Goal: Task Accomplishment & Management: Complete application form

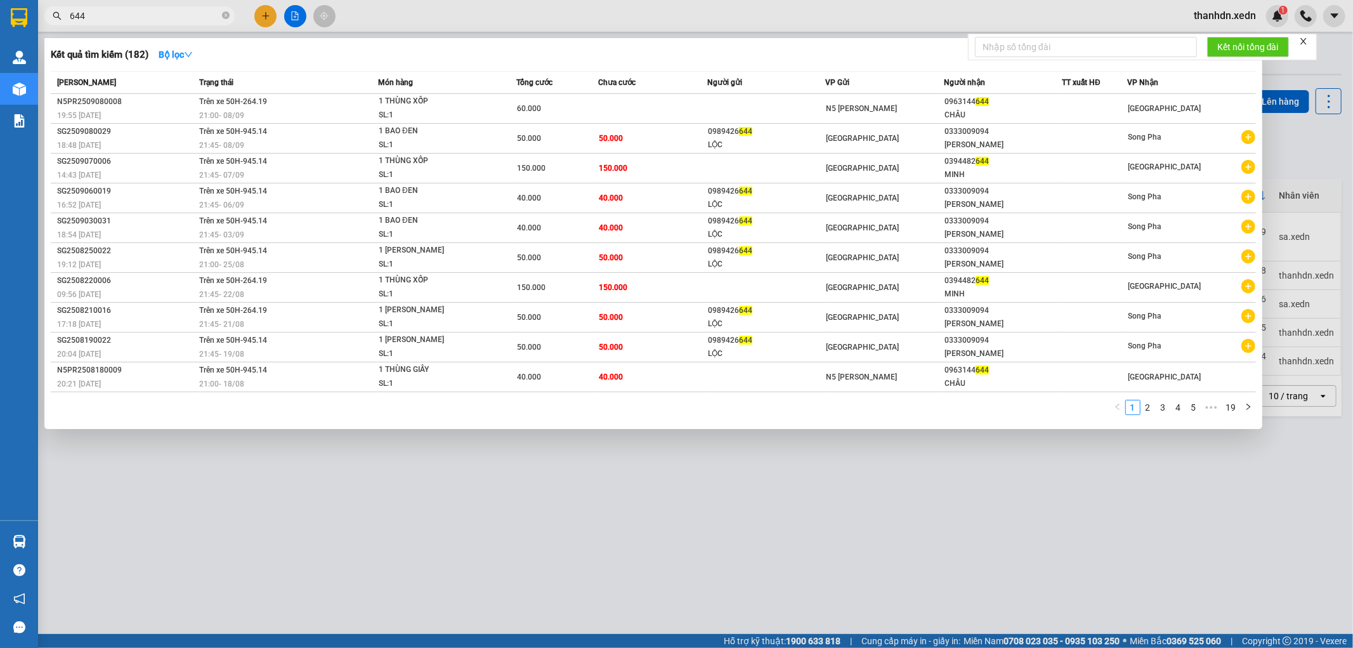
type input "644"
click at [258, 11] on div at bounding box center [676, 324] width 1353 height 648
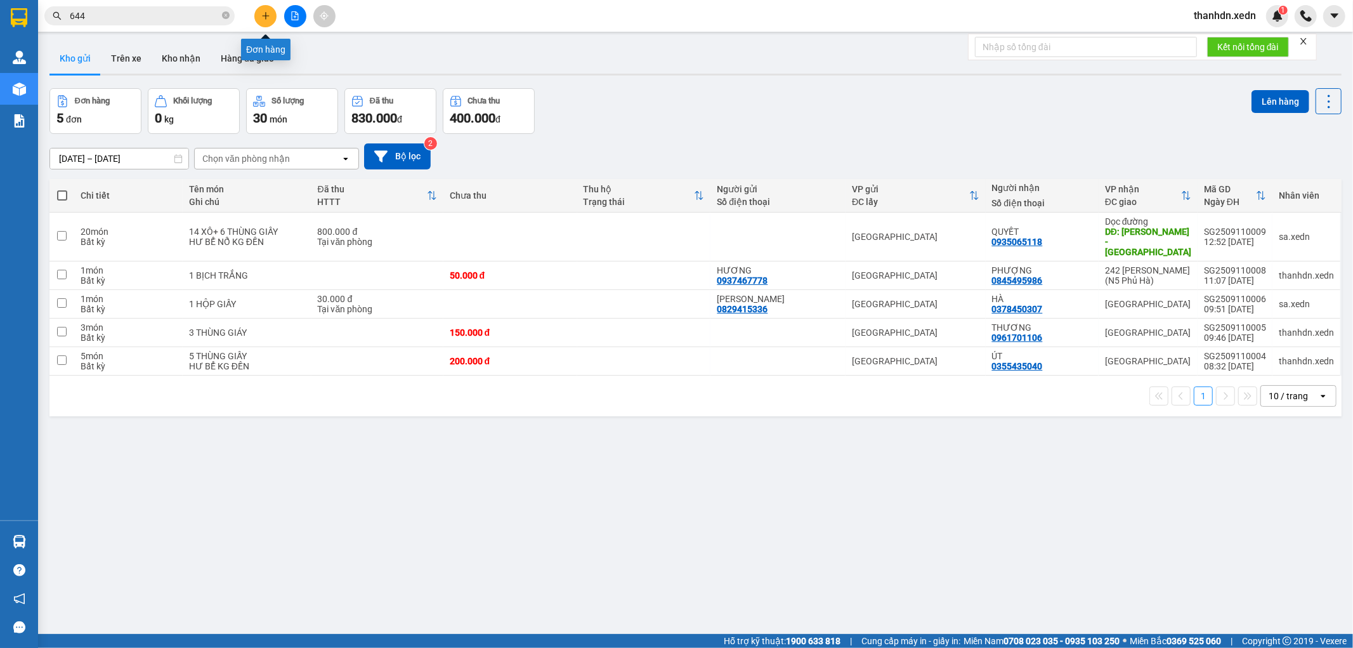
click at [270, 18] on icon "plus" at bounding box center [265, 15] width 9 height 9
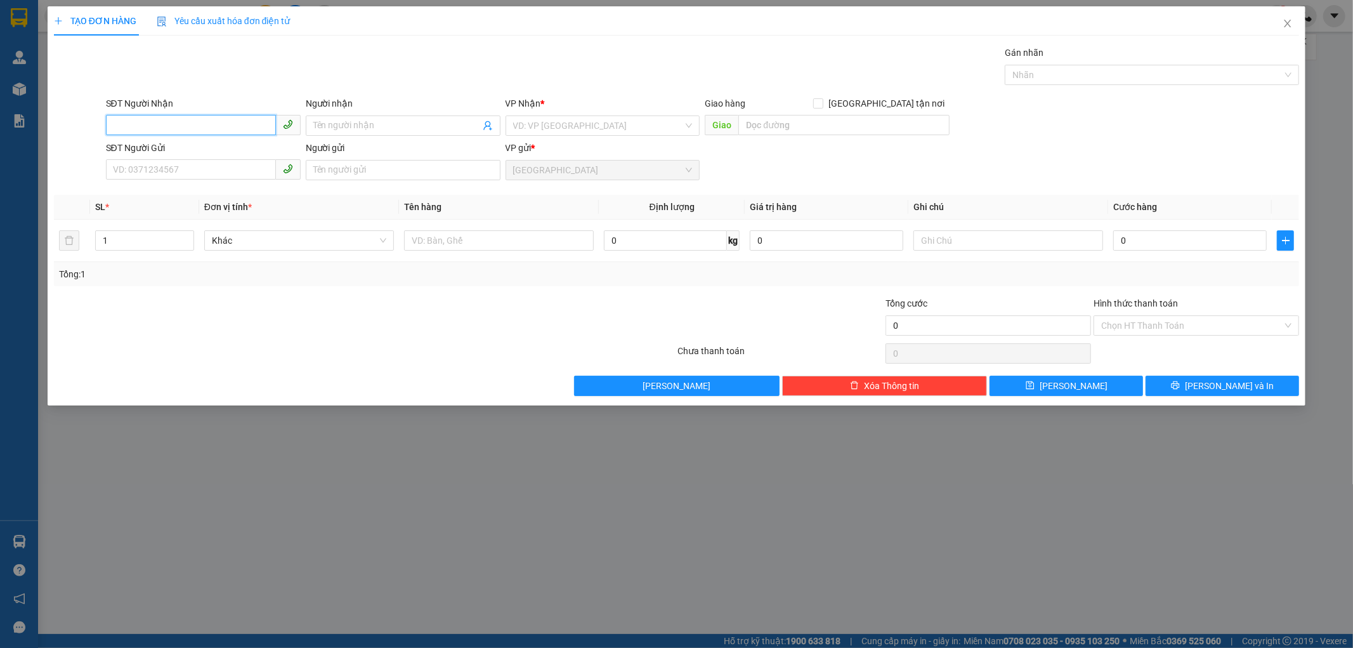
click at [188, 124] on input "SĐT Người Nhận" at bounding box center [191, 125] width 170 height 20
click at [150, 166] on div "0398514355 - HUYỀN" at bounding box center [204, 171] width 180 height 14
type input "0398514355"
type input "HUYỀN"
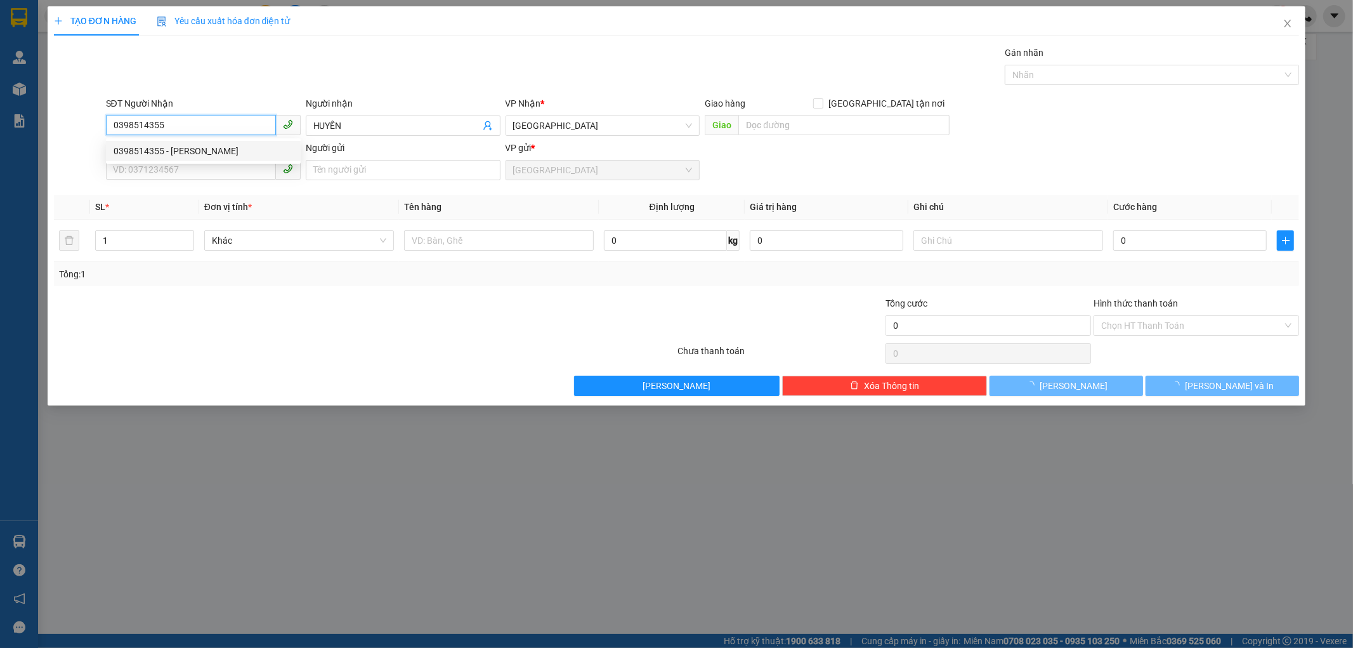
type input "50.000"
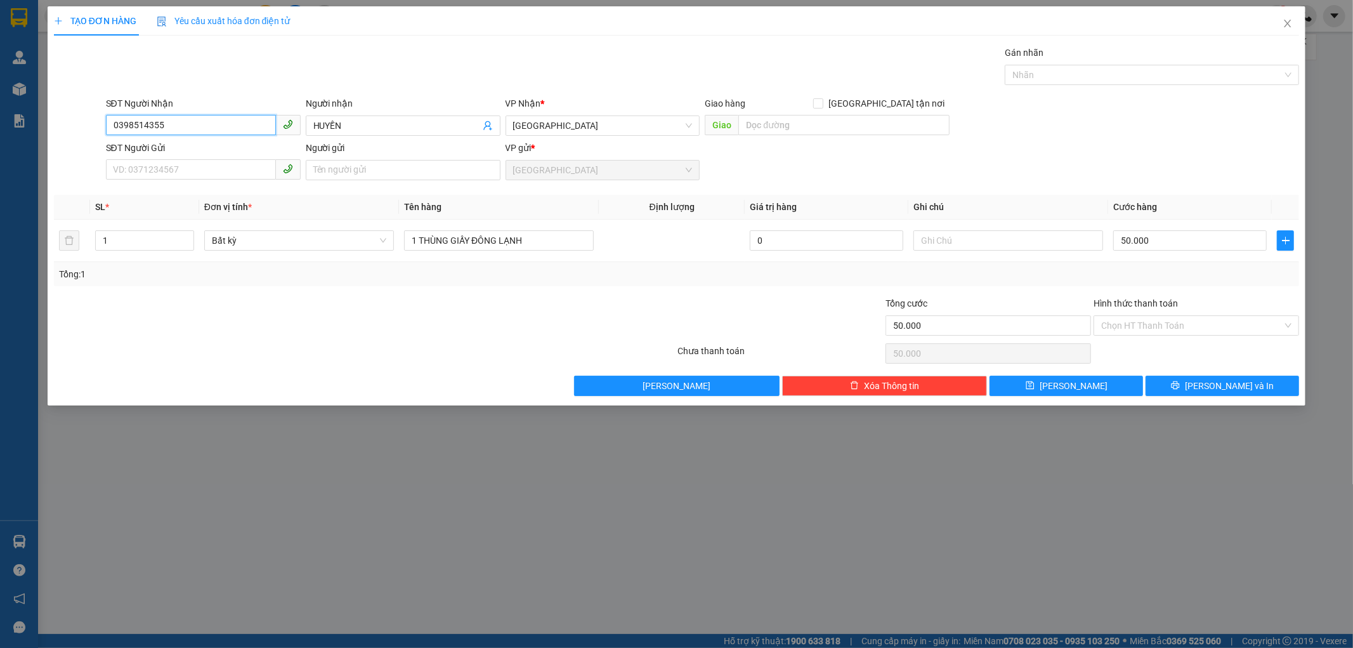
type input "0398514355"
click at [201, 188] on div "Transit Pickup Surcharge Ids Transit Deliver Surcharge Ids Transit Deliver Surc…" at bounding box center [677, 221] width 1246 height 350
click at [1214, 387] on span "Lưu và In" at bounding box center [1229, 386] width 89 height 14
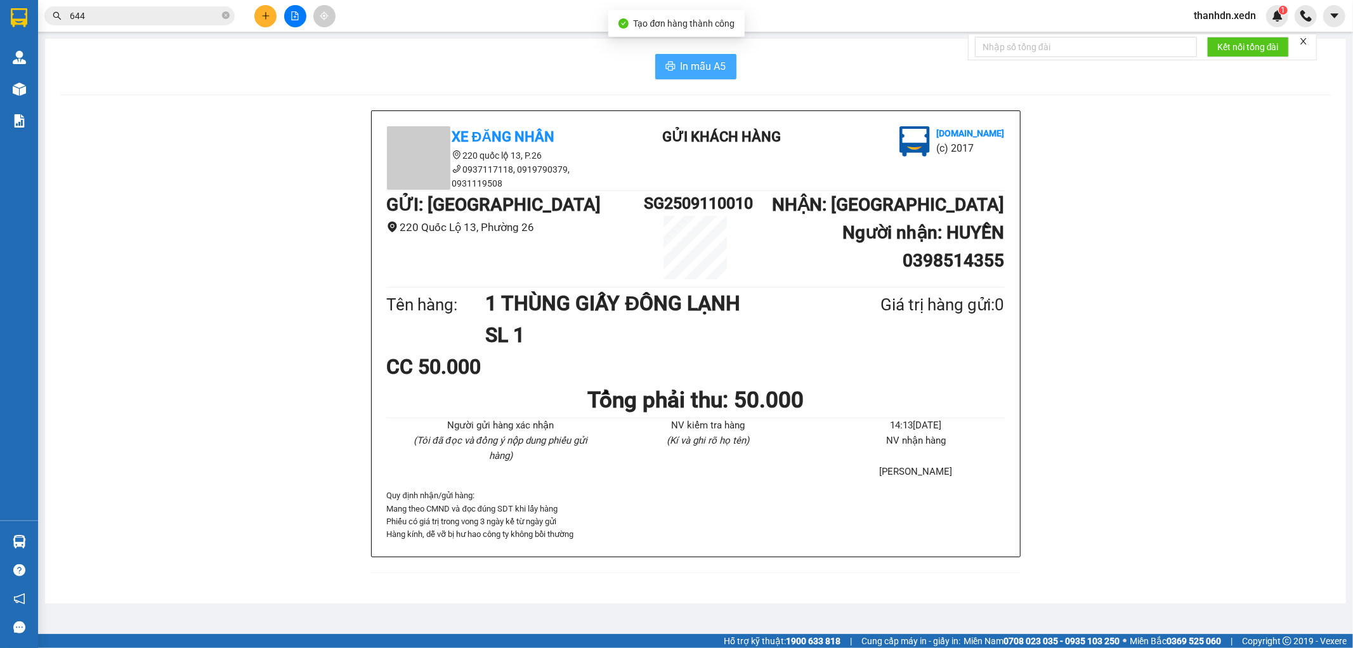
click at [698, 65] on span "In mẫu A5" at bounding box center [704, 66] width 46 height 16
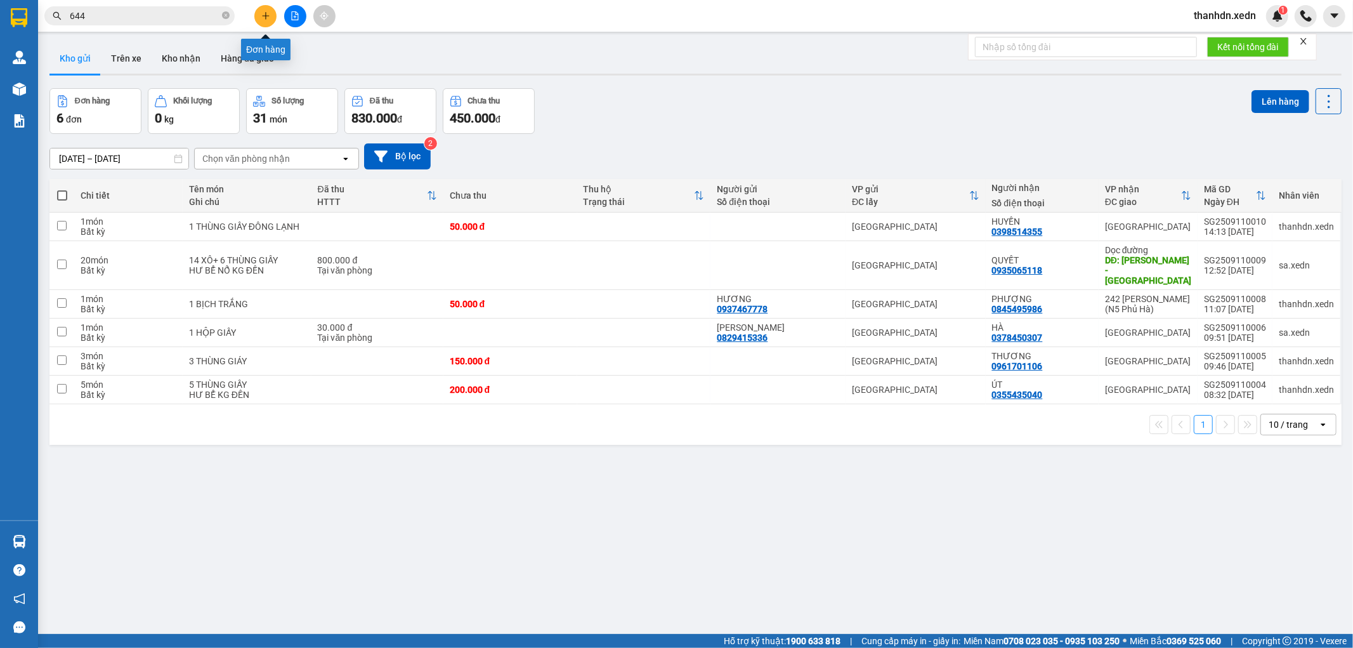
click at [270, 17] on icon "plus" at bounding box center [265, 15] width 9 height 9
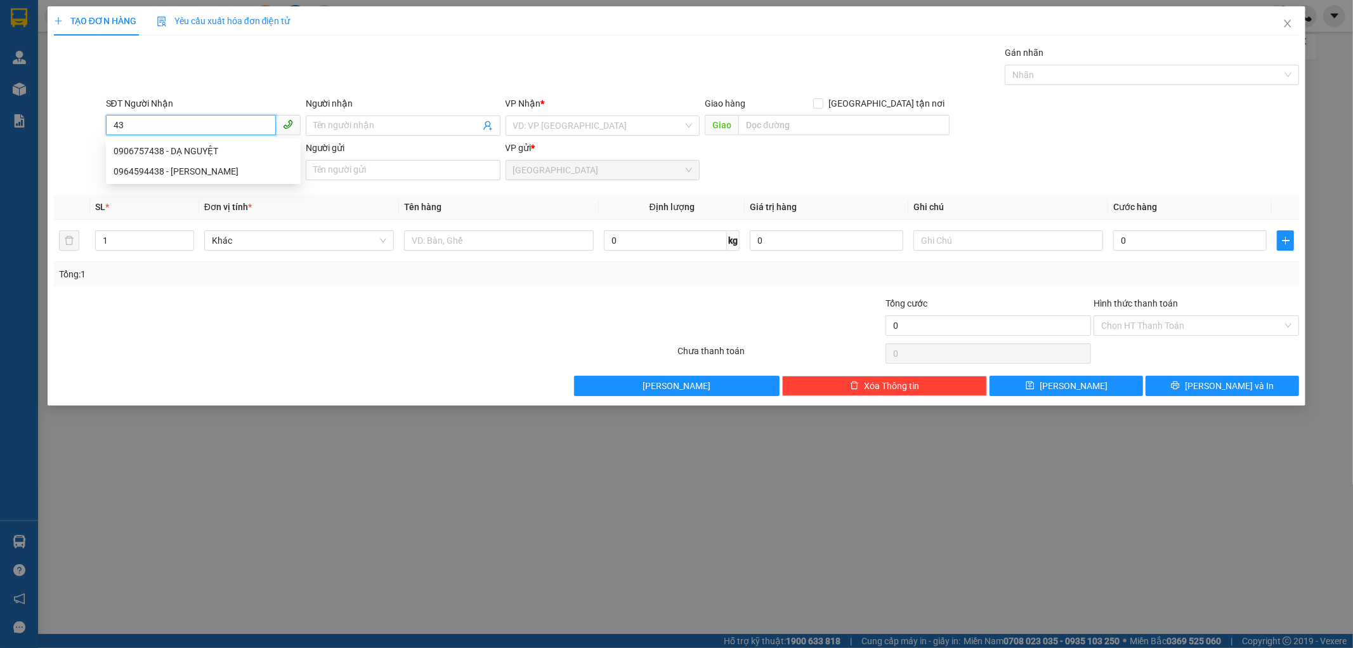
type input "4"
type input "0799961438"
click at [340, 129] on input "Người nhận" at bounding box center [396, 126] width 167 height 14
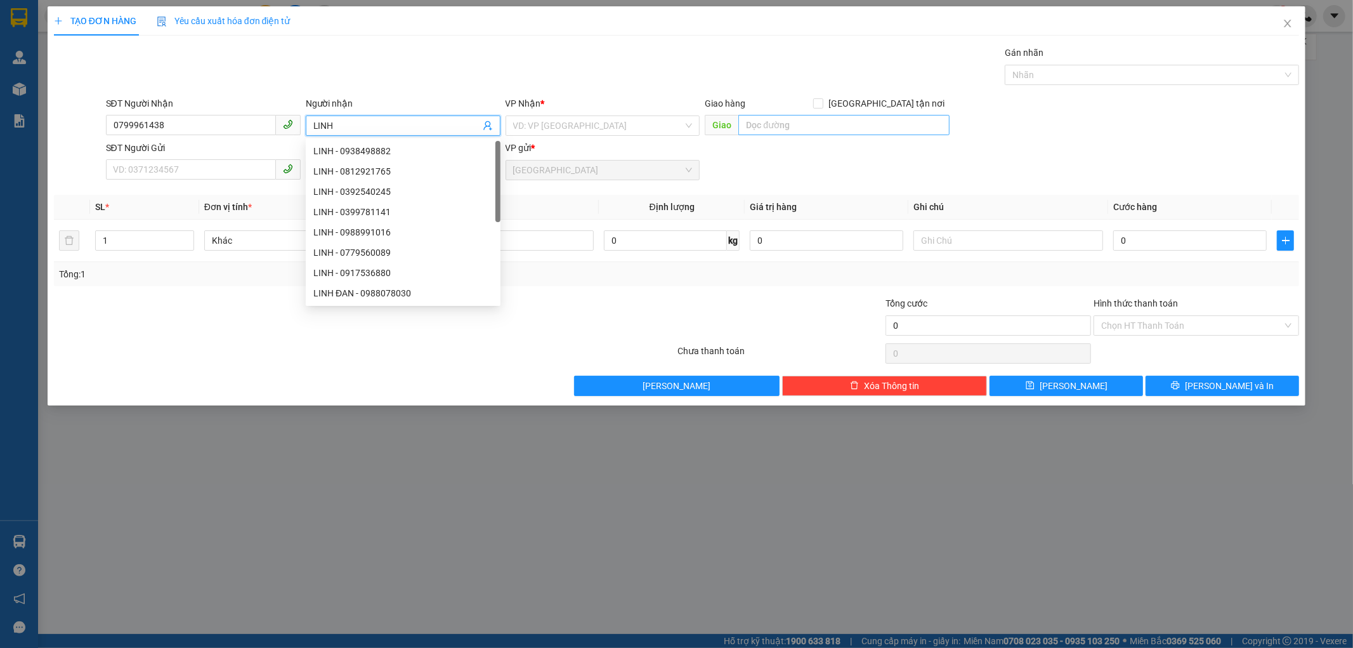
type input "LINH"
click at [764, 115] on input "text" at bounding box center [843, 125] width 211 height 20
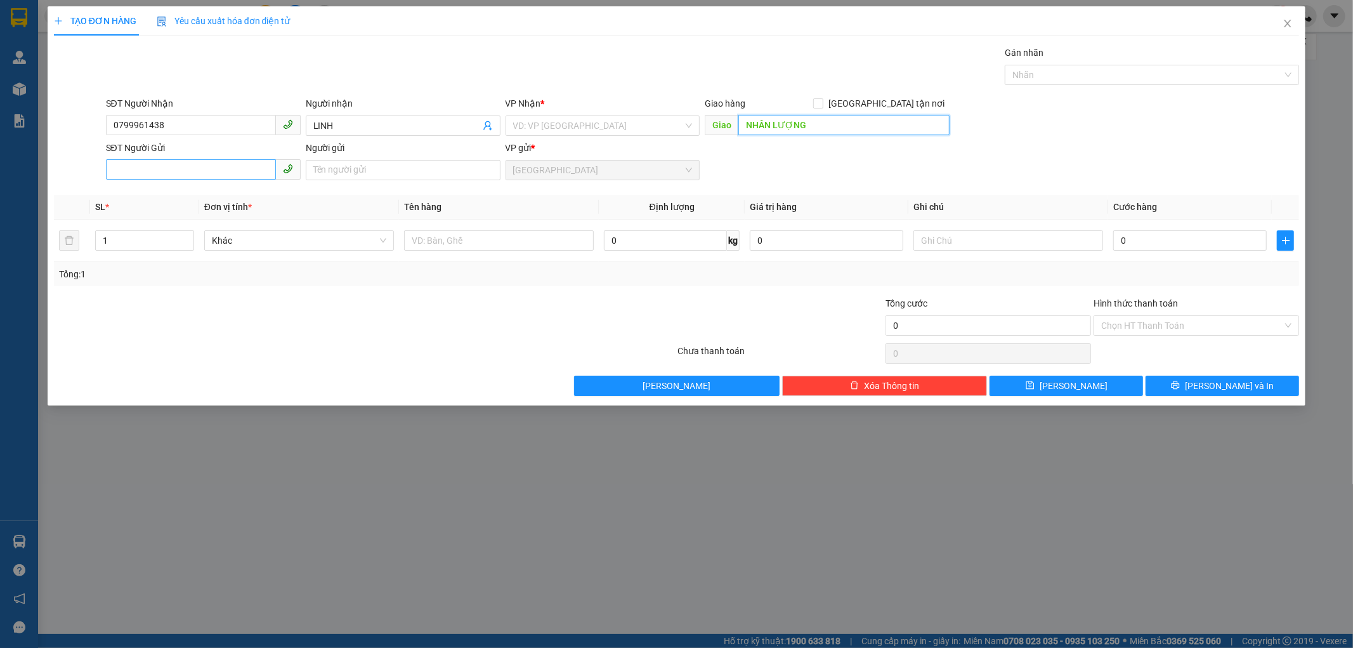
type input "NHÂN LƯỢNG"
click at [223, 164] on input "SĐT Người Gửi" at bounding box center [191, 169] width 170 height 20
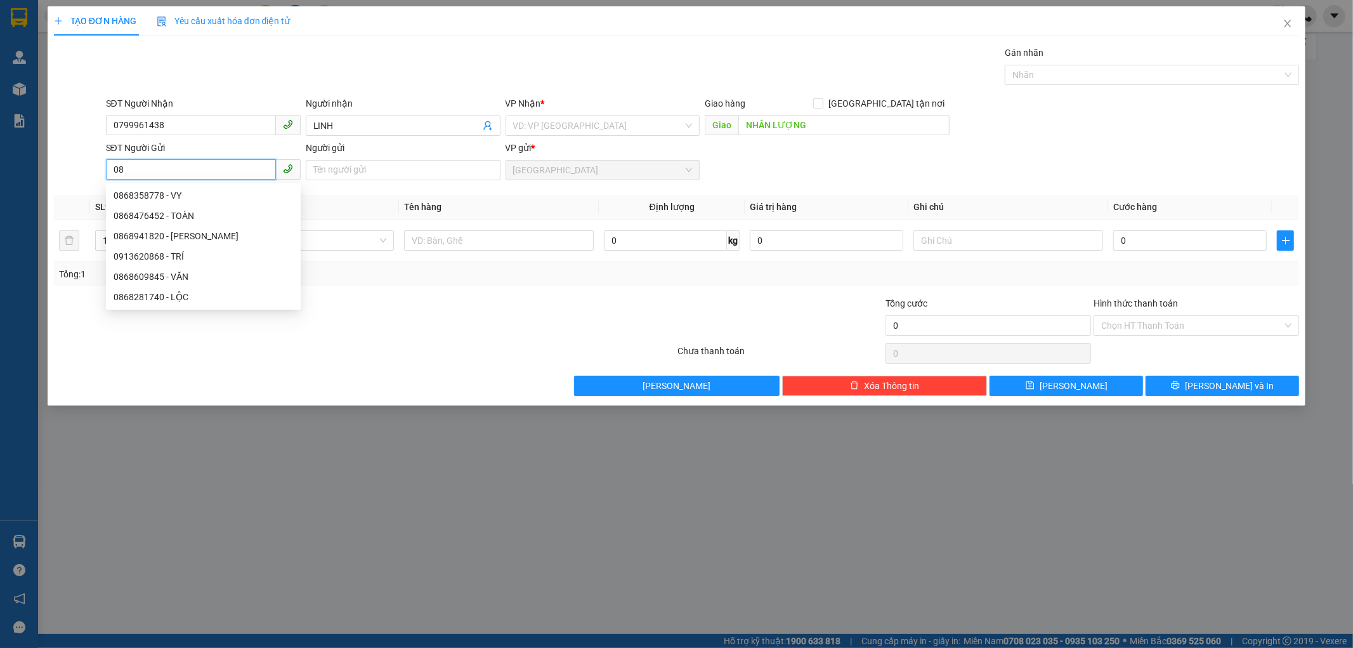
type input "0"
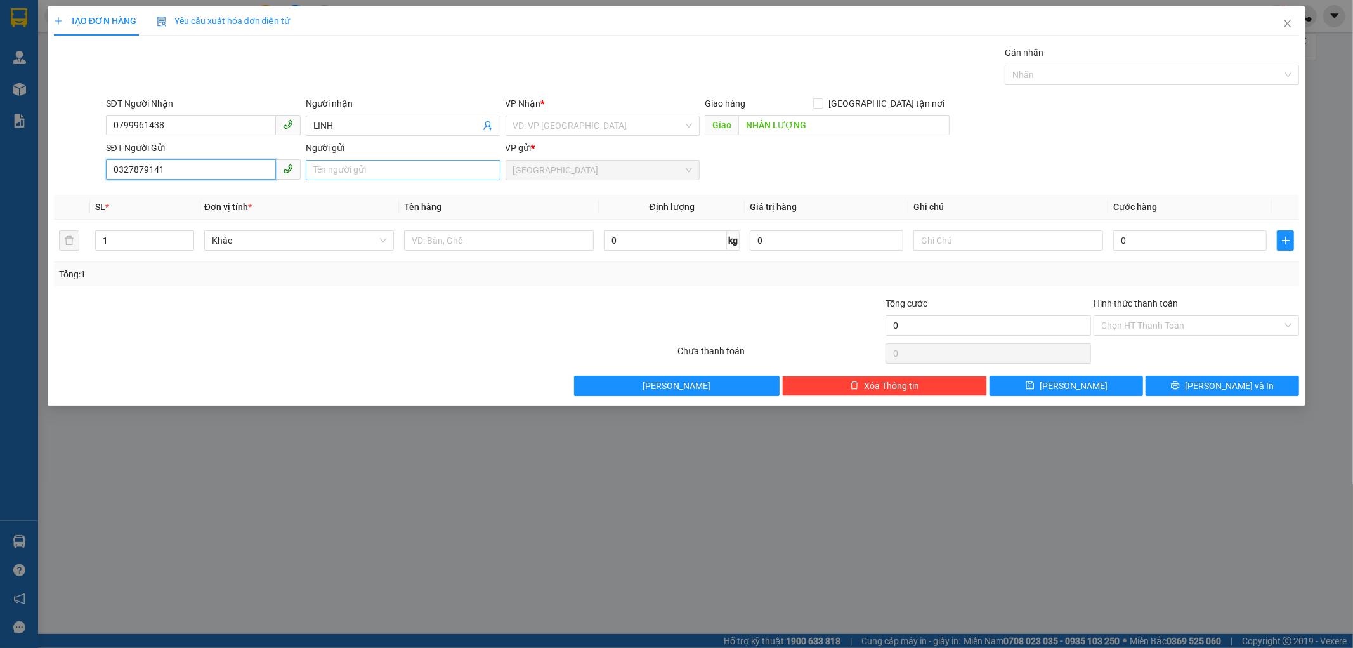
type input "0327879141"
click at [351, 179] on input "Người gửi" at bounding box center [403, 170] width 195 height 20
type input "LAN ANH"
click at [536, 246] on input "text" at bounding box center [499, 240] width 190 height 20
type input "1 CUỘN BAO BỐ"
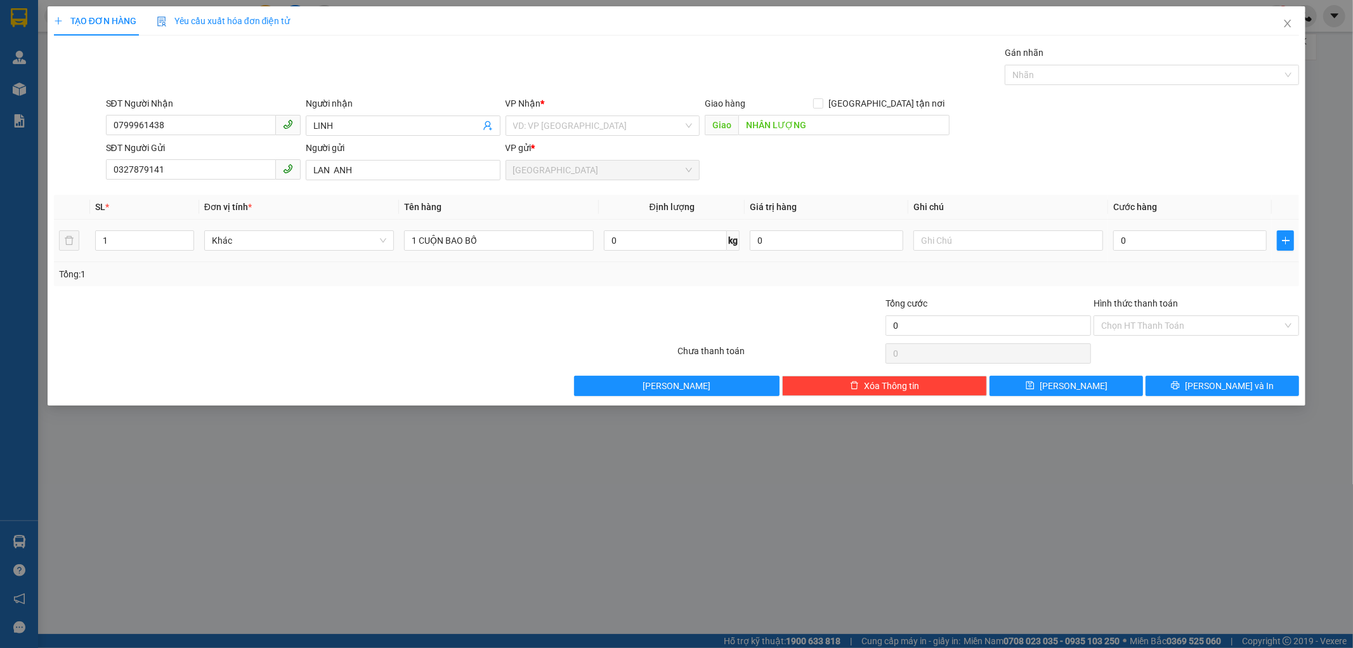
click at [1156, 252] on div "0" at bounding box center [1190, 240] width 154 height 25
click at [1123, 243] on input "0" at bounding box center [1190, 240] width 154 height 20
type input "5"
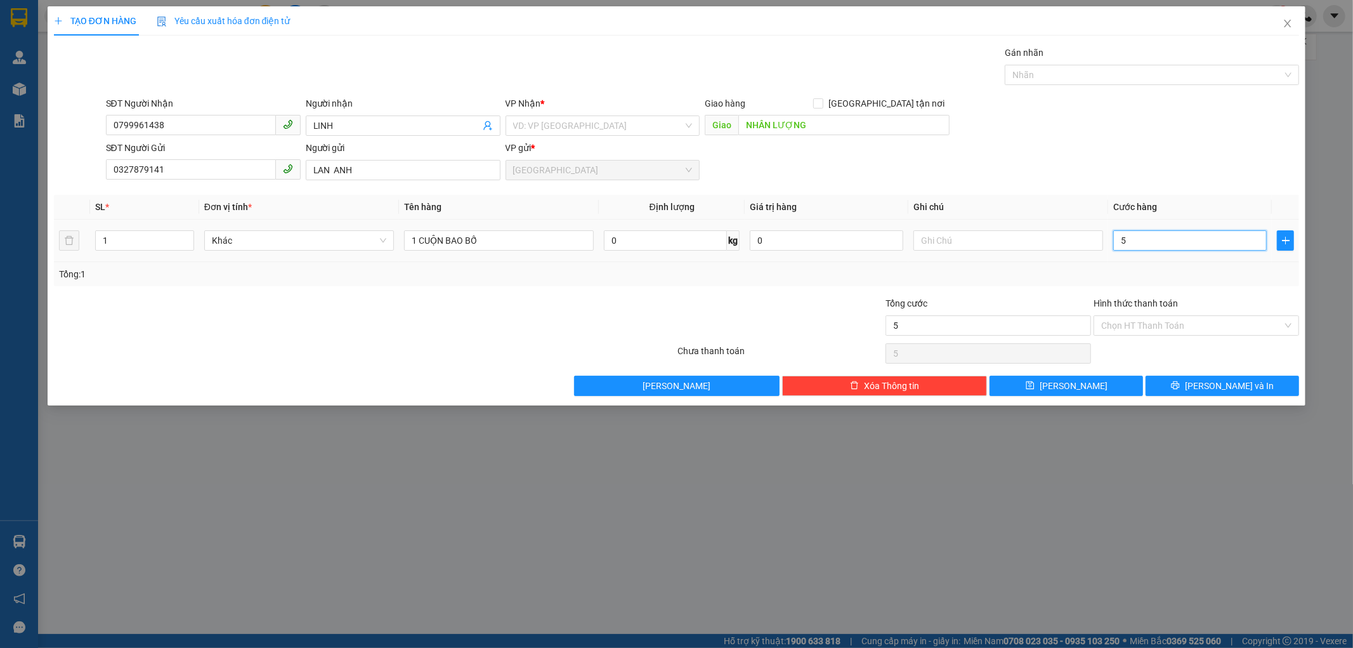
type input "50"
type input "50.000"
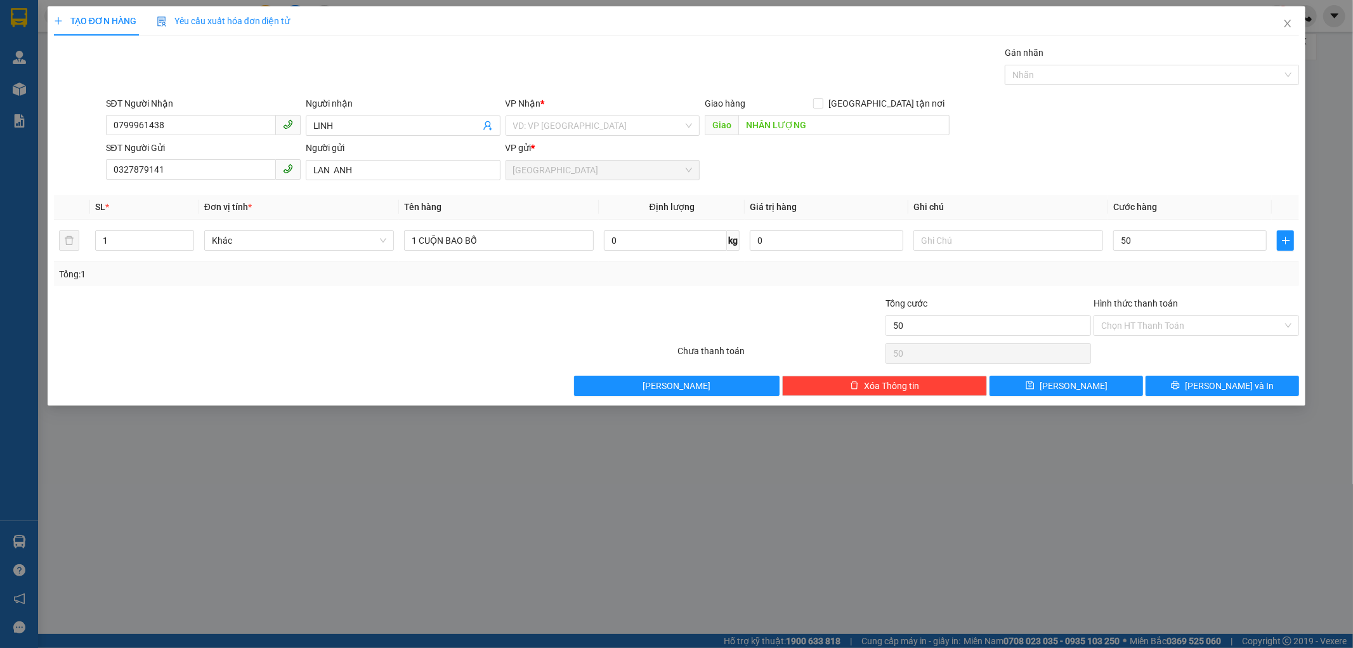
type input "50.000"
click at [1179, 397] on div "TẠO ĐƠN HÀNG Yêu cầu xuất hóa đơn điện tử Transit Pickup Surcharge Ids Transit …" at bounding box center [677, 205] width 1259 height 399
click at [521, 117] on input "search" at bounding box center [598, 125] width 171 height 19
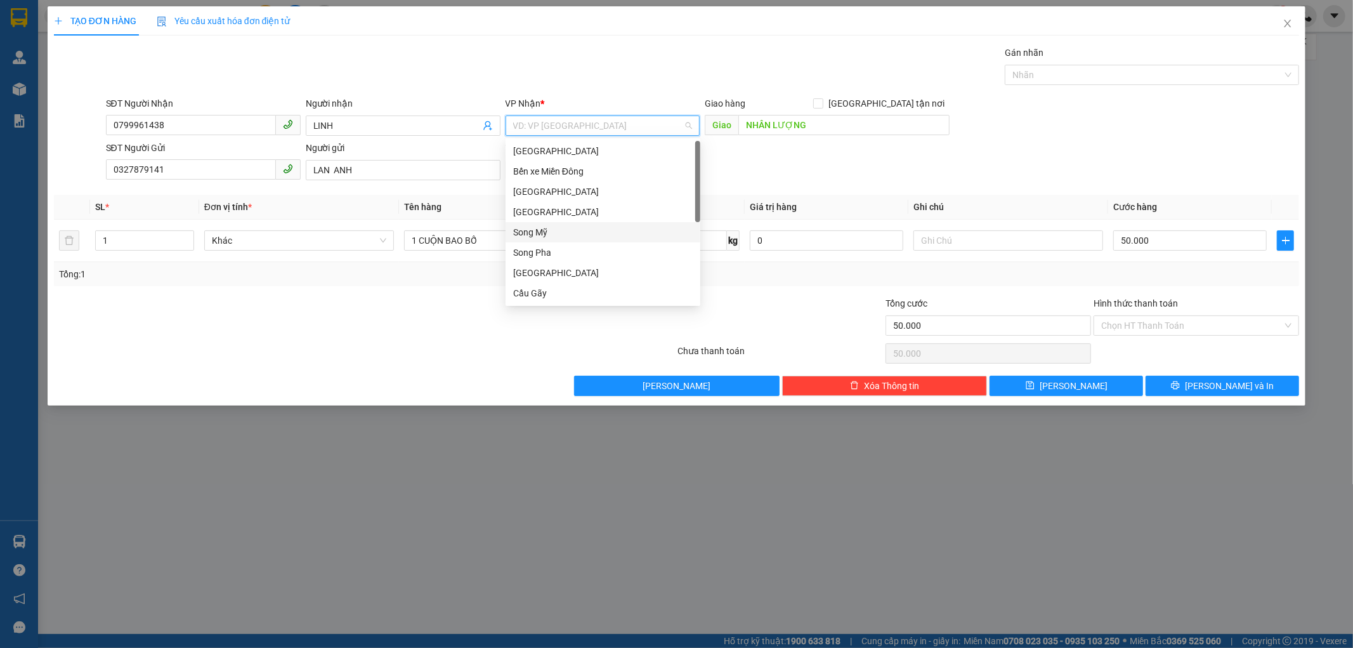
scroll to position [182, 0]
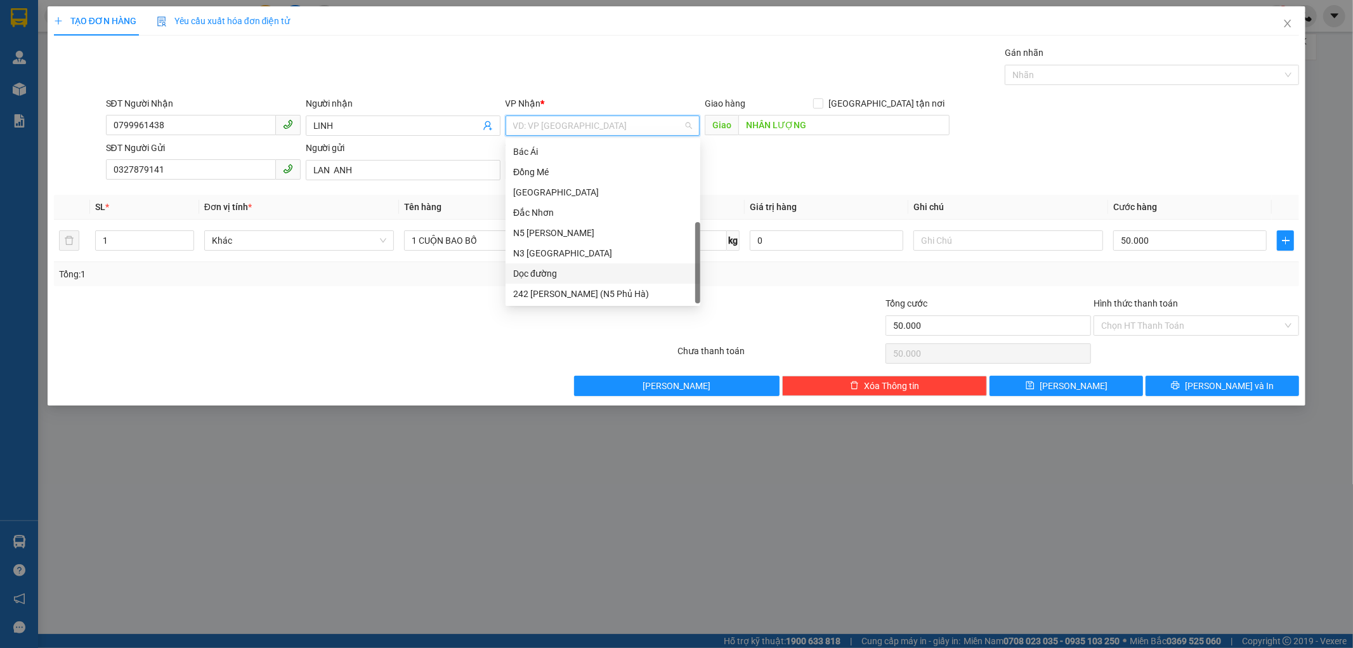
click at [522, 268] on div "Dọc đường" at bounding box center [603, 273] width 180 height 14
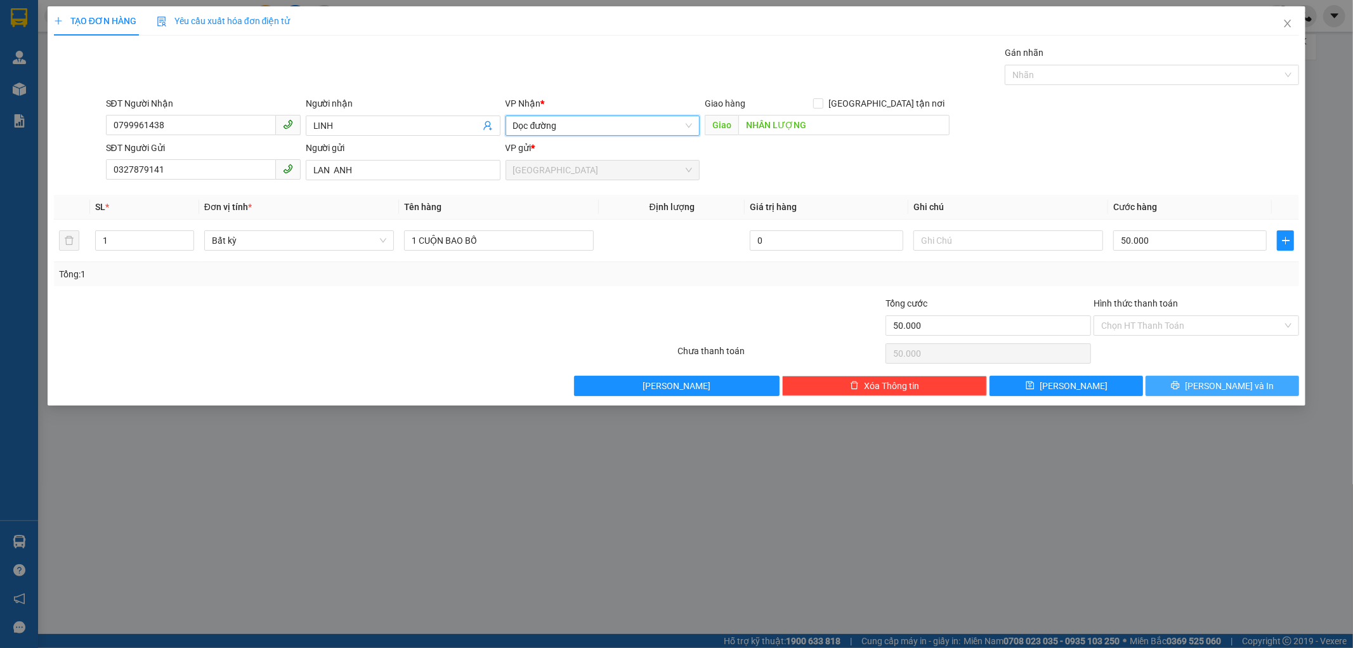
click at [1163, 383] on button "[PERSON_NAME] và In" at bounding box center [1223, 386] width 154 height 20
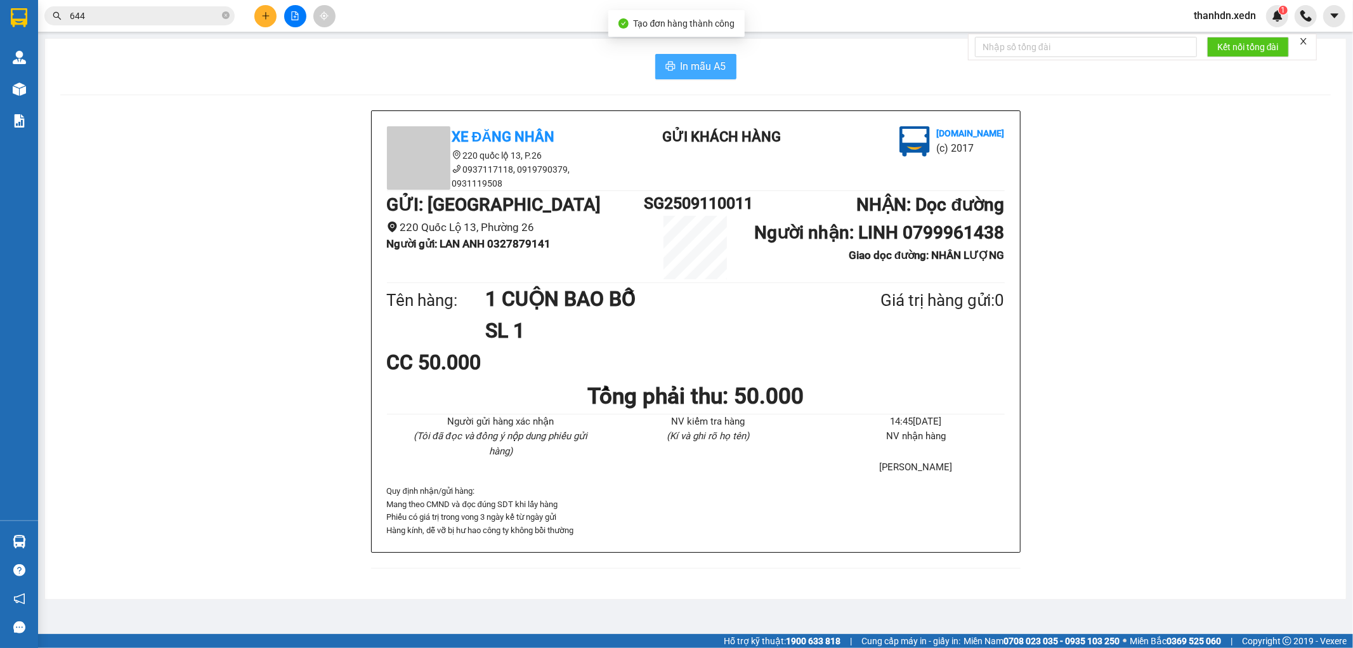
click at [692, 61] on span "In mẫu A5" at bounding box center [704, 66] width 46 height 16
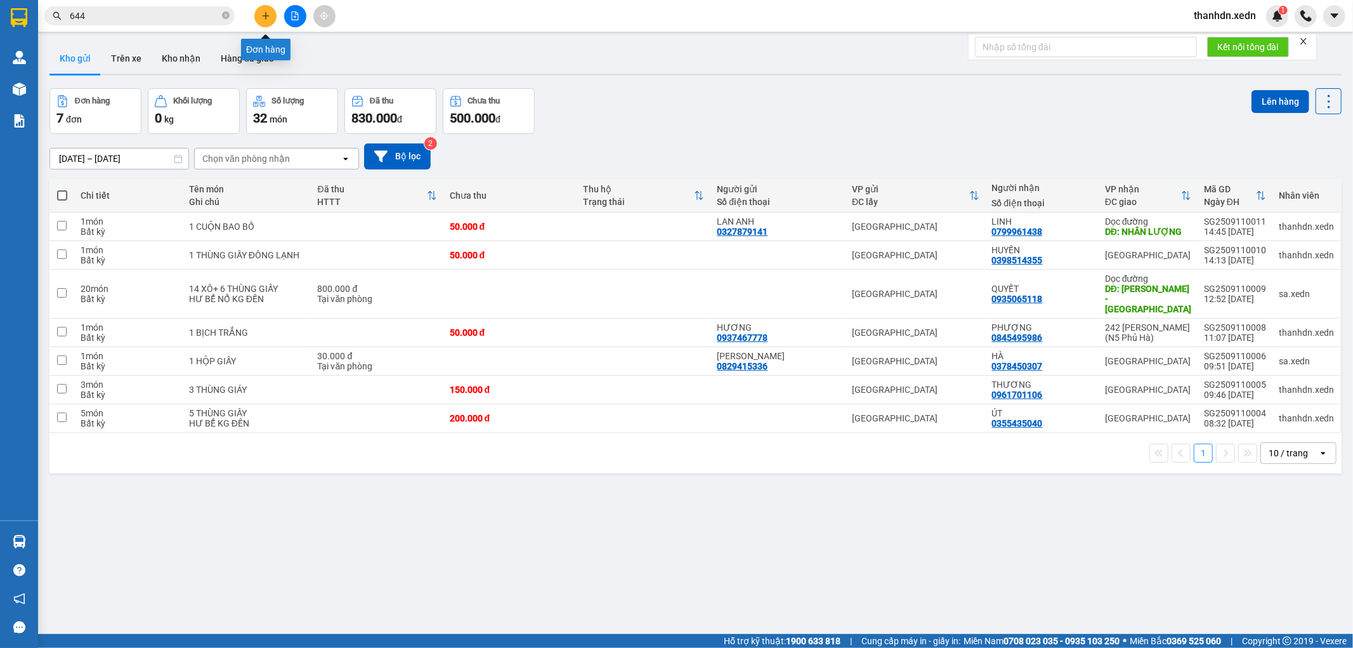
click at [268, 17] on icon "plus" at bounding box center [265, 15] width 9 height 9
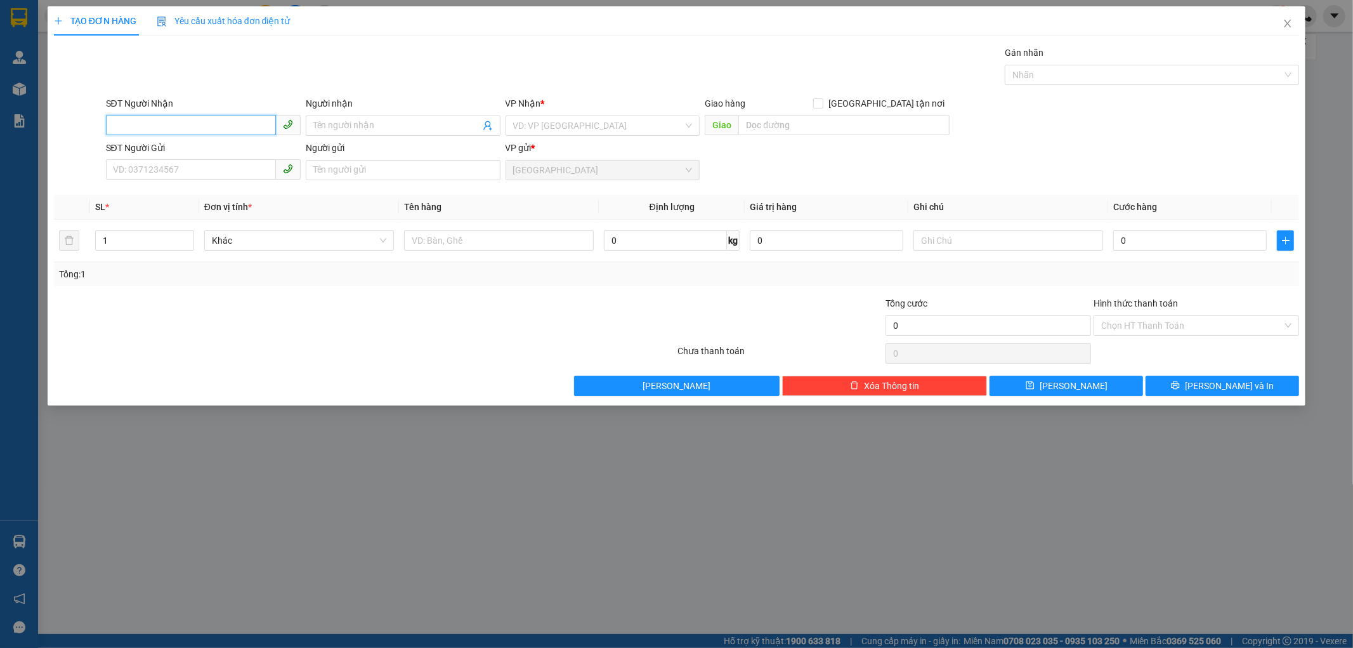
click at [152, 119] on input "SĐT Người Nhận" at bounding box center [191, 125] width 170 height 20
click at [155, 154] on div "0919306515 - SƠN" at bounding box center [204, 151] width 180 height 14
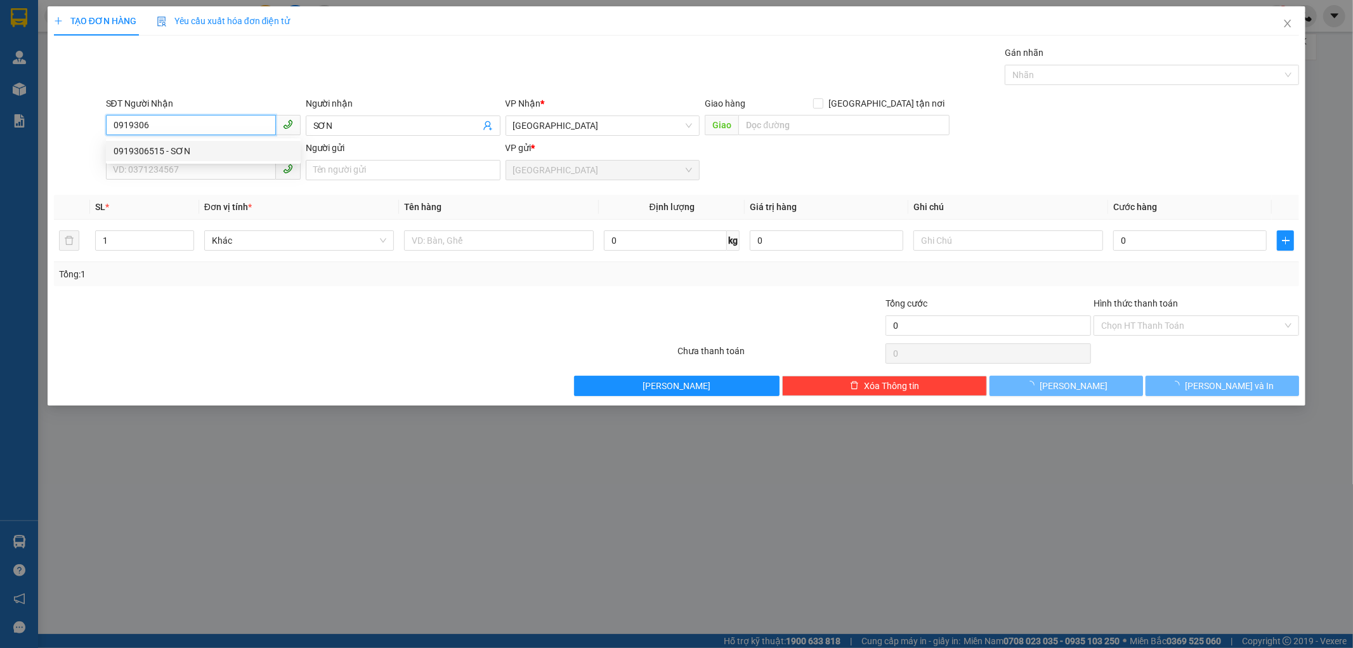
type input "0919306515"
type input "SƠN"
type input "30.000"
type input "0919306515"
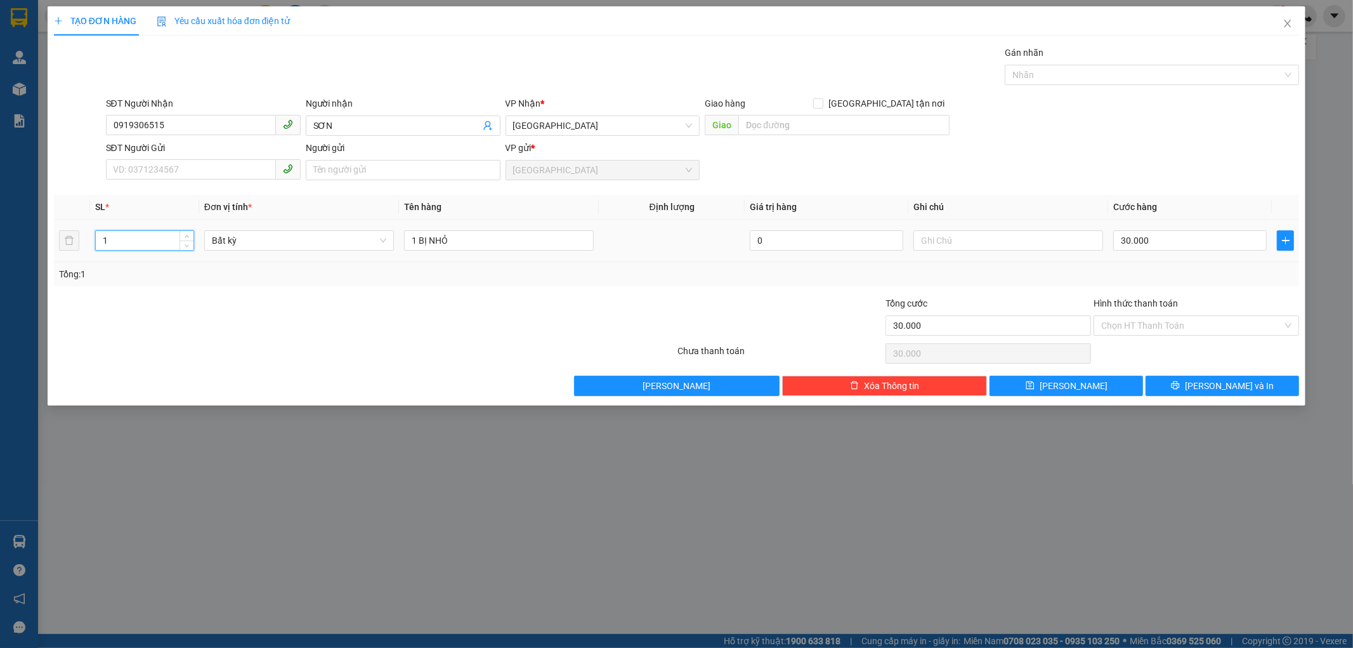
click at [138, 240] on input "1" at bounding box center [145, 240] width 98 height 19
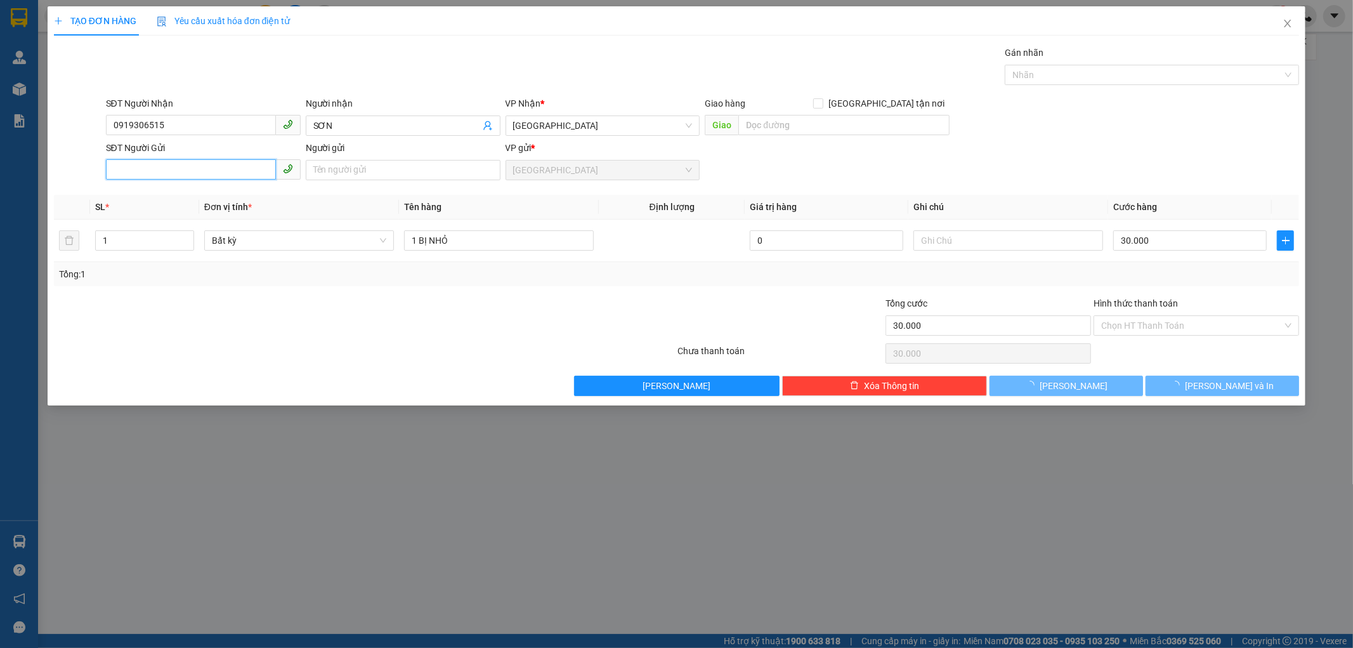
click at [141, 165] on input "SĐT Người Gửi" at bounding box center [191, 169] width 170 height 20
type input "0"
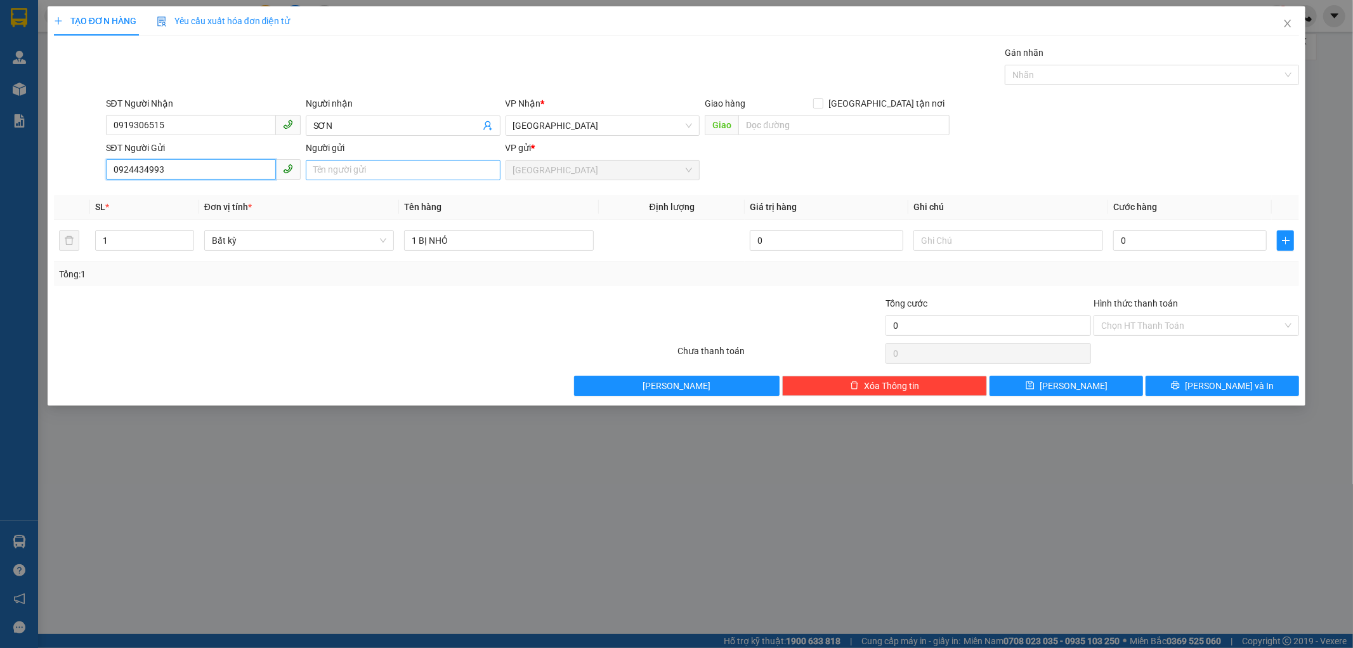
type input "0924434993"
click at [327, 172] on input "Người gửi" at bounding box center [403, 170] width 195 height 20
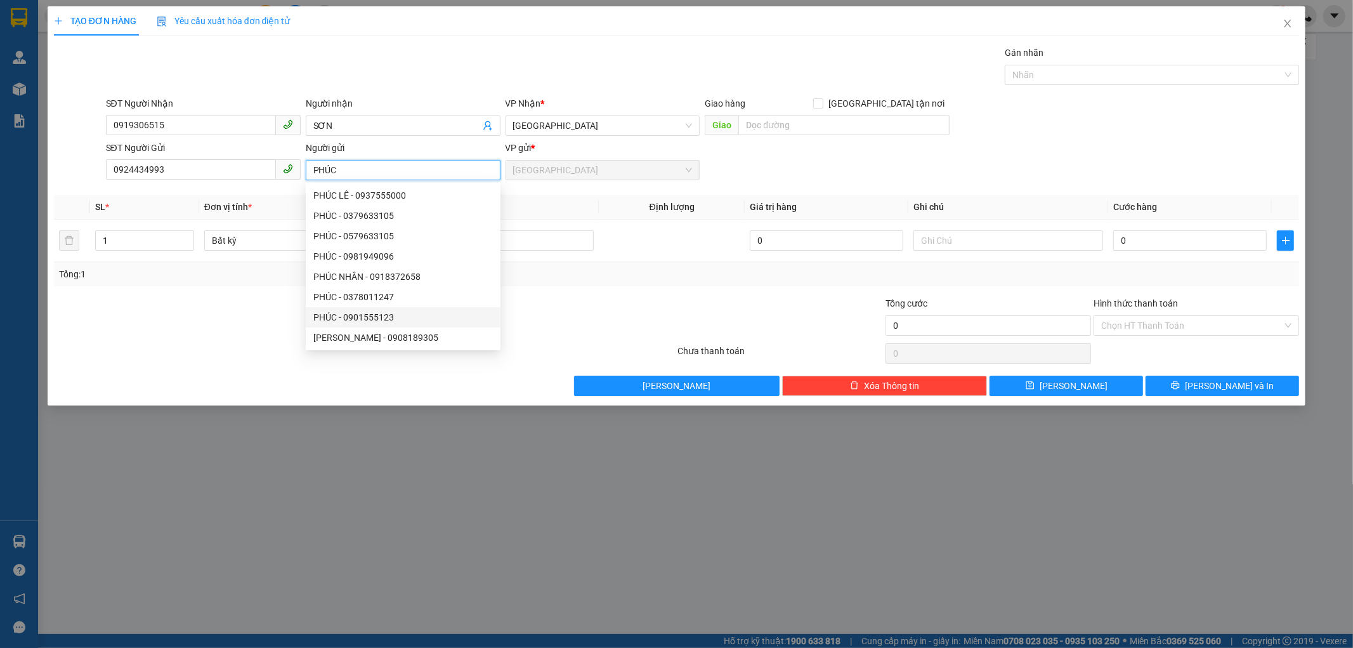
type input "PHÚC"
click at [629, 330] on div at bounding box center [573, 318] width 208 height 44
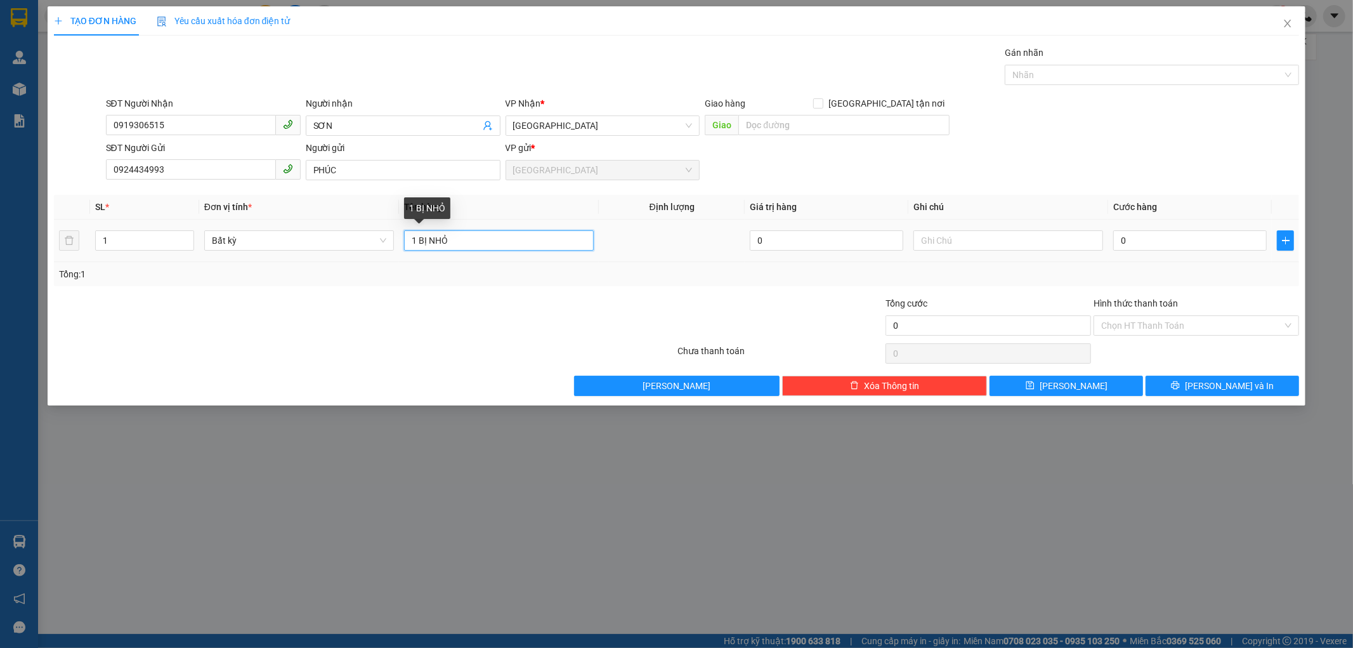
click at [542, 242] on input "1 BỊ NHỎ" at bounding box center [499, 240] width 190 height 20
type input "1 TÚI ĐEN ( MÁY TÍNH )"
click at [936, 251] on div at bounding box center [1009, 240] width 190 height 25
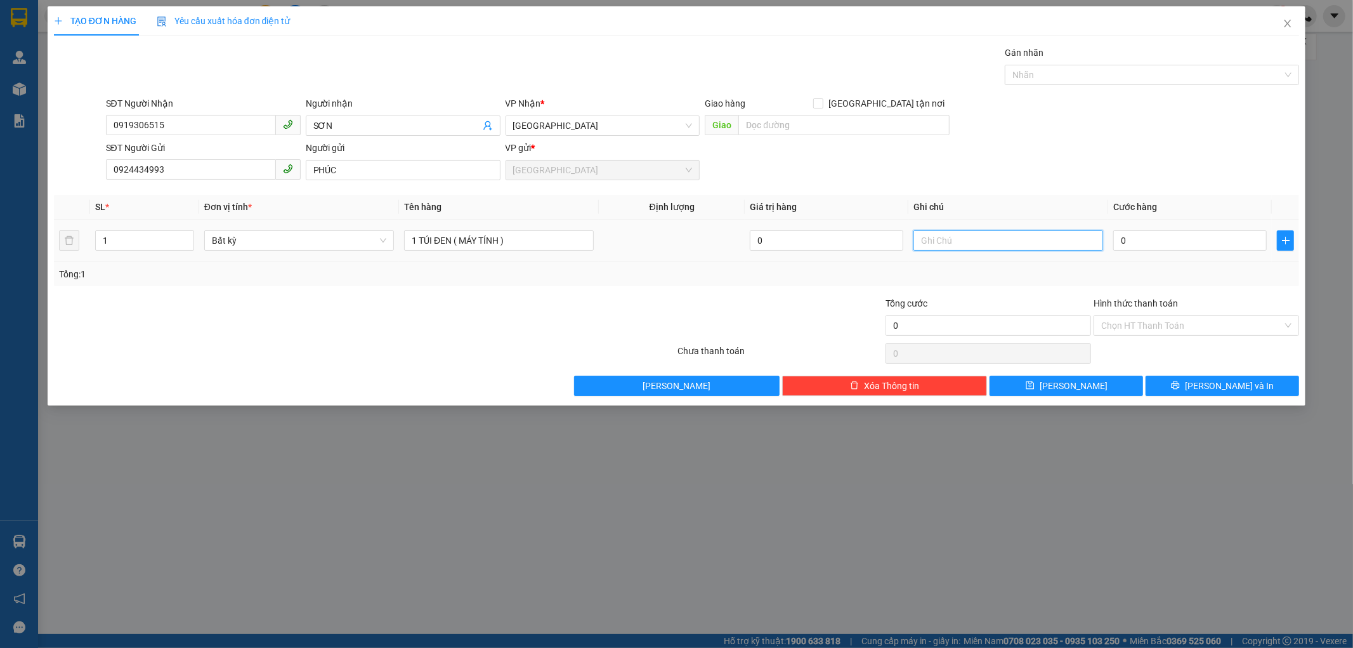
click at [940, 246] on input "text" at bounding box center [1009, 240] width 190 height 20
click at [916, 246] on input "HƯ BỂ KG ĐỀN" at bounding box center [1009, 240] width 190 height 20
type input "NHÀ XE KG KIỂM BÊN TRONG HƯ BỂ KG ĐỀN"
click at [1133, 239] on input "0" at bounding box center [1190, 240] width 154 height 20
type input "1"
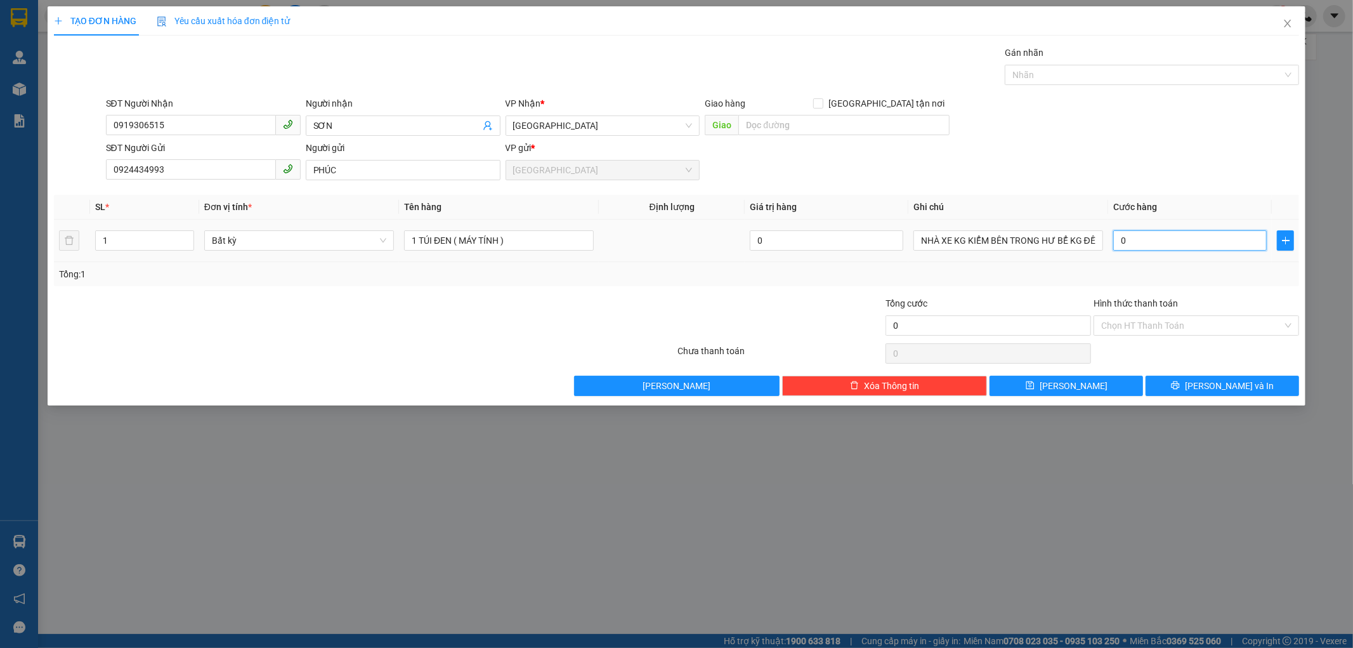
type input "1"
type input "10"
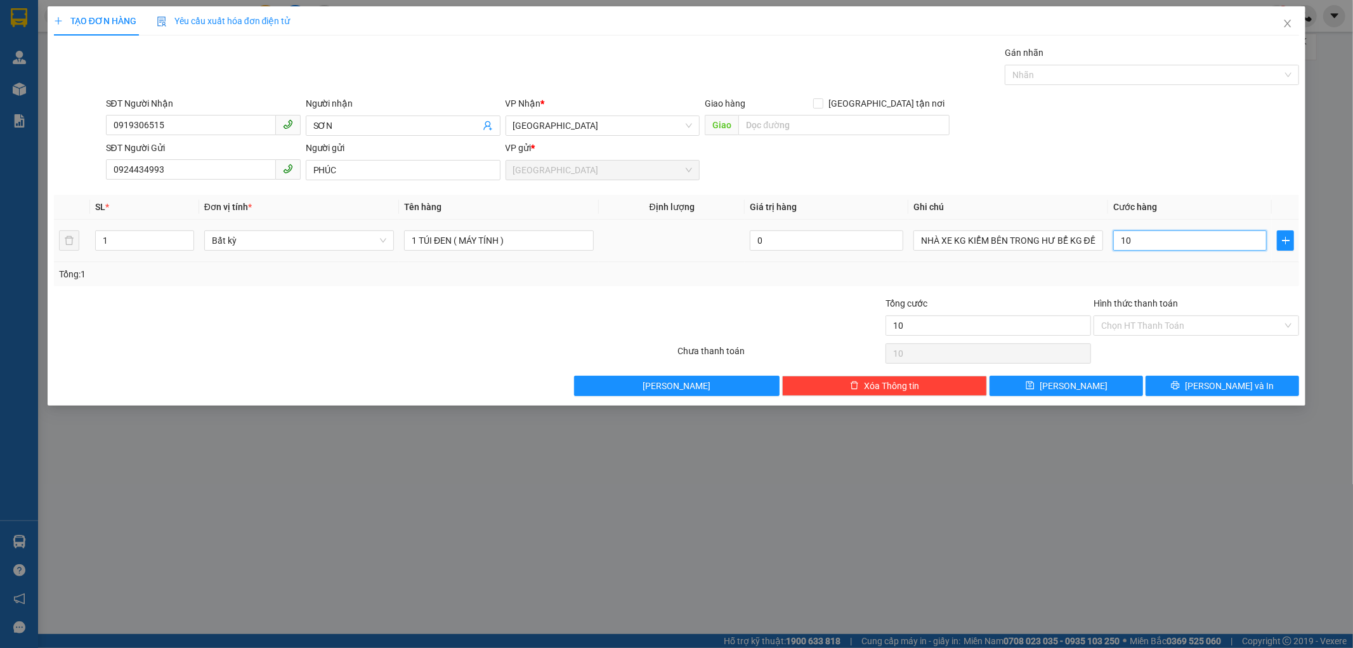
type input "100"
type input "100.000"
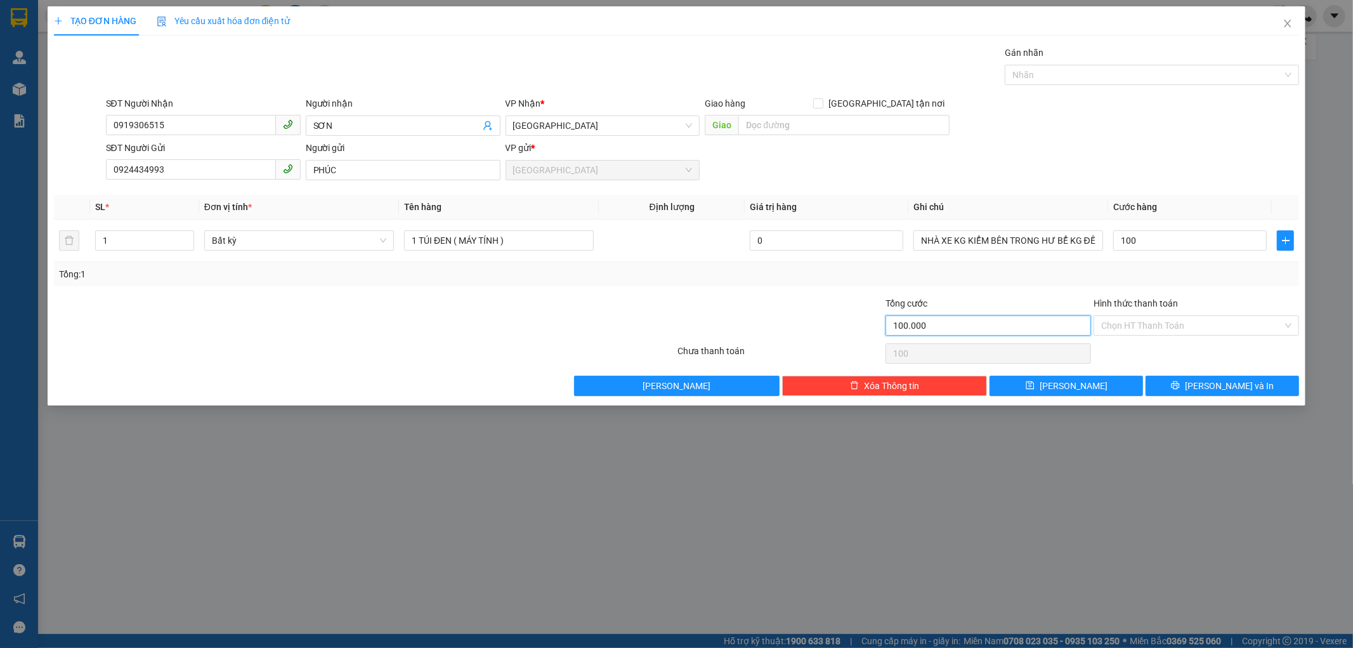
type input "100.000"
click at [1037, 329] on input "100.000" at bounding box center [989, 325] width 206 height 20
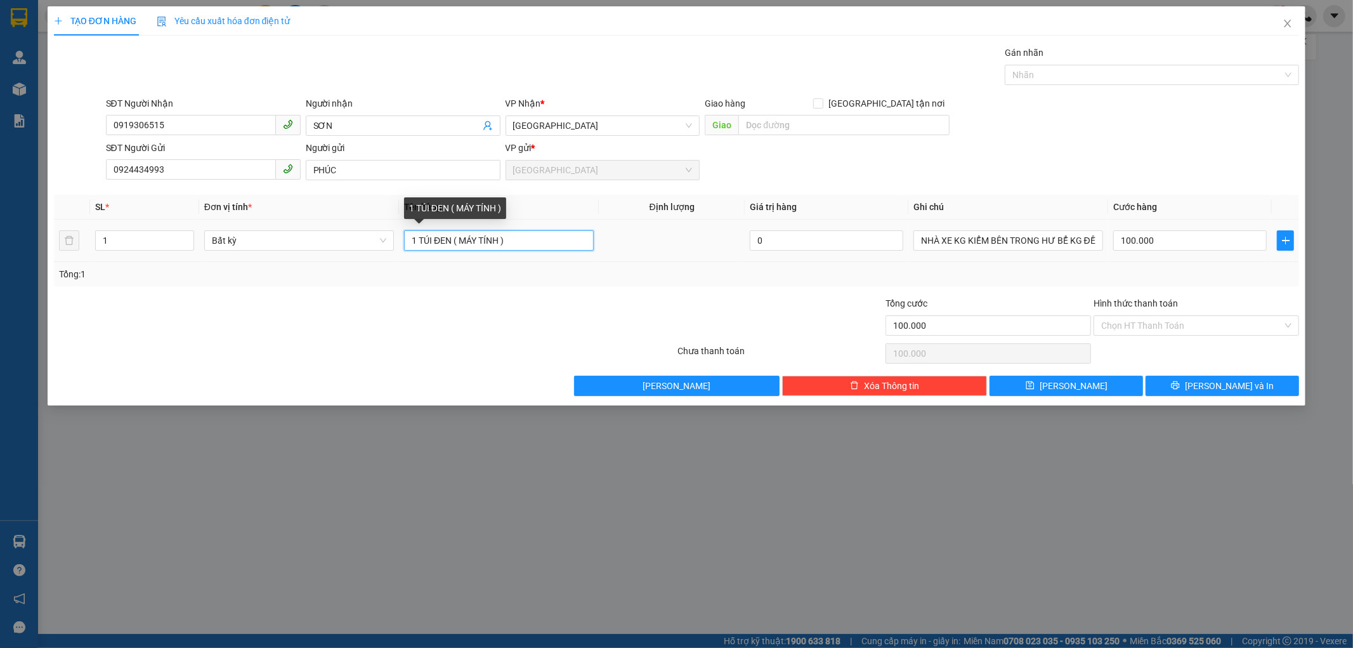
click at [568, 246] on input "1 TÚI ĐEN ( MÁY TÍNH )" at bounding box center [499, 240] width 190 height 20
type input "1 TÚI ĐEN ( MÁY TÍNH ) CK CHỊ SA"
click at [1153, 320] on input "Hình thức thanh toán" at bounding box center [1191, 325] width 181 height 19
click at [1153, 339] on div "Transit Pickup Surcharge Ids Transit Deliver Surcharge Ids Transit Deliver Surc…" at bounding box center [677, 221] width 1246 height 350
click at [1139, 334] on input "Hình thức thanh toán" at bounding box center [1191, 325] width 181 height 19
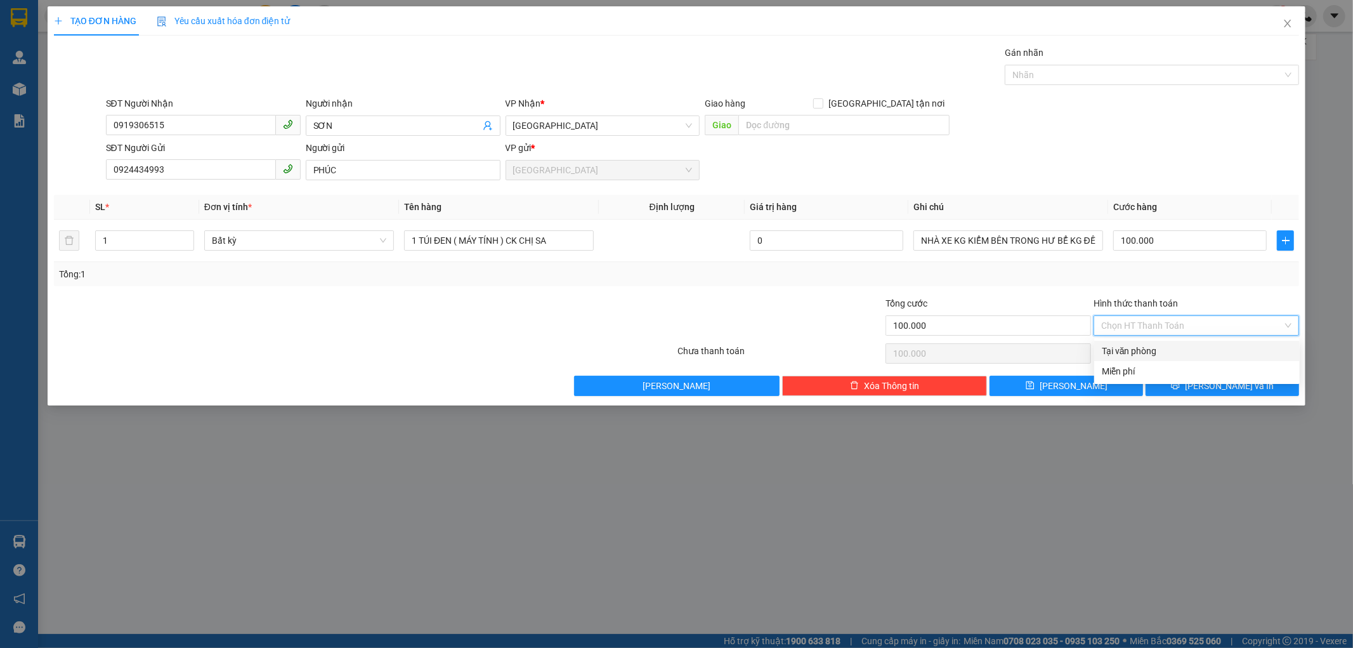
click at [1151, 356] on div "Tại văn phòng" at bounding box center [1197, 351] width 190 height 14
type input "0"
click at [1185, 394] on button "[PERSON_NAME] và In" at bounding box center [1223, 386] width 154 height 20
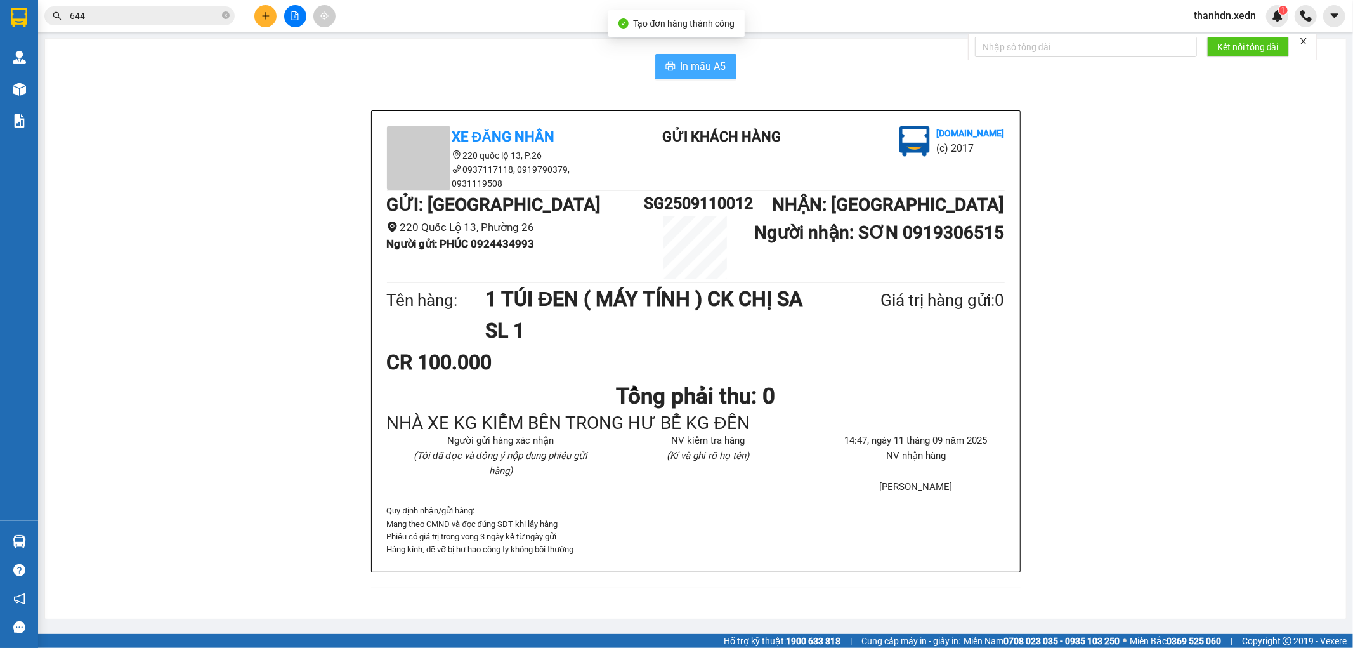
click at [691, 65] on span "In mẫu A5" at bounding box center [704, 66] width 46 height 16
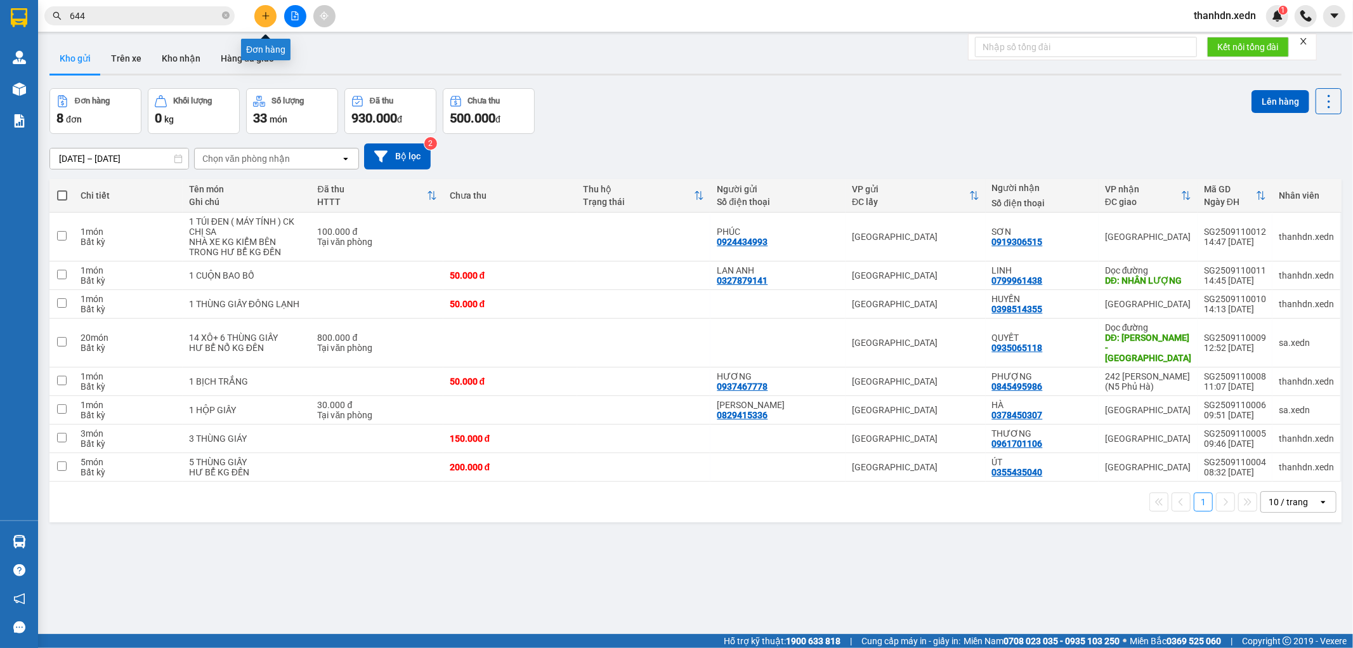
click at [260, 13] on button at bounding box center [265, 16] width 22 height 22
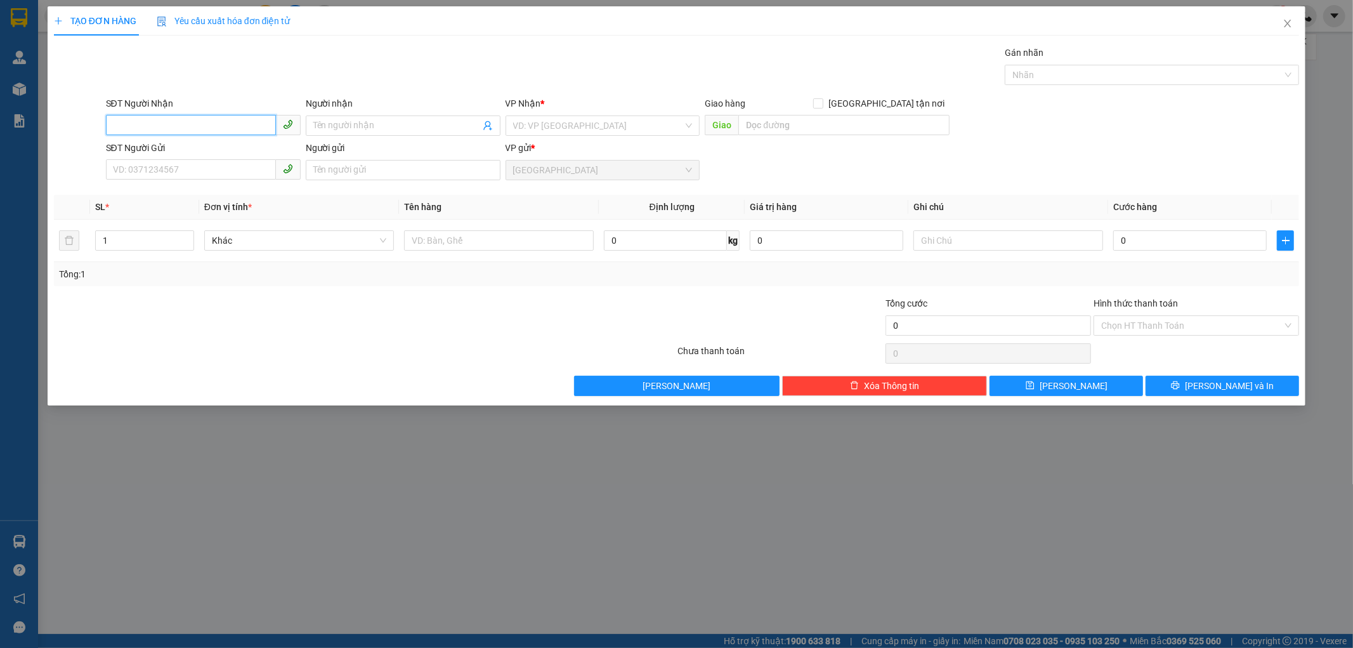
click at [166, 128] on input "SĐT Người Nhận" at bounding box center [191, 125] width 170 height 20
click at [161, 156] on div "0342627944 - THƯ" at bounding box center [204, 151] width 180 height 14
type input "0342627944"
type input "THƯ"
type input "30.000"
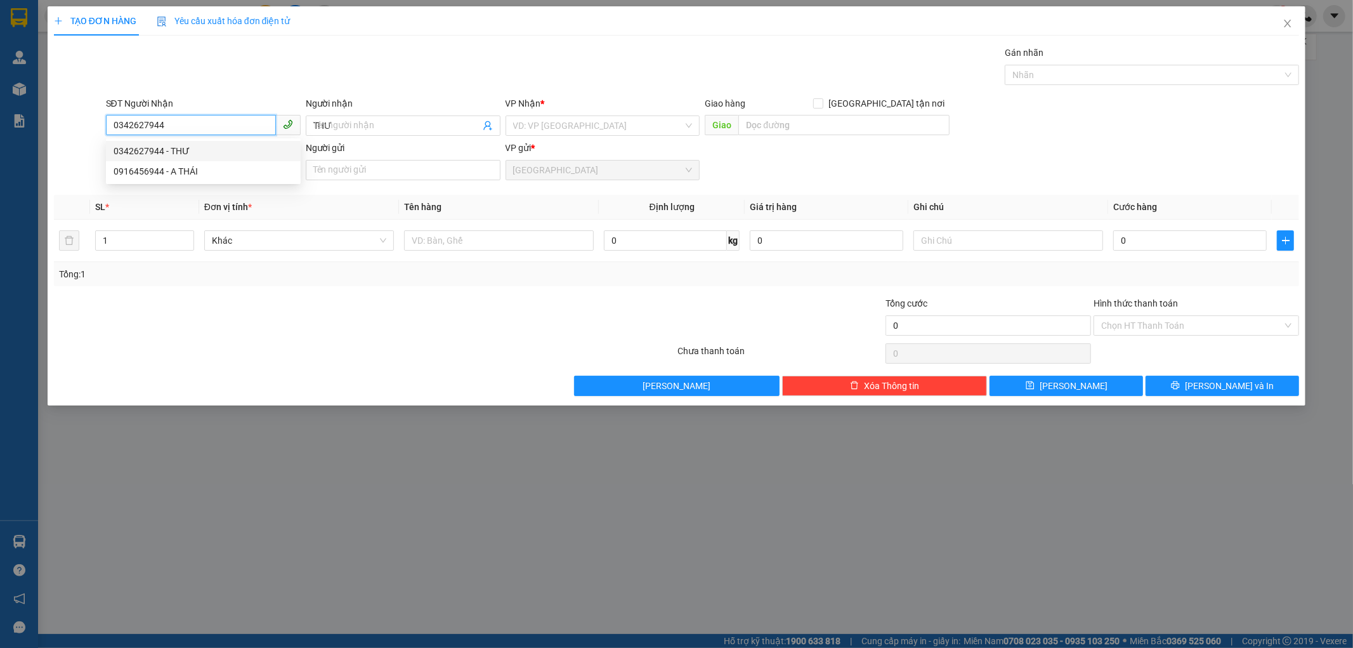
type input "30.000"
type input "0342627944"
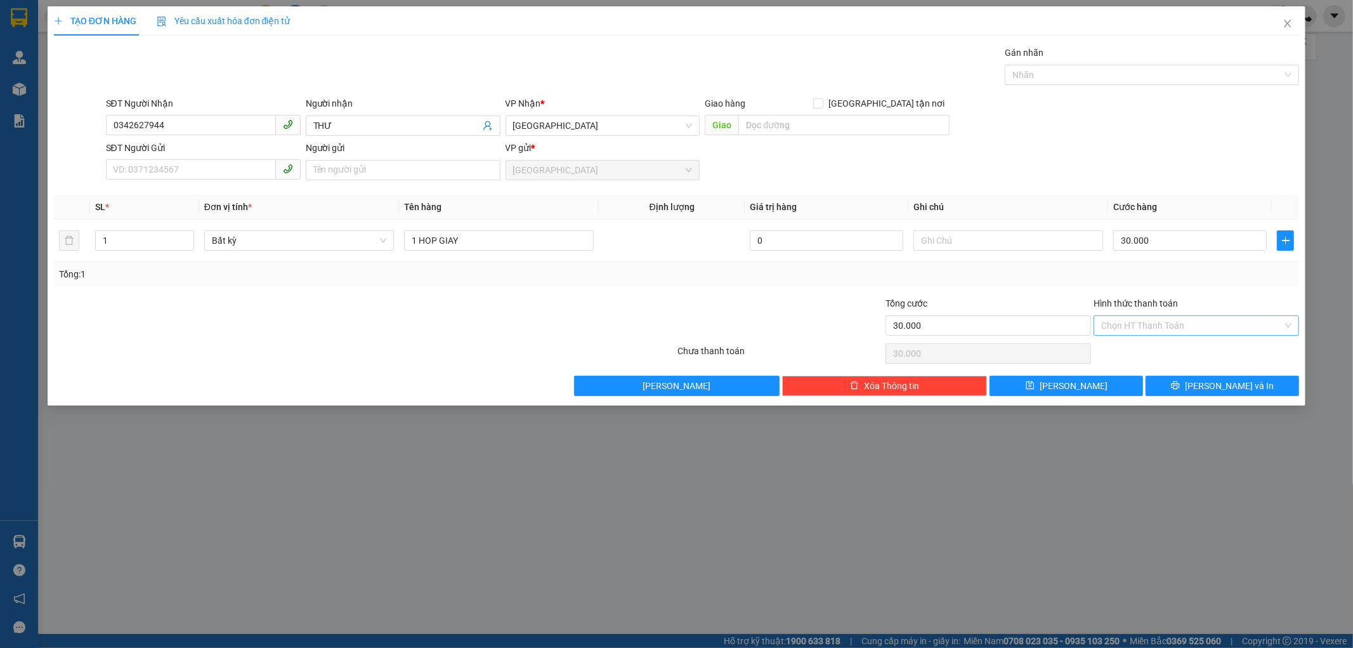
click at [1185, 327] on input "Hình thức thanh toán" at bounding box center [1191, 325] width 181 height 19
click at [1146, 346] on div "Tại văn phòng" at bounding box center [1197, 351] width 190 height 14
type input "0"
click at [1162, 381] on button "[PERSON_NAME] và In" at bounding box center [1223, 386] width 154 height 20
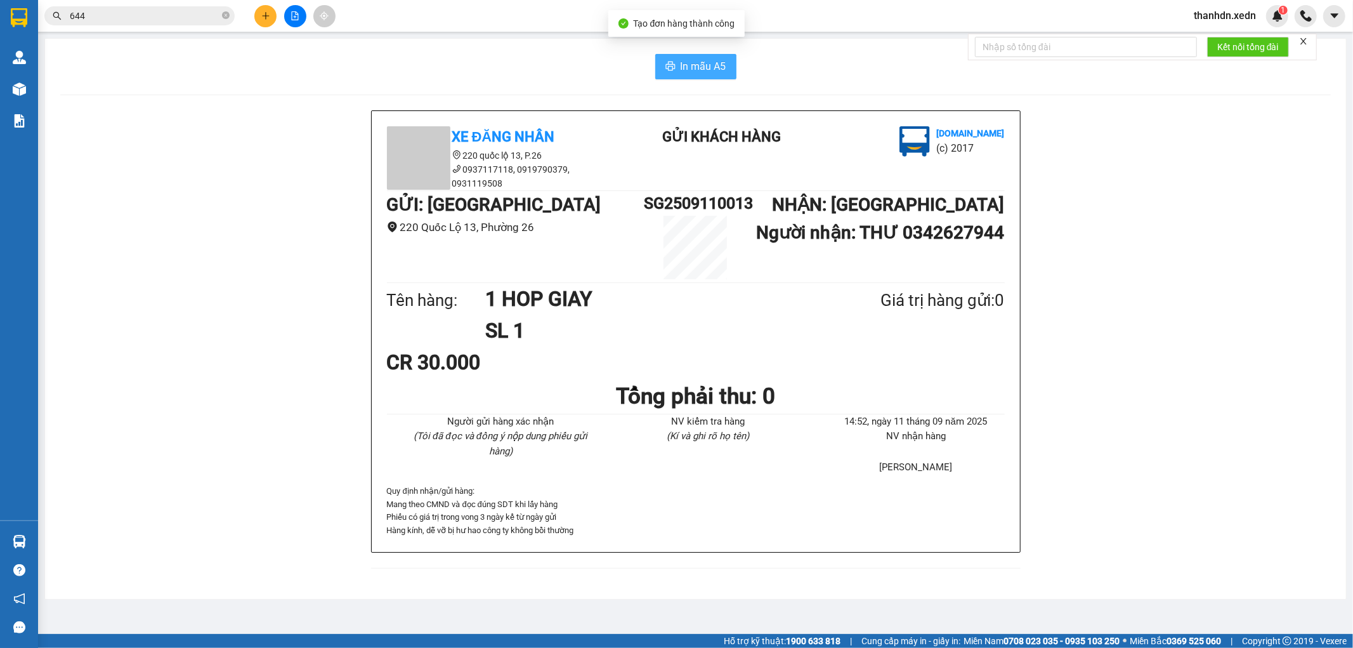
click at [718, 78] on button "In mẫu A5" at bounding box center [695, 66] width 81 height 25
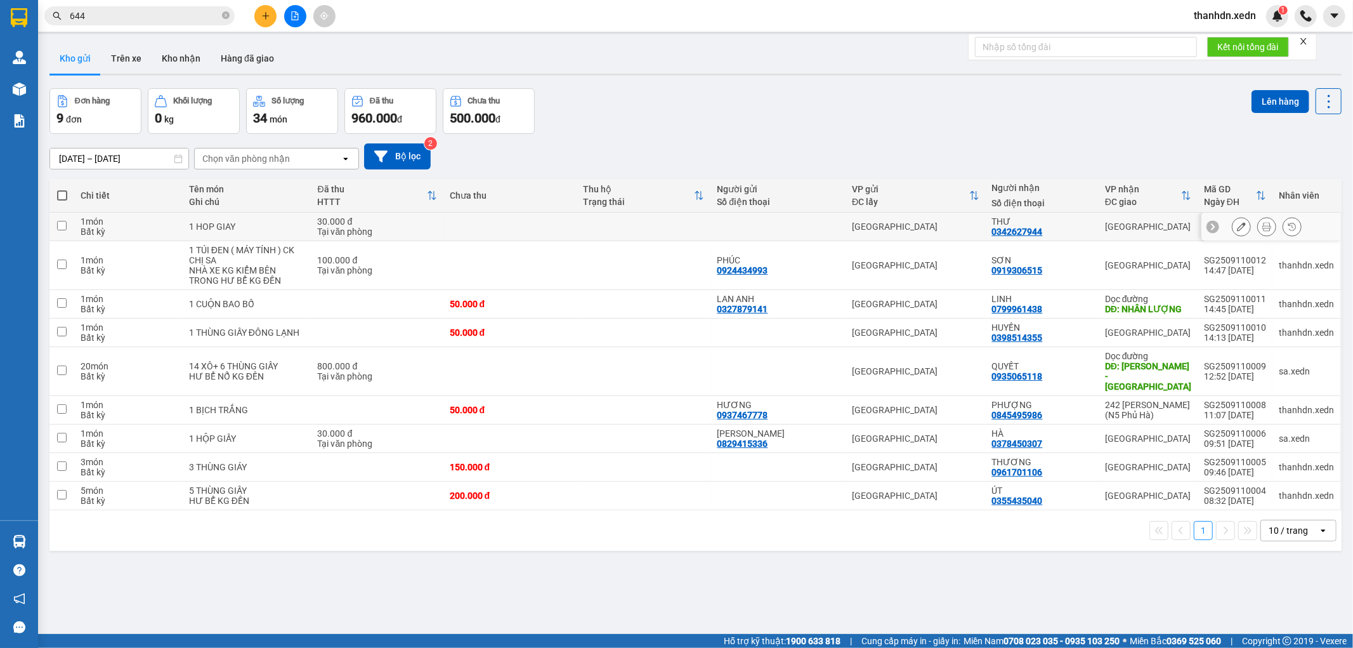
click at [1262, 227] on icon at bounding box center [1266, 226] width 9 height 9
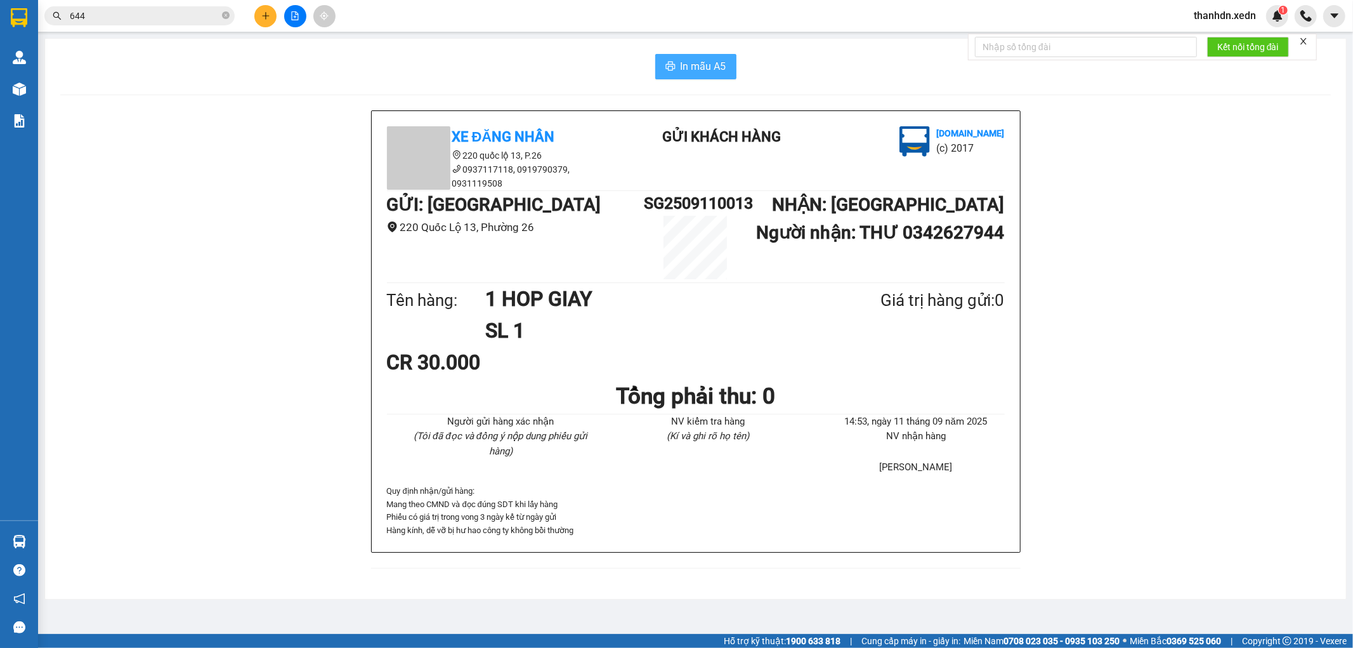
click at [697, 72] on span "In mẫu A5" at bounding box center [704, 66] width 46 height 16
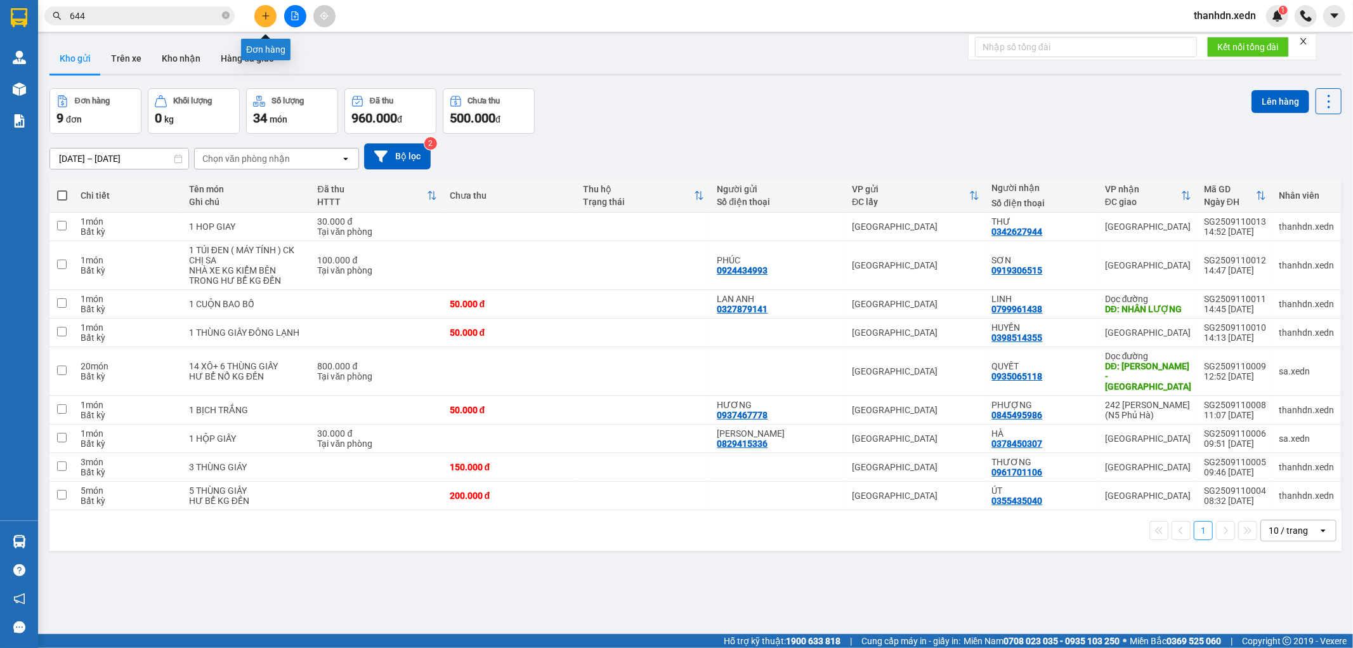
click at [263, 16] on icon "plus" at bounding box center [265, 15] width 7 height 1
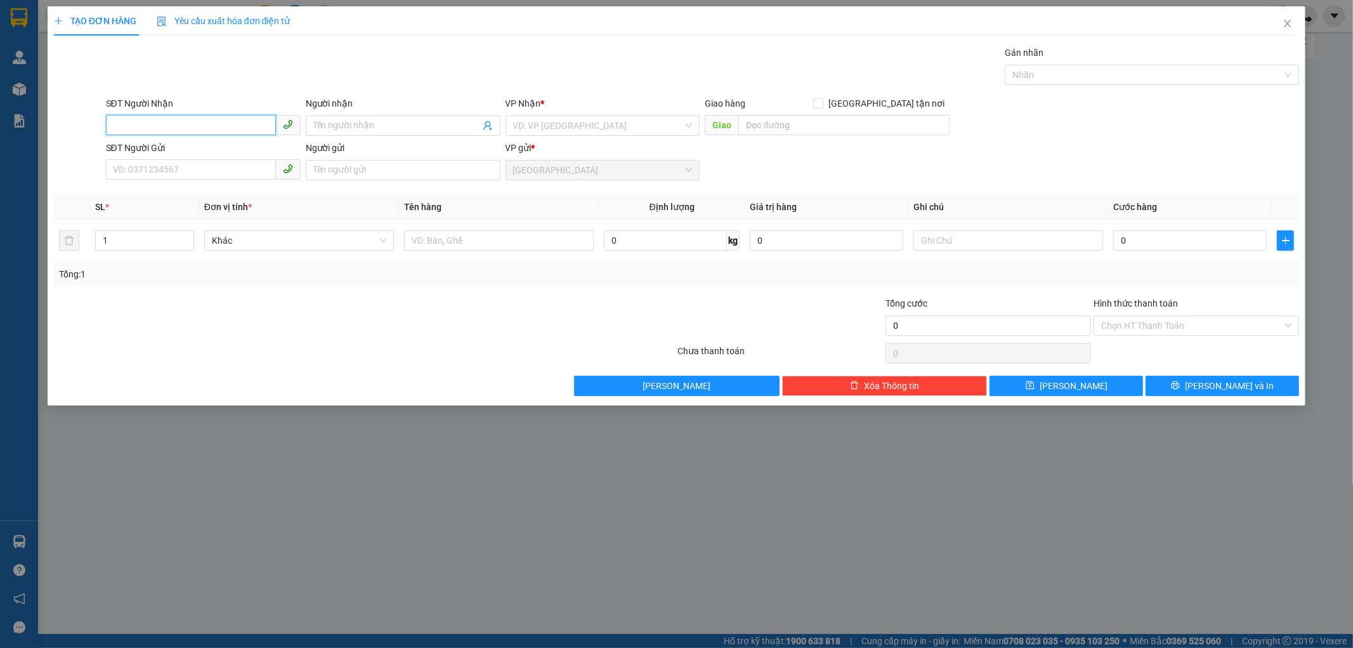
click at [187, 128] on input "SĐT Người Nhận" at bounding box center [191, 125] width 170 height 20
click at [199, 153] on div "0977874640 - NHI" at bounding box center [204, 151] width 180 height 14
type input "0977874640"
type input "NHI"
type input "CỔNG 18"
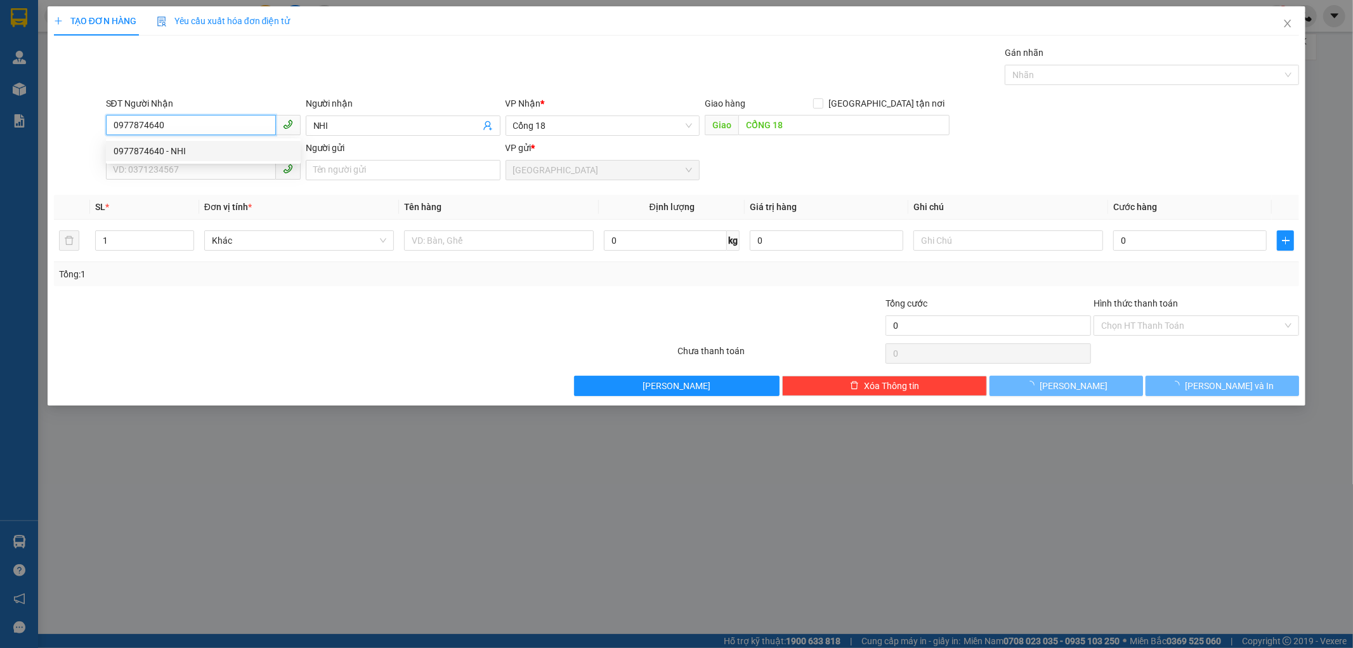
type input "150.000"
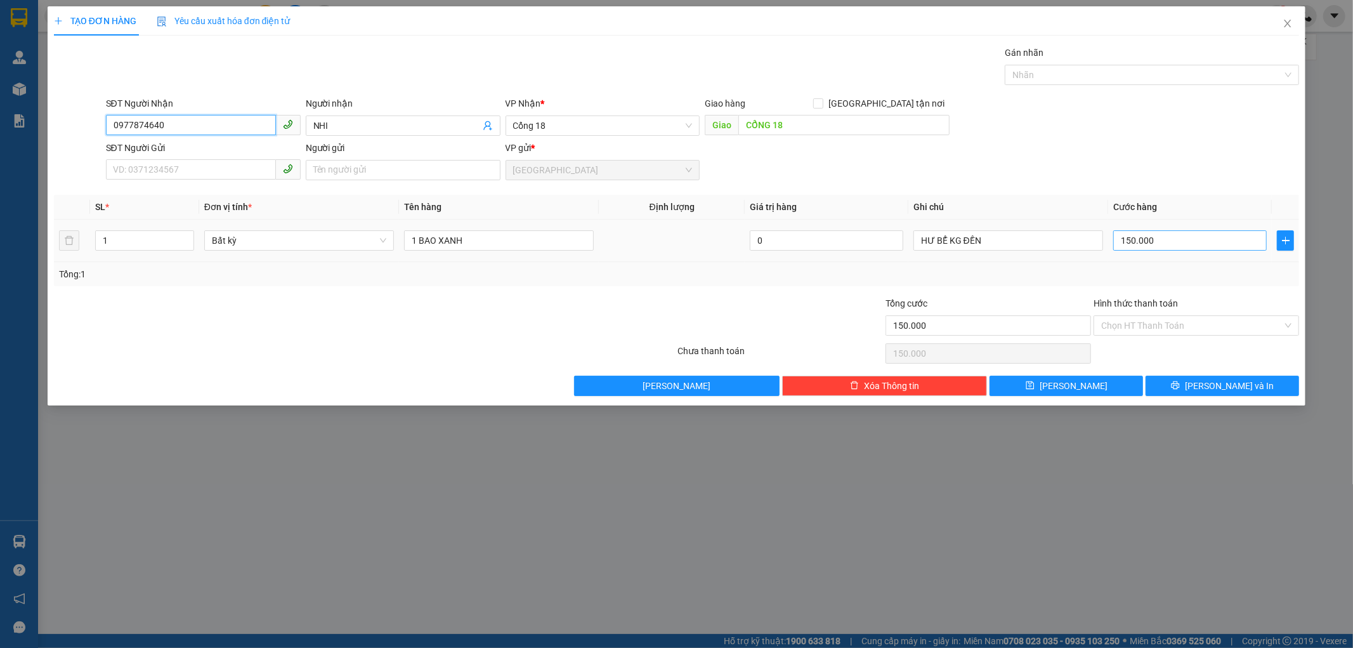
type input "0977874640"
click at [1153, 239] on input "150.000" at bounding box center [1190, 240] width 154 height 20
type input "1"
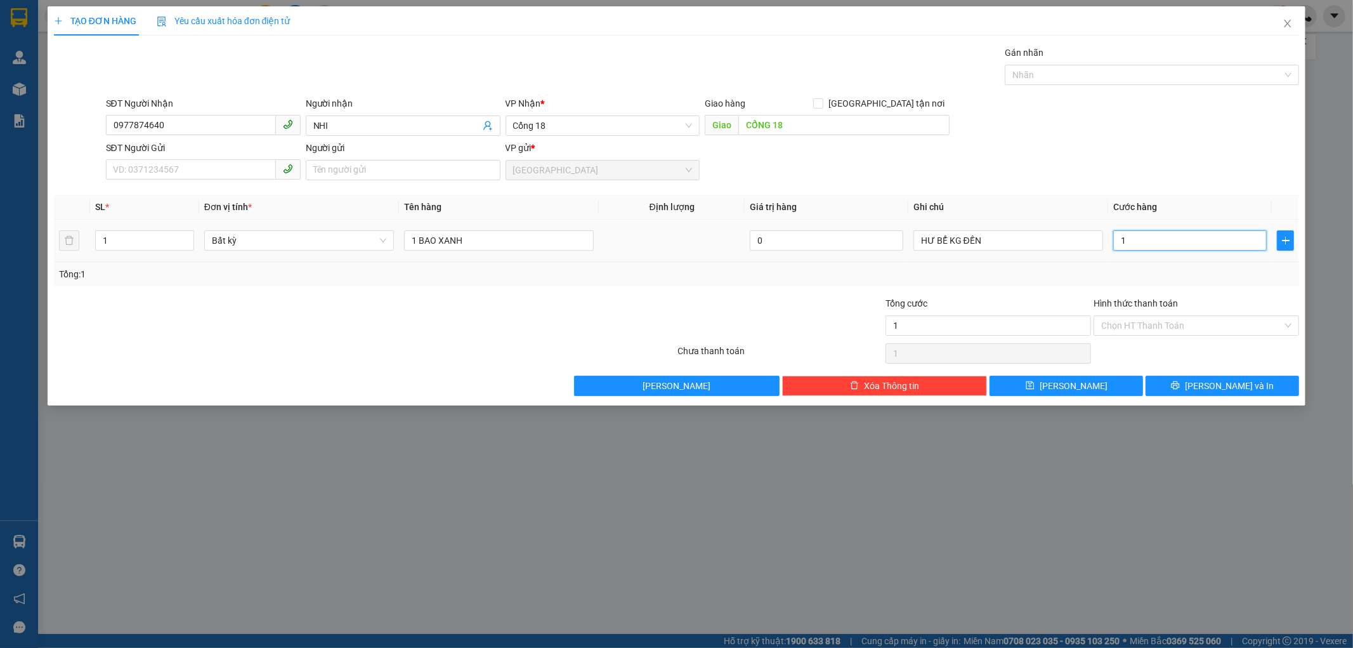
type input "15"
type input "1"
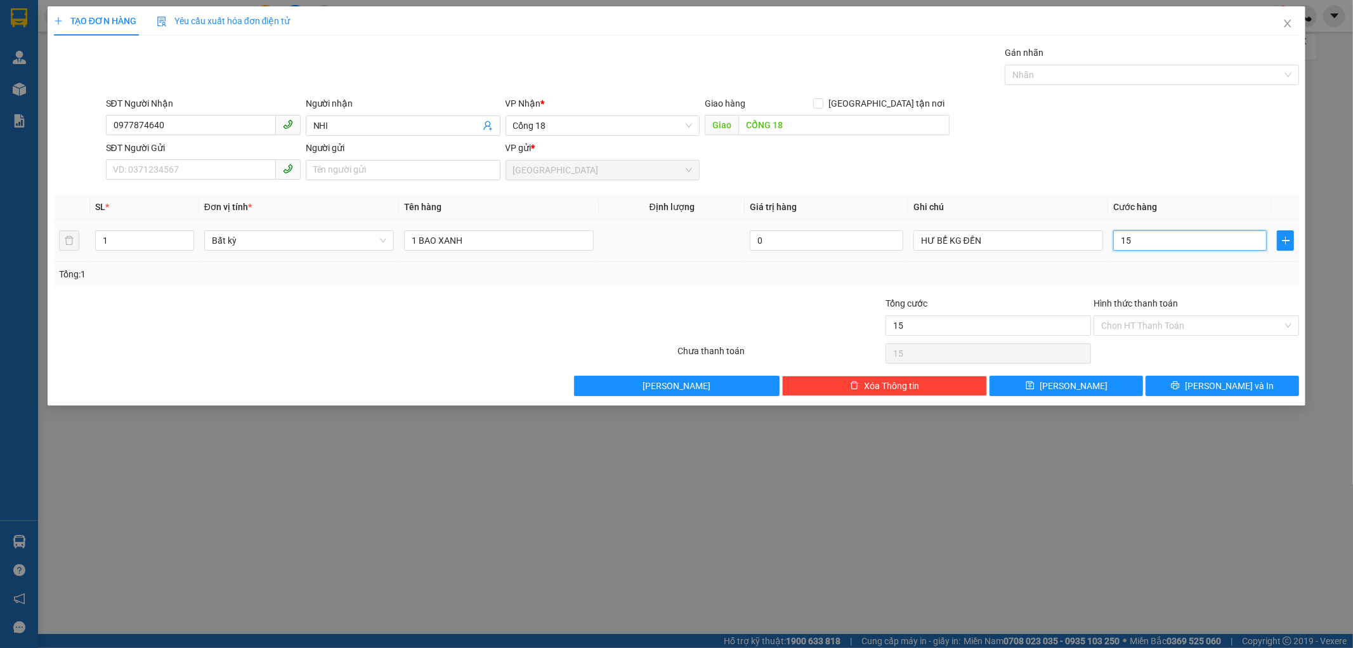
type input "1"
type input "10"
type input "100"
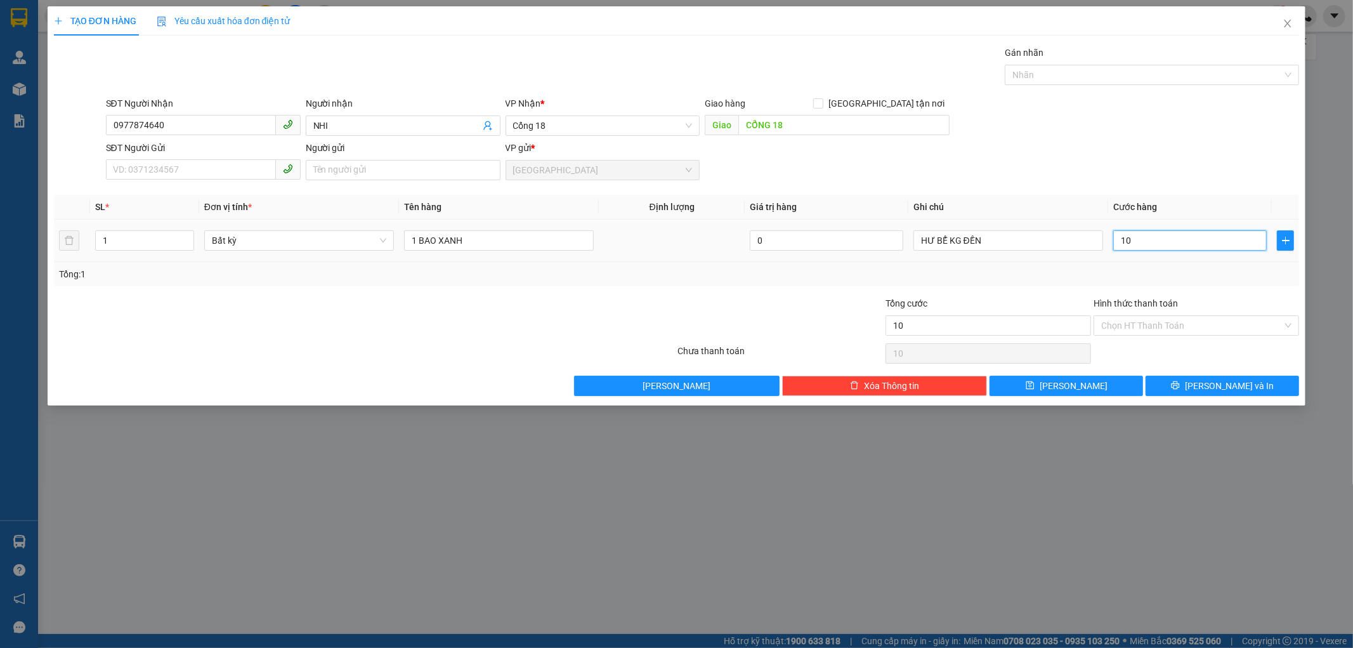
type input "100"
type input "100.000"
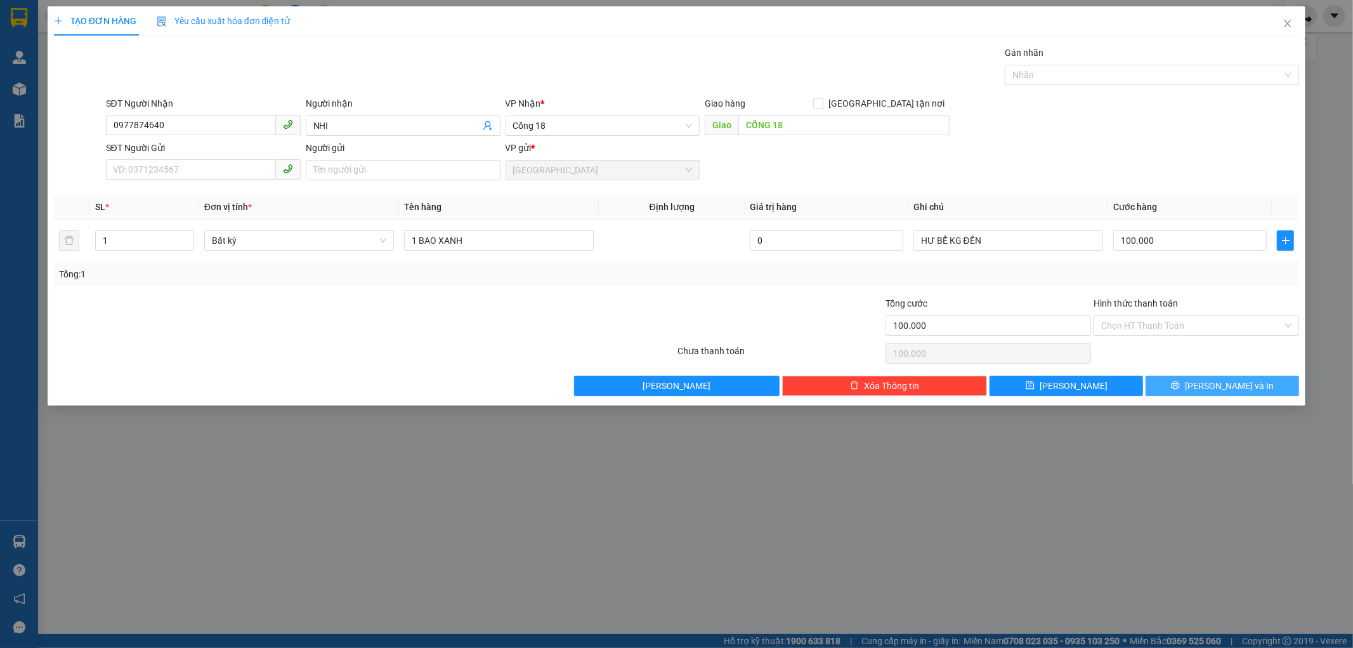
click at [1221, 383] on span "[PERSON_NAME] và In" at bounding box center [1229, 386] width 89 height 14
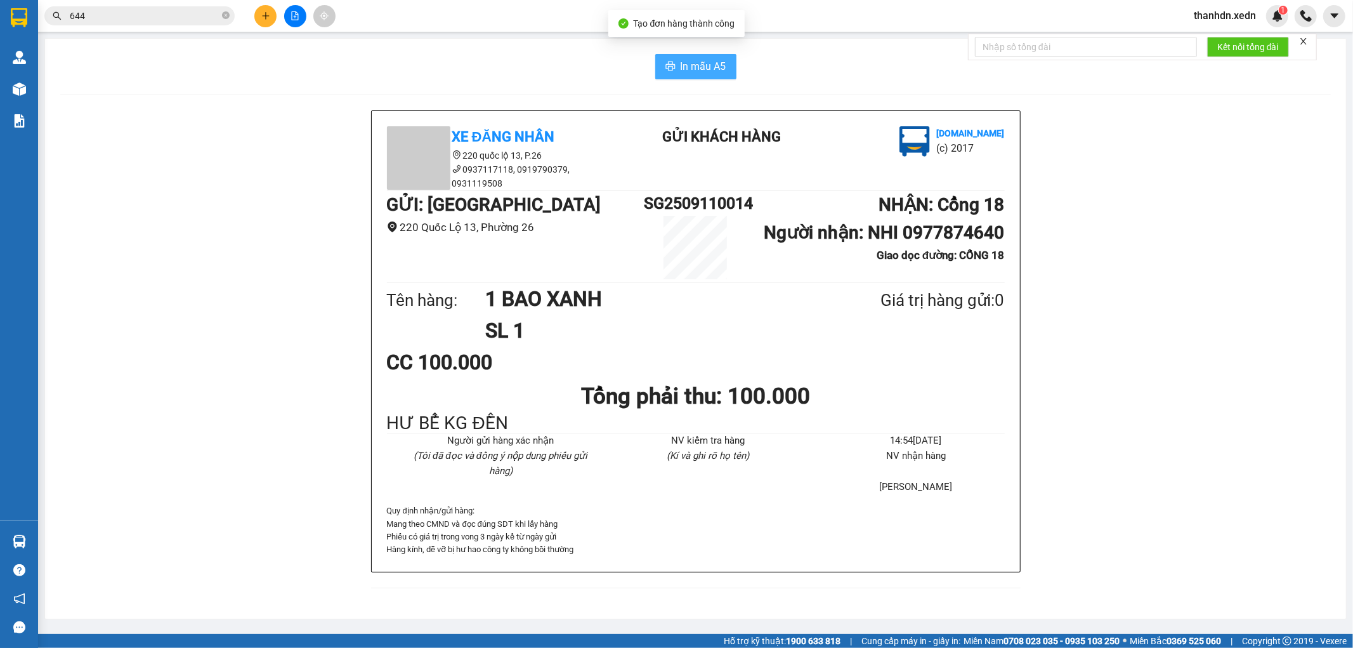
click at [683, 69] on span "In mẫu A5" at bounding box center [704, 66] width 46 height 16
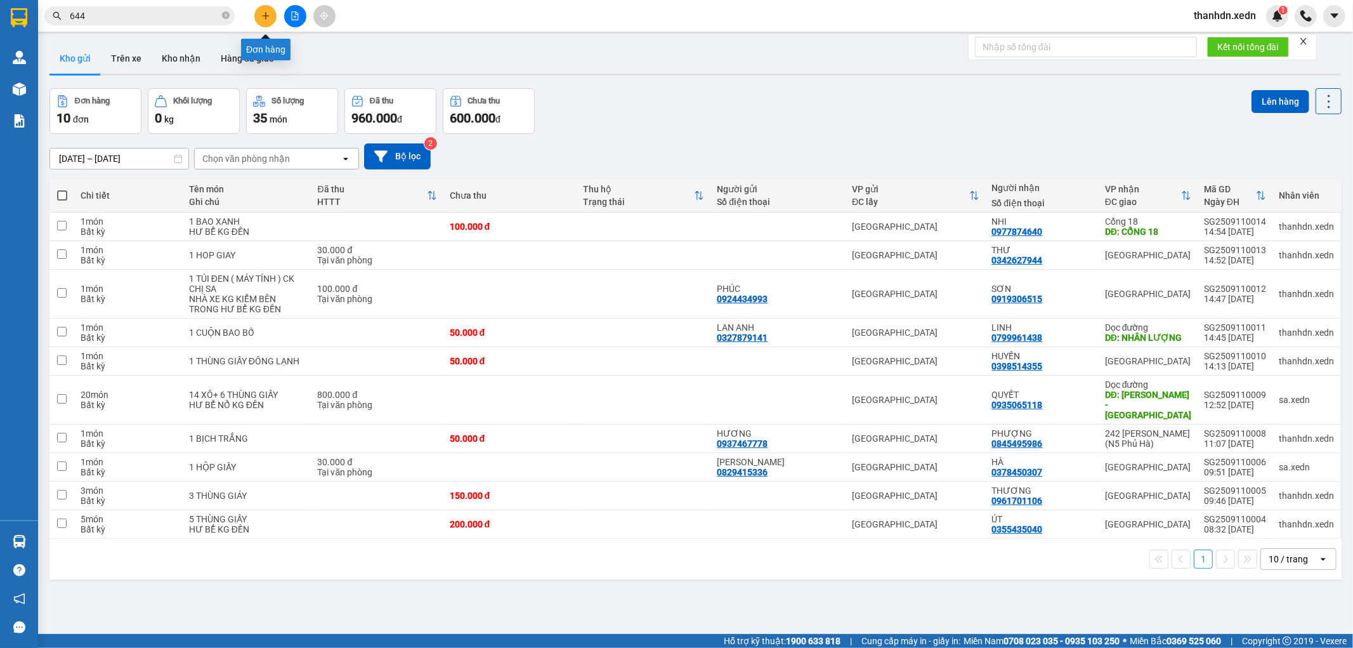
click at [263, 20] on button at bounding box center [265, 16] width 22 height 22
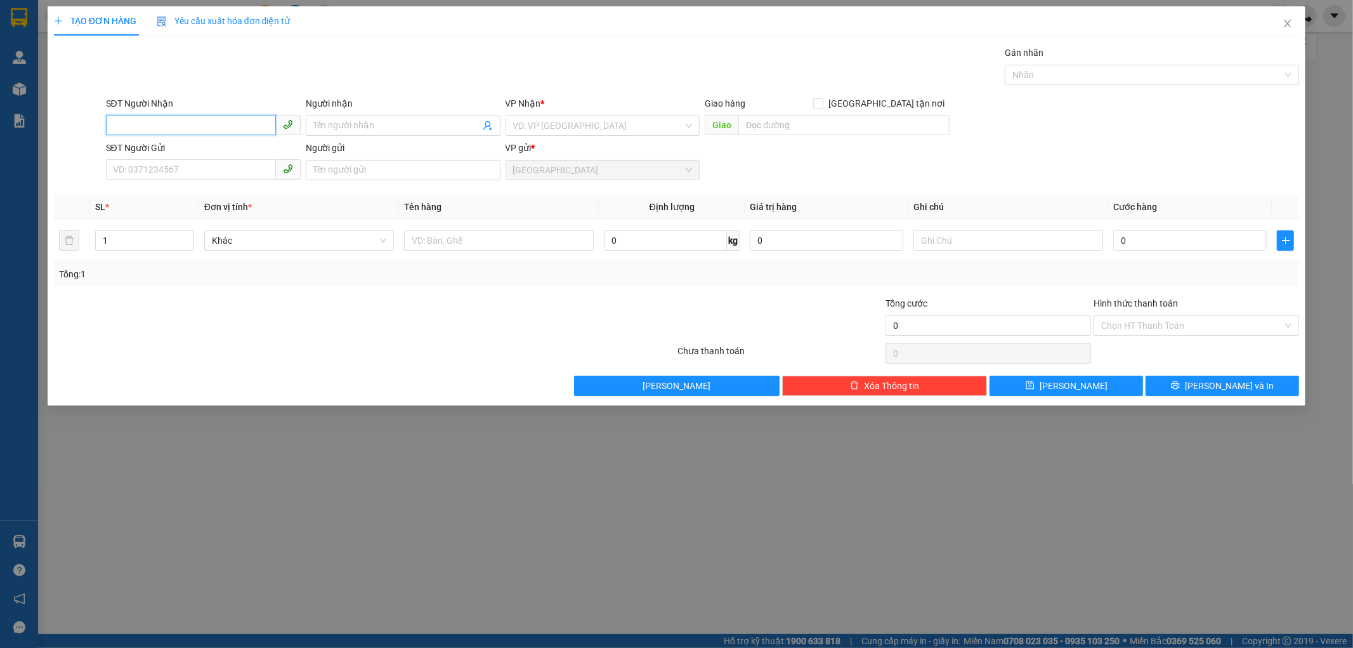
click at [152, 126] on input "SĐT Người Nhận" at bounding box center [191, 125] width 170 height 20
type input "0"
click at [155, 152] on div "0961170716 - HỒNG BÍCH" at bounding box center [204, 151] width 180 height 14
type input "0961170716"
type input "HỒNG BÍCH"
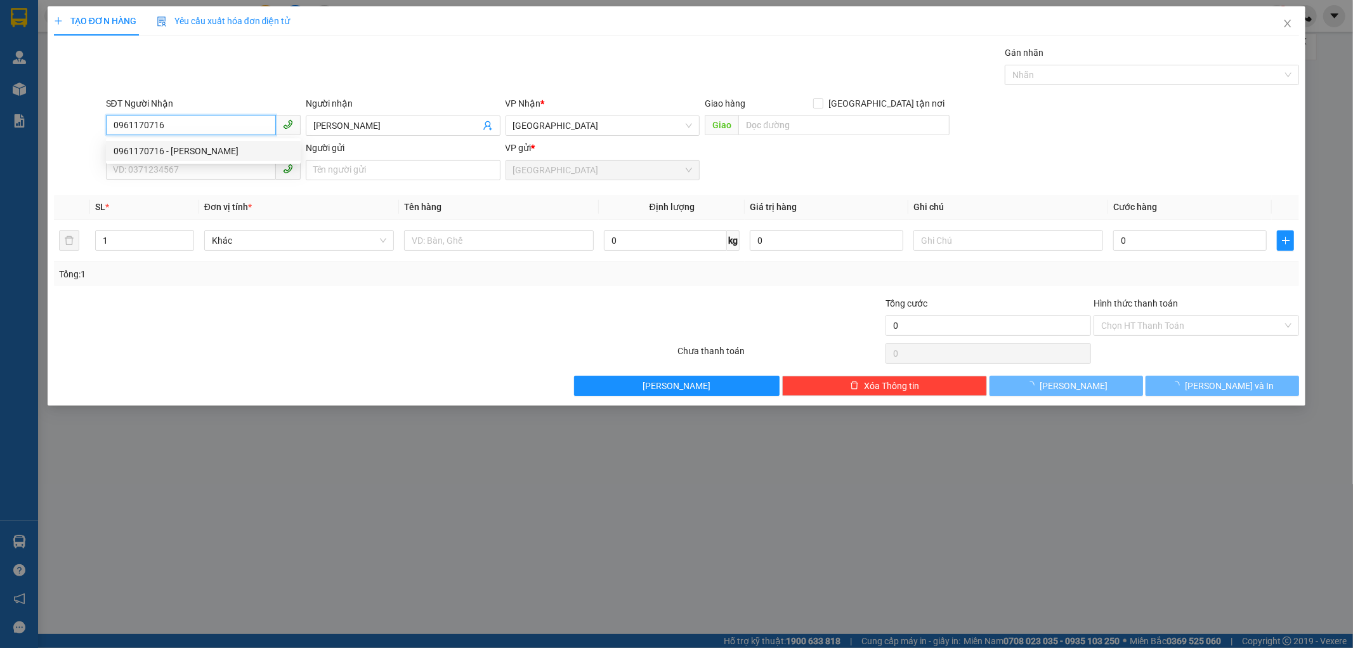
type input "120.000"
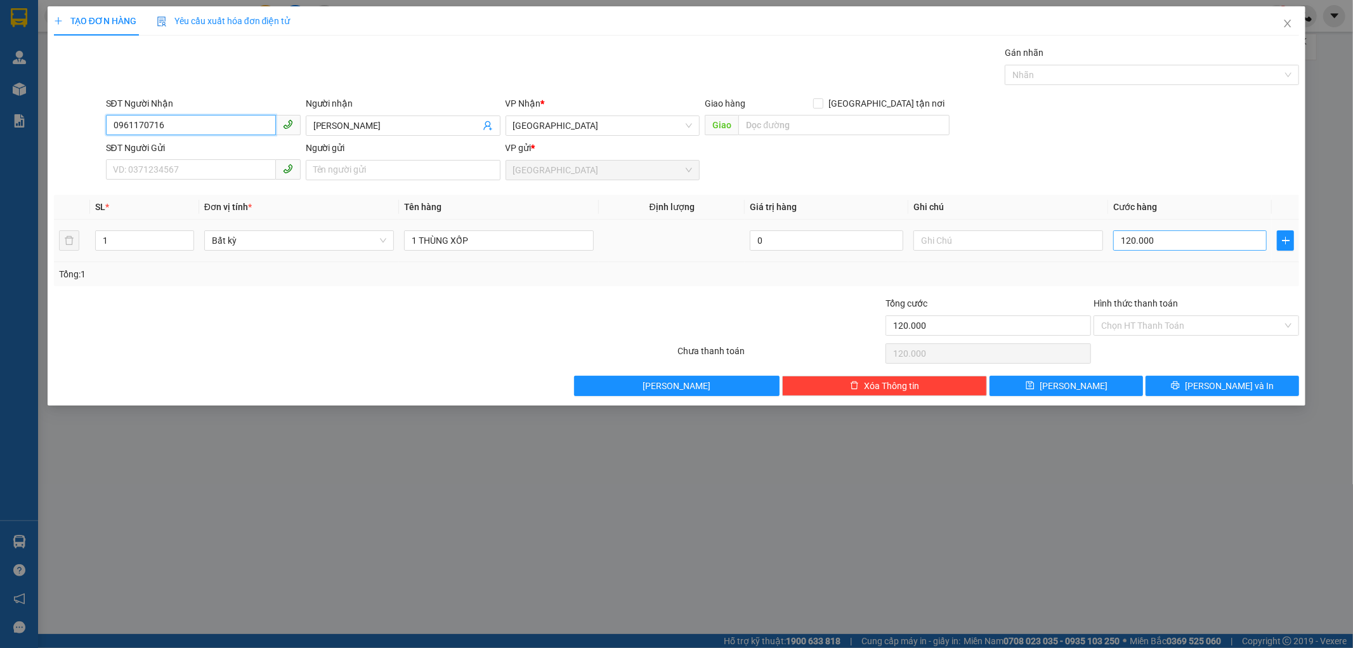
type input "0961170716"
click at [1141, 244] on input "120.000" at bounding box center [1190, 240] width 154 height 20
type input "8"
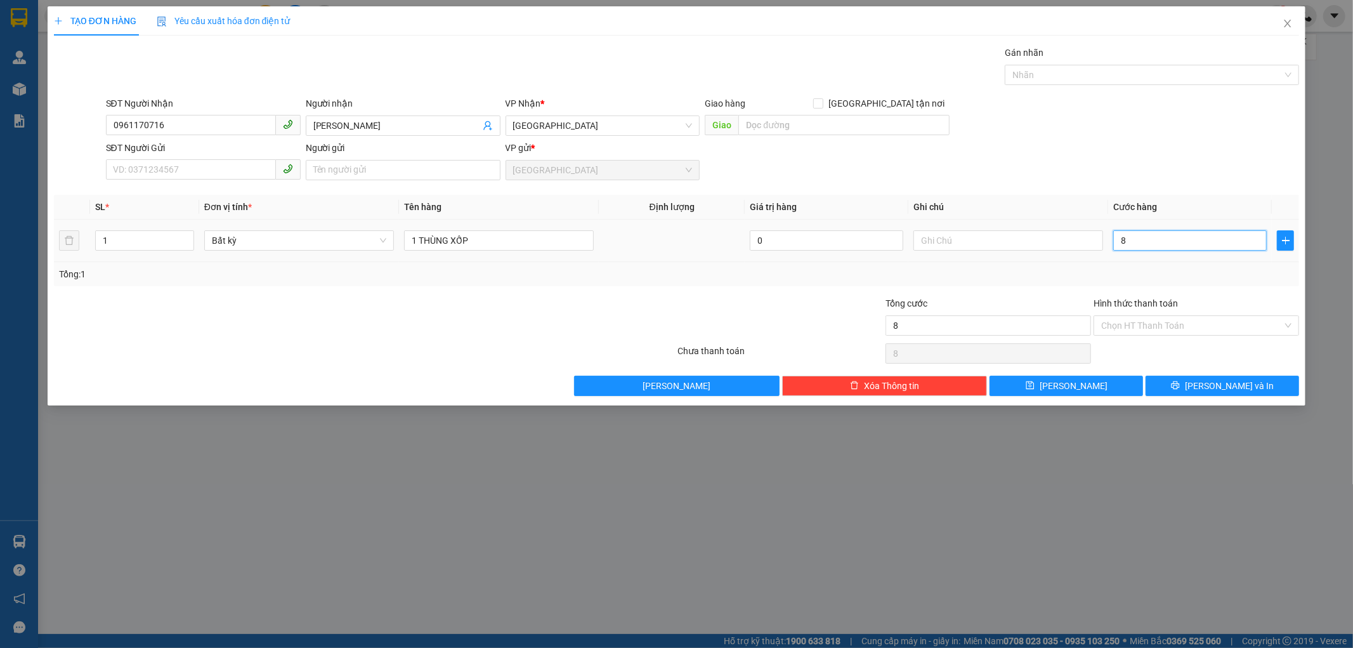
type input "80"
type input "8"
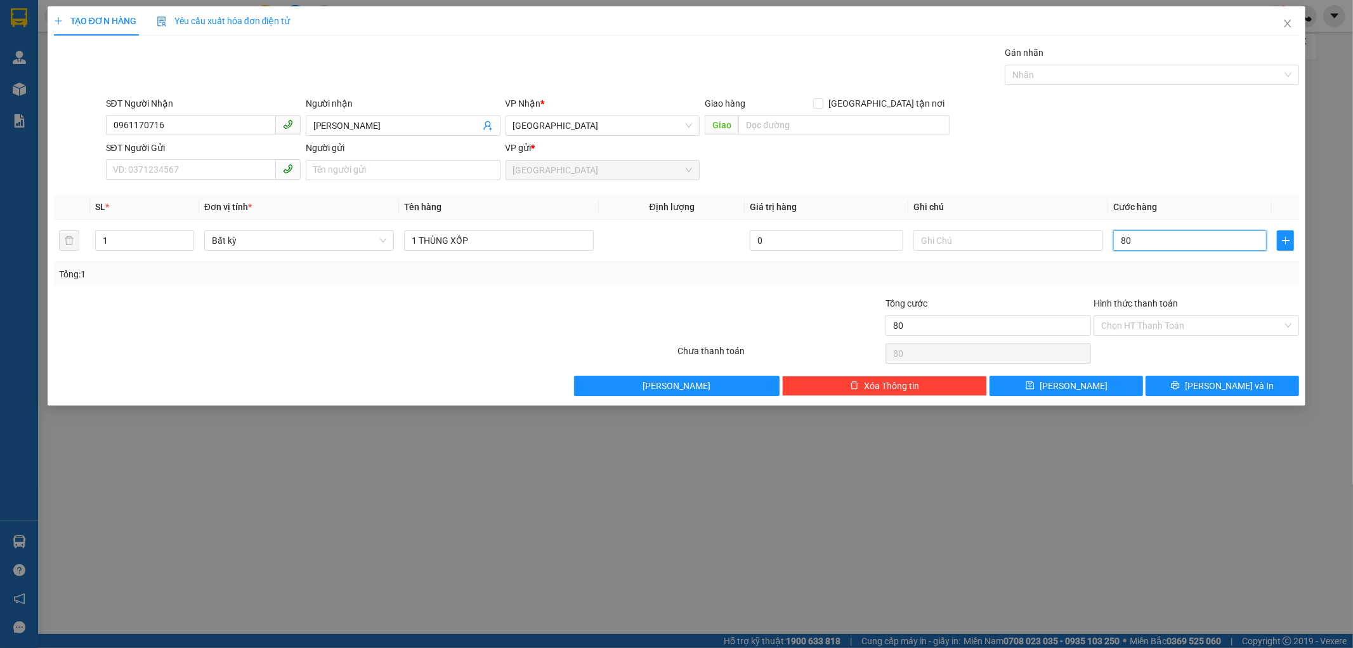
type input "8"
type input "0"
type input "7"
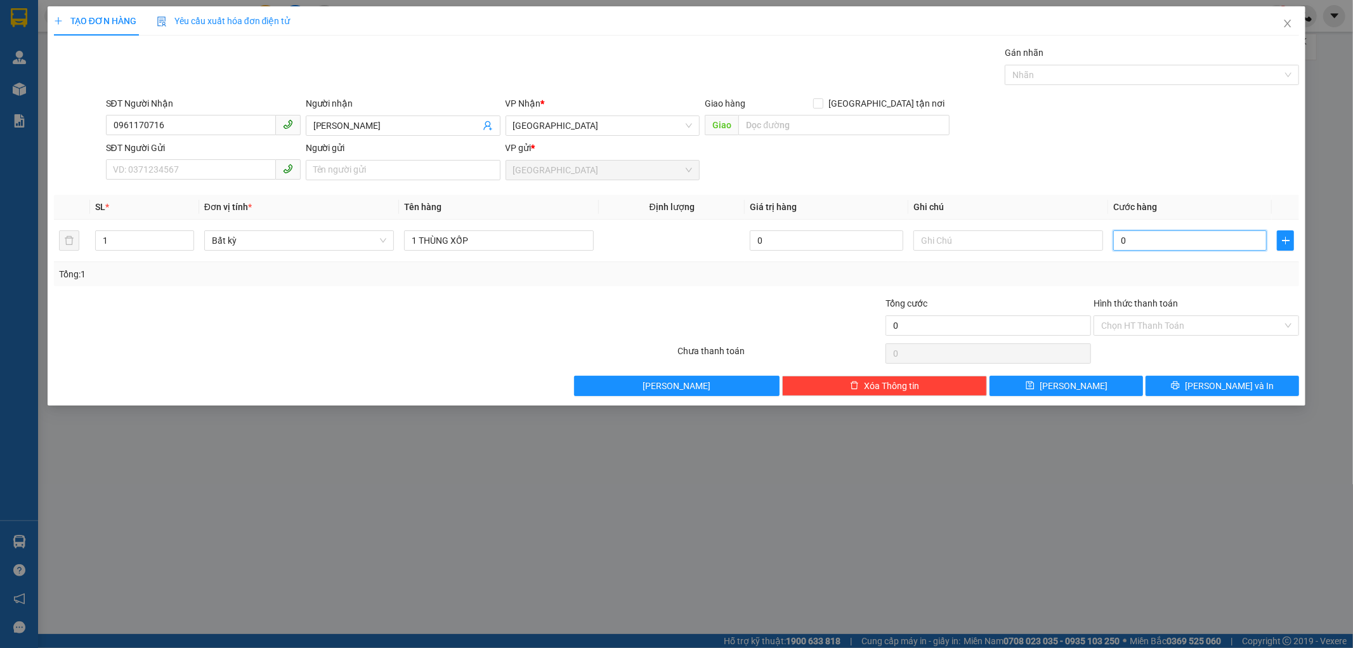
type input "7"
type input "07"
type input "0"
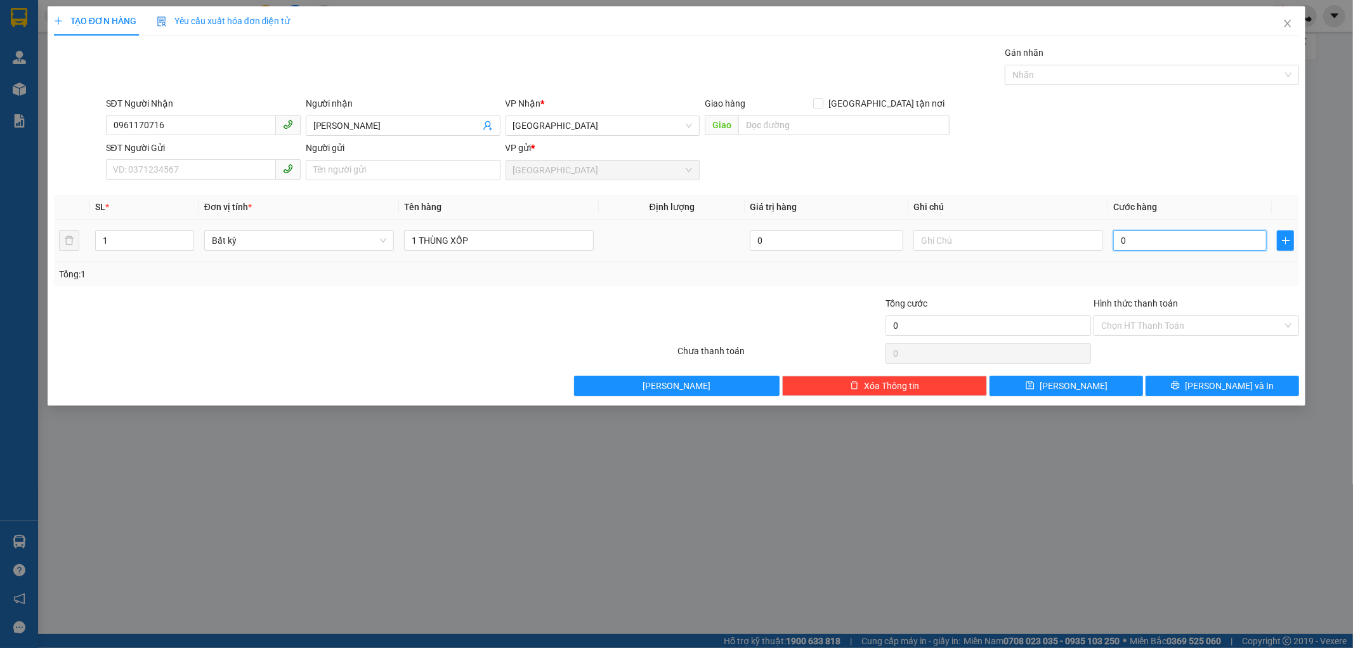
click at [1120, 235] on input "0" at bounding box center [1190, 240] width 154 height 20
type input "70"
type input "70.000"
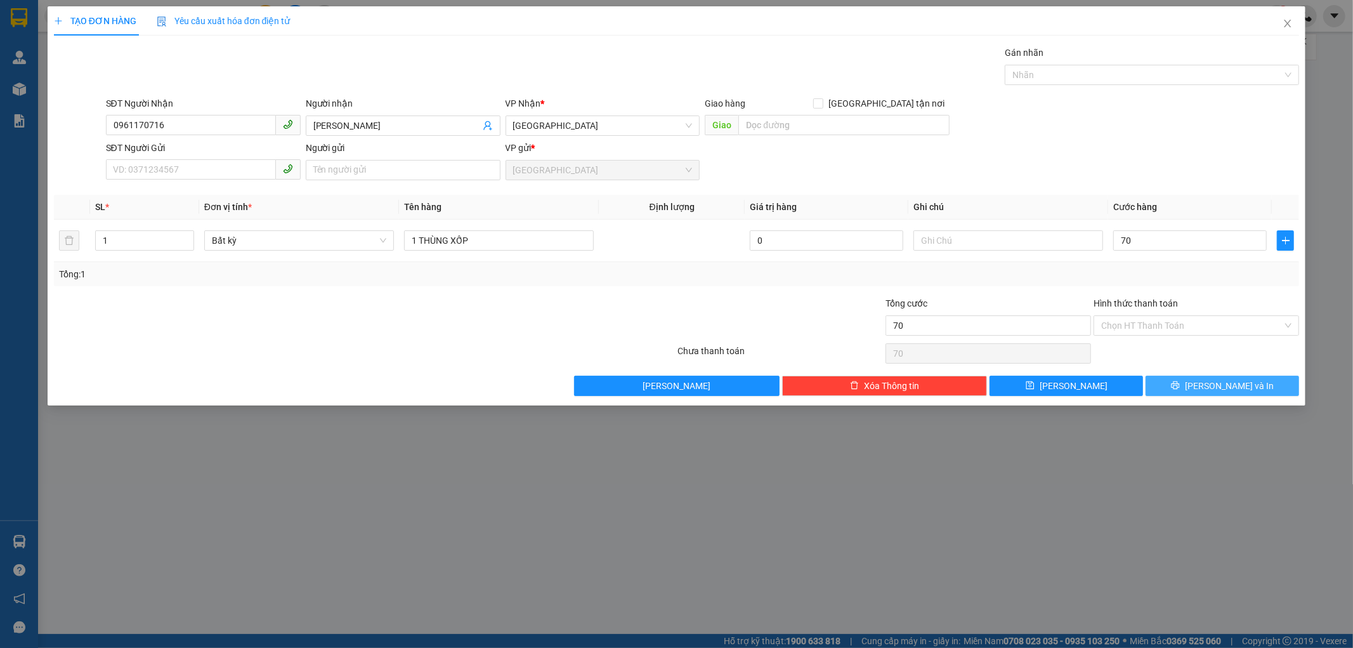
type input "70.000"
click at [1163, 390] on button "[PERSON_NAME] và In" at bounding box center [1223, 386] width 154 height 20
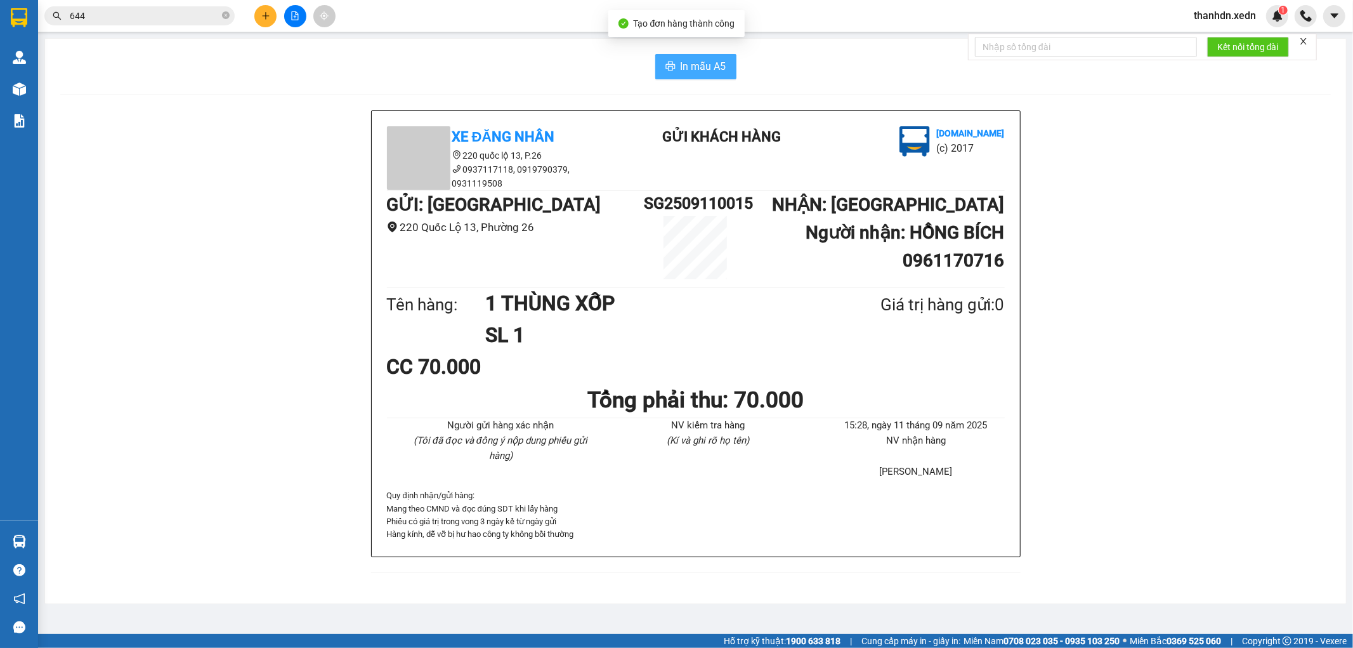
click at [724, 55] on button "In mẫu A5" at bounding box center [695, 66] width 81 height 25
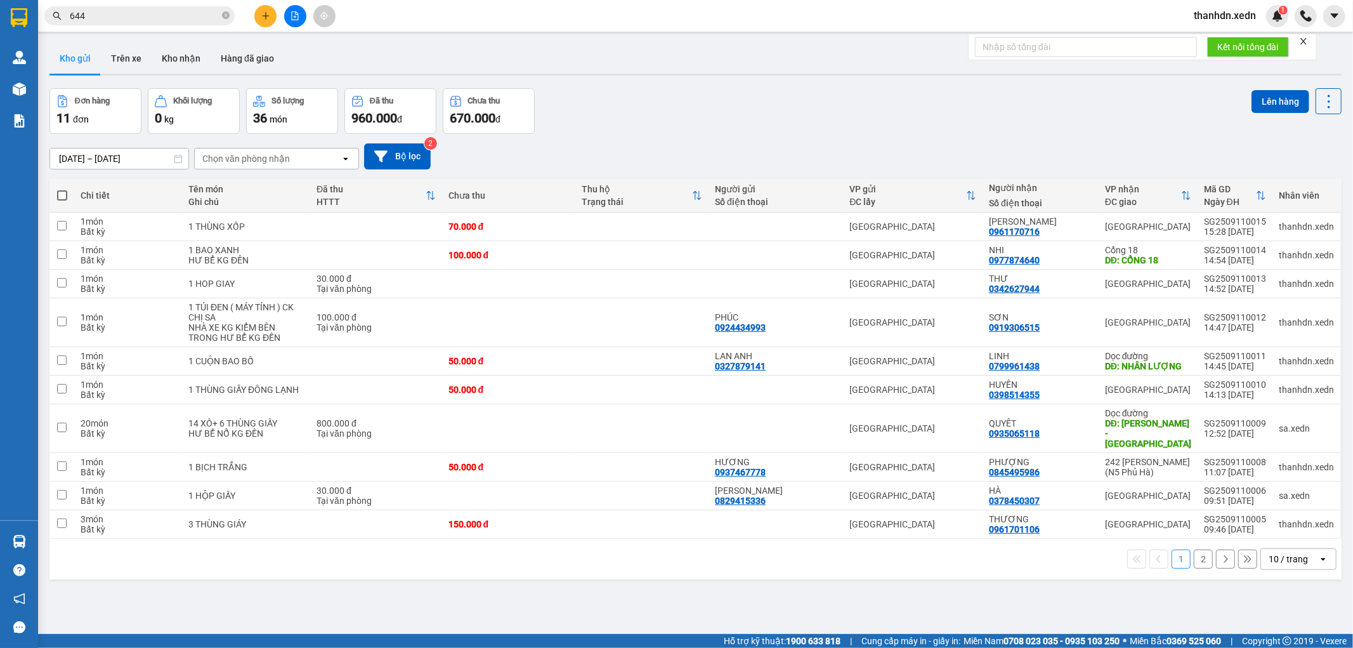
click at [663, 152] on div "09/09/2025 – 11/09/2025 Press the down arrow key to interact with the calendar …" at bounding box center [695, 156] width 1292 height 26
click at [296, 11] on icon "file-add" at bounding box center [295, 15] width 9 height 9
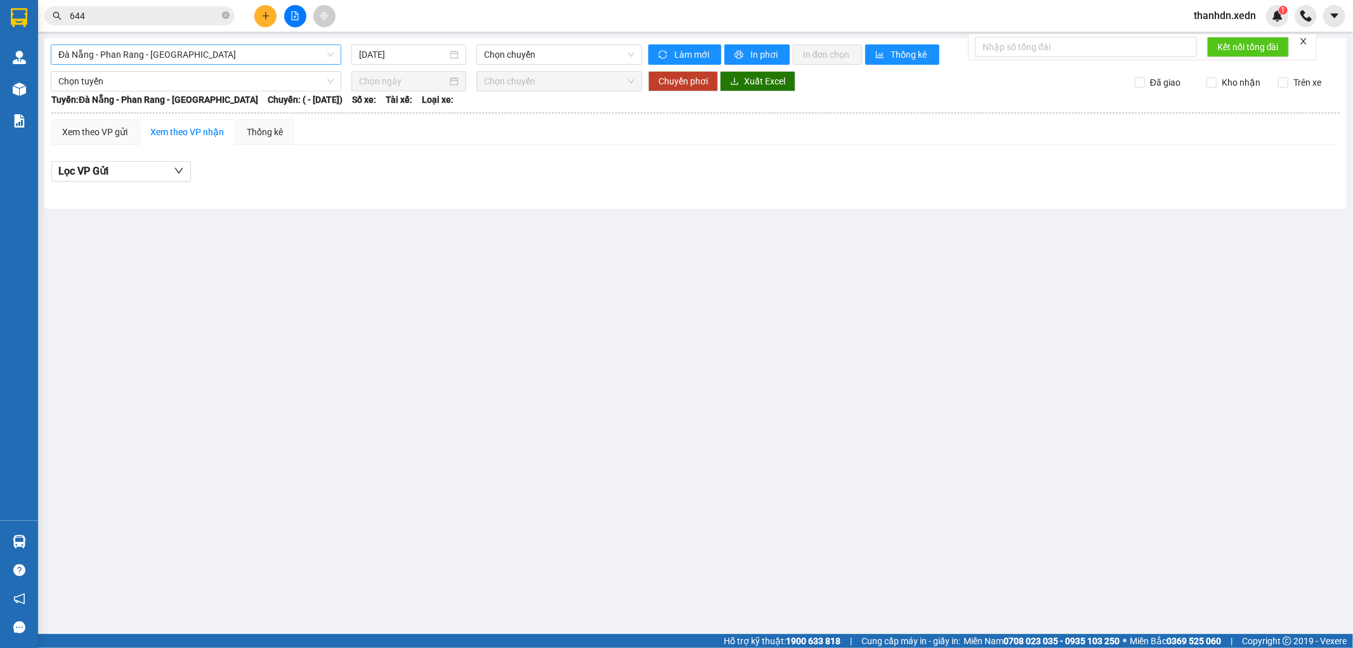
click at [98, 47] on span "Đà Nẵng - Phan Rang - Sài Gòn" at bounding box center [195, 54] width 275 height 19
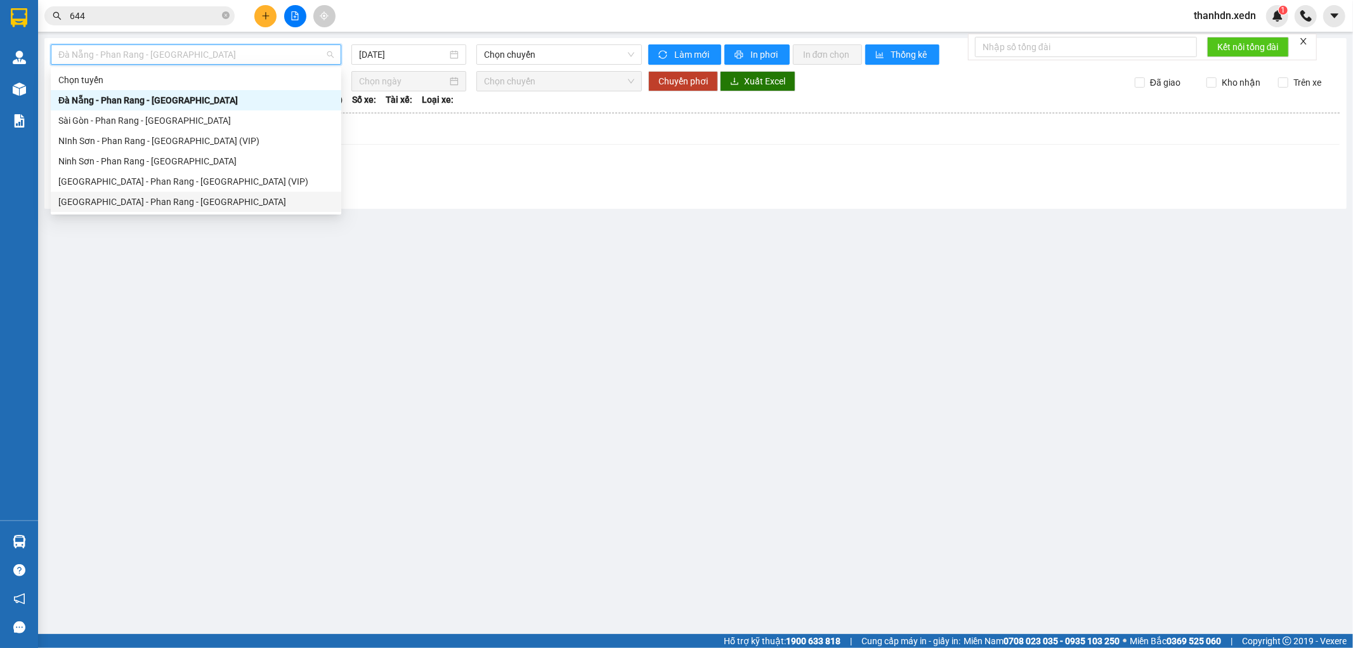
click at [108, 200] on div "Sài Gòn - Phan Rang - Ninh Sơn" at bounding box center [195, 202] width 275 height 14
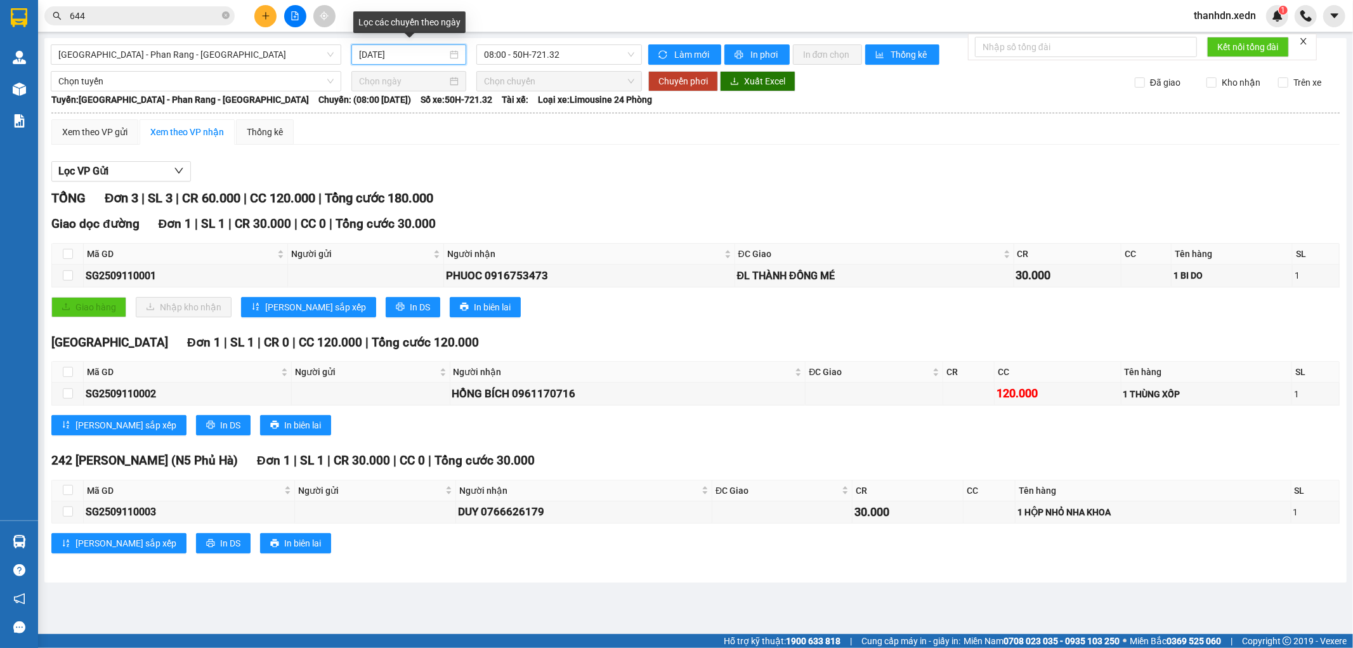
click at [394, 55] on input "11/09/2025" at bounding box center [403, 55] width 88 height 14
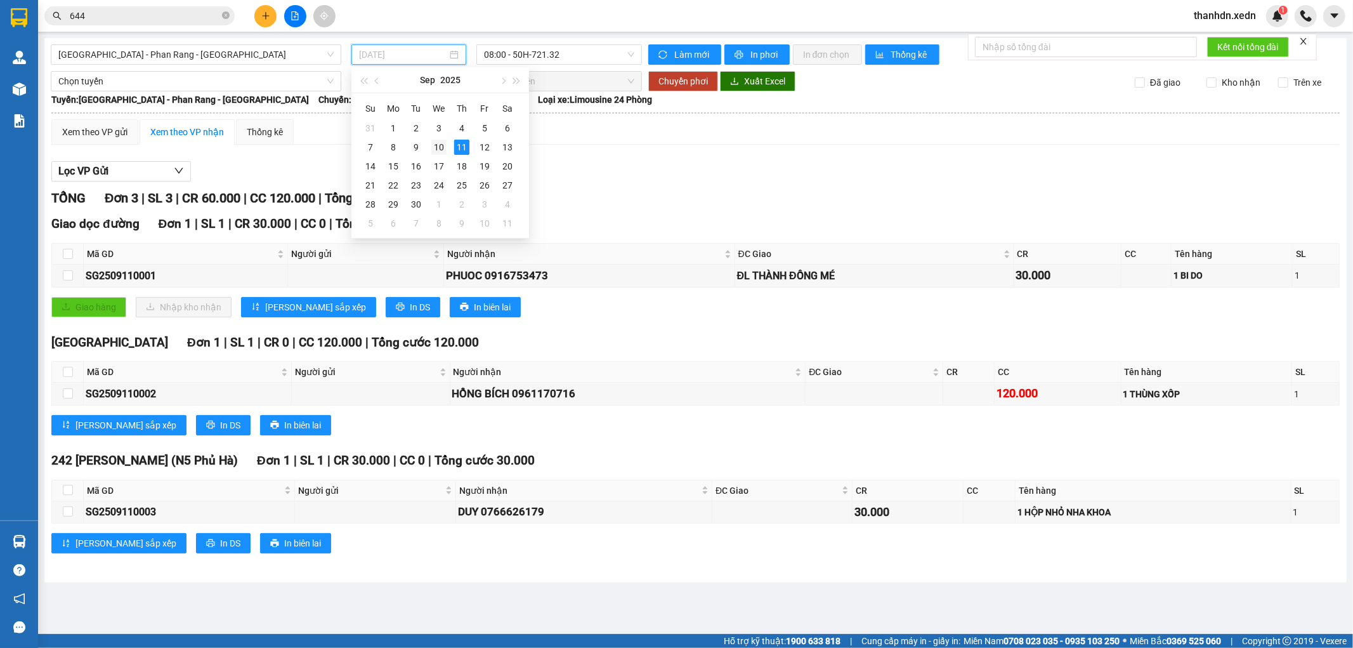
click at [442, 150] on div "10" at bounding box center [438, 147] width 15 height 15
type input "10/09/2025"
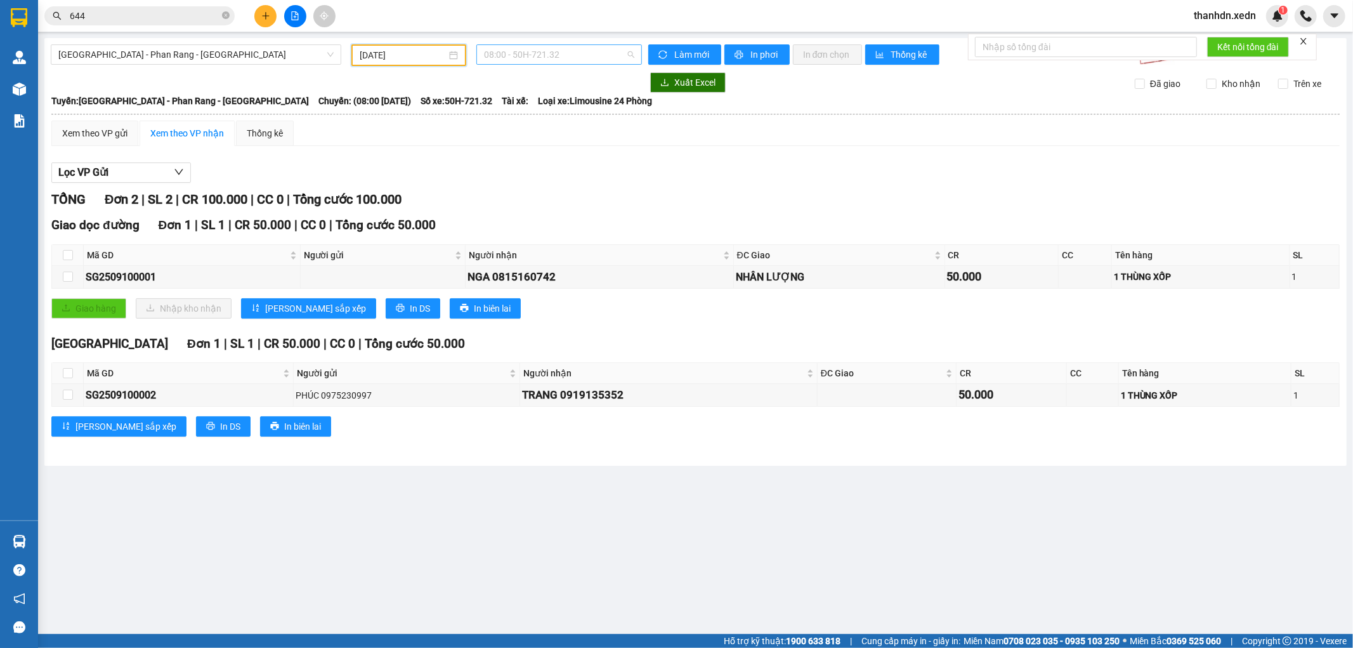
click at [523, 53] on span "08:00 - 50H-721.32" at bounding box center [559, 54] width 150 height 19
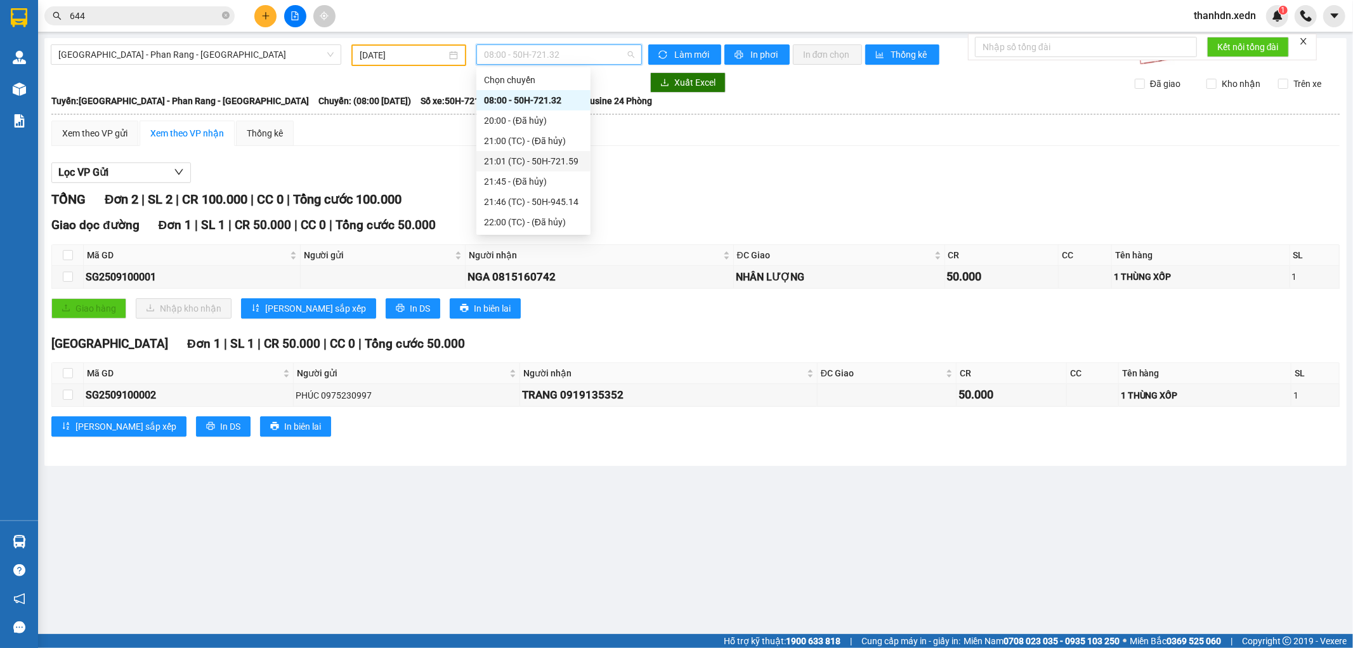
click at [522, 155] on div "21:01 (TC) - 50H-721.59" at bounding box center [533, 161] width 99 height 14
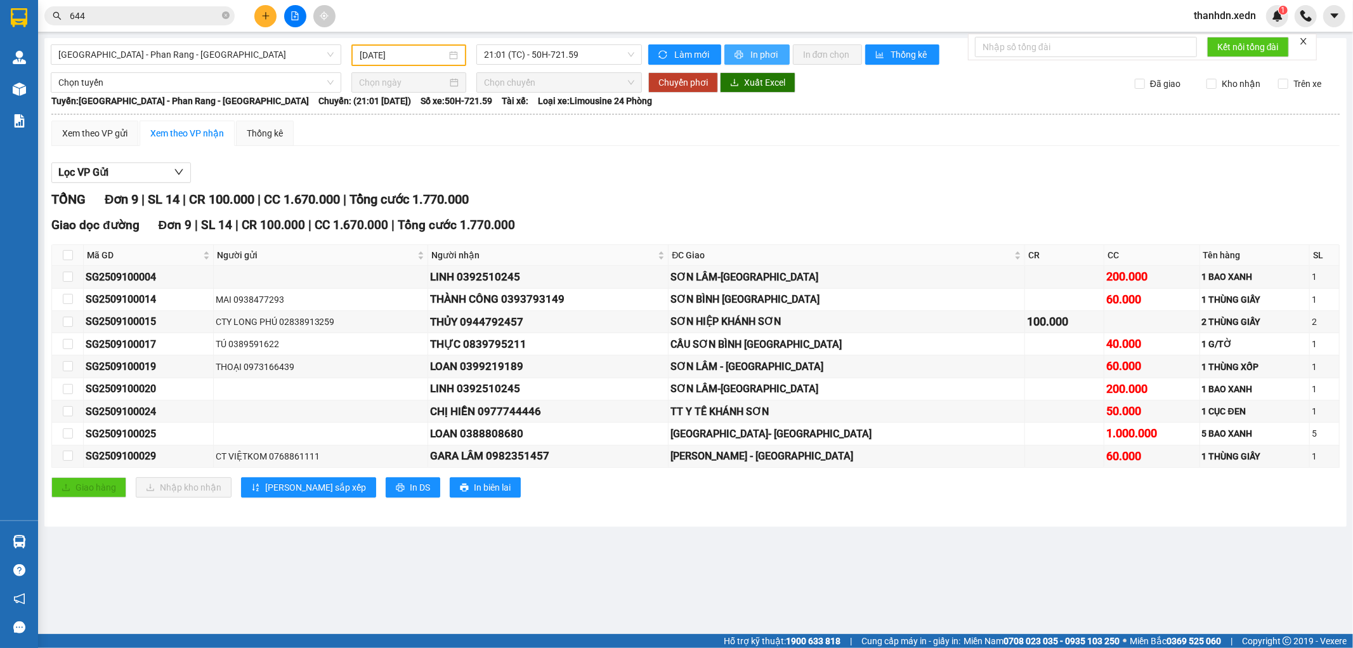
click at [753, 58] on span "In phơi" at bounding box center [764, 55] width 29 height 14
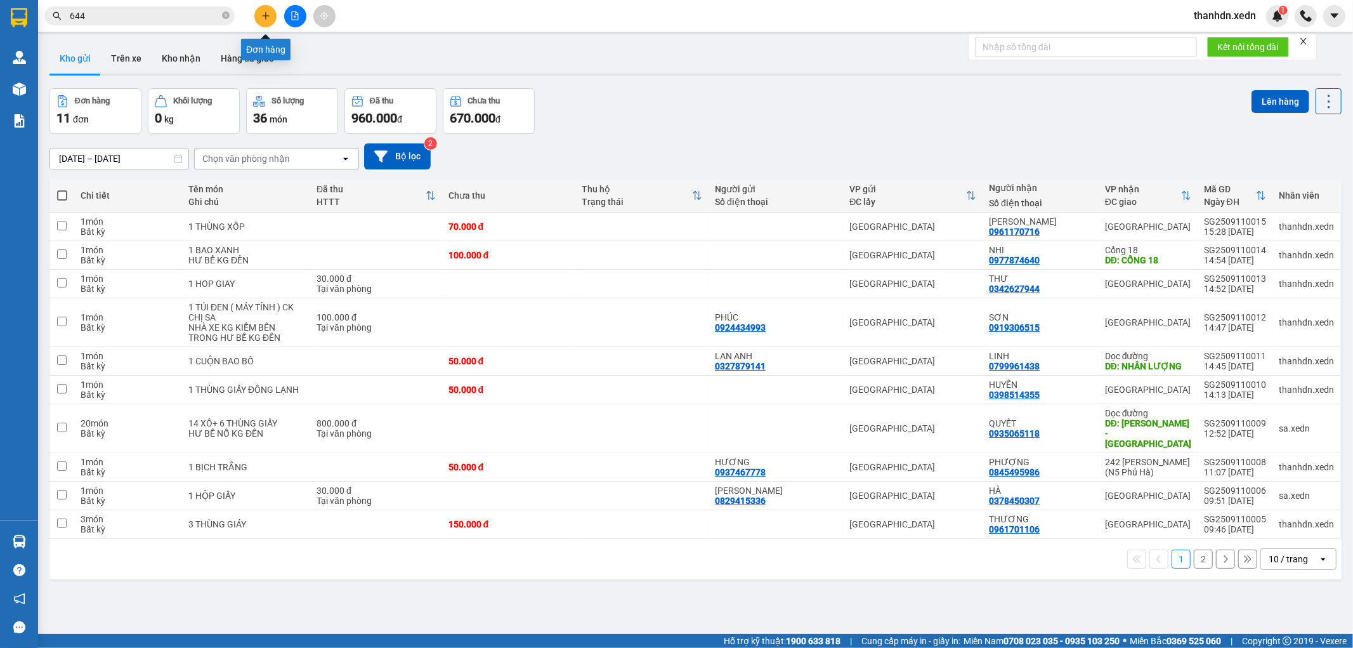
click at [275, 13] on button at bounding box center [265, 16] width 22 height 22
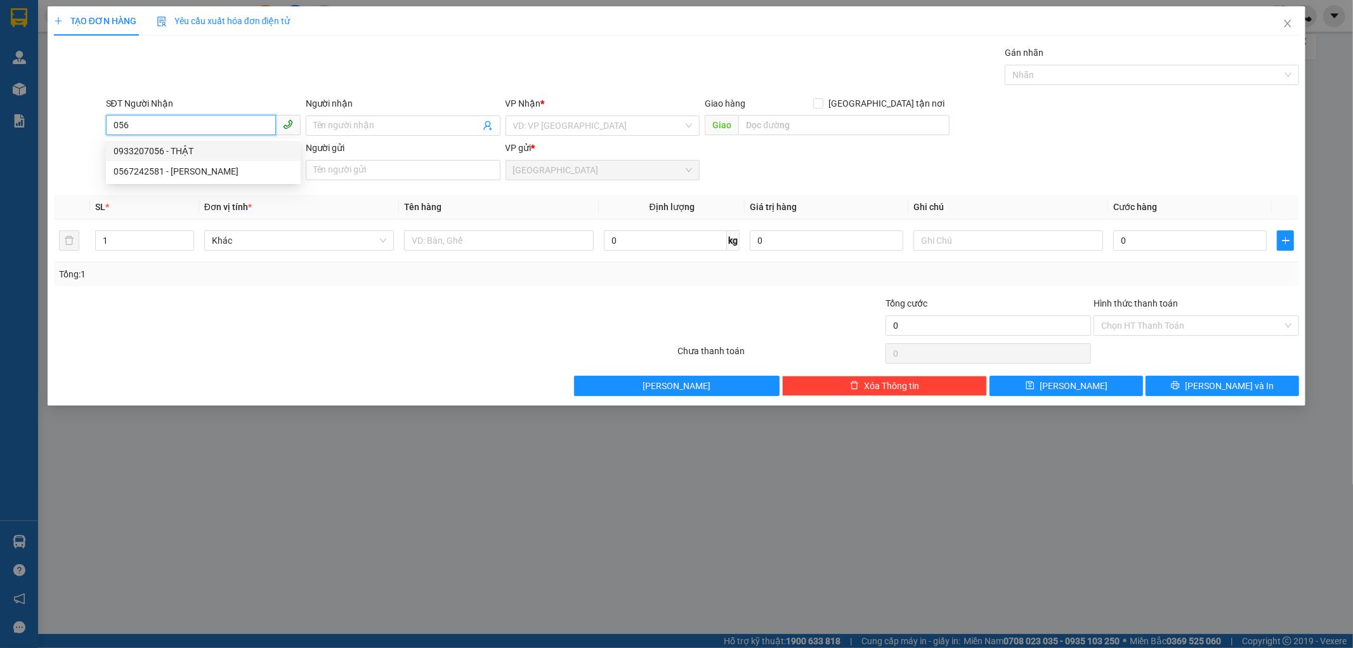
click at [173, 149] on div "0933207056 - THẬT" at bounding box center [204, 151] width 180 height 14
type input "0933207056"
type input "THẬT"
type input "80.000"
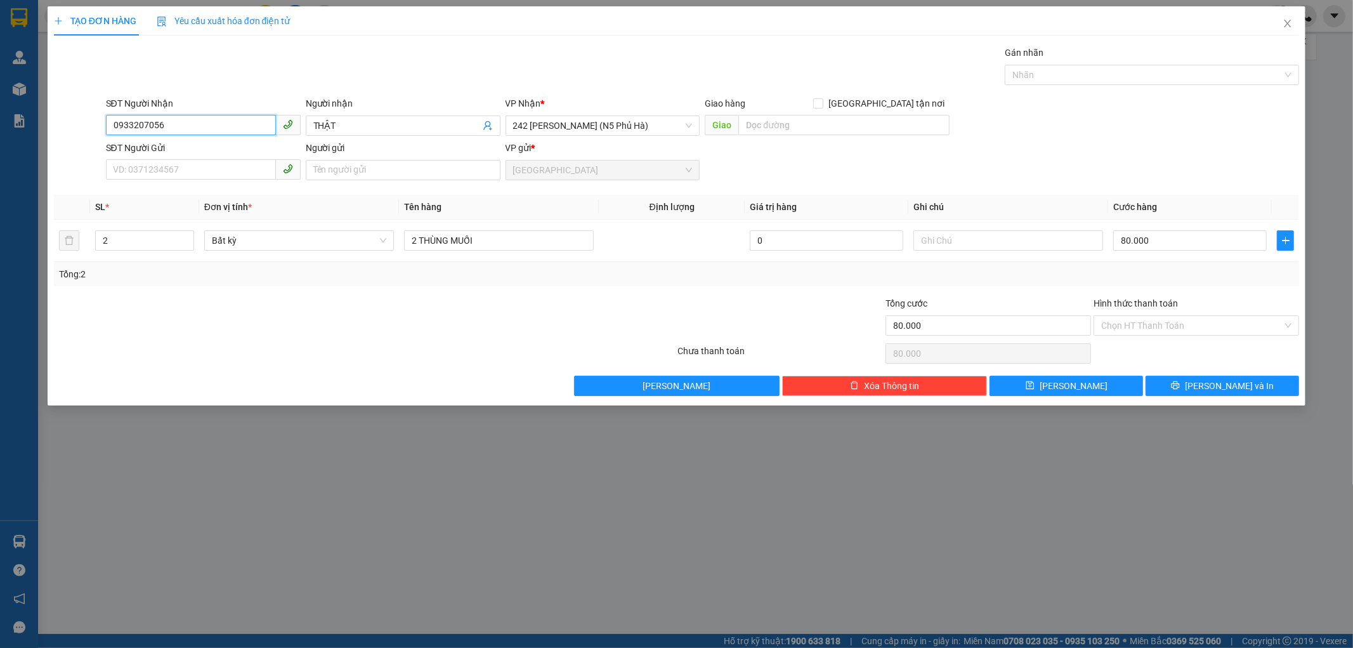
type input "0933207056"
click at [1180, 314] on div "Hình thức thanh toán" at bounding box center [1197, 305] width 206 height 19
click at [1136, 327] on input "Hình thức thanh toán" at bounding box center [1191, 325] width 181 height 19
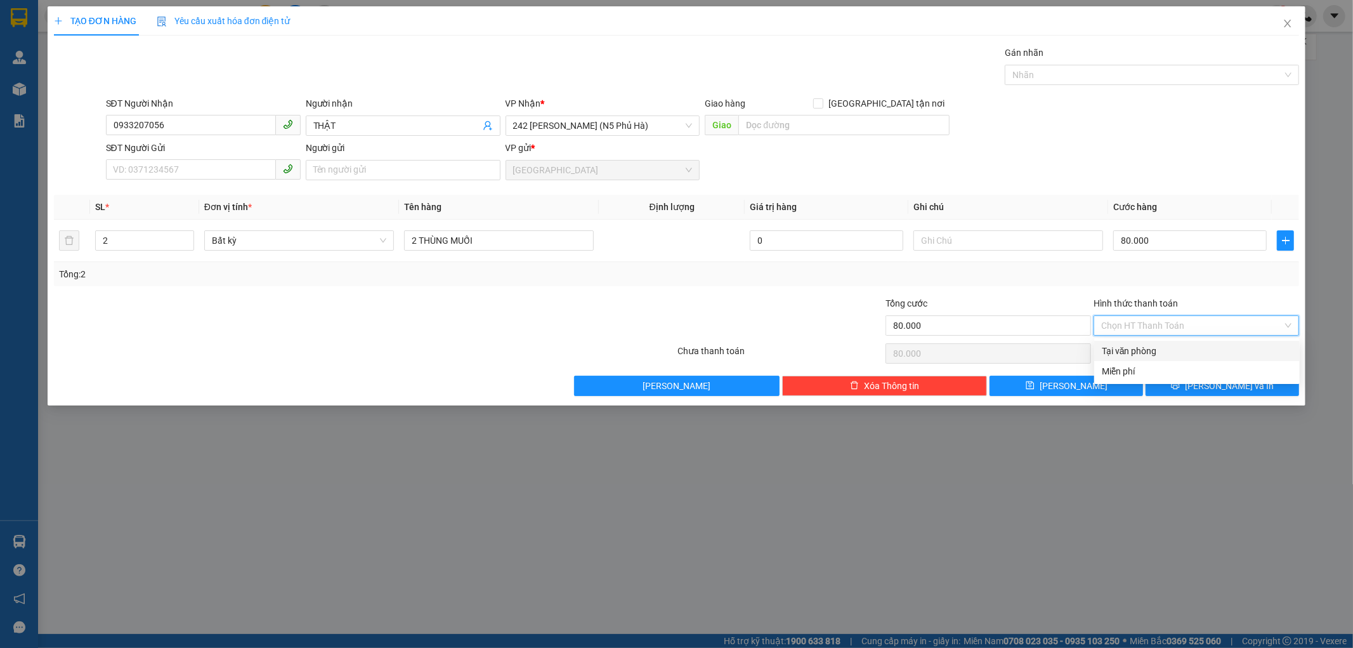
click at [1131, 350] on div "Tại văn phòng" at bounding box center [1197, 351] width 190 height 14
type input "0"
click at [1195, 390] on button "[PERSON_NAME] và In" at bounding box center [1223, 386] width 154 height 20
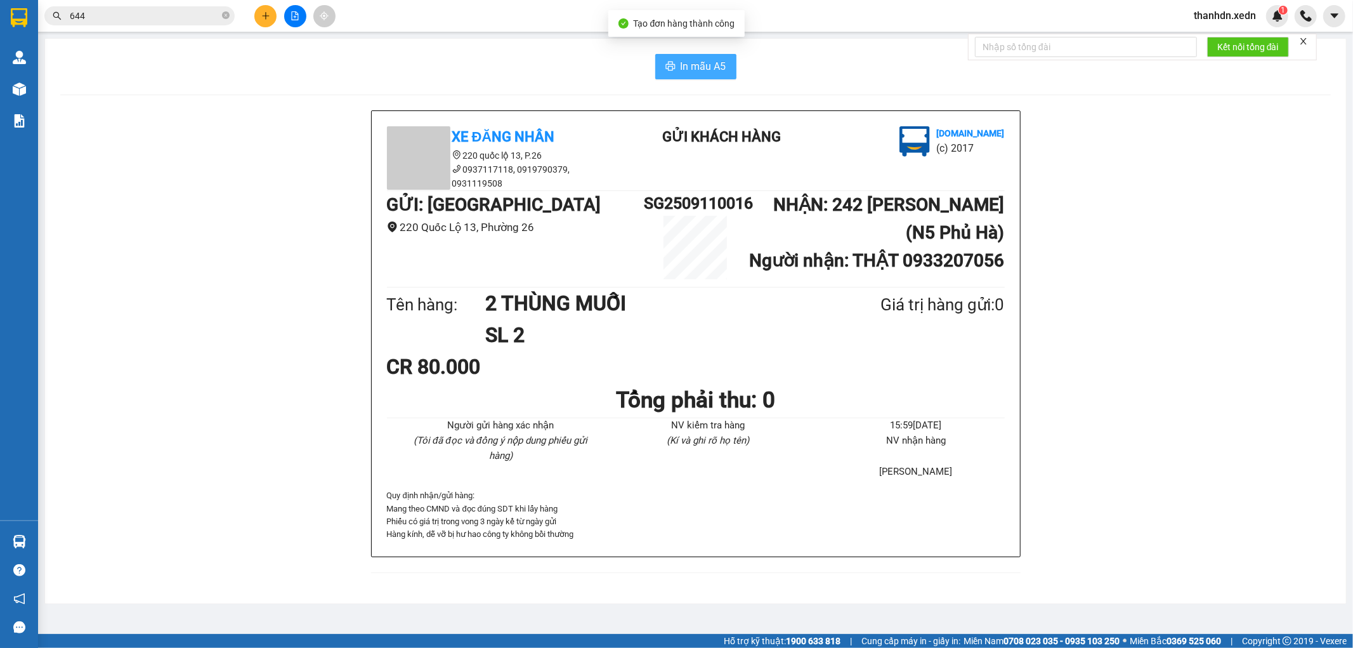
click at [707, 67] on span "In mẫu A5" at bounding box center [704, 66] width 46 height 16
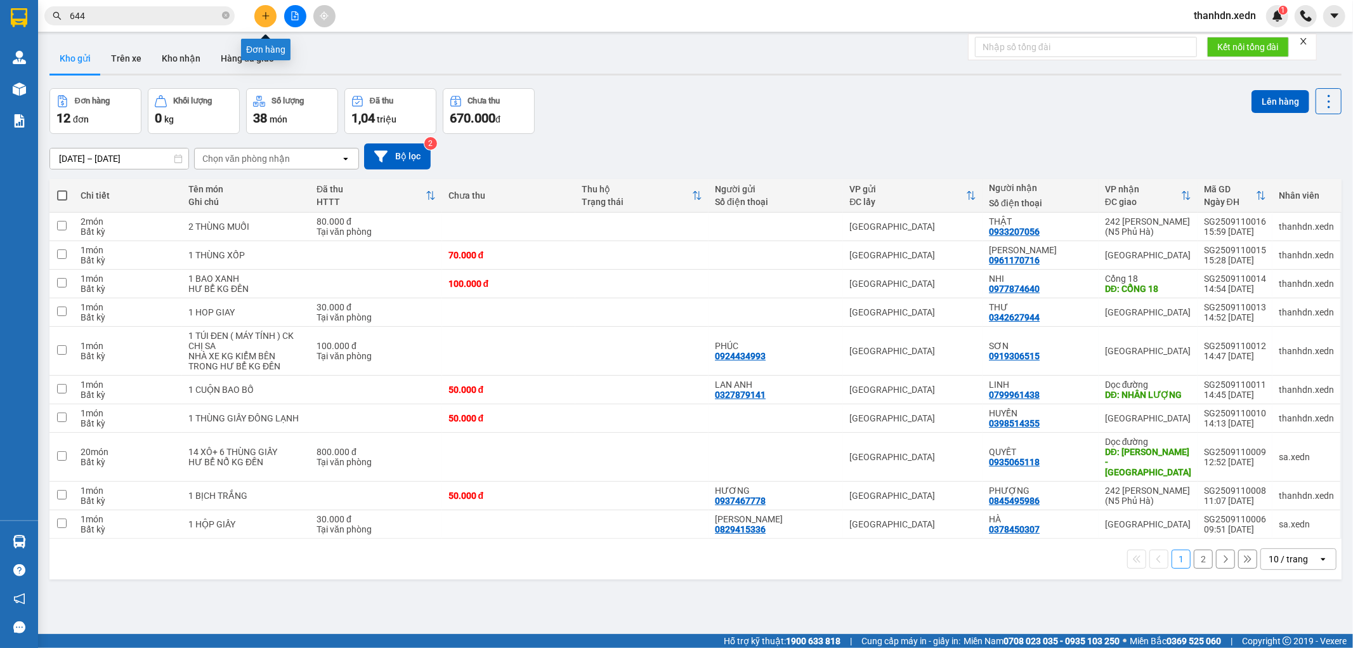
click at [258, 18] on button at bounding box center [265, 16] width 22 height 22
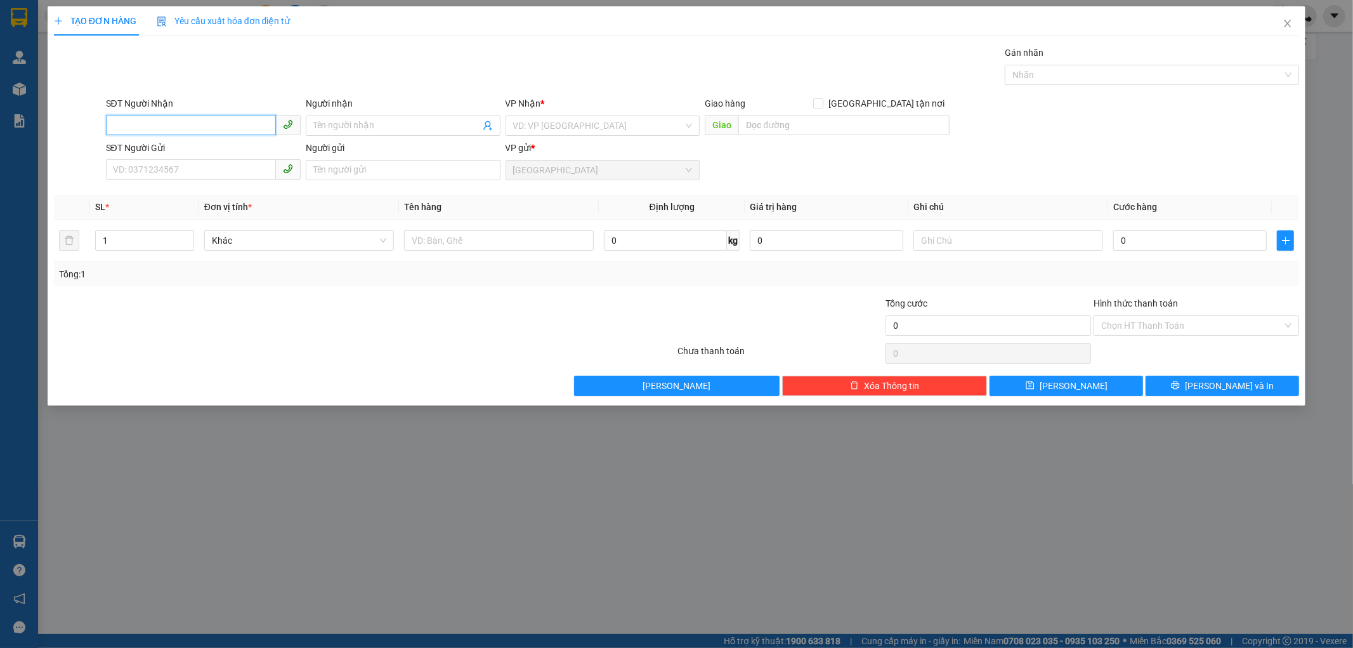
click at [148, 128] on input "SĐT Người Nhận" at bounding box center [191, 125] width 170 height 20
click at [147, 129] on input "SĐT Người Nhận" at bounding box center [191, 125] width 170 height 20
click at [174, 142] on div "0369340306 - HOÀNG" at bounding box center [203, 151] width 195 height 20
type input "0369340306"
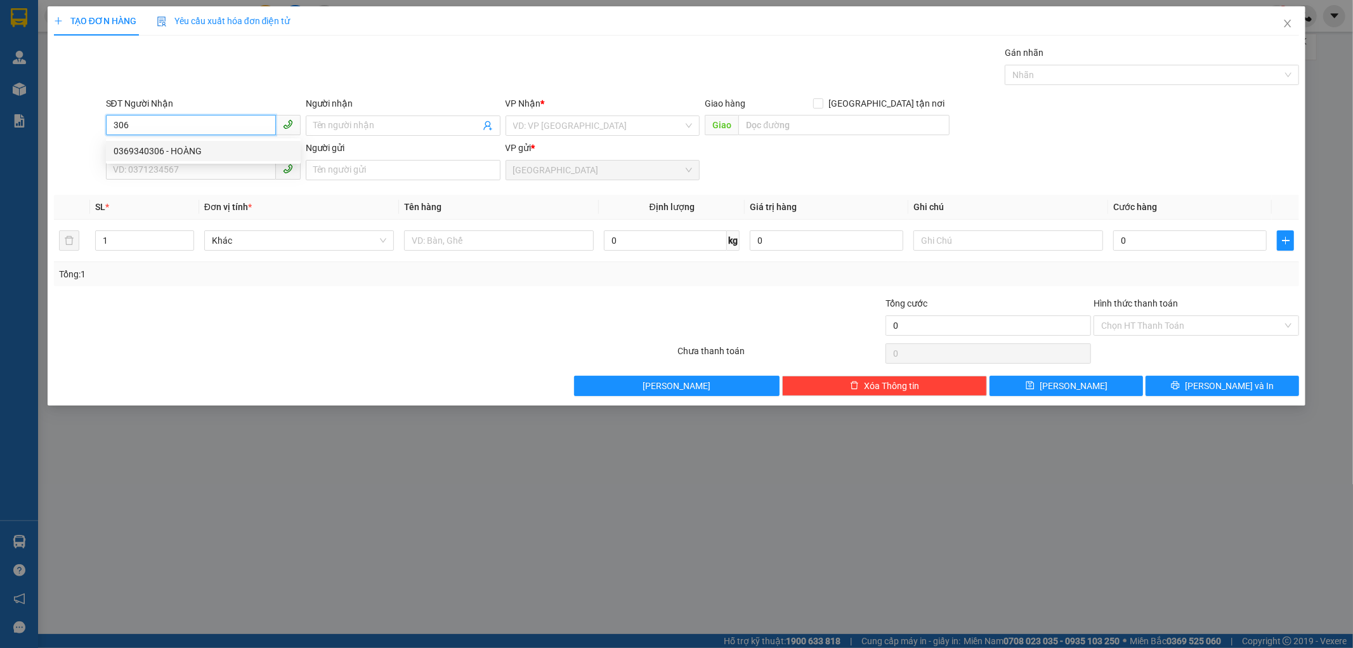
type input "HOÀNG"
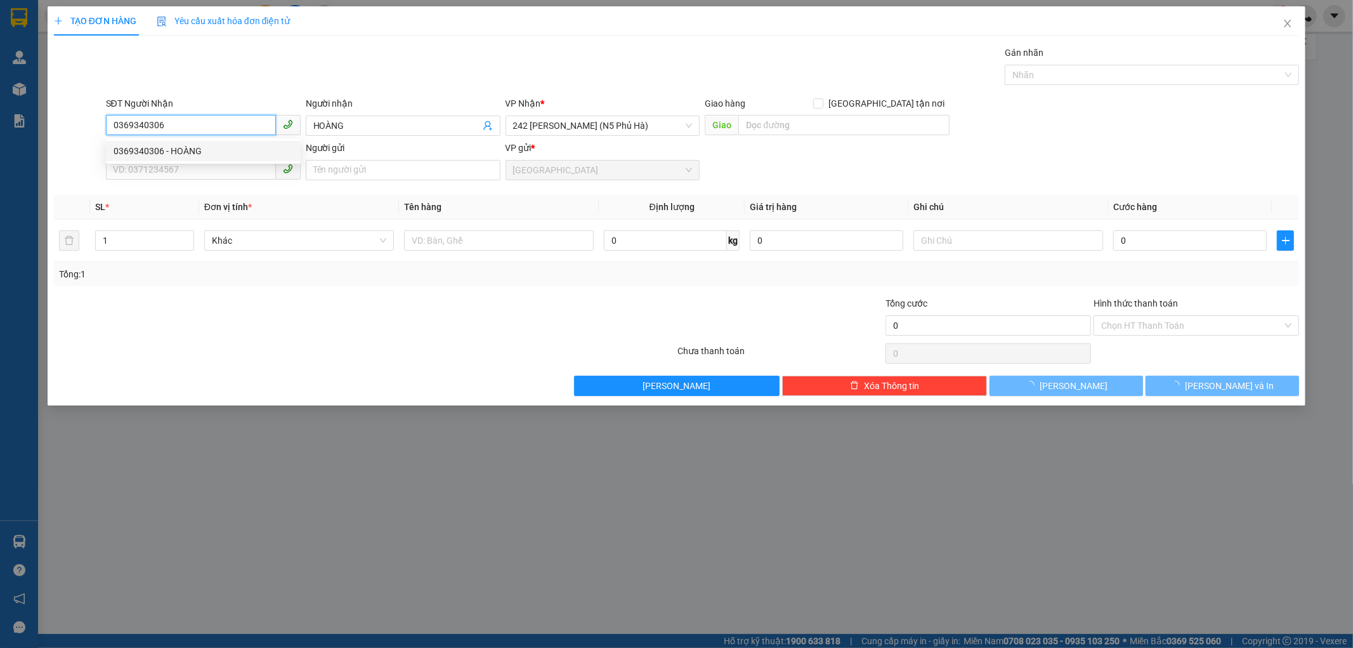
type input "160.000"
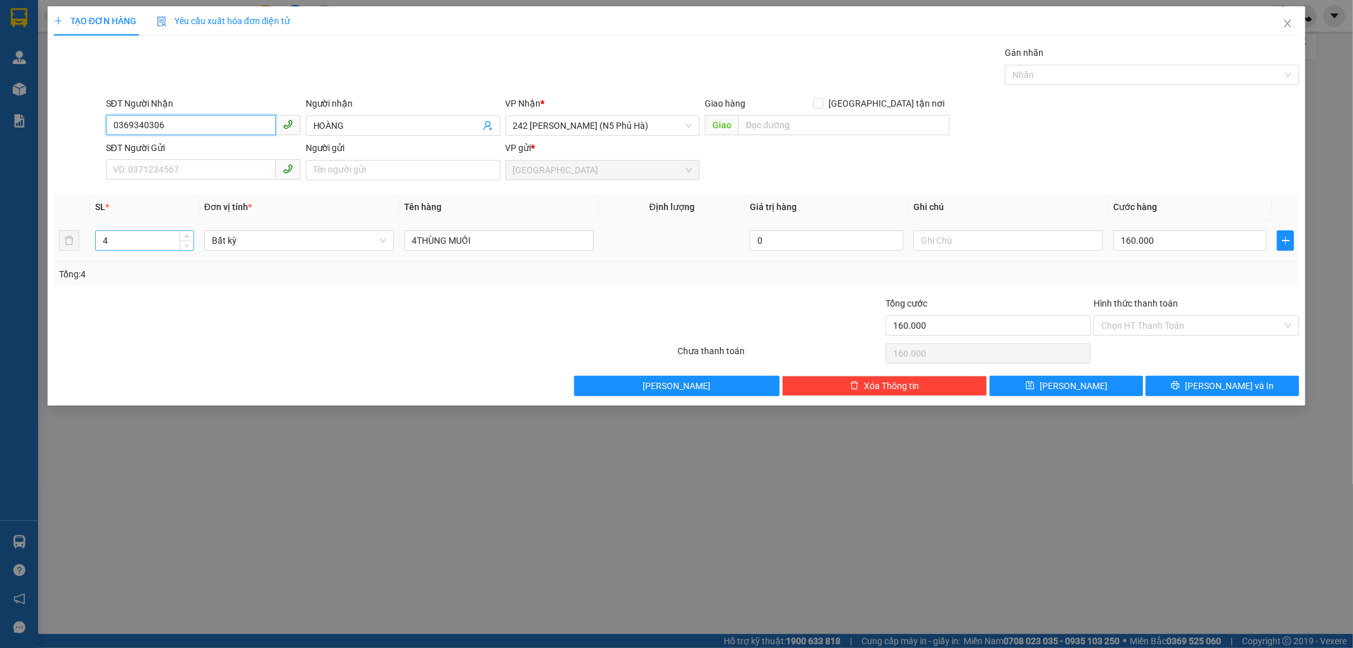
type input "0369340306"
click at [129, 249] on input "4" at bounding box center [145, 240] width 98 height 19
type input "3"
click at [416, 242] on input "4THÙNG MUỐI" at bounding box center [499, 240] width 190 height 20
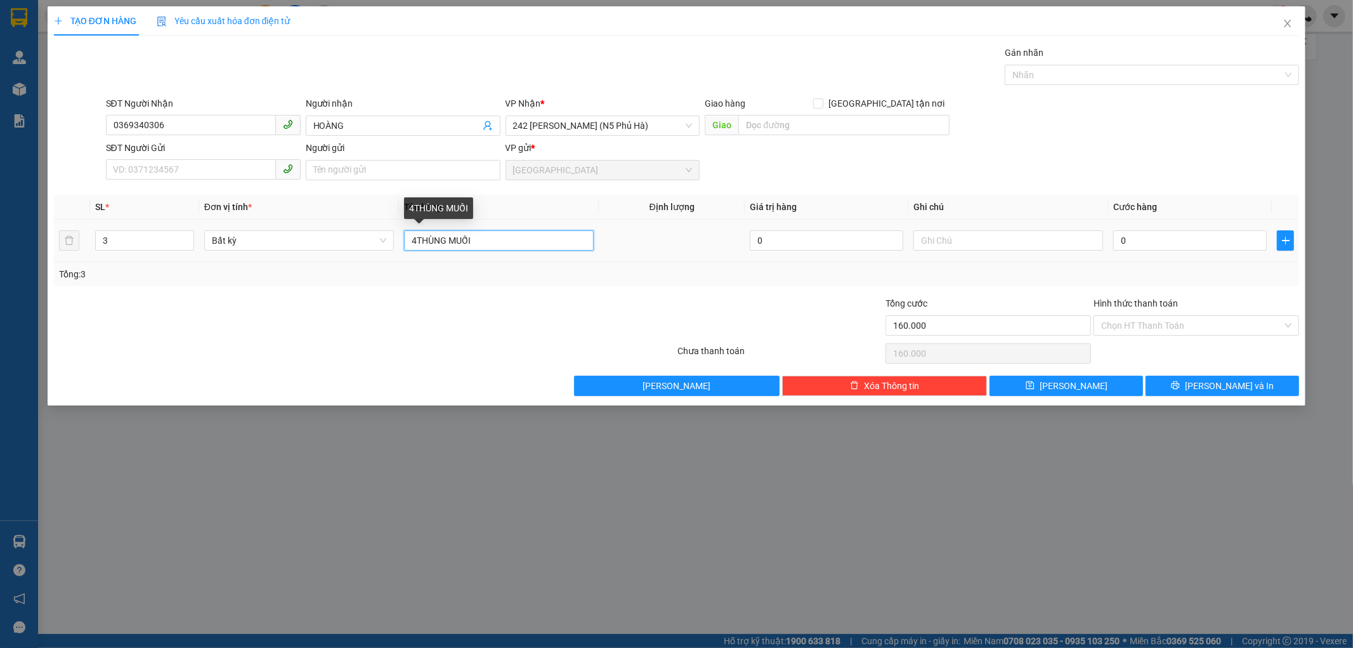
type input "0"
type input "3 THÙNG MUỐI"
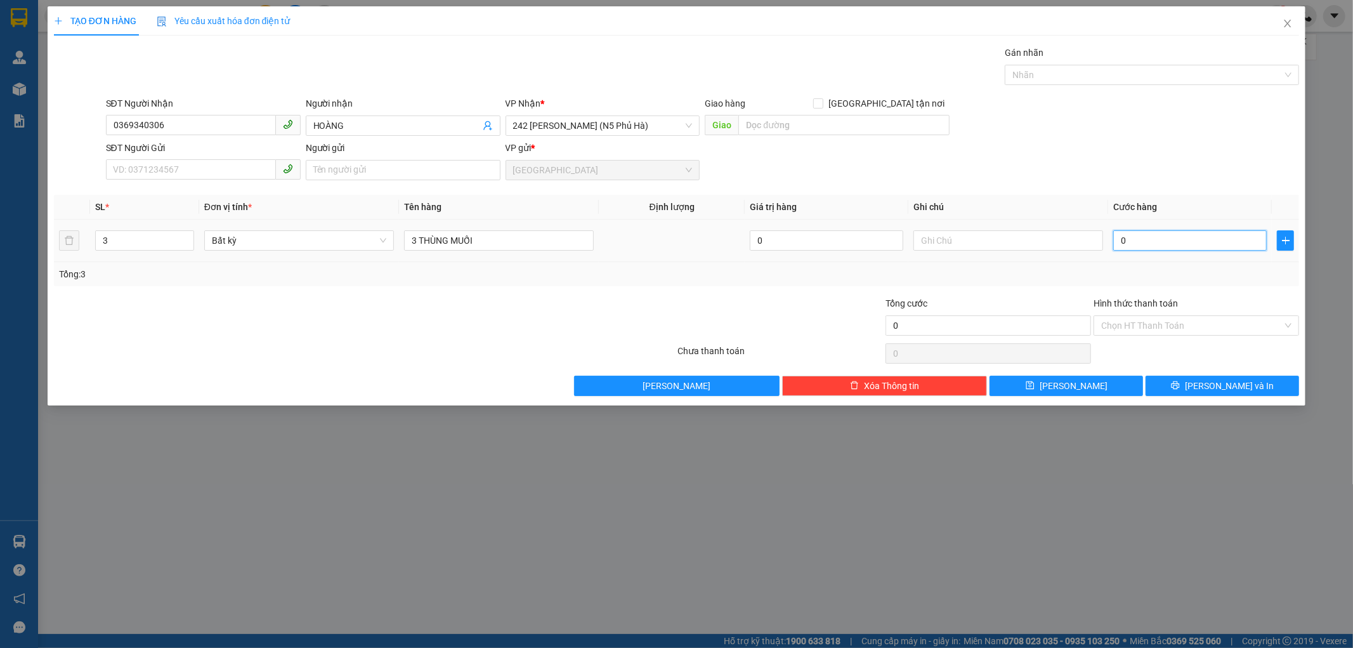
click at [1113, 244] on input "0" at bounding box center [1190, 240] width 154 height 20
type input "1"
type input "12"
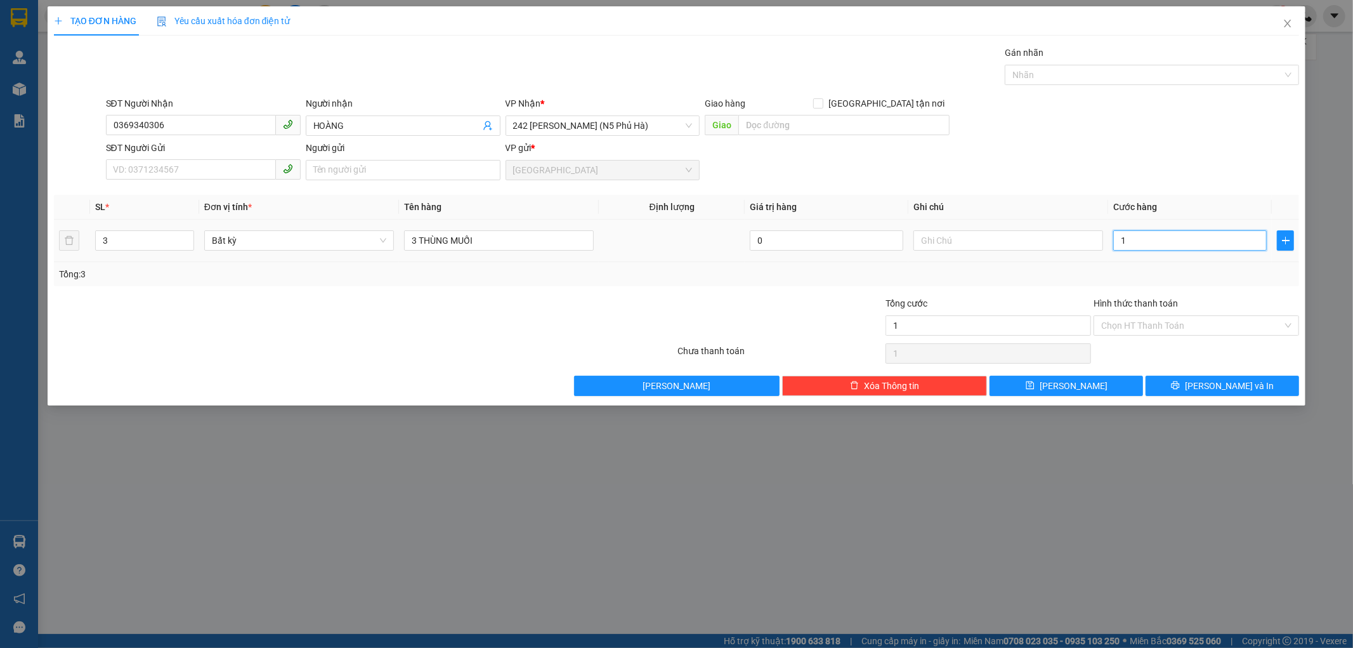
type input "12"
type input "120"
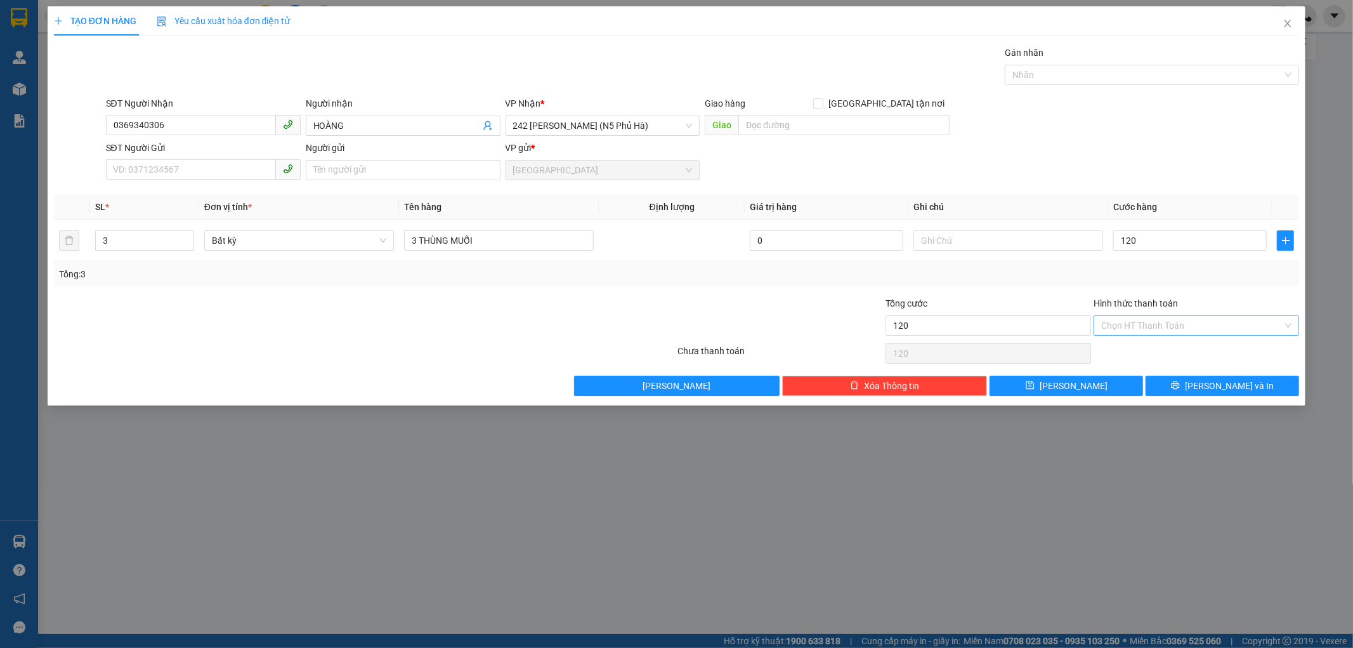
type input "120.000"
drag, startPoint x: 1144, startPoint y: 320, endPoint x: 1136, endPoint y: 331, distance: 13.6
click at [1143, 320] on input "Hình thức thanh toán" at bounding box center [1191, 325] width 181 height 19
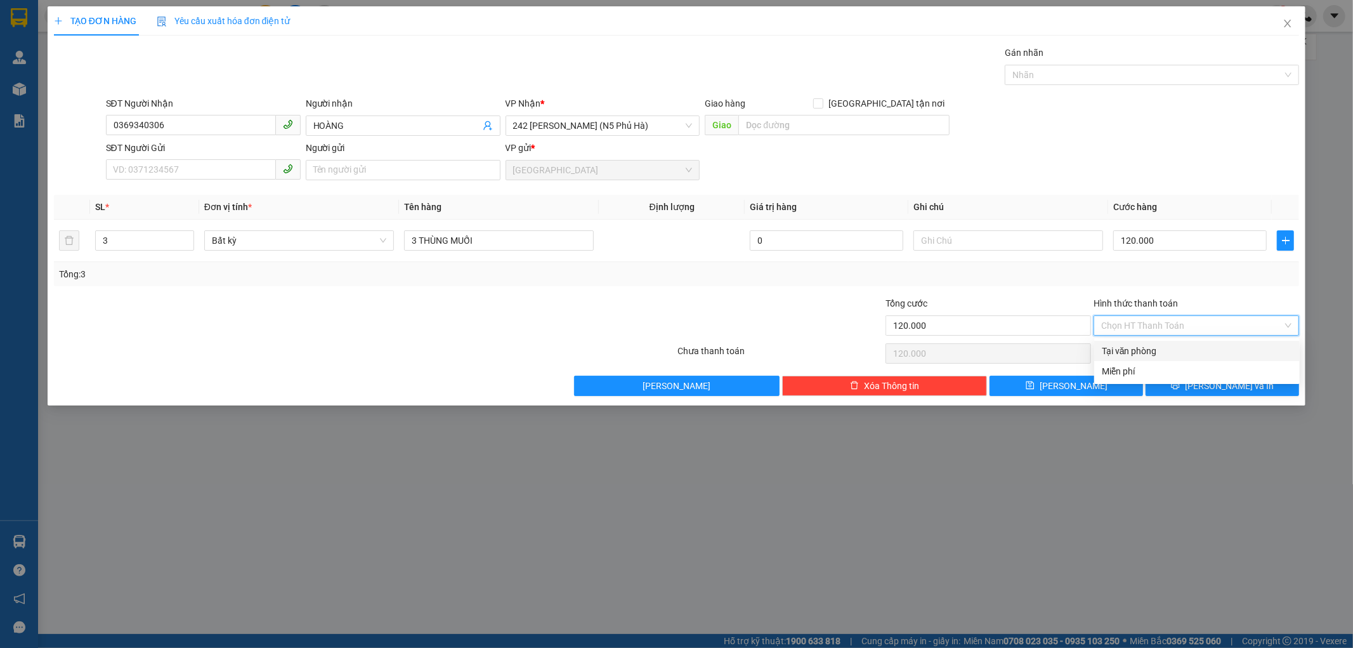
click at [1132, 344] on div "Tại văn phòng" at bounding box center [1197, 351] width 190 height 14
type input "0"
click at [1165, 392] on button "[PERSON_NAME] và In" at bounding box center [1223, 386] width 154 height 20
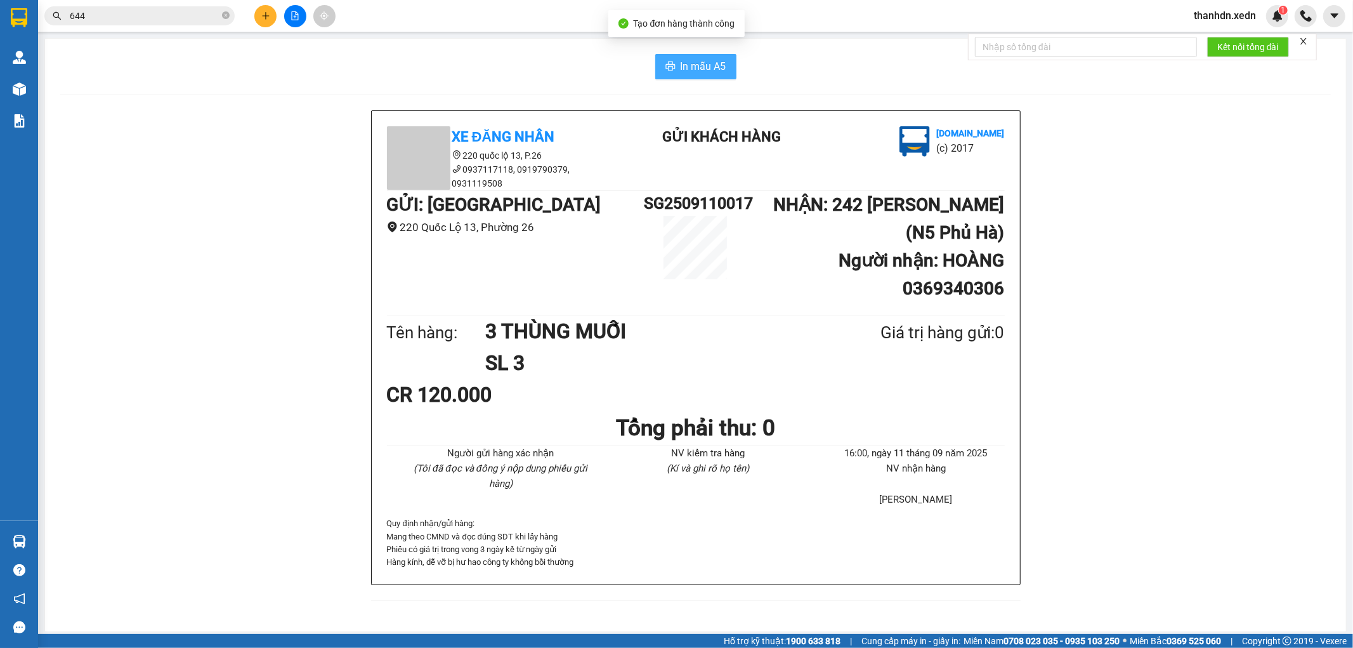
click at [681, 74] on span "In mẫu A5" at bounding box center [704, 66] width 46 height 16
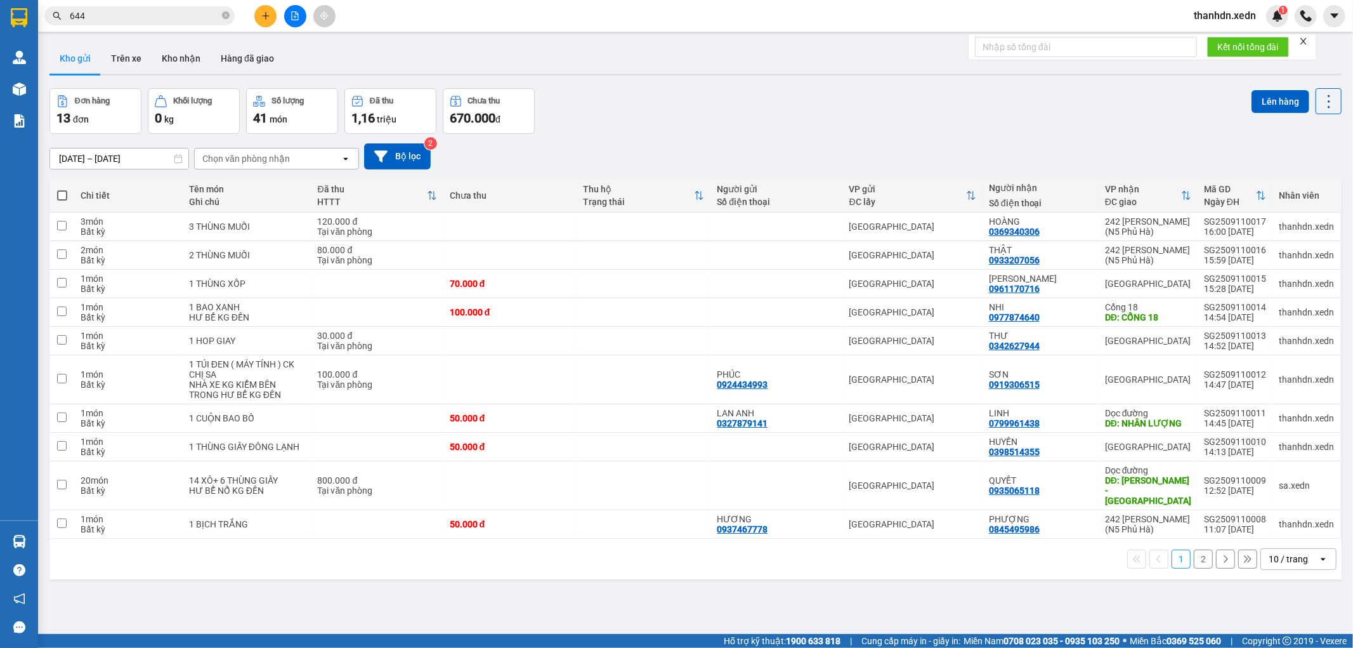
click at [669, 148] on div "09/09/2025 – 11/09/2025 Press the down arrow key to interact with the calendar …" at bounding box center [695, 156] width 1292 height 26
click at [721, 108] on div "Đơn hàng 13 đơn Khối lượng 0 kg Số lượng 41 món Đã thu 1,16 triệu Chưa thu 670.…" at bounding box center [695, 111] width 1292 height 46
click at [726, 144] on div "09/09/2025 – 11/09/2025 Press the down arrow key to interact with the calendar …" at bounding box center [695, 156] width 1292 height 26
click at [270, 13] on button at bounding box center [265, 16] width 22 height 22
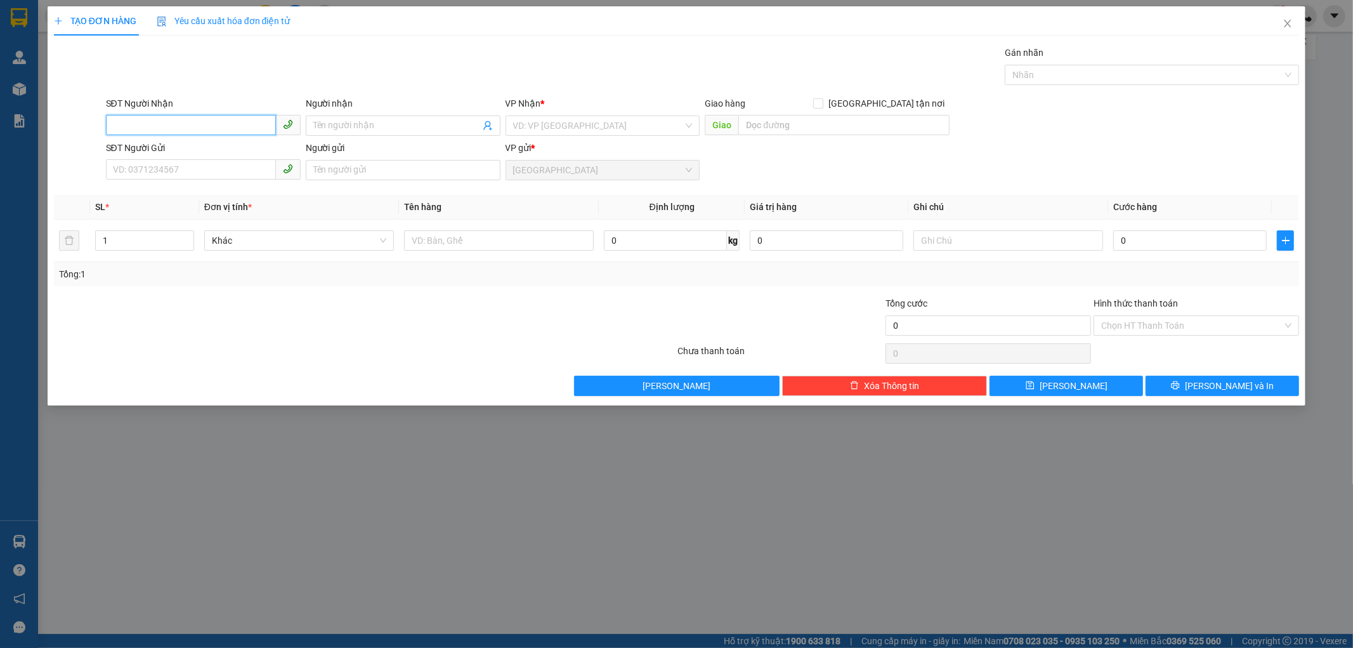
click at [147, 126] on input "SĐT Người Nhận" at bounding box center [191, 125] width 170 height 20
type input "0"
click at [112, 117] on input "055" at bounding box center [191, 125] width 170 height 20
click at [144, 128] on input "055" at bounding box center [191, 125] width 170 height 20
type input "0"
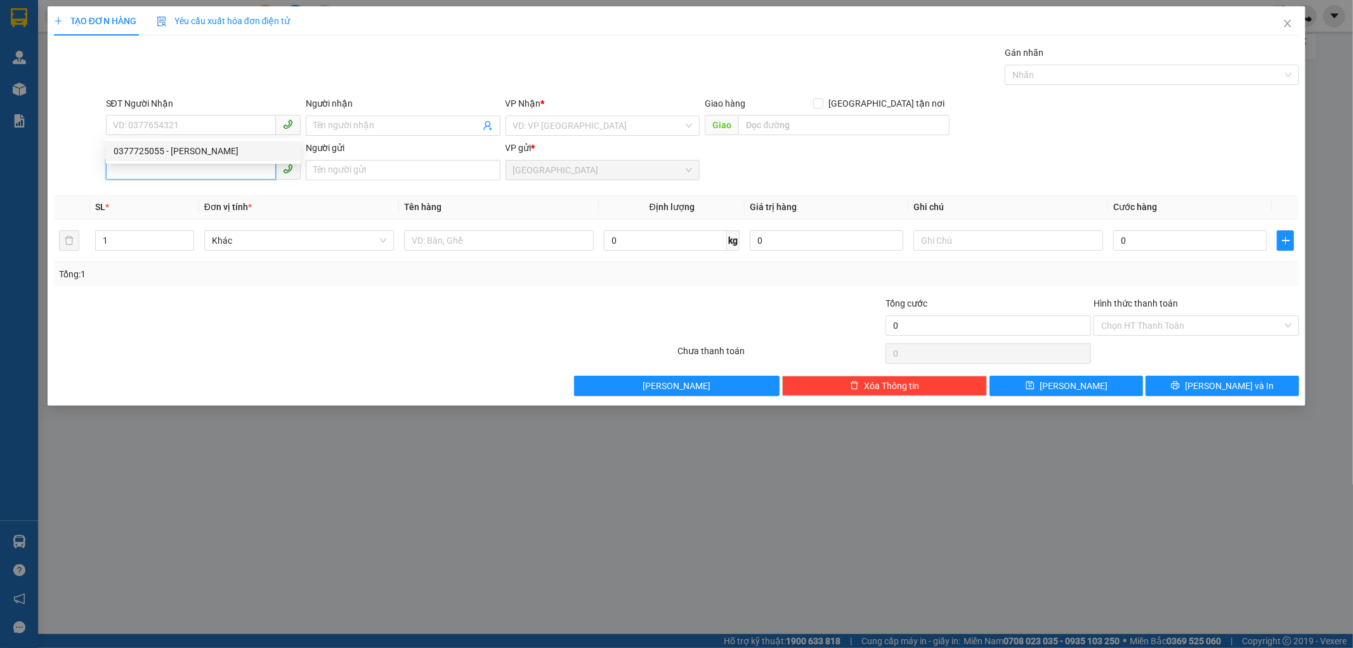
click at [159, 171] on input "SĐT Người Gửi" at bounding box center [191, 169] width 170 height 20
click at [190, 194] on div "0979127127 - TÙNG" at bounding box center [204, 195] width 180 height 14
type input "0377725055"
type input "TỐNG MINH CHI"
type input "0979127127"
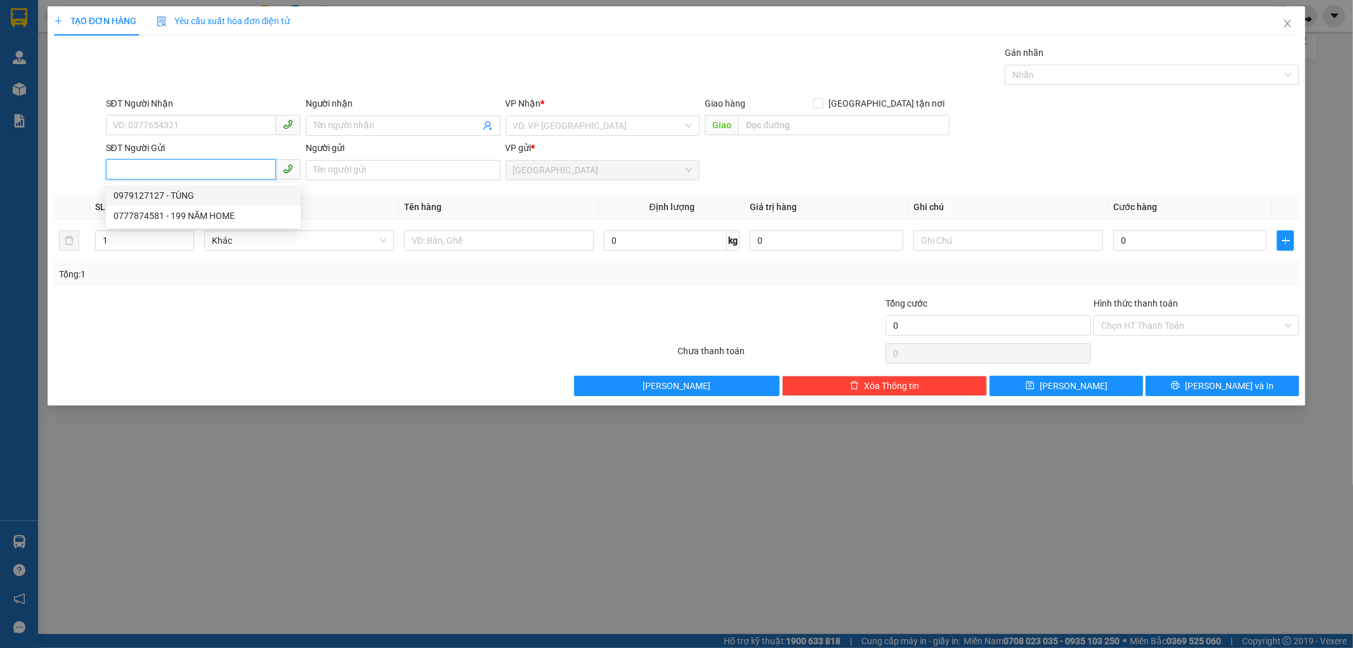
type input "TÙNG"
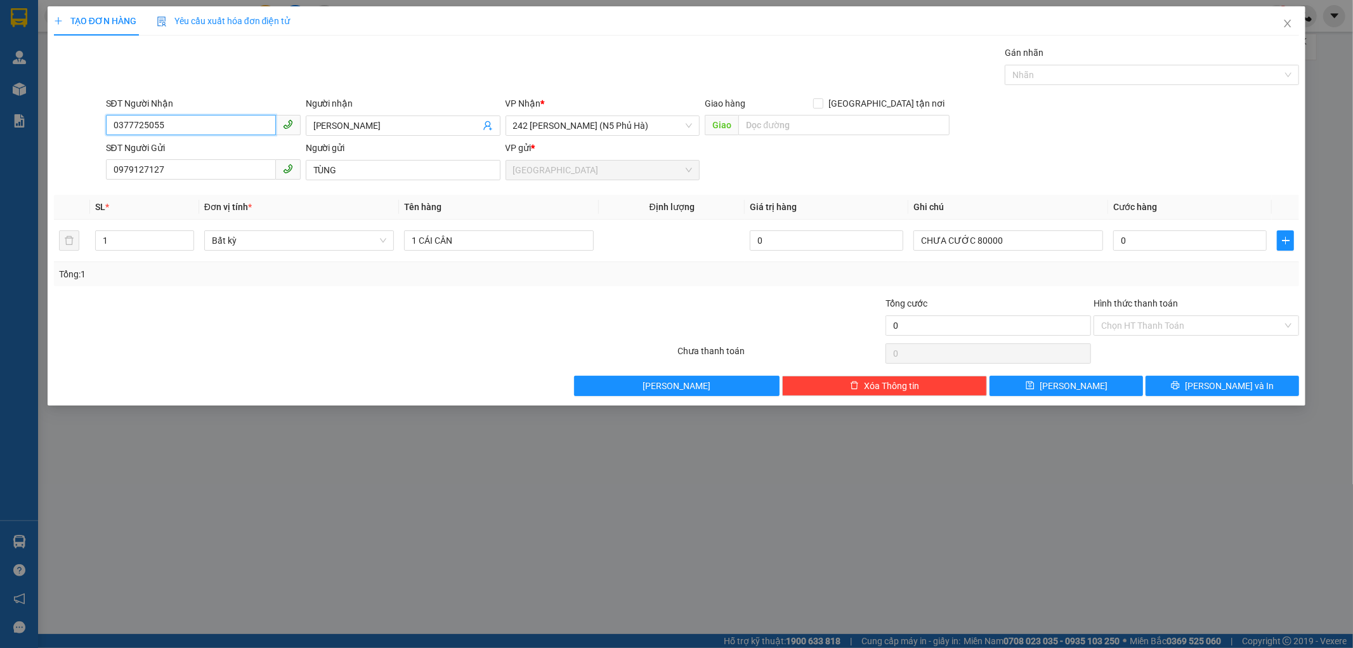
click at [180, 127] on input "0377725055" at bounding box center [191, 125] width 170 height 20
type input "0"
click at [398, 121] on input "TỐNG MINH CHI" at bounding box center [396, 126] width 167 height 14
type input "T"
click at [171, 124] on input "SĐT Người Nhận" at bounding box center [191, 125] width 170 height 20
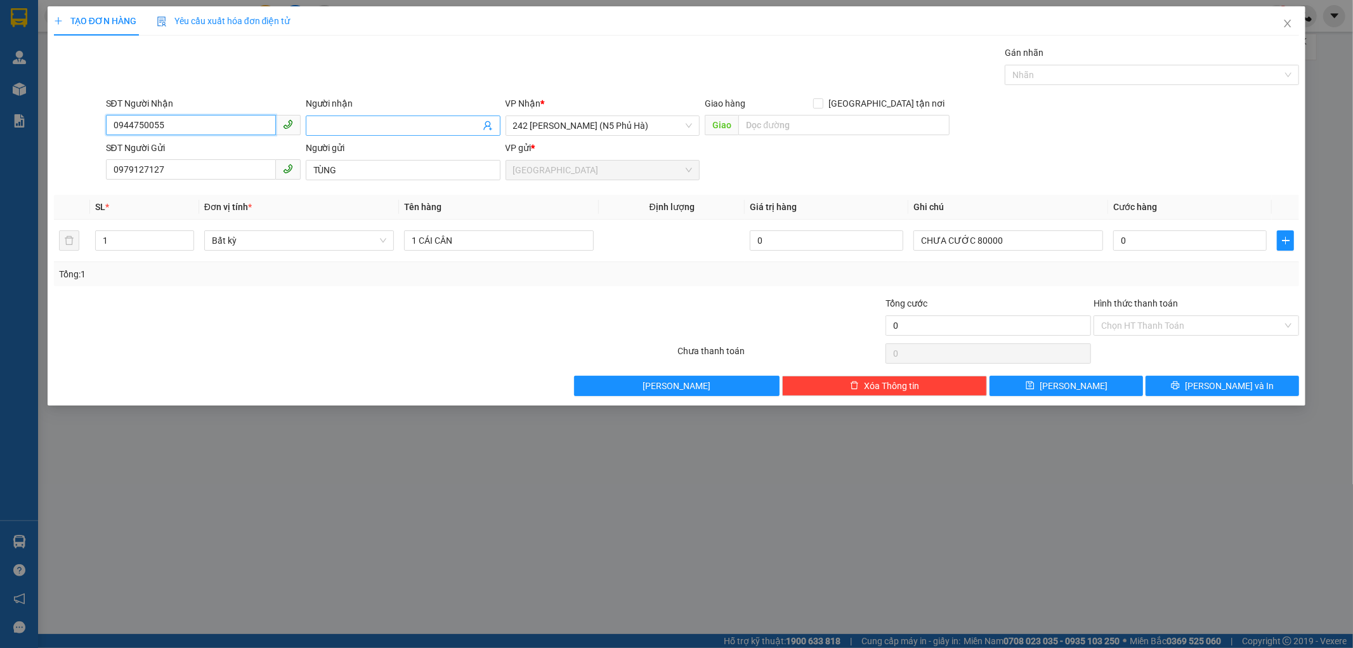
type input "0944750055"
click at [324, 119] on input "Người nhận" at bounding box center [396, 126] width 167 height 14
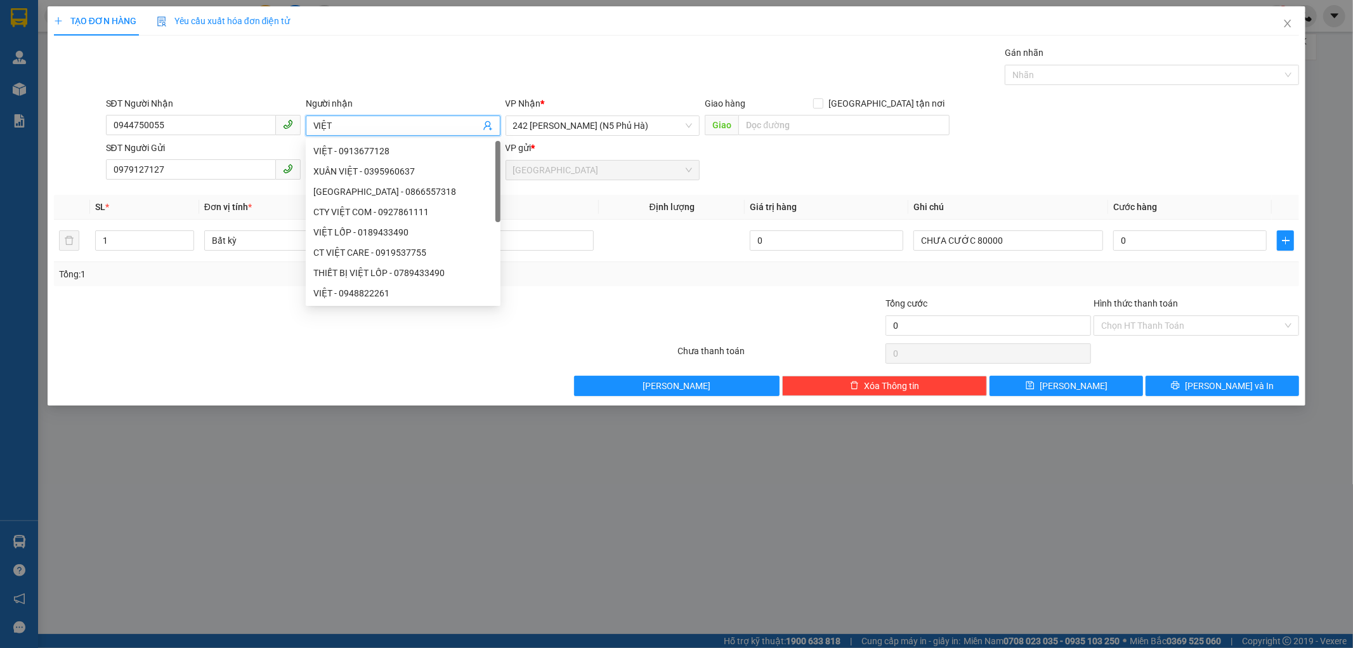
type input "VIỆT"
click at [406, 70] on div "Gói vận chuyển * Tiêu chuẩn Gán nhãn Nhãn" at bounding box center [702, 68] width 1199 height 44
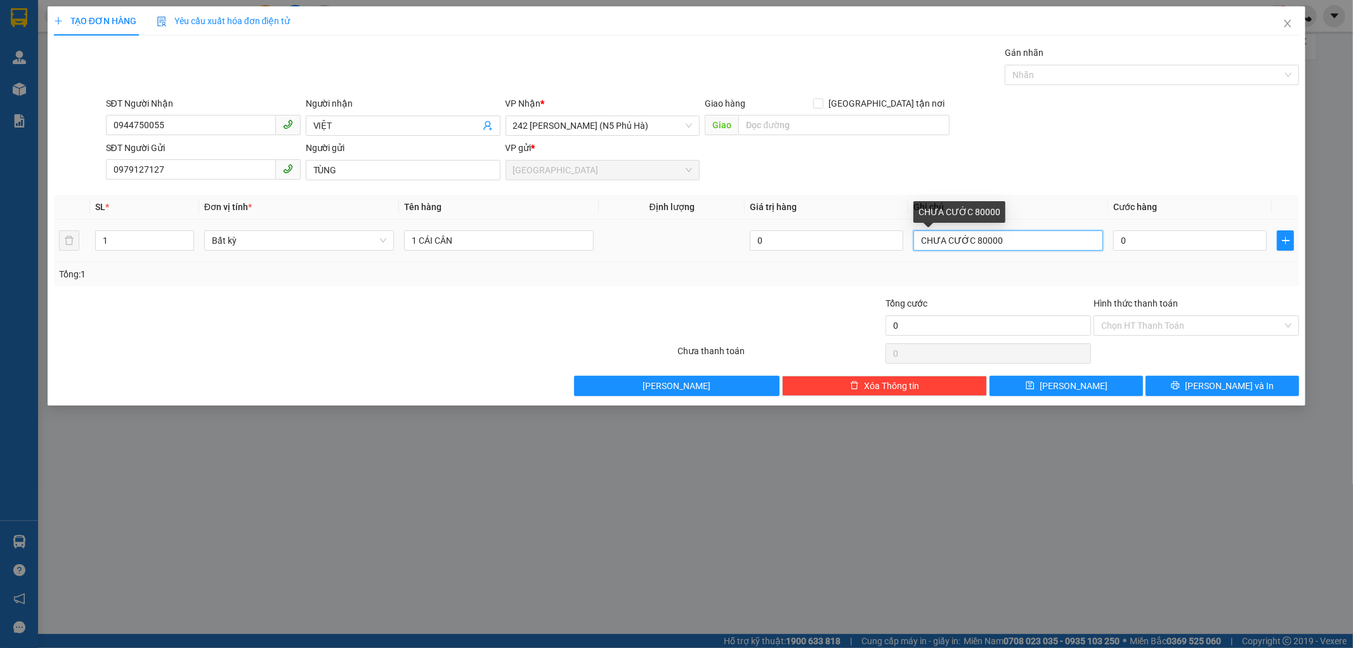
click at [1009, 239] on input "CHƯA CƯỚC 80000" at bounding box center [1009, 240] width 190 height 20
type input "CHƯA CƯỚC"
click at [1118, 237] on input "0" at bounding box center [1190, 240] width 154 height 20
type input "8"
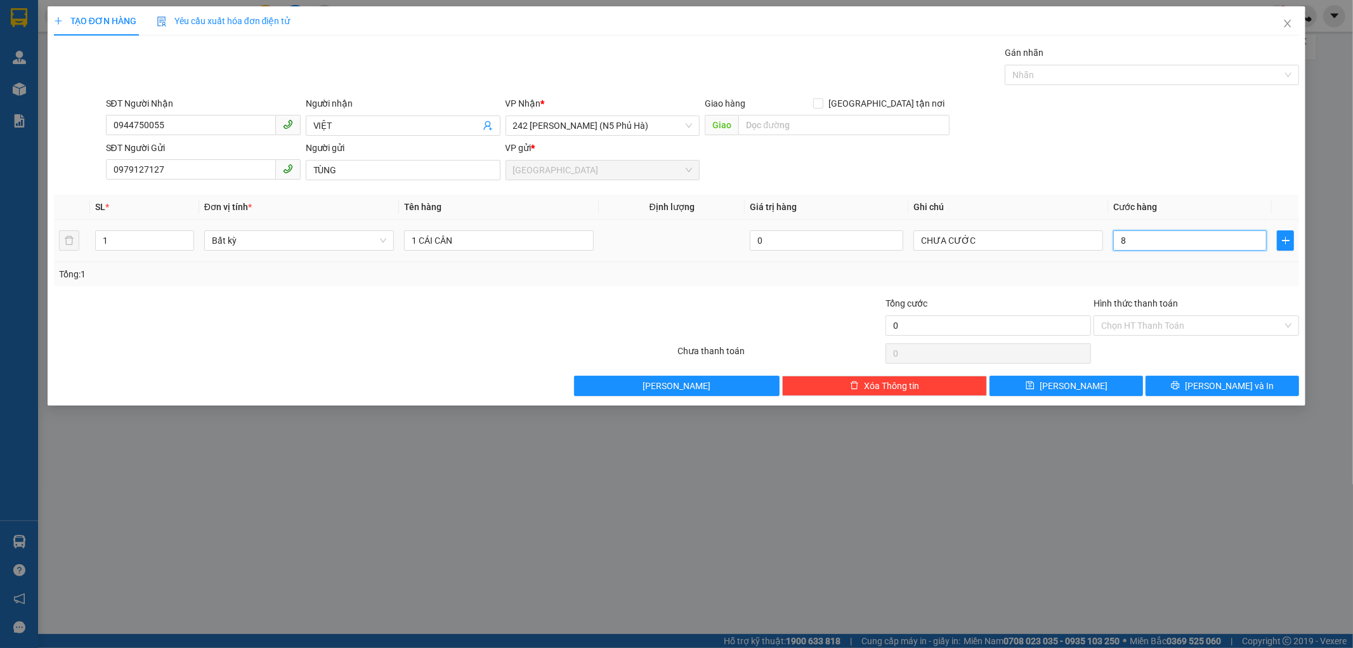
type input "8"
type input "80"
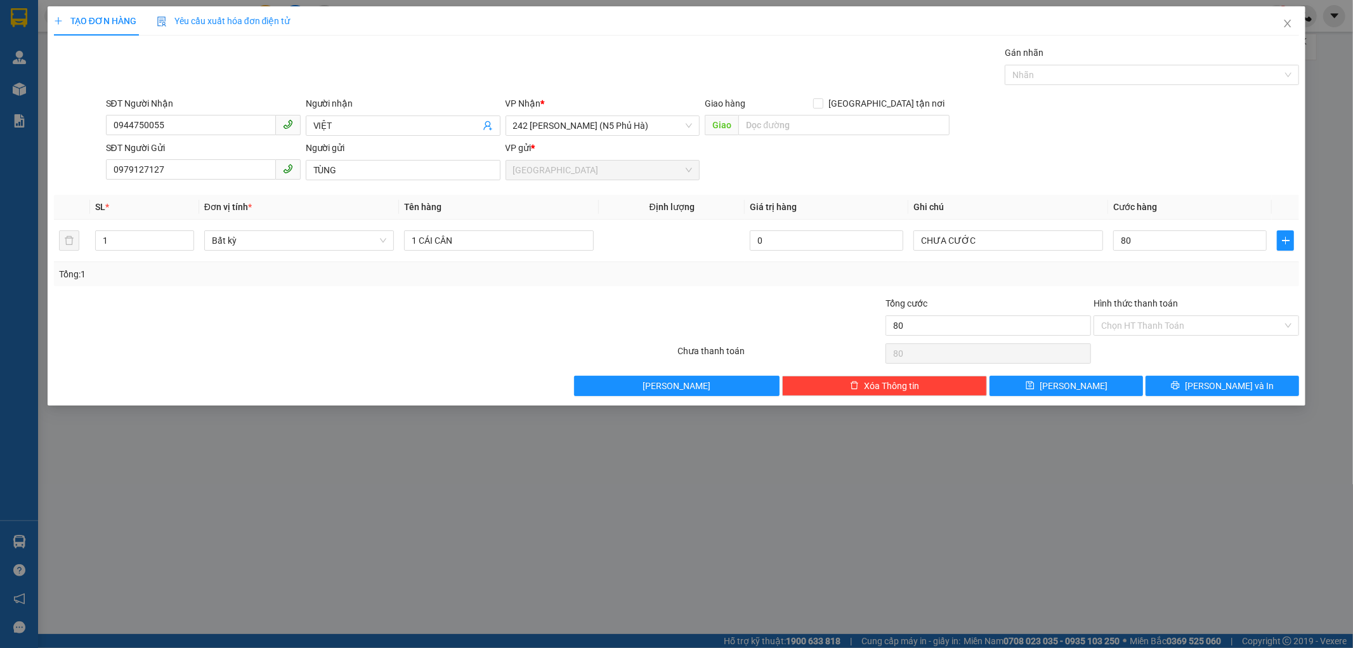
type input "80.000"
click at [1120, 284] on div "Tổng: 1" at bounding box center [677, 274] width 1246 height 24
click at [1218, 387] on span "[PERSON_NAME] và In" at bounding box center [1229, 386] width 89 height 14
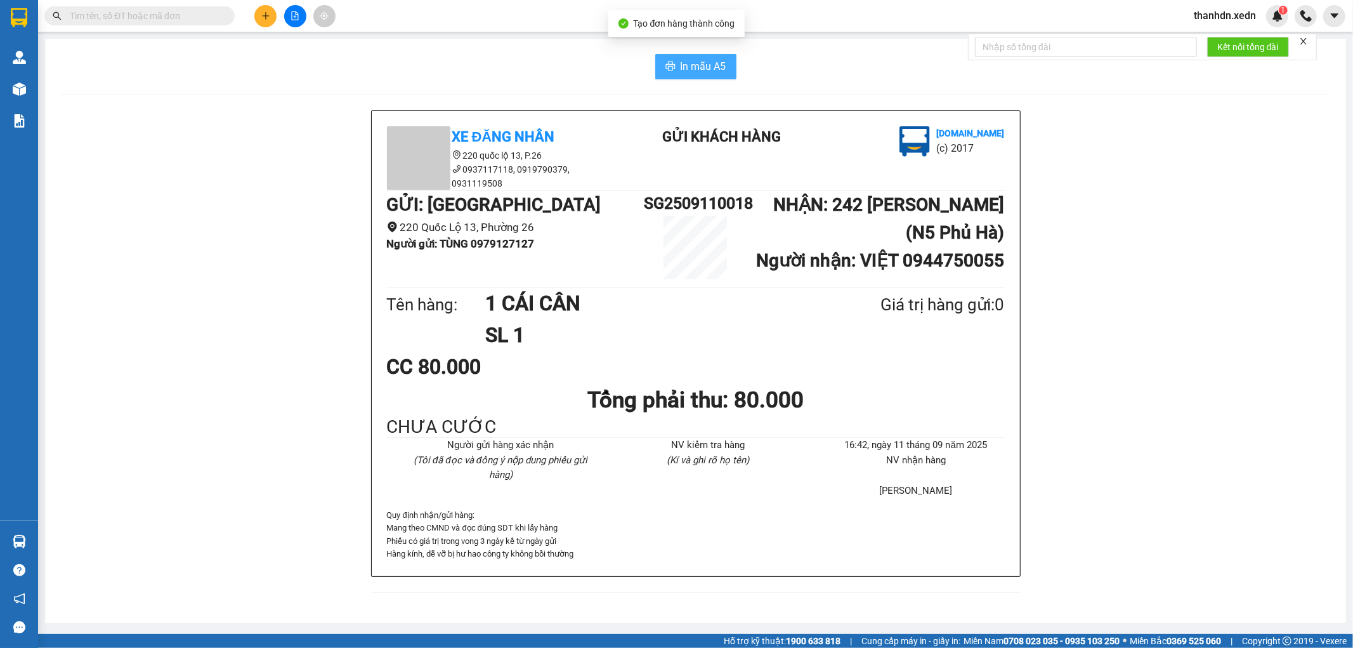
click at [721, 63] on span "In mẫu A5" at bounding box center [704, 66] width 46 height 16
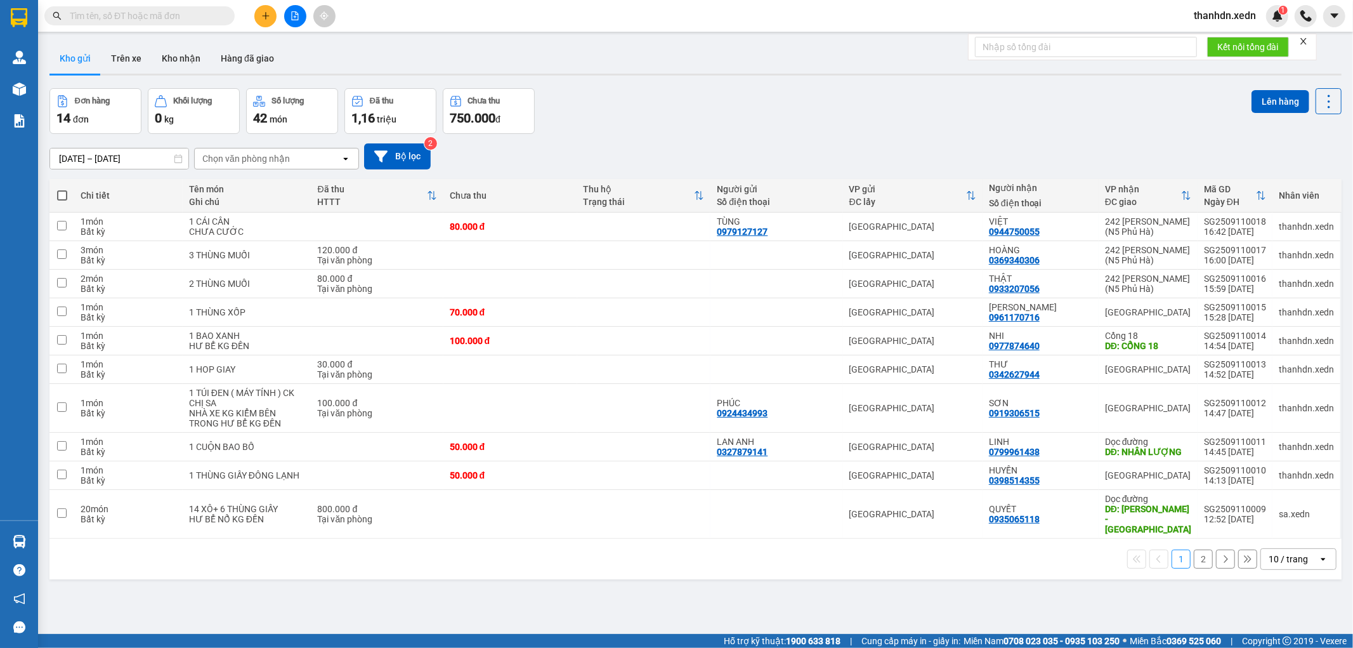
click at [600, 100] on div "Đơn hàng 14 đơn Khối lượng 0 kg Số lượng 42 món Đã thu 1,16 triệu Chưa thu 750.…" at bounding box center [695, 111] width 1292 height 46
click at [635, 99] on div "Đơn hàng 14 đơn Khối lượng 0 kg Số lượng 42 món Đã thu 1,16 triệu Chưa thu 750.…" at bounding box center [695, 111] width 1292 height 46
click at [598, 86] on div "ver 1.8.143 Kho gửi Trên xe Kho nhận Hàng đã giao Đơn hàng 14 đơn Khối lượng 0 …" at bounding box center [695, 362] width 1302 height 648
click at [593, 129] on div "Đơn hàng 14 đơn Khối lượng 0 kg Số lượng 42 món Đã thu 1,16 triệu Chưa thu 750.…" at bounding box center [695, 111] width 1292 height 46
click at [563, 129] on div "Đơn hàng 14 đơn Khối lượng 0 kg Số lượng 42 món Đã thu 1,16 triệu Chưa thu 750.…" at bounding box center [695, 111] width 1292 height 46
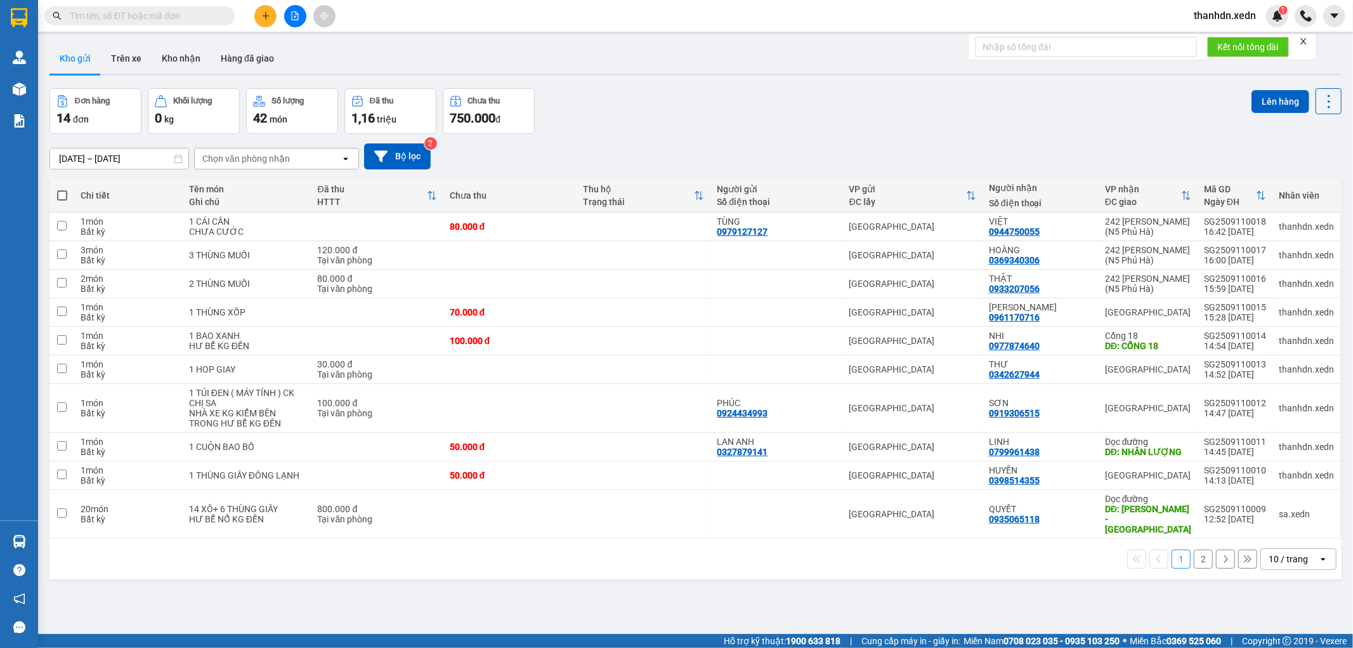
click at [637, 129] on div "Đơn hàng 14 đơn Khối lượng 0 kg Số lượng 42 món Đã thu 1,16 triệu Chưa thu 750.…" at bounding box center [695, 111] width 1292 height 46
click at [268, 15] on icon "plus" at bounding box center [265, 15] width 9 height 9
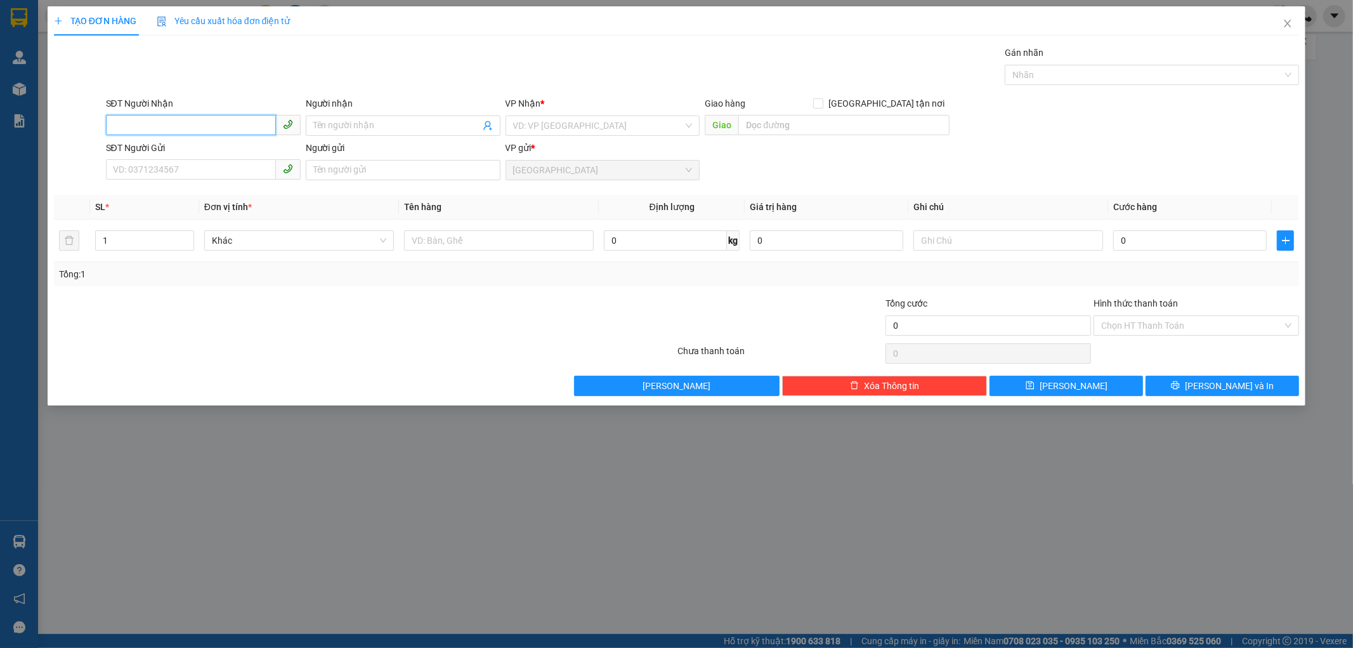
click at [176, 124] on input "SĐT Người Nhận" at bounding box center [191, 125] width 170 height 20
click at [176, 148] on div "0869054567 - QUANG DIỆU" at bounding box center [204, 151] width 180 height 14
type input "0869054567"
type input "QUANG DIỆU"
type input "KHÁNH SƠN"
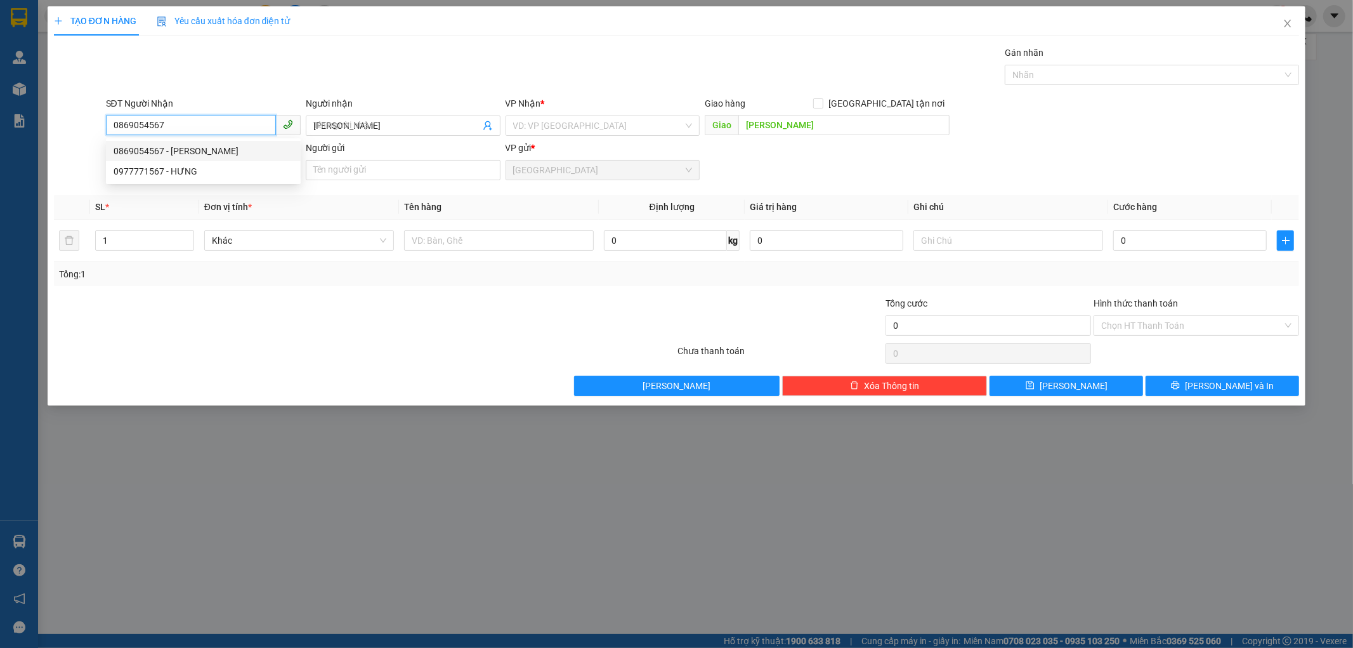
type input "1.050.000"
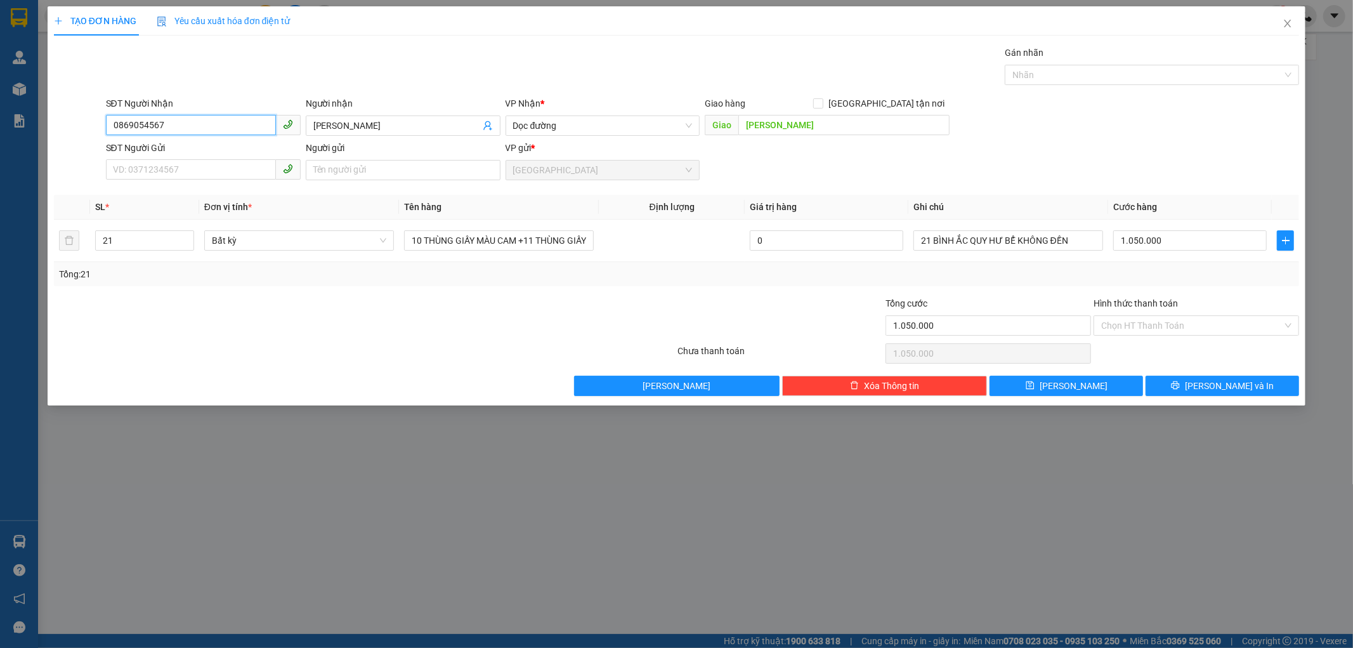
click at [176, 124] on input "0869054567" at bounding box center [191, 125] width 170 height 20
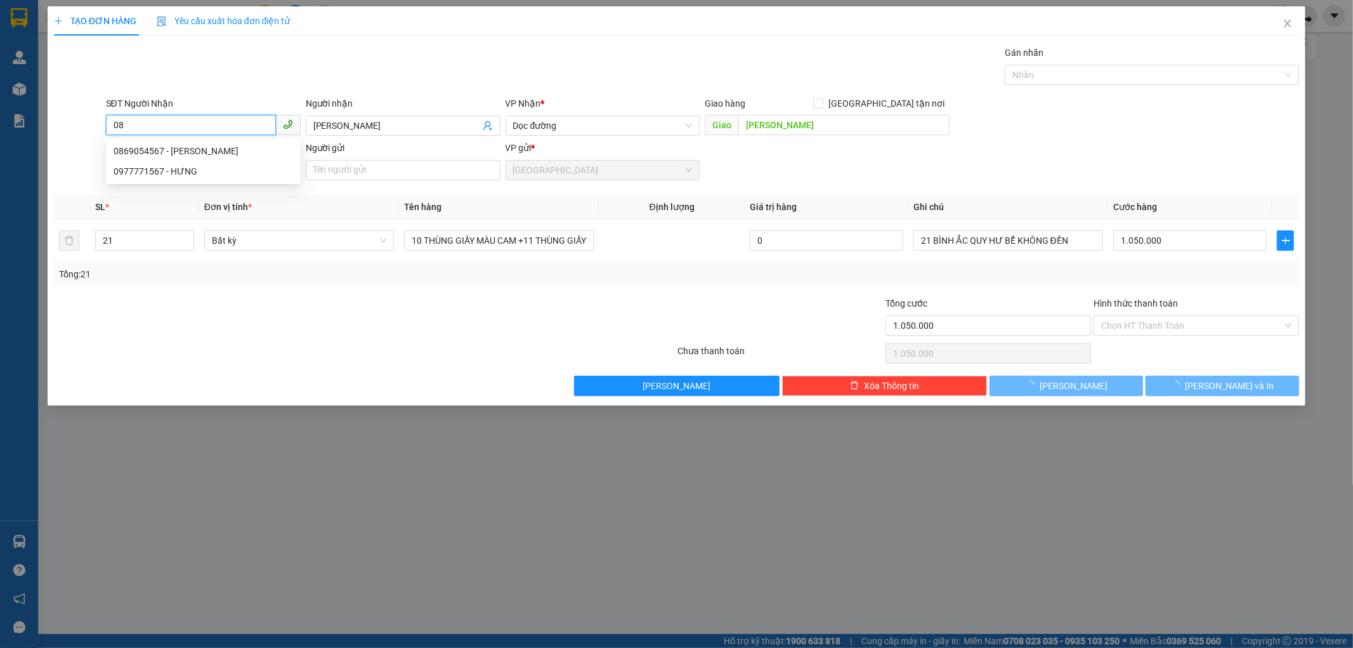
type input "0"
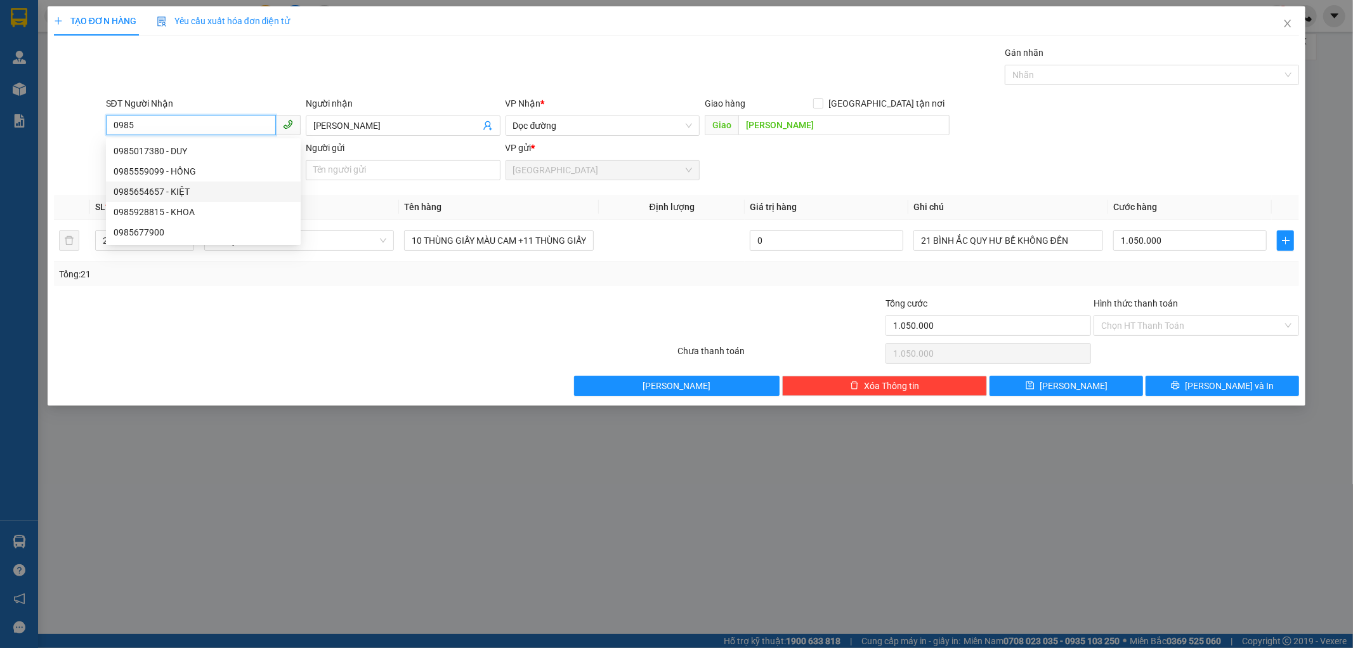
click at [185, 190] on div "0985654657 - KIỆT" at bounding box center [204, 192] width 180 height 14
type input "0985654657"
type input "KIỆT"
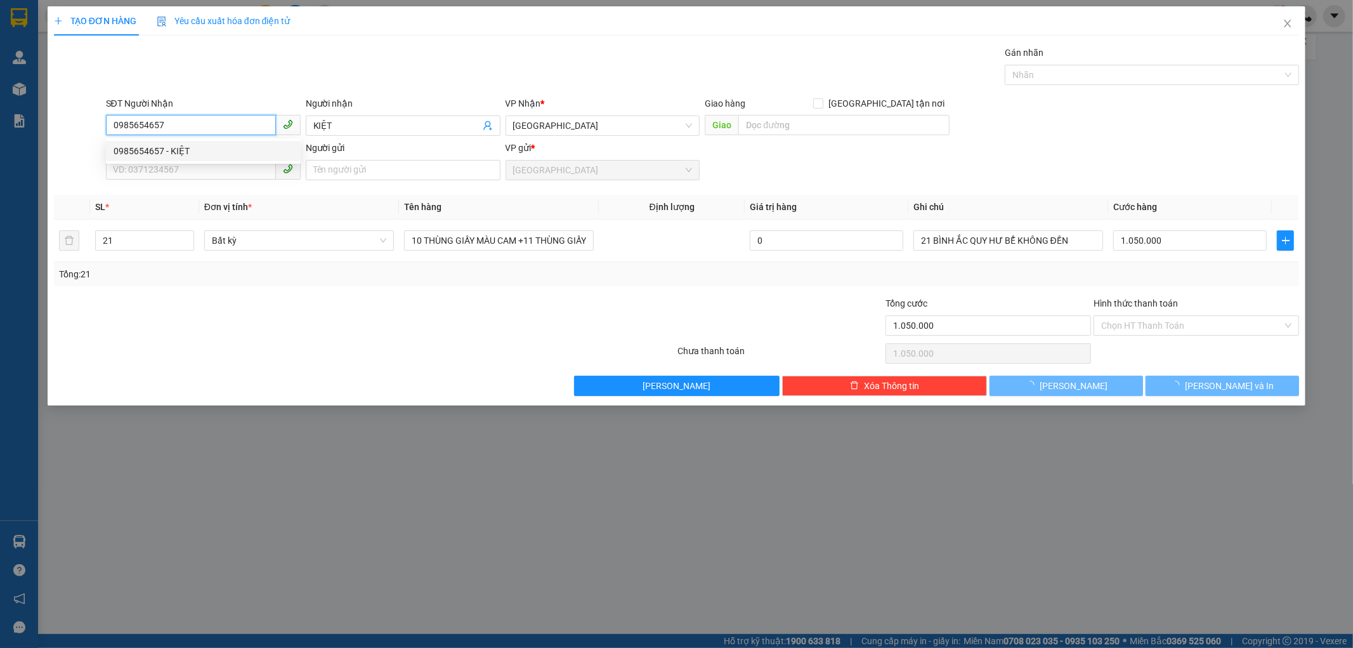
type input "50.000"
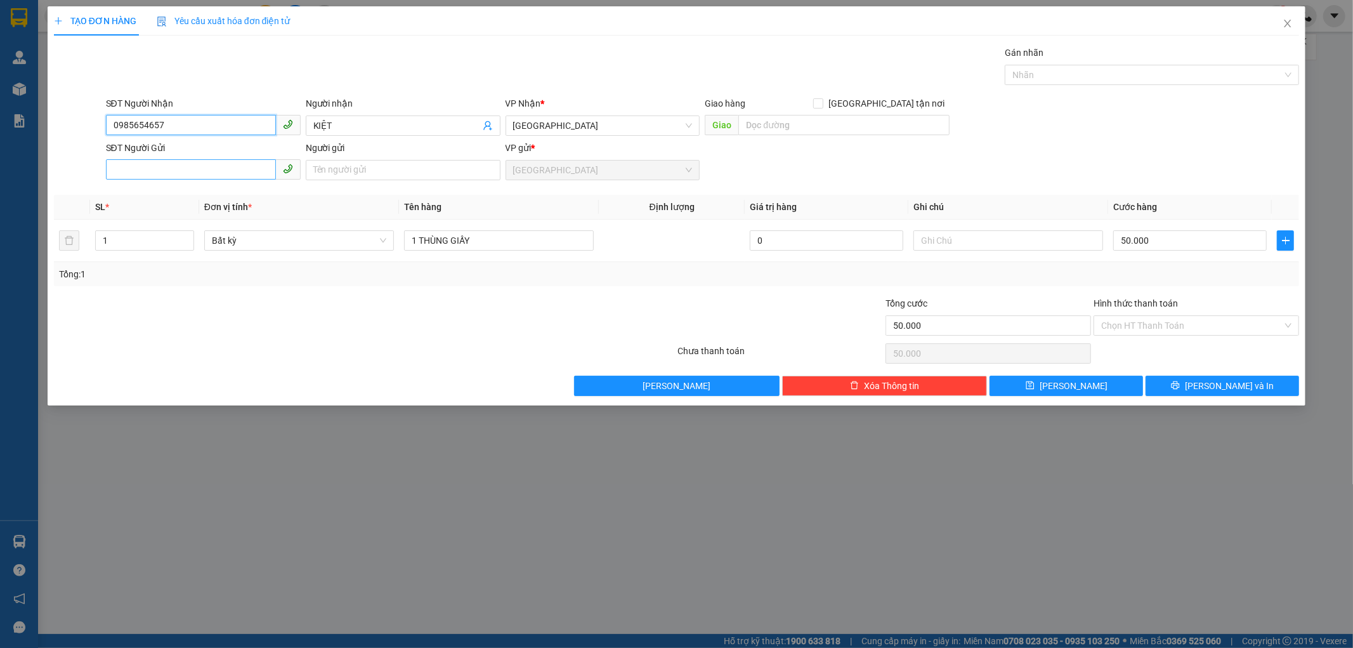
type input "0985654657"
click at [216, 167] on input "SĐT Người Gửi" at bounding box center [191, 169] width 170 height 20
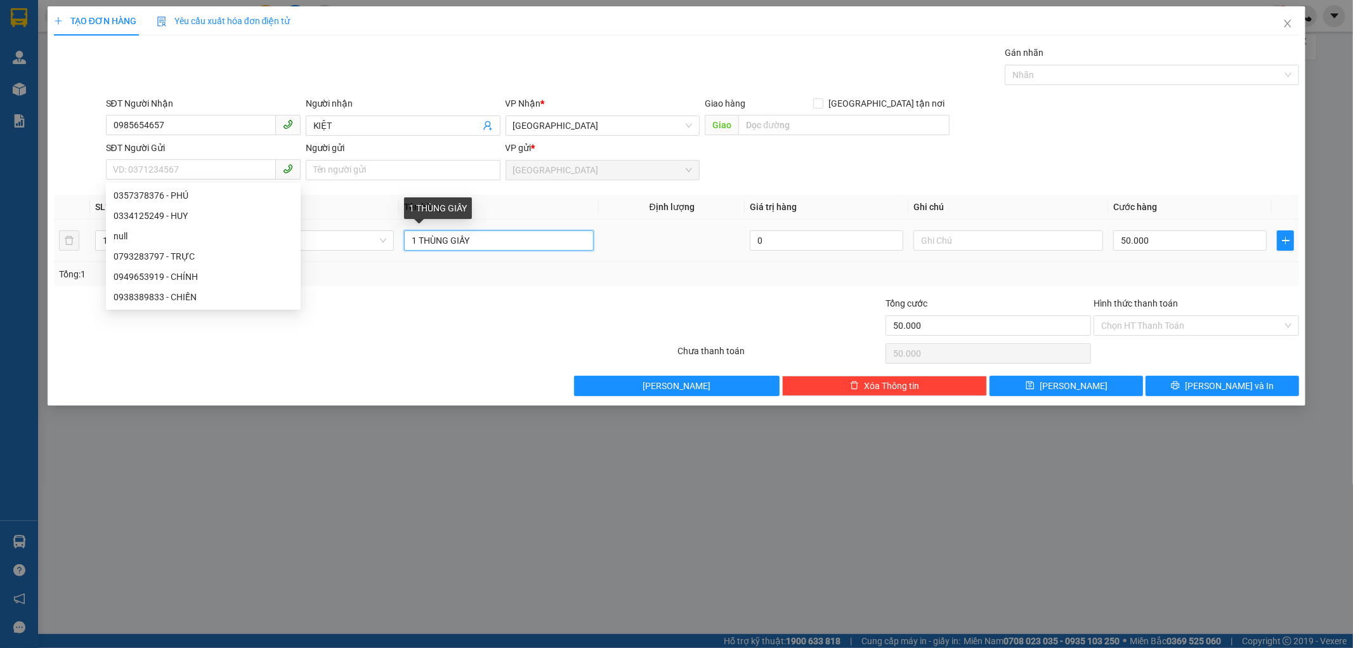
click at [417, 237] on input "1 THÙNG GIẤY" at bounding box center [499, 240] width 190 height 20
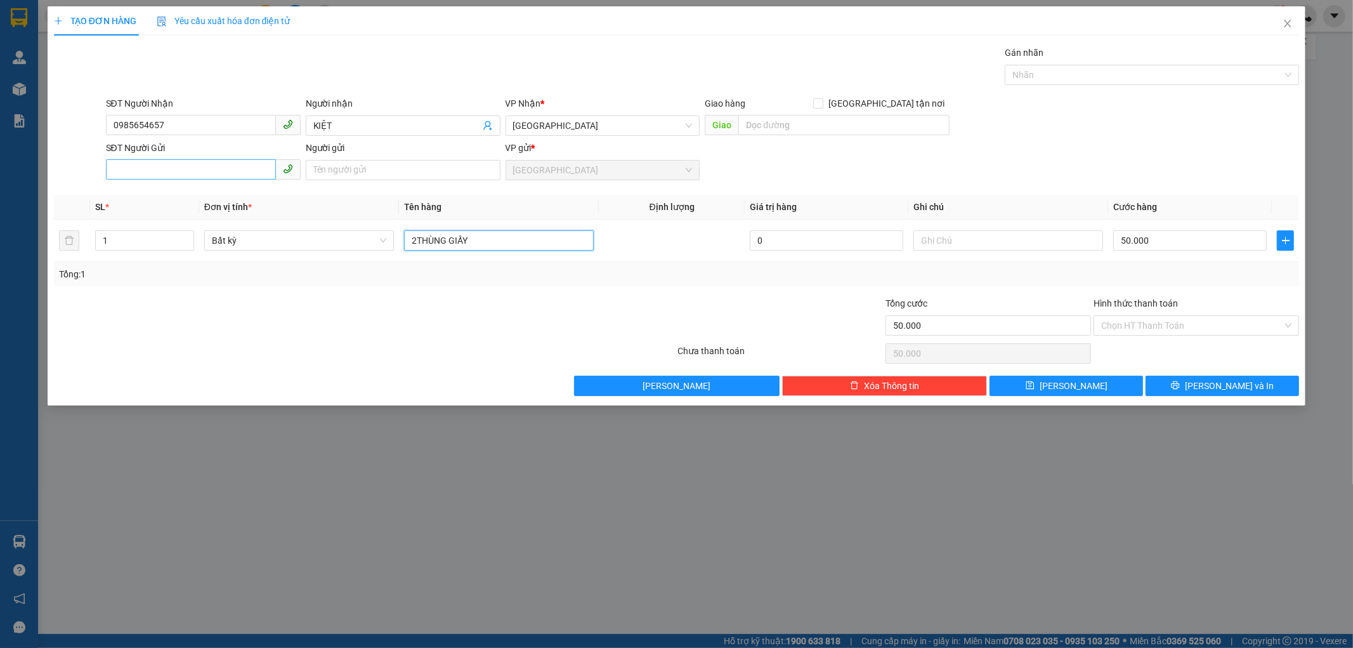
type input "2THÙNG GIẤY"
click at [162, 170] on input "SĐT Người Gửi" at bounding box center [191, 169] width 170 height 20
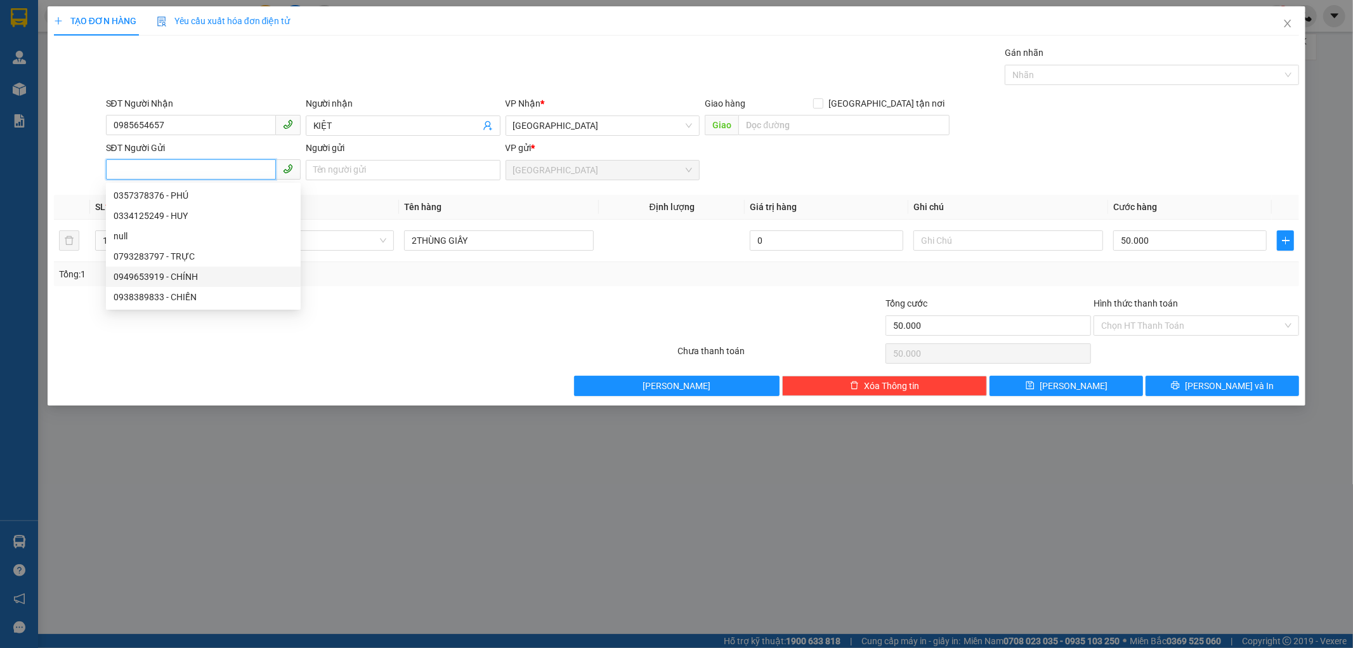
click at [189, 271] on div "0949653919 - CHÍNH" at bounding box center [204, 277] width 180 height 14
type input "0949653919"
type input "CHÍNH"
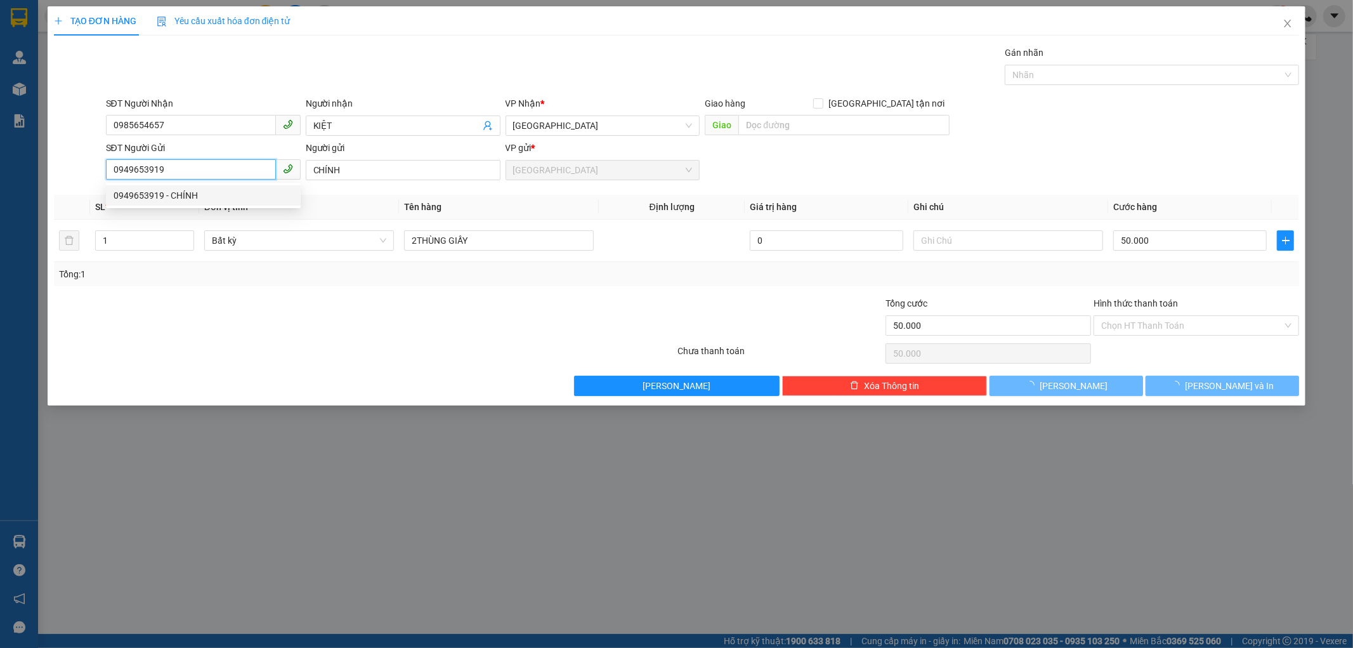
type input "160.000"
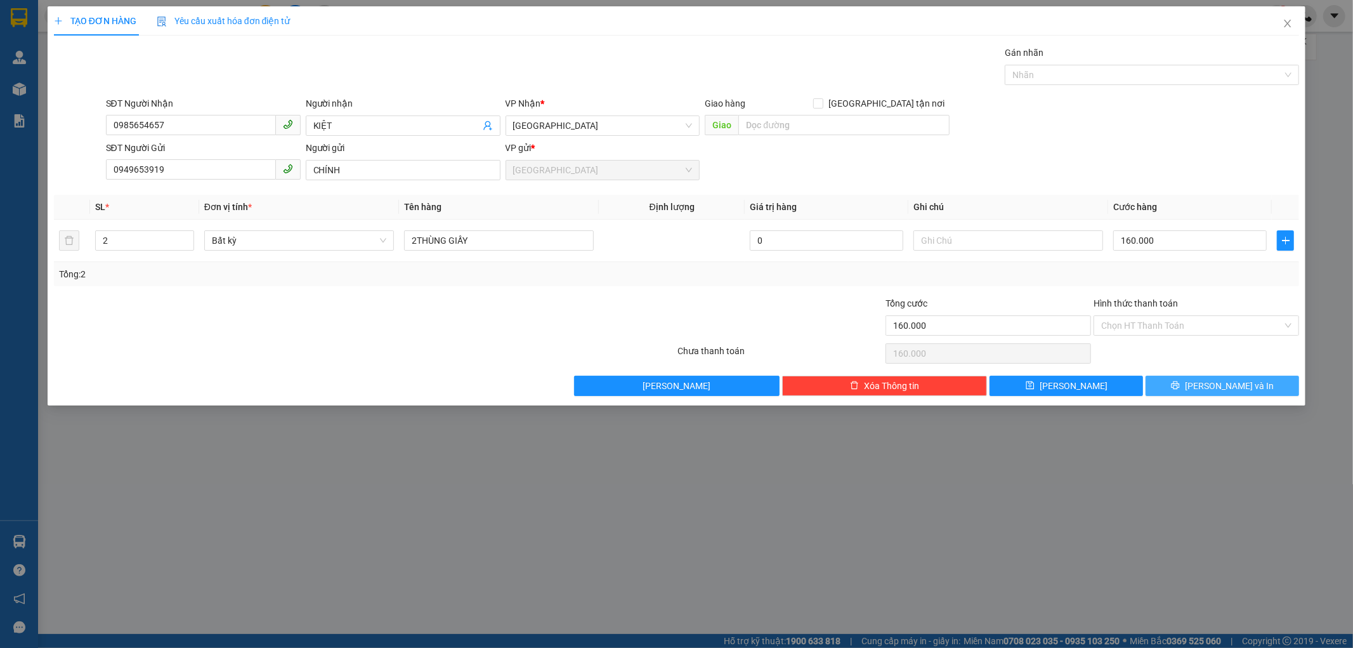
click at [1170, 381] on button "[PERSON_NAME] và In" at bounding box center [1223, 386] width 154 height 20
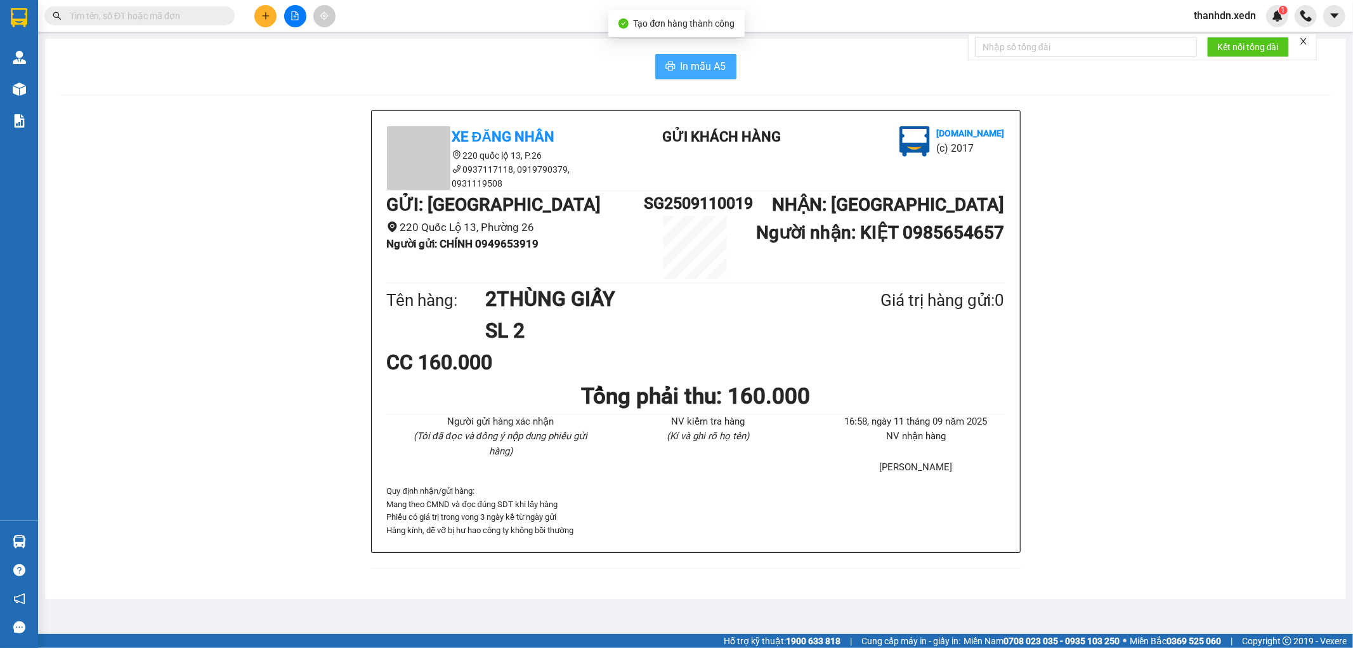
click at [700, 58] on span "In mẫu A5" at bounding box center [704, 66] width 46 height 16
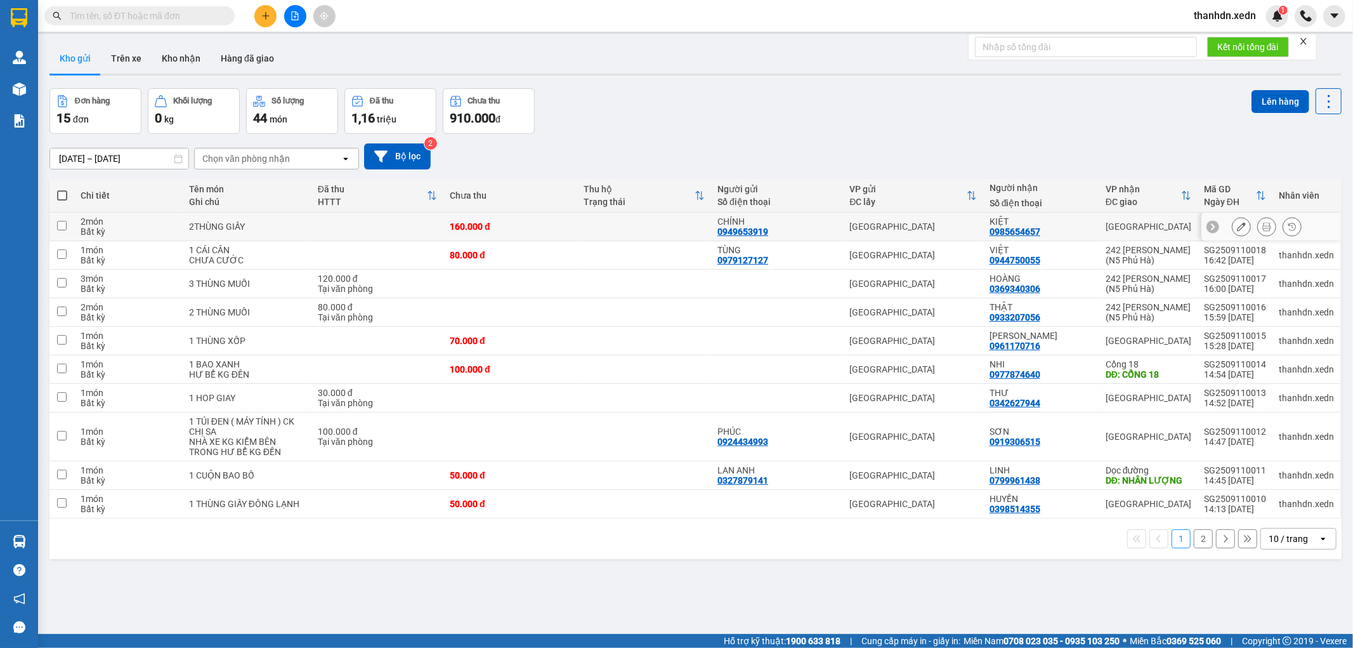
click at [61, 220] on td at bounding box center [61, 227] width 25 height 29
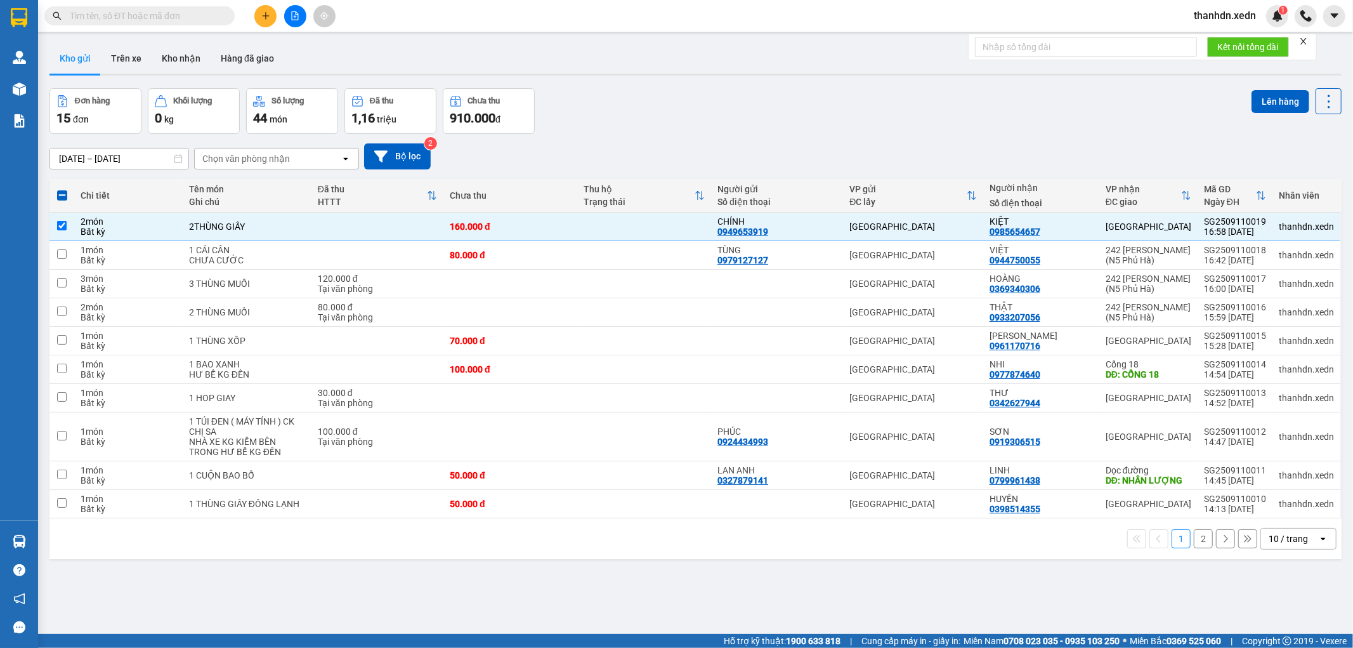
click at [641, 117] on div "Đơn hàng 15 đơn Khối lượng 0 kg Số lượng 44 món Đã thu 1,16 triệu Chưa thu 910.…" at bounding box center [695, 111] width 1292 height 46
click at [57, 221] on input "checkbox" at bounding box center [62, 226] width 10 height 10
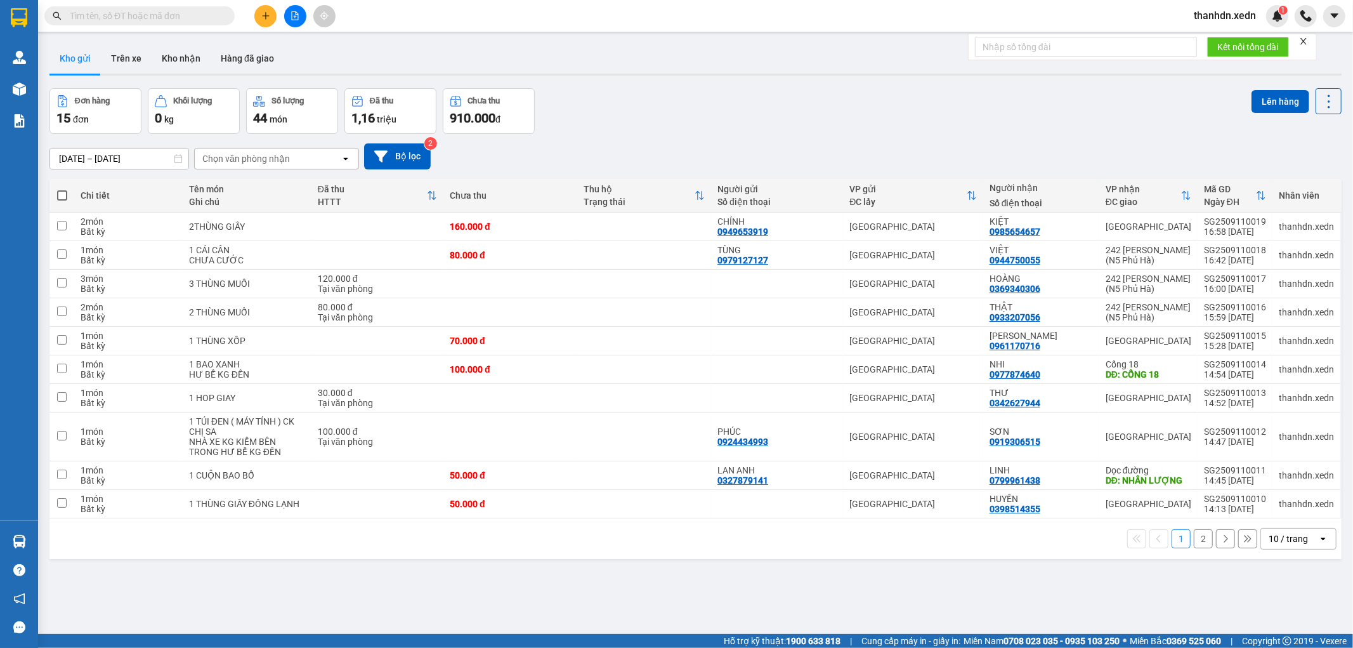
click at [61, 192] on span at bounding box center [62, 195] width 10 height 10
click at [62, 189] on input "checkbox" at bounding box center [62, 189] width 0 height 0
checkbox input "true"
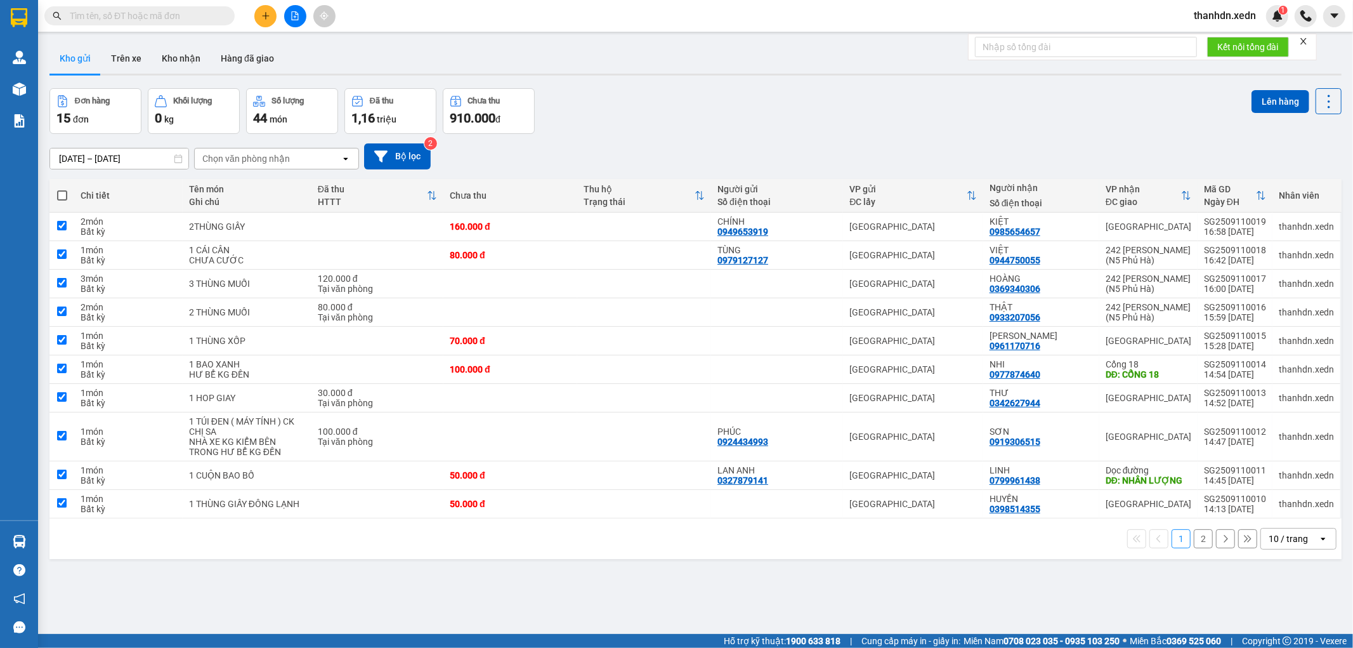
checkbox input "true"
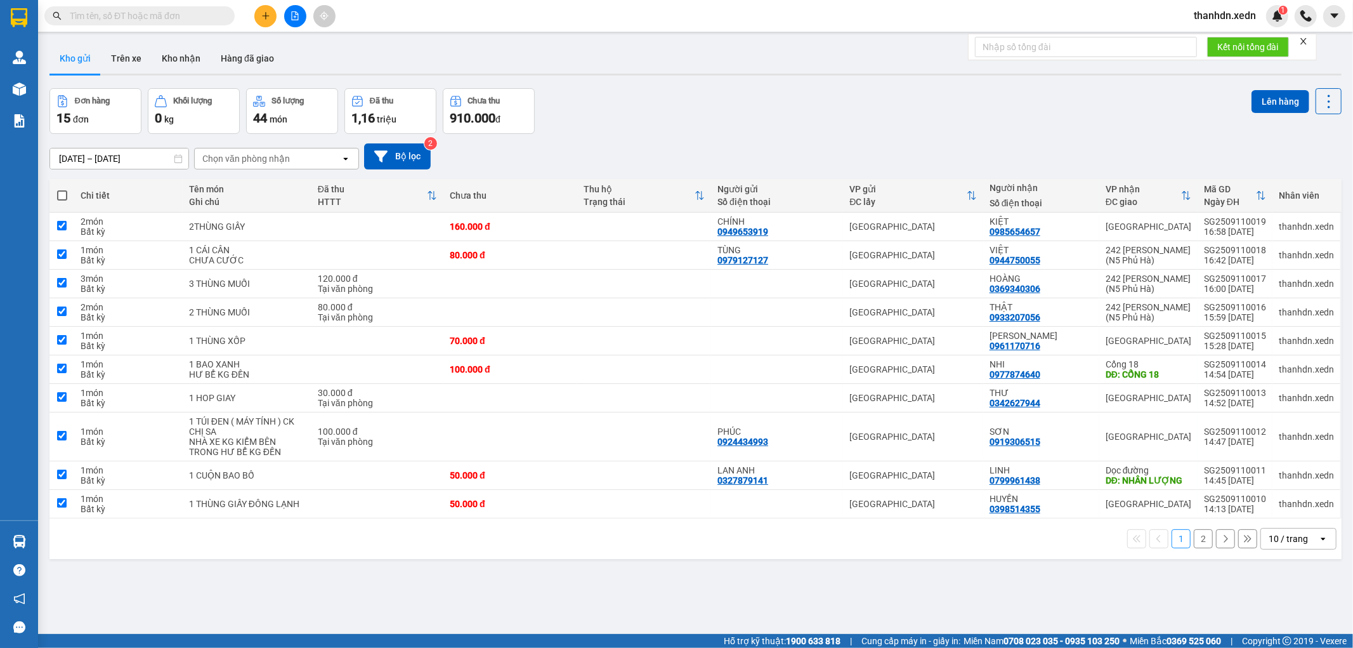
checkbox input "true"
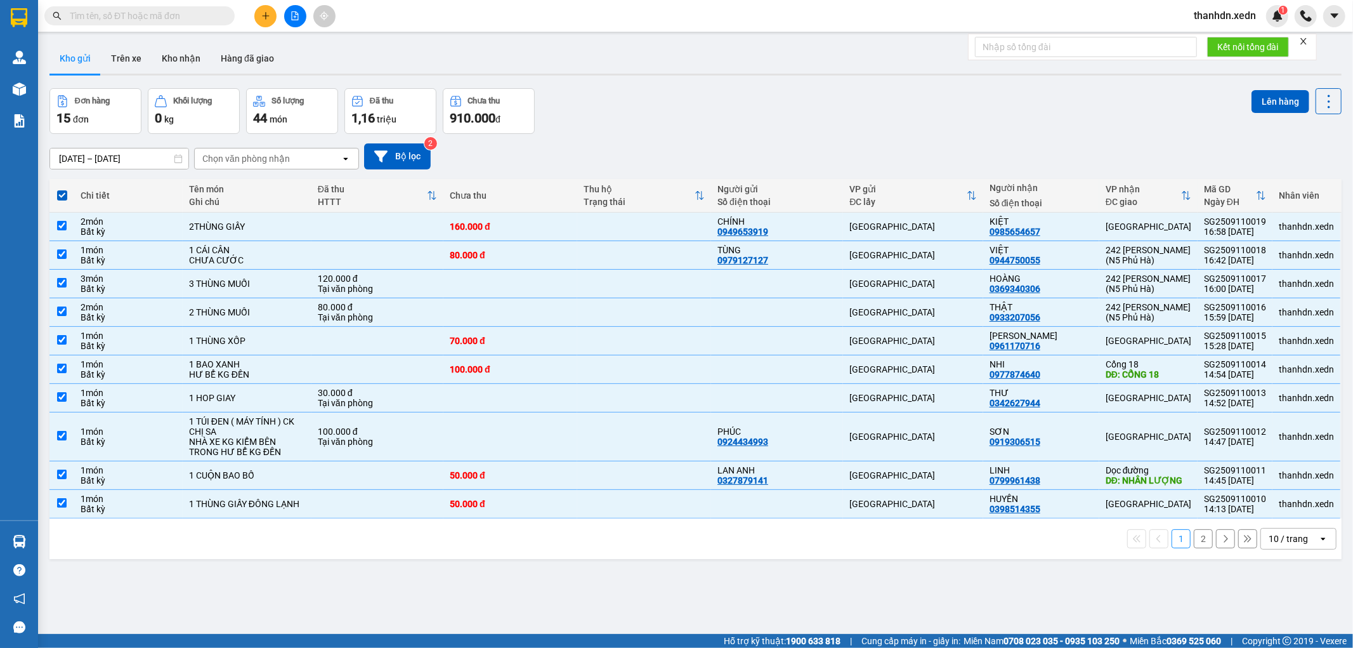
click at [667, 160] on div "09/09/2025 – 11/09/2025 Press the down arrow key to interact with the calendar …" at bounding box center [695, 156] width 1292 height 26
click at [1261, 92] on button "Lên hàng" at bounding box center [1281, 101] width 58 height 23
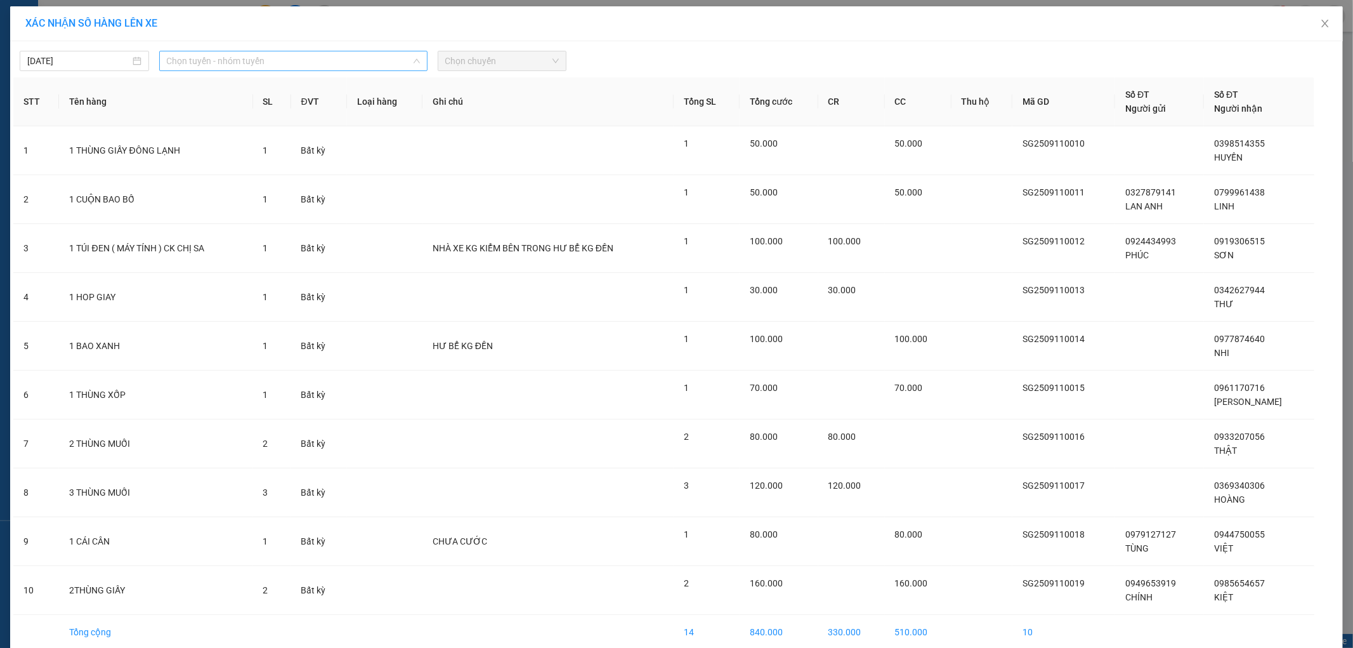
click at [291, 62] on span "Chọn tuyến - nhóm tuyến" at bounding box center [293, 60] width 253 height 19
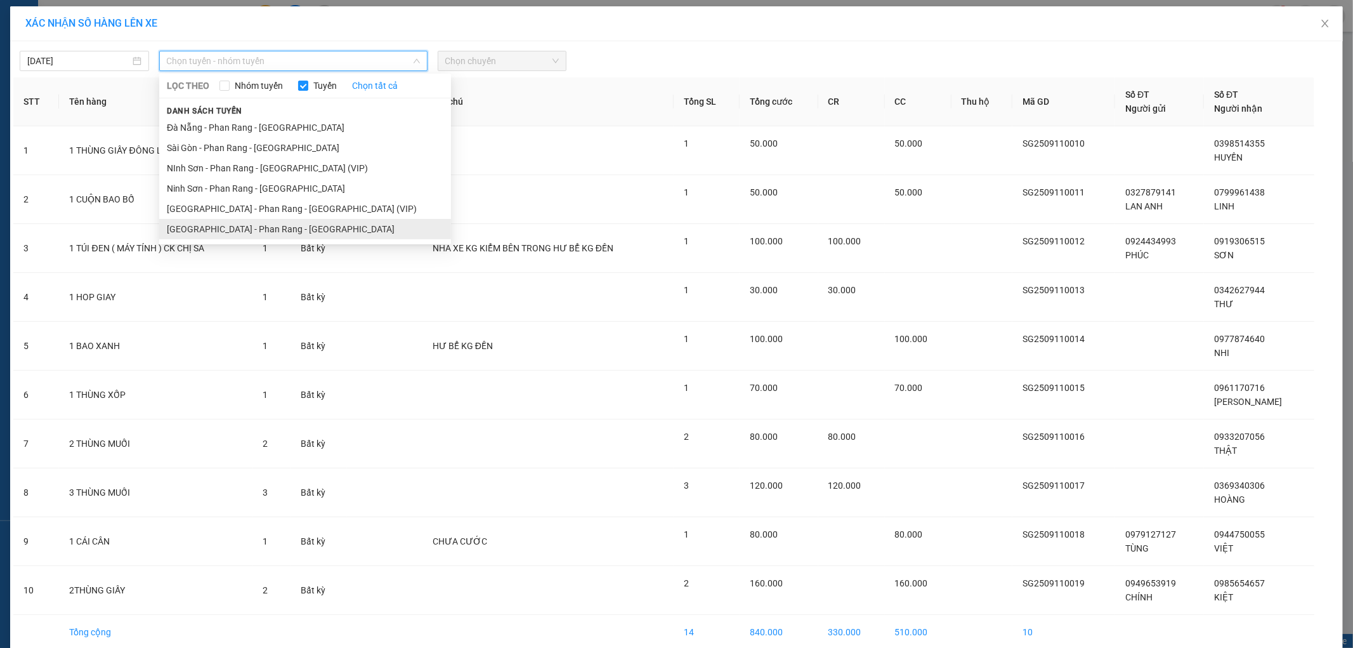
click at [305, 232] on li "Sài Gòn - Phan Rang - Ninh Sơn" at bounding box center [305, 229] width 292 height 20
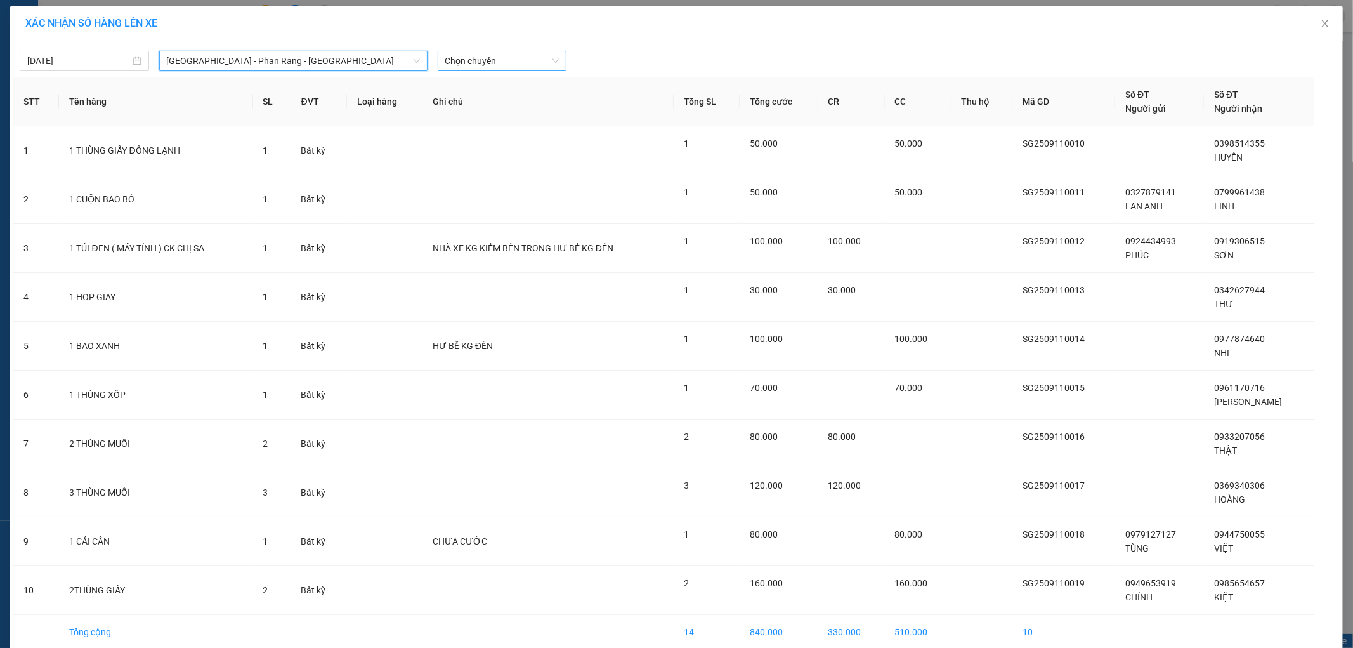
click at [452, 63] on span "Chọn chuyến" at bounding box center [502, 60] width 114 height 19
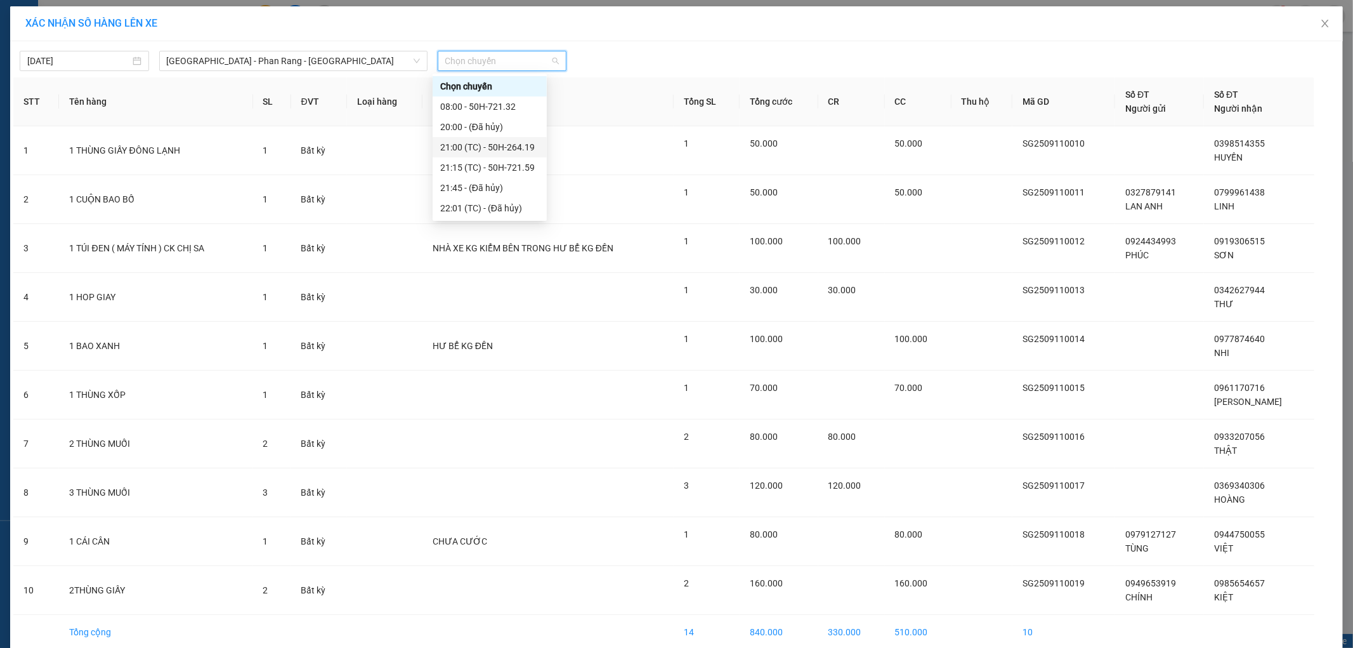
click at [535, 147] on div "21:00 (TC) - 50H-264.19" at bounding box center [489, 147] width 99 height 14
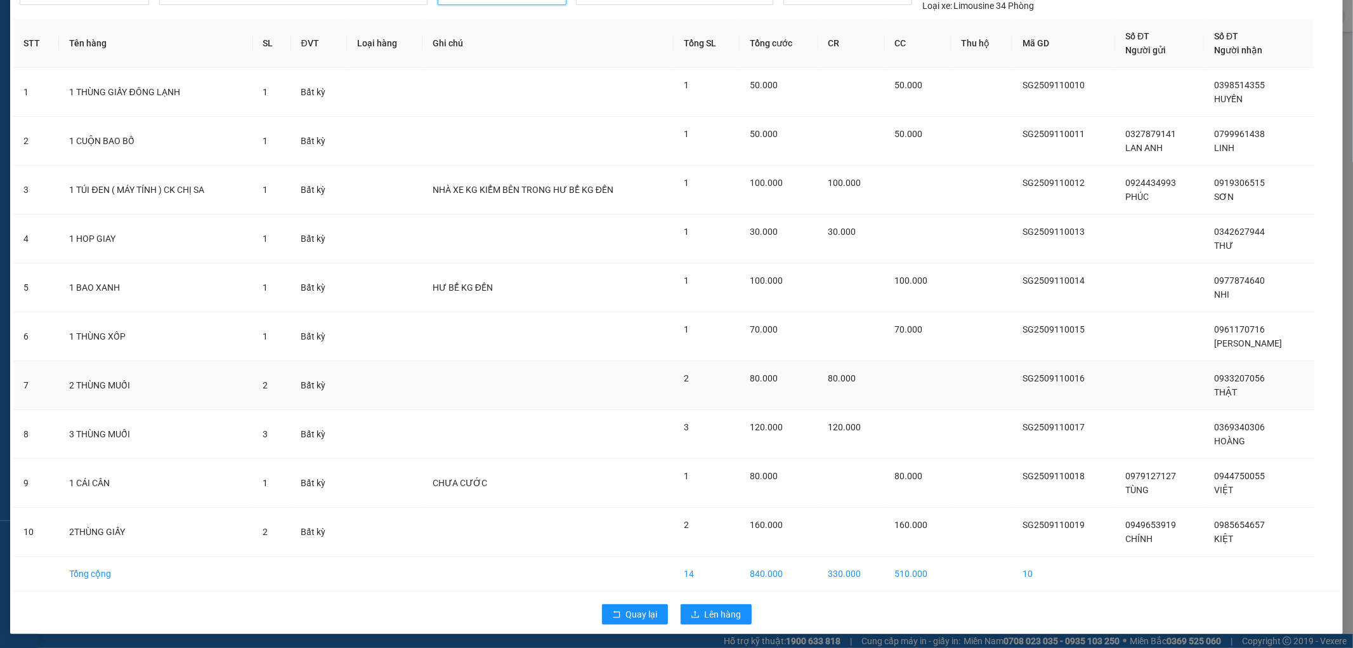
scroll to position [67, 0]
click at [695, 609] on button "Lên hàng" at bounding box center [716, 613] width 71 height 20
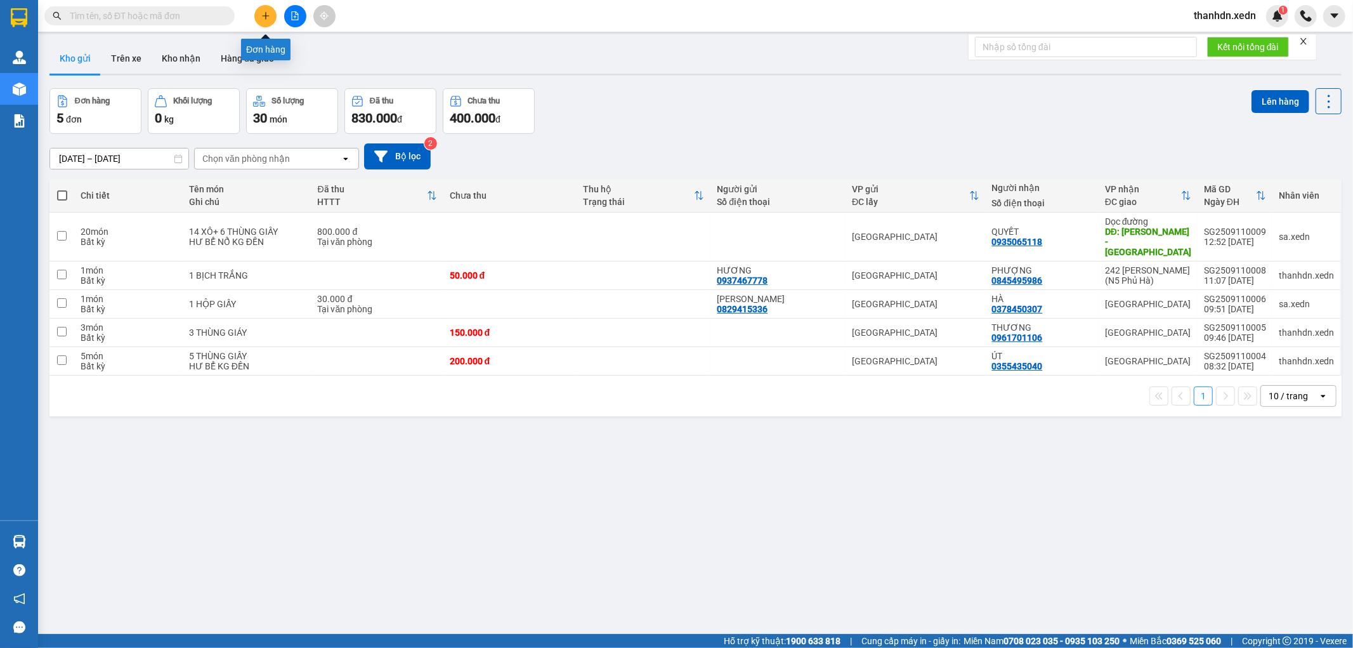
click at [258, 11] on button at bounding box center [265, 16] width 22 height 22
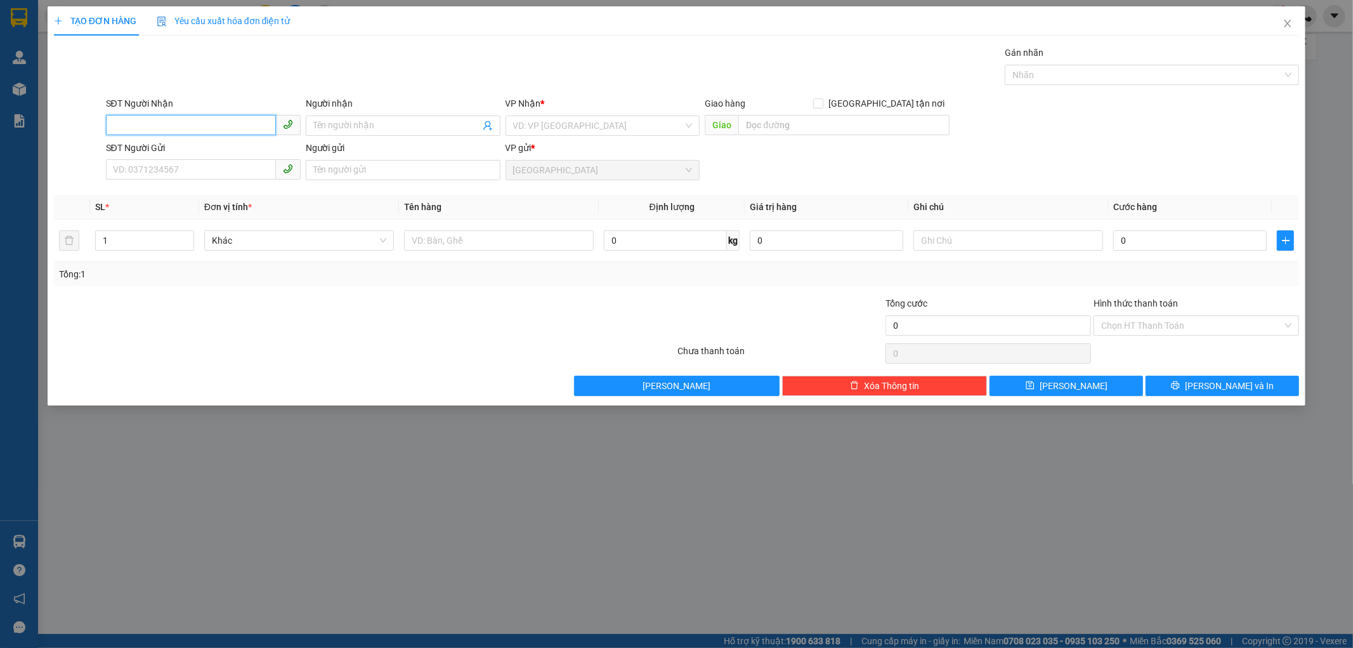
click at [206, 128] on input "SĐT Người Nhận" at bounding box center [191, 125] width 170 height 20
click at [189, 173] on div "0965566729 - MOON" at bounding box center [204, 171] width 180 height 14
type input "0965566729"
type input "MOON"
type input "NHÂN LƯỢNG PHÚ QUÝ"
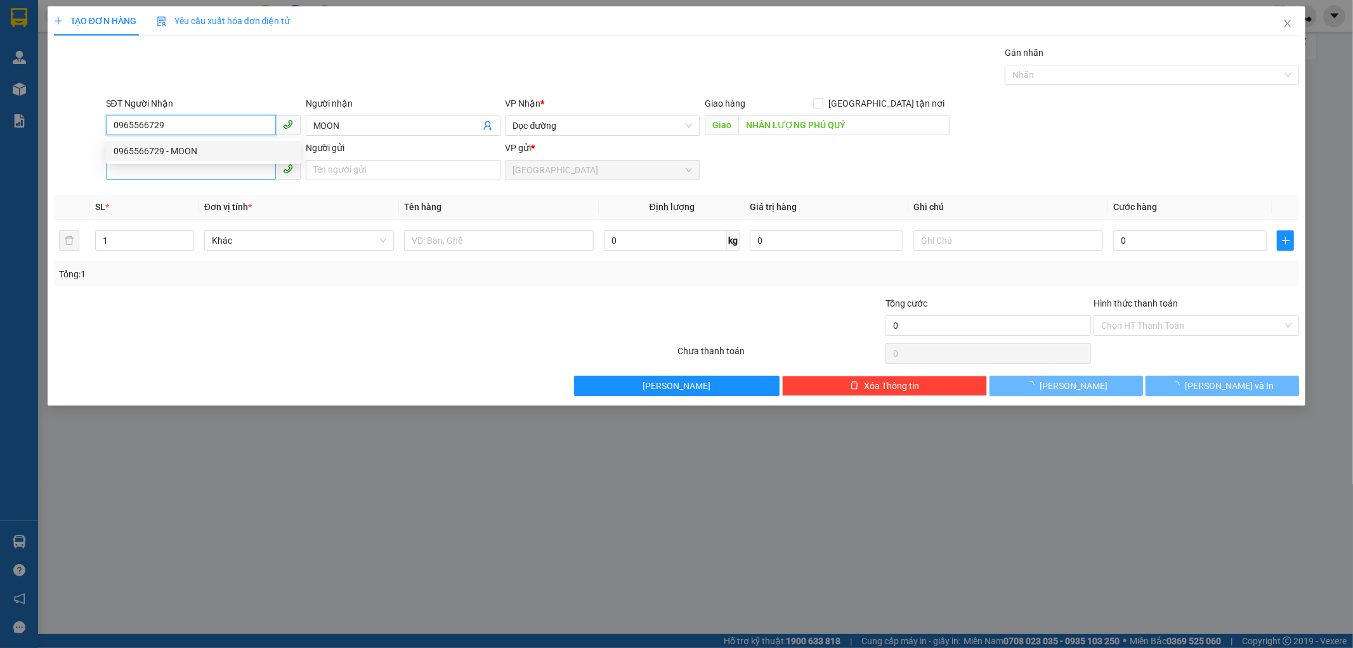
type input "50.000"
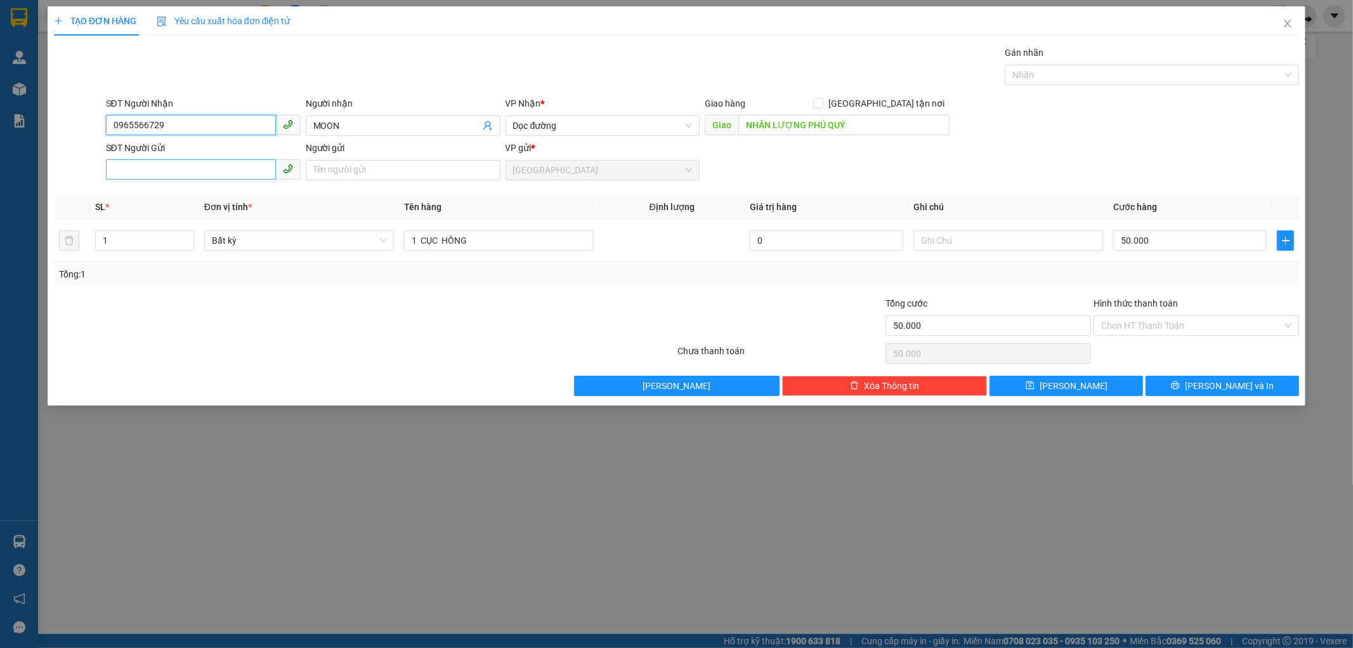
type input "0965566729"
click at [207, 168] on input "SĐT Người Gửi" at bounding box center [191, 169] width 170 height 20
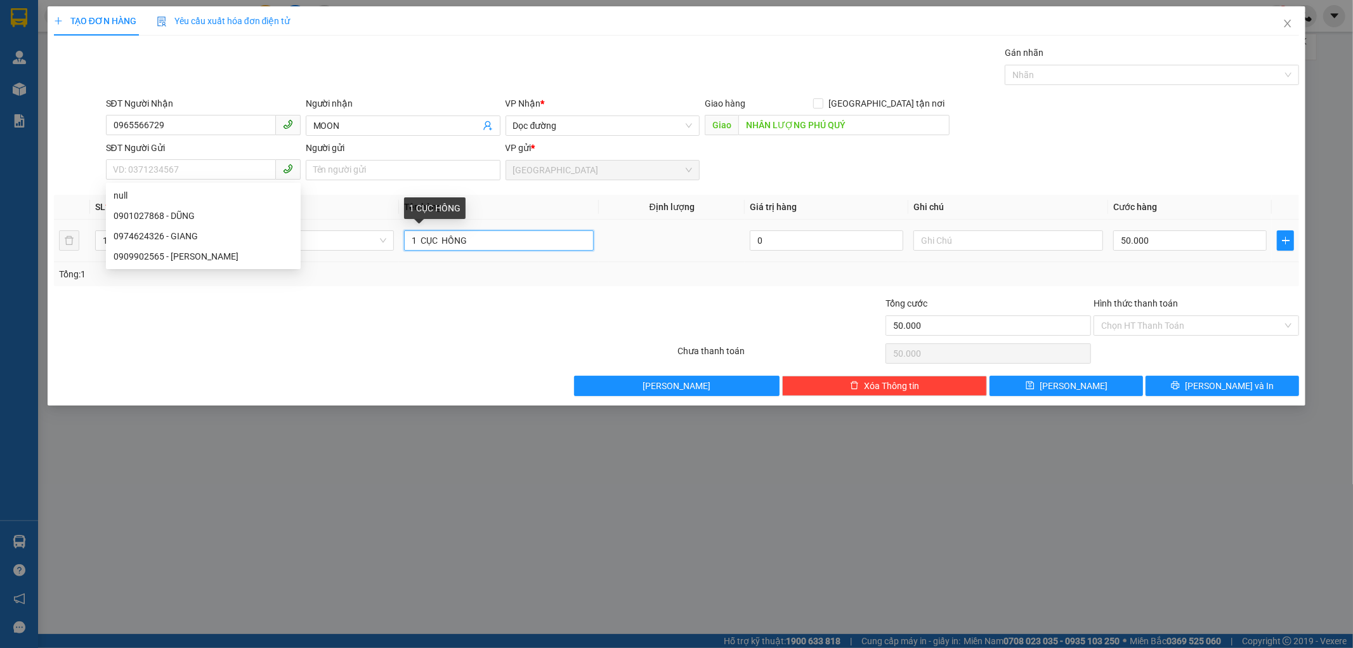
click at [475, 244] on input "1 CỤC HỒNG" at bounding box center [499, 240] width 190 height 20
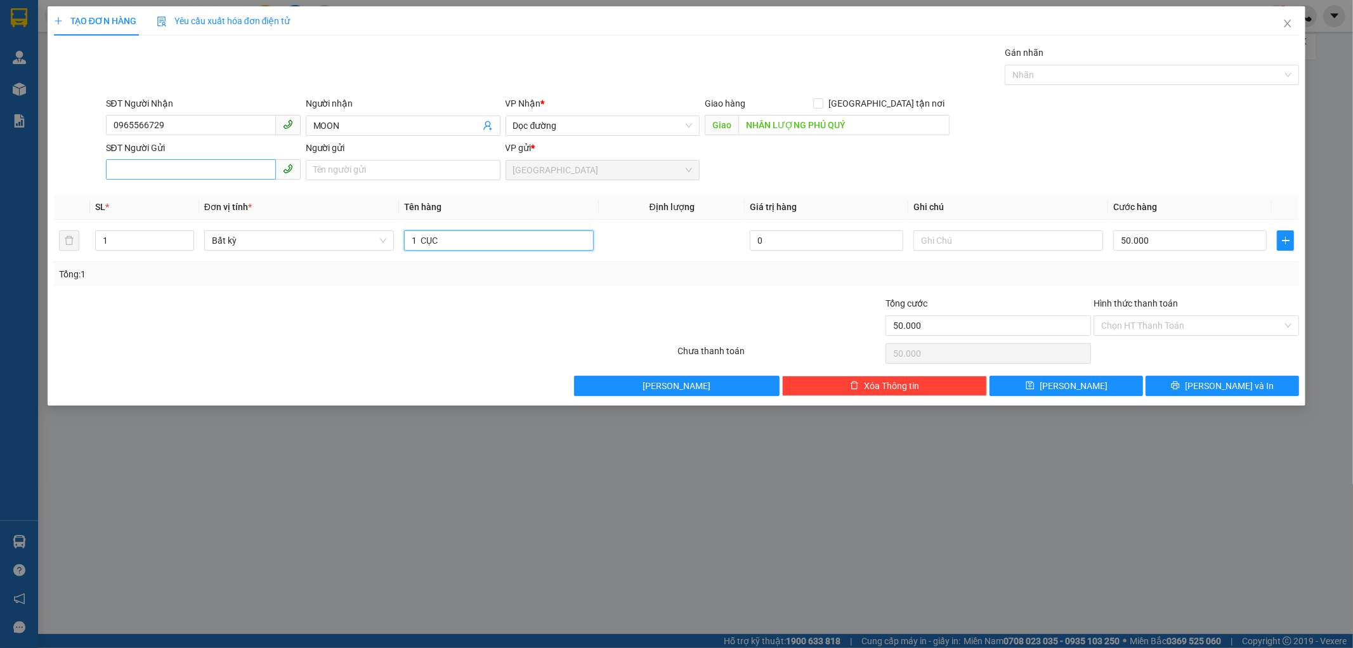
type input "1 CỤC"
click at [155, 169] on input "SĐT Người Gửi" at bounding box center [191, 169] width 170 height 20
click at [165, 200] on div "0974624326 - GIANG" at bounding box center [204, 195] width 180 height 14
type input "0974624326"
type input "GIANG"
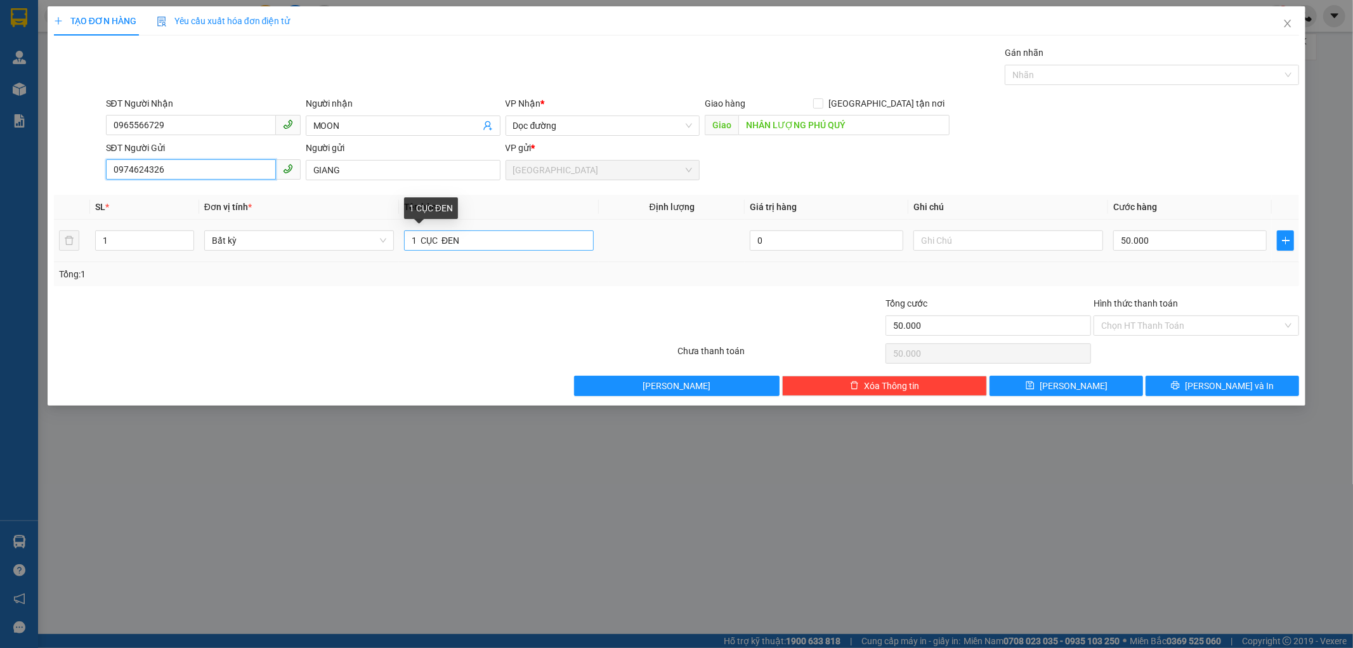
type input "0974624326"
click at [469, 236] on input "1 CỤC ĐEN" at bounding box center [499, 240] width 190 height 20
type input "1 CỤC ĐEN"
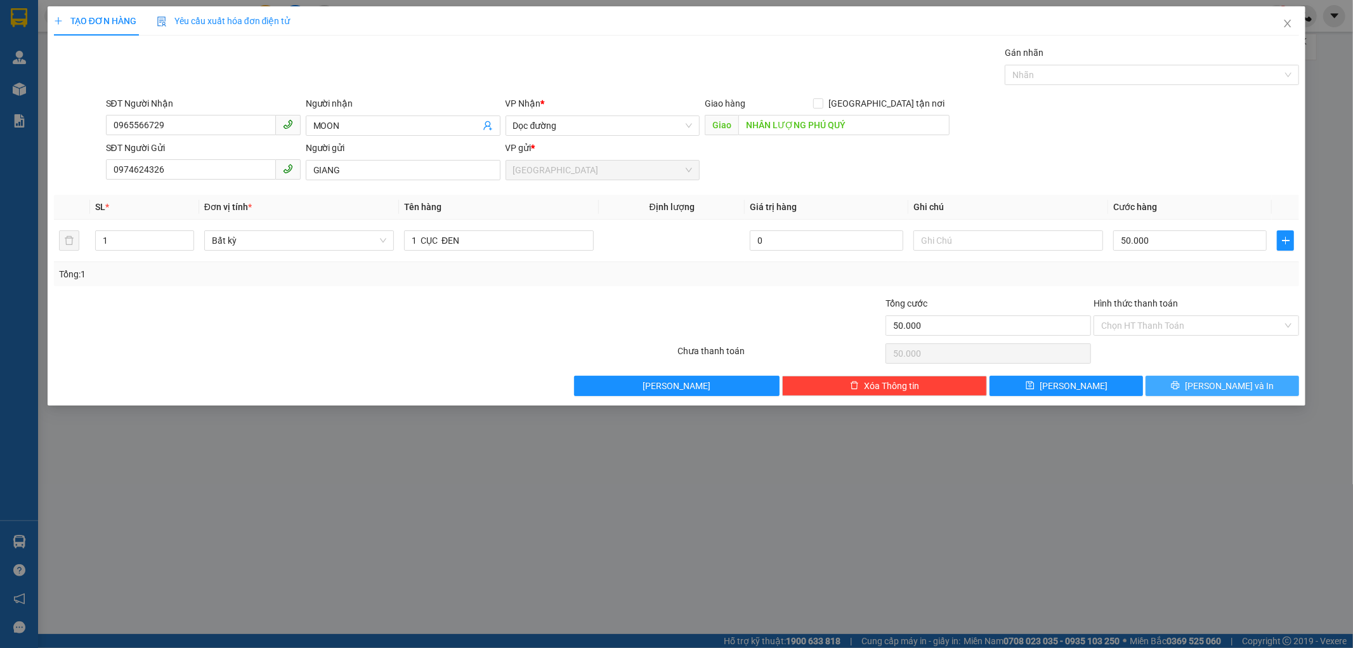
click at [1188, 386] on button "[PERSON_NAME] và In" at bounding box center [1223, 386] width 154 height 20
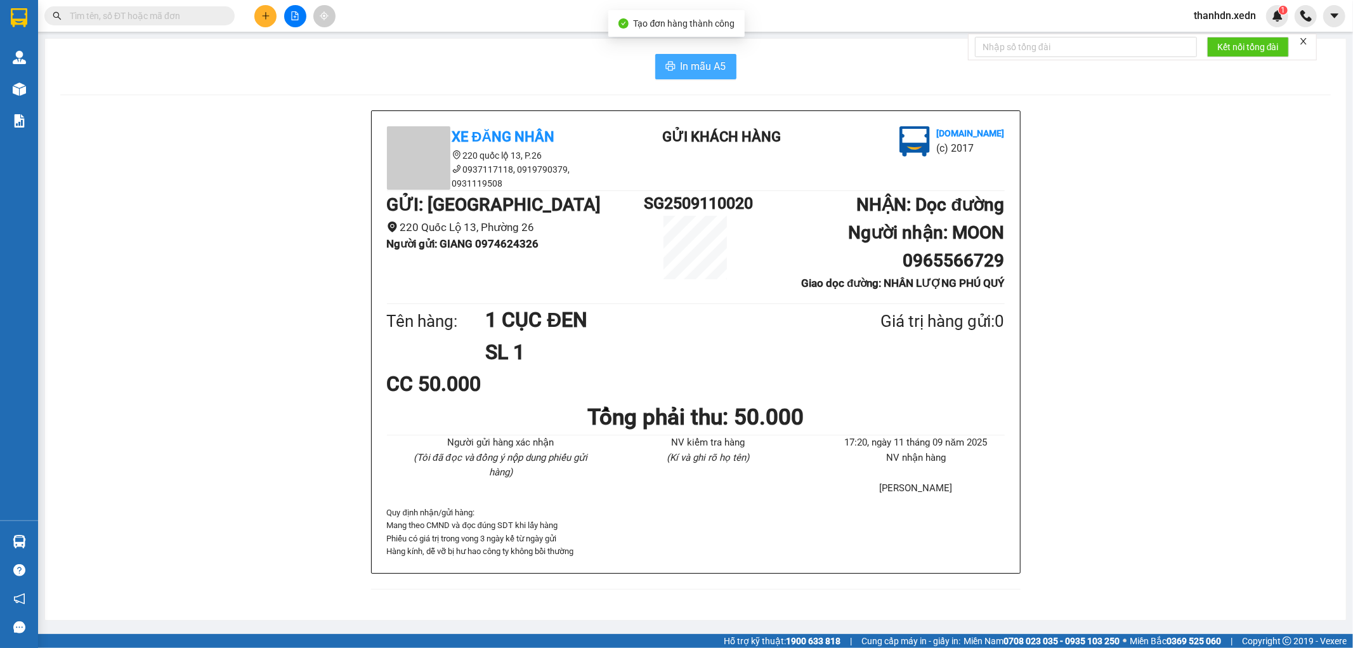
click at [707, 61] on span "In mẫu A5" at bounding box center [704, 66] width 46 height 16
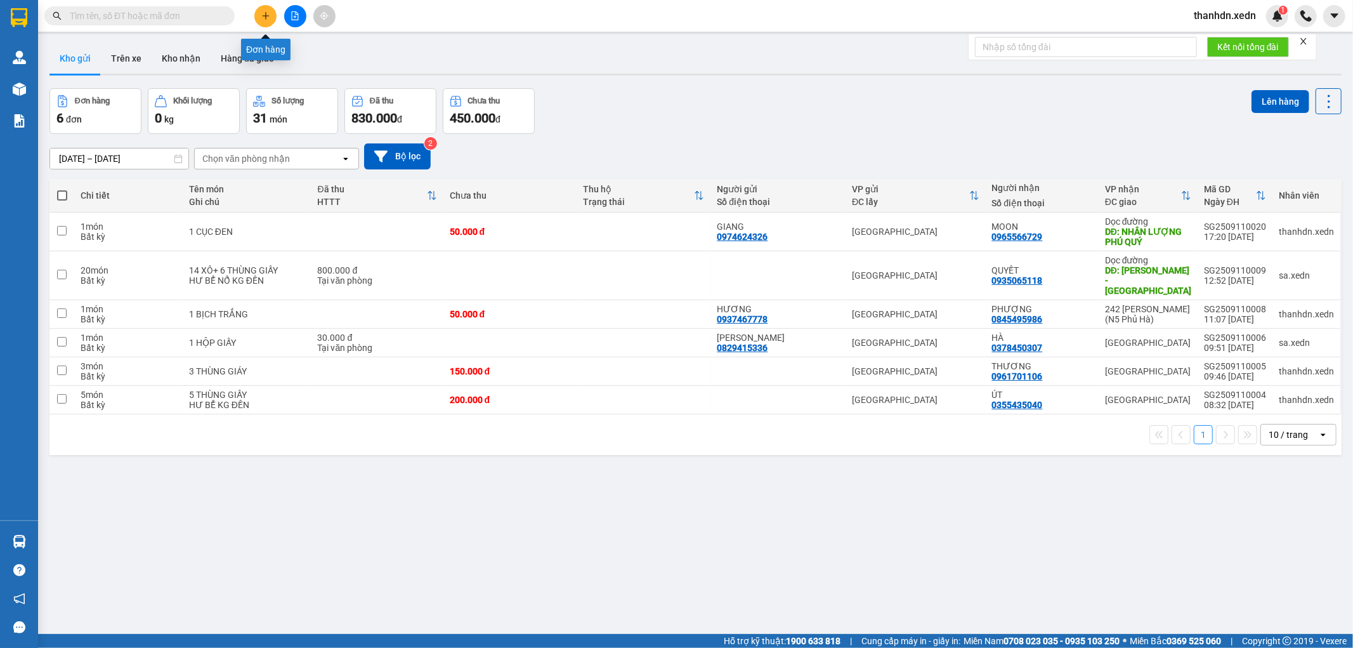
click at [264, 17] on icon "plus" at bounding box center [265, 15] width 9 height 9
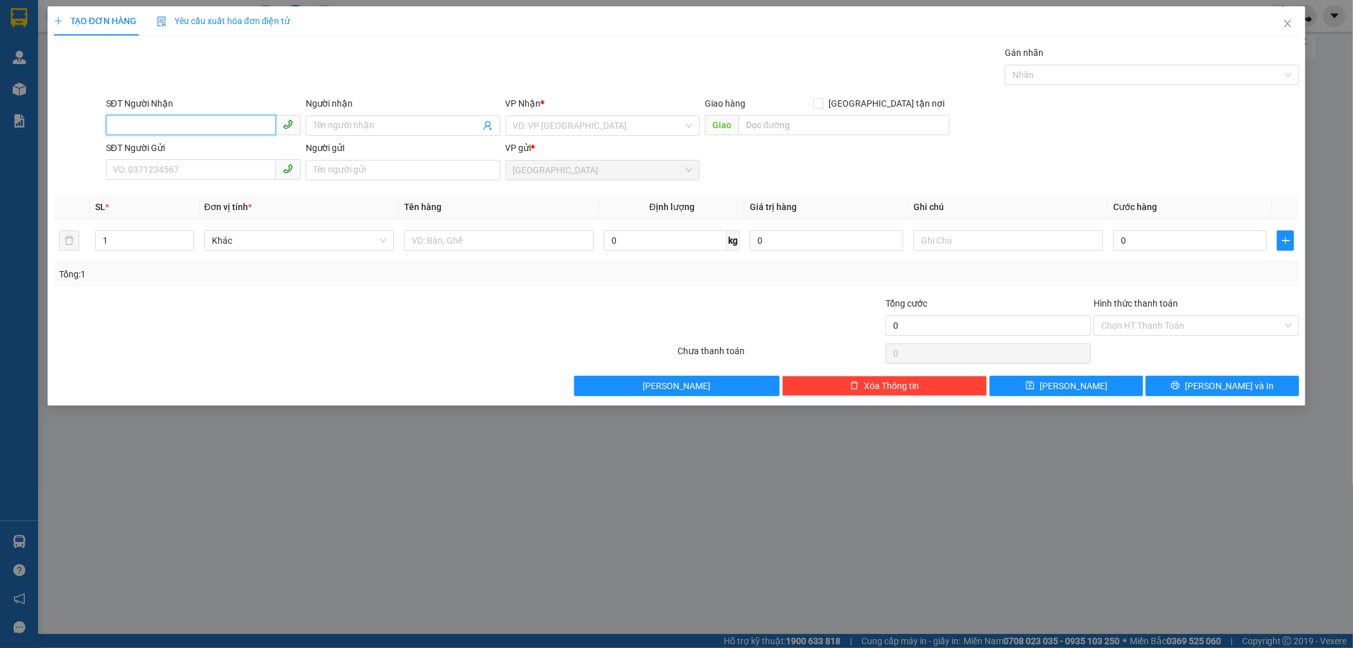
click at [181, 130] on input "SĐT Người Nhận" at bounding box center [191, 125] width 170 height 20
type input "0828454373"
click at [382, 126] on input "Người nhận" at bounding box center [396, 126] width 167 height 14
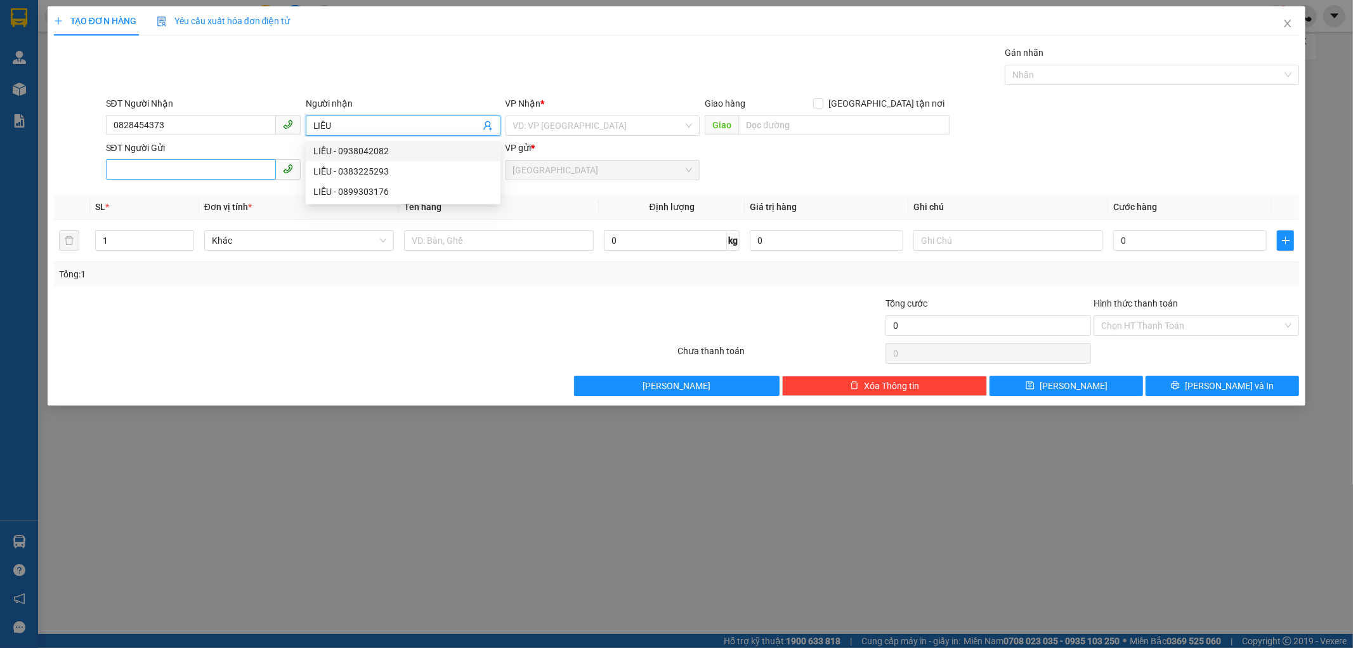
type input "LIỄU"
click at [180, 169] on input "SĐT Người Gửi" at bounding box center [191, 169] width 170 height 20
type input "9"
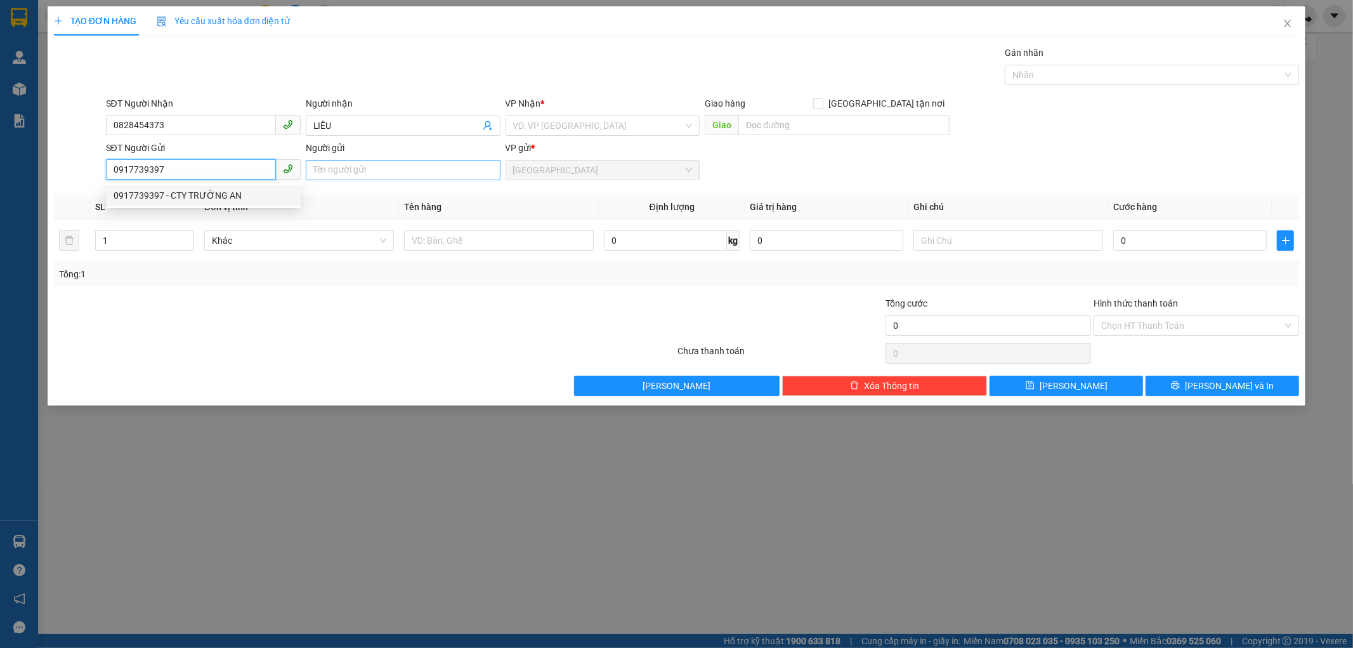
type input "0917739397"
click at [331, 172] on input "Người gửi" at bounding box center [403, 170] width 195 height 20
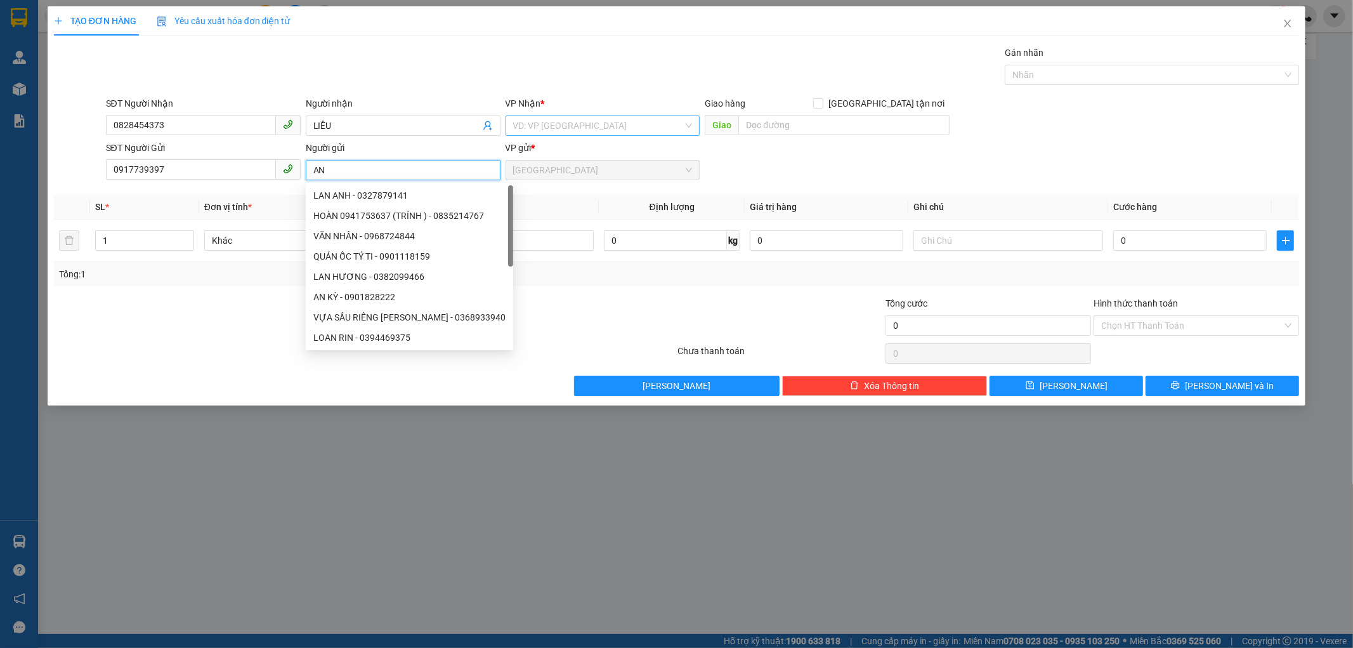
type input "AN"
click at [556, 124] on input "search" at bounding box center [598, 125] width 171 height 19
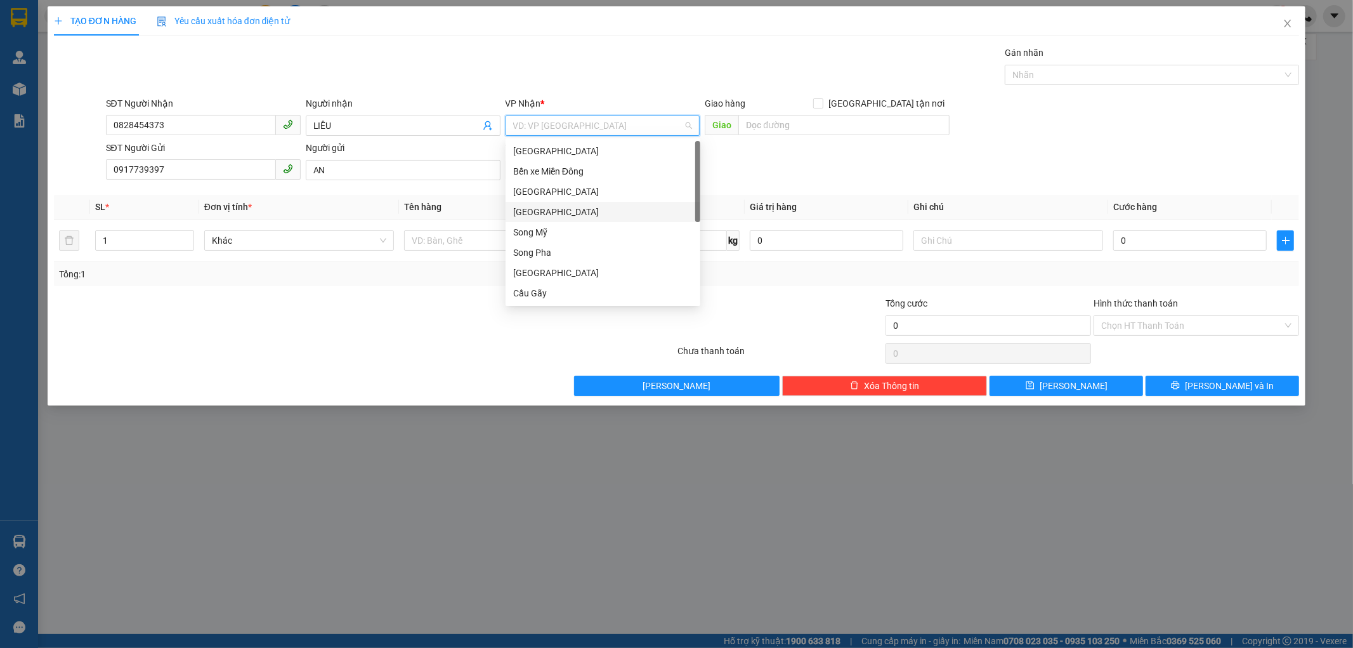
click at [552, 208] on div "[GEOGRAPHIC_DATA]" at bounding box center [603, 212] width 180 height 14
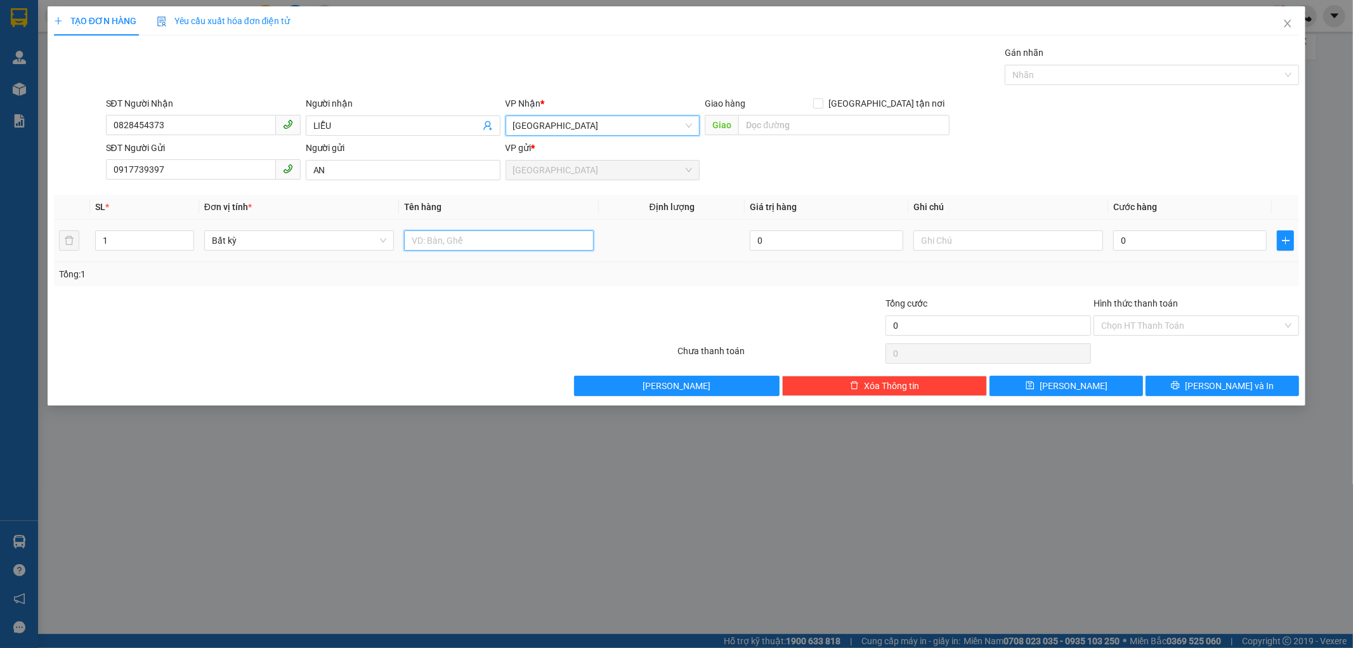
click at [419, 245] on input "text" at bounding box center [499, 240] width 190 height 20
click at [416, 241] on input "text" at bounding box center [499, 240] width 190 height 20
type input "1 LÒ BÁNH"
click at [1124, 239] on input "0" at bounding box center [1190, 240] width 154 height 20
type input "1"
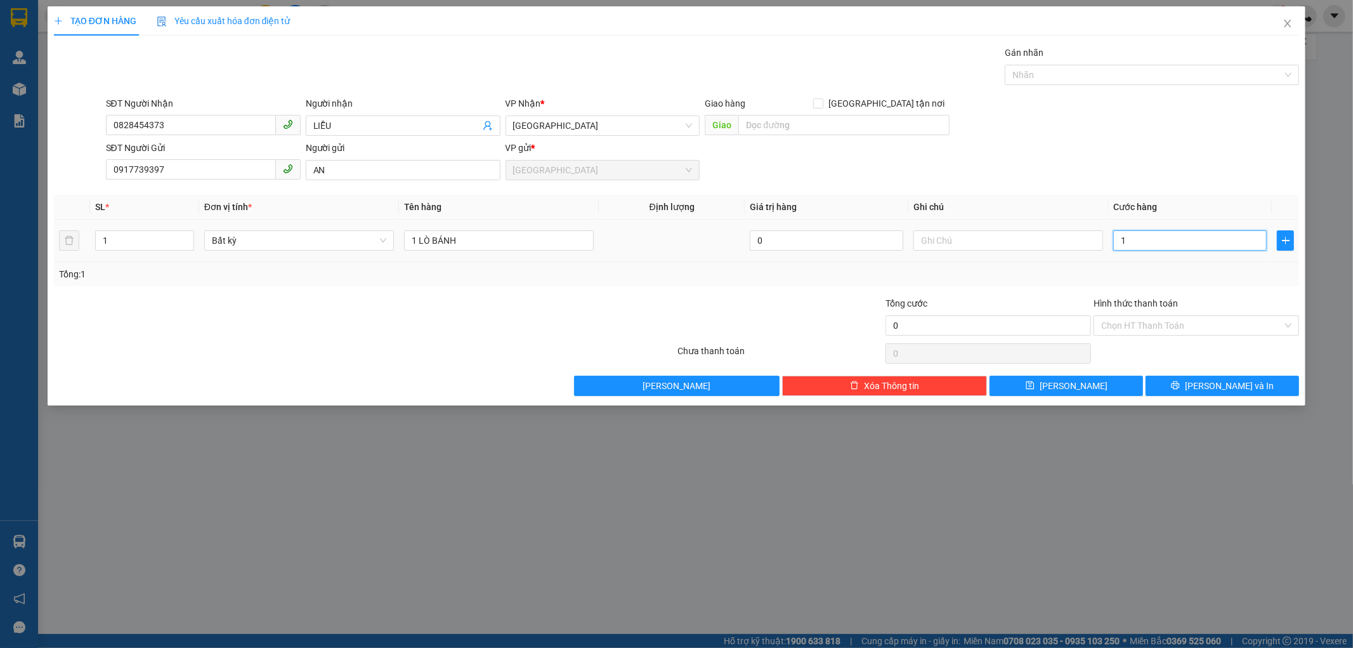
type input "1"
type input "12"
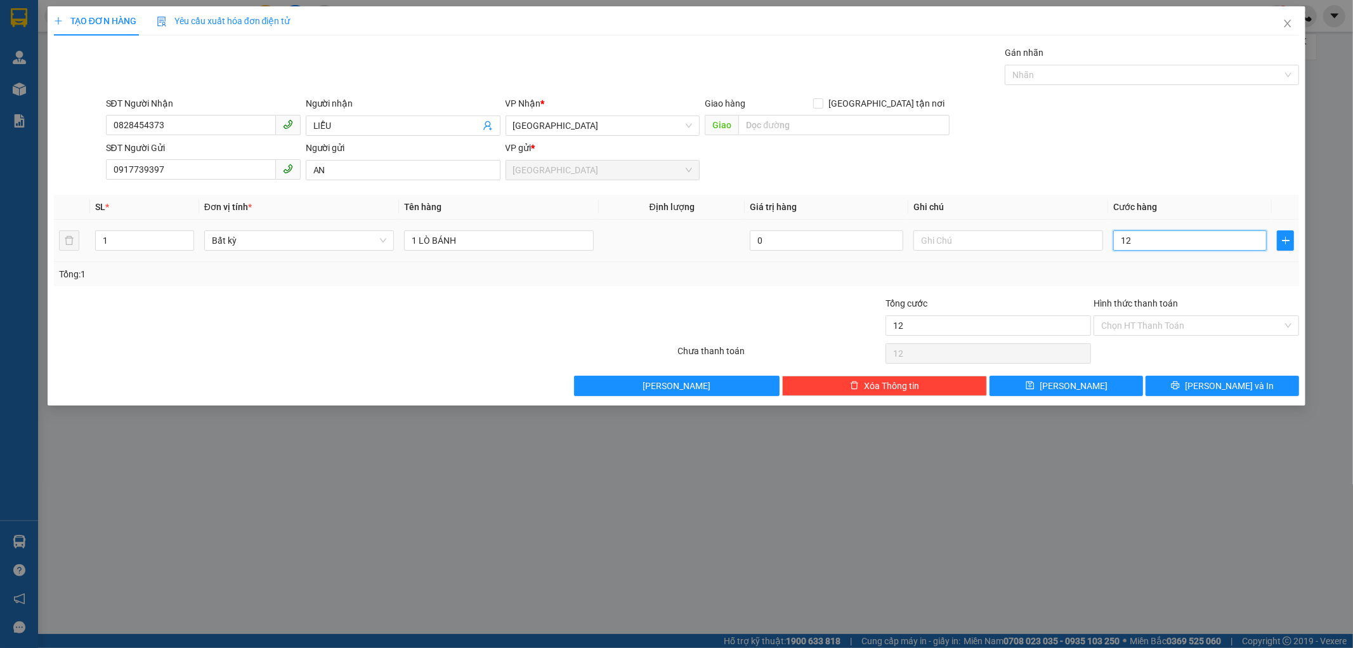
type input "120"
type input "1.200"
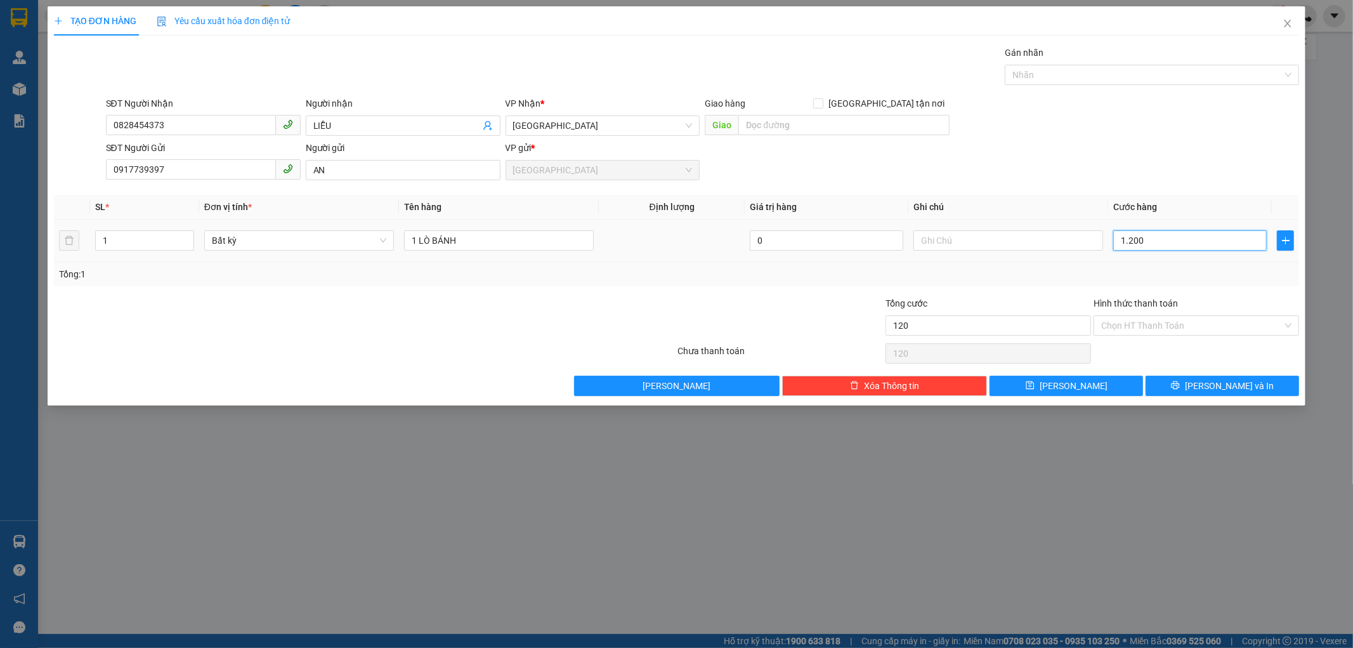
type input "1.200"
type input "1.200.000"
click at [1127, 260] on td "1.200.000" at bounding box center [1190, 241] width 164 height 43
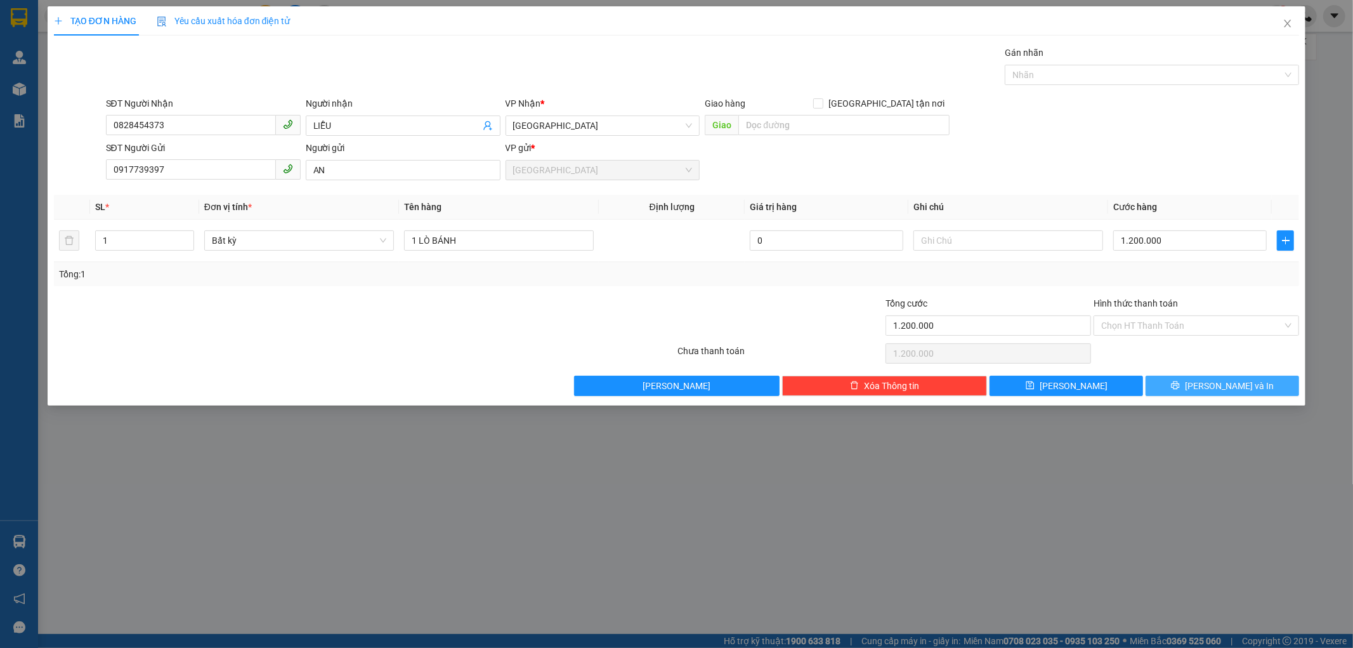
click at [1202, 379] on button "[PERSON_NAME] và In" at bounding box center [1223, 386] width 154 height 20
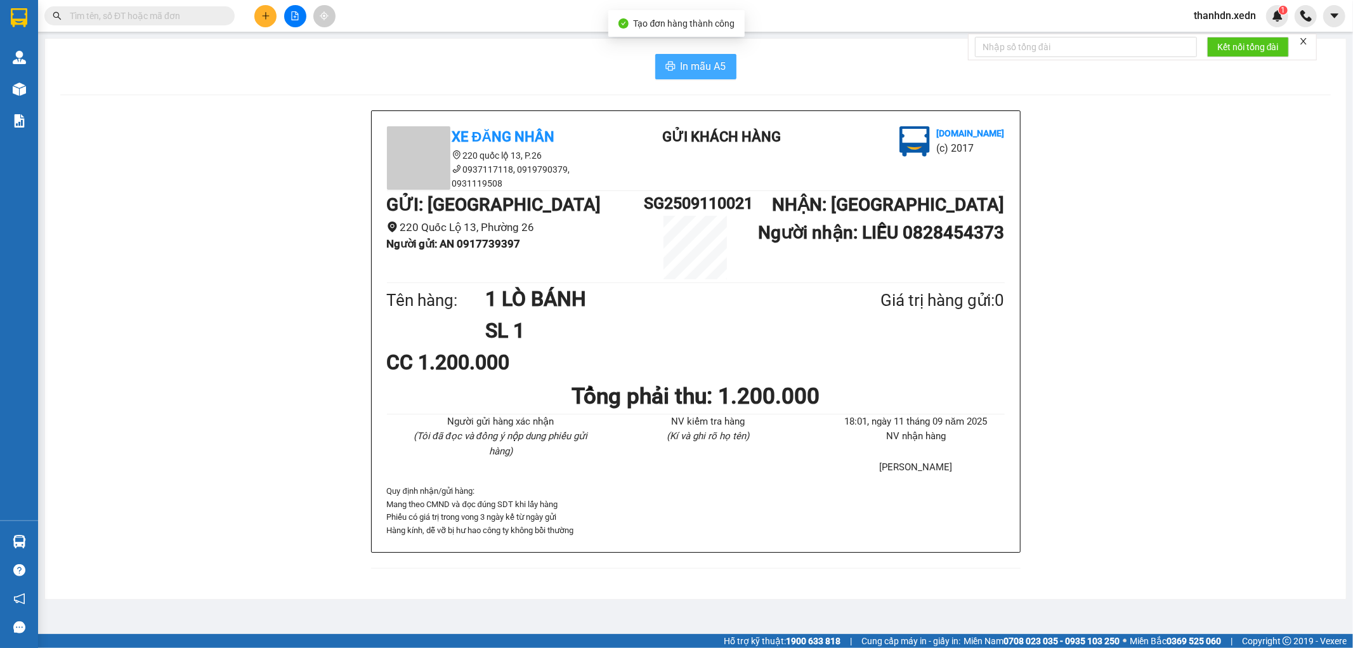
click at [679, 67] on button "In mẫu A5" at bounding box center [695, 66] width 81 height 25
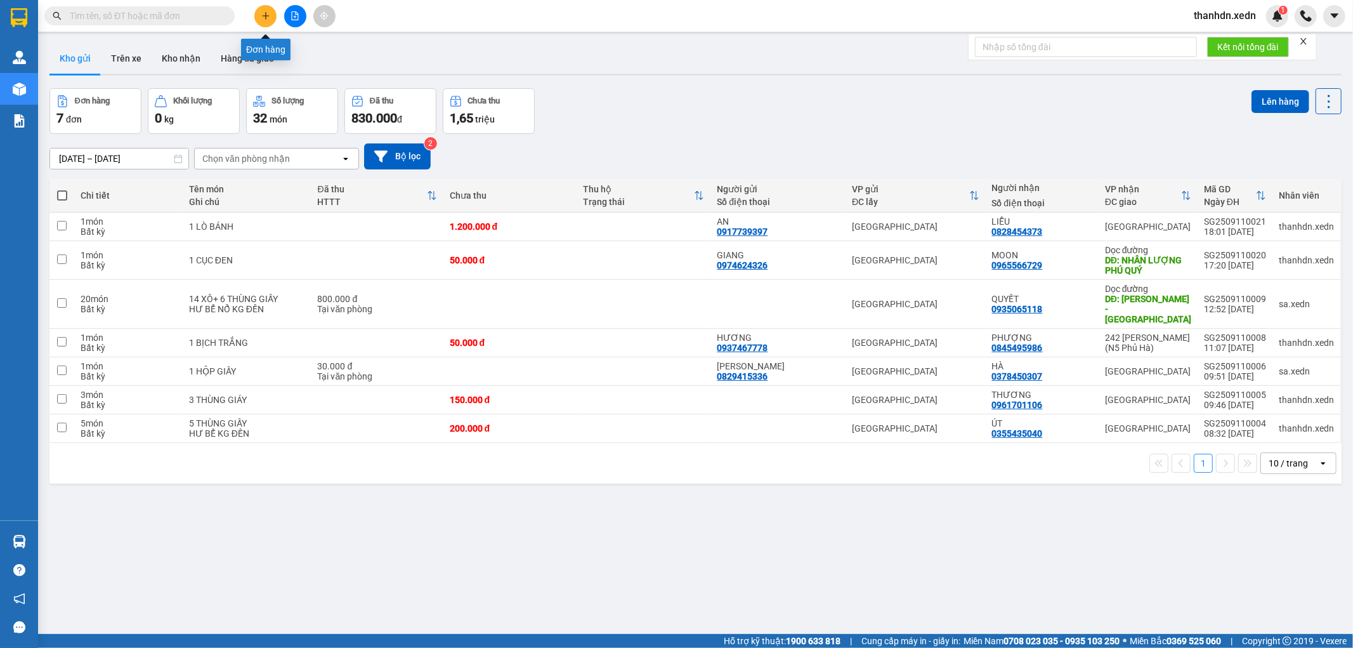
click at [269, 11] on button at bounding box center [265, 16] width 22 height 22
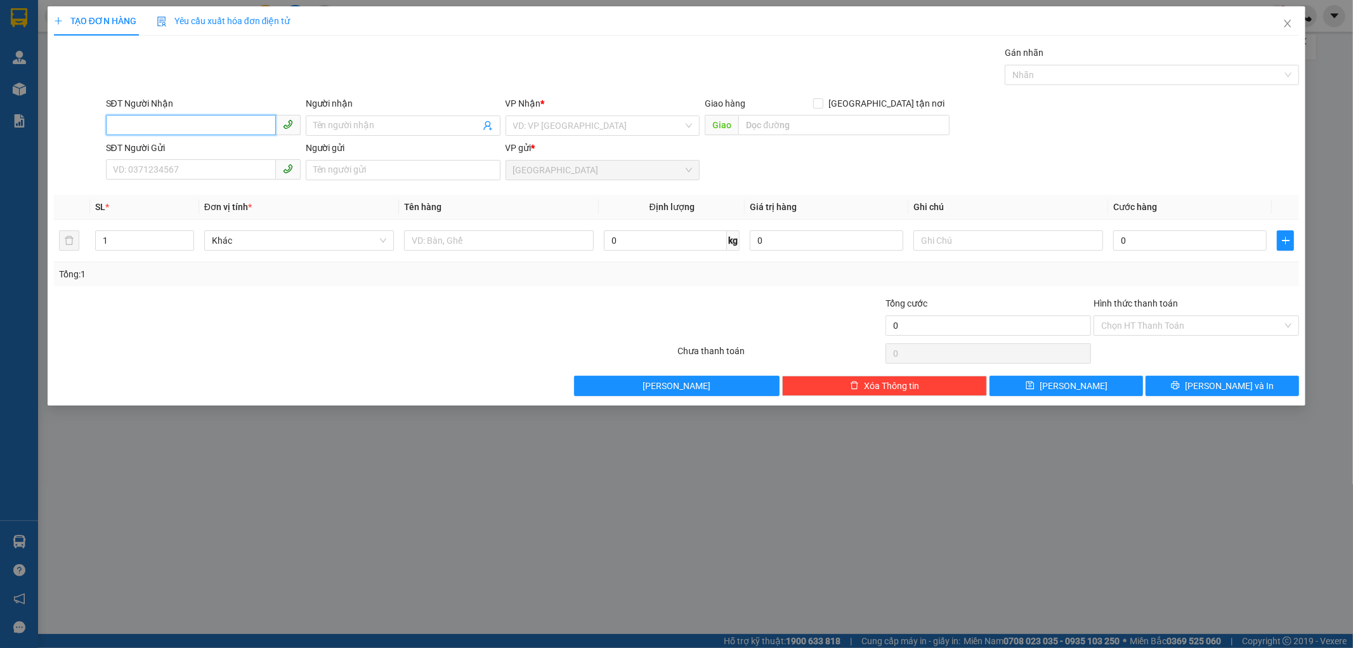
click at [122, 126] on input "SĐT Người Nhận" at bounding box center [191, 125] width 170 height 20
click at [207, 149] on div "0977066111 - HIẾU" at bounding box center [204, 151] width 180 height 14
type input "0977066111"
type input "HIẾU"
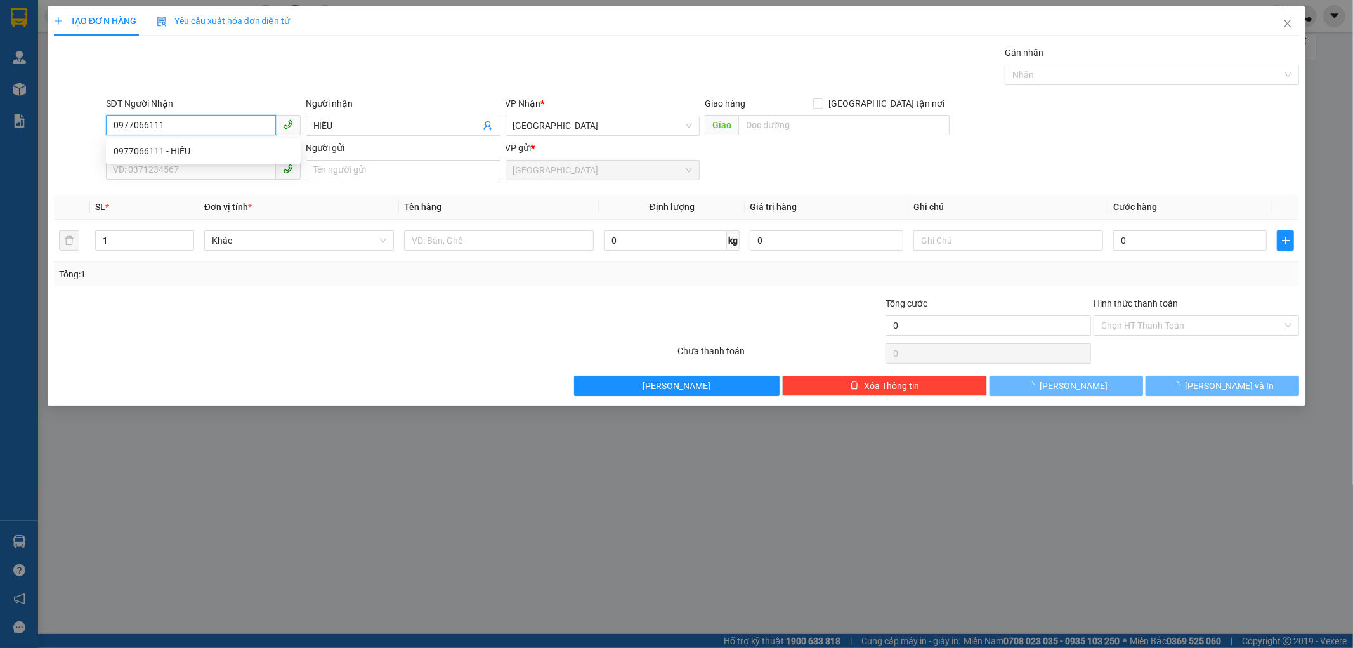
type input "30.000"
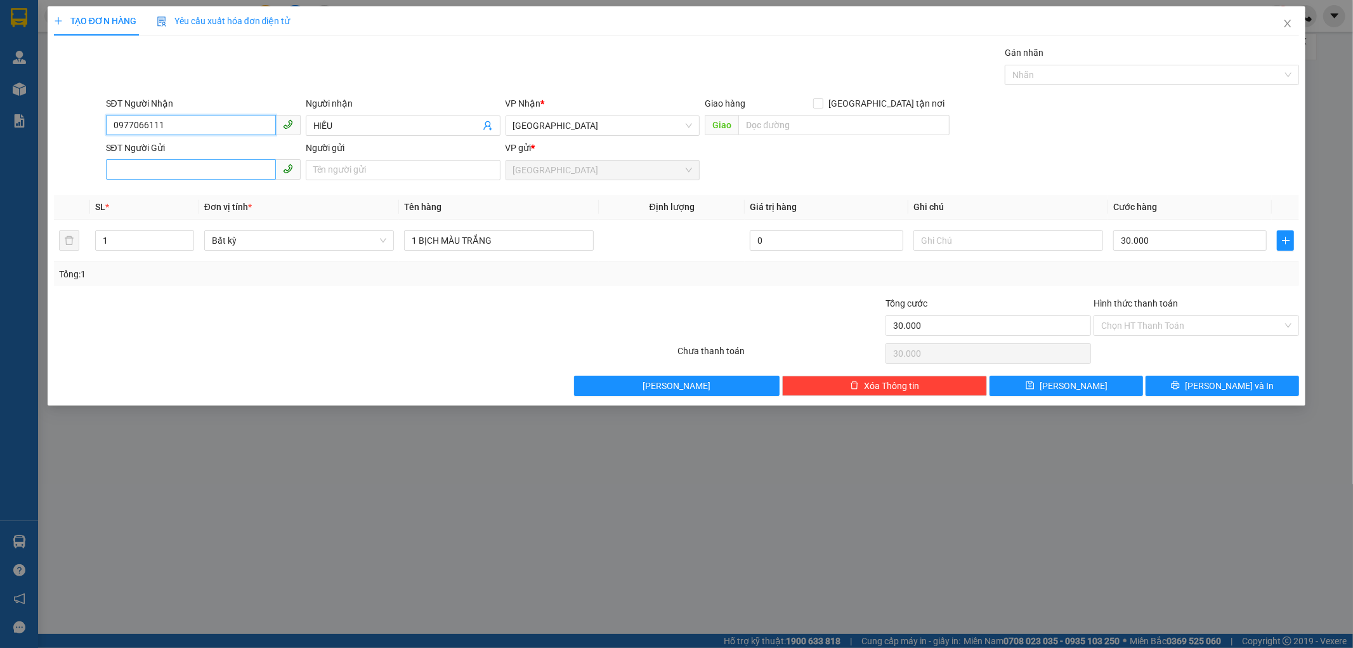
type input "0977066111"
click at [187, 166] on input "SĐT Người Gửi" at bounding box center [191, 169] width 170 height 20
click at [216, 192] on div "0975679509 - PHI HỔ" at bounding box center [204, 195] width 180 height 14
type input "0975679509"
type input "PHI HỔ"
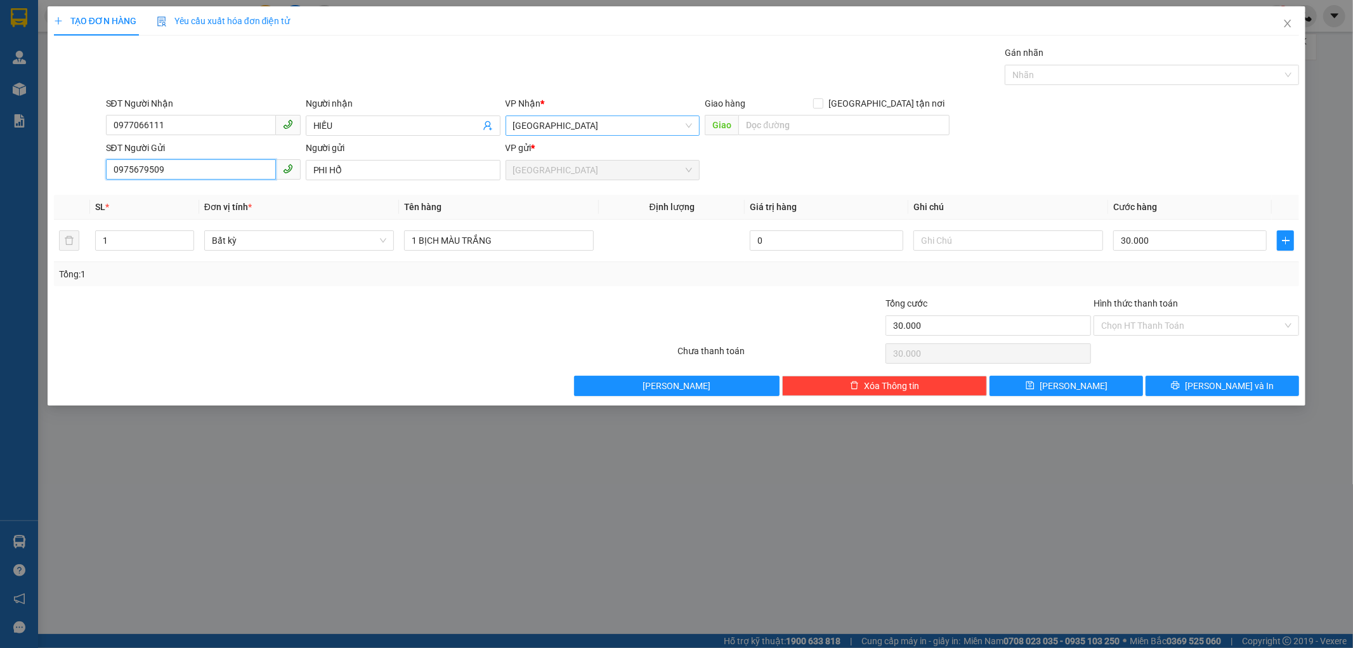
click at [561, 125] on span "[GEOGRAPHIC_DATA]" at bounding box center [603, 125] width 180 height 19
type input "BÁC ÁI"
click at [189, 237] on span "up" at bounding box center [187, 237] width 8 height 8
type input "4"
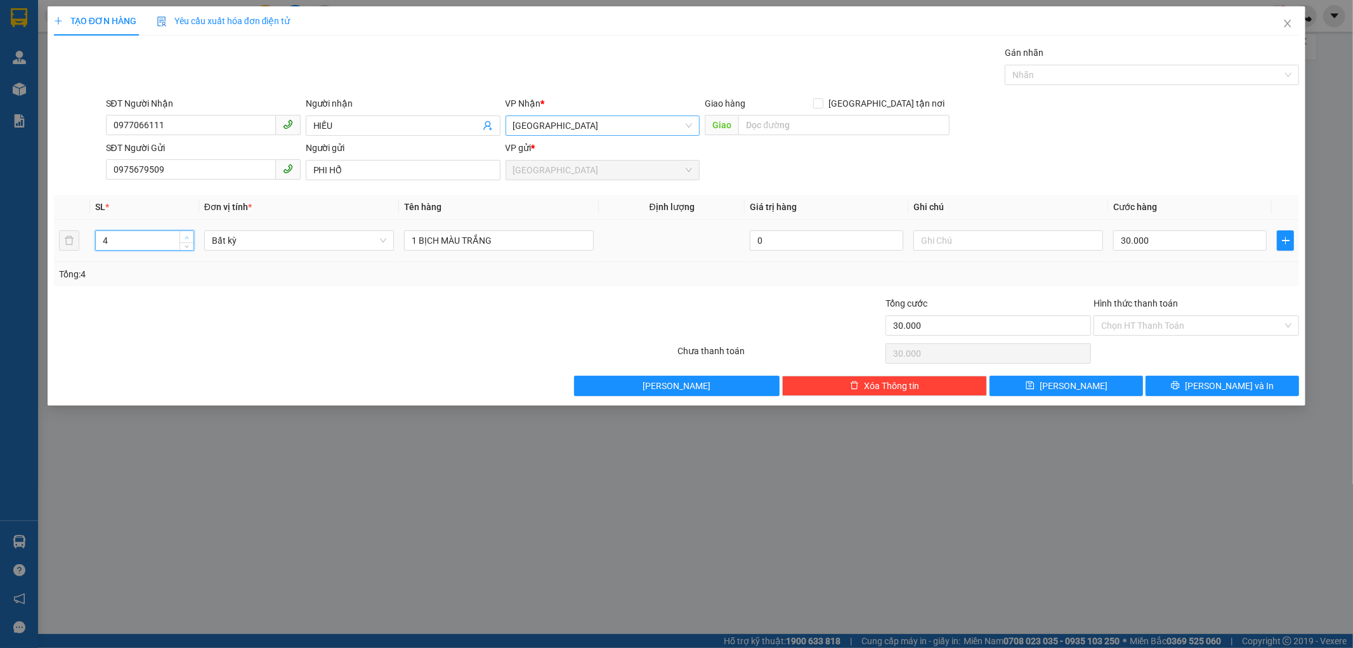
click at [189, 237] on span "up" at bounding box center [187, 237] width 8 height 8
click at [1151, 243] on input "30.000" at bounding box center [1190, 240] width 154 height 20
type input "0"
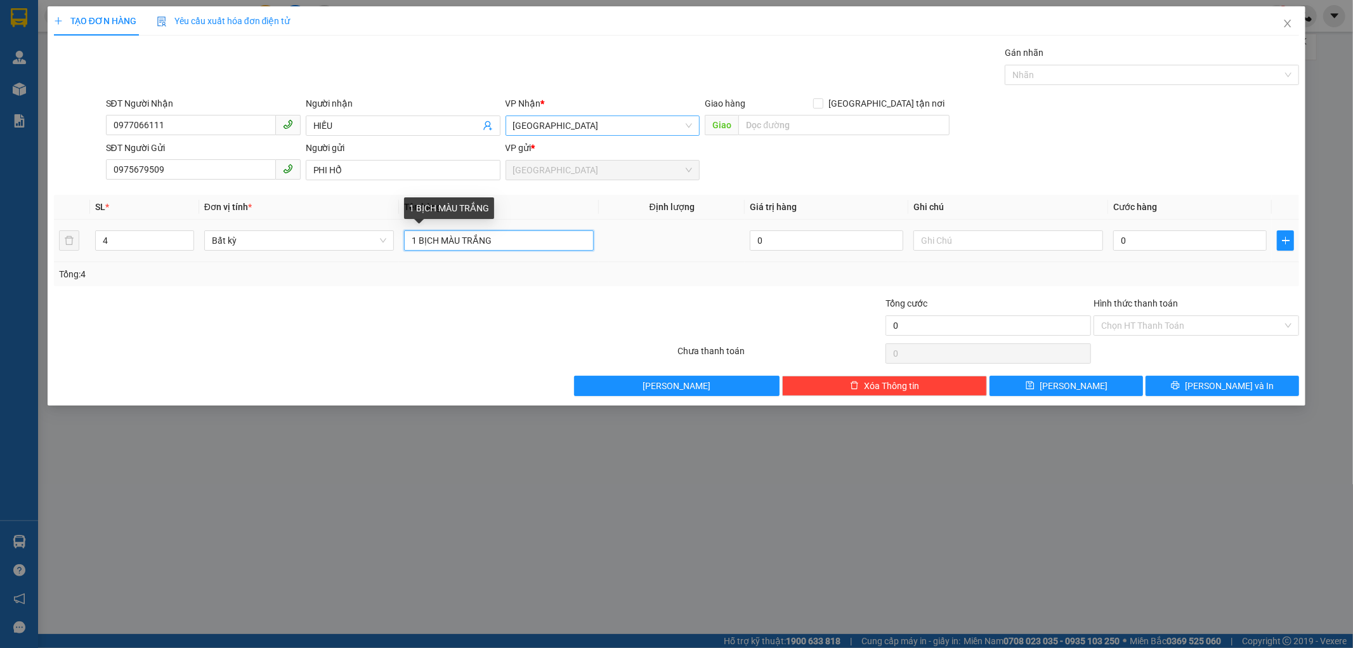
click at [506, 239] on input "1 BỊCH MÀU TRẮNG" at bounding box center [499, 240] width 190 height 20
type input "1"
type input "4"
type input "3 CUỘN CAO SU+ 1 BAO ĐỒ NGHỀ"
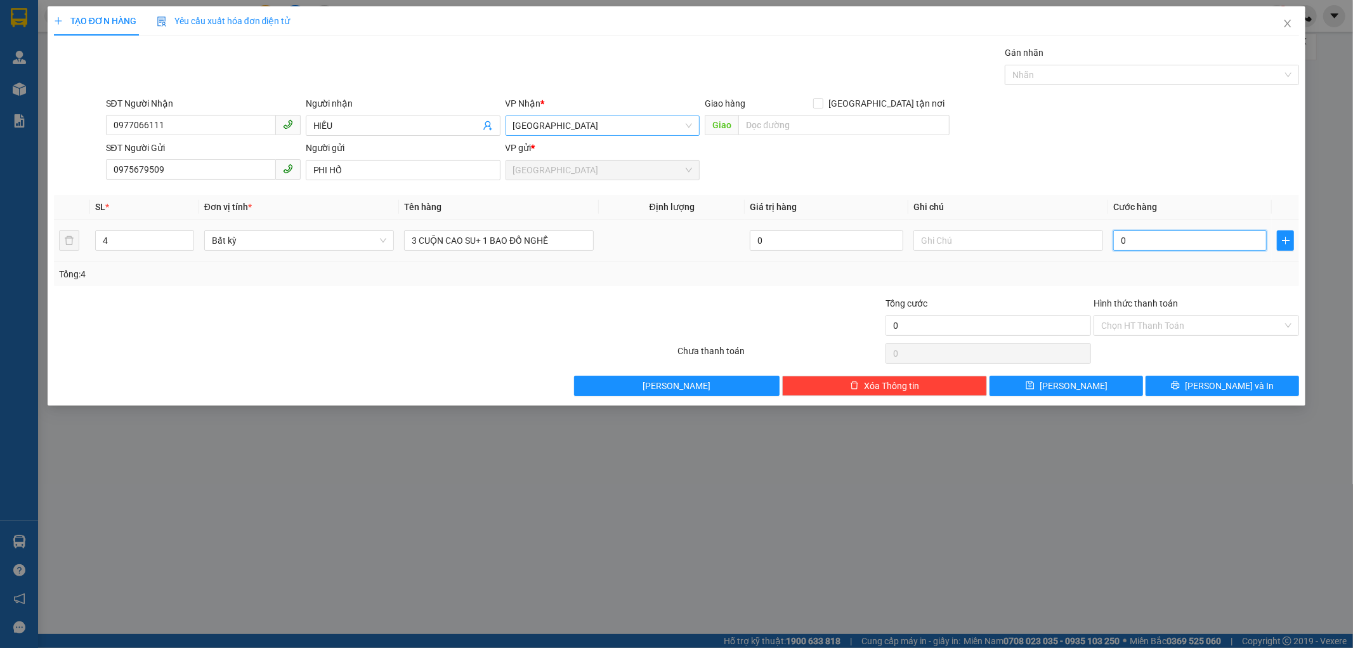
click at [1119, 238] on input "0" at bounding box center [1190, 240] width 154 height 20
type input "2"
type input "25"
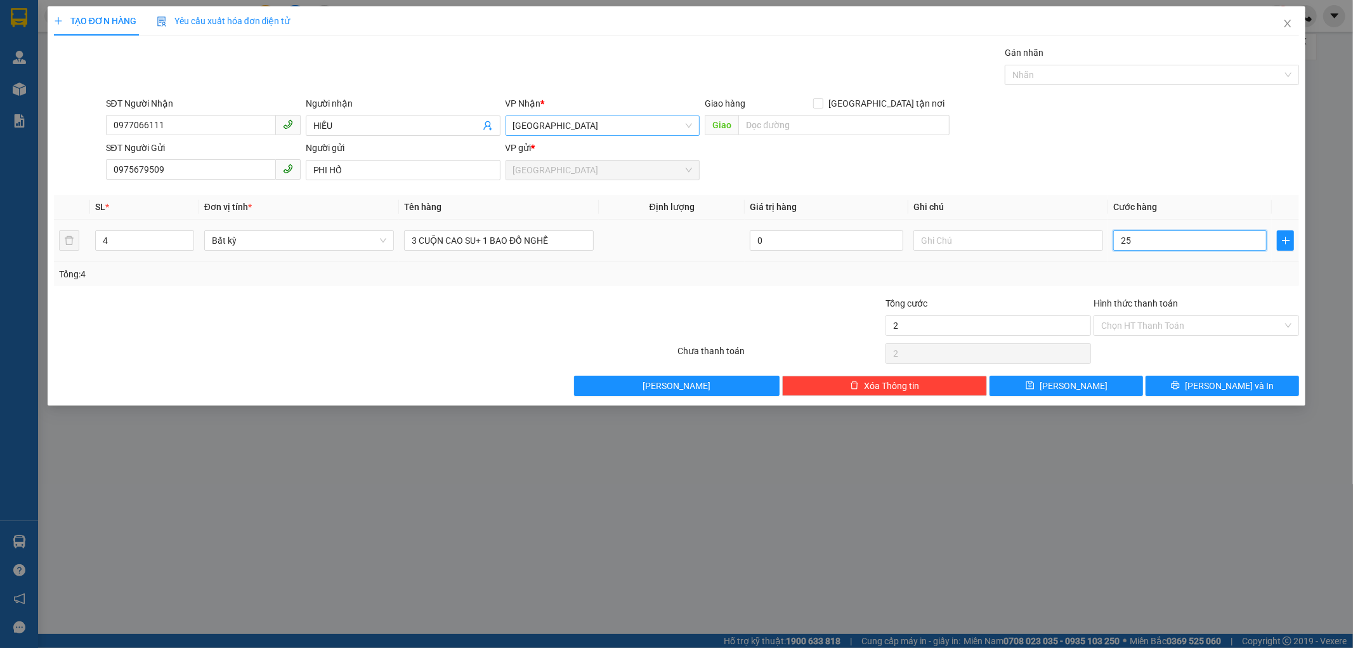
type input "25"
type input "250"
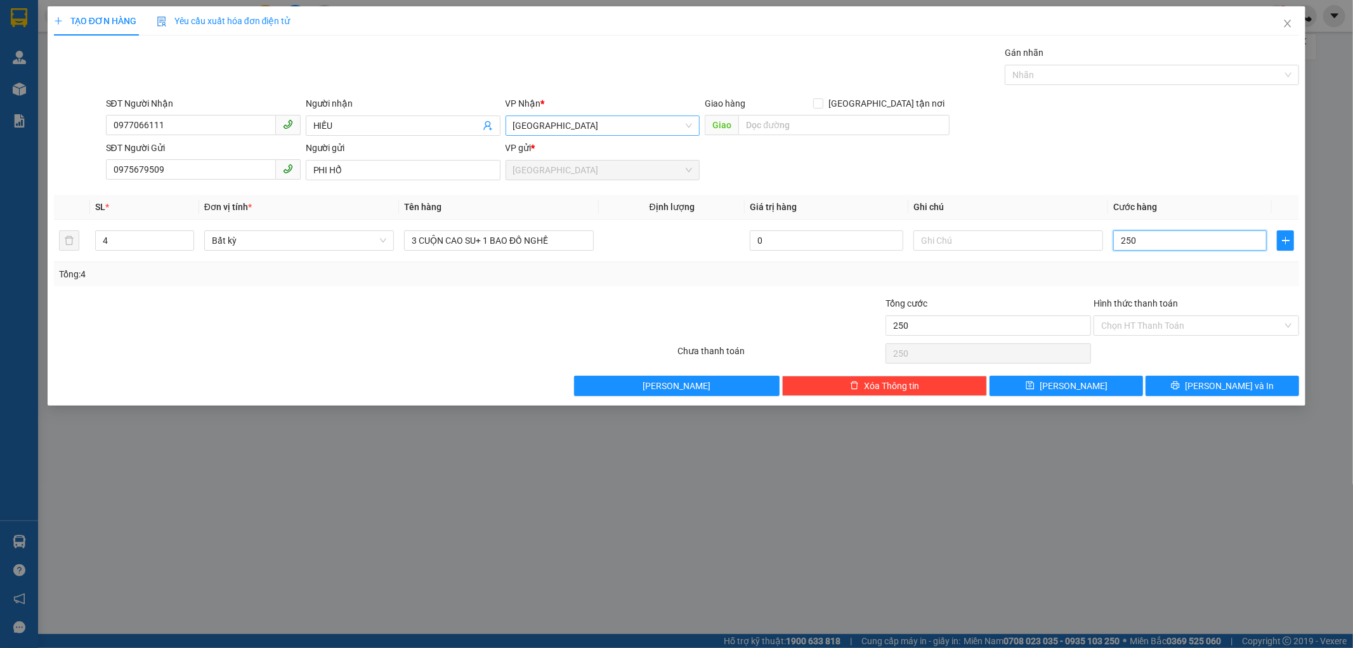
type input "250"
type input "250.000"
click at [1114, 265] on div "Tổng: 4" at bounding box center [677, 274] width 1246 height 24
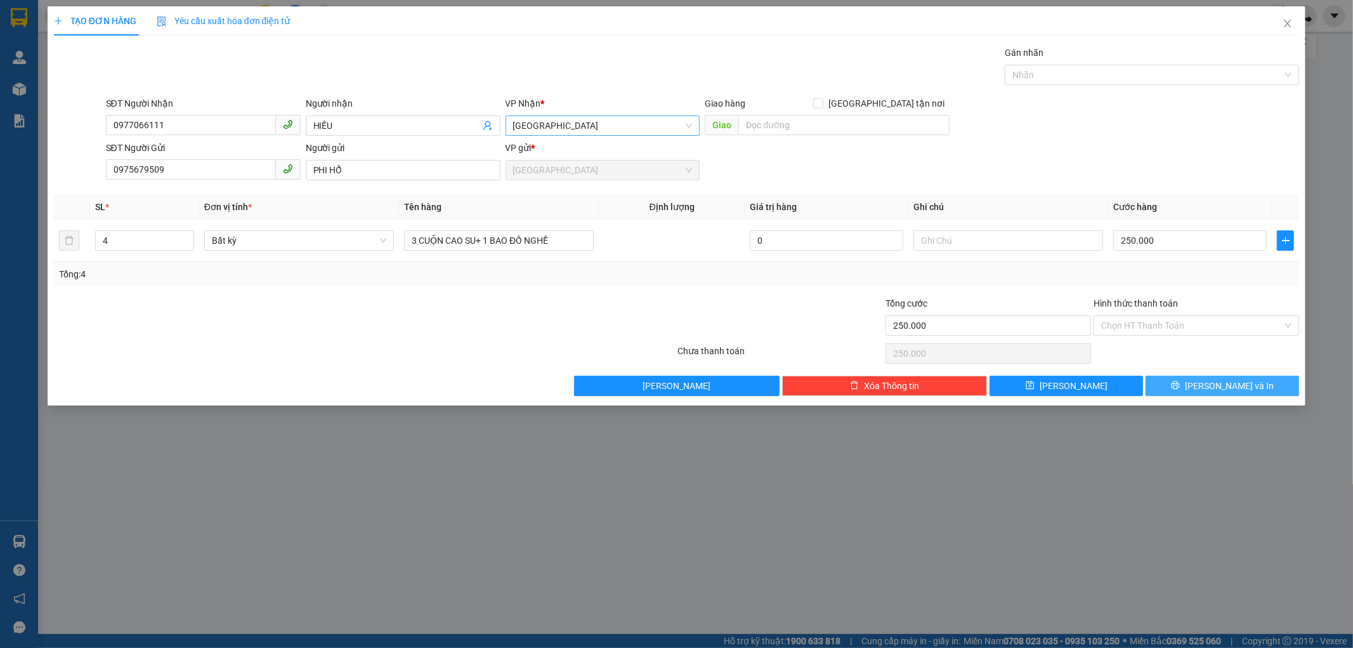
click at [1171, 388] on button "Lưu và In" at bounding box center [1223, 386] width 154 height 20
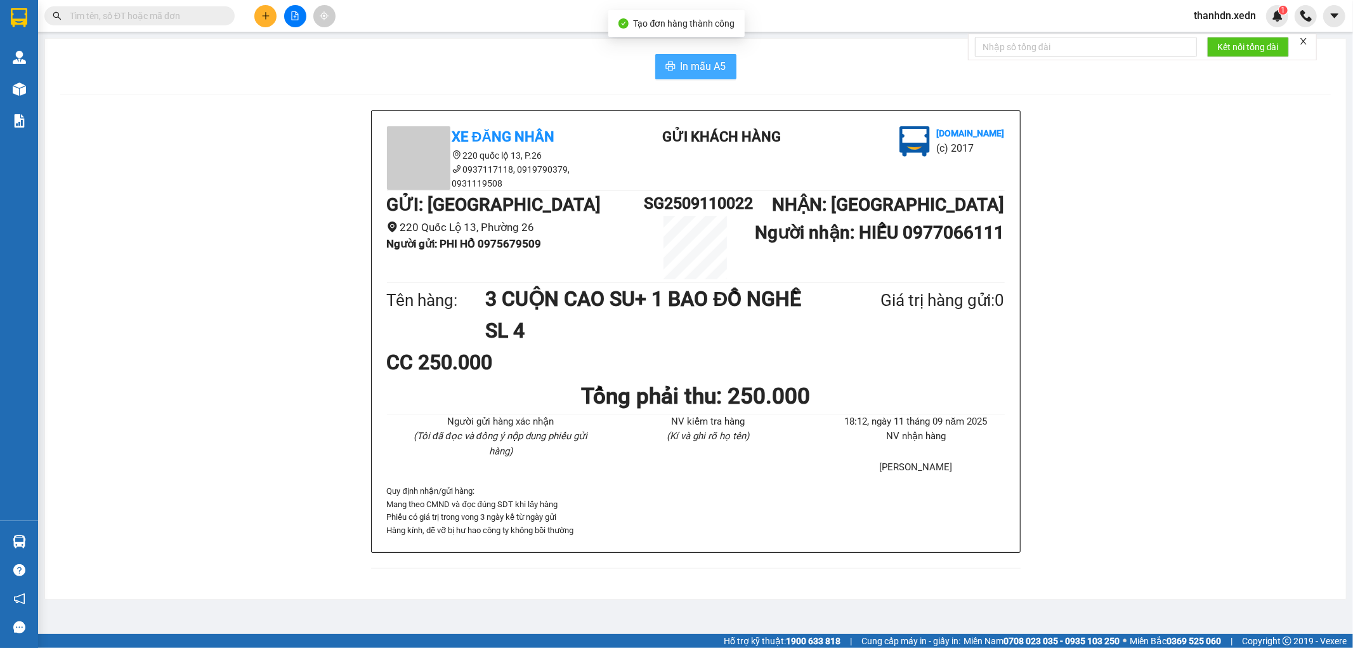
click at [711, 65] on span "In mẫu A5" at bounding box center [704, 66] width 46 height 16
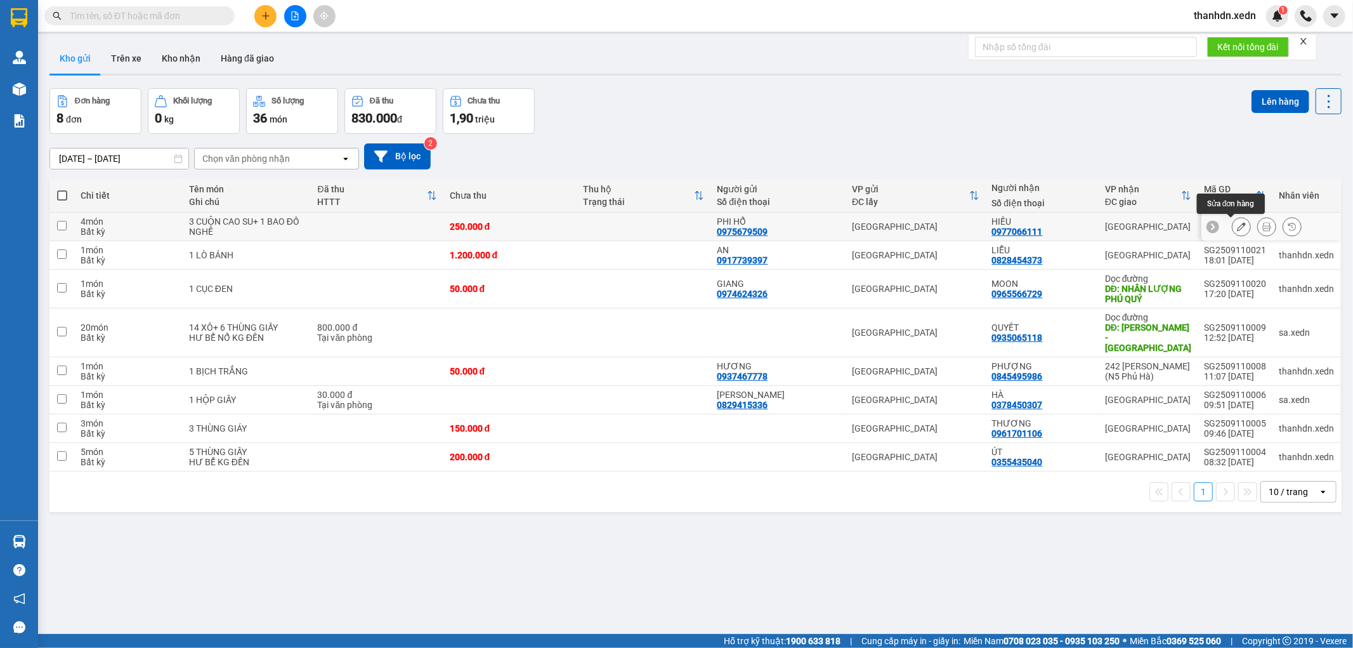
click at [1237, 225] on icon at bounding box center [1241, 226] width 9 height 9
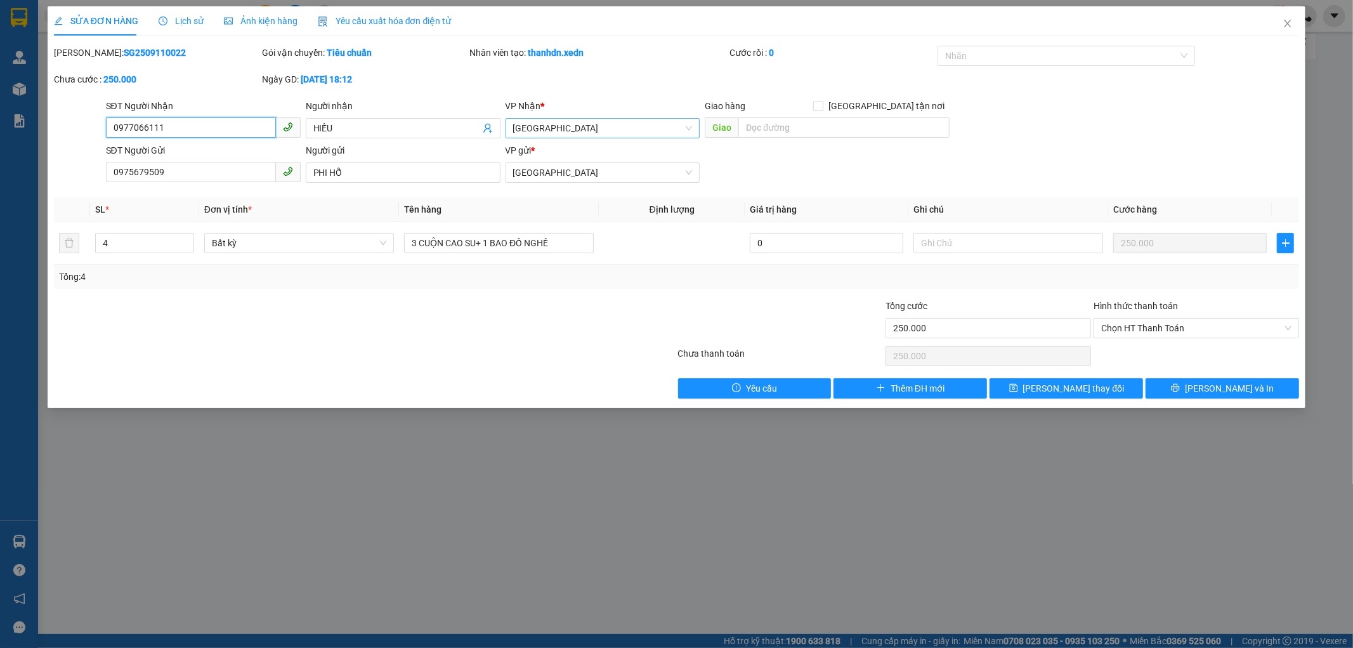
click at [561, 132] on span "[GEOGRAPHIC_DATA]" at bounding box center [603, 128] width 180 height 19
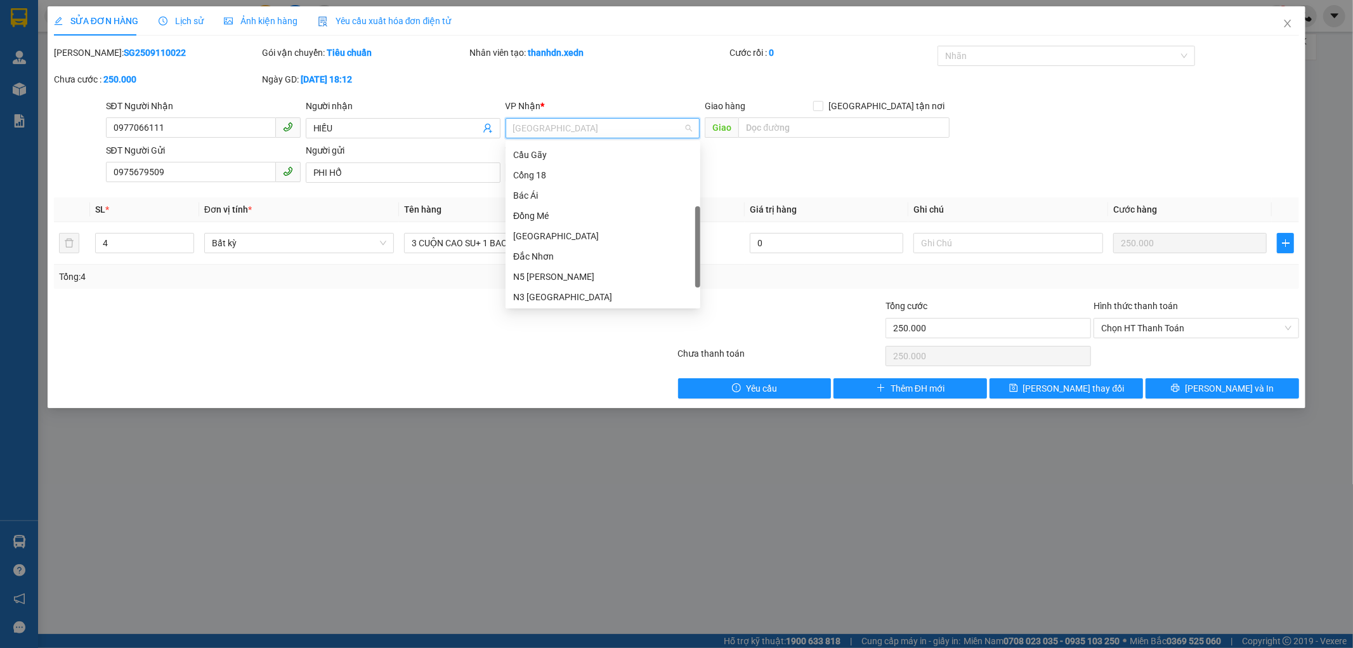
scroll to position [182, 0]
click at [558, 271] on div "Dọc đường" at bounding box center [603, 276] width 180 height 14
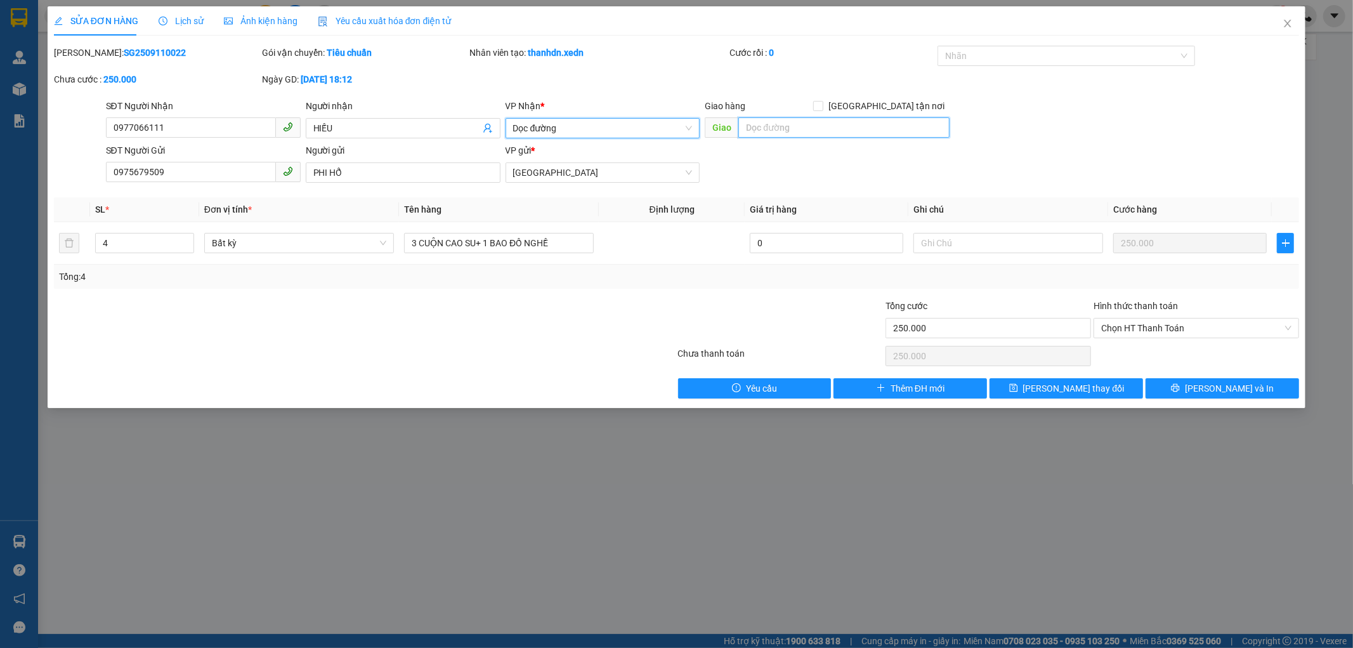
click at [764, 122] on input "text" at bounding box center [843, 127] width 211 height 20
type input "BÁC ÁI"
click at [1189, 389] on button "Lưu và In" at bounding box center [1223, 388] width 154 height 20
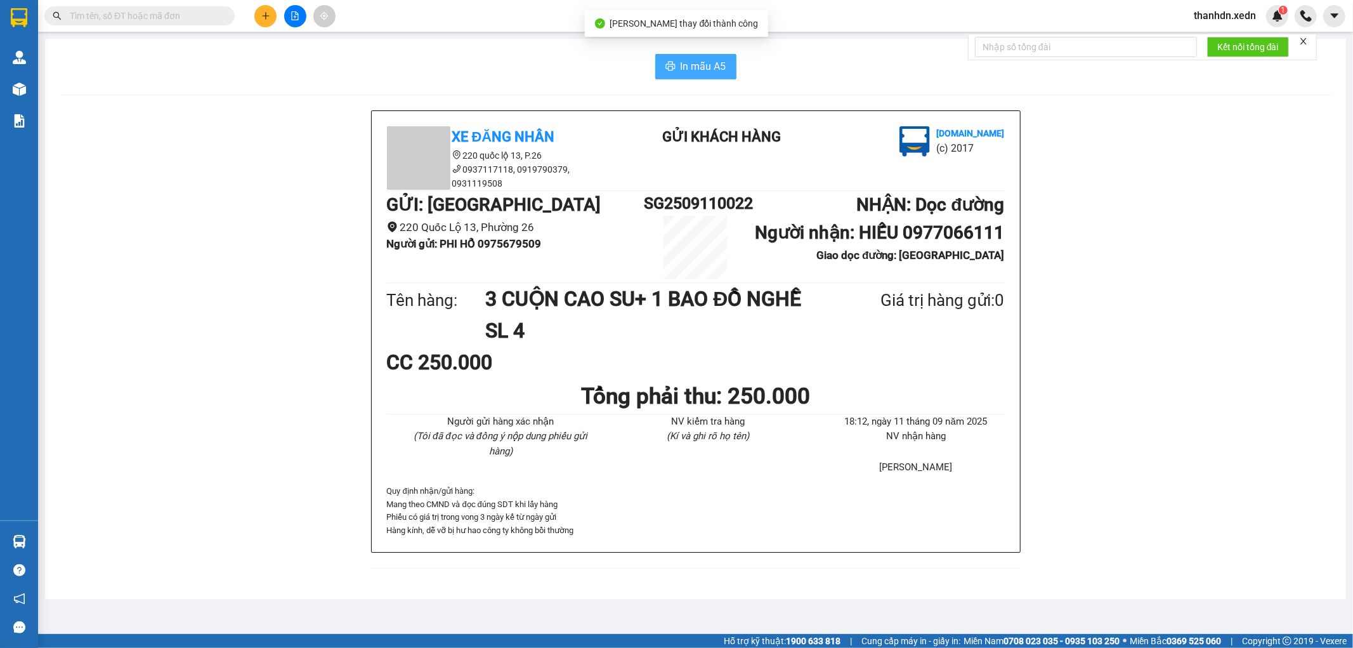
click at [688, 74] on button "In mẫu A5" at bounding box center [695, 66] width 81 height 25
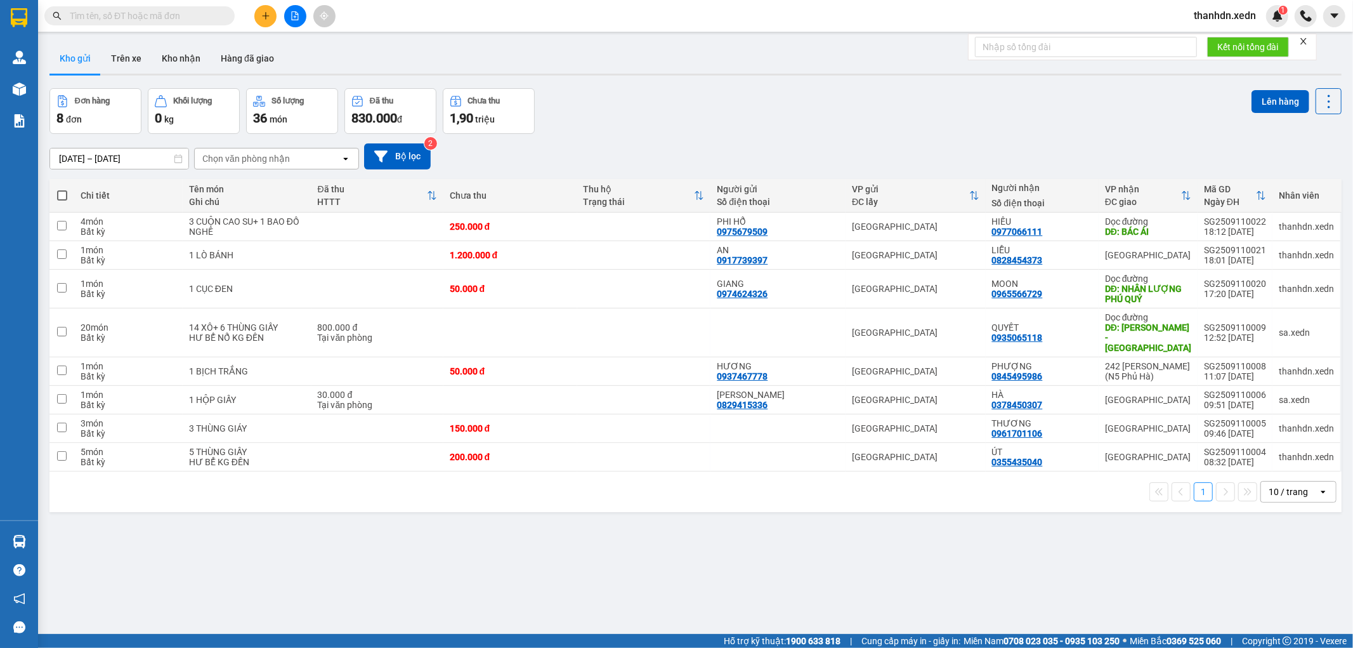
click at [62, 197] on span at bounding box center [62, 195] width 10 height 10
click at [62, 189] on input "checkbox" at bounding box center [62, 189] width 0 height 0
checkbox input "true"
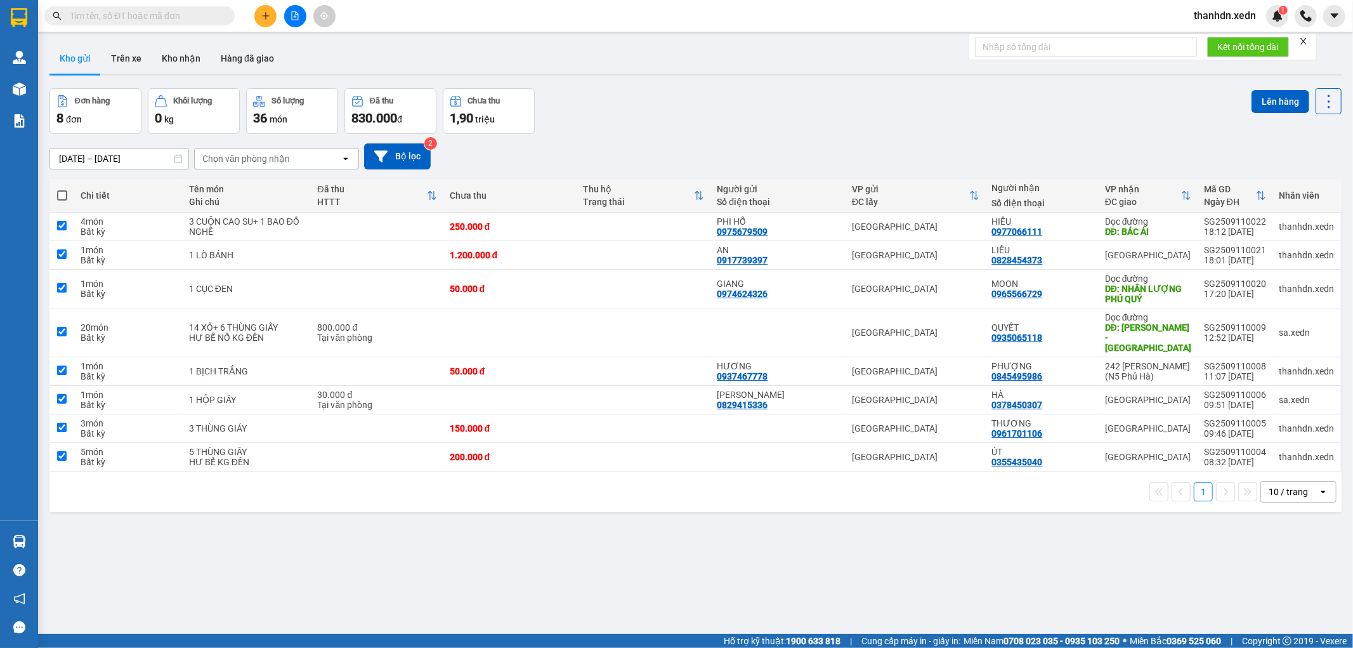
checkbox input "true"
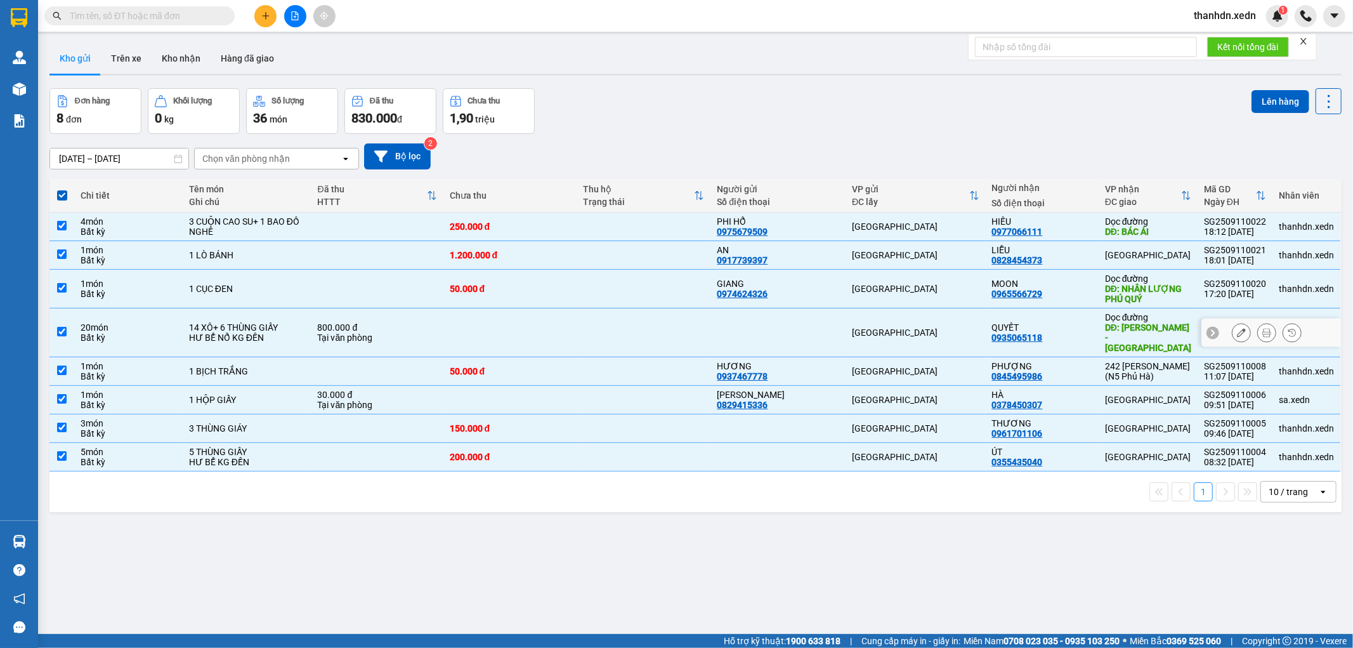
click at [1056, 322] on div "QUYẾT" at bounding box center [1042, 327] width 100 height 10
checkbox input "false"
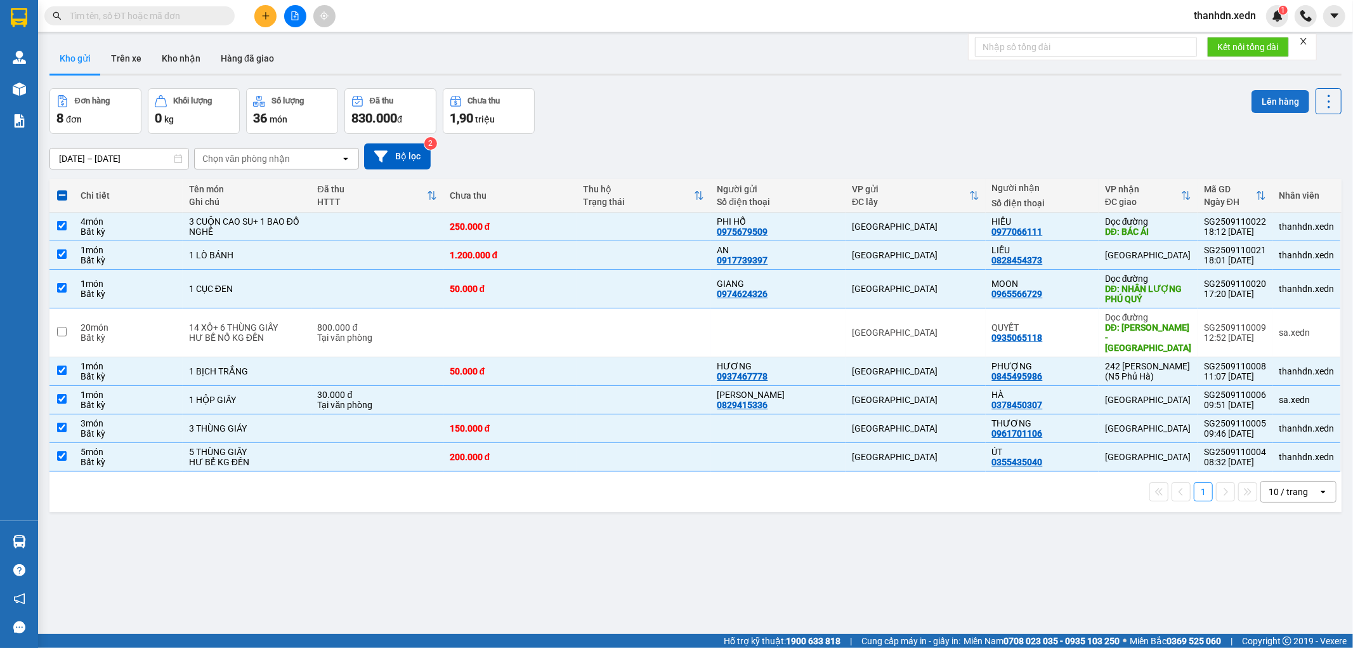
click at [1255, 93] on button "Lên hàng" at bounding box center [1281, 101] width 58 height 23
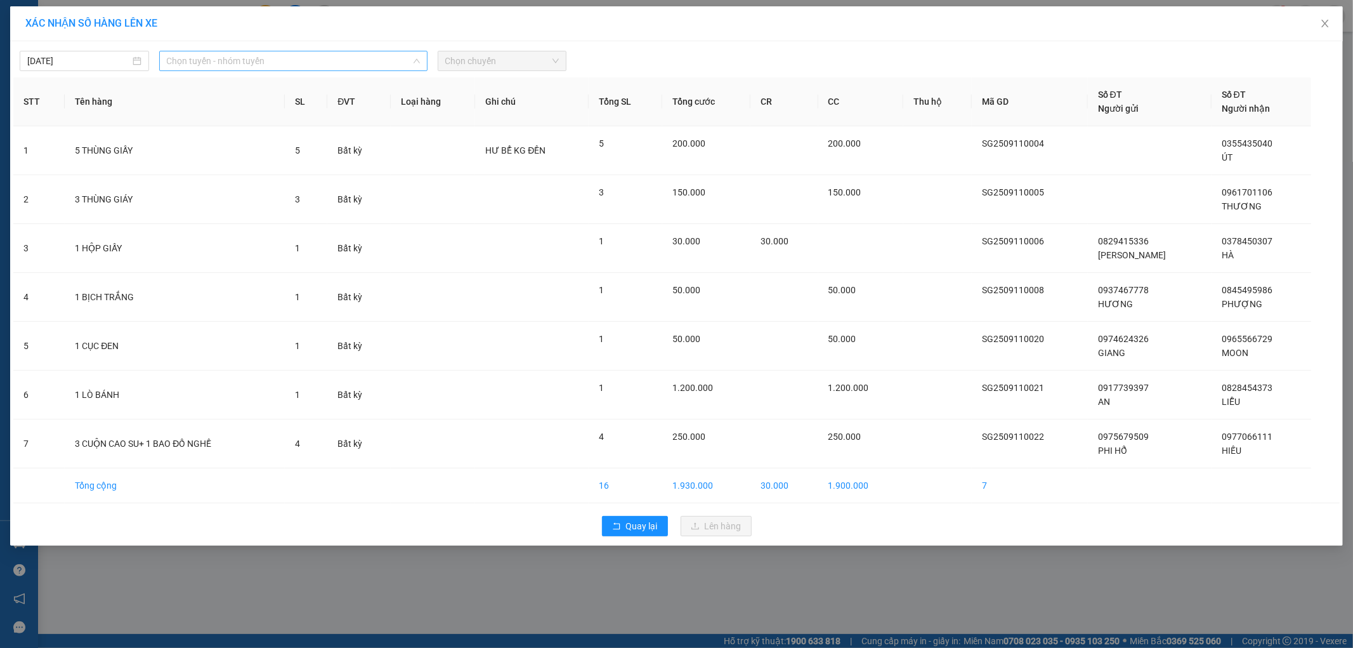
click at [296, 57] on span "Chọn tuyến - nhóm tuyến" at bounding box center [293, 60] width 253 height 19
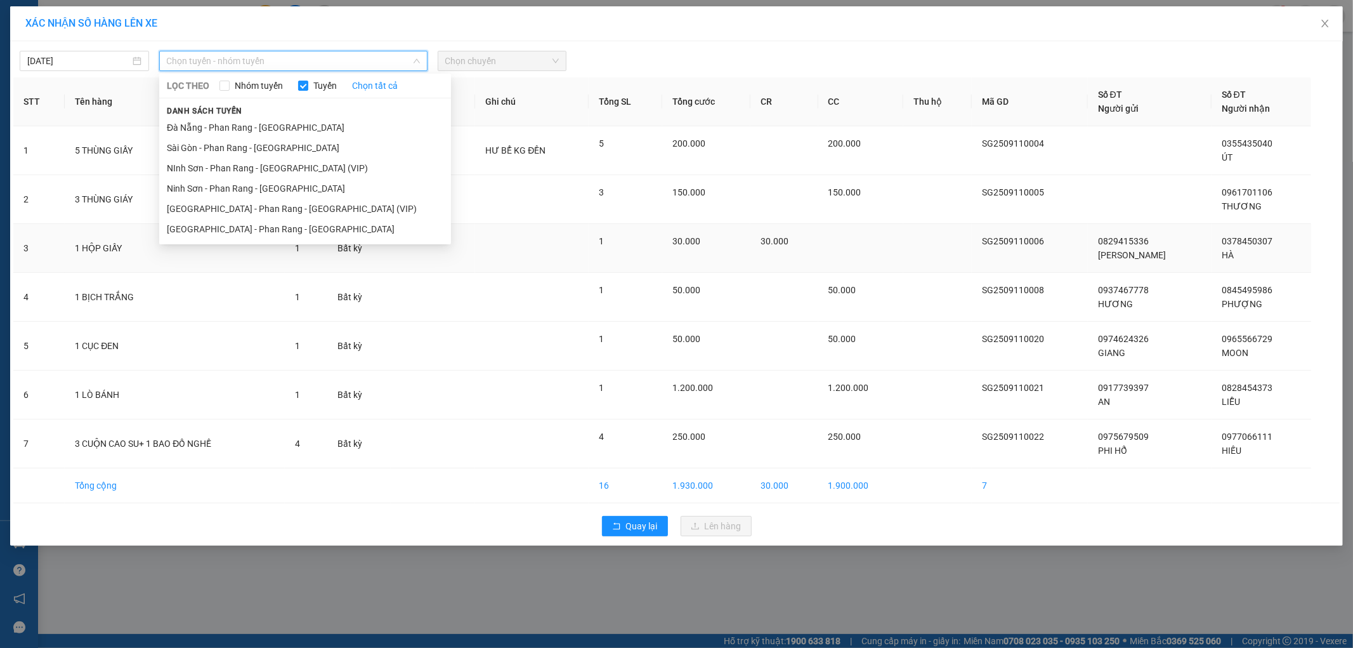
drag, startPoint x: 282, startPoint y: 227, endPoint x: 309, endPoint y: 225, distance: 26.8
click at [283, 227] on li "[GEOGRAPHIC_DATA] - Phan Rang - [GEOGRAPHIC_DATA]" at bounding box center [305, 229] width 292 height 20
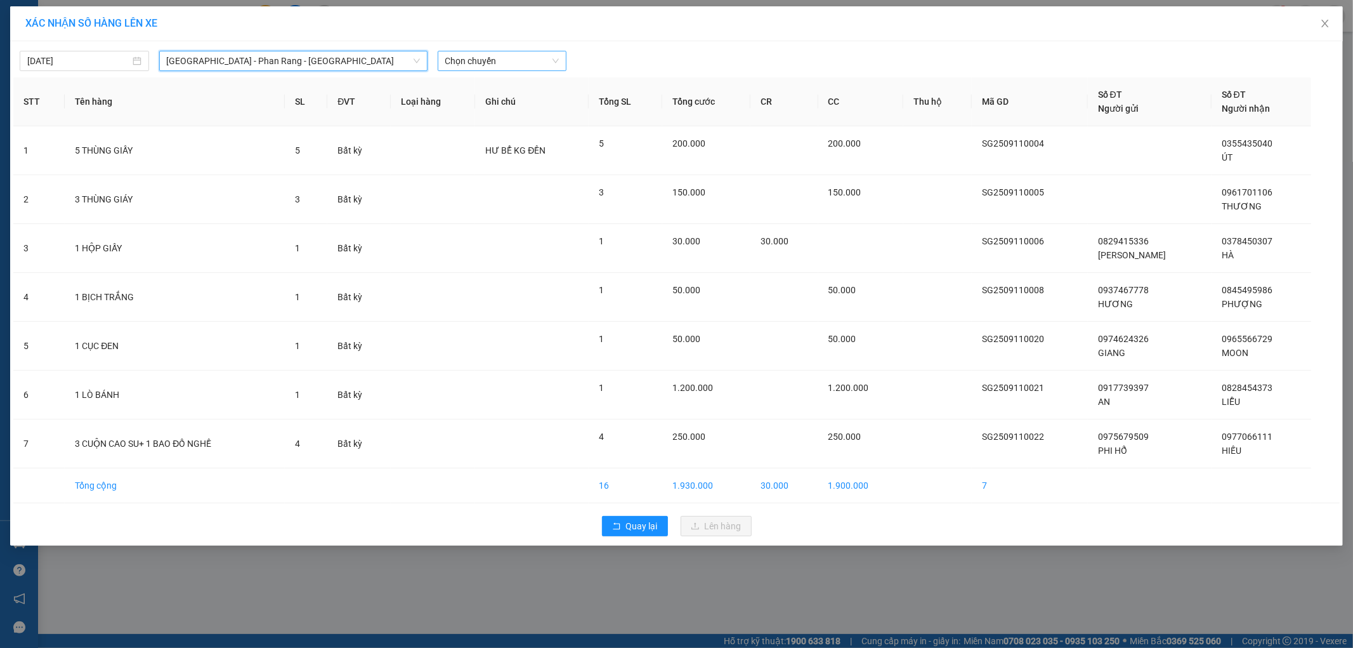
click at [462, 58] on span "Chọn chuyến" at bounding box center [502, 60] width 114 height 19
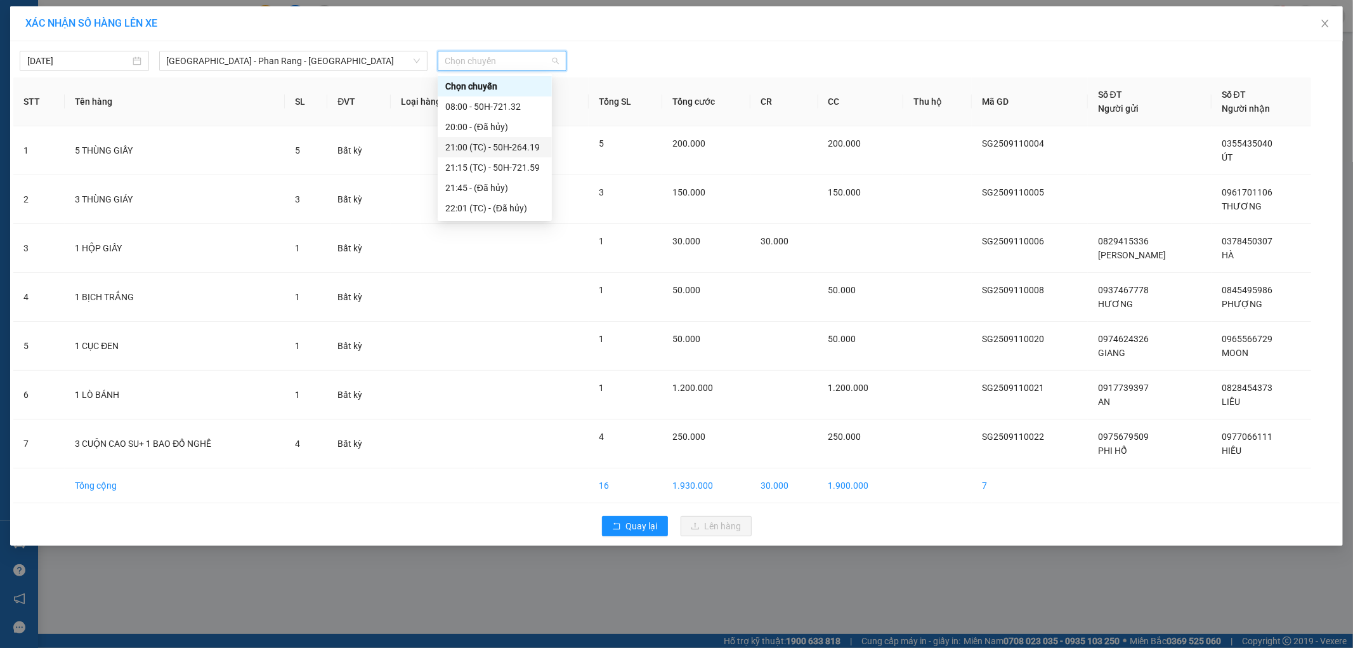
click at [530, 143] on div "21:00 (TC) - 50H-264.19" at bounding box center [494, 147] width 99 height 14
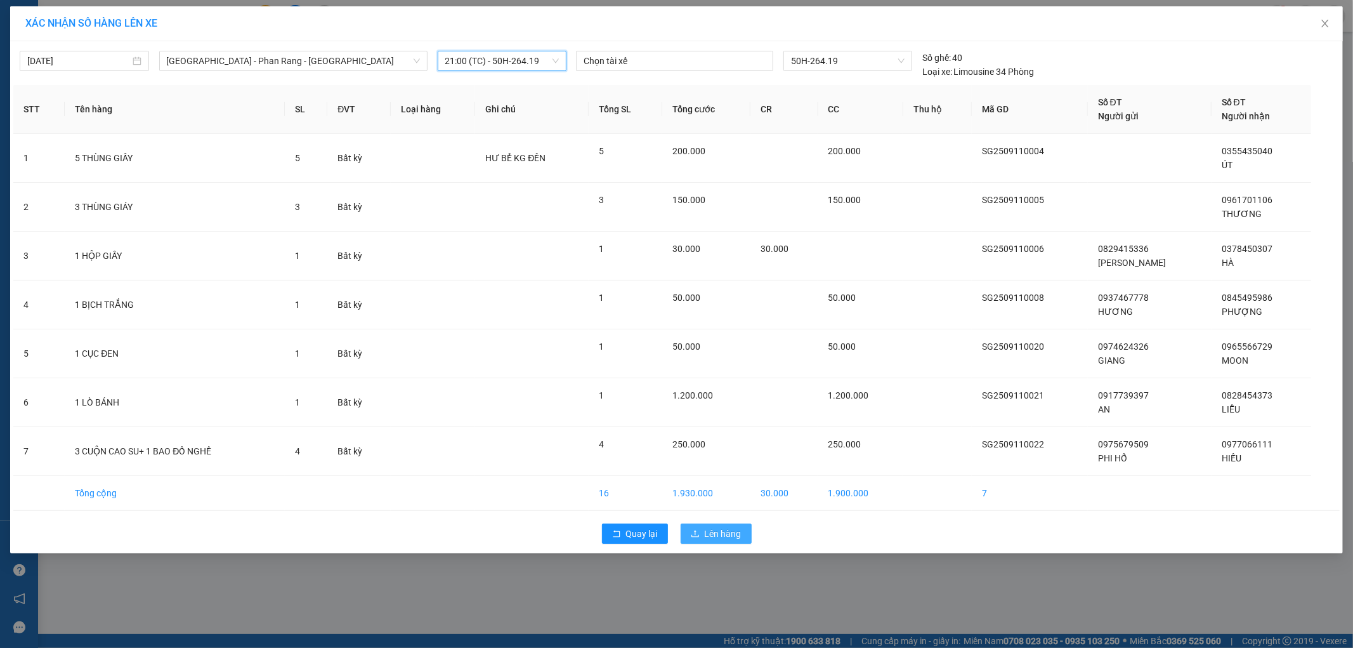
click at [705, 528] on span "Lên hàng" at bounding box center [723, 534] width 37 height 14
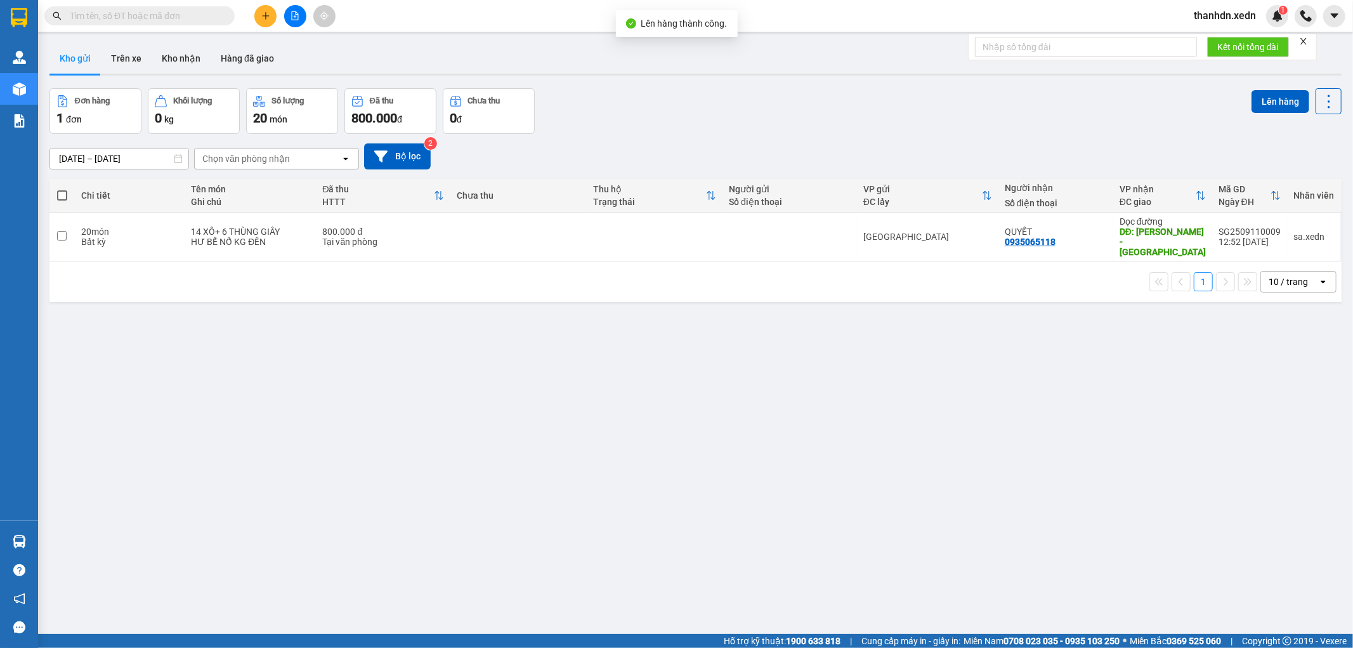
click at [63, 193] on span at bounding box center [62, 195] width 10 height 10
click at [62, 189] on input "checkbox" at bounding box center [62, 189] width 0 height 0
checkbox input "true"
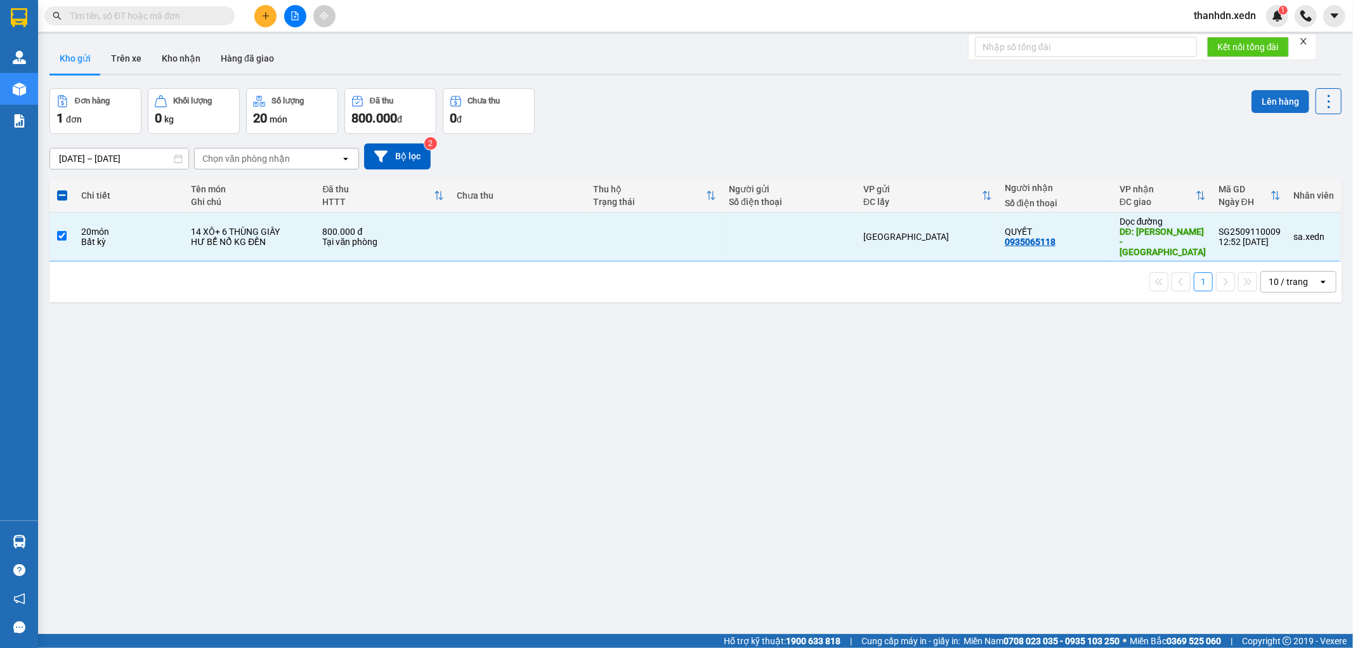
click at [1265, 90] on button "Lên hàng" at bounding box center [1281, 101] width 58 height 23
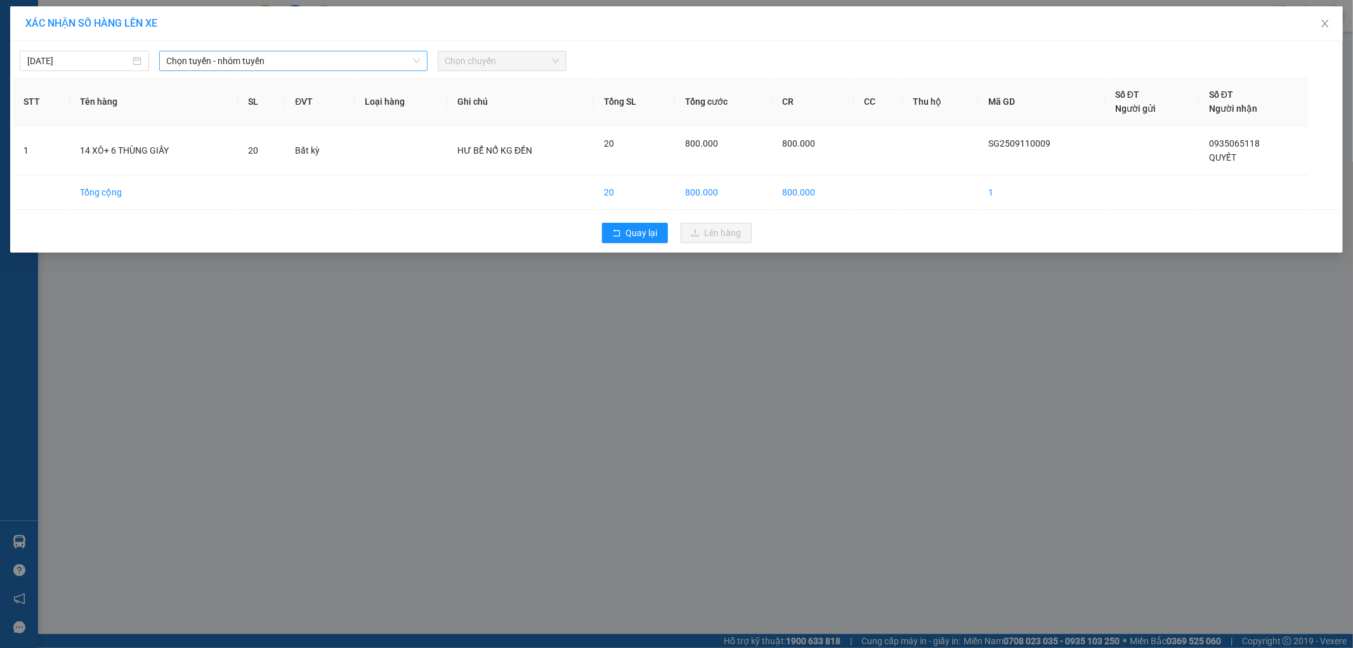
click at [273, 61] on span "Chọn tuyến - nhóm tuyến" at bounding box center [293, 60] width 253 height 19
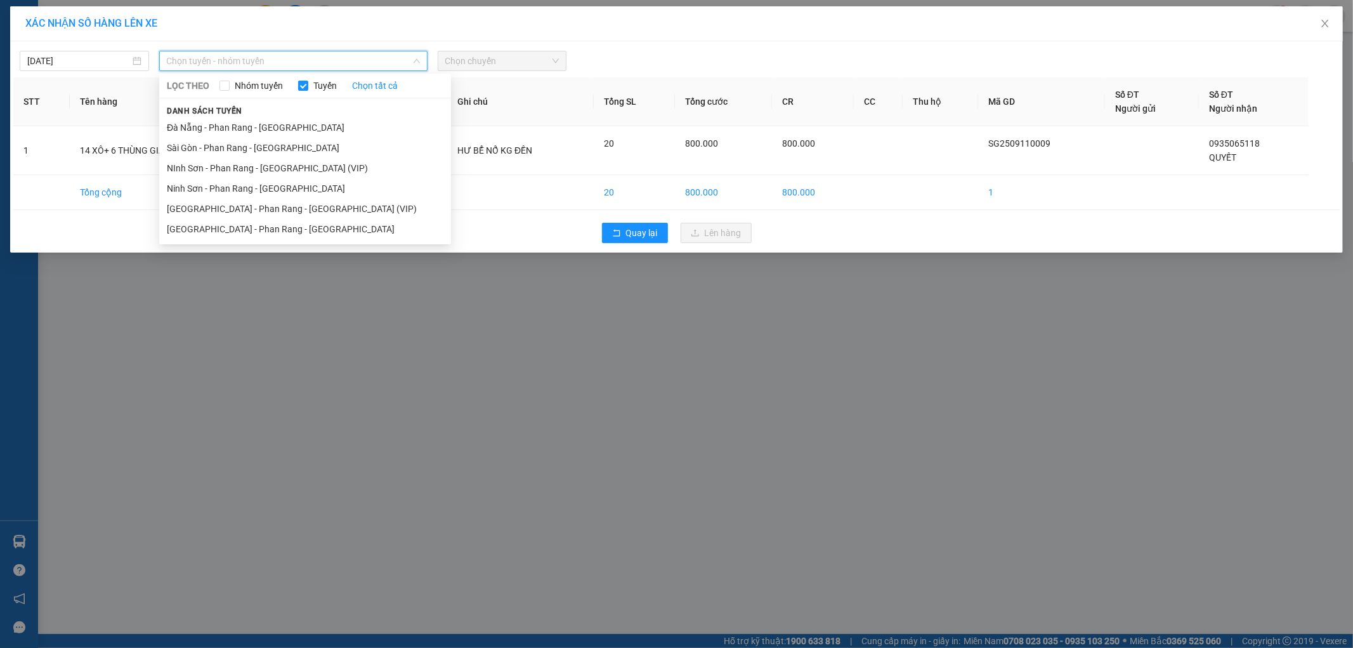
drag, startPoint x: 256, startPoint y: 220, endPoint x: 300, endPoint y: 213, distance: 44.3
click at [274, 219] on li "Sài Gòn - Phan Rang - Ninh Sơn" at bounding box center [305, 229] width 292 height 20
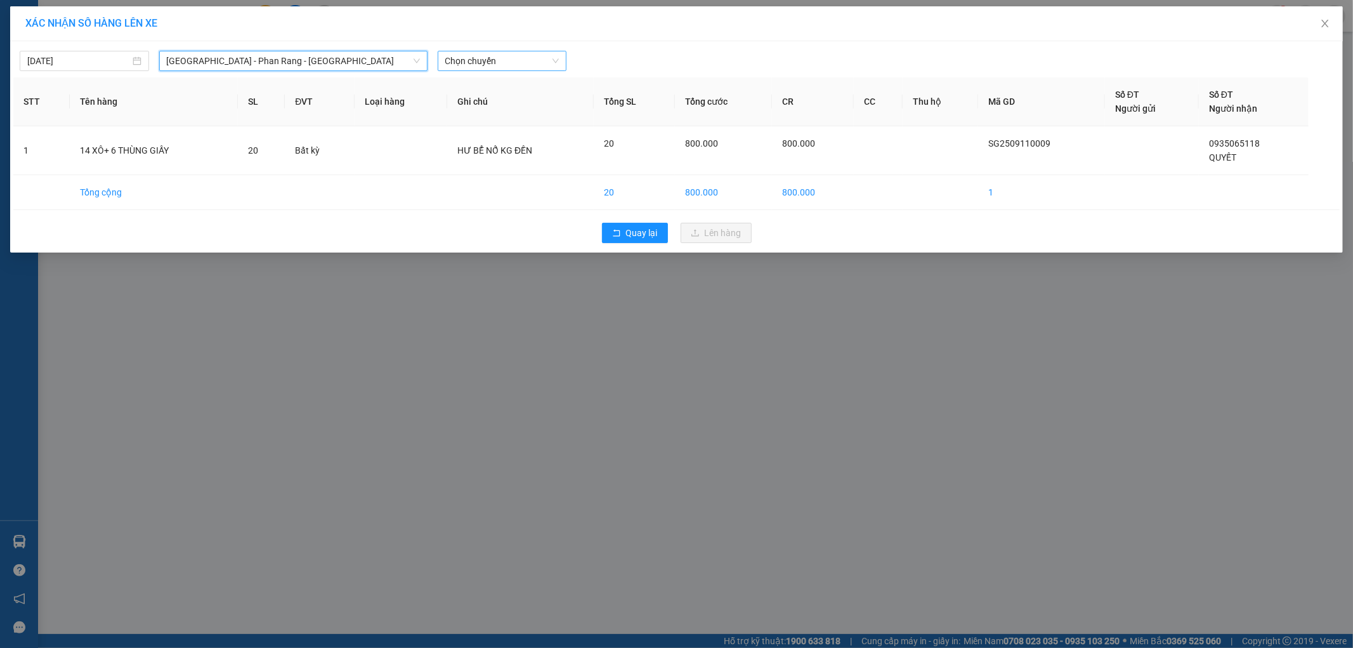
click at [523, 56] on span "Chọn chuyến" at bounding box center [502, 60] width 114 height 19
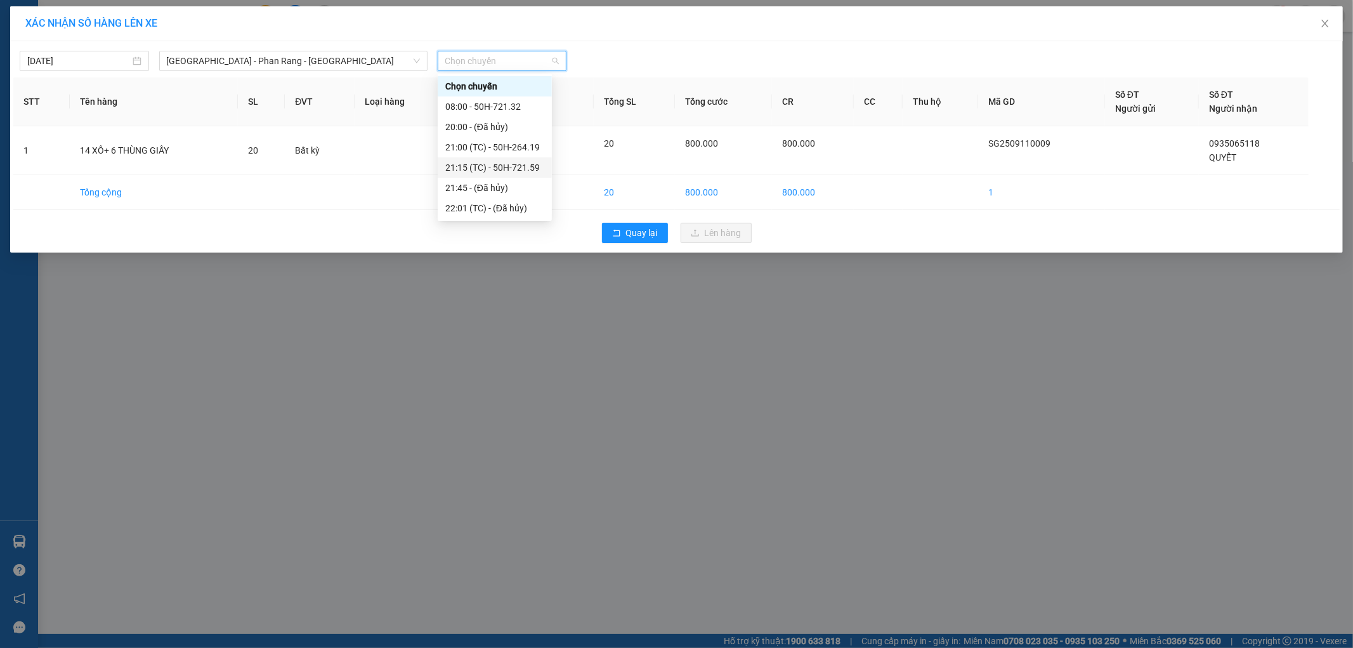
click at [523, 161] on div "21:15 (TC) - 50H-721.59" at bounding box center [494, 168] width 99 height 14
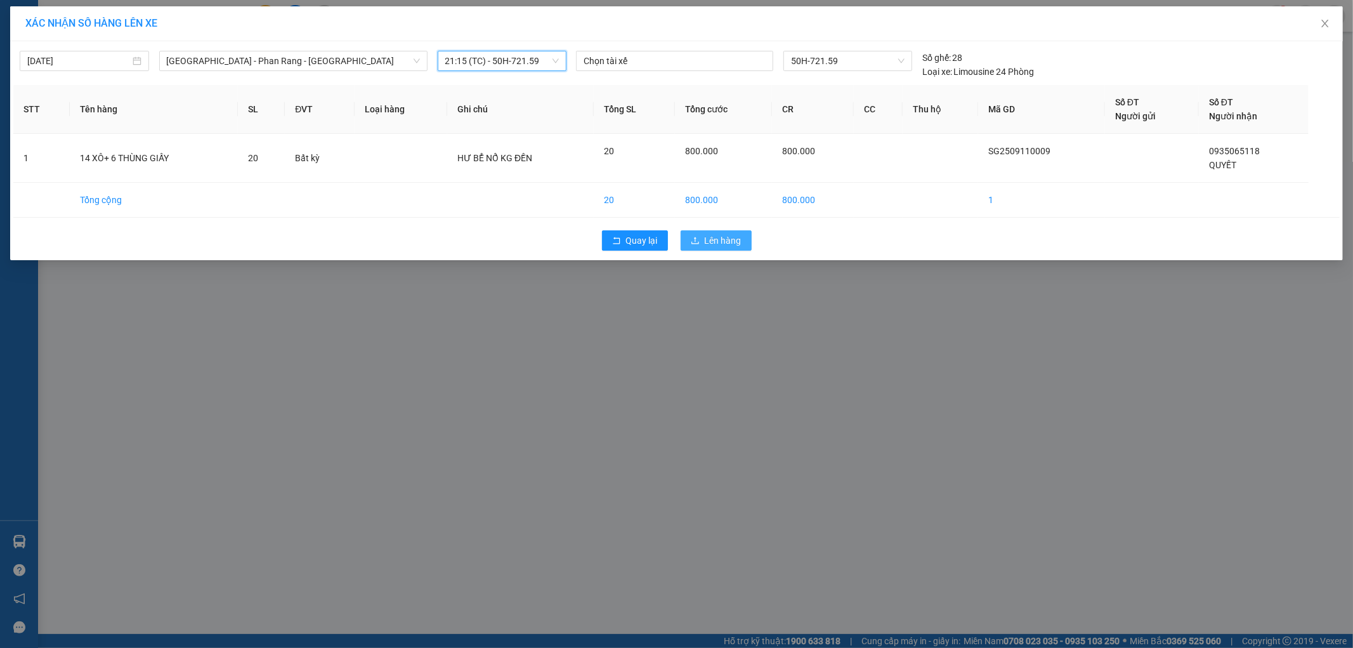
click at [704, 235] on button "Lên hàng" at bounding box center [716, 240] width 71 height 20
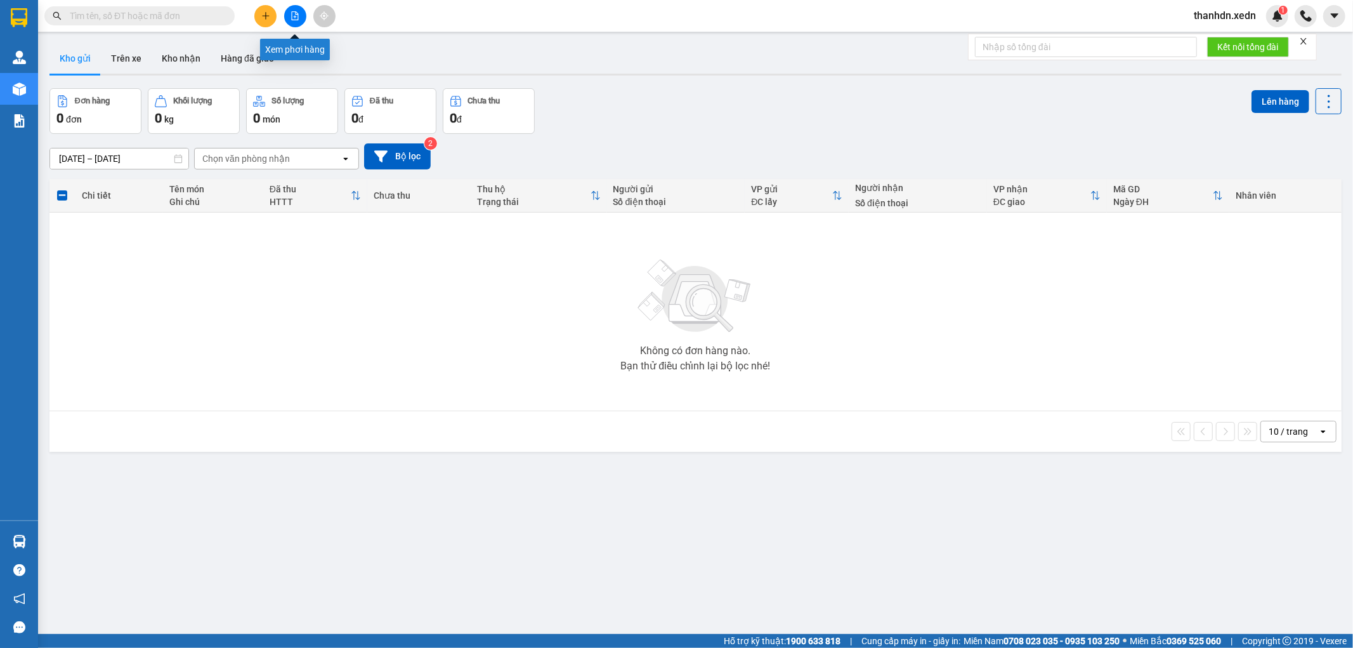
click at [292, 13] on icon "file-add" at bounding box center [295, 15] width 9 height 9
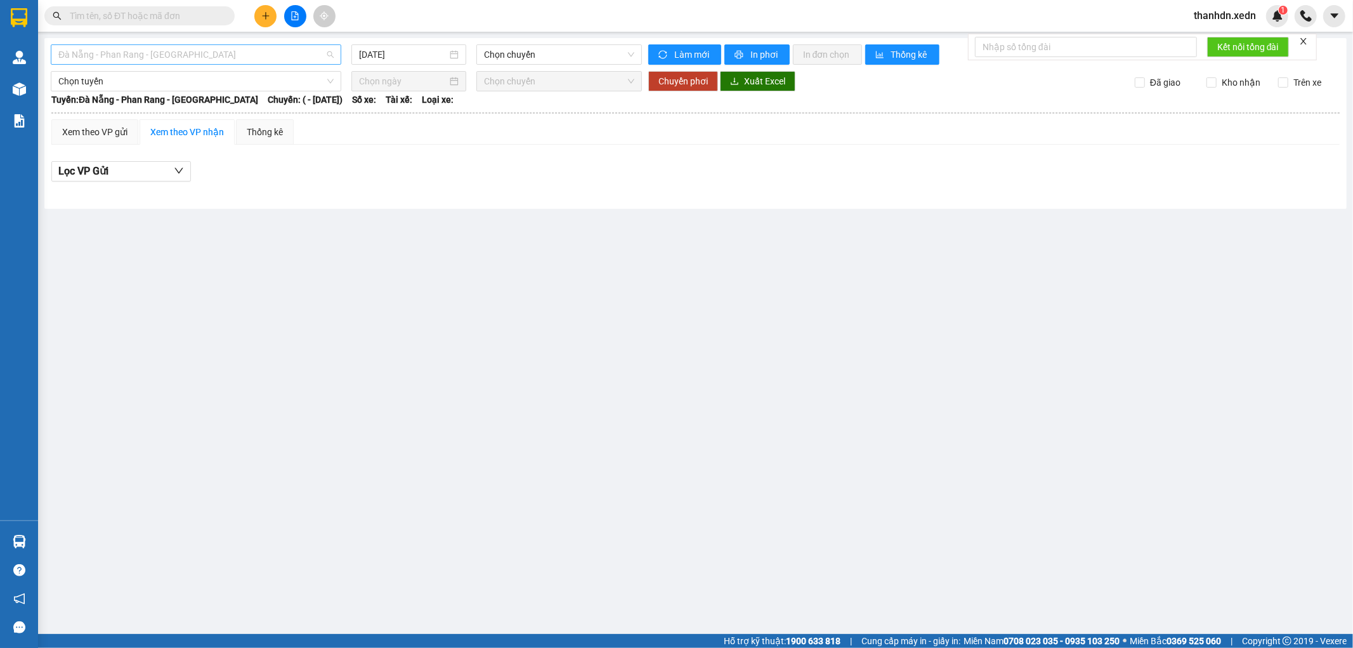
click at [331, 54] on span "Đà Nẵng - Phan Rang - Sài Gòn" at bounding box center [195, 54] width 275 height 19
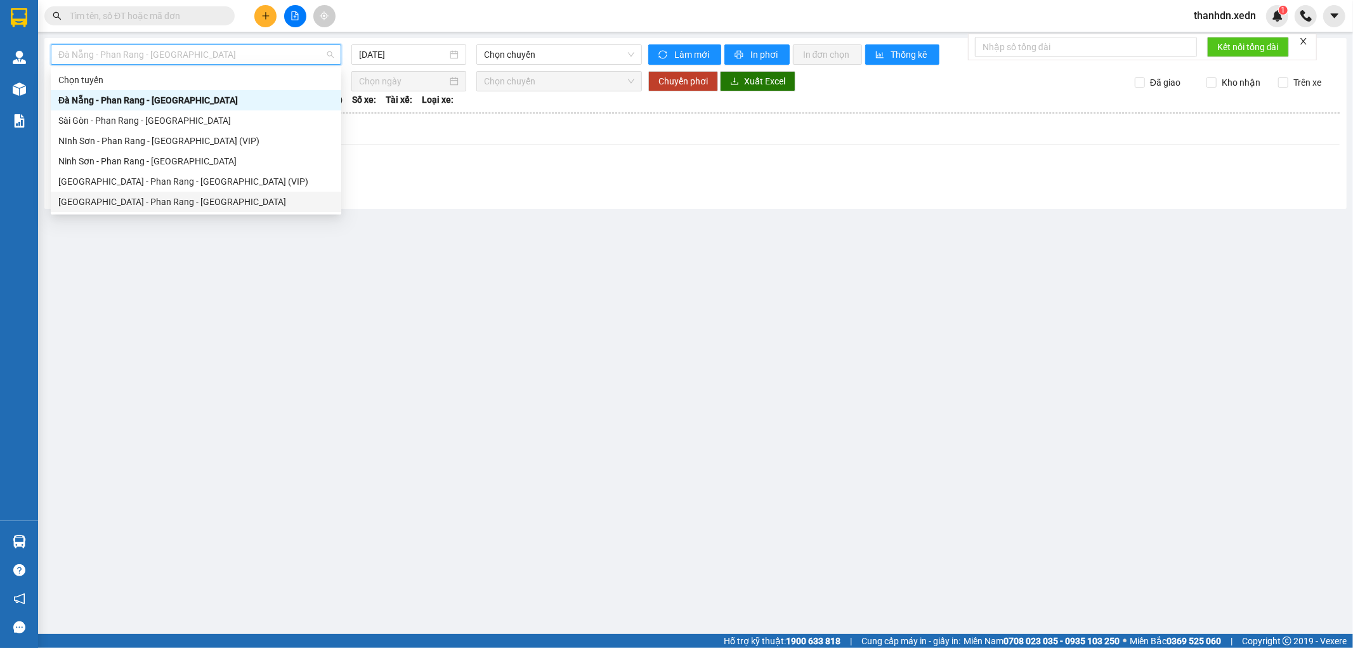
click at [180, 204] on div "Sài Gòn - Phan Rang - Ninh Sơn" at bounding box center [195, 202] width 275 height 14
type input "11/09/2025"
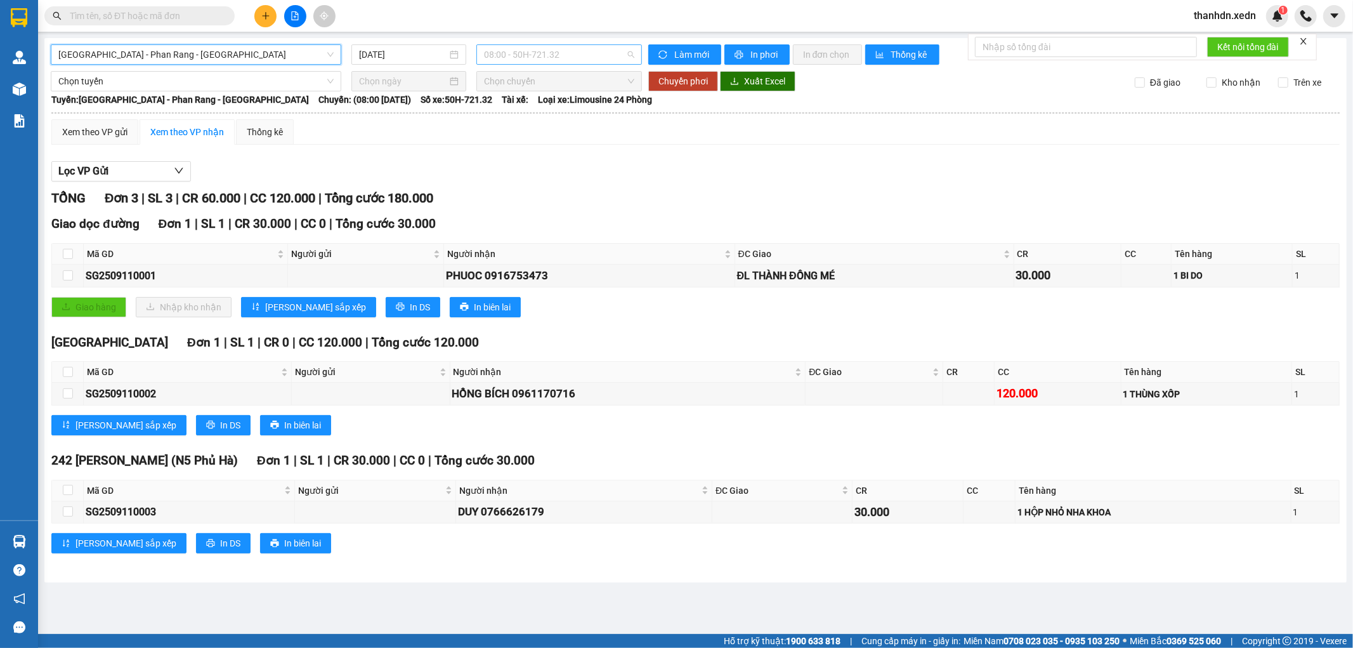
click at [546, 54] on span "08:00 - 50H-721.32" at bounding box center [559, 54] width 150 height 19
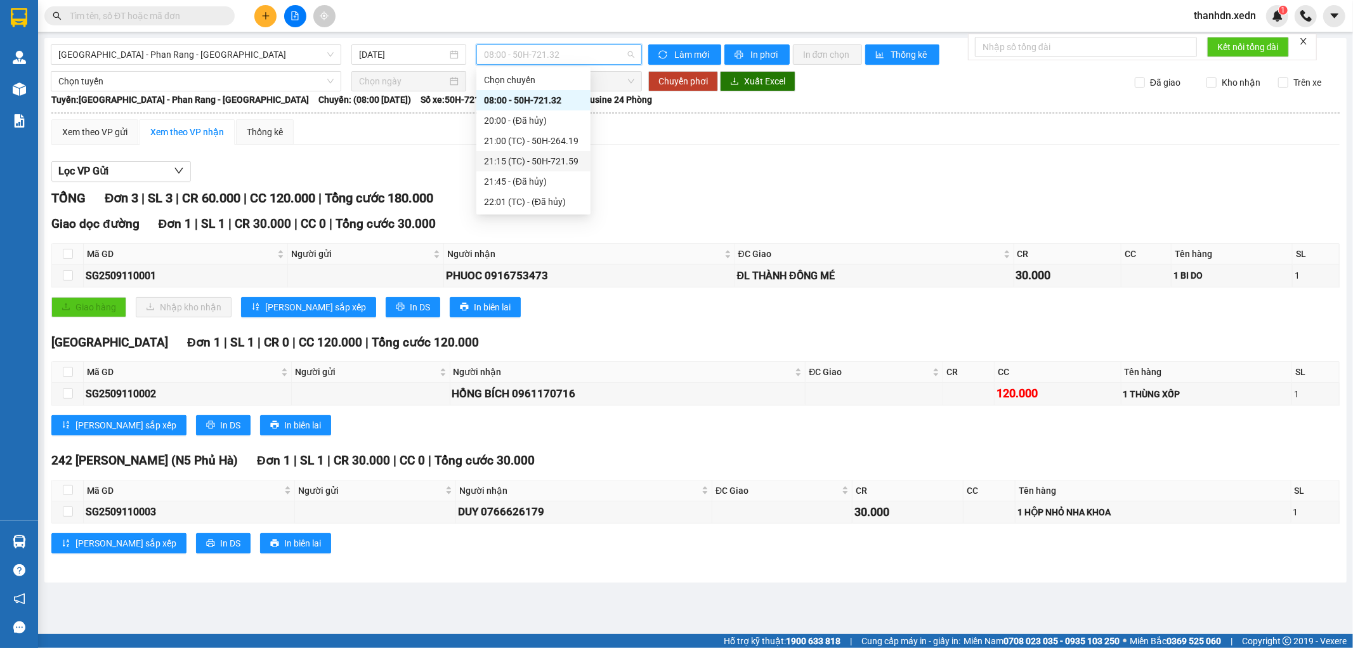
click at [565, 157] on div "21:15 (TC) - 50H-721.59" at bounding box center [533, 161] width 99 height 14
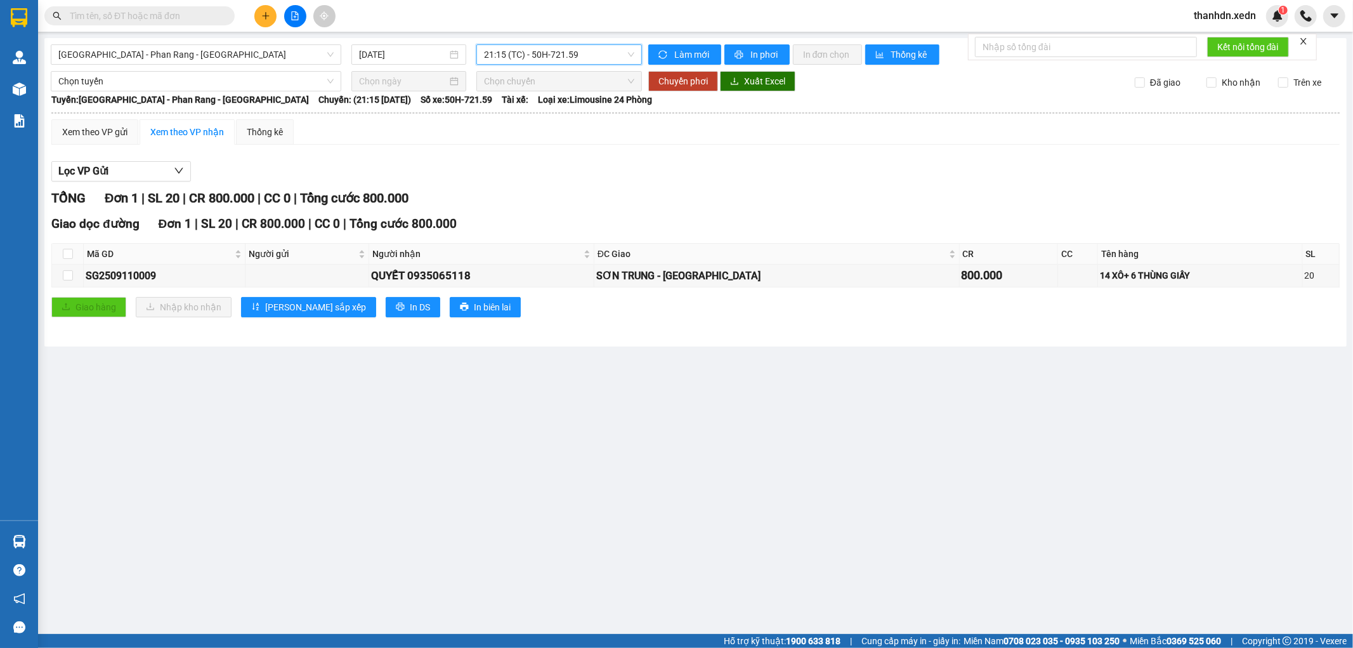
click at [625, 49] on span "21:15 (TC) - 50H-721.59" at bounding box center [559, 54] width 150 height 19
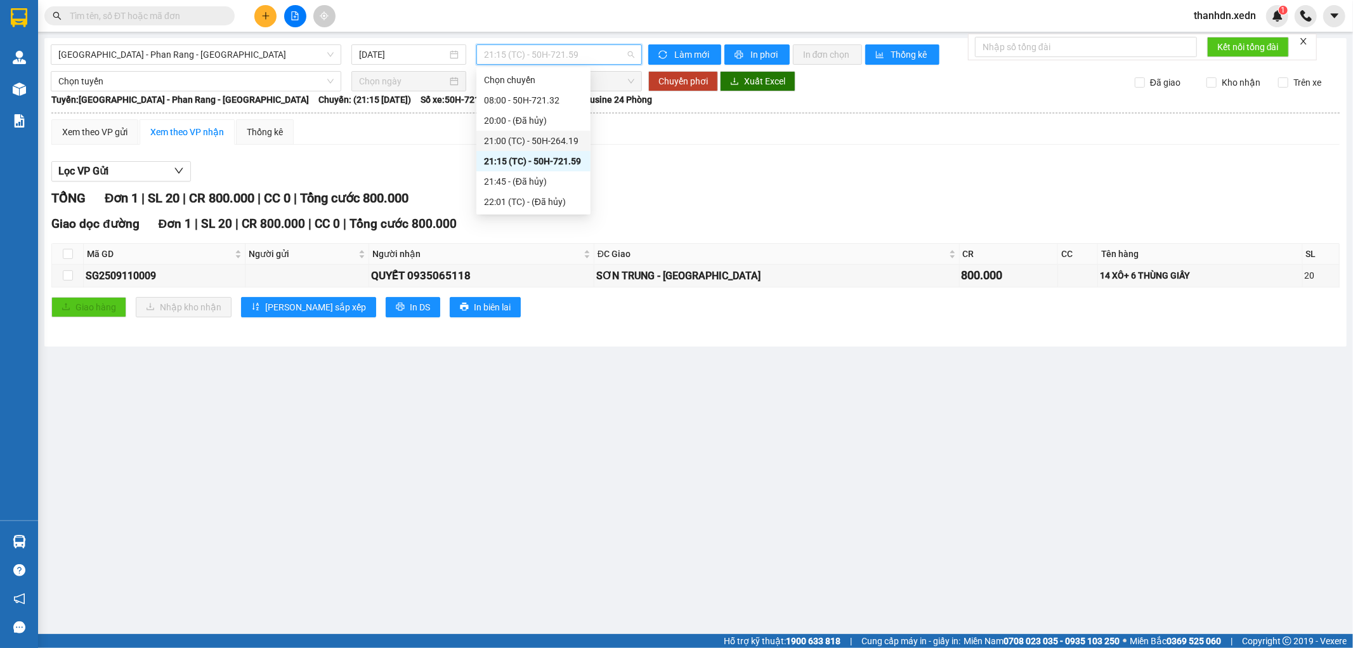
click at [568, 138] on div "21:00 (TC) - 50H-264.19" at bounding box center [533, 141] width 99 height 14
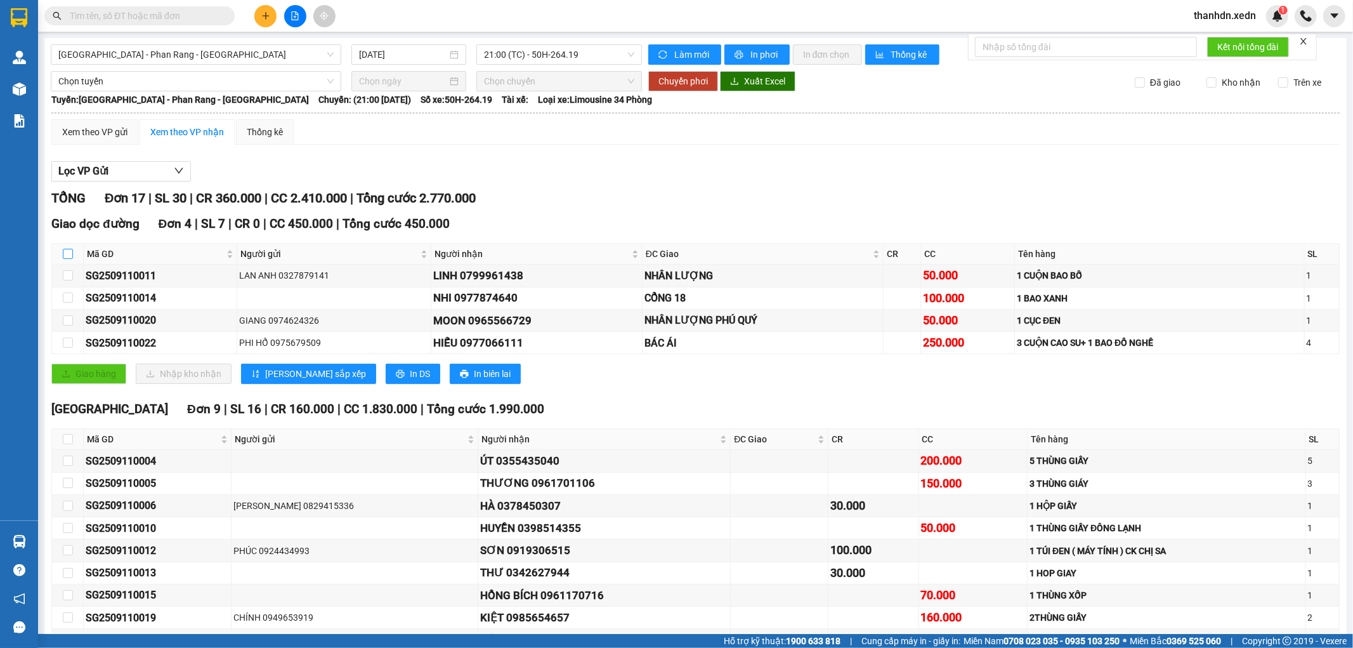
click at [67, 252] on input "checkbox" at bounding box center [68, 254] width 10 height 10
checkbox input "true"
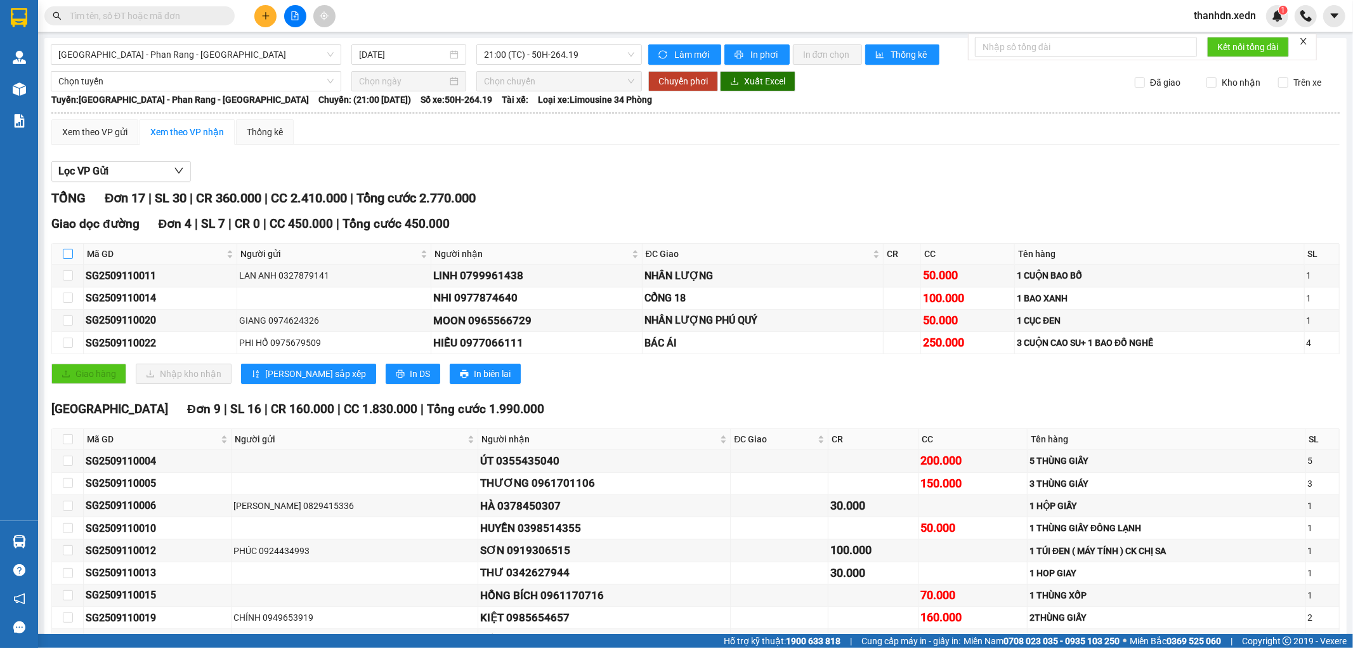
checkbox input "true"
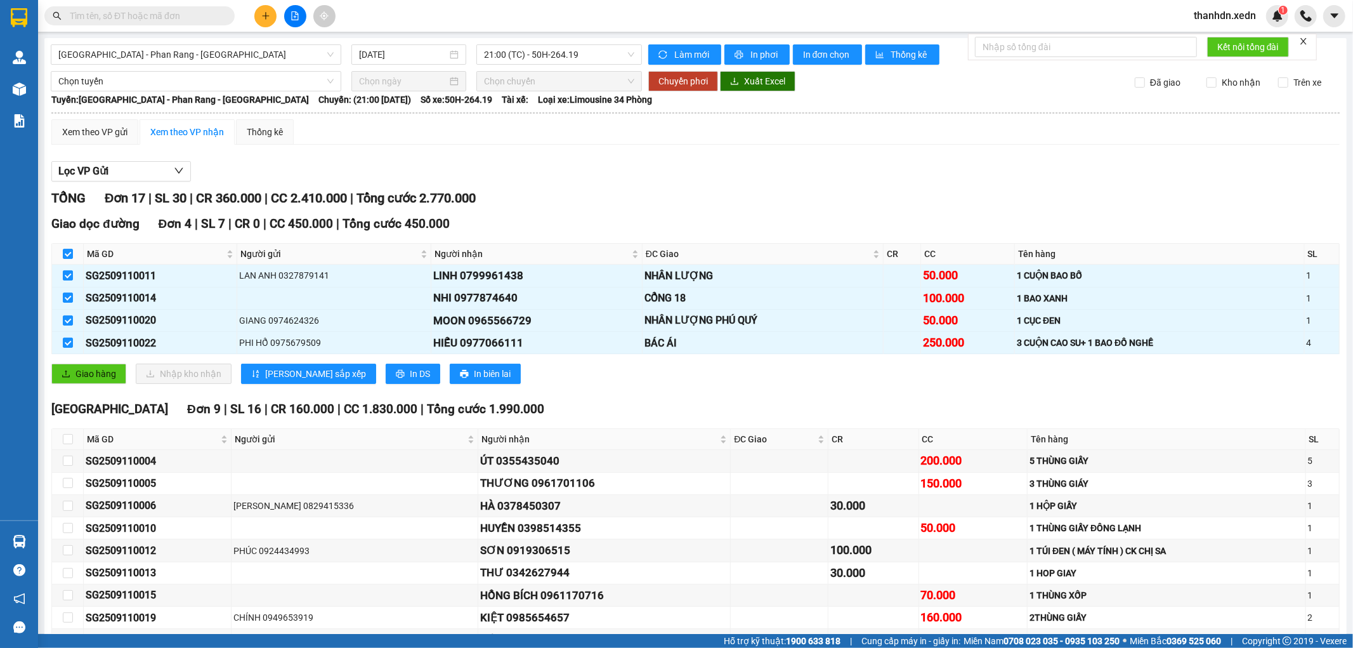
click at [1013, 181] on div "Lọc VP Gửi" at bounding box center [695, 171] width 1288 height 21
click at [266, 15] on icon "plus" at bounding box center [265, 15] width 9 height 9
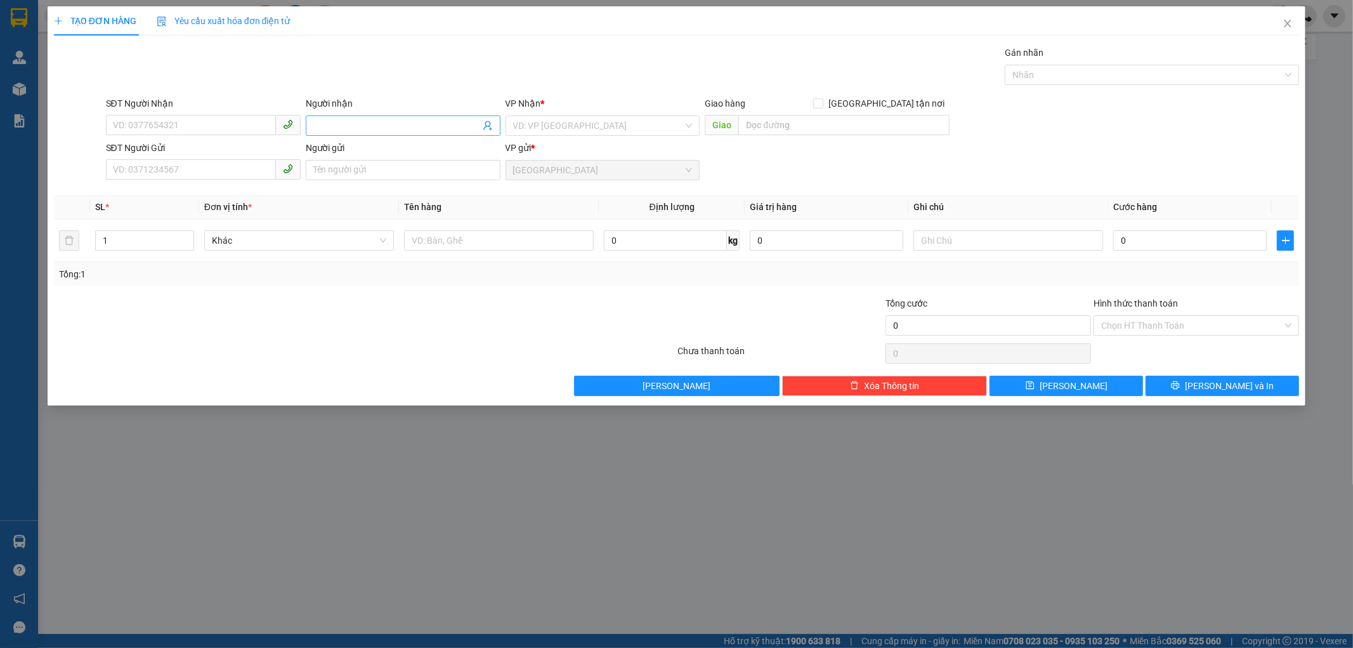
click at [325, 128] on input "Người nhận" at bounding box center [396, 126] width 167 height 14
click at [373, 124] on input "PHÚC MOBI" at bounding box center [396, 126] width 167 height 14
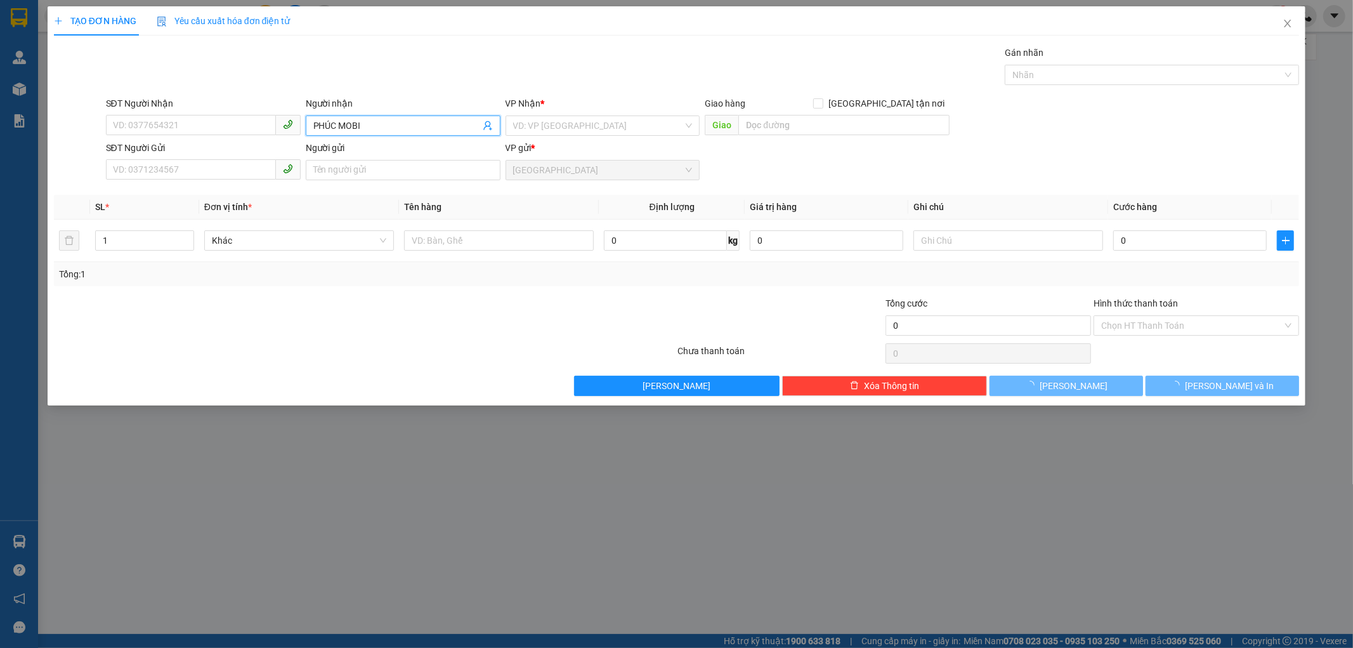
type input "PHÚC MOB"
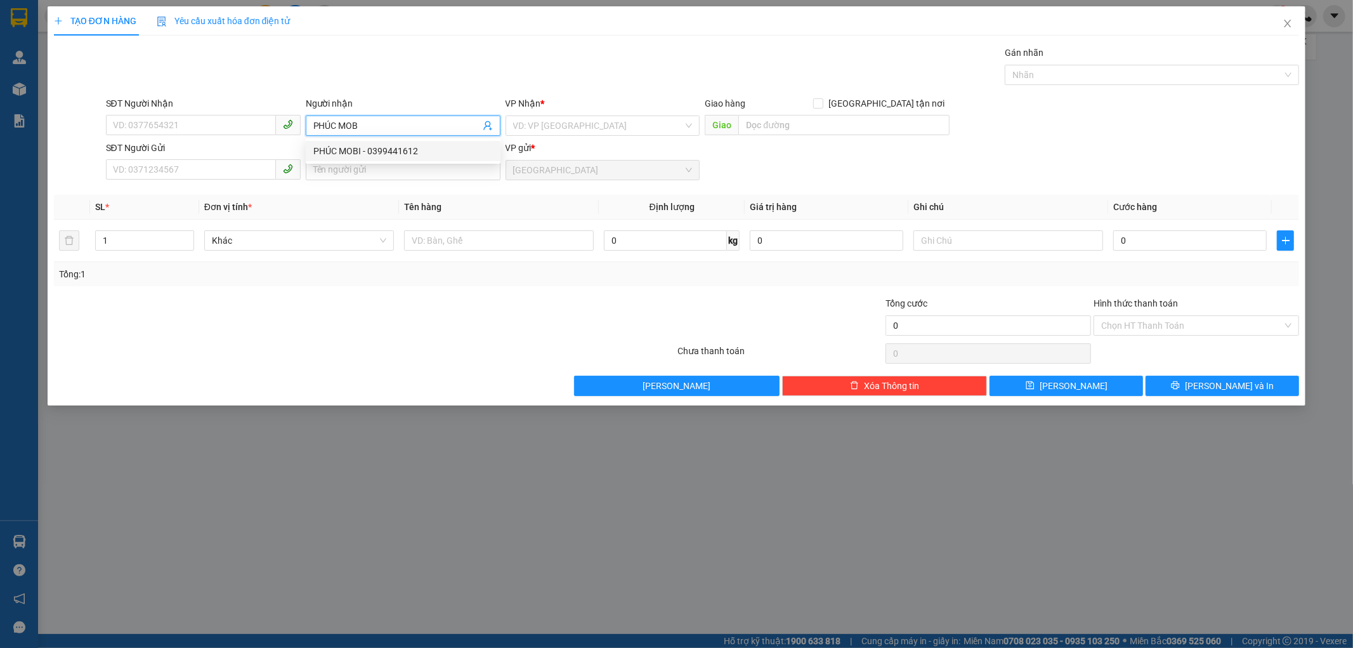
click at [372, 153] on div "PHÚC MOBI - 0399441612" at bounding box center [403, 151] width 180 height 14
type input "0399441612"
type input "PHÚC MOBI"
click at [436, 242] on input "text" at bounding box center [499, 240] width 190 height 20
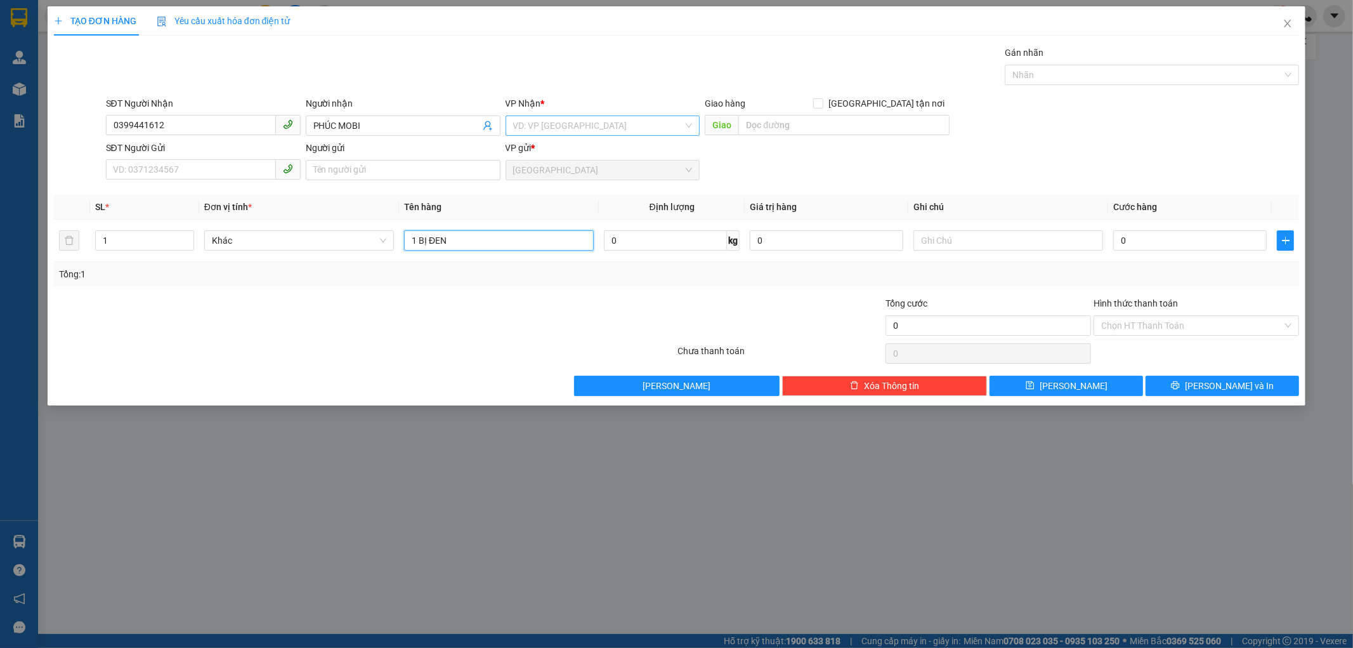
type input "1 BỊ ĐEN"
click at [553, 129] on input "search" at bounding box center [598, 125] width 171 height 19
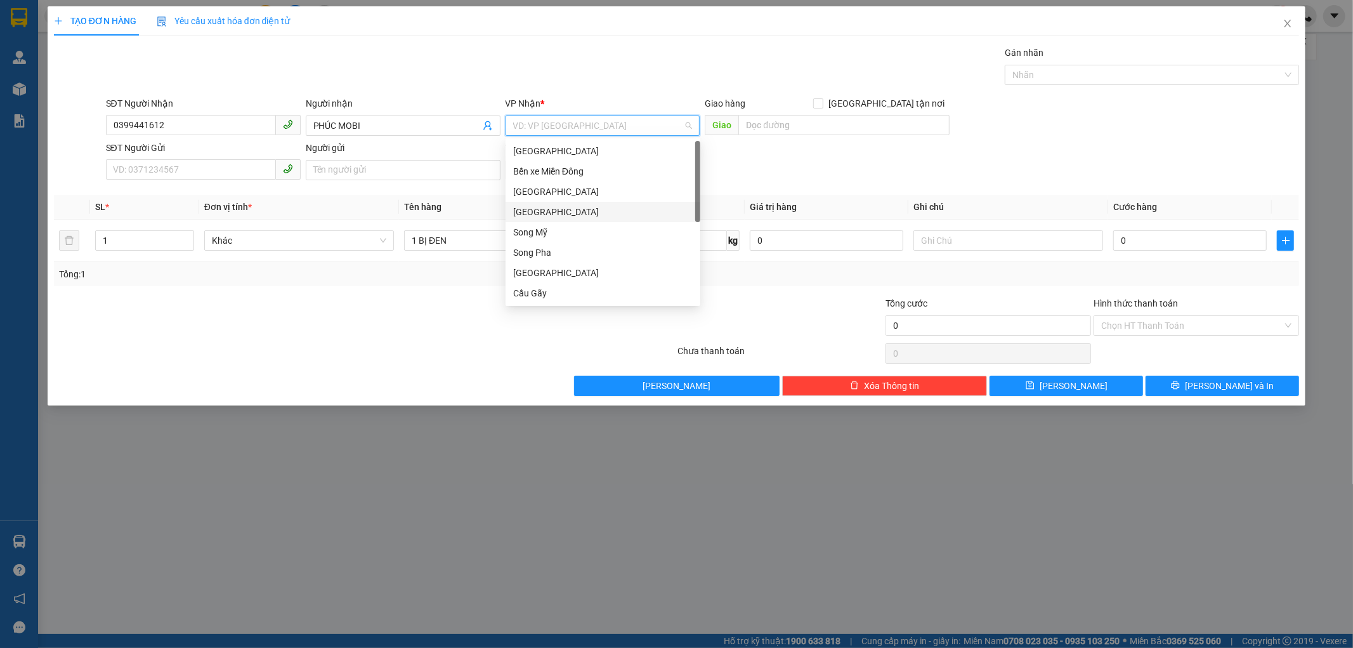
click at [572, 211] on div "[GEOGRAPHIC_DATA]" at bounding box center [603, 212] width 180 height 14
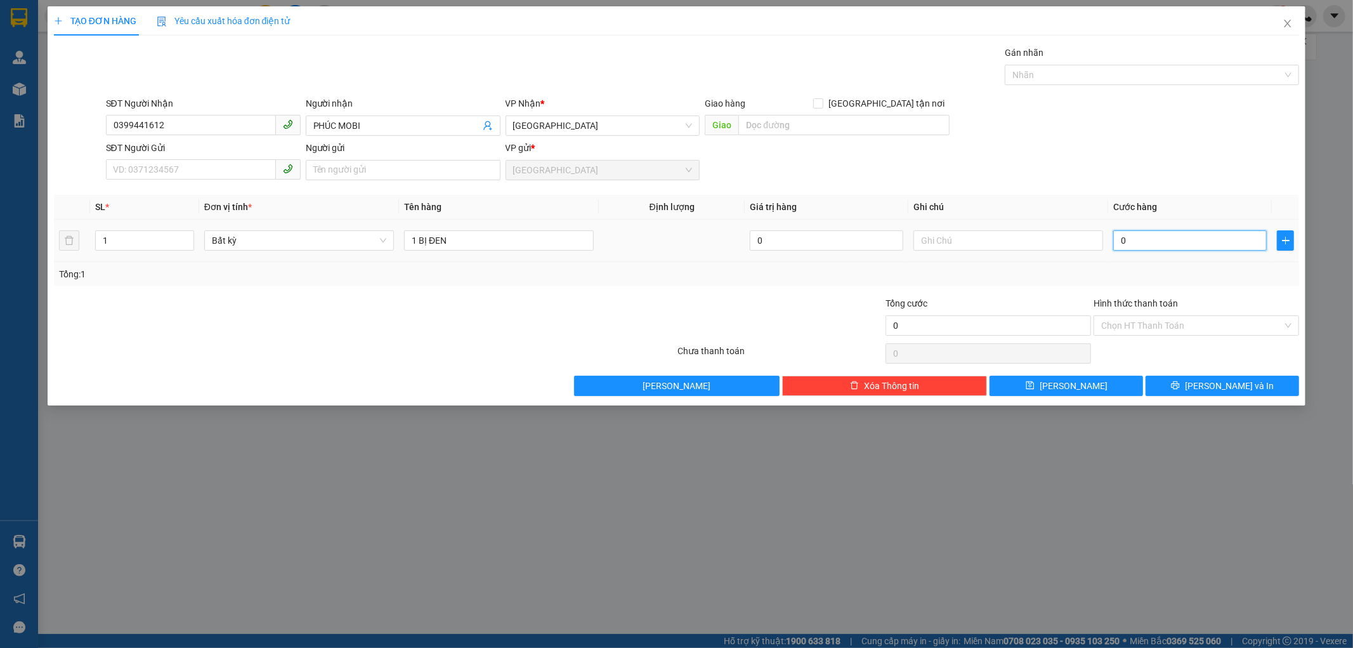
click at [1117, 236] on input "0" at bounding box center [1190, 240] width 154 height 20
type input "3"
type input "30"
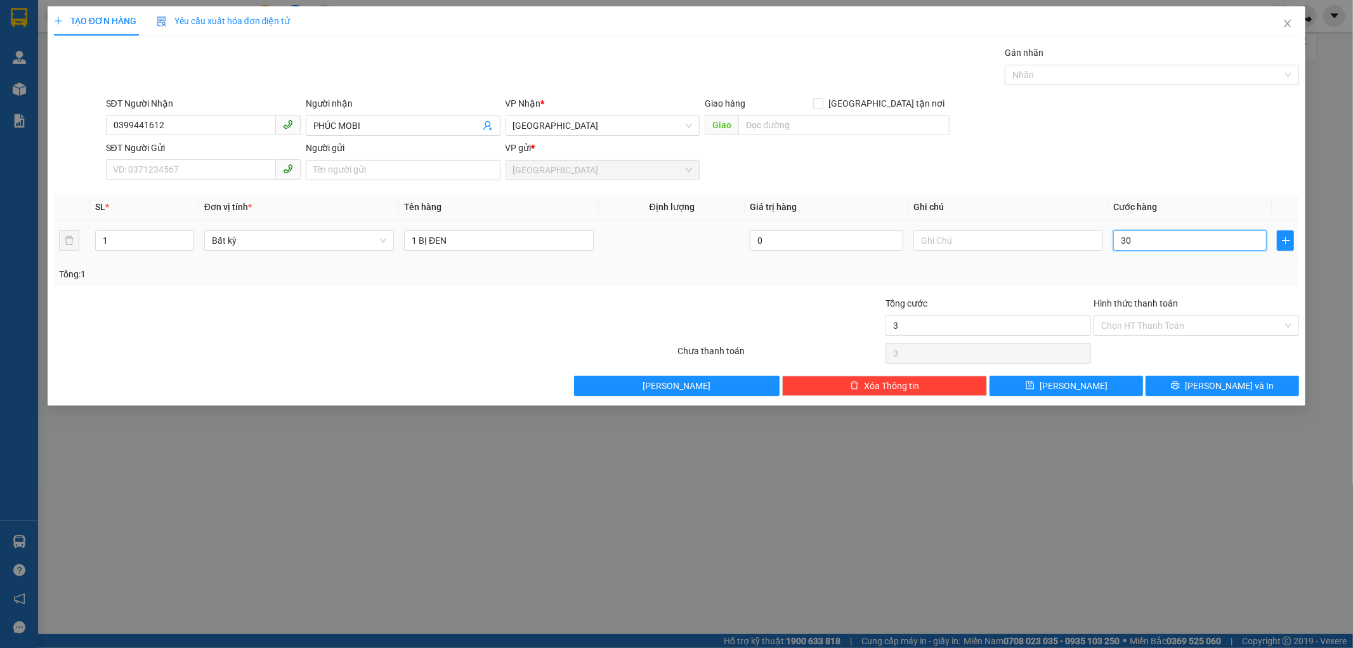
type input "30"
type input "30.000"
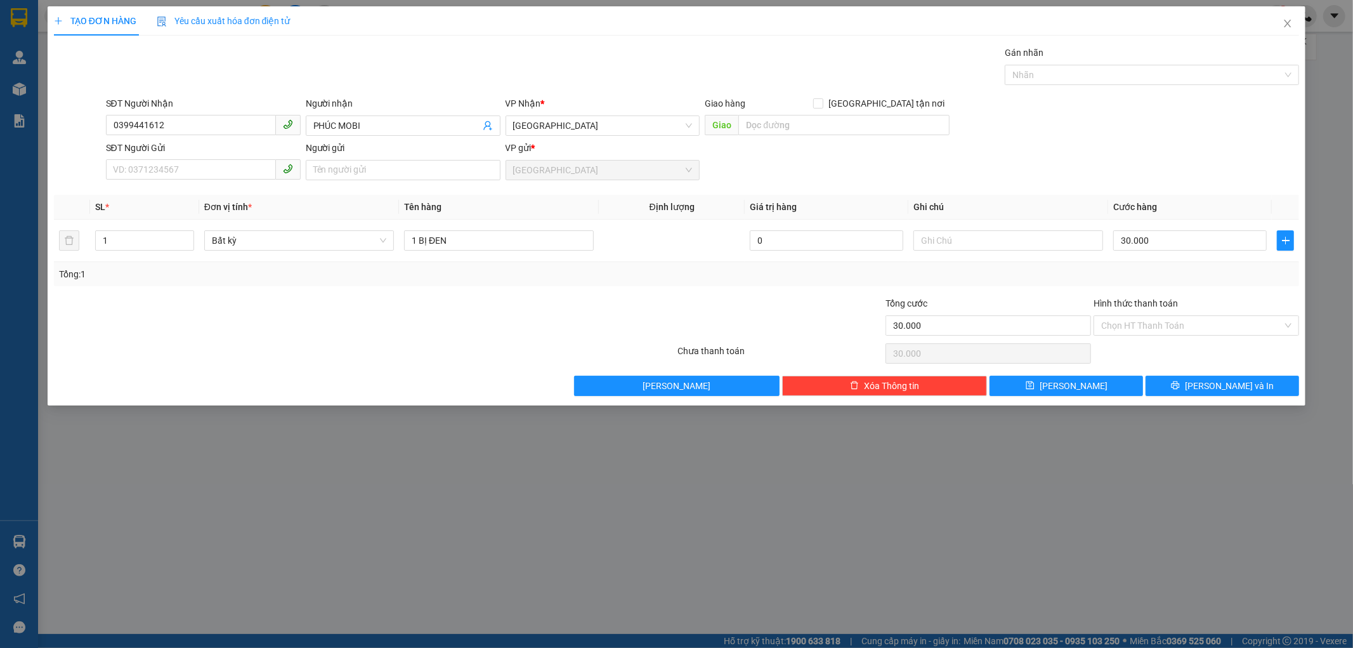
click at [1158, 287] on div "Transit Pickup Surcharge Ids Transit Deliver Surcharge Ids Transit Deliver Surc…" at bounding box center [677, 221] width 1246 height 350
click at [1183, 394] on button "[PERSON_NAME] và In" at bounding box center [1223, 386] width 154 height 20
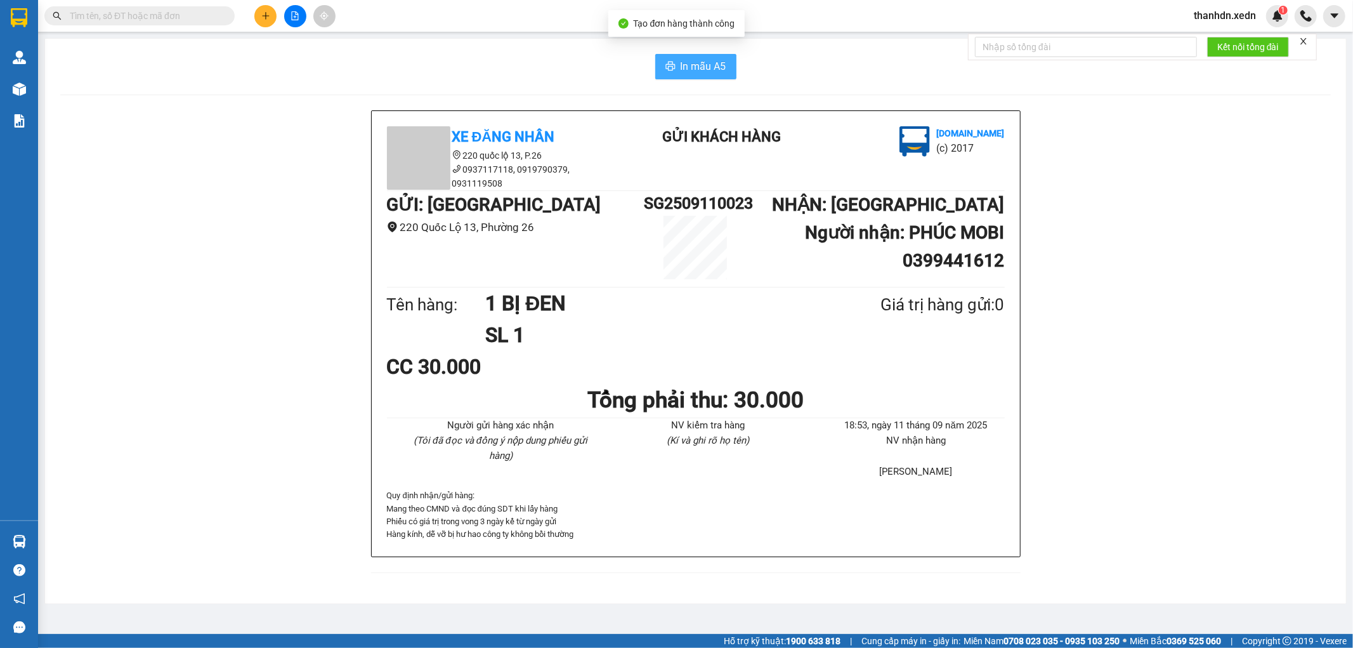
click at [698, 67] on span "In mẫu A5" at bounding box center [704, 66] width 46 height 16
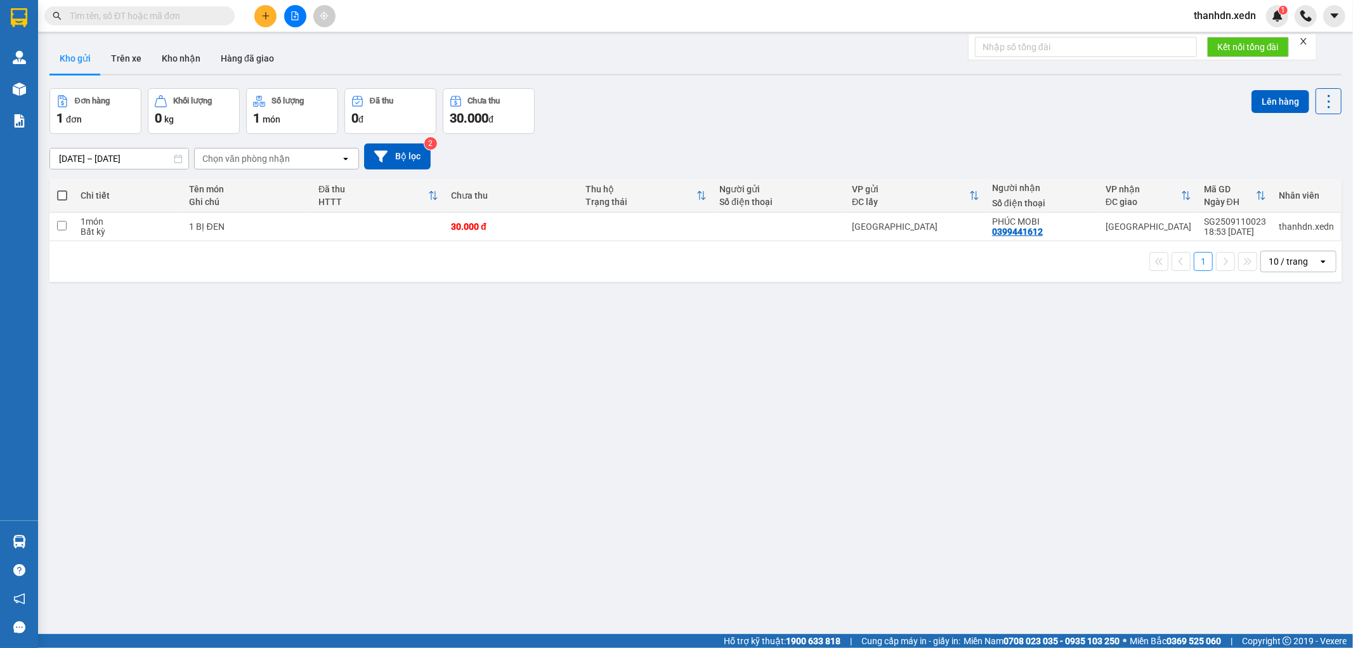
click at [62, 190] on span at bounding box center [62, 195] width 10 height 10
click at [62, 189] on input "checkbox" at bounding box center [62, 189] width 0 height 0
checkbox input "true"
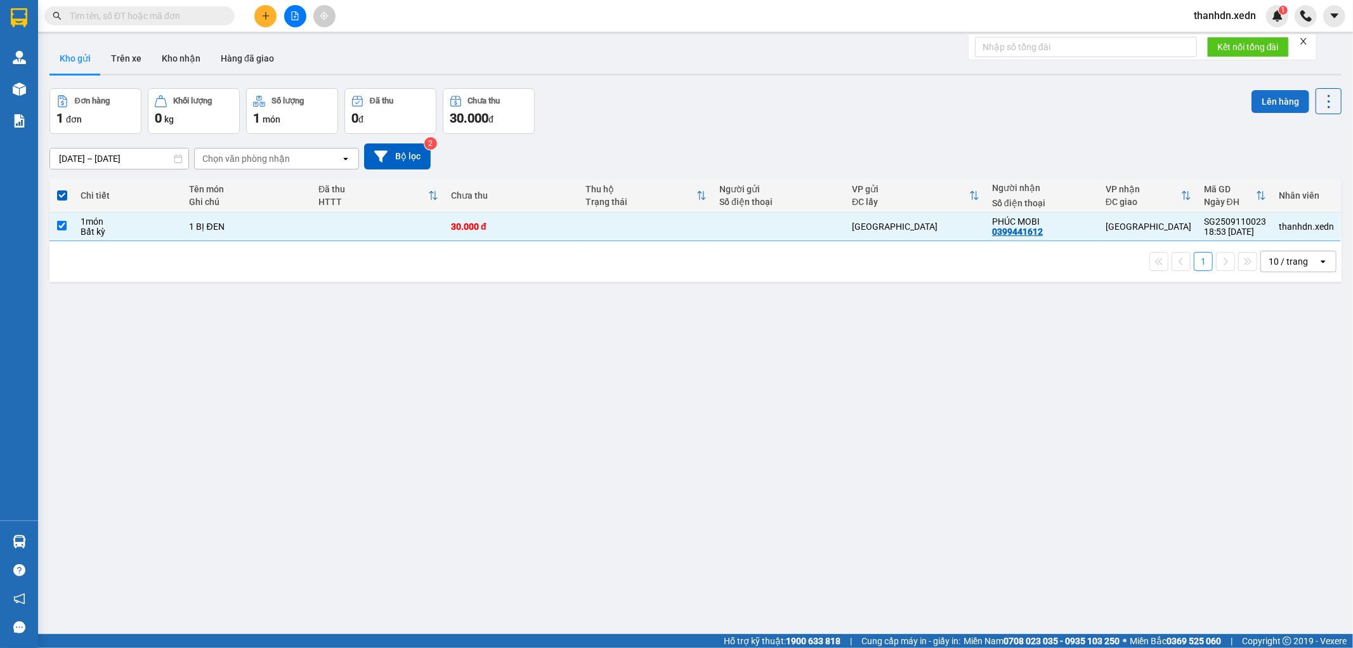
click at [1279, 104] on button "Lên hàng" at bounding box center [1281, 101] width 58 height 23
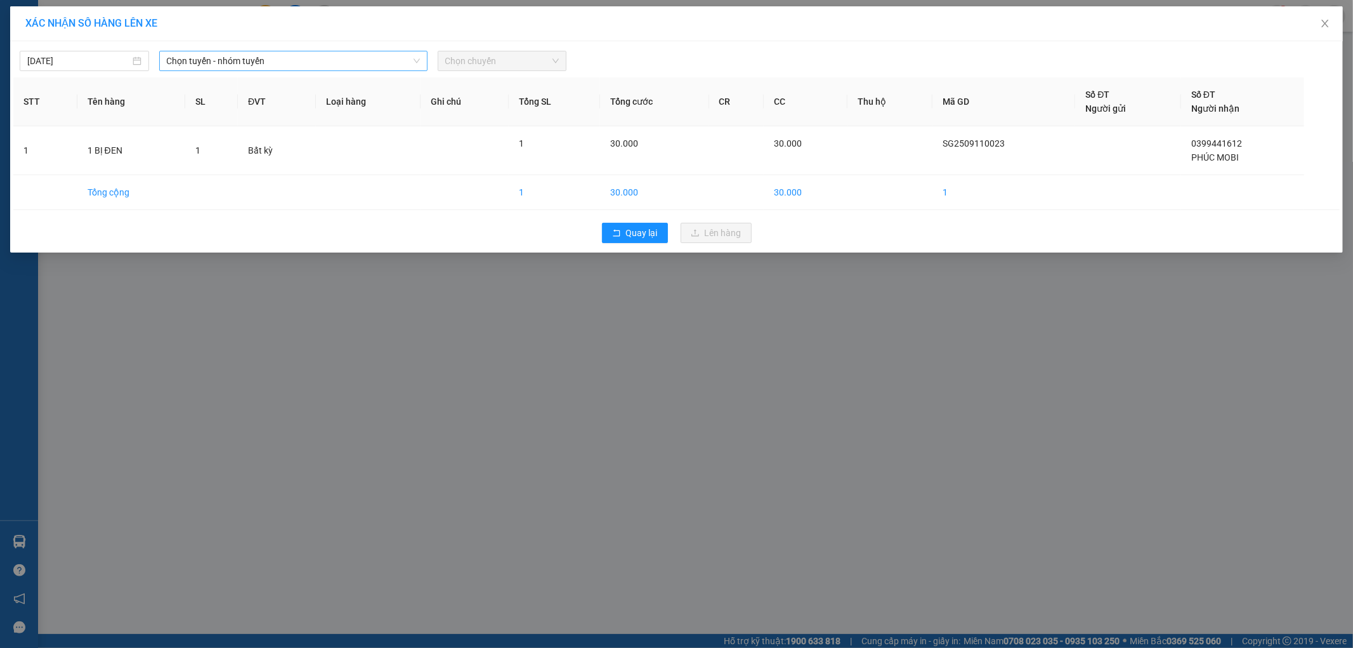
click at [305, 65] on span "Chọn tuyến - nhóm tuyến" at bounding box center [293, 60] width 253 height 19
click at [662, 72] on div "11/09/2025 Chọn tuyến - nhóm tuyến LỌC THEO Nhóm tuyến Tuyến Chọn tất cả Danh s…" at bounding box center [676, 146] width 1333 height 211
click at [309, 62] on span "Chọn tuyến - nhóm tuyến" at bounding box center [293, 60] width 253 height 19
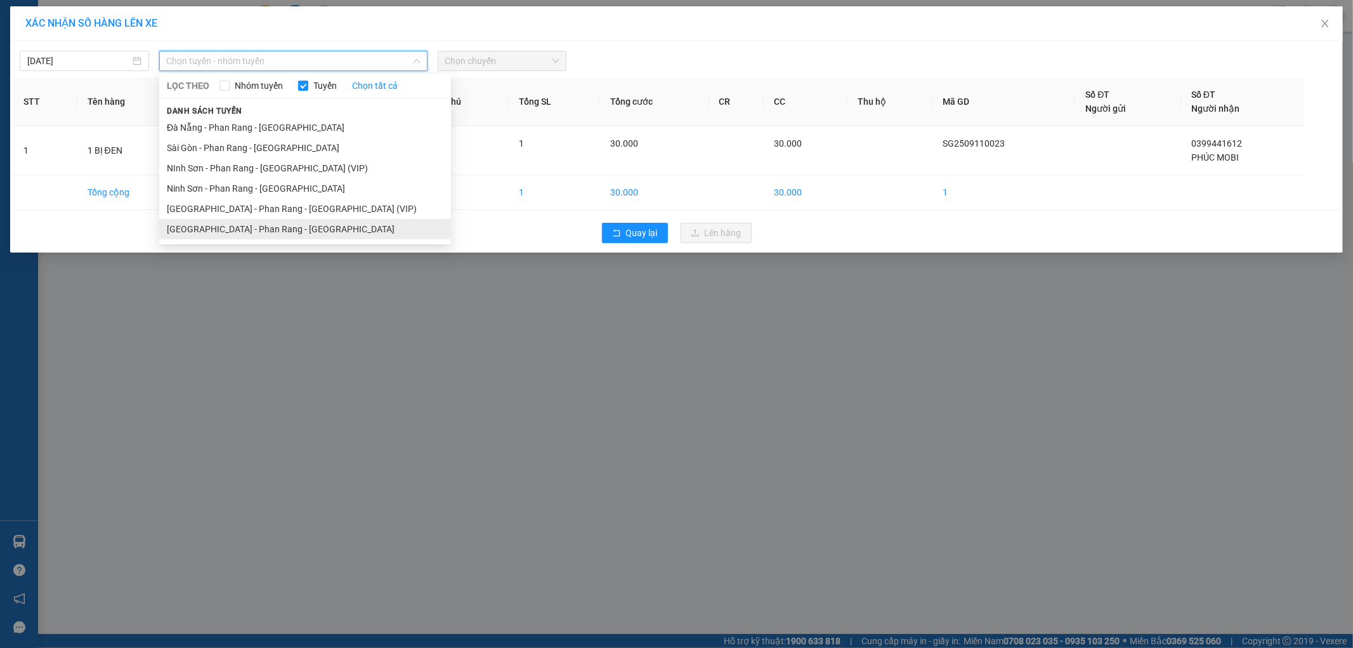
drag, startPoint x: 256, startPoint y: 226, endPoint x: 271, endPoint y: 210, distance: 21.6
click at [257, 226] on li "Sài Gòn - Phan Rang - Ninh Sơn" at bounding box center [305, 229] width 292 height 20
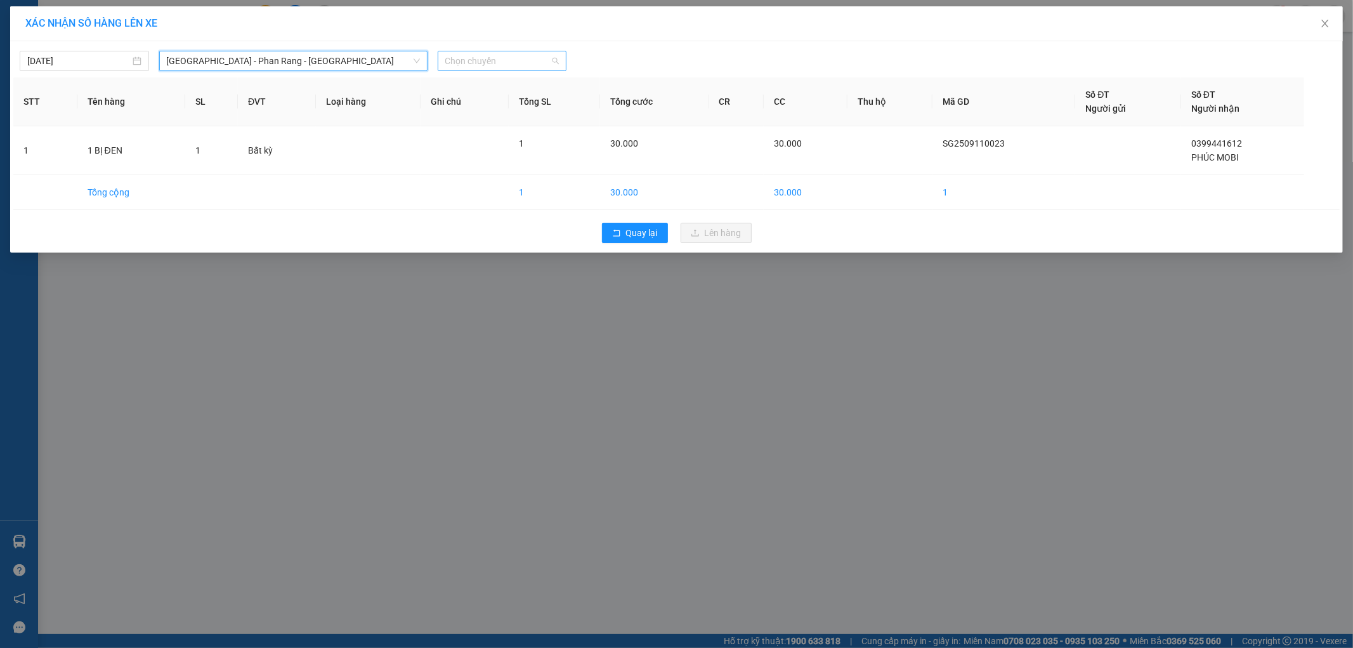
click at [464, 59] on span "Chọn chuyến" at bounding box center [502, 60] width 114 height 19
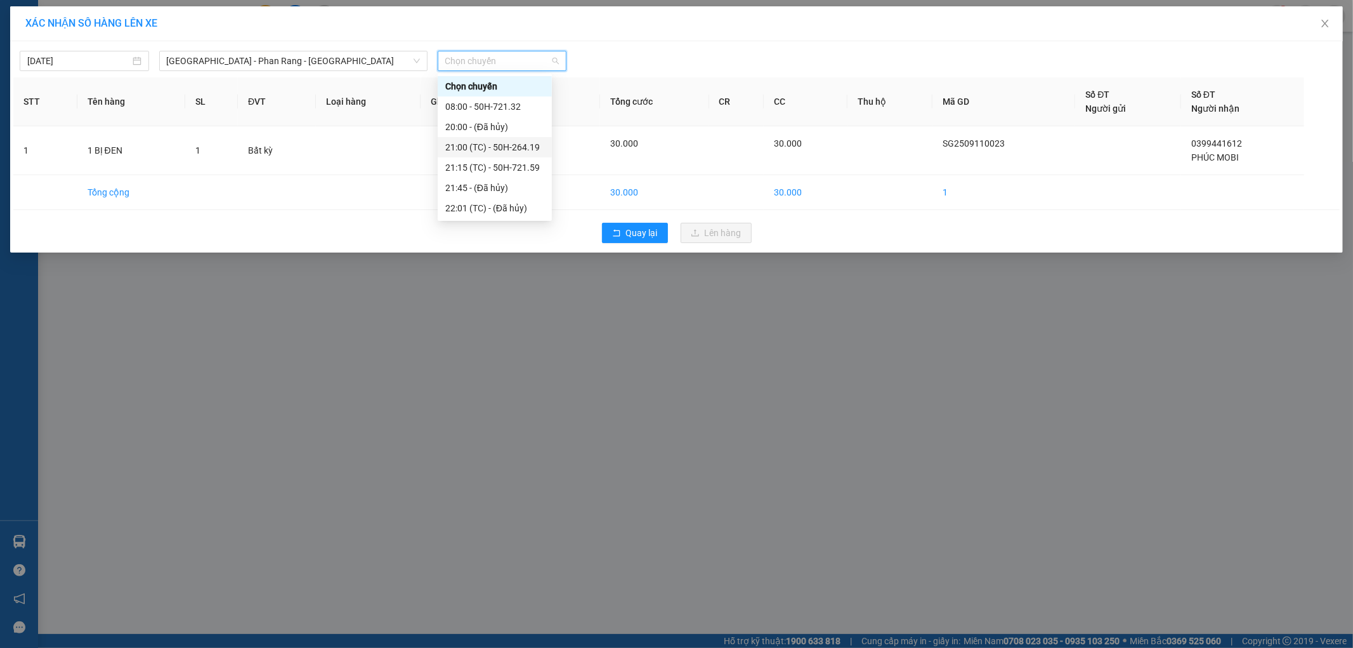
click at [539, 144] on div "21:00 (TC) - 50H-264.19" at bounding box center [494, 147] width 99 height 14
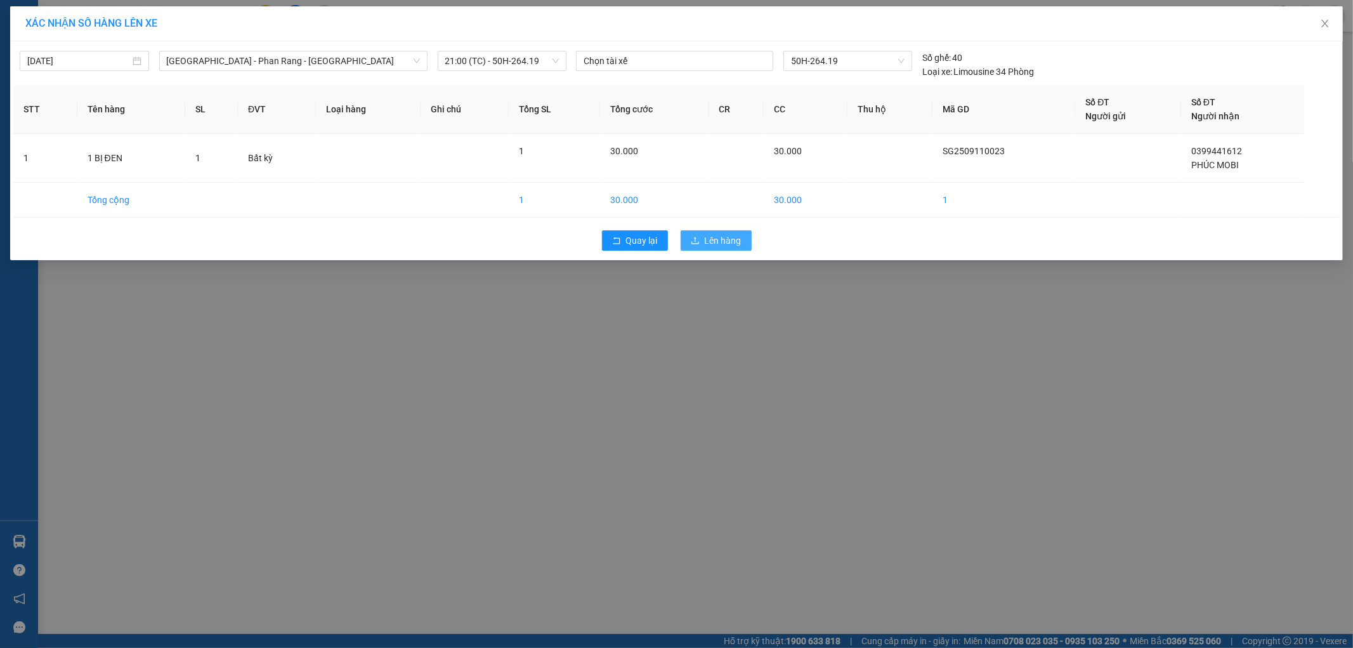
click at [721, 230] on button "Lên hàng" at bounding box center [716, 240] width 71 height 20
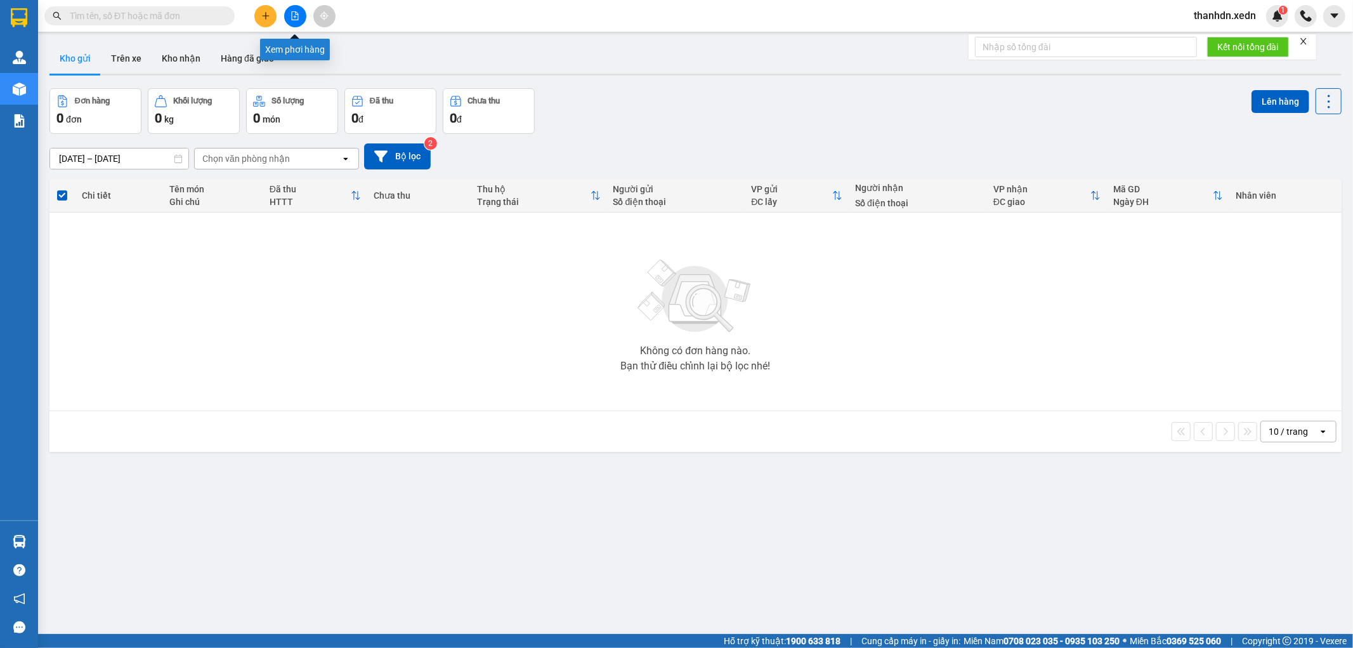
click at [291, 17] on icon "file-add" at bounding box center [295, 15] width 9 height 9
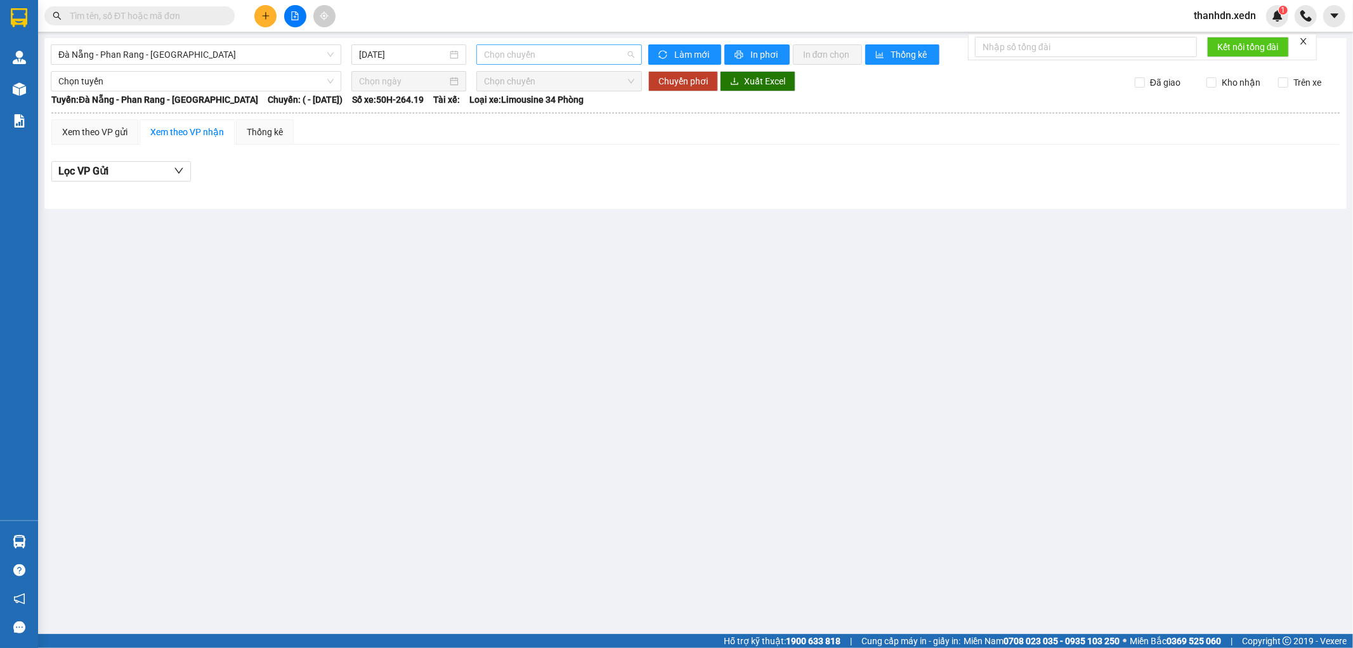
click at [509, 48] on span "Chọn chuyến" at bounding box center [559, 54] width 150 height 19
click at [209, 57] on span "Đà Nẵng - Phan Rang - Sài Gòn" at bounding box center [195, 54] width 275 height 19
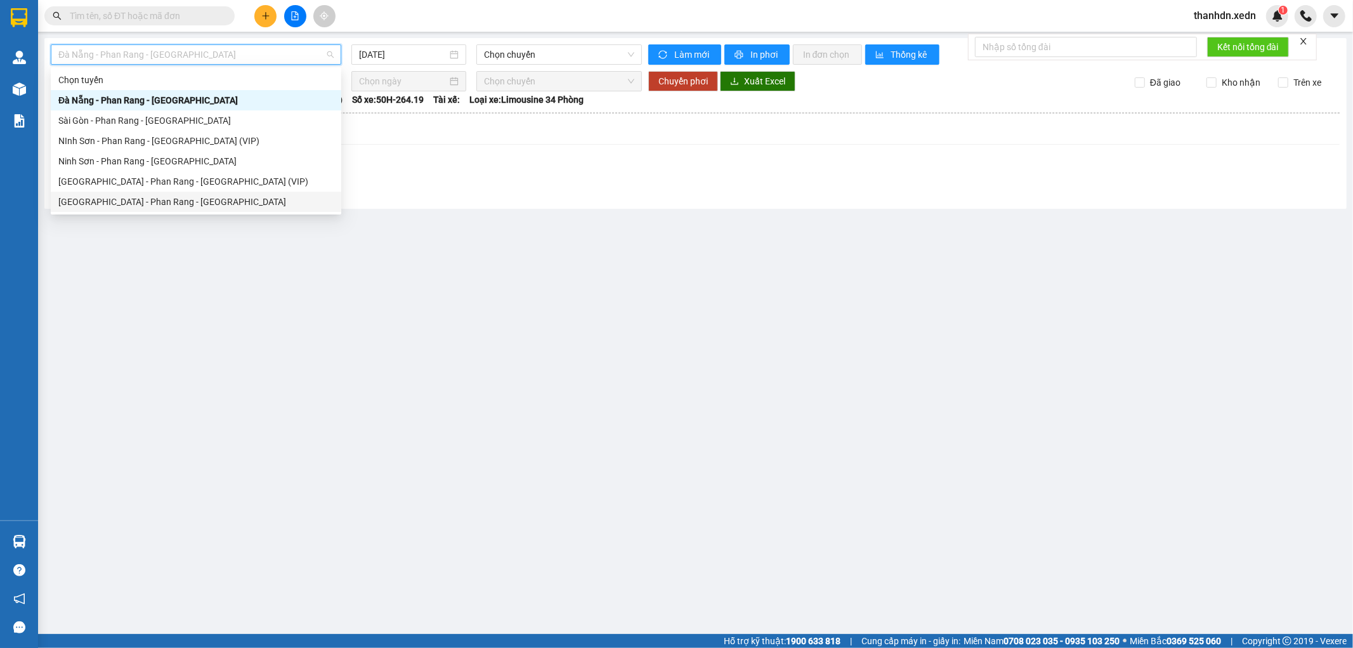
click at [185, 195] on div "Sài Gòn - Phan Rang - Ninh Sơn" at bounding box center [195, 202] width 275 height 14
type input "11/09/2025"
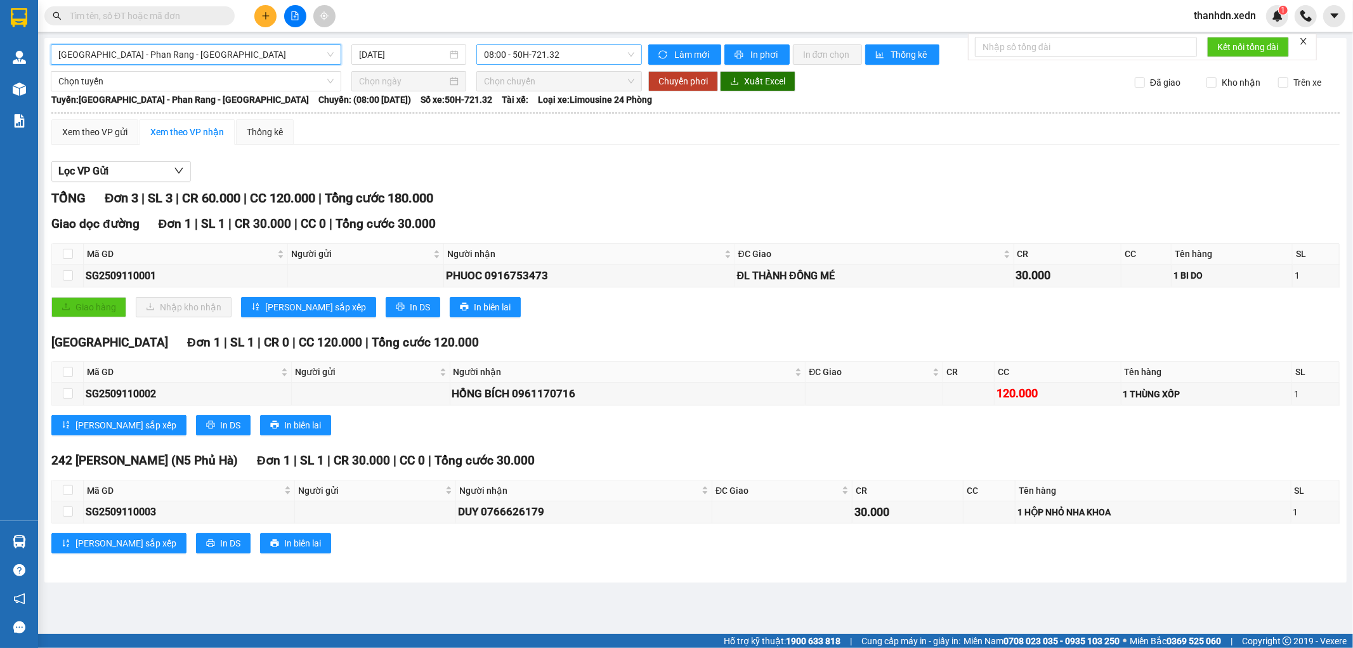
click at [533, 52] on span "08:00 - 50H-721.32" at bounding box center [559, 54] width 150 height 19
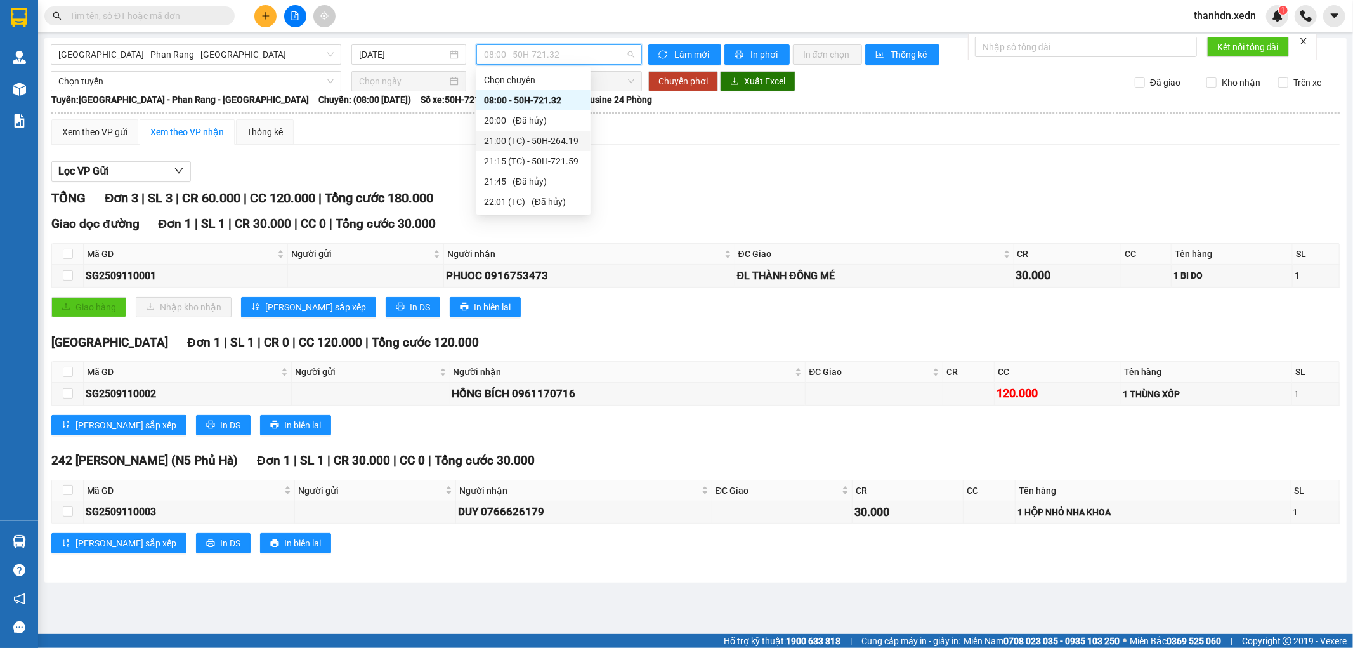
click at [556, 140] on div "21:00 (TC) - 50H-264.19" at bounding box center [533, 141] width 99 height 14
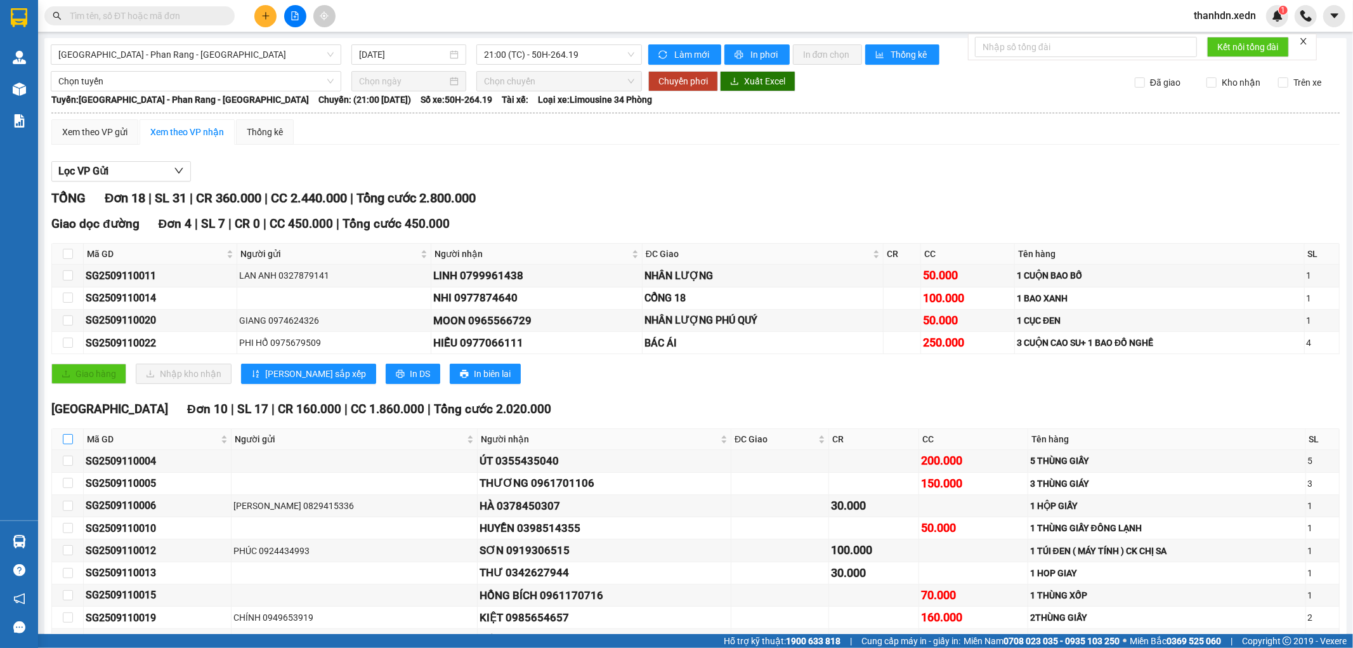
click at [65, 434] on input "checkbox" at bounding box center [68, 439] width 10 height 10
checkbox input "true"
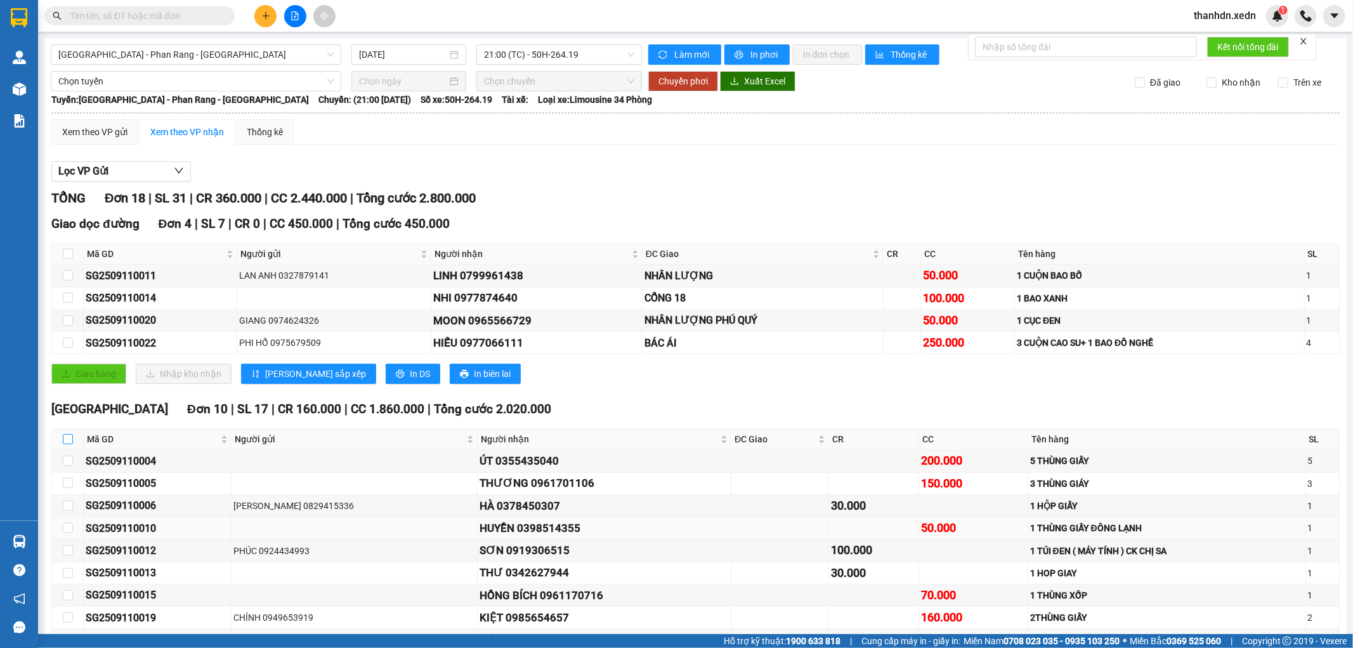
checkbox input "true"
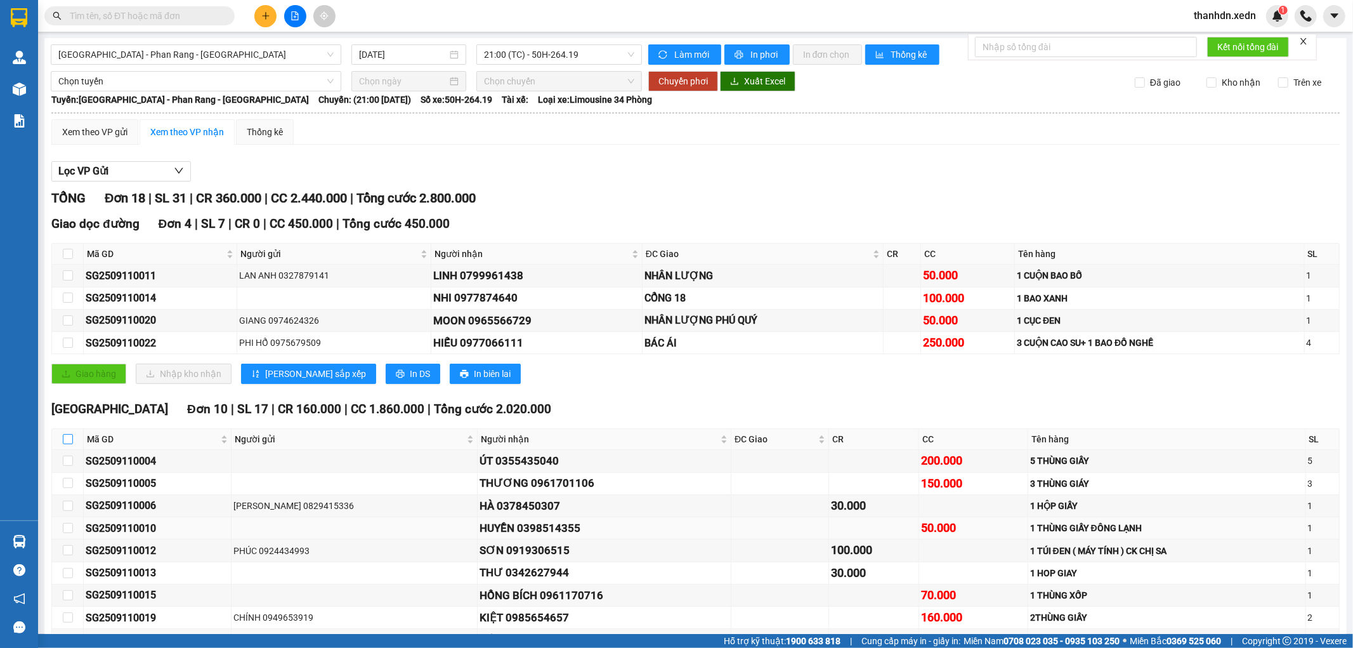
checkbox input "true"
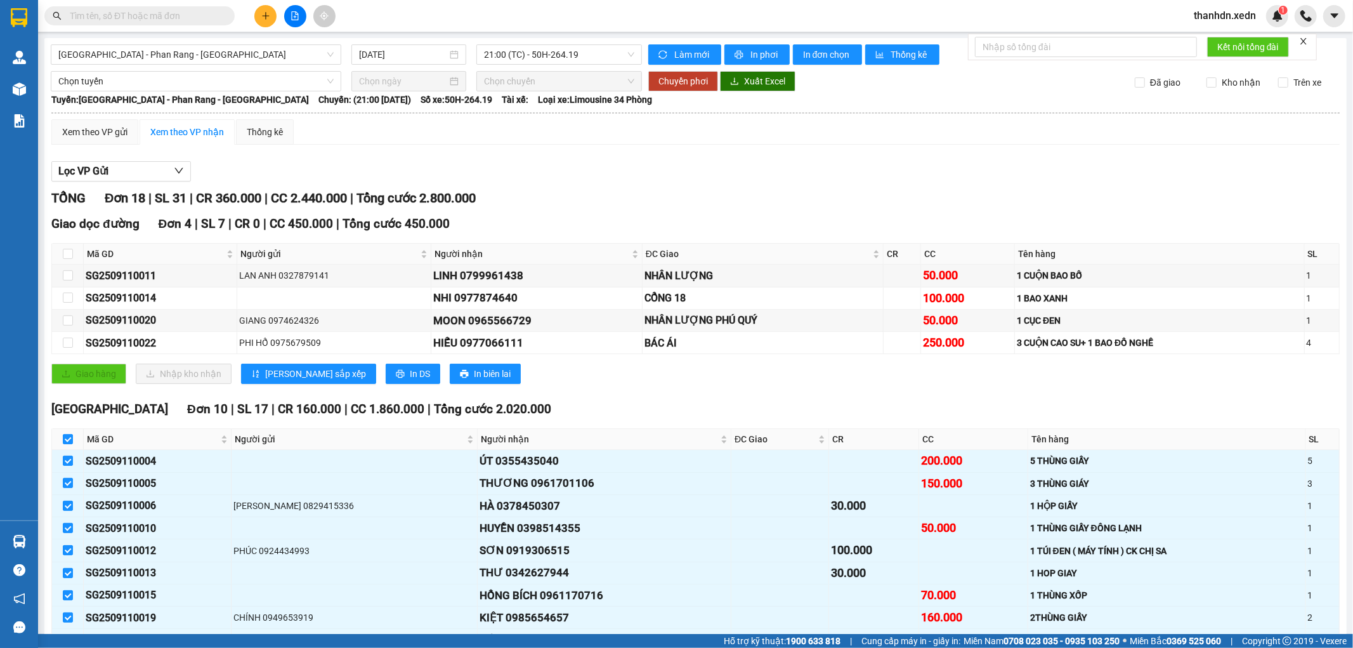
checkbox input "true"
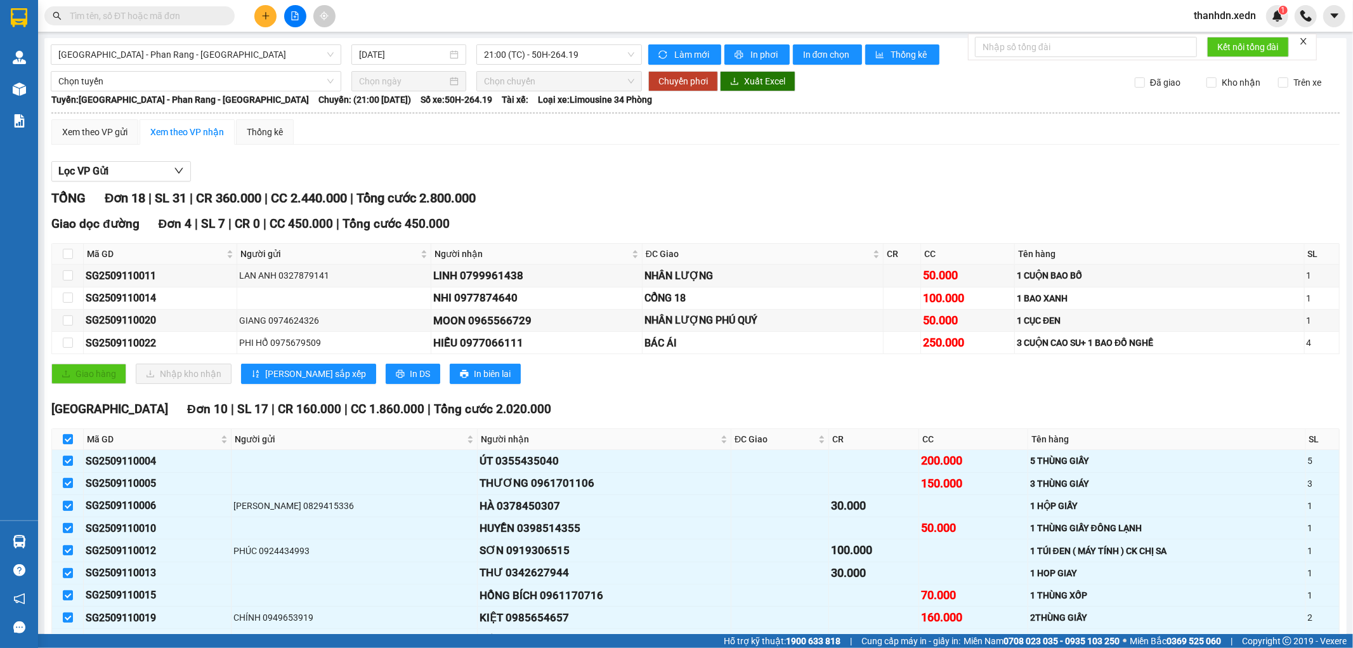
checkbox input "true"
click at [757, 48] on span "In phơi" at bounding box center [764, 55] width 29 height 14
click at [69, 252] on input "checkbox" at bounding box center [68, 254] width 10 height 10
checkbox input "true"
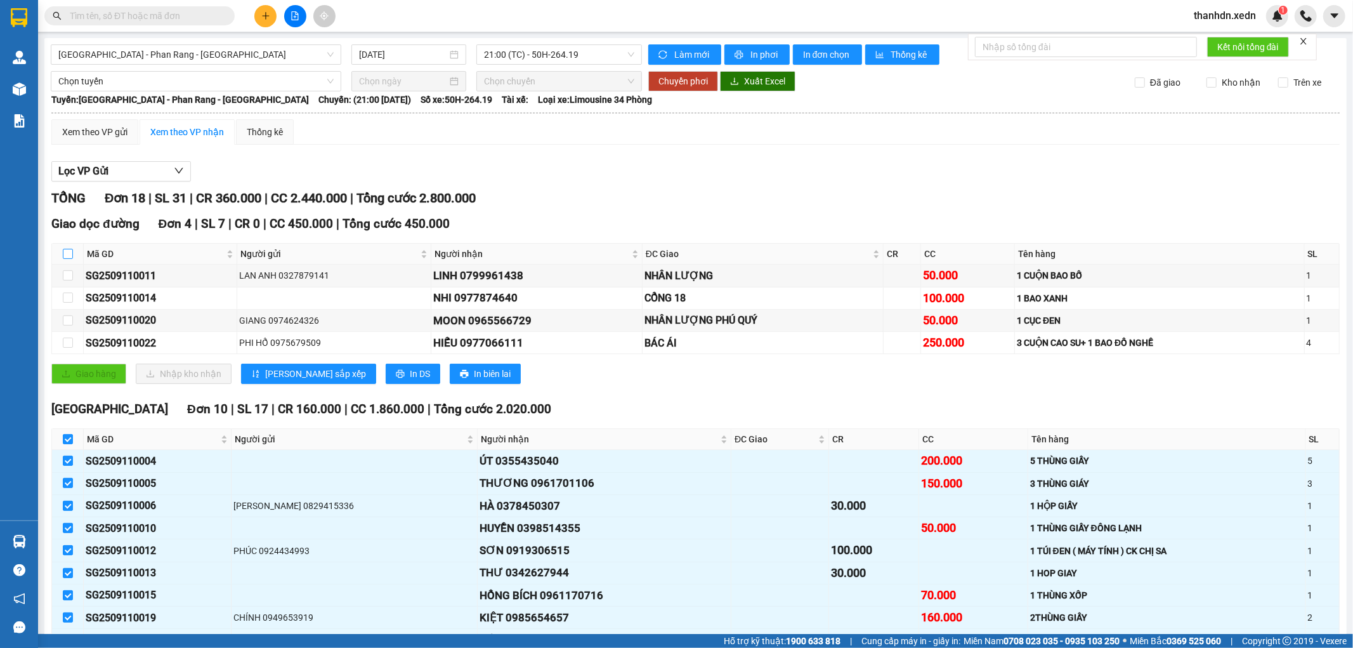
checkbox input "true"
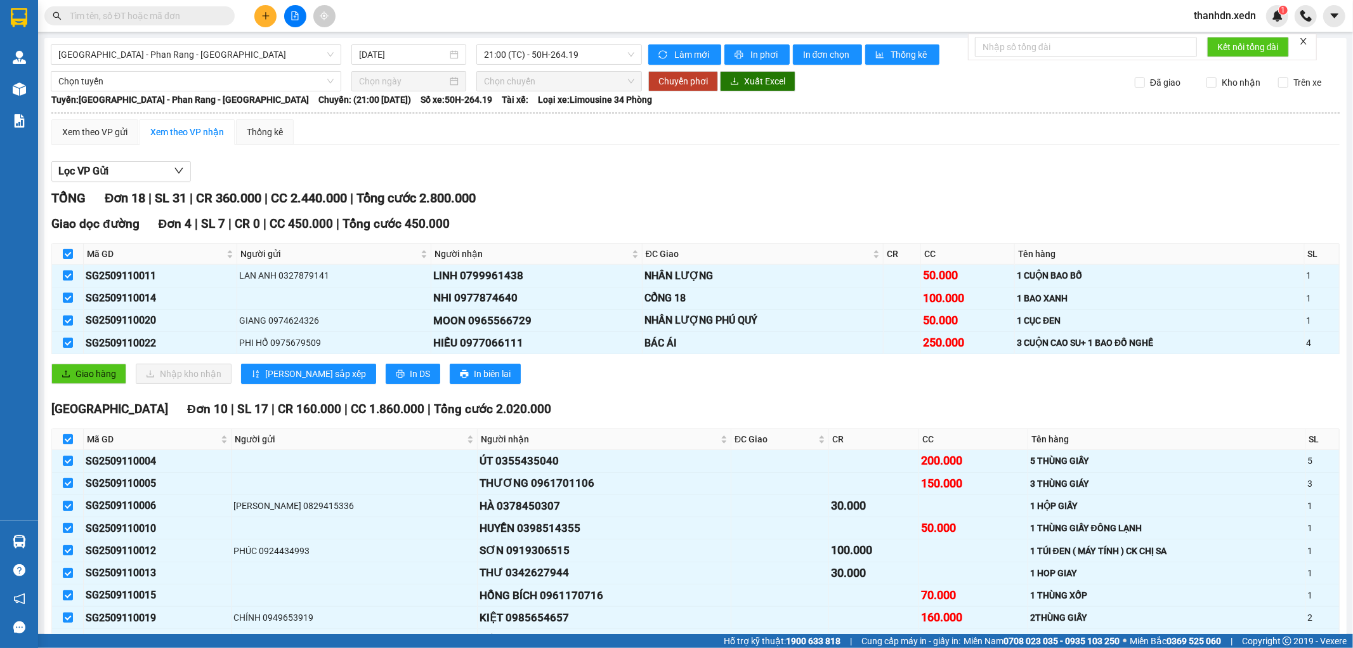
drag, startPoint x: 726, startPoint y: 167, endPoint x: 674, endPoint y: 178, distance: 52.5
click at [719, 169] on div "Lọc VP Gửi" at bounding box center [695, 171] width 1288 height 21
click at [65, 251] on input "checkbox" at bounding box center [68, 254] width 10 height 10
checkbox input "false"
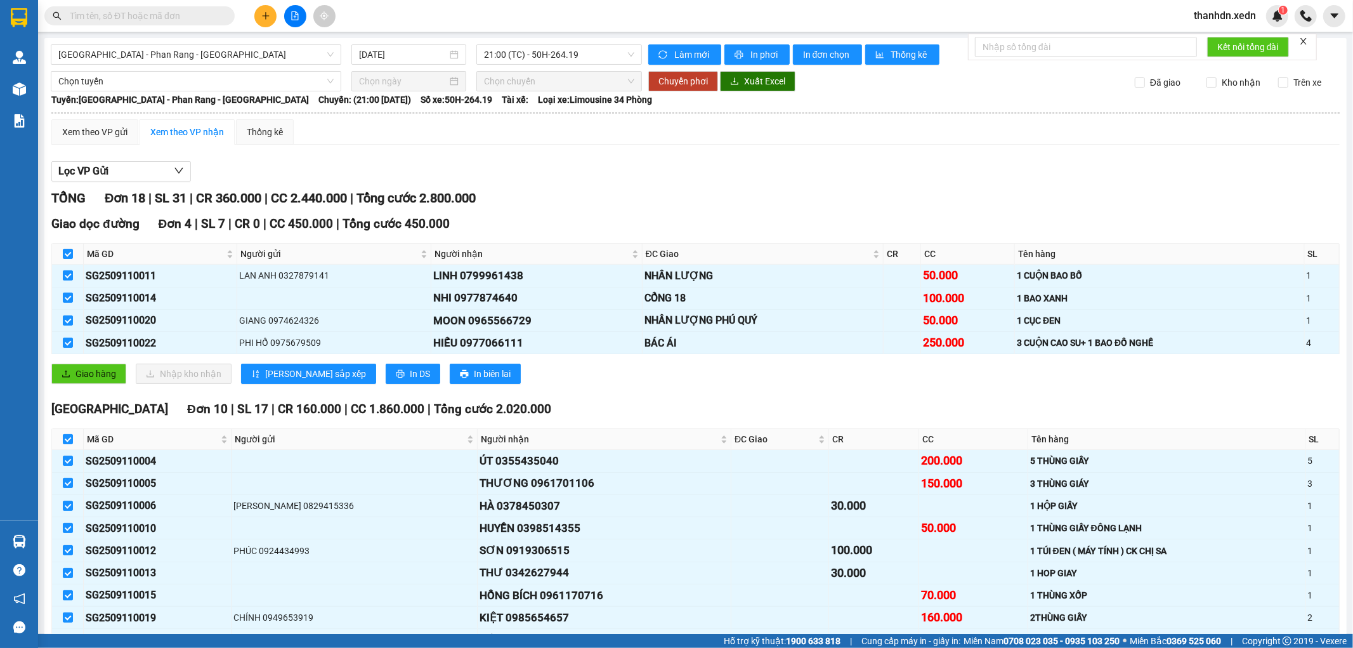
checkbox input "false"
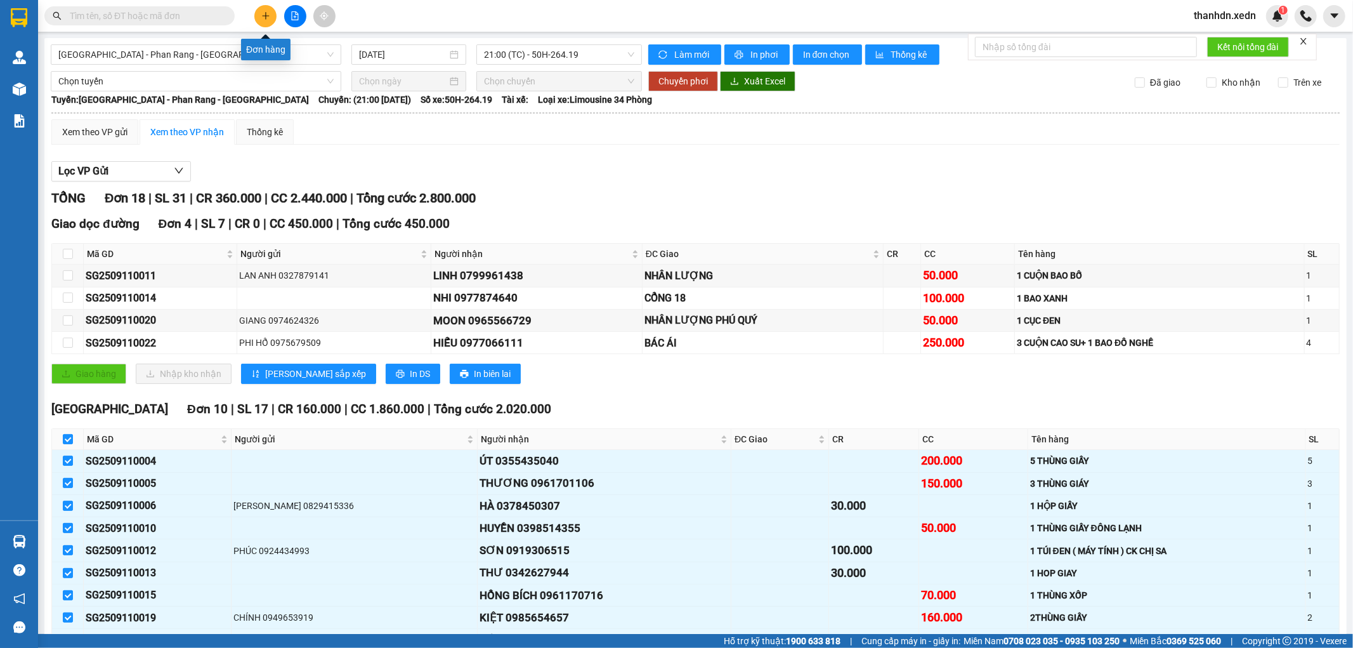
click at [263, 13] on button at bounding box center [265, 16] width 22 height 22
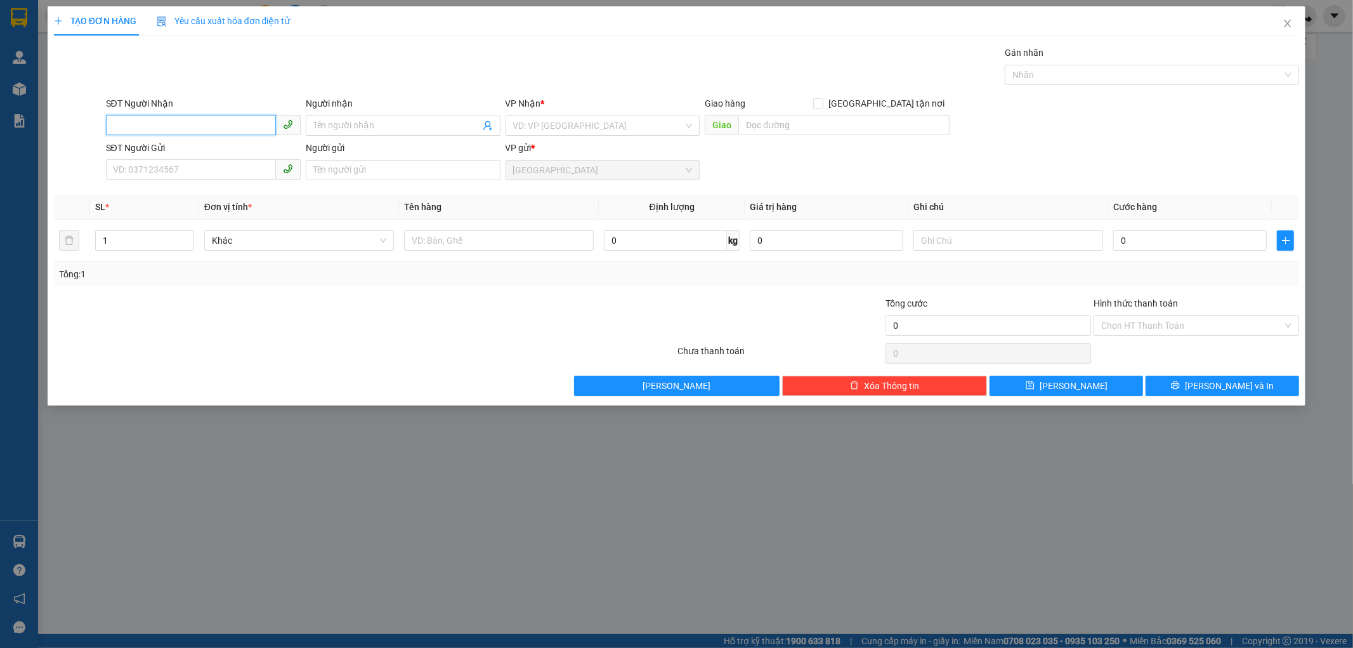
click at [200, 129] on input "SĐT Người Nhận" at bounding box center [191, 125] width 170 height 20
click at [202, 128] on input "206" at bounding box center [191, 125] width 170 height 20
type input "2"
click at [193, 127] on input "0918556206" at bounding box center [191, 125] width 170 height 20
type input "0918556206"
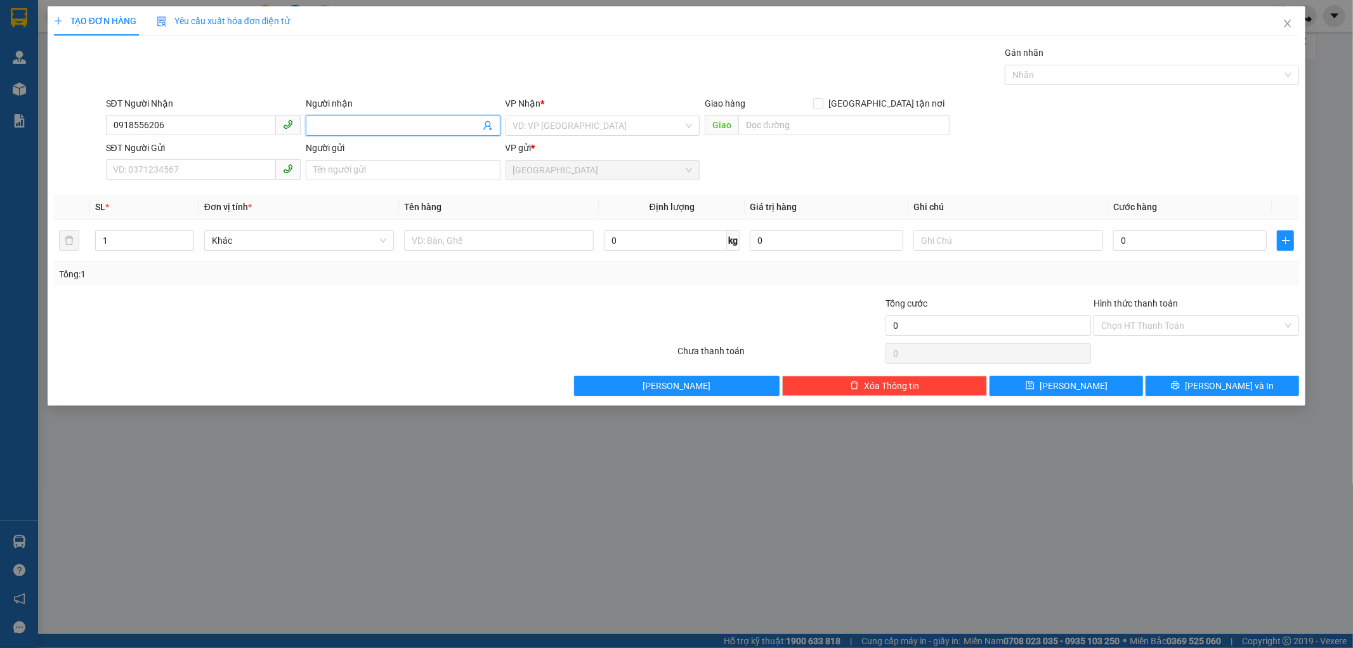
click at [353, 128] on input "Người nhận" at bounding box center [396, 126] width 167 height 14
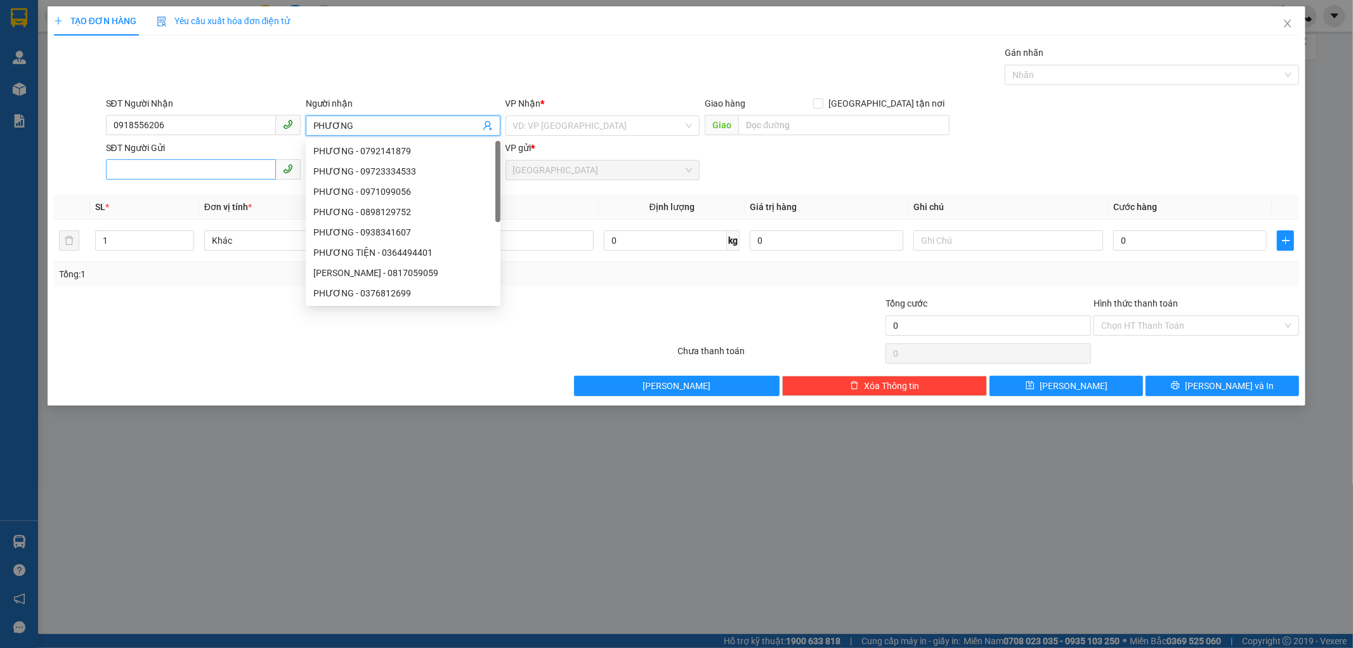
type input "PHƯƠNG"
click at [154, 174] on input "SĐT Người Gửi" at bounding box center [191, 169] width 170 height 20
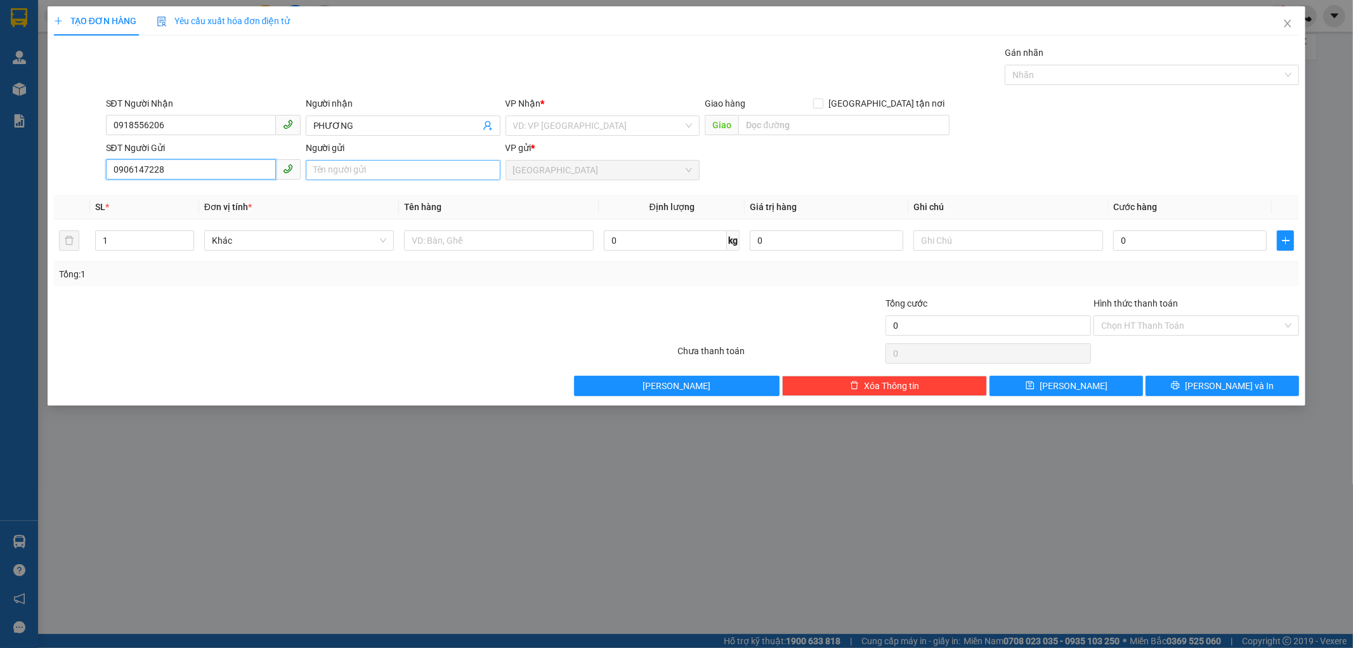
type input "0906147228"
click at [318, 167] on input "Người gửi" at bounding box center [403, 170] width 195 height 20
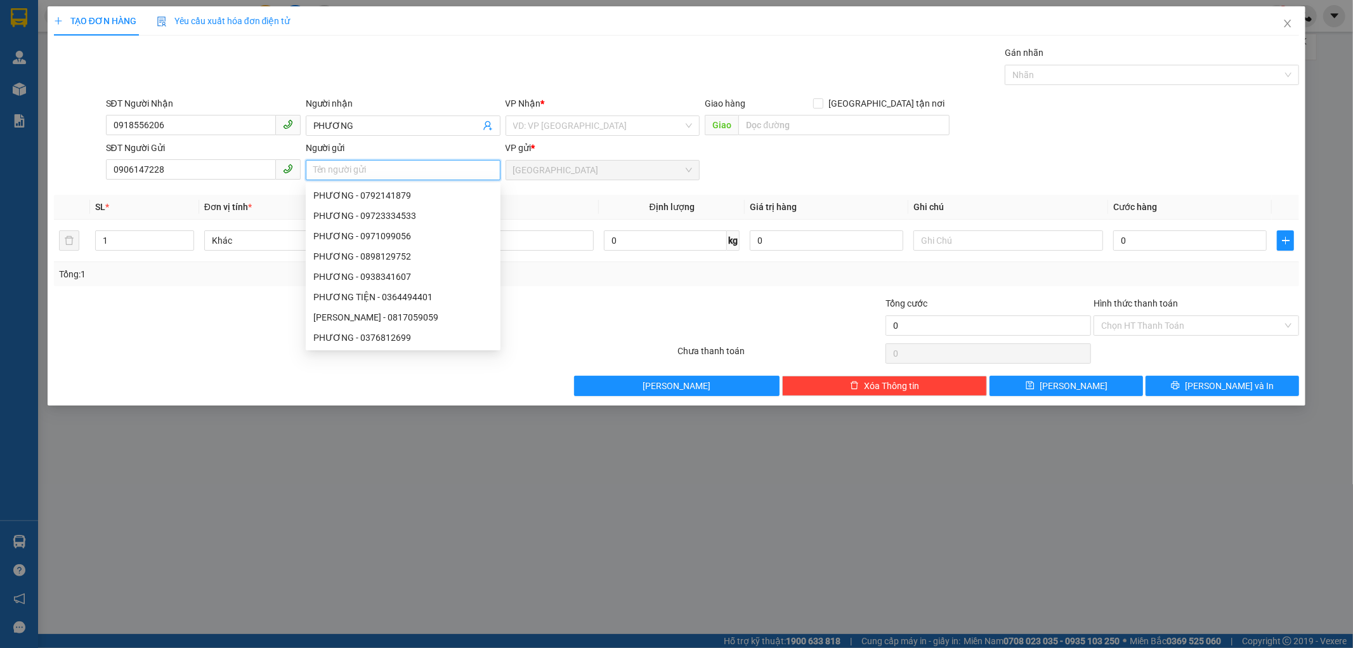
click at [321, 167] on input "Người gửi" at bounding box center [403, 170] width 195 height 20
type input "NGA"
click at [554, 125] on input "search" at bounding box center [598, 125] width 171 height 19
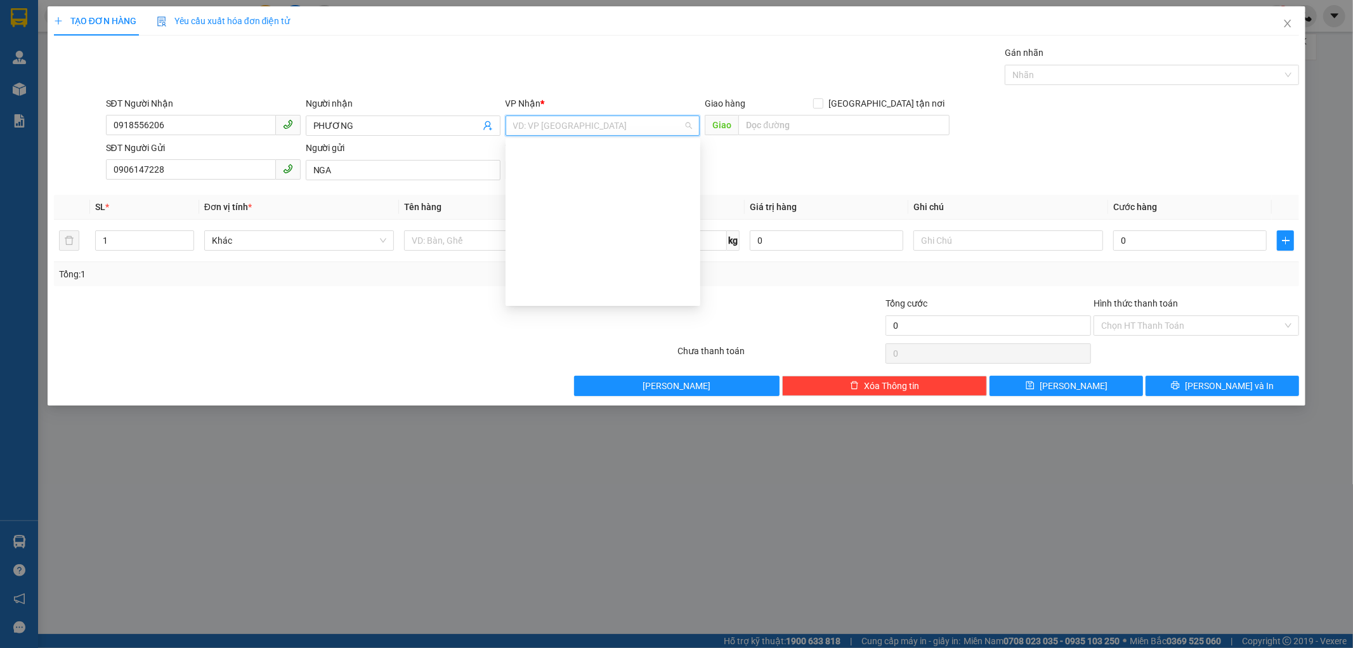
click at [560, 449] on div "Dọc đường" at bounding box center [603, 456] width 180 height 14
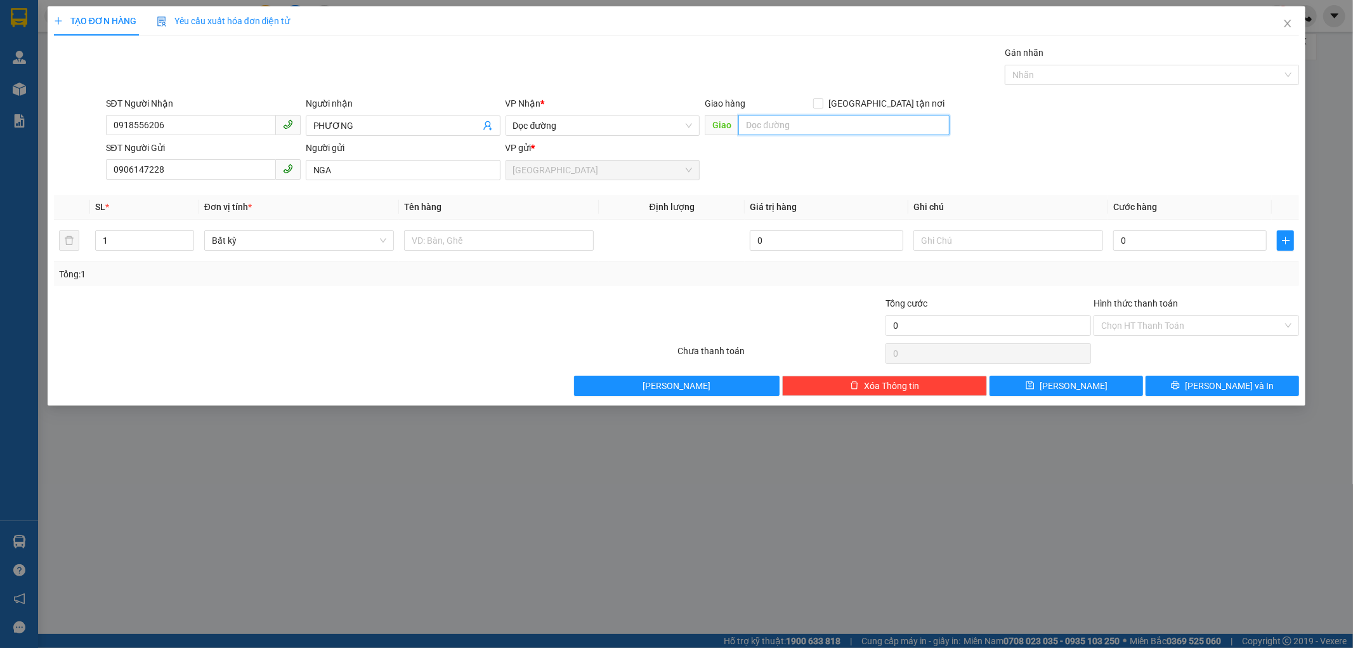
click at [782, 128] on input "text" at bounding box center [843, 125] width 211 height 20
type input "KHÁNH SƠN"
click at [433, 244] on input "text" at bounding box center [499, 240] width 190 height 20
type input "1 BỊ TRÁNG"
click at [1118, 237] on input "0" at bounding box center [1190, 240] width 154 height 20
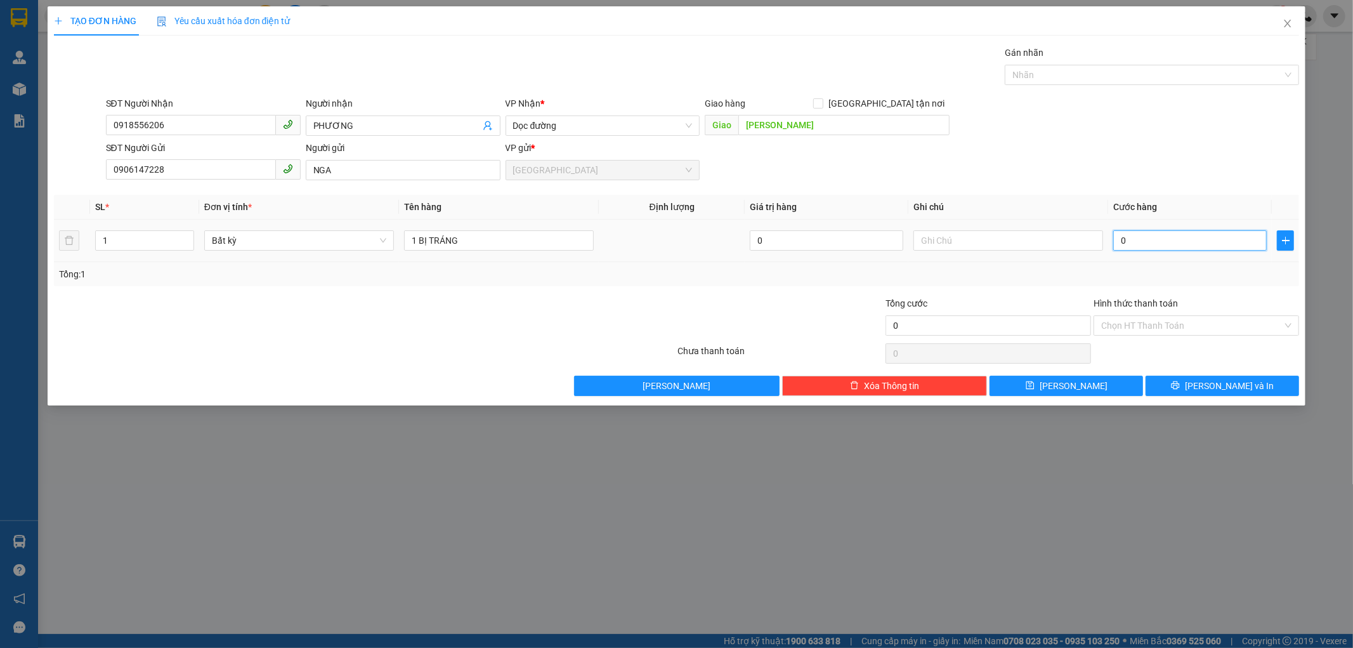
type input "6"
type input "60"
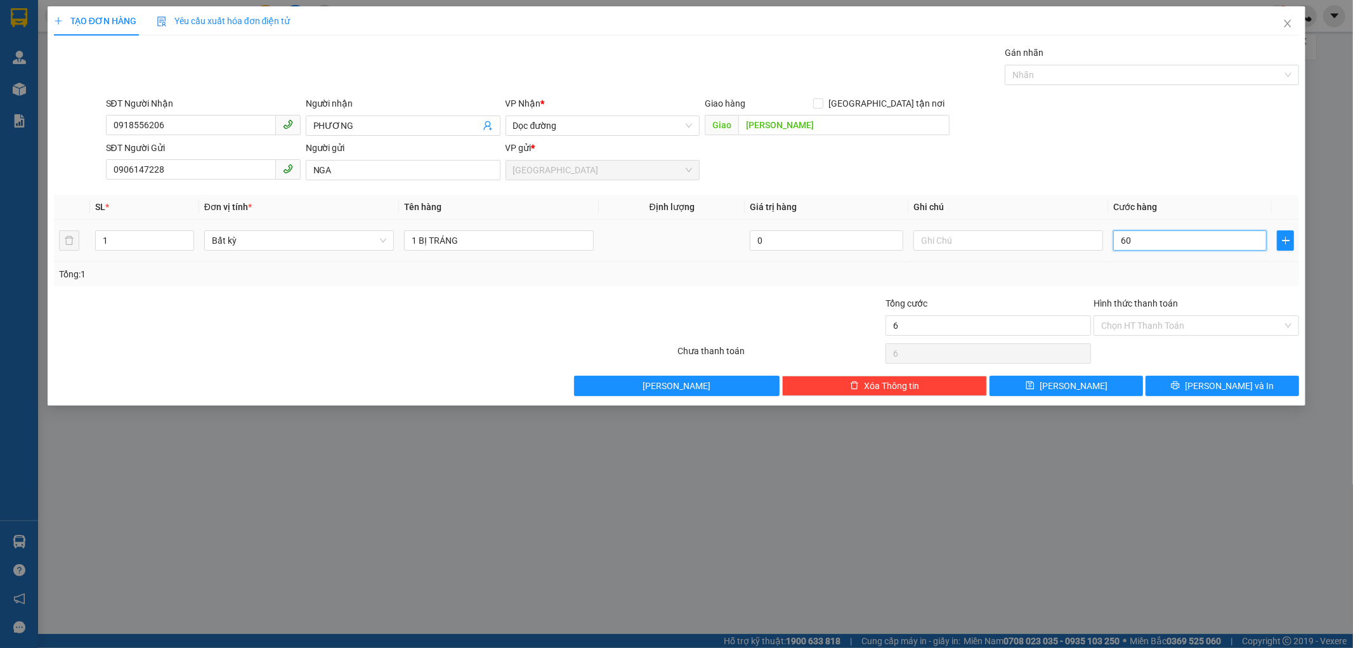
type input "60"
type input "60.000"
click at [1132, 252] on div "60.000" at bounding box center [1190, 240] width 154 height 25
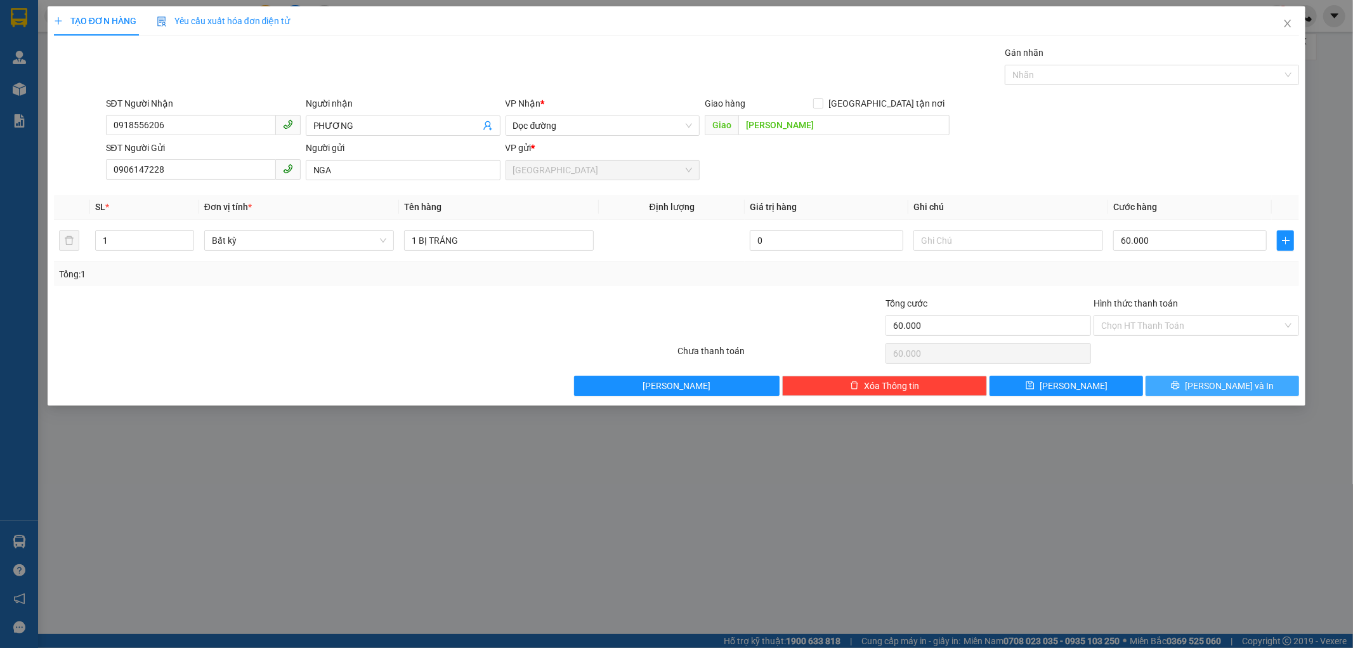
click at [1191, 384] on button "[PERSON_NAME] và In" at bounding box center [1223, 386] width 154 height 20
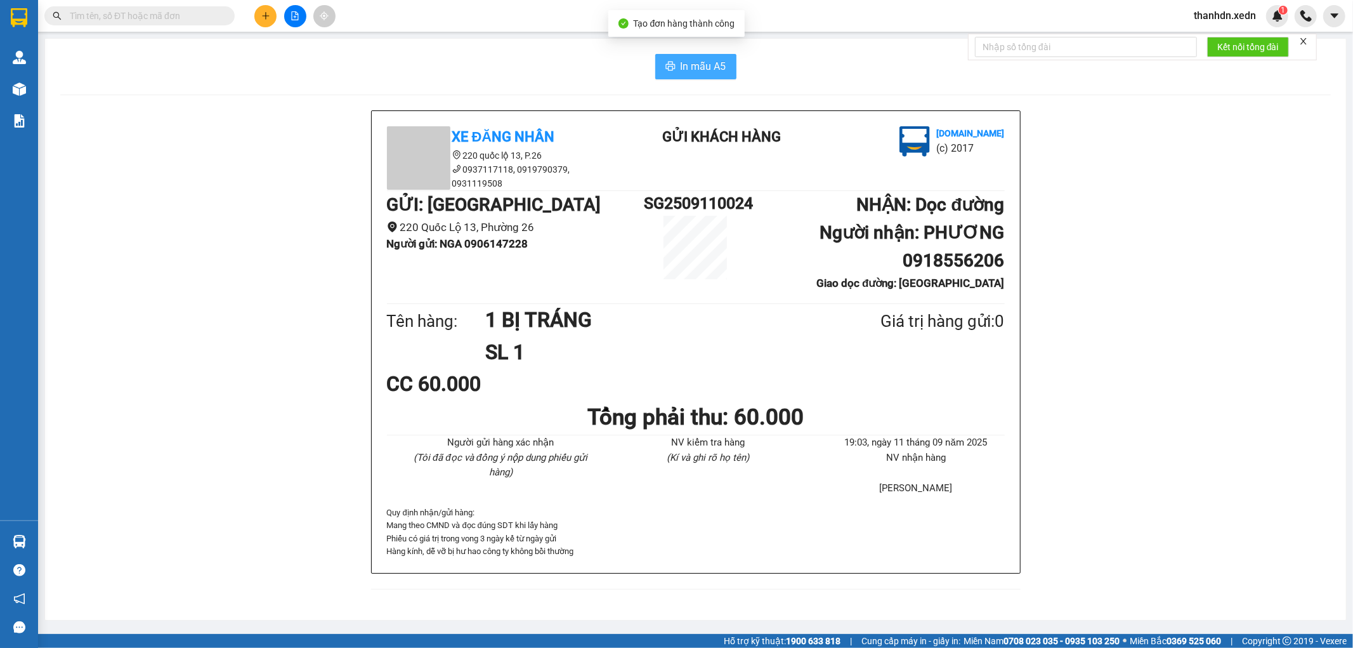
click at [705, 58] on span "In mẫu A5" at bounding box center [704, 66] width 46 height 16
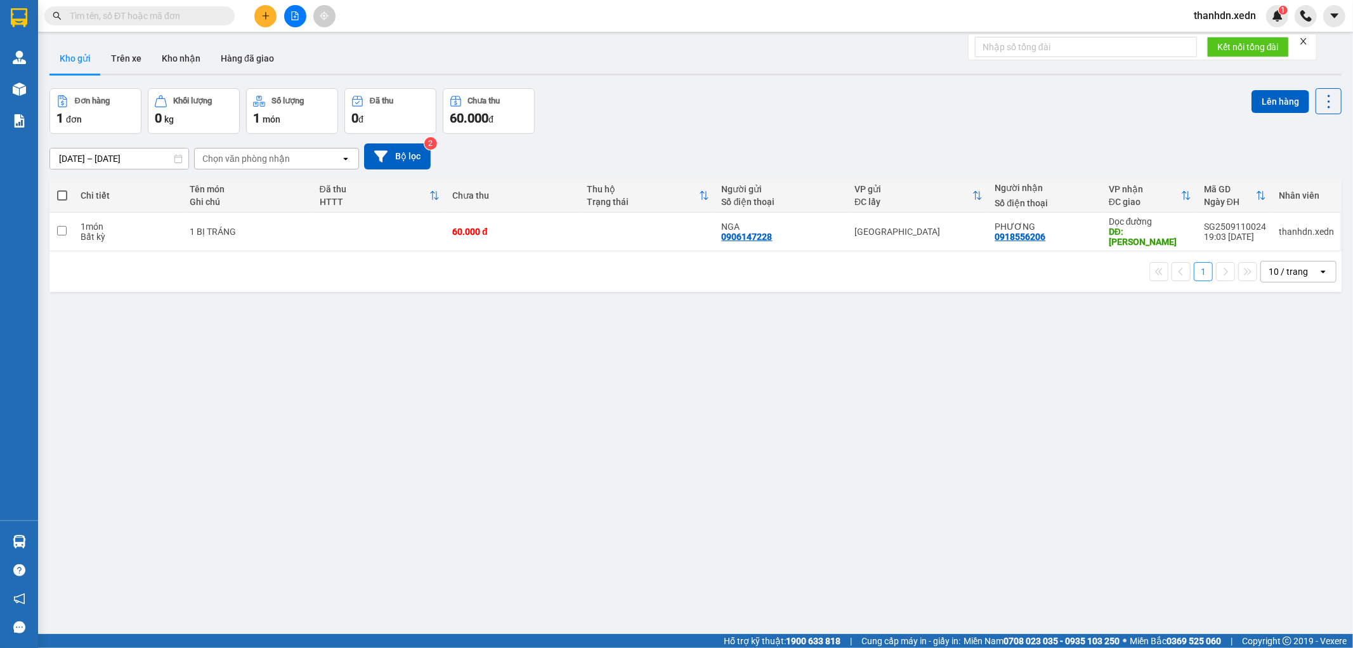
click at [59, 190] on span at bounding box center [62, 195] width 10 height 10
click at [62, 189] on input "checkbox" at bounding box center [62, 189] width 0 height 0
checkbox input "true"
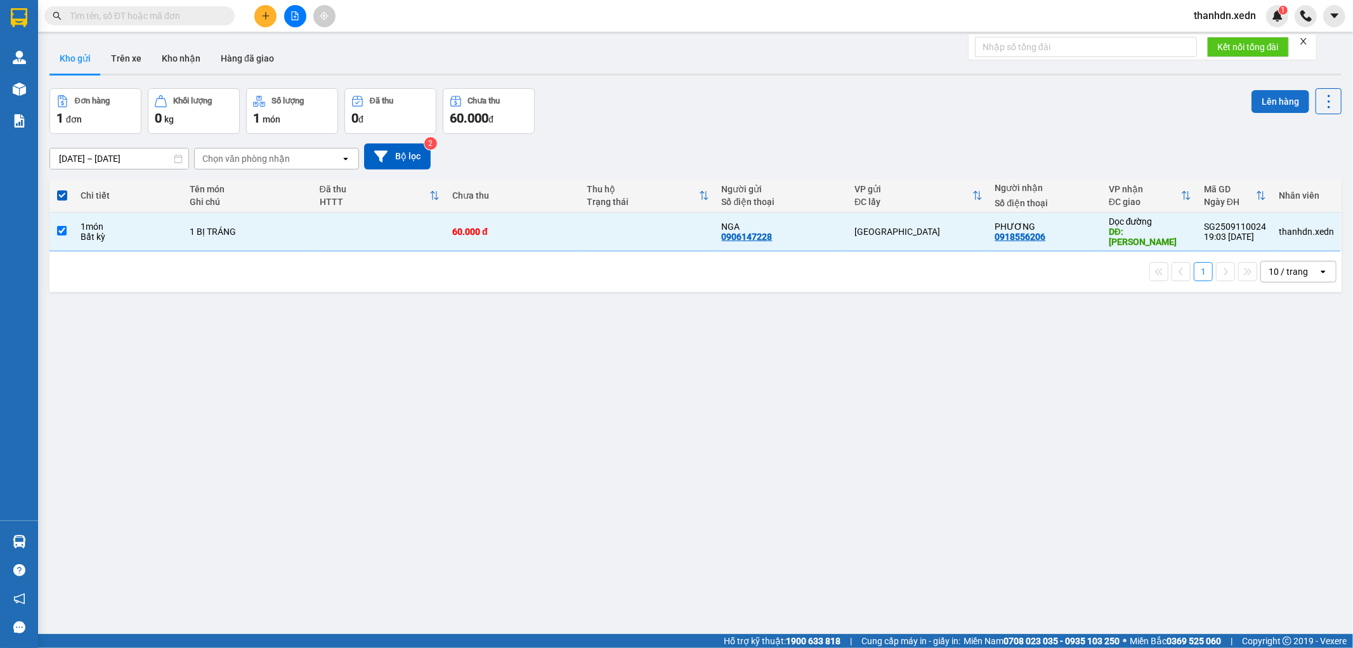
click at [1273, 95] on button "Lên hàng" at bounding box center [1281, 101] width 58 height 23
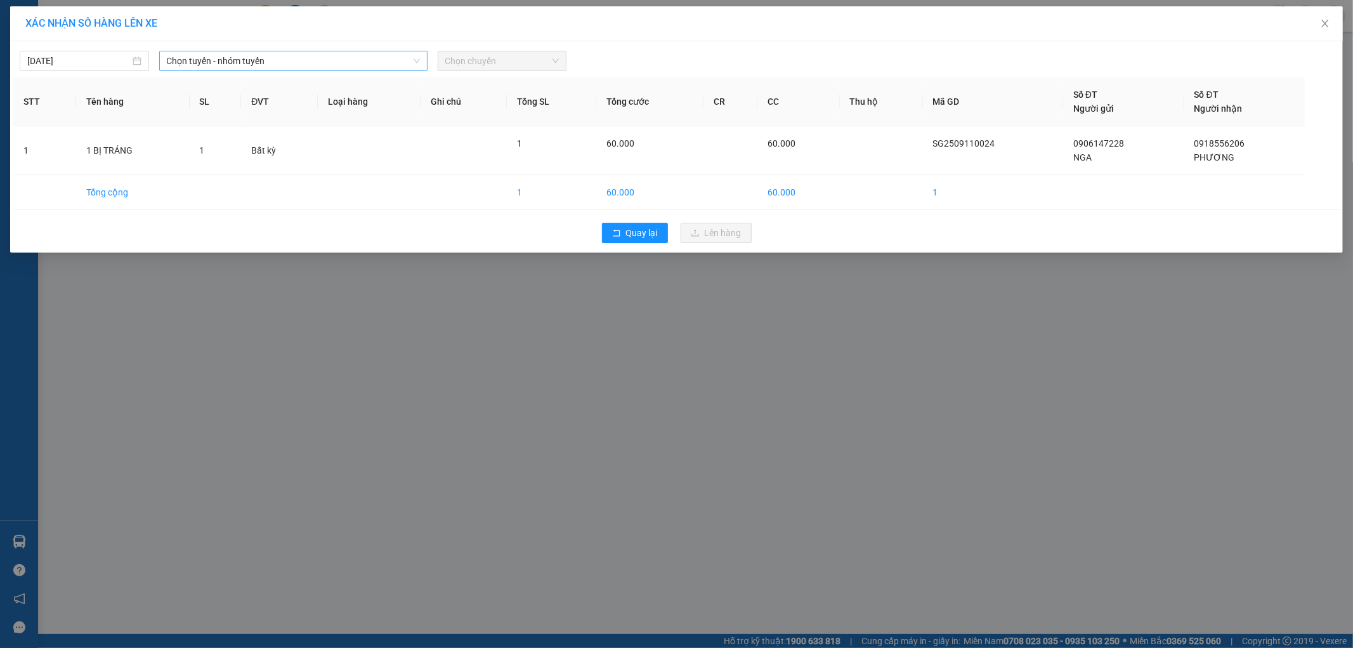
click at [407, 66] on span "Chọn tuyến - nhóm tuyến" at bounding box center [293, 60] width 253 height 19
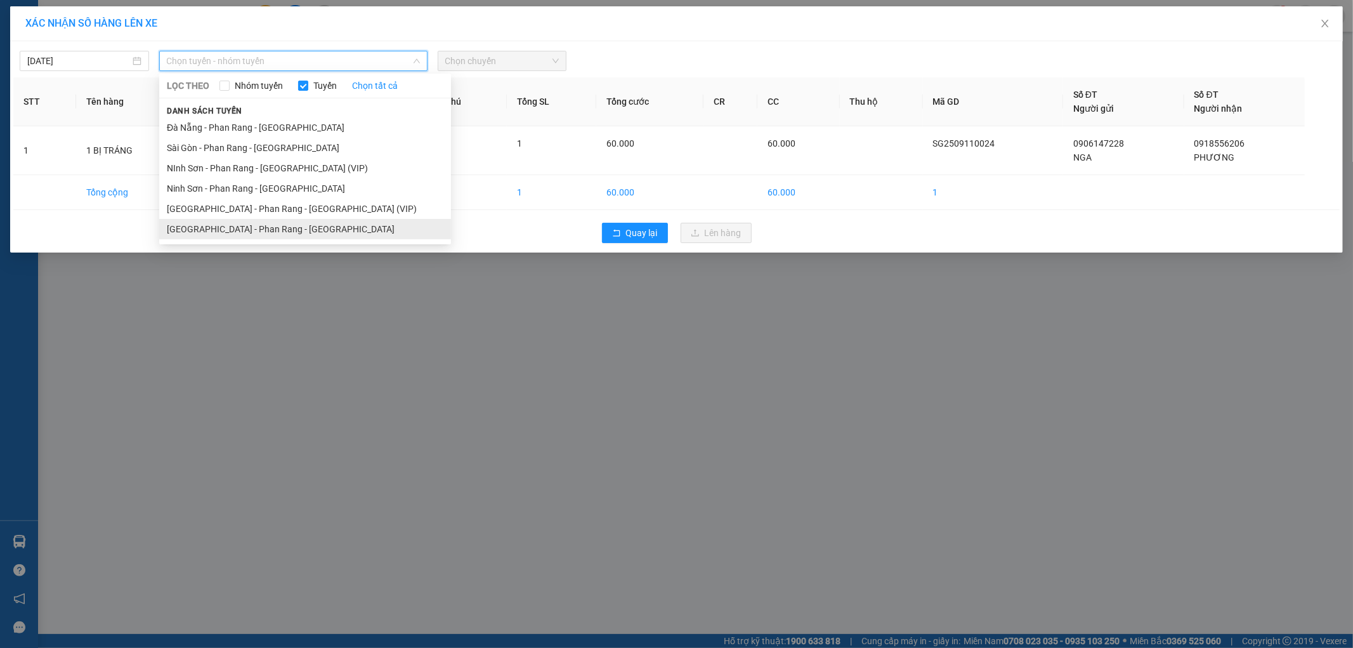
click at [306, 233] on li "Sài Gòn - Phan Rang - Ninh Sơn" at bounding box center [305, 229] width 292 height 20
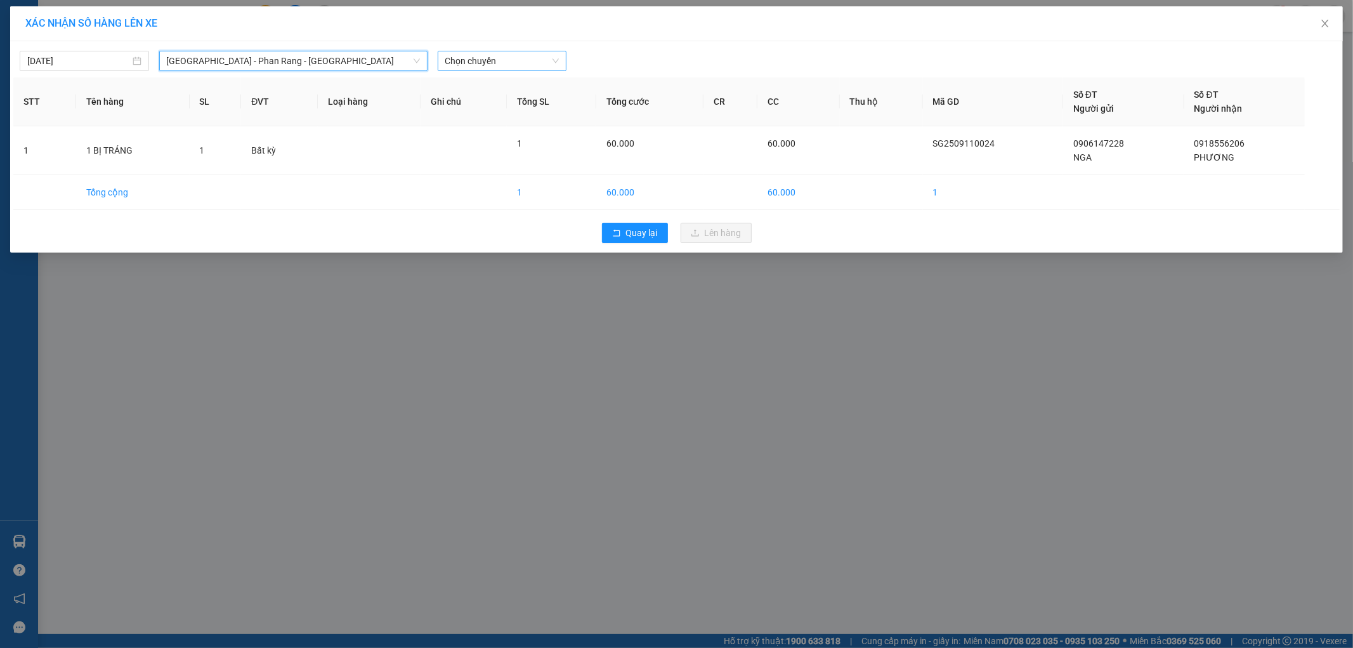
click at [528, 60] on span "Chọn chuyến" at bounding box center [502, 60] width 114 height 19
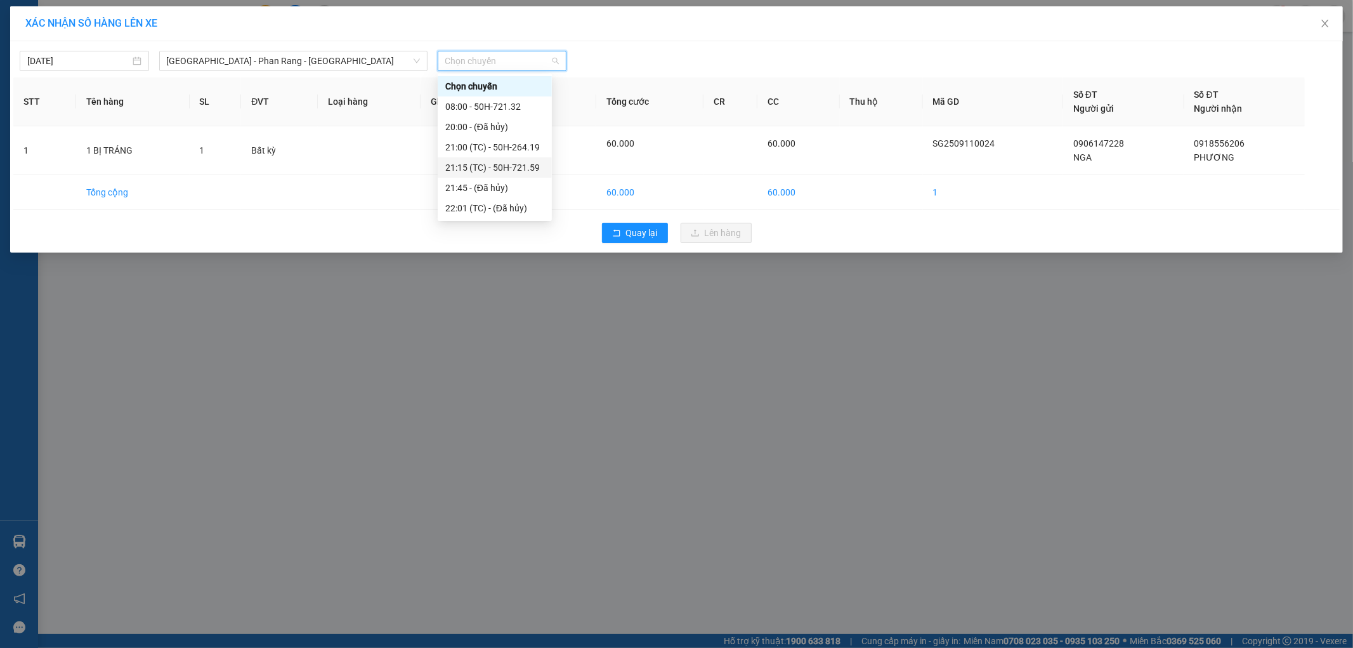
click at [534, 166] on div "21:15 (TC) - 50H-721.59" at bounding box center [494, 168] width 99 height 14
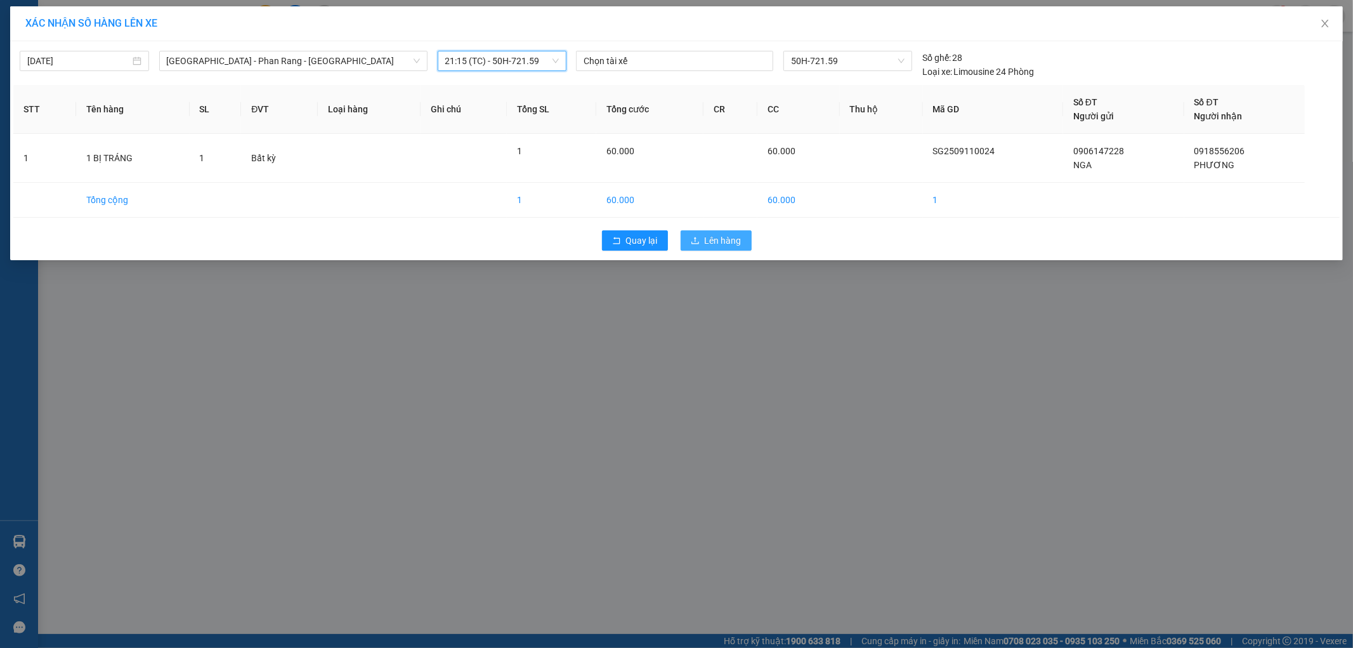
click at [693, 233] on button "Lên hàng" at bounding box center [716, 240] width 71 height 20
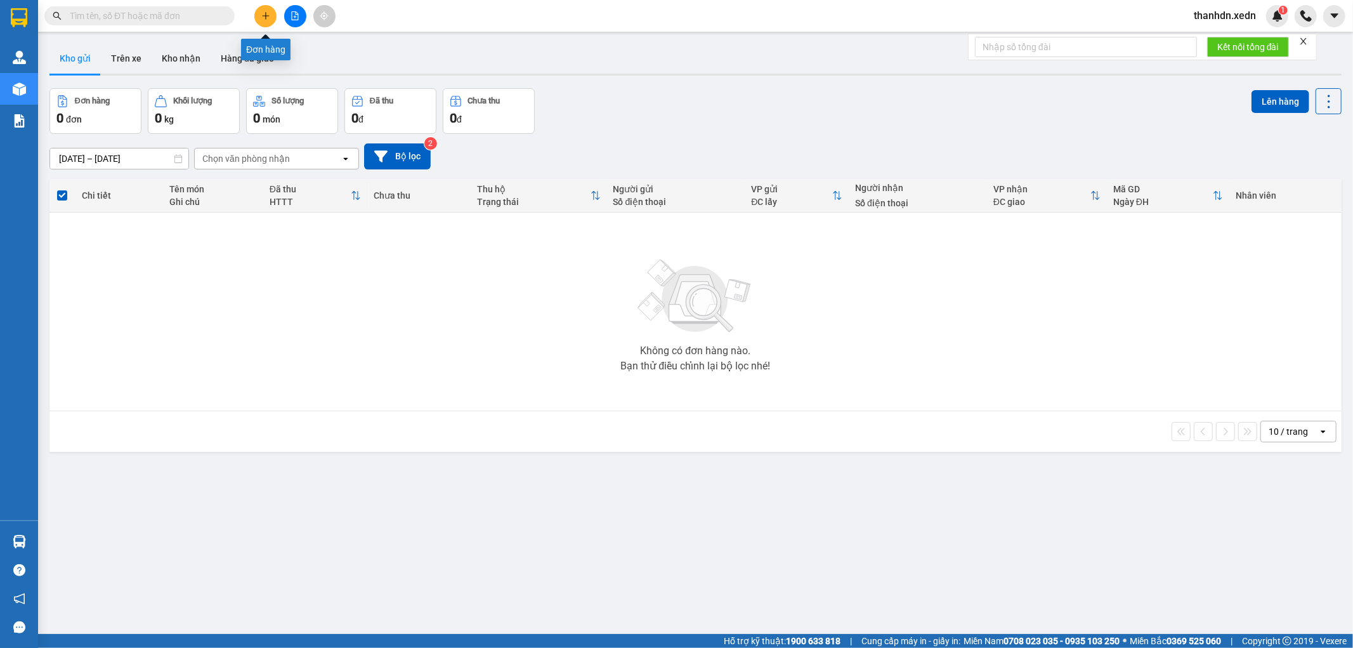
click at [258, 15] on button at bounding box center [265, 16] width 22 height 22
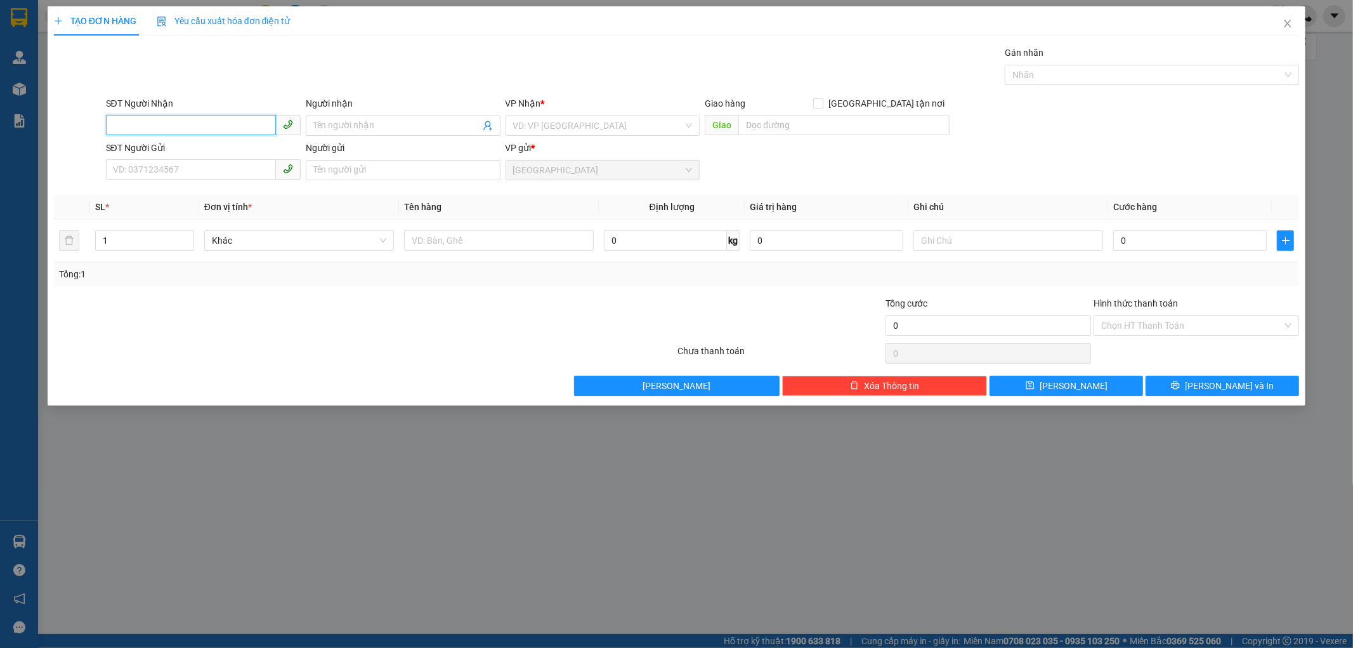
click at [150, 119] on input "SĐT Người Nhận" at bounding box center [191, 125] width 170 height 20
click at [150, 124] on input "SĐT Người Nhận" at bounding box center [191, 125] width 170 height 20
type input "0986520774"
click at [188, 152] on div "0986520774 - NAM" at bounding box center [204, 151] width 180 height 14
type input "NAM"
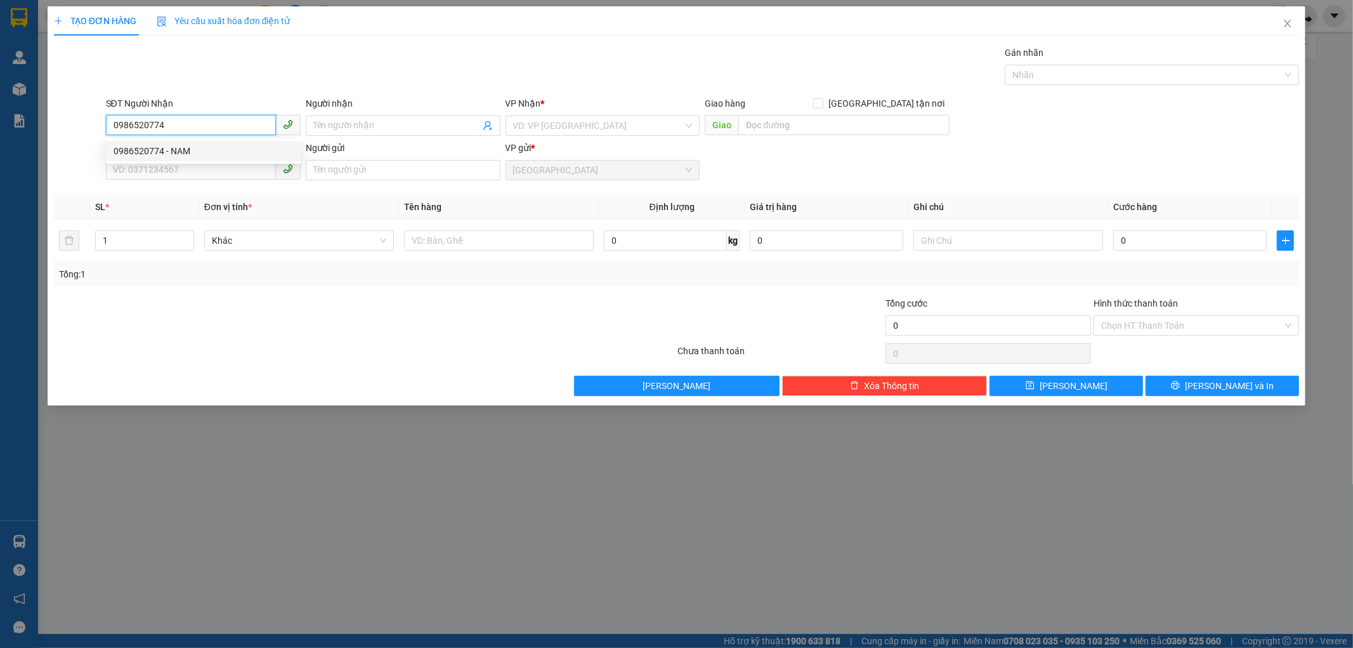
type input "TÔ HẠP - KHÁNH SƠN"
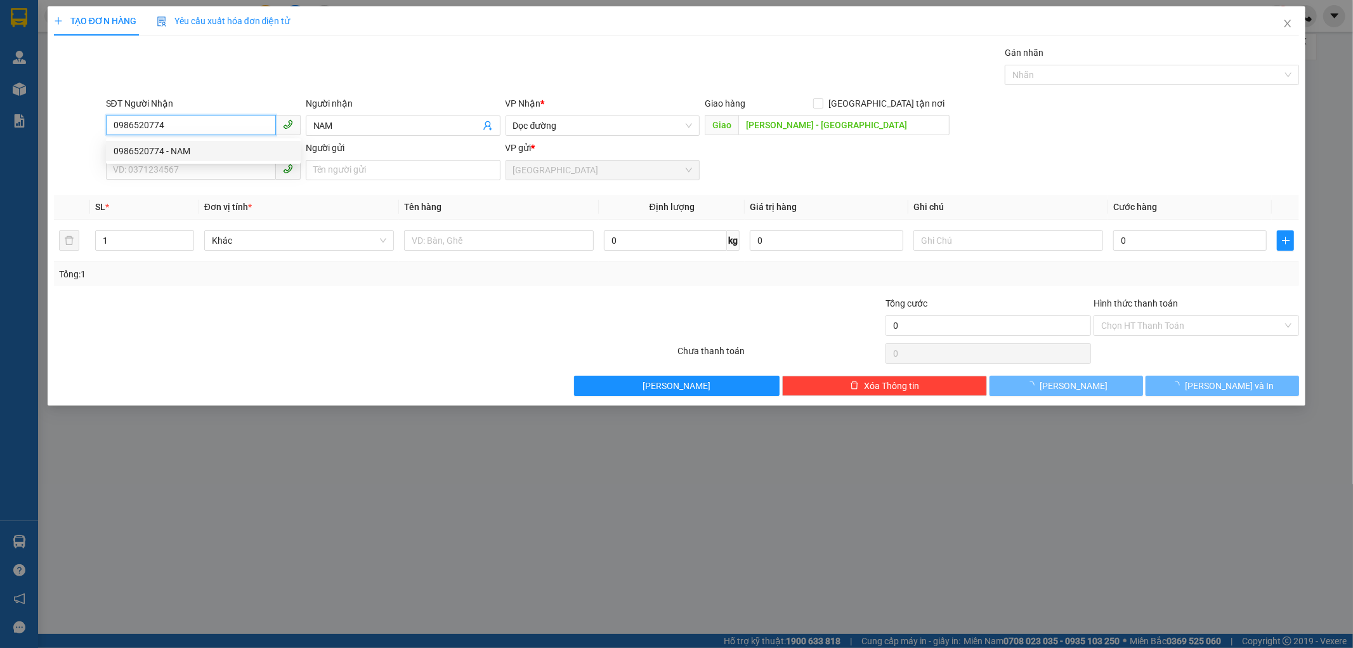
type input "100.000"
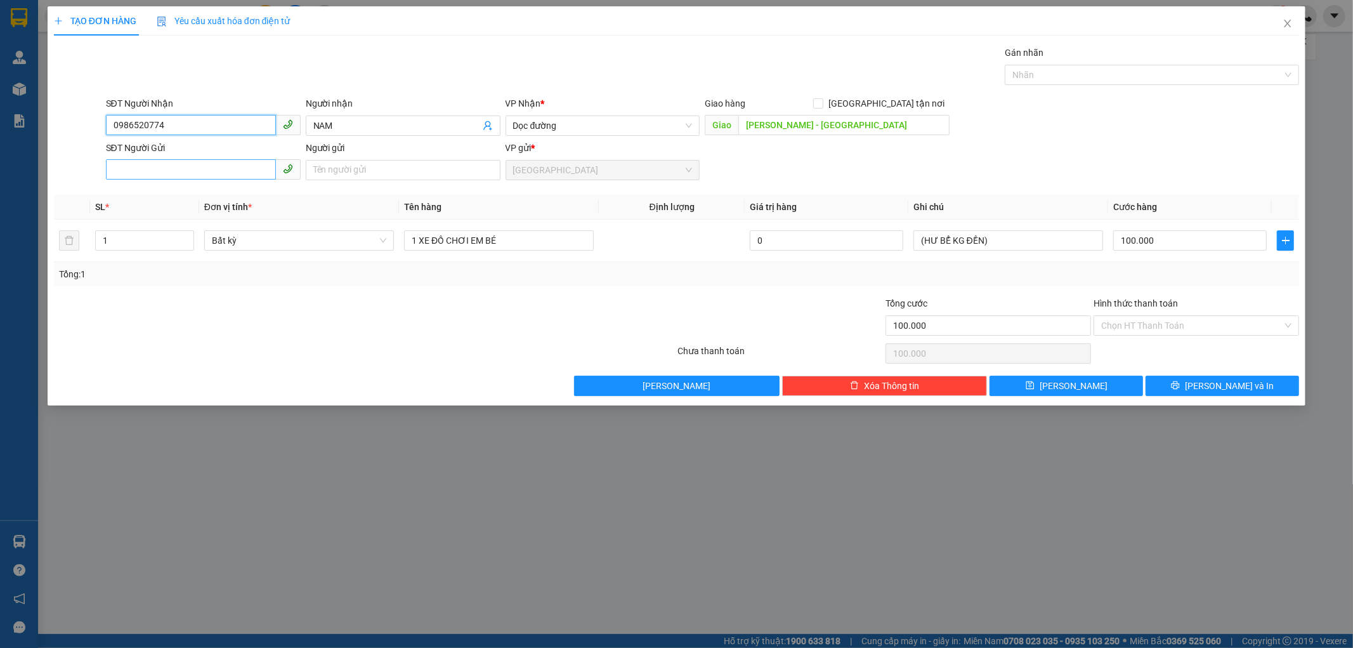
type input "0986520774"
click at [161, 167] on input "SĐT Người Gửi" at bounding box center [191, 169] width 170 height 20
click at [169, 192] on div "0924960869 - TUYỀN" at bounding box center [204, 195] width 180 height 14
type input "0924960869"
type input "TUYỀN"
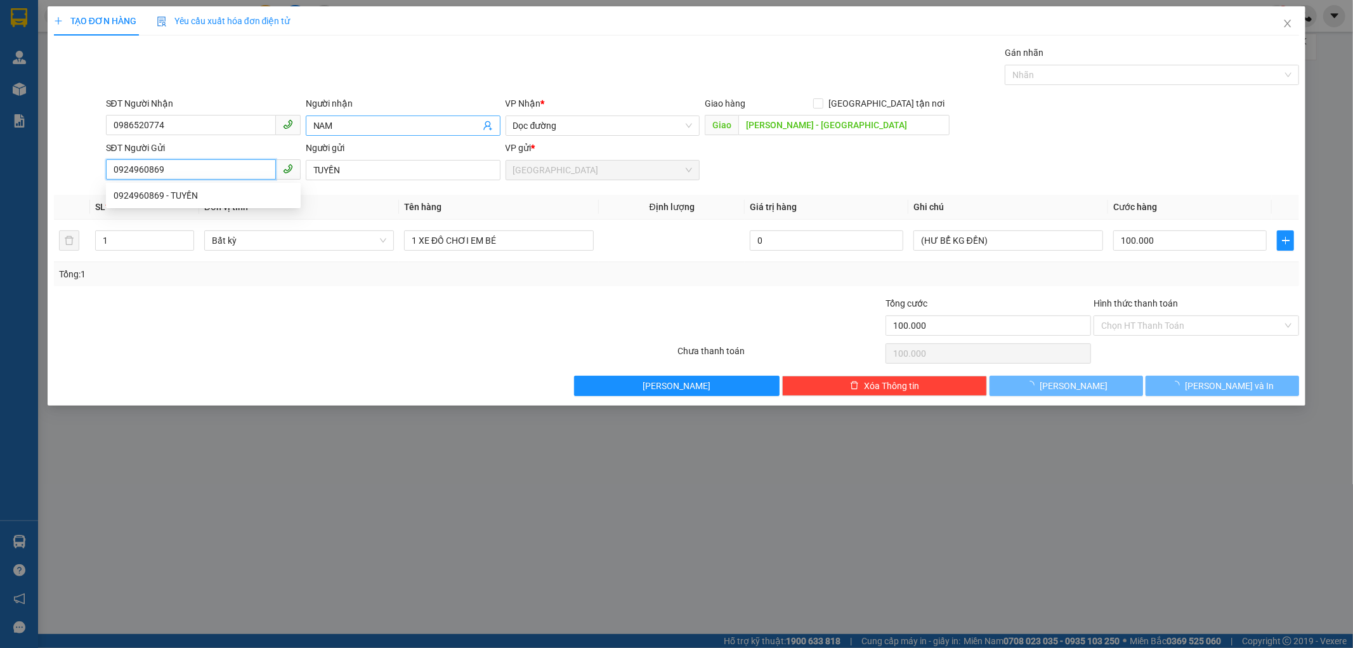
type input "50.000"
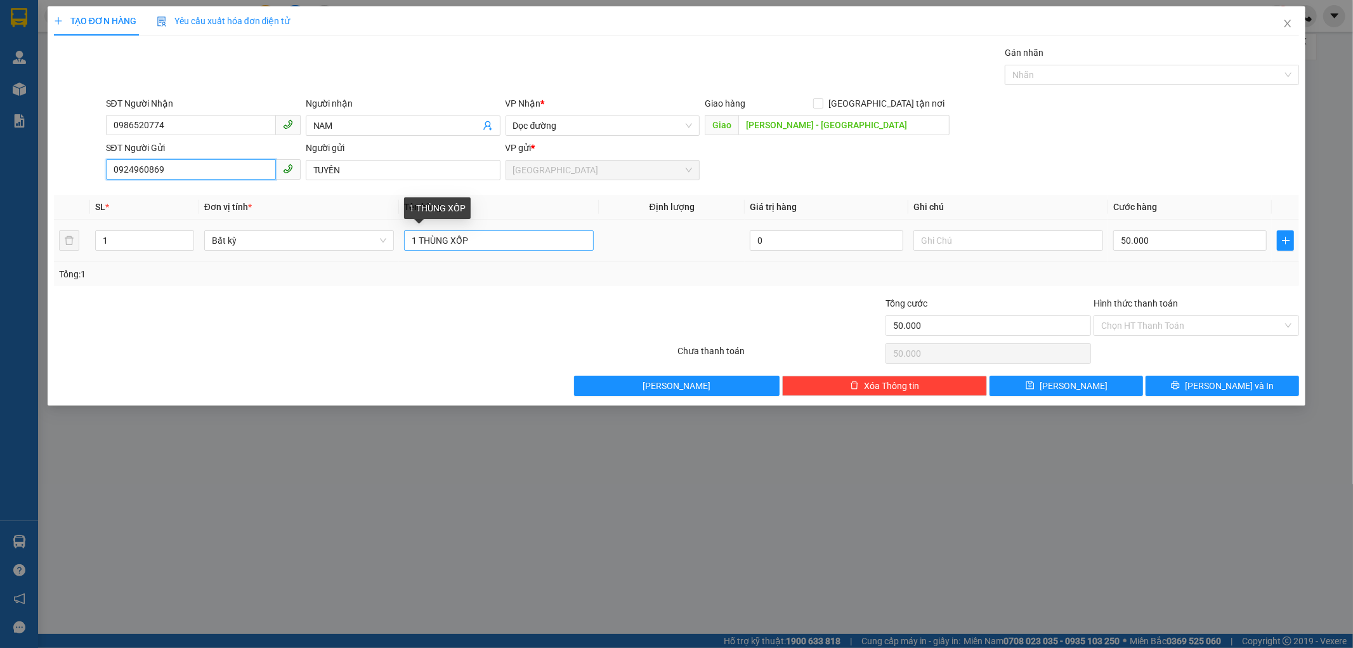
type input "0924960869"
click at [482, 239] on input "1 THÙNG XỐP" at bounding box center [499, 240] width 190 height 20
type input "1 THÙNG GIẤY"
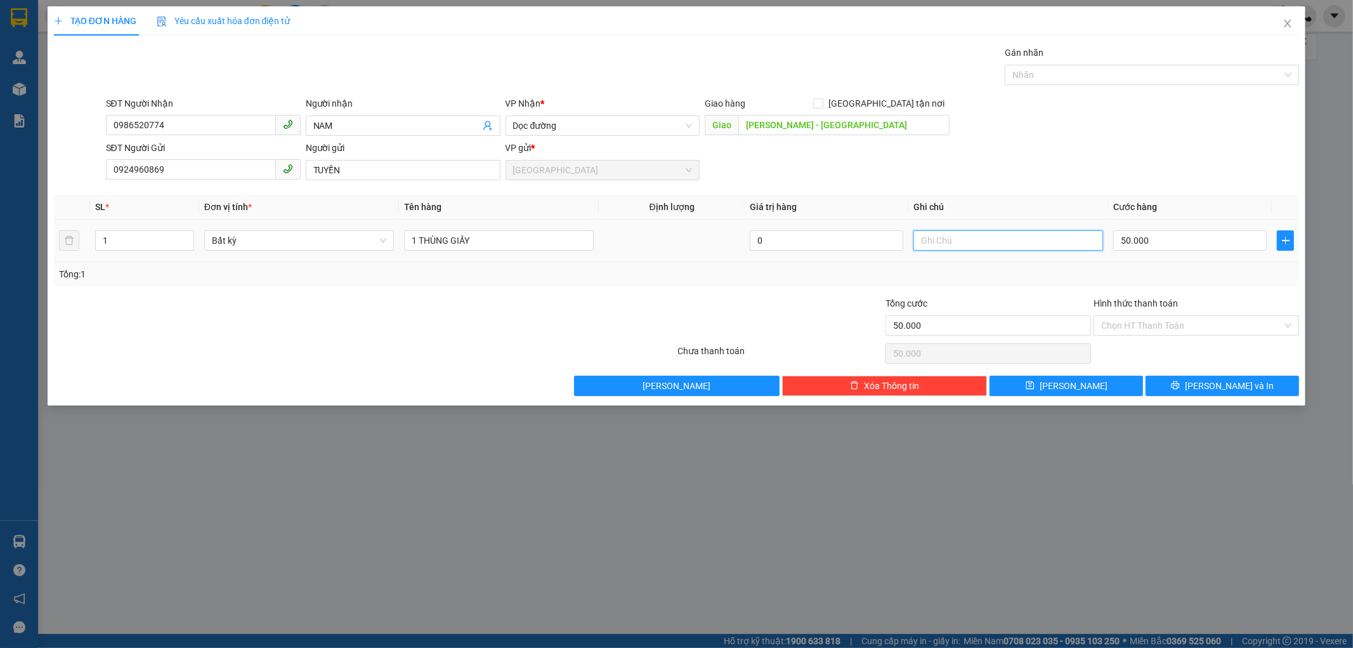
drag, startPoint x: 954, startPoint y: 243, endPoint x: 971, endPoint y: 248, distance: 17.9
click at [954, 244] on input "text" at bounding box center [1009, 240] width 190 height 20
type input "CK MỢ SA"
drag, startPoint x: 1166, startPoint y: 326, endPoint x: 1166, endPoint y: 336, distance: 10.2
click at [1166, 332] on input "Hình thức thanh toán" at bounding box center [1191, 325] width 181 height 19
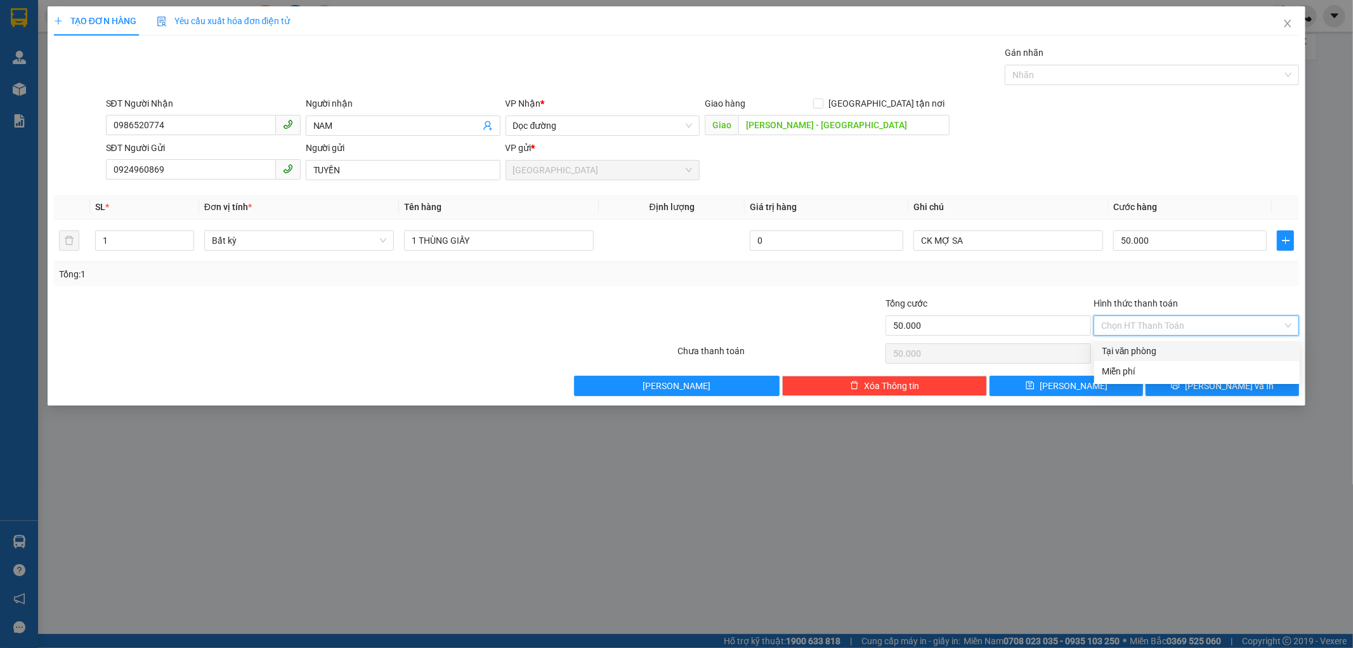
drag, startPoint x: 1155, startPoint y: 349, endPoint x: 1233, endPoint y: 381, distance: 83.9
click at [1159, 350] on div "Tại văn phòng" at bounding box center [1197, 351] width 190 height 14
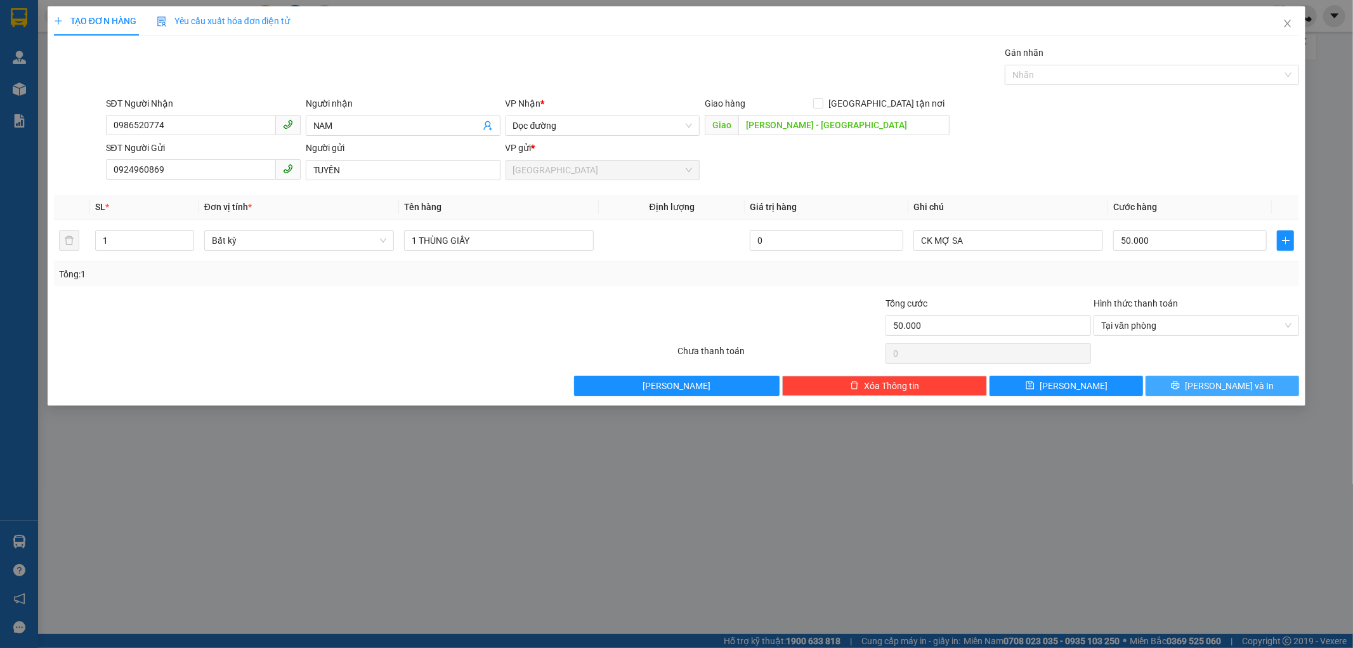
click at [1180, 383] on icon "printer" at bounding box center [1176, 385] width 8 height 8
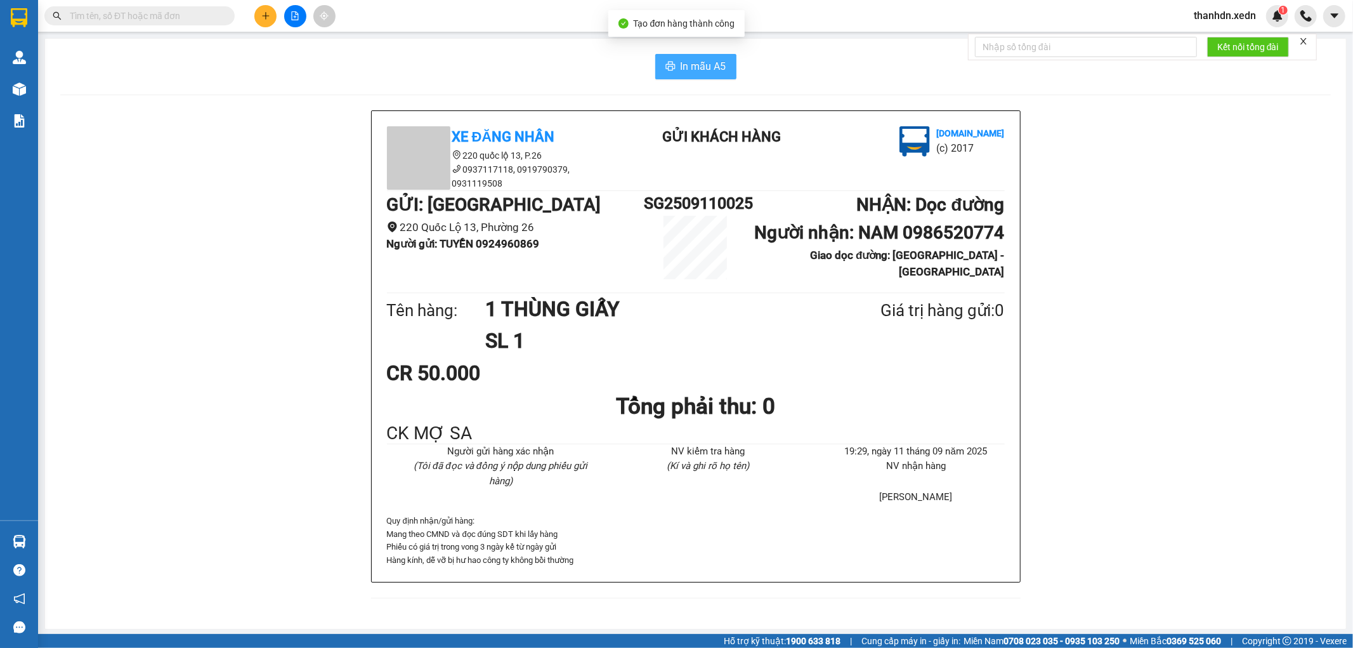
drag, startPoint x: 679, startPoint y: 59, endPoint x: 686, endPoint y: 59, distance: 7.0
click at [686, 59] on span "In mẫu A5" at bounding box center [704, 66] width 46 height 16
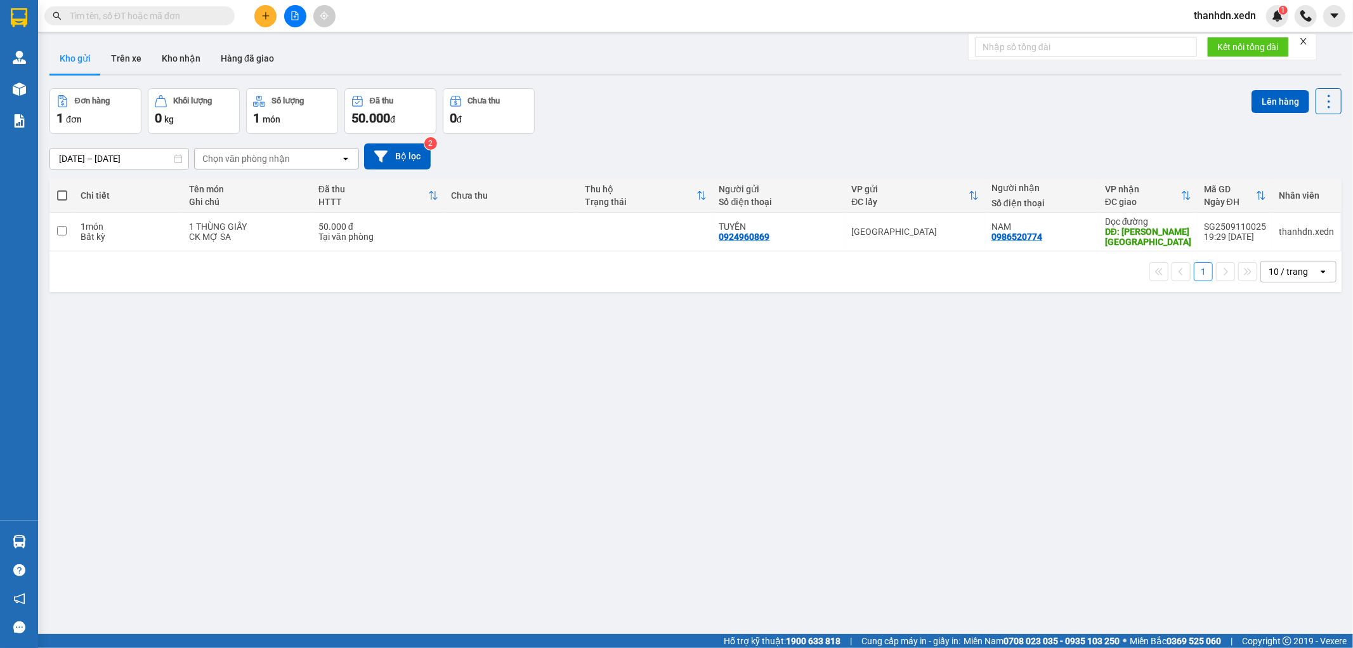
click at [62, 195] on span at bounding box center [62, 195] width 10 height 10
click at [62, 189] on input "checkbox" at bounding box center [62, 189] width 0 height 0
checkbox input "true"
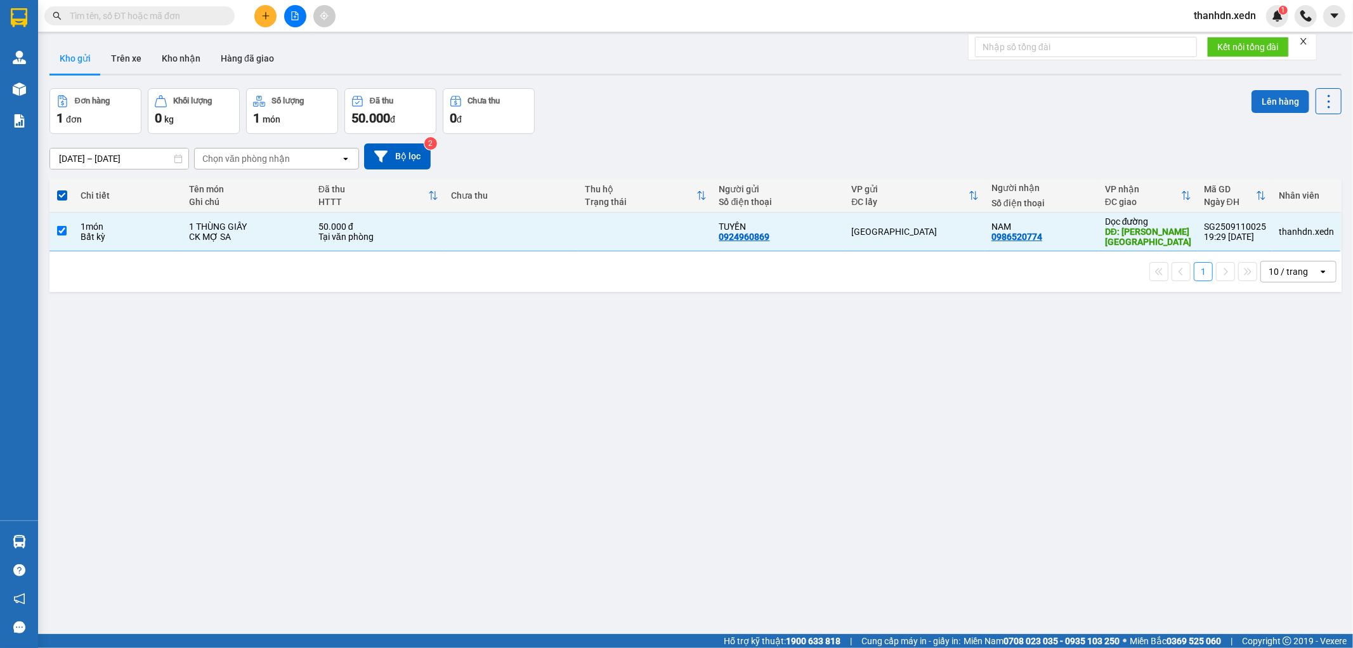
click at [1271, 96] on button "Lên hàng" at bounding box center [1281, 101] width 58 height 23
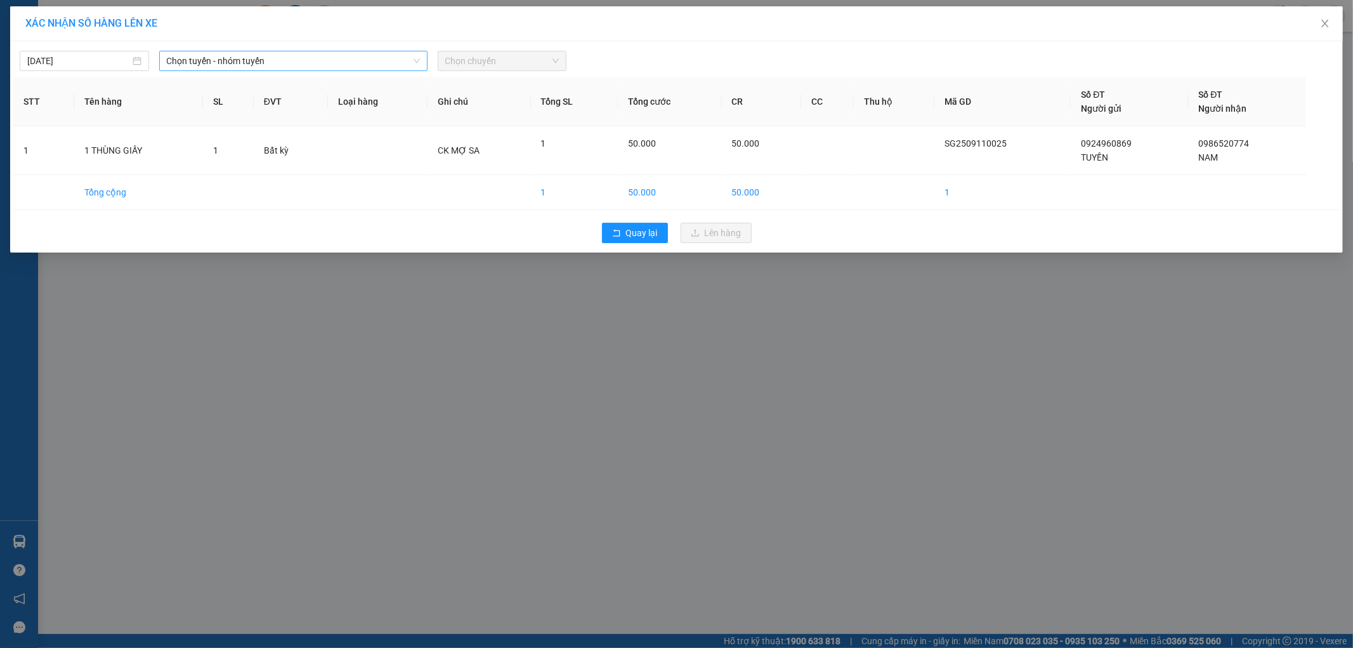
click at [239, 67] on span "Chọn tuyến - nhóm tuyến" at bounding box center [293, 60] width 253 height 19
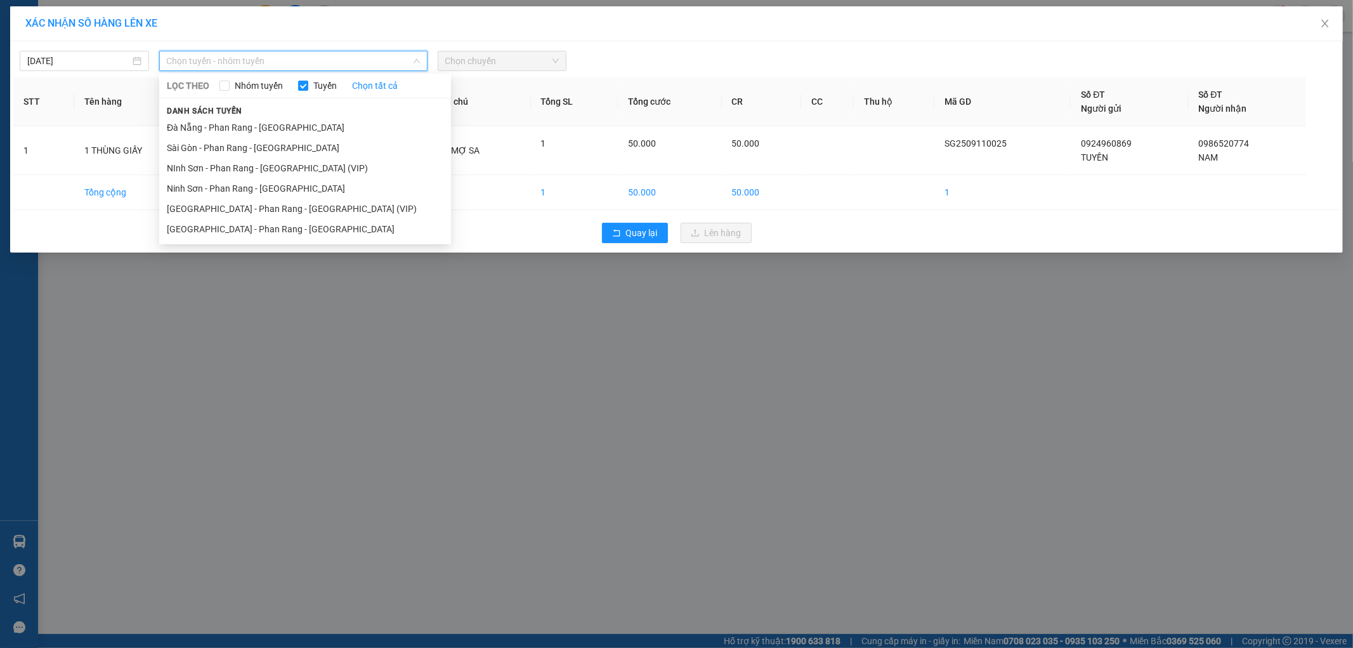
drag, startPoint x: 286, startPoint y: 226, endPoint x: 301, endPoint y: 225, distance: 15.2
click at [289, 227] on li "Sài Gòn - Phan Rang - Ninh Sơn" at bounding box center [305, 229] width 292 height 20
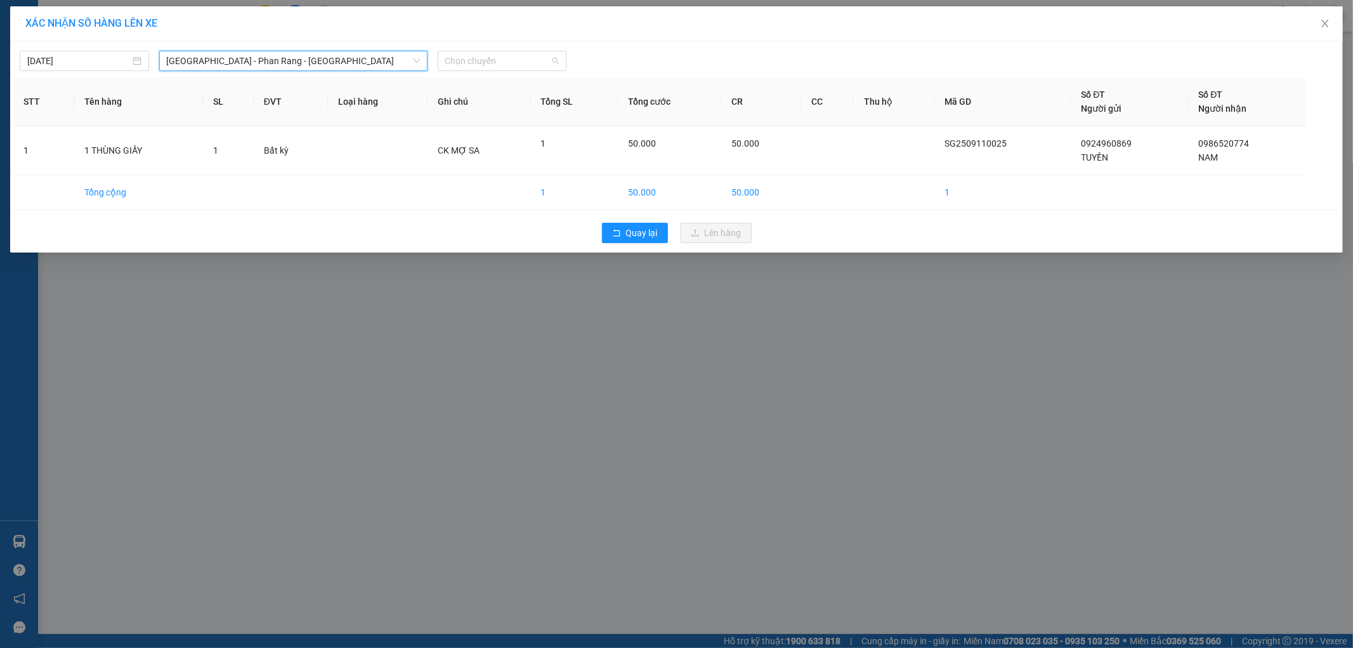
drag, startPoint x: 511, startPoint y: 58, endPoint x: 497, endPoint y: 93, distance: 38.4
click at [512, 73] on body "Kết quả tìm kiếm ( 0 ) Bộ lọc No Data thanhdn.xedn 1 Quản Lý Quản lý khách hàng…" at bounding box center [676, 324] width 1353 height 648
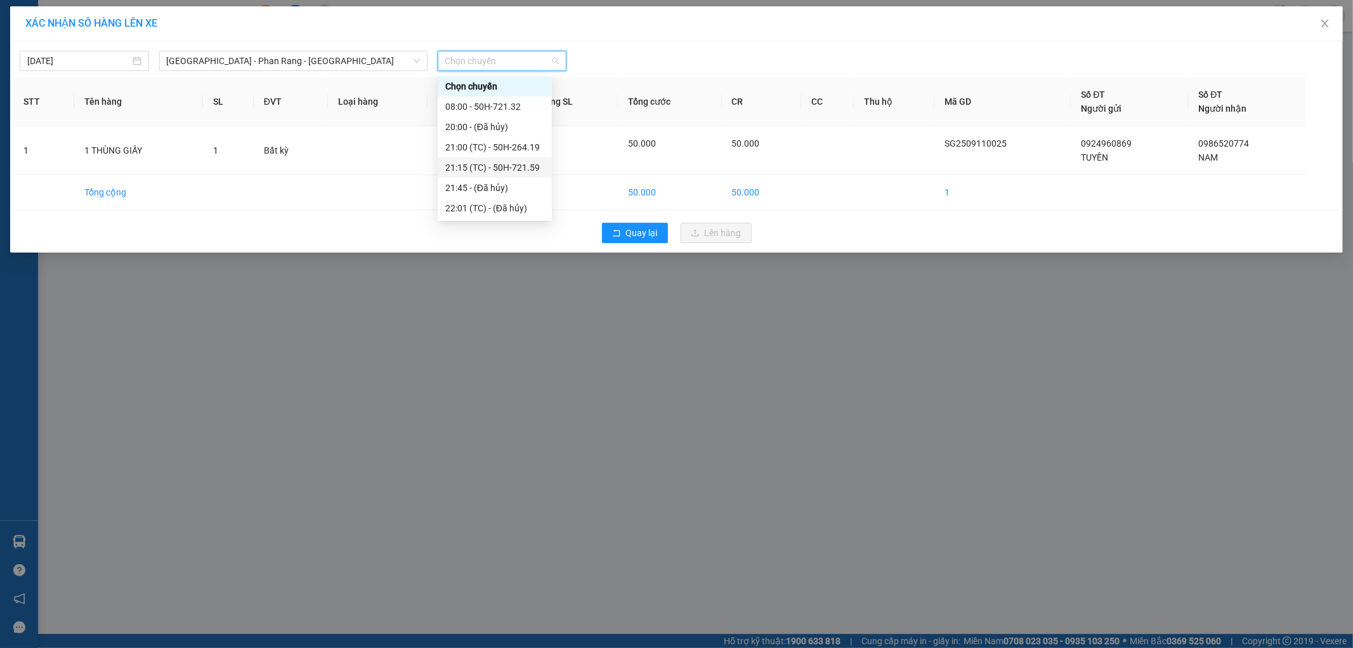
click at [509, 169] on div "21:15 (TC) - 50H-721.59" at bounding box center [494, 168] width 99 height 14
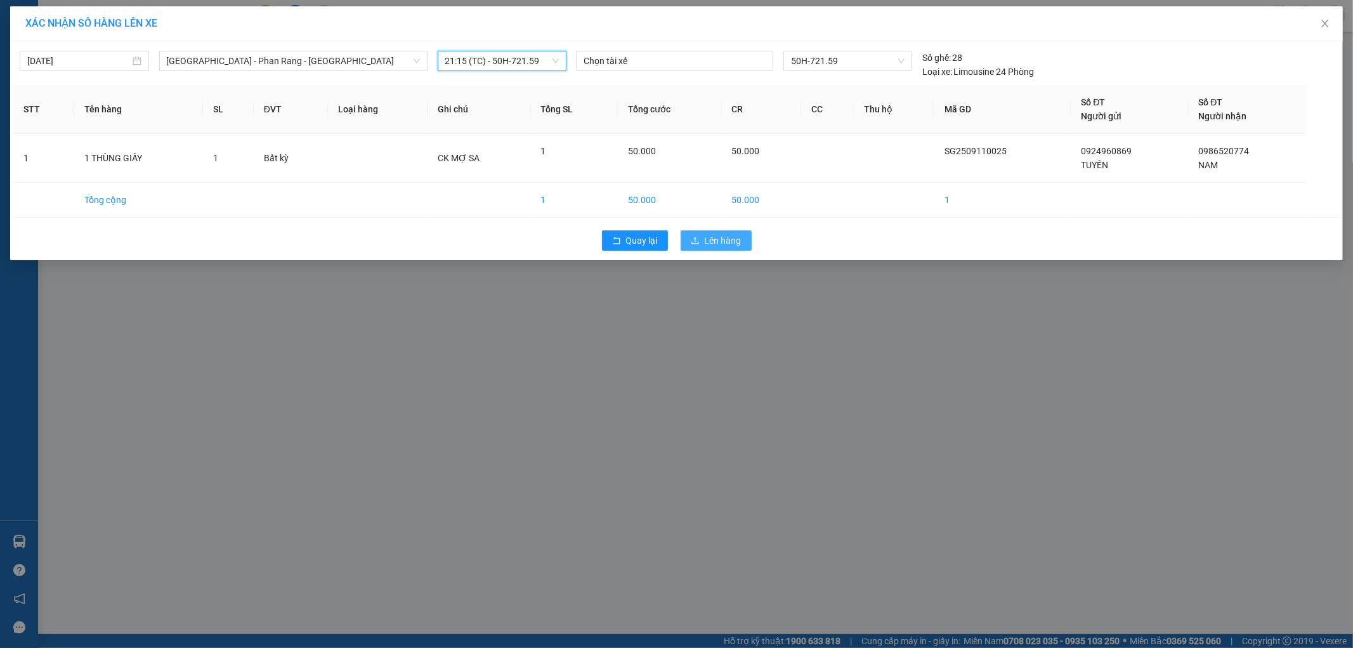
click at [709, 233] on span "Lên hàng" at bounding box center [723, 240] width 37 height 14
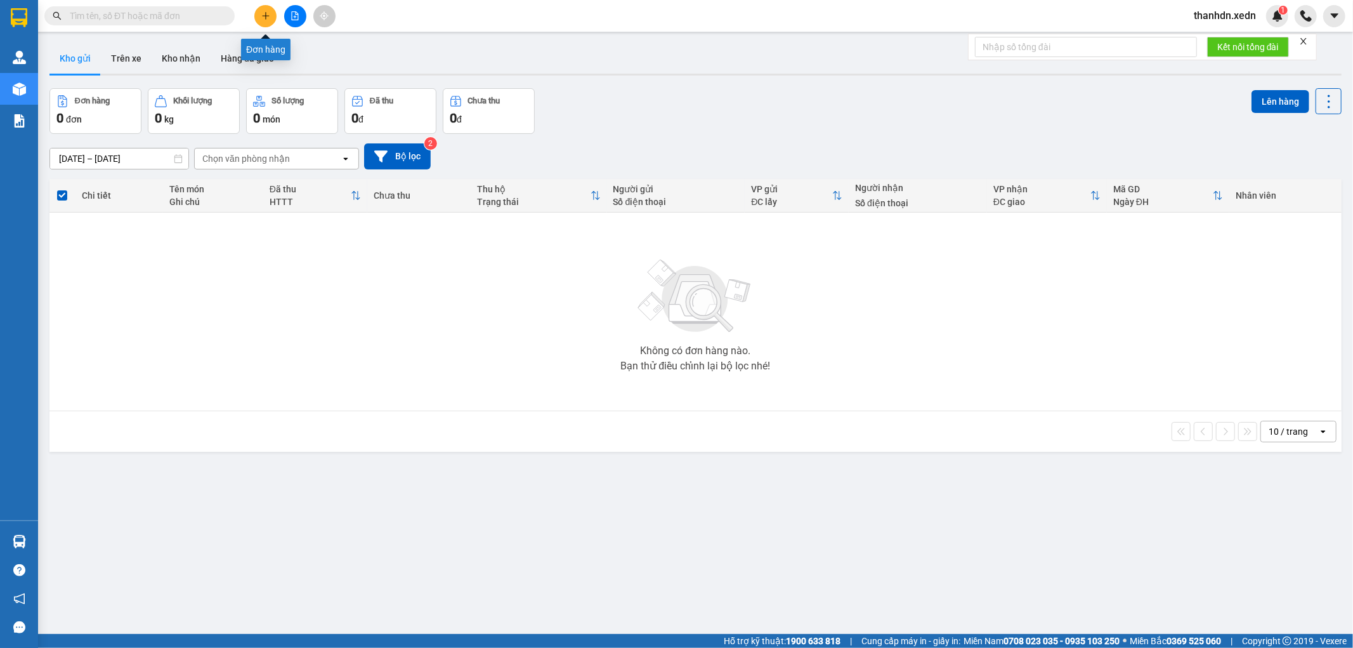
click at [258, 13] on button at bounding box center [265, 16] width 22 height 22
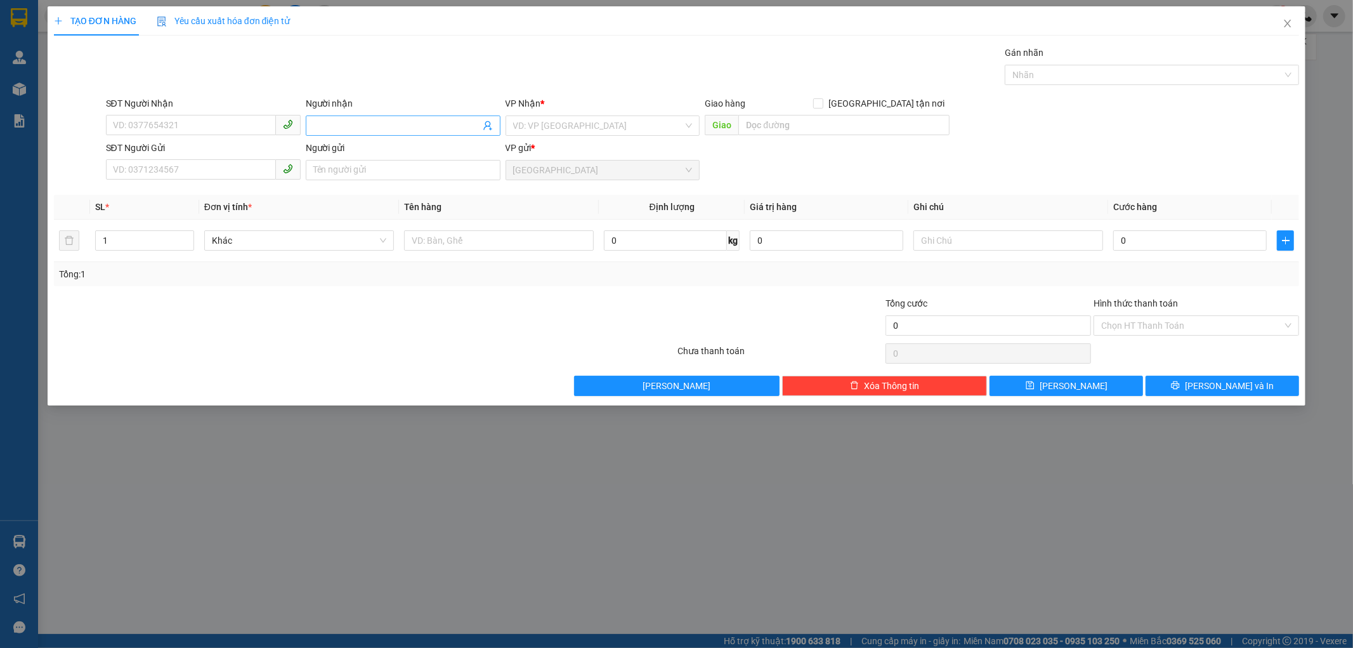
click at [384, 131] on input "Người nhận" at bounding box center [396, 126] width 167 height 14
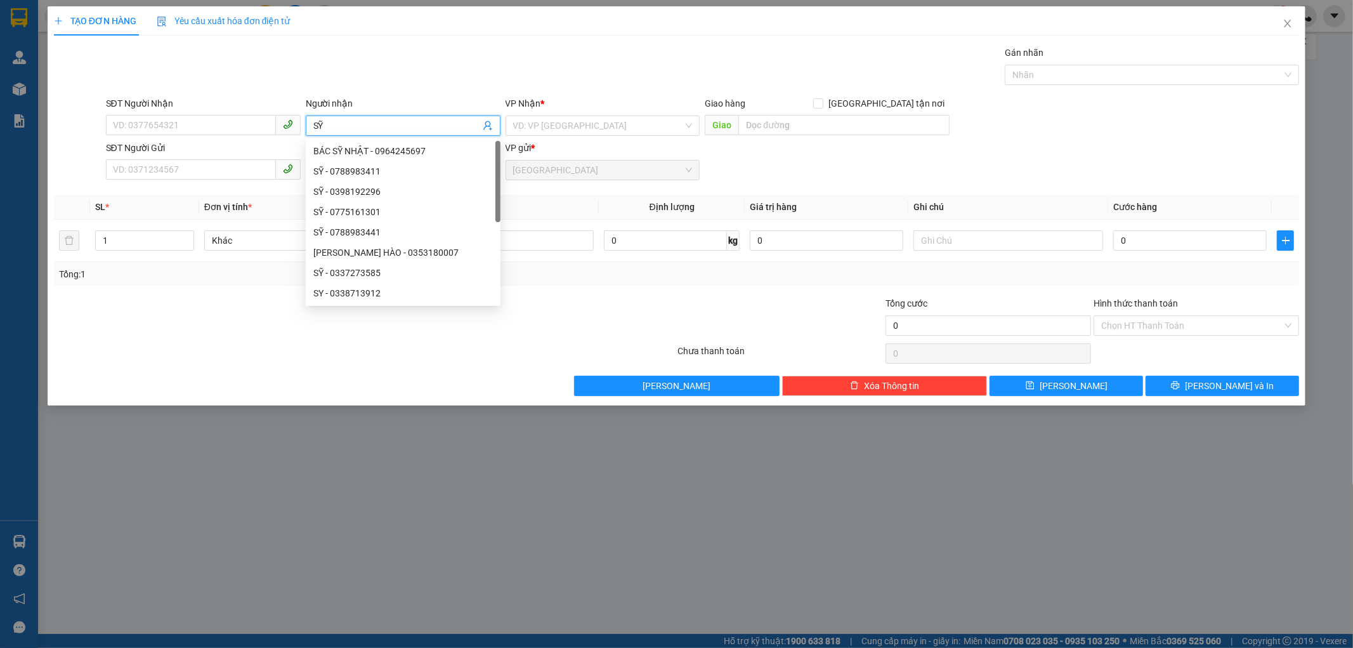
type input "SỸ"
click at [390, 166] on div "SỸ - 0788983441" at bounding box center [403, 171] width 180 height 14
type input "0788983441"
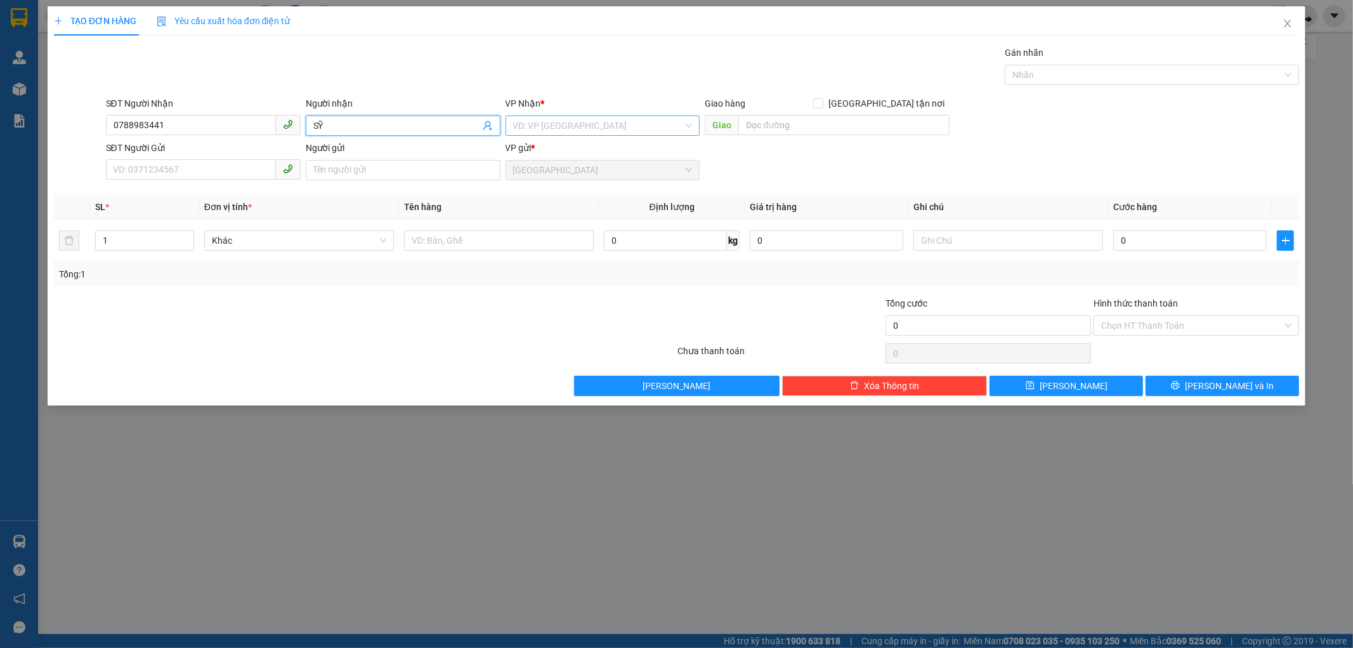
type input "SỸ"
click at [553, 124] on input "search" at bounding box center [598, 125] width 171 height 19
click at [560, 469] on div "242 Lê Duẫn (N5 Phủ Hà)" at bounding box center [603, 476] width 180 height 14
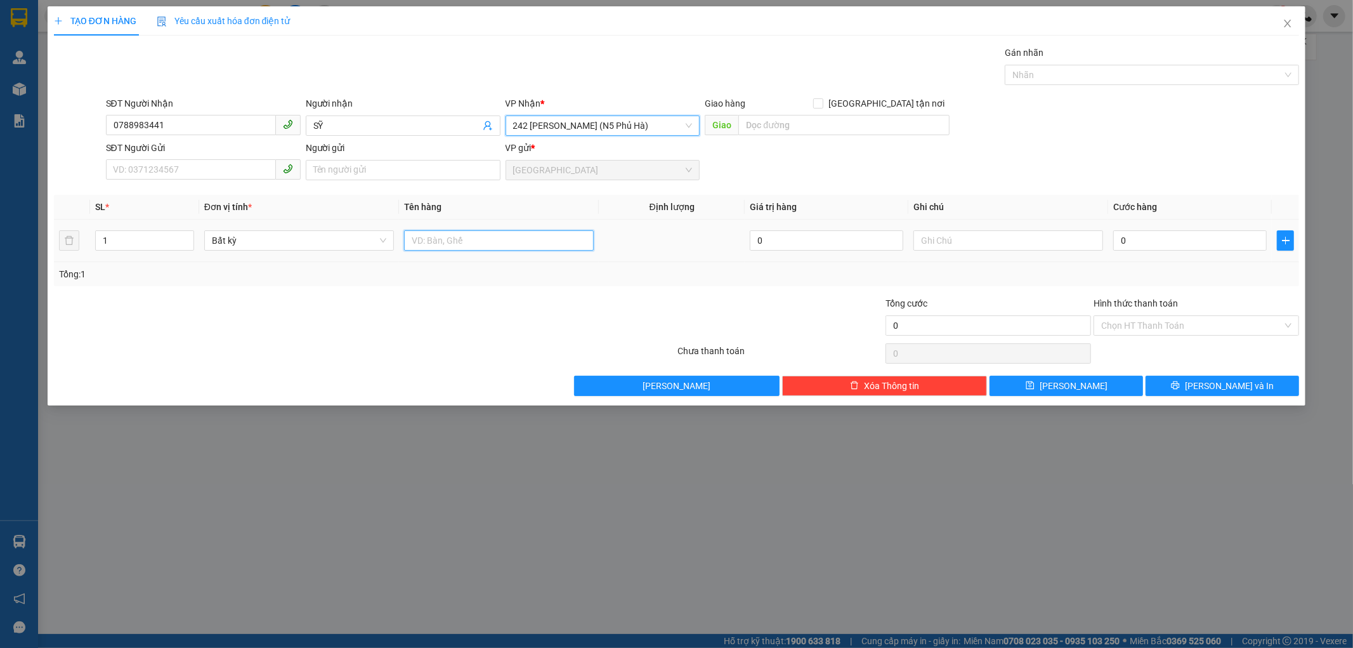
click at [411, 242] on input "text" at bounding box center [499, 240] width 190 height 20
type input "1 HỘP GIẤY"
click at [1119, 241] on input "0" at bounding box center [1190, 240] width 154 height 20
type input "3"
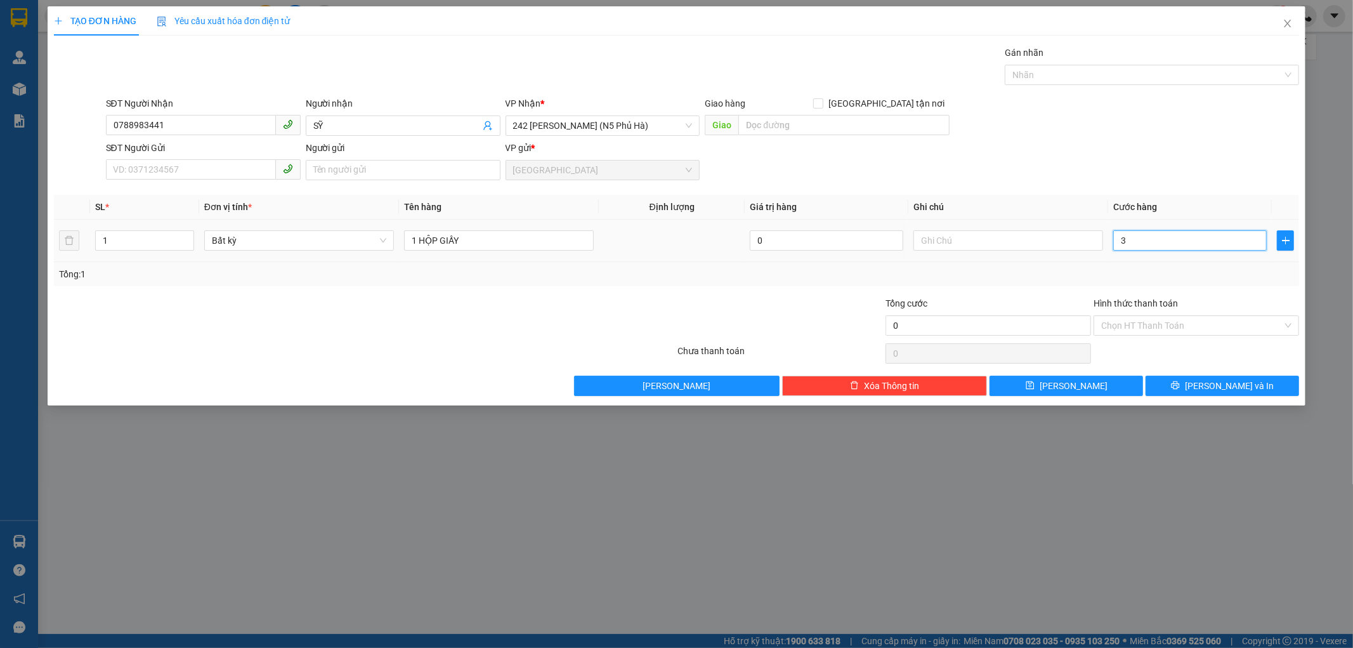
type input "3"
type input "30"
type input "30.000"
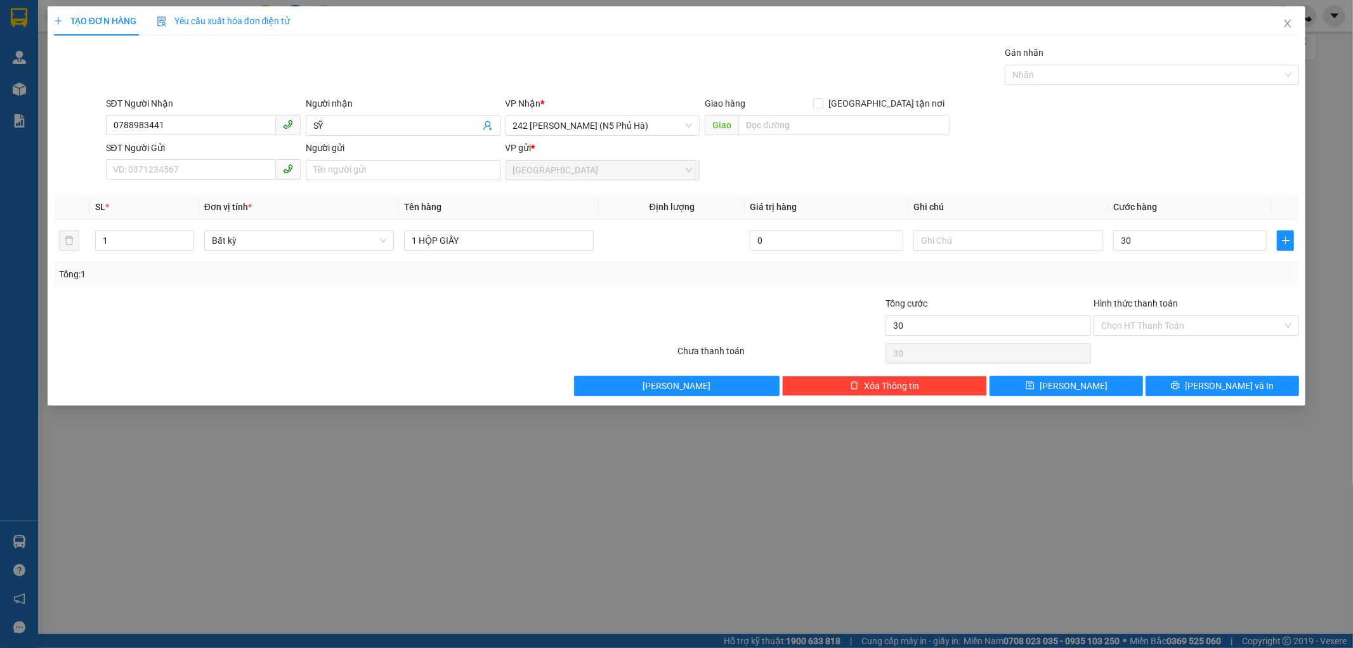
type input "30.000"
drag, startPoint x: 1103, startPoint y: 280, endPoint x: 1177, endPoint y: 279, distance: 74.9
click at [1124, 280] on div "Tổng: 1" at bounding box center [677, 274] width 1236 height 14
click at [1162, 378] on button "[PERSON_NAME] và In" at bounding box center [1223, 386] width 154 height 20
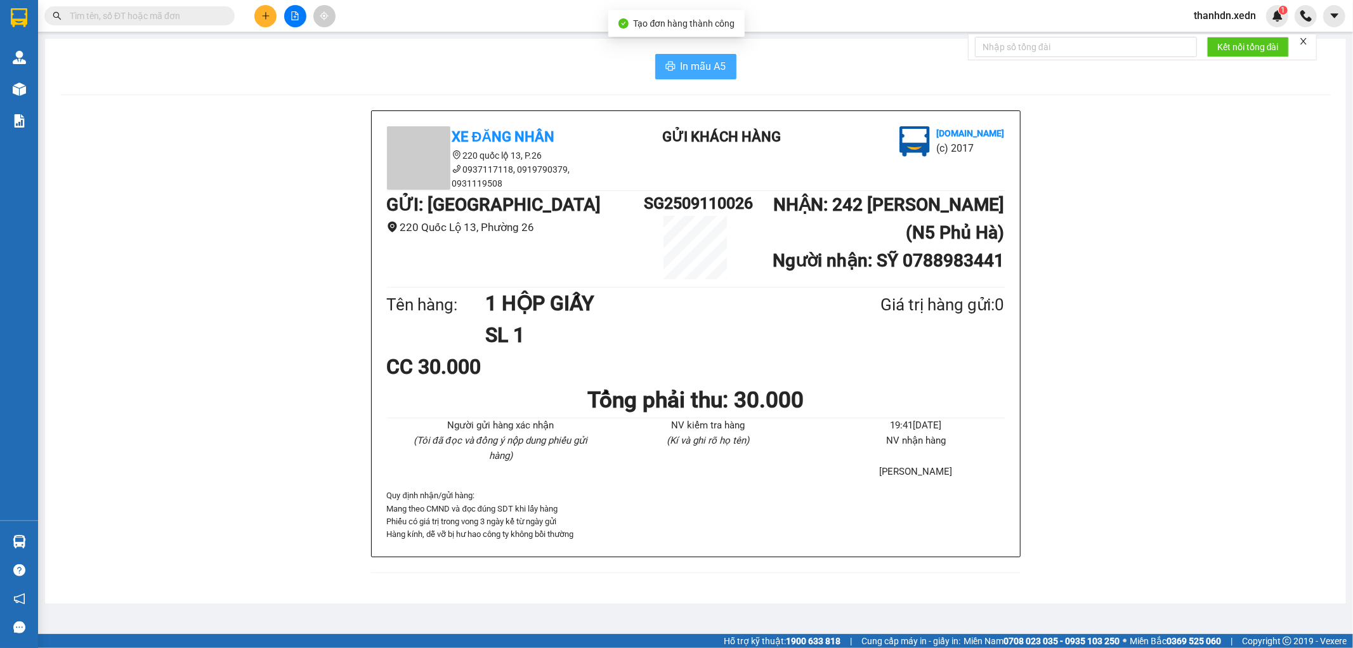
click at [686, 65] on span "In mẫu A5" at bounding box center [704, 66] width 46 height 16
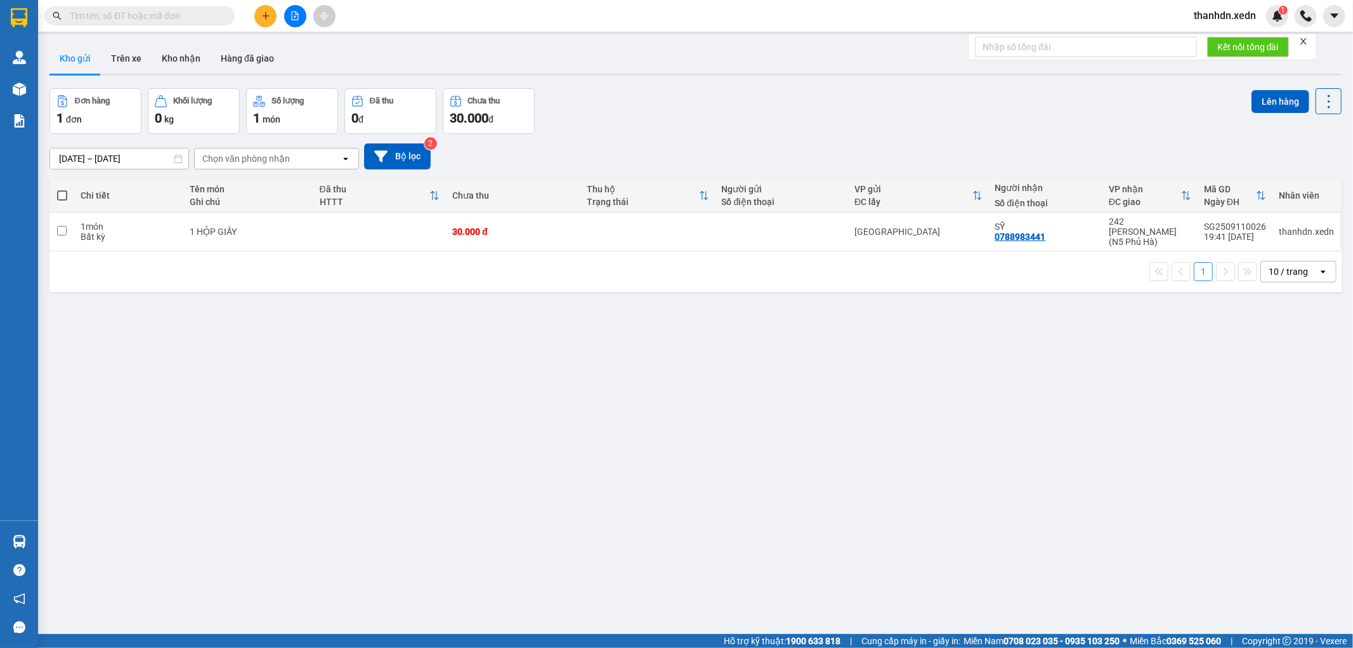
click at [64, 198] on span at bounding box center [62, 195] width 10 height 10
click at [62, 189] on input "checkbox" at bounding box center [62, 189] width 0 height 0
checkbox input "true"
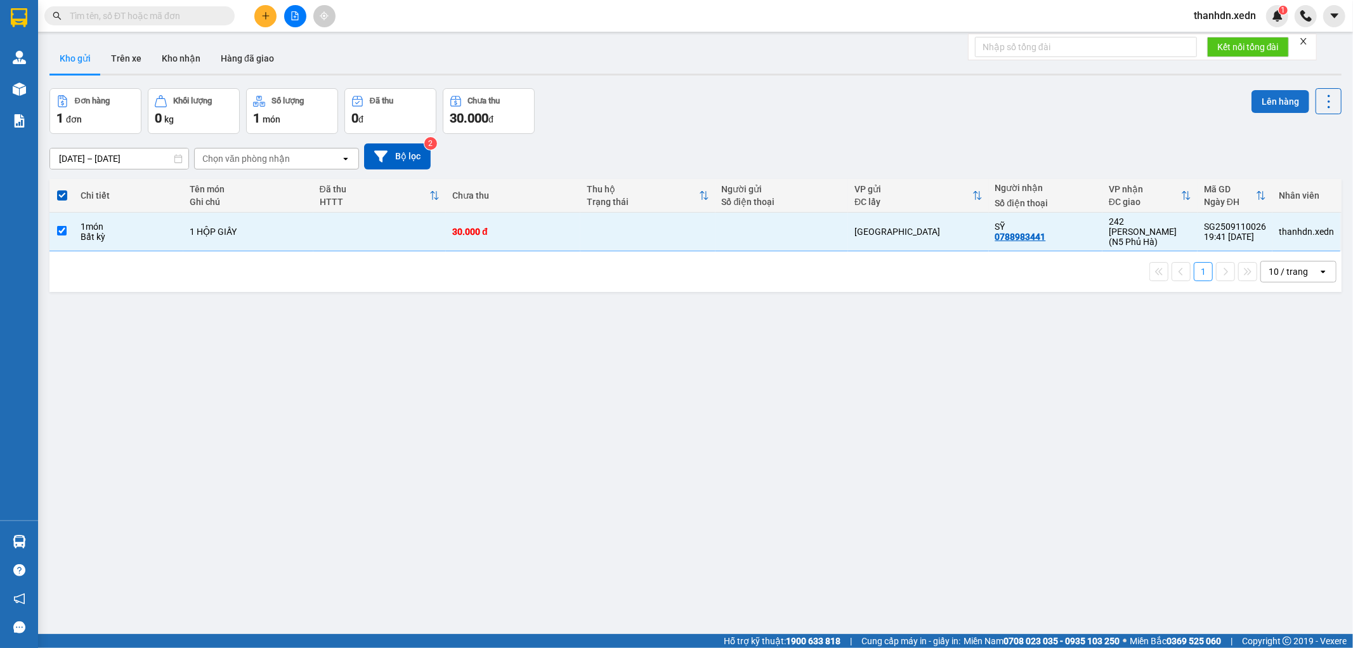
click at [1275, 94] on button "Lên hàng" at bounding box center [1281, 101] width 58 height 23
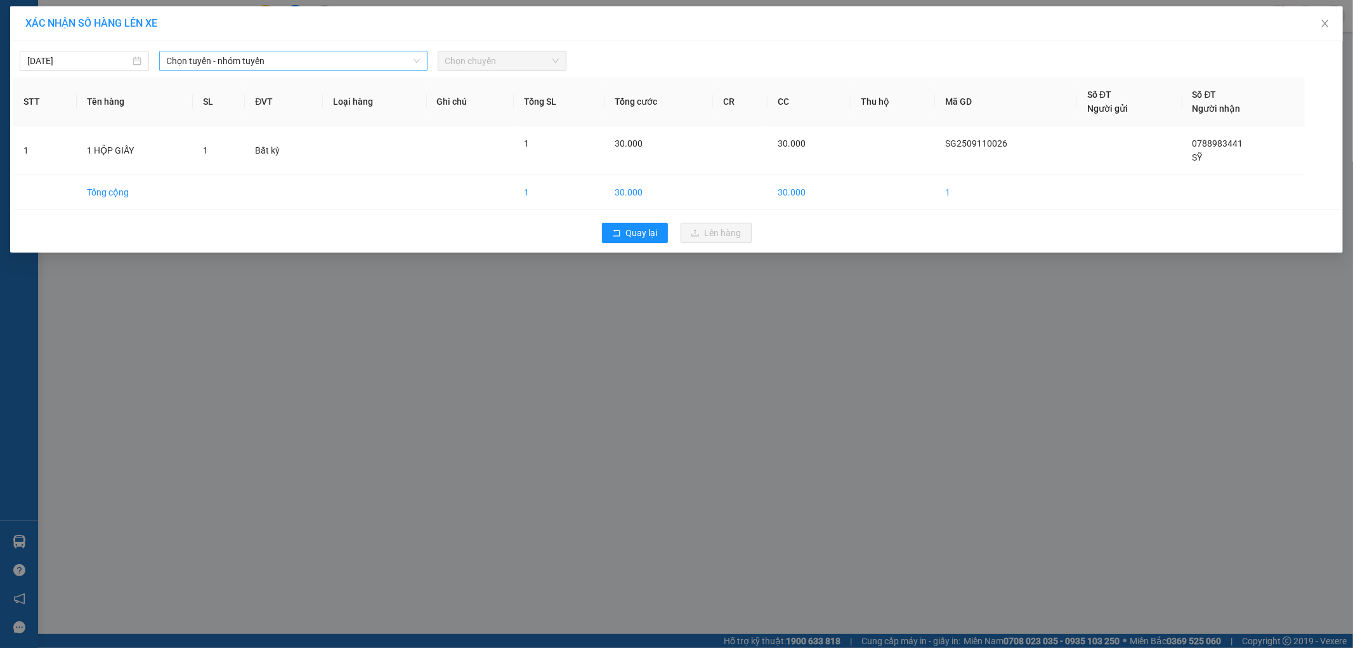
click at [254, 62] on span "Chọn tuyến - nhóm tuyến" at bounding box center [293, 60] width 253 height 19
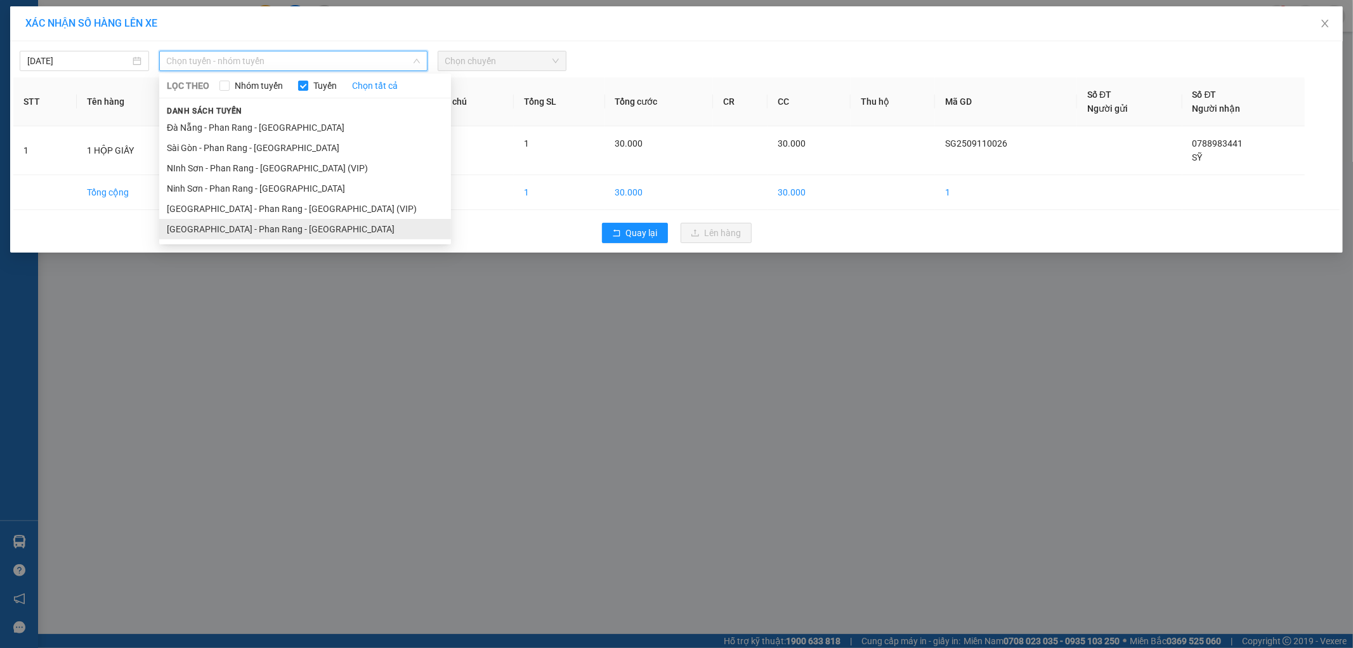
click at [265, 223] on li "Sài Gòn - Phan Rang - Ninh Sơn" at bounding box center [305, 229] width 292 height 20
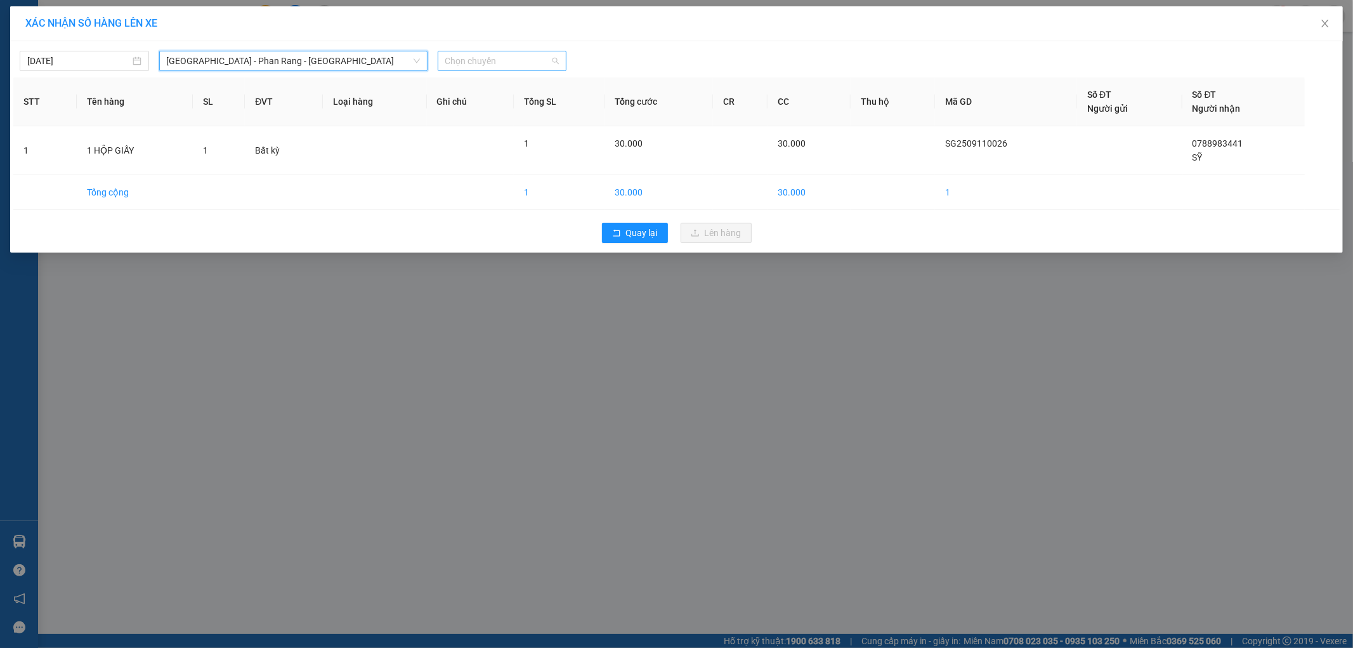
click at [495, 58] on span "Chọn chuyến" at bounding box center [502, 60] width 114 height 19
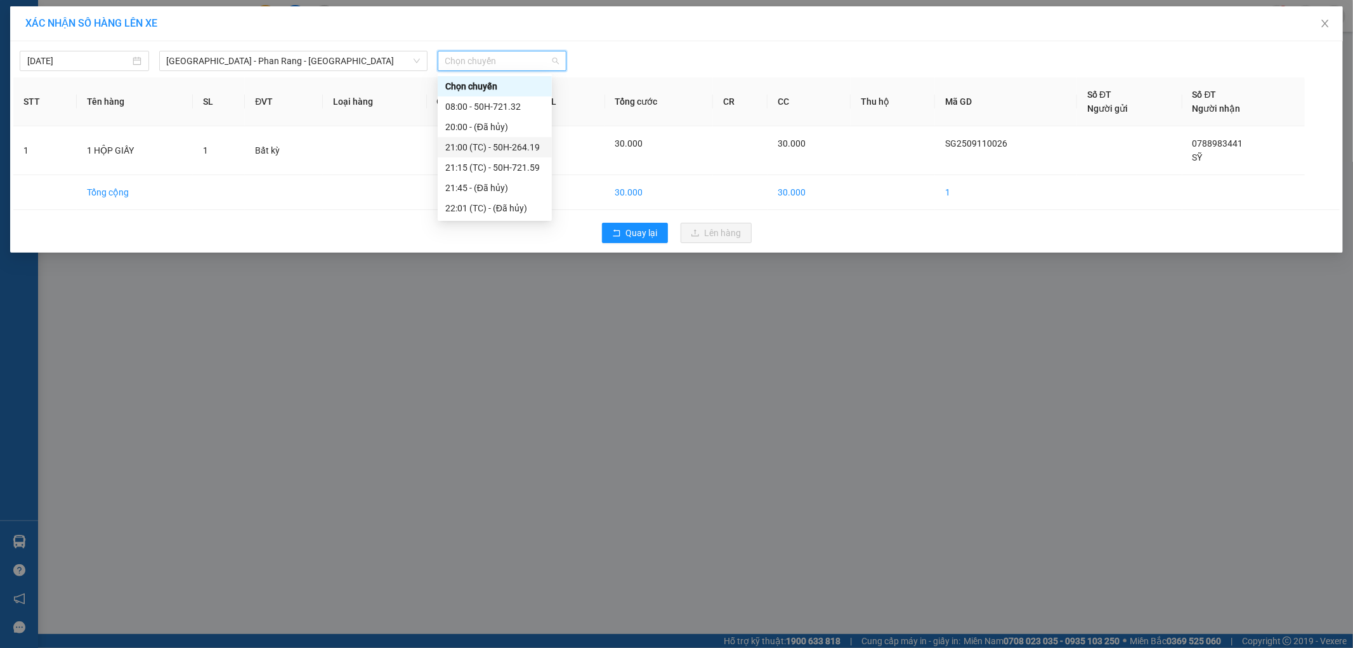
click at [540, 144] on div "21:00 (TC) - 50H-264.19" at bounding box center [494, 147] width 99 height 14
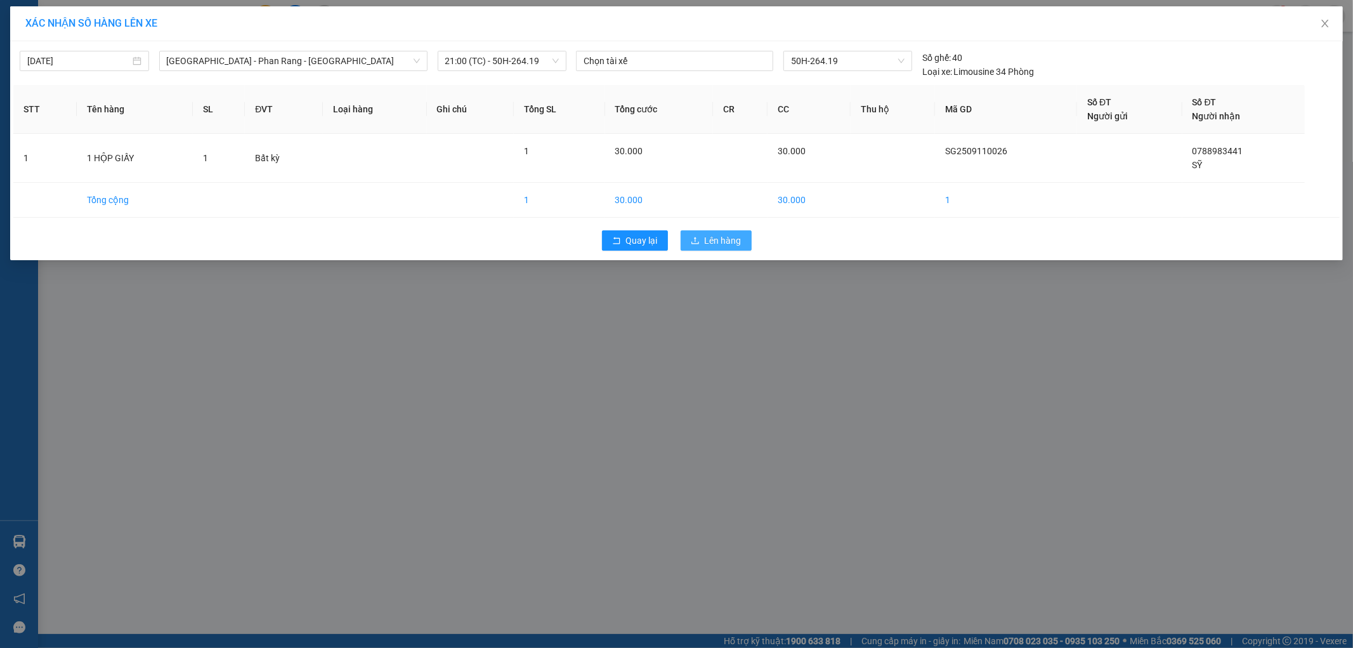
click at [724, 240] on span "Lên hàng" at bounding box center [723, 240] width 37 height 14
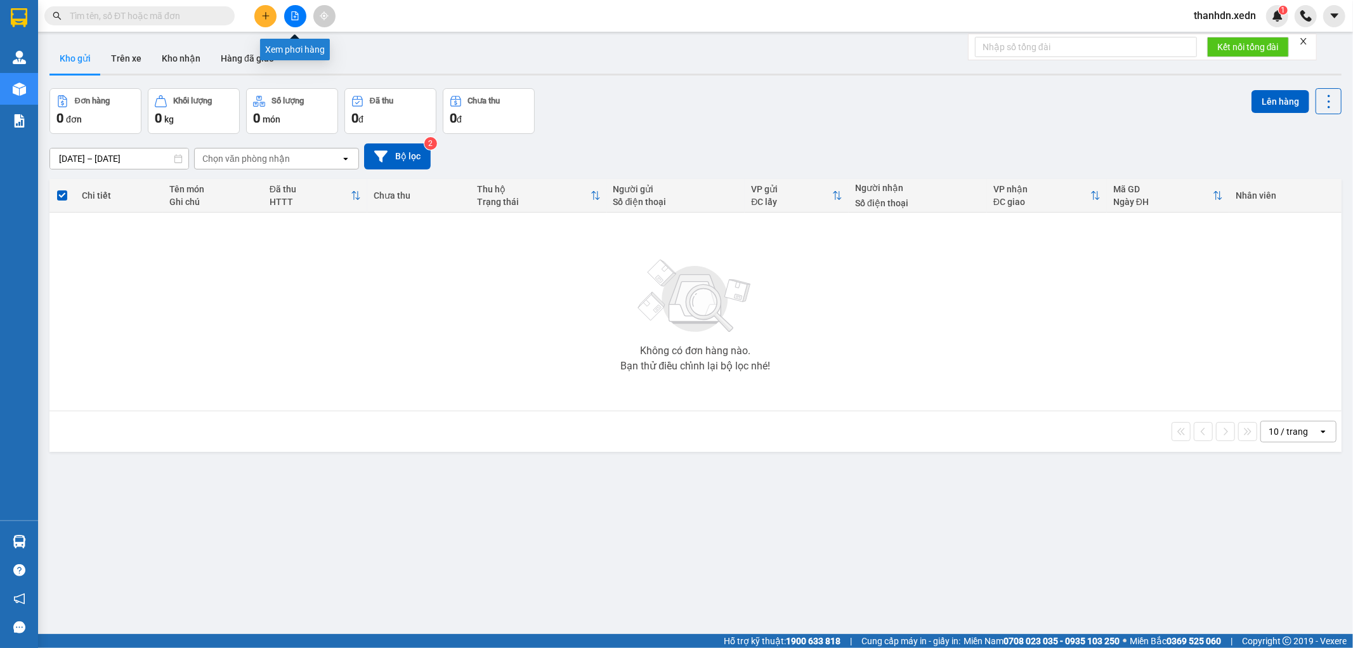
click at [293, 5] on button at bounding box center [295, 16] width 22 height 22
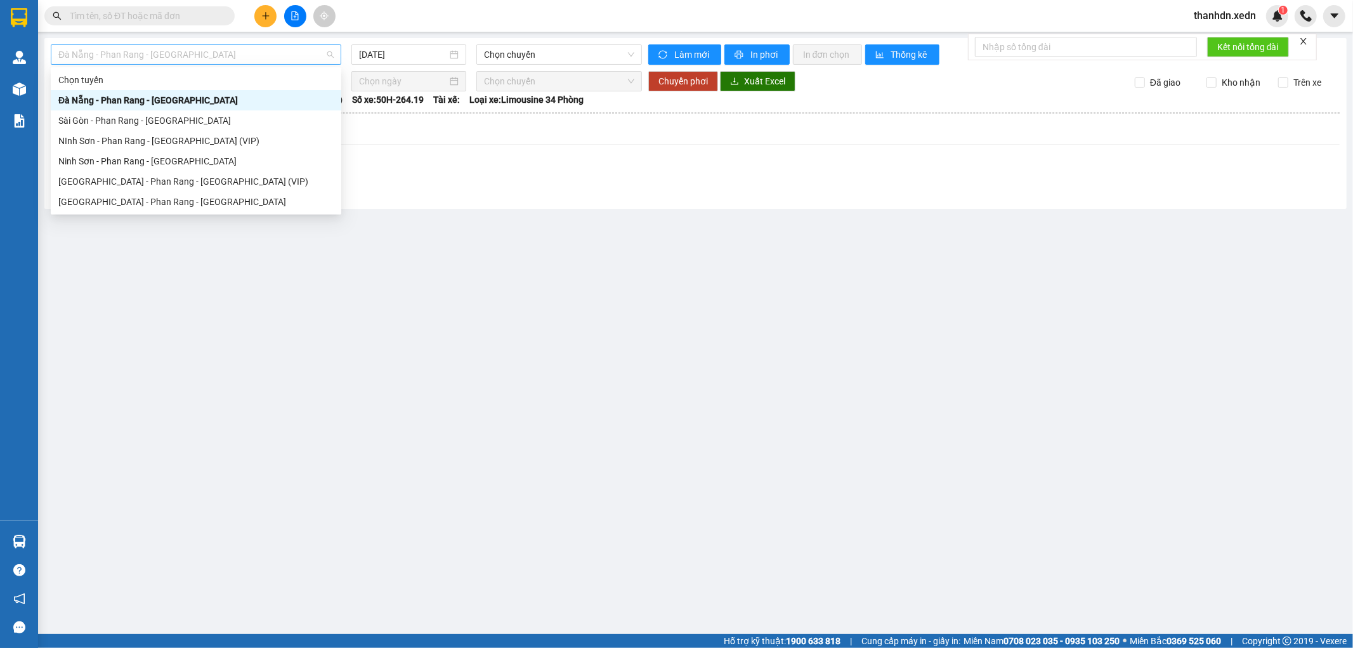
click at [165, 49] on span "Đà Nẵng - Phan Rang - Sài Gòn" at bounding box center [195, 54] width 275 height 19
click at [159, 197] on div "Sài Gòn - Phan Rang - Ninh Sơn" at bounding box center [195, 202] width 275 height 14
type input "11/09/2025"
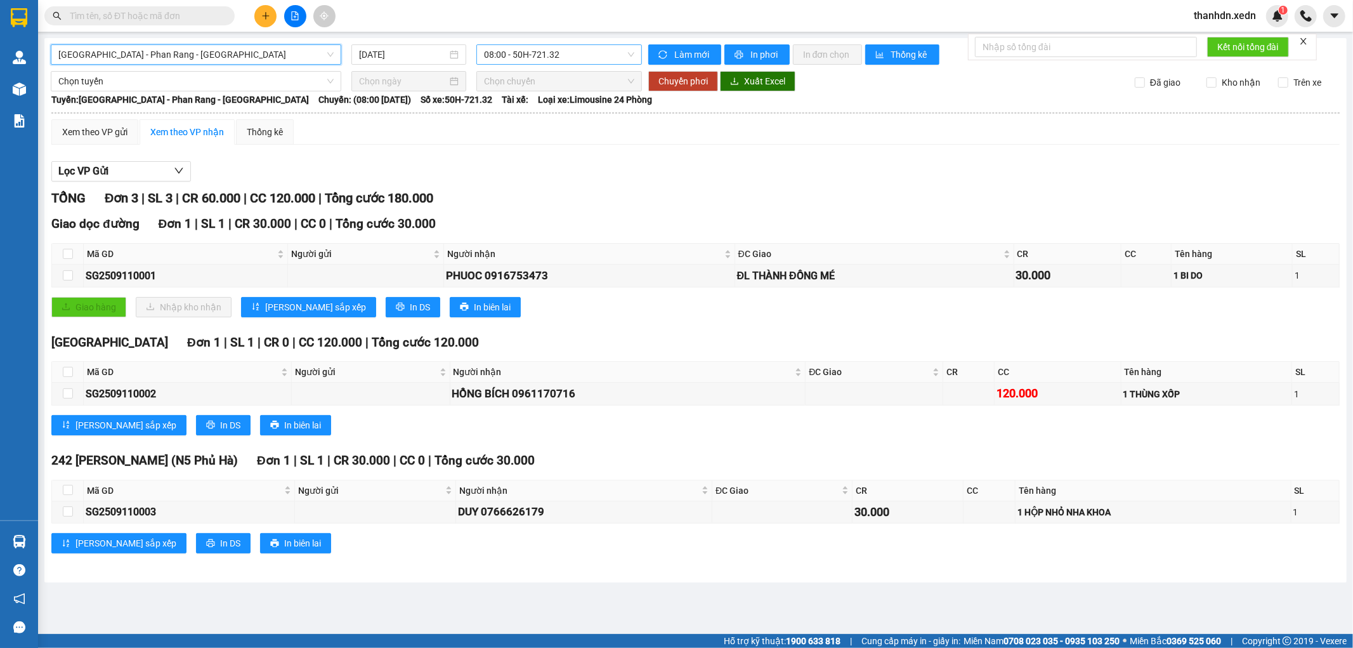
click at [516, 57] on span "08:00 - 50H-721.32" at bounding box center [559, 54] width 150 height 19
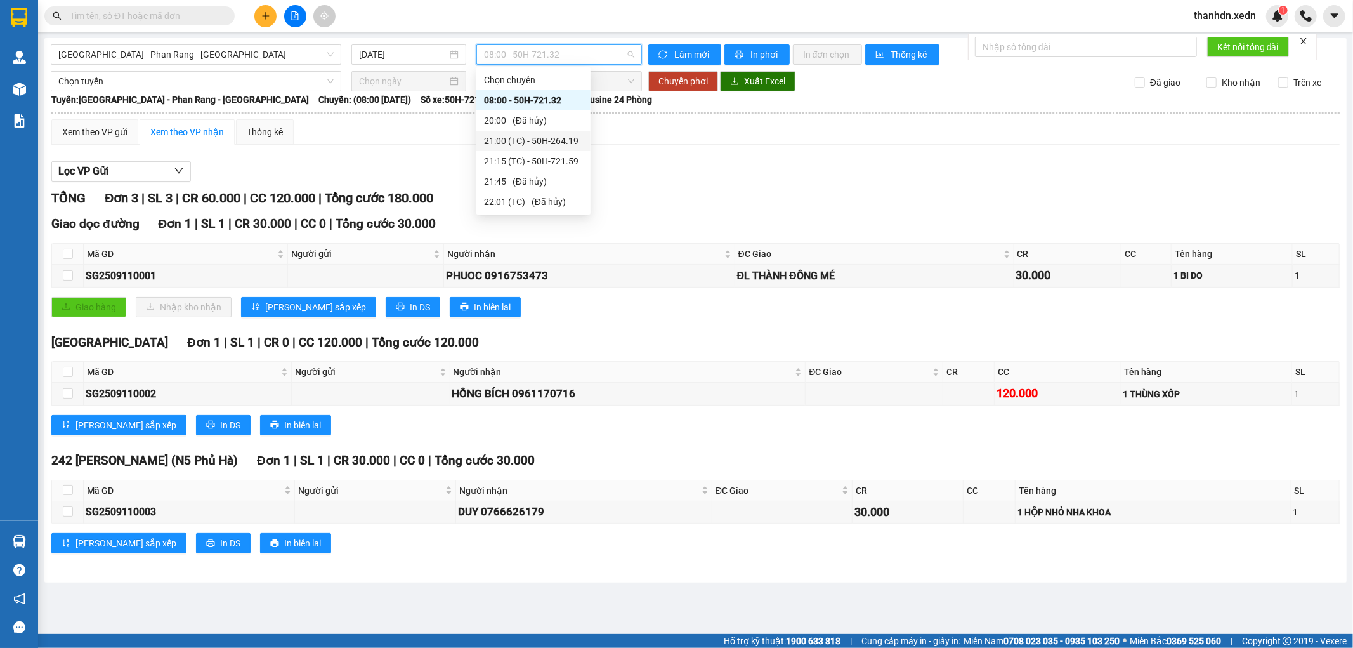
click at [525, 141] on div "21:00 (TC) - 50H-264.19" at bounding box center [533, 141] width 99 height 14
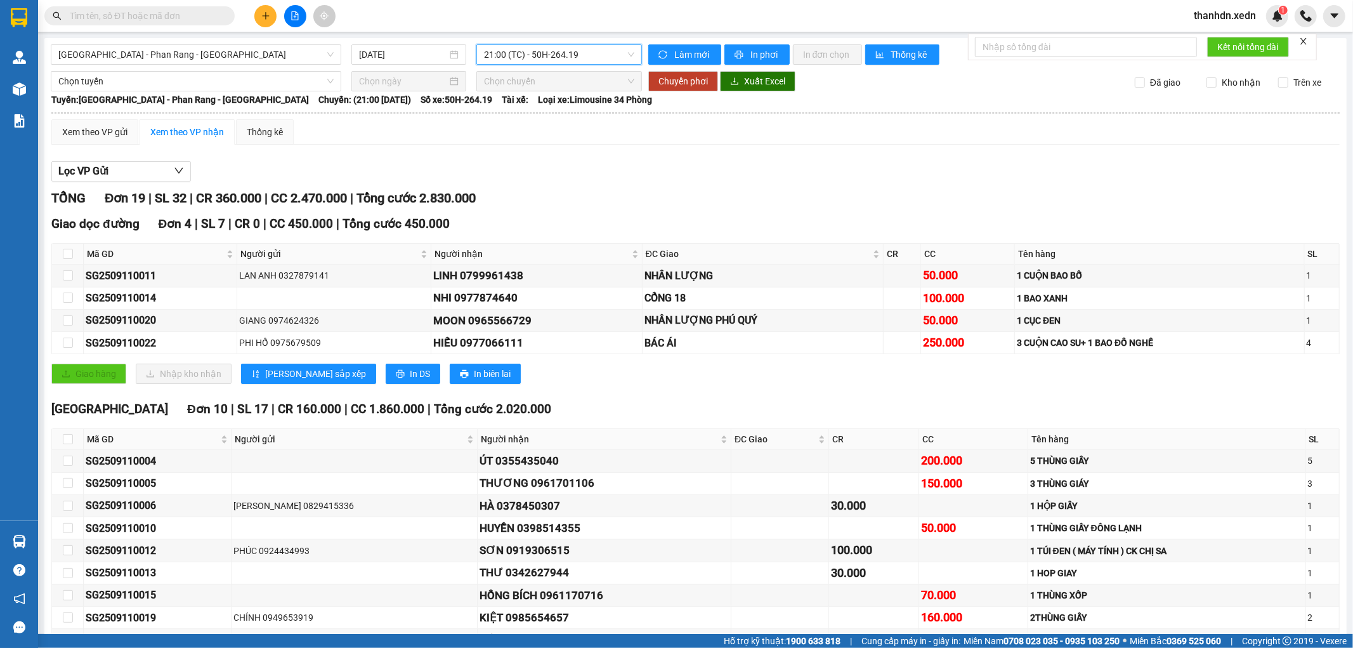
click at [598, 56] on span "21:00 (TC) - 50H-264.19" at bounding box center [559, 54] width 150 height 19
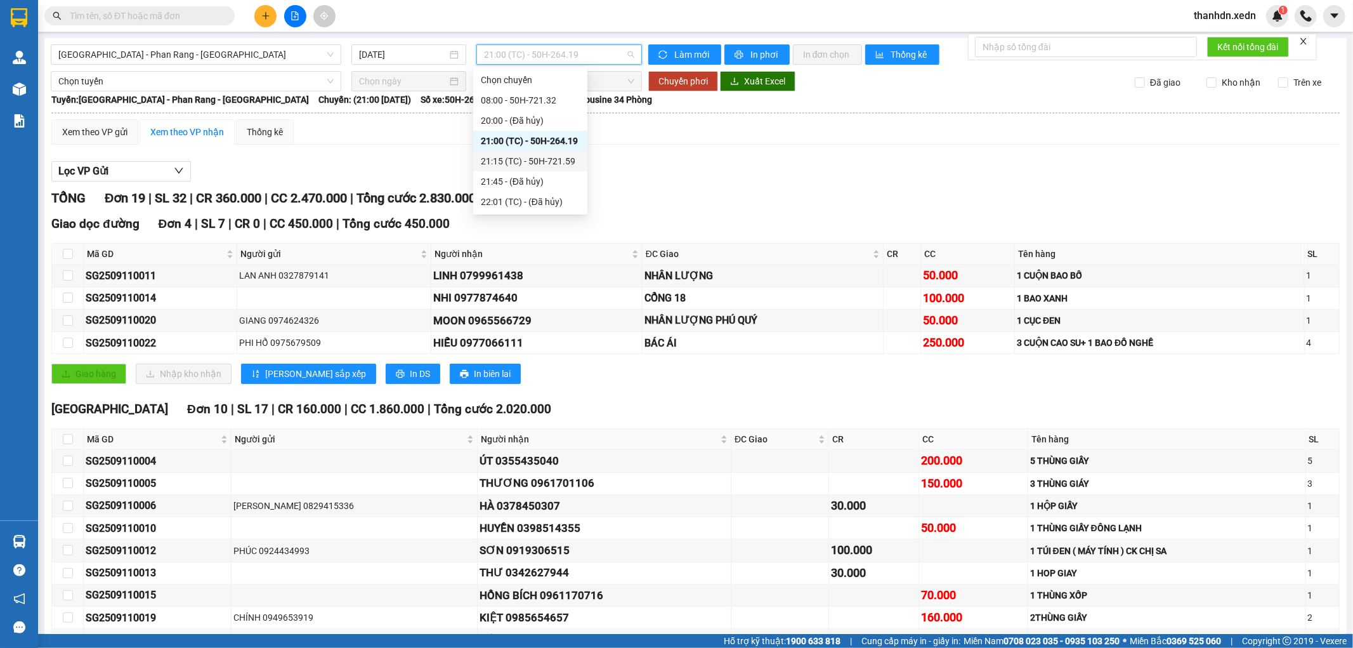
click at [567, 168] on div "21:15 (TC) - 50H-721.59" at bounding box center [530, 161] width 114 height 20
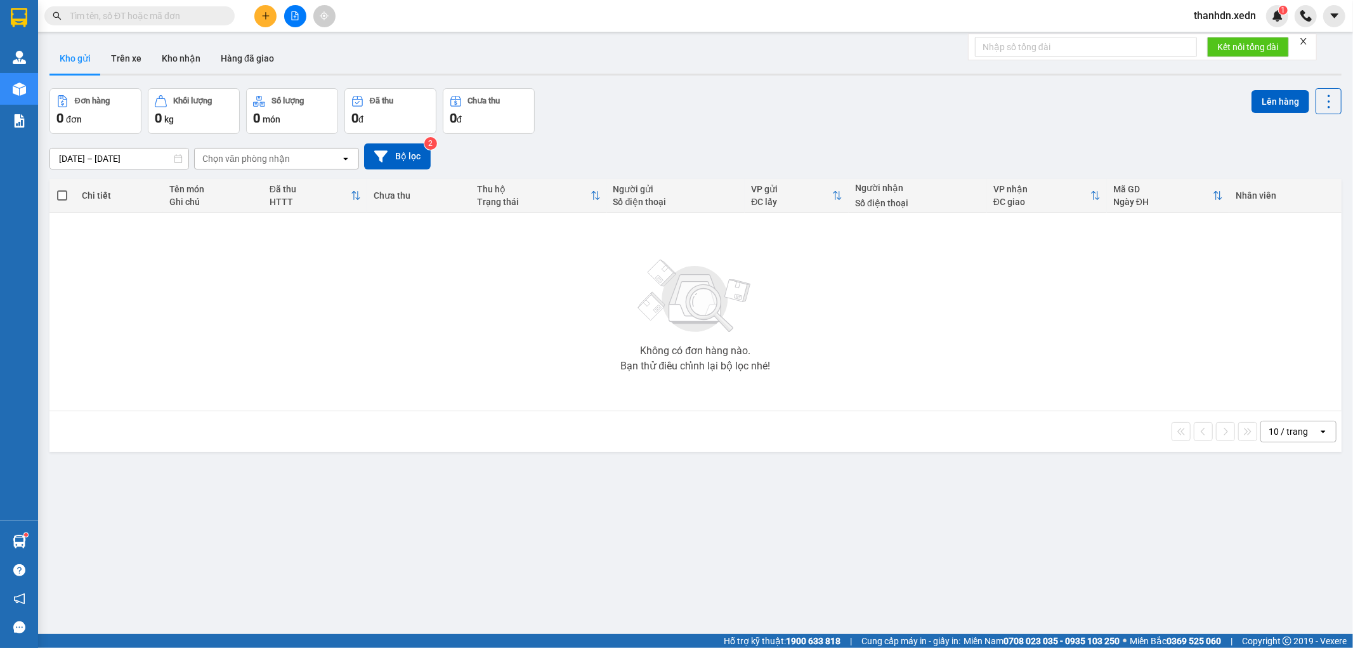
click at [180, 6] on span at bounding box center [139, 15] width 190 height 19
click at [176, 18] on input "text" at bounding box center [145, 16] width 150 height 14
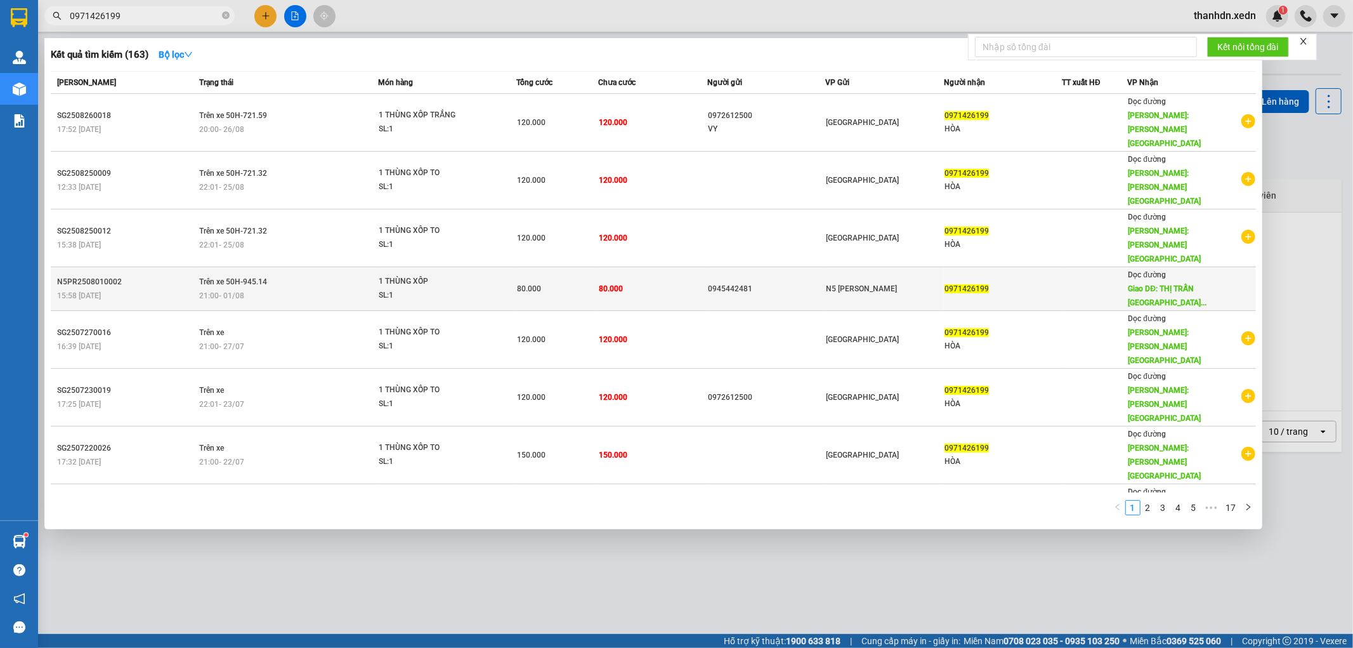
scroll to position [42, 0]
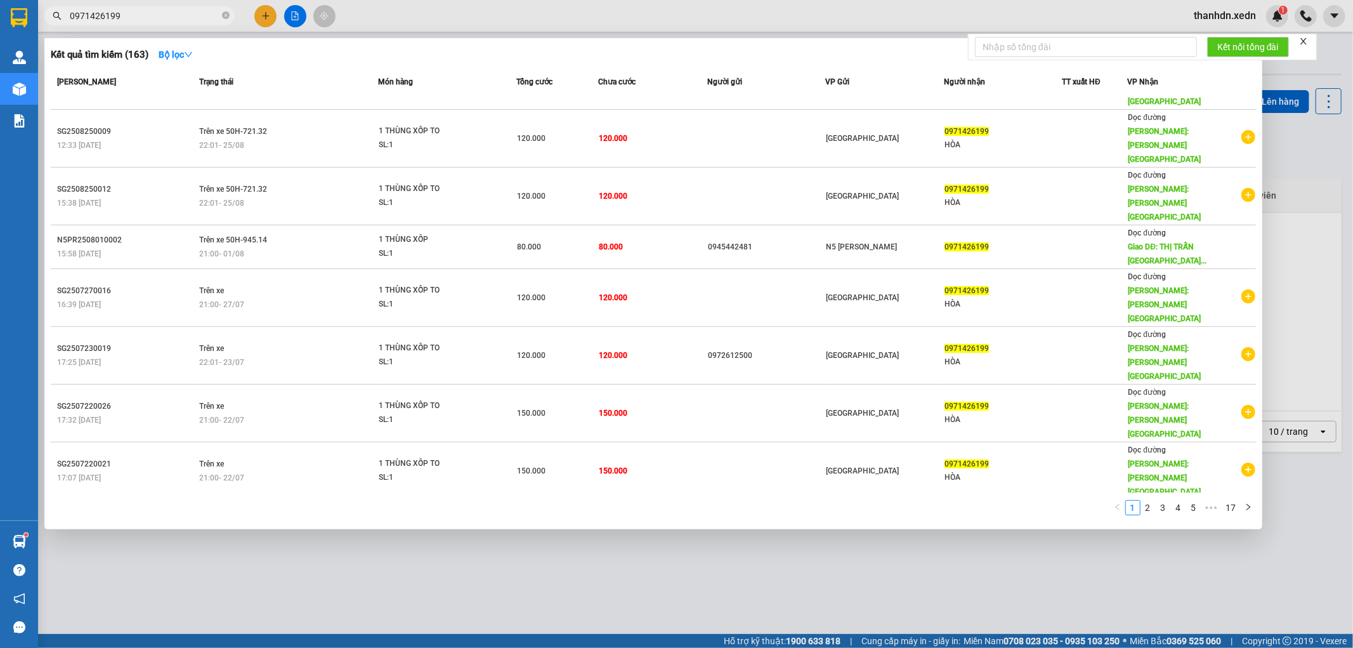
type input "0971426199"
click at [1306, 131] on div at bounding box center [676, 324] width 1353 height 648
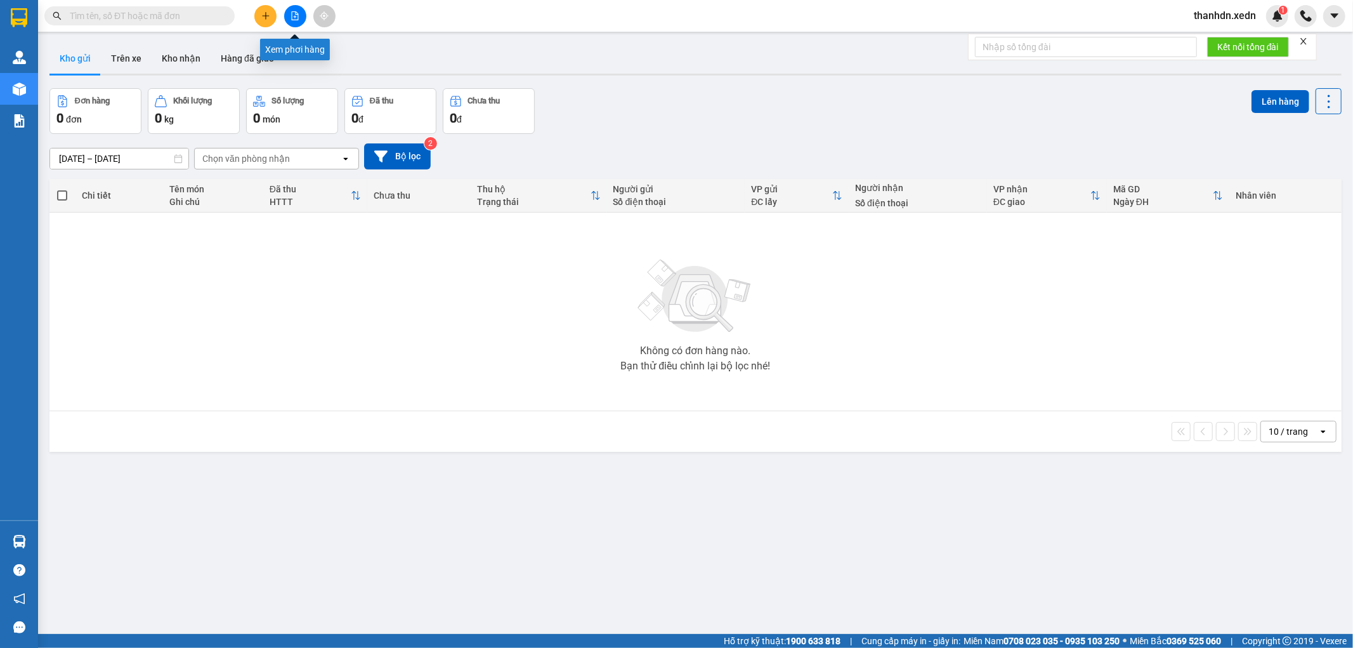
click at [291, 15] on icon "file-add" at bounding box center [295, 15] width 9 height 9
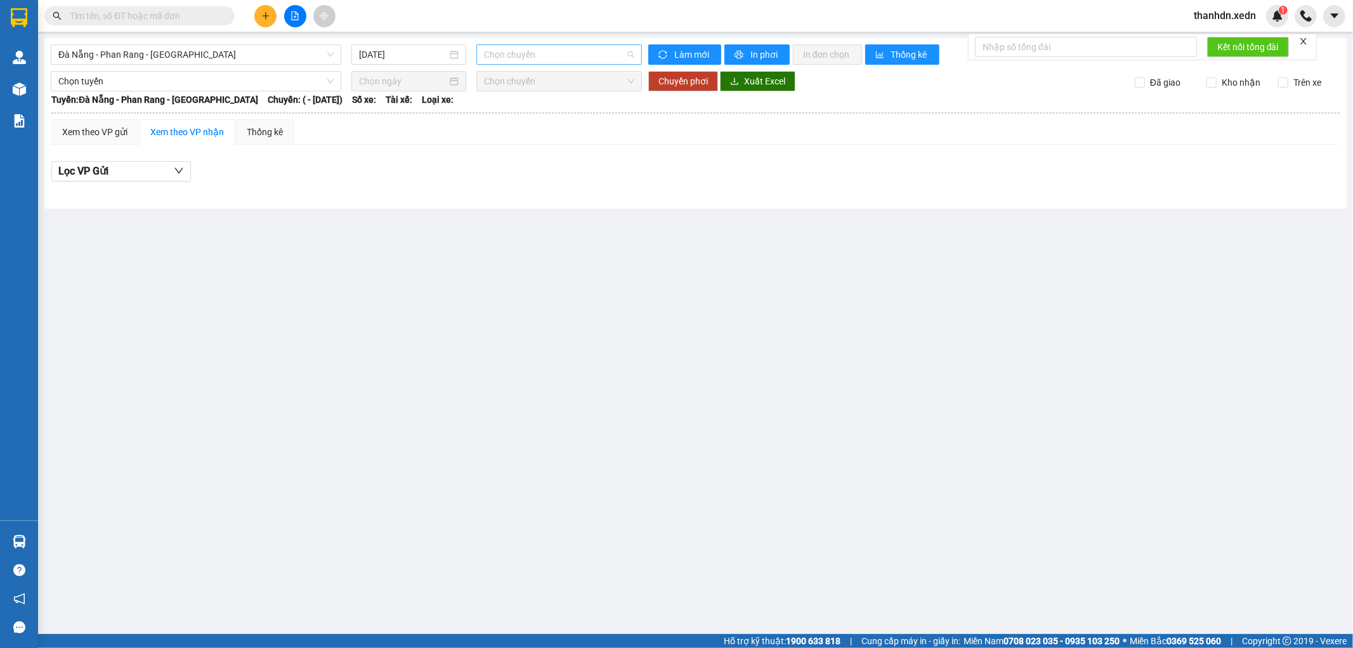
click at [518, 55] on span "Chọn chuyến" at bounding box center [559, 54] width 150 height 19
click at [732, 49] on button "In phơi" at bounding box center [756, 54] width 65 height 20
click at [255, 54] on span "Đà Nẵng - Phan Rang - [GEOGRAPHIC_DATA]" at bounding box center [195, 54] width 275 height 19
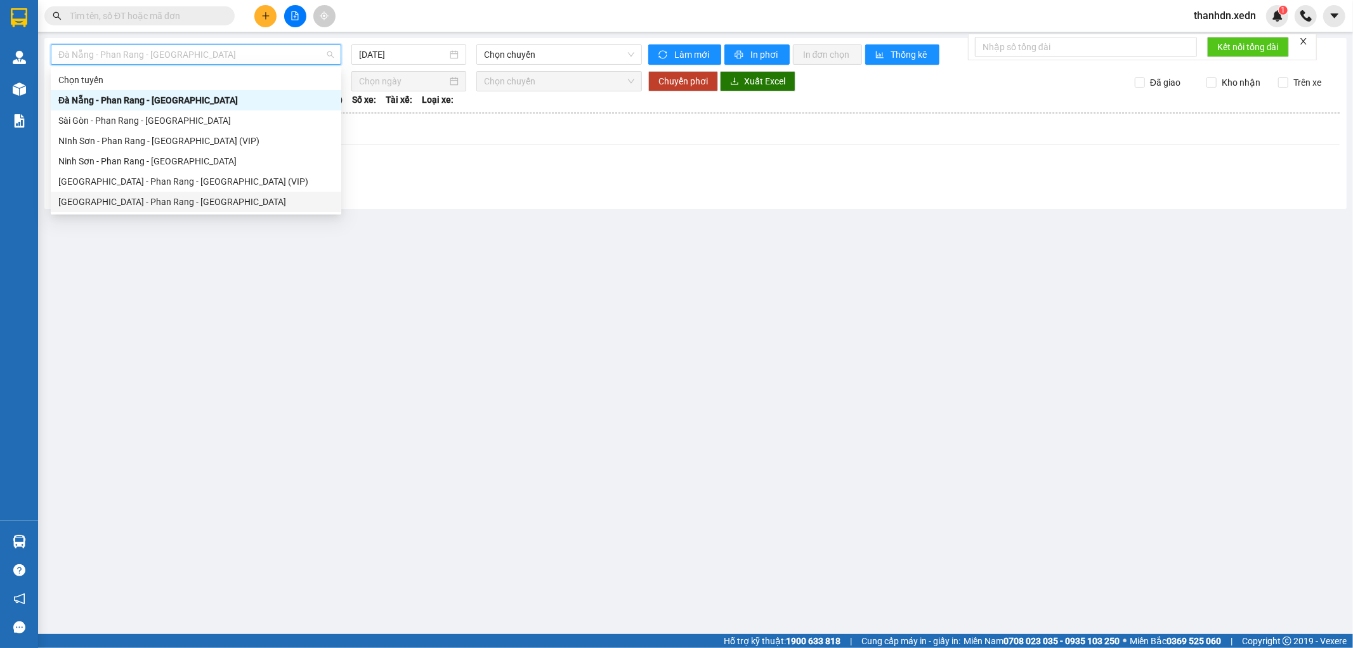
click at [244, 204] on div "[GEOGRAPHIC_DATA] - Phan Rang - [GEOGRAPHIC_DATA]" at bounding box center [195, 202] width 275 height 14
type input "[DATE]"
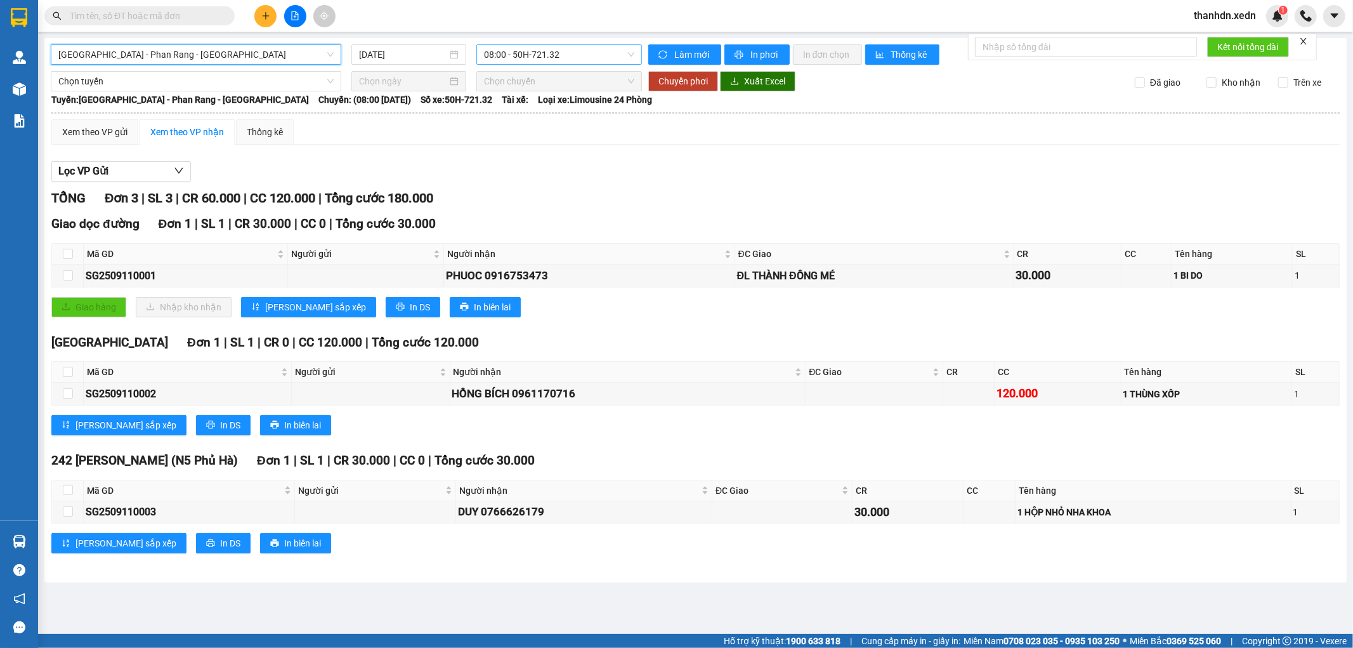
click at [510, 58] on span "08:00 - 50H-721.32" at bounding box center [559, 54] width 150 height 19
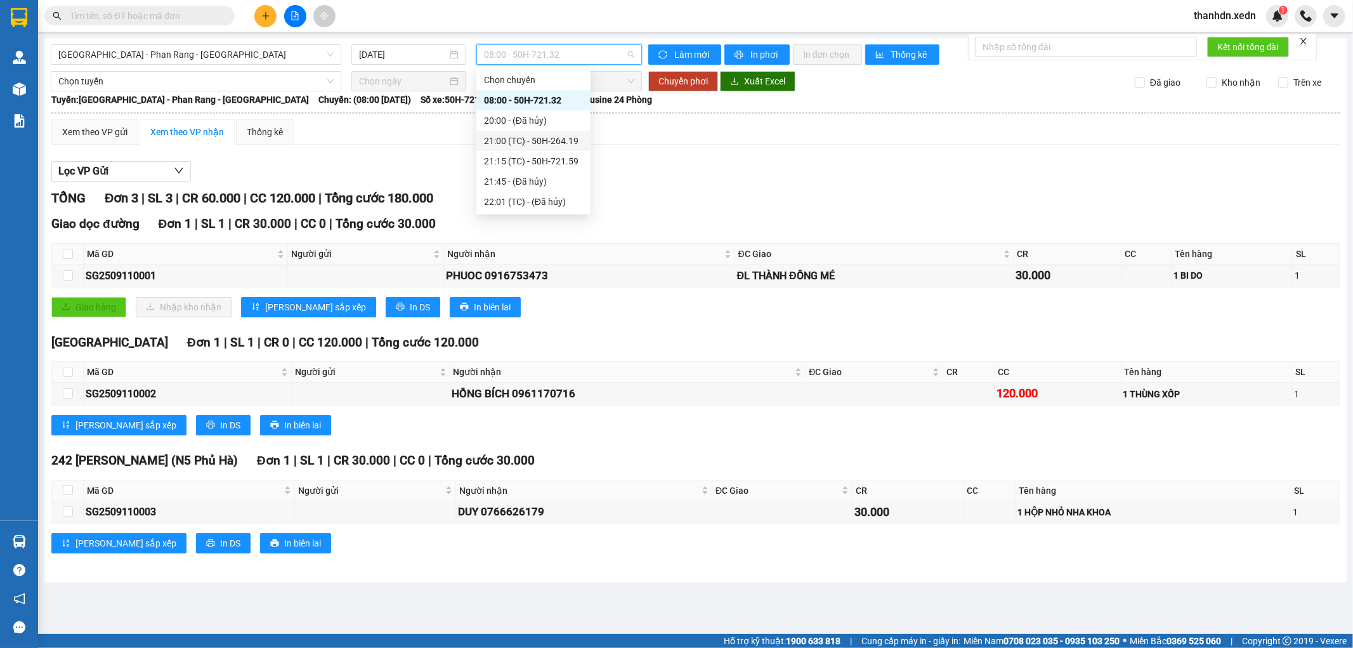
click at [532, 138] on div "21:00 (TC) - 50H-264.19" at bounding box center [533, 141] width 99 height 14
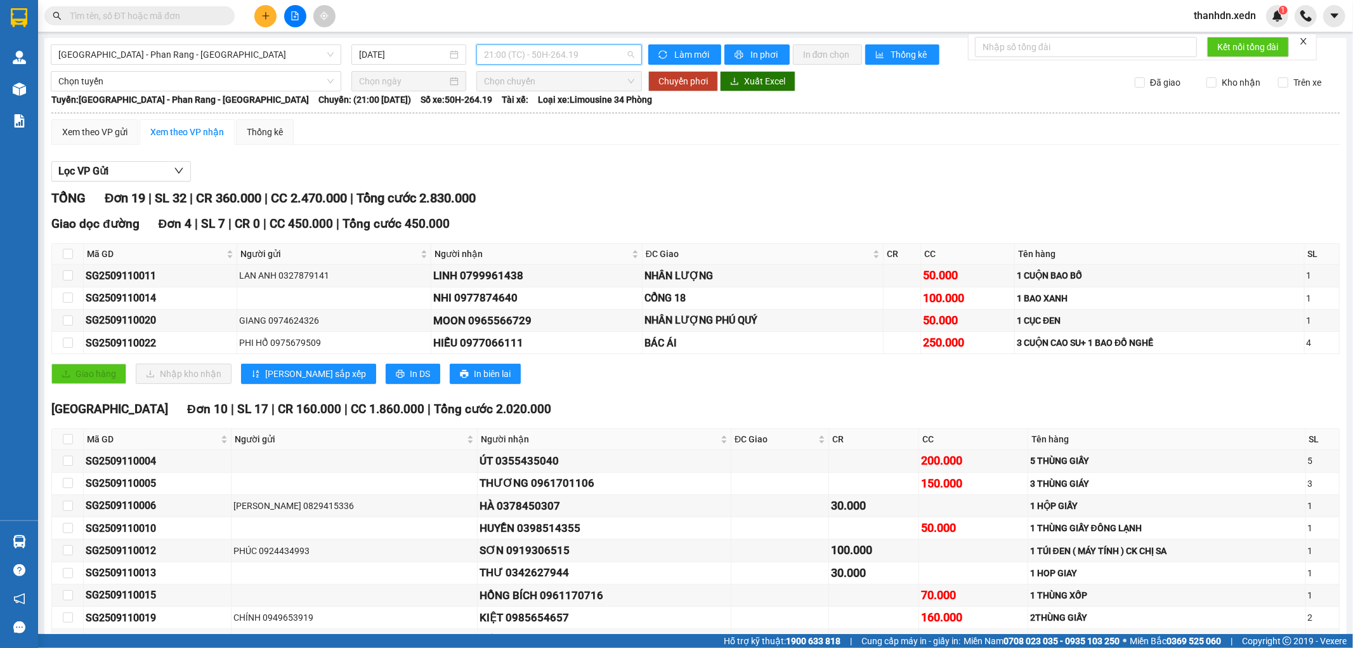
click at [627, 56] on span "21:00 (TC) - 50H-264.19" at bounding box center [559, 54] width 150 height 19
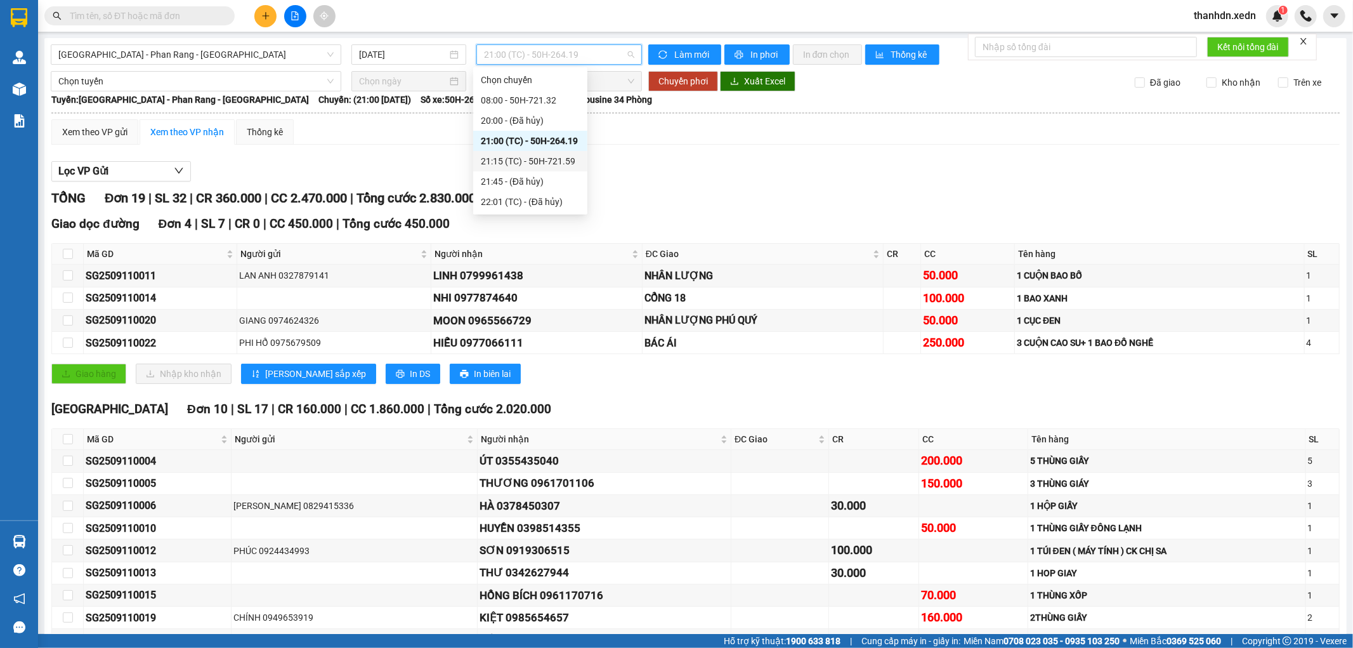
click at [565, 161] on div "21:15 (TC) - 50H-721.59" at bounding box center [530, 161] width 99 height 14
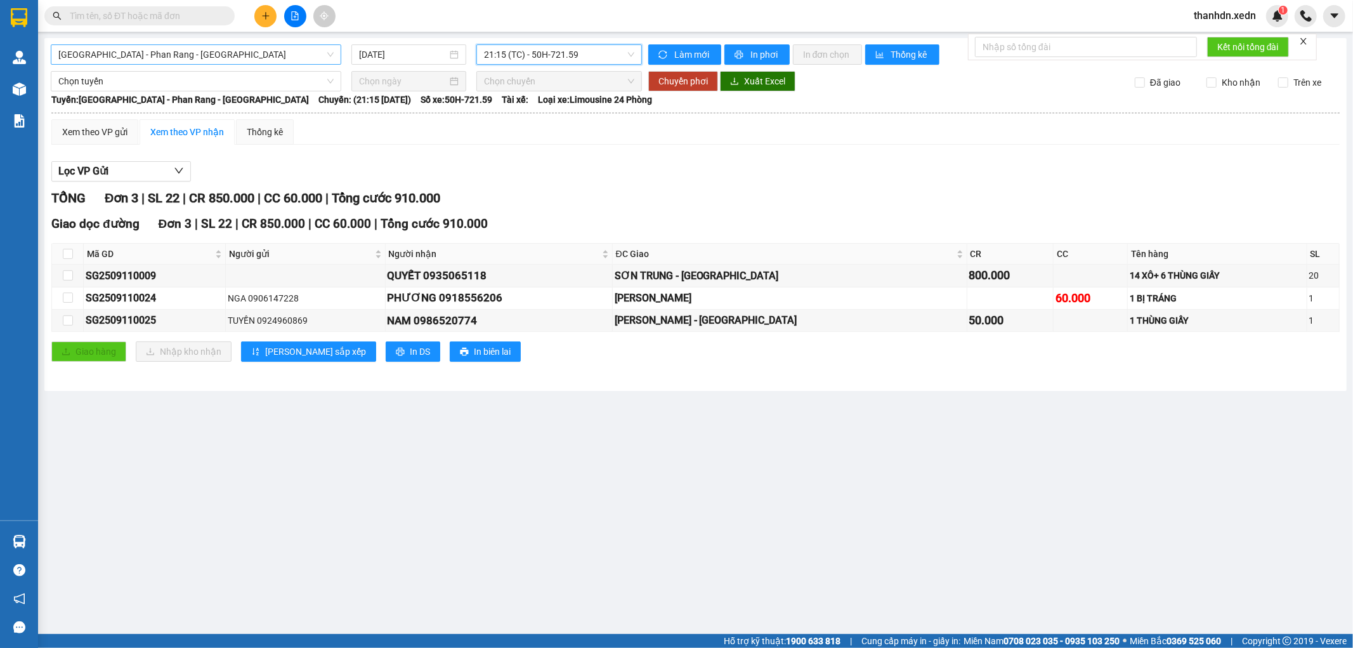
click at [307, 60] on span "[GEOGRAPHIC_DATA] - Phan Rang - [GEOGRAPHIC_DATA]" at bounding box center [195, 54] width 275 height 19
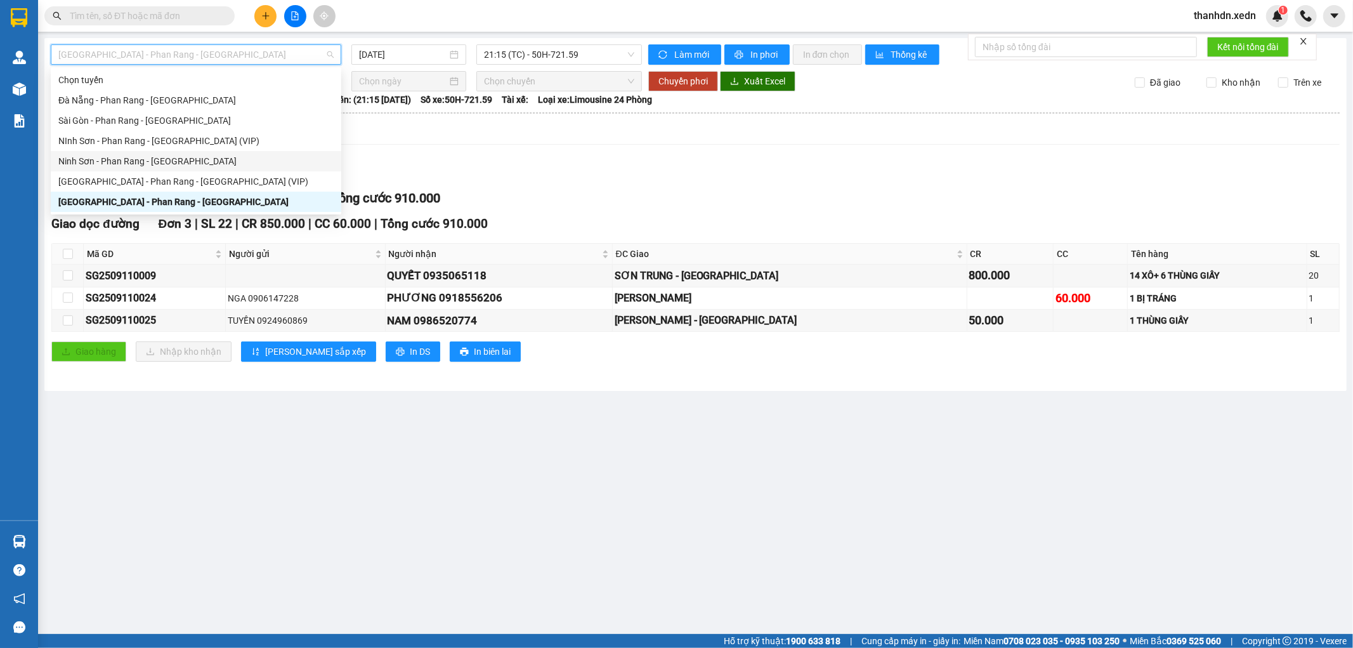
click at [221, 155] on div "Ninh Sơn - Phan Rang - [GEOGRAPHIC_DATA]" at bounding box center [195, 161] width 275 height 14
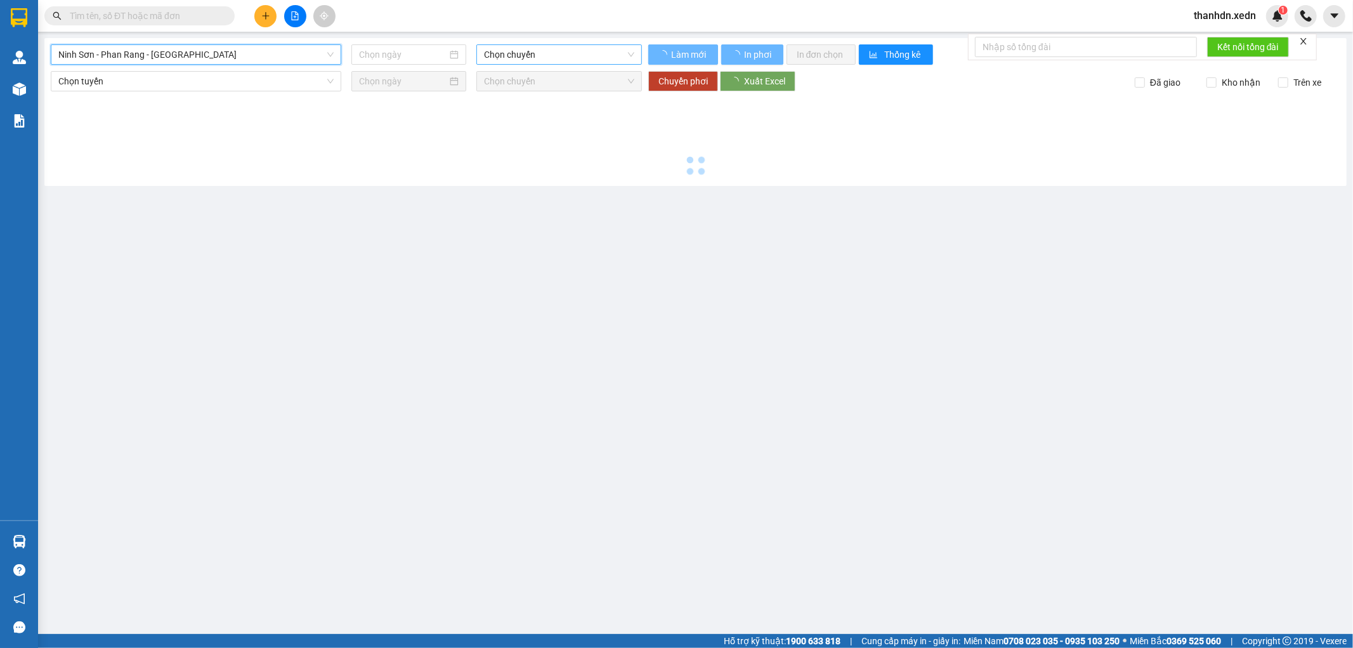
type input "[DATE]"
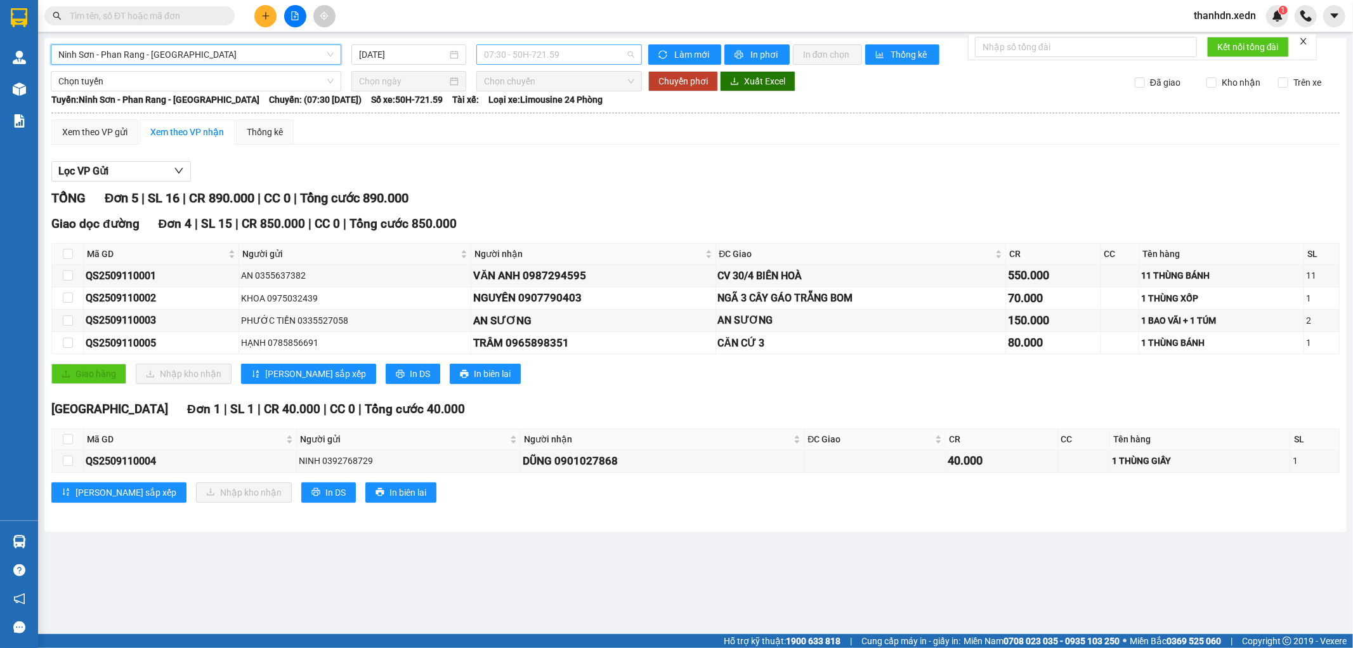
click at [560, 52] on span "07:30 - 50H-721.59" at bounding box center [559, 54] width 150 height 19
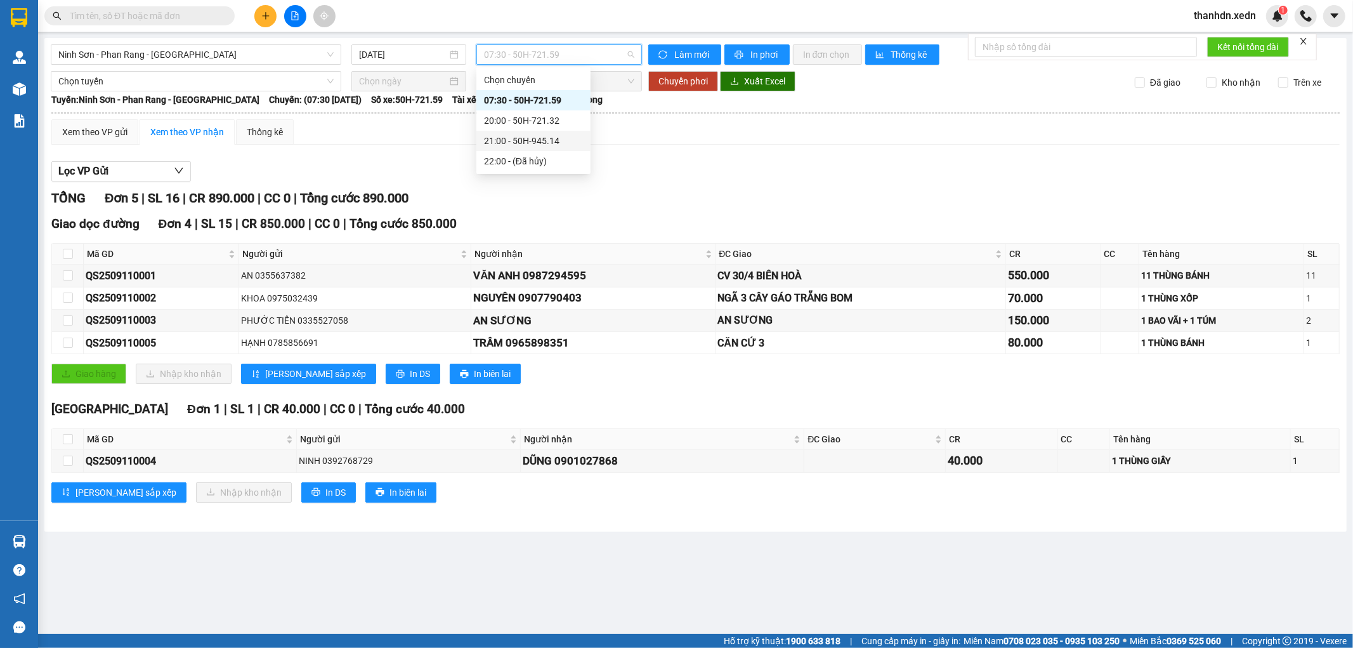
click at [549, 141] on div "21:00 - 50H-945.14" at bounding box center [533, 141] width 99 height 14
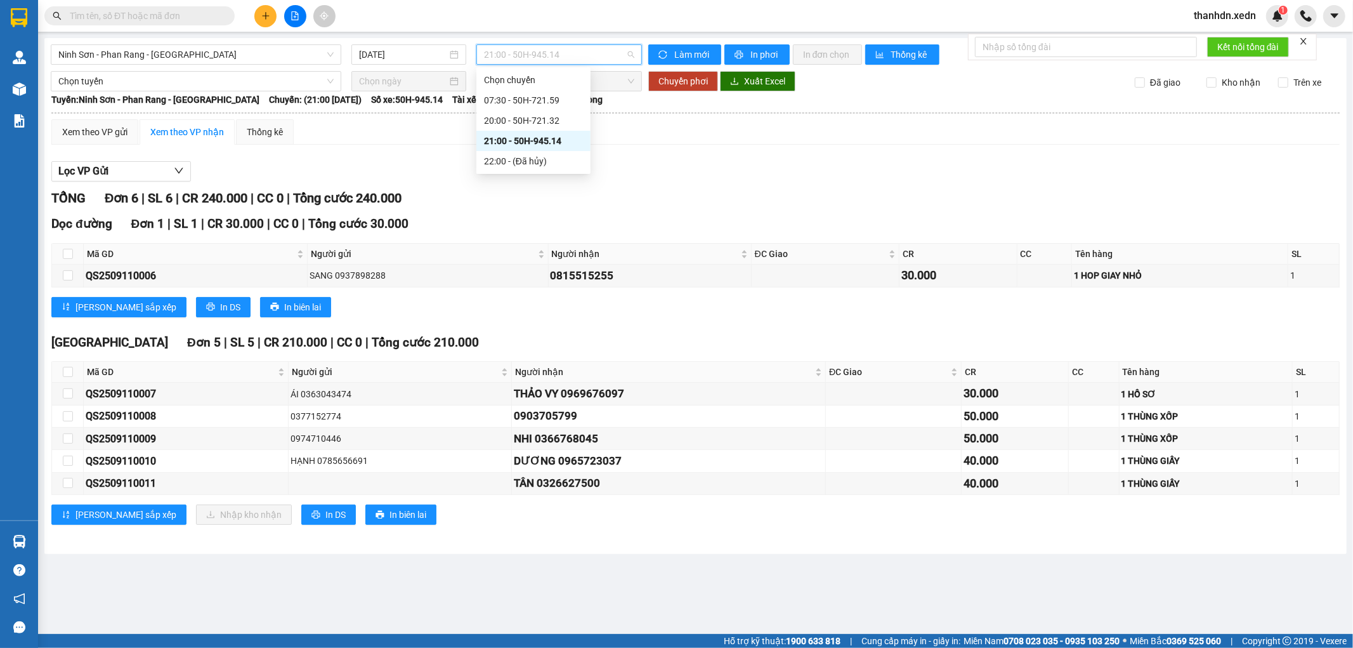
click at [614, 56] on span "21:00 - 50H-945.14" at bounding box center [559, 54] width 150 height 19
click at [567, 116] on div "20:00 - 50H-721.32" at bounding box center [533, 121] width 99 height 14
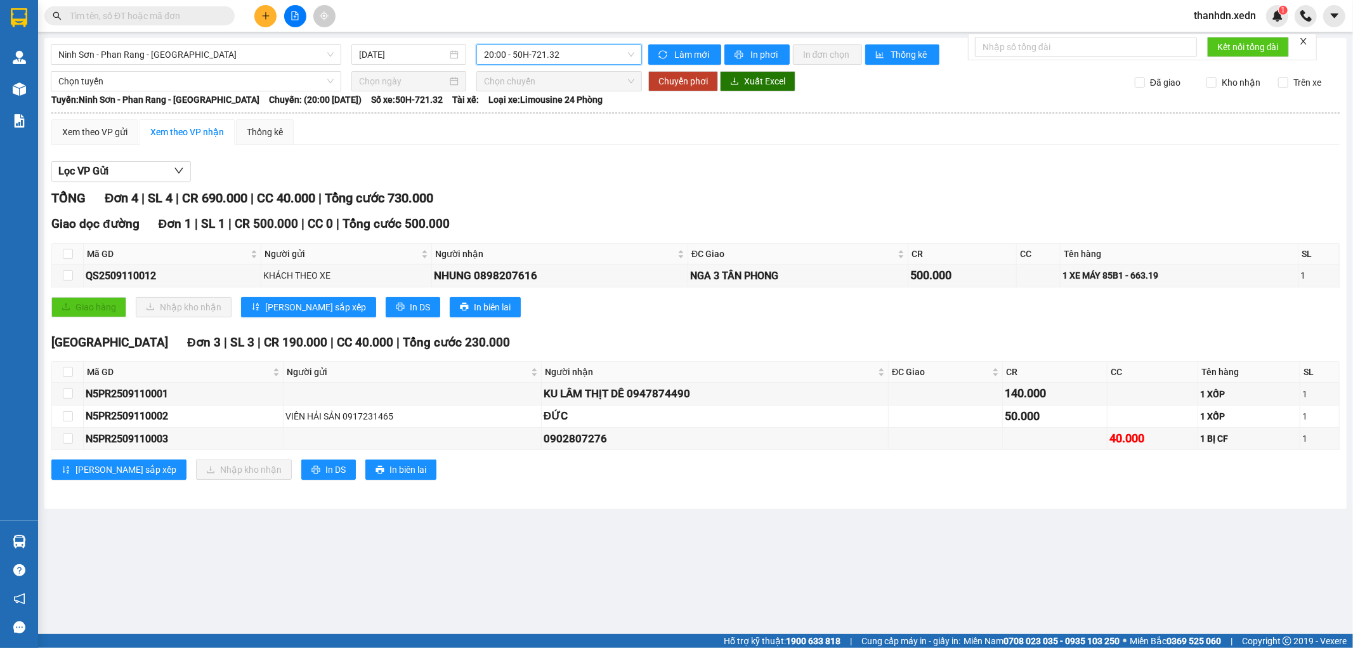
drag, startPoint x: 706, startPoint y: 134, endPoint x: 733, endPoint y: 117, distance: 31.9
click at [708, 134] on div "Xem theo VP gửi Xem theo VP nhận Thống kê" at bounding box center [695, 131] width 1288 height 25
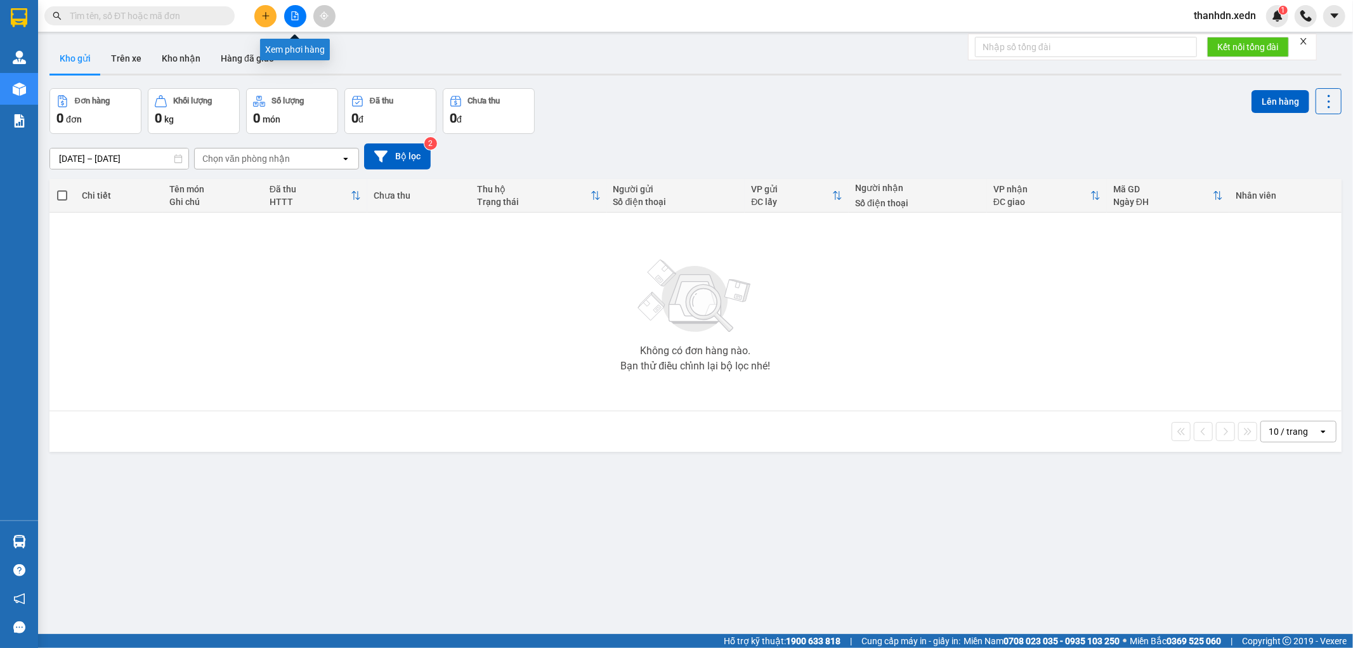
click at [292, 13] on icon "file-add" at bounding box center [295, 15] width 9 height 9
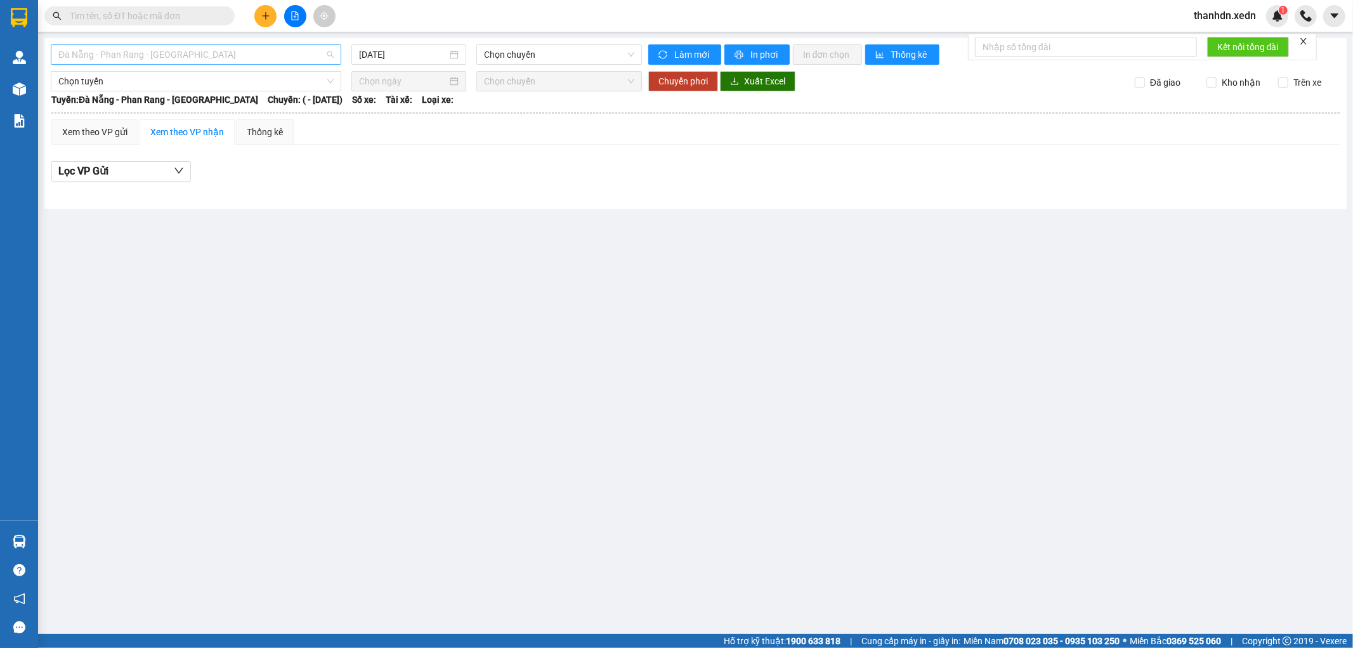
click at [332, 53] on span "Đà Nẵng - Phan Rang - [GEOGRAPHIC_DATA]" at bounding box center [195, 54] width 275 height 19
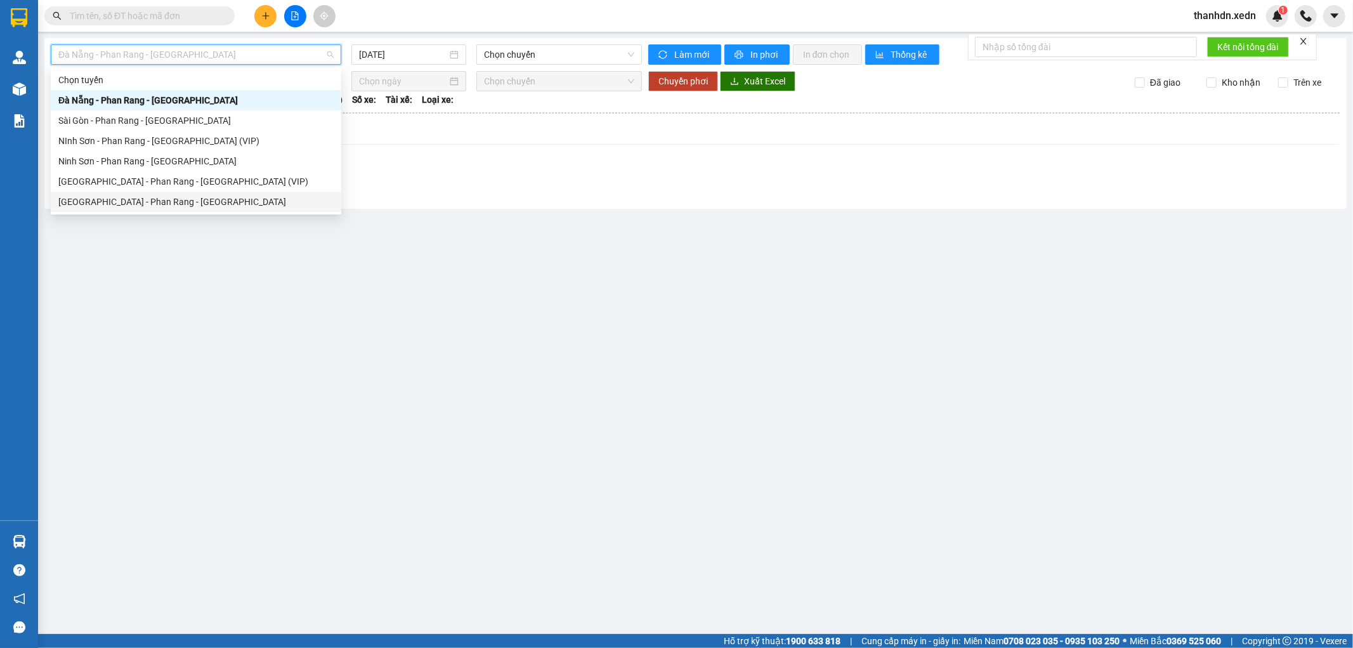
click at [235, 192] on div "[GEOGRAPHIC_DATA] - Phan Rang - [GEOGRAPHIC_DATA]" at bounding box center [196, 202] width 291 height 20
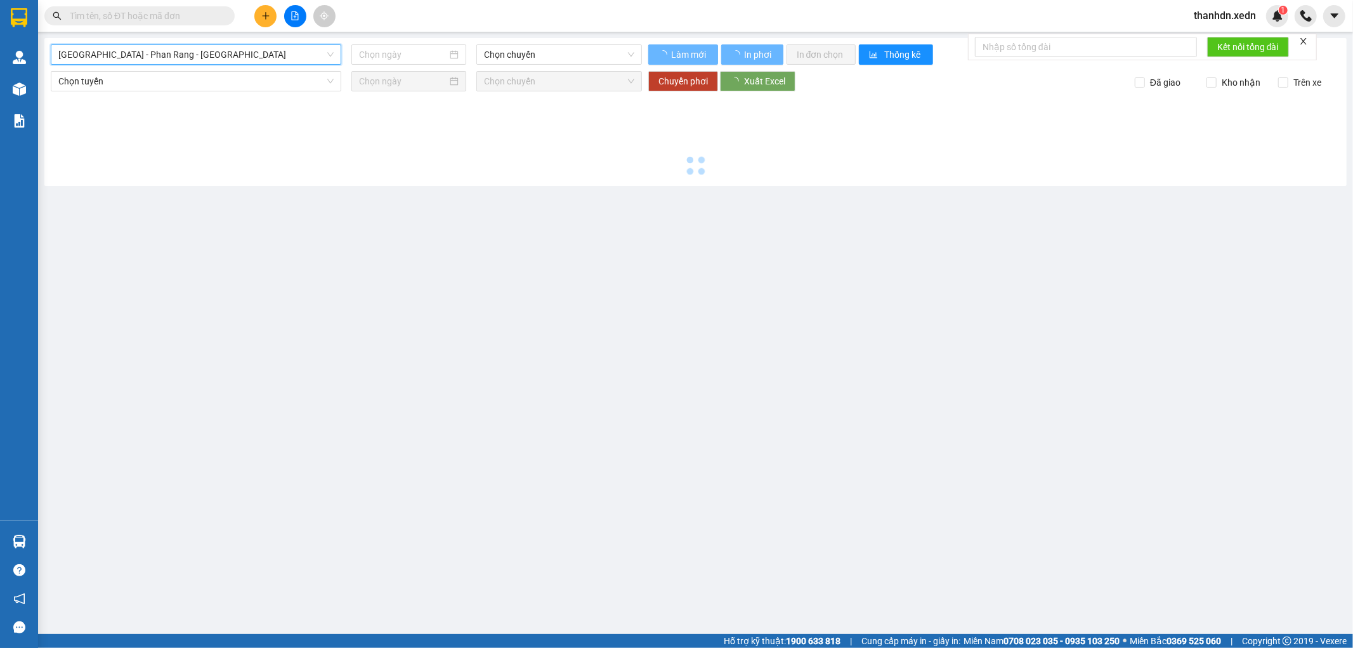
type input "[DATE]"
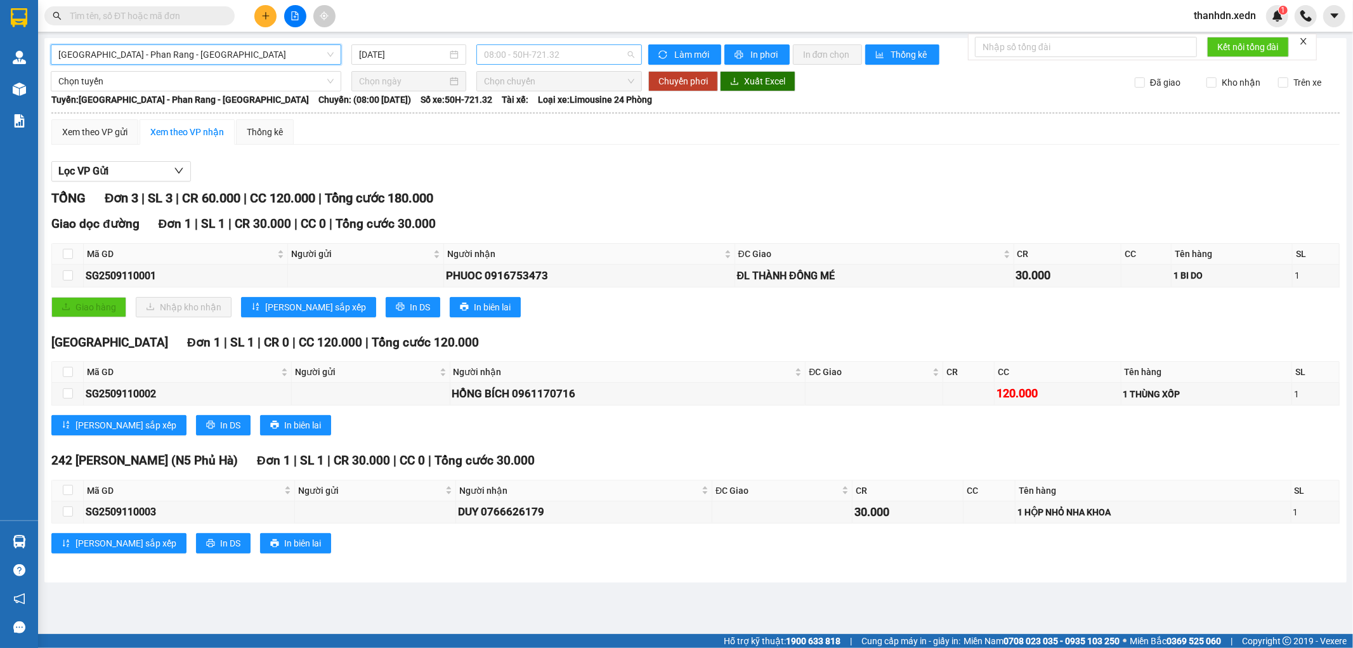
click at [527, 58] on span "08:00 - 50H-721.32" at bounding box center [559, 54] width 150 height 19
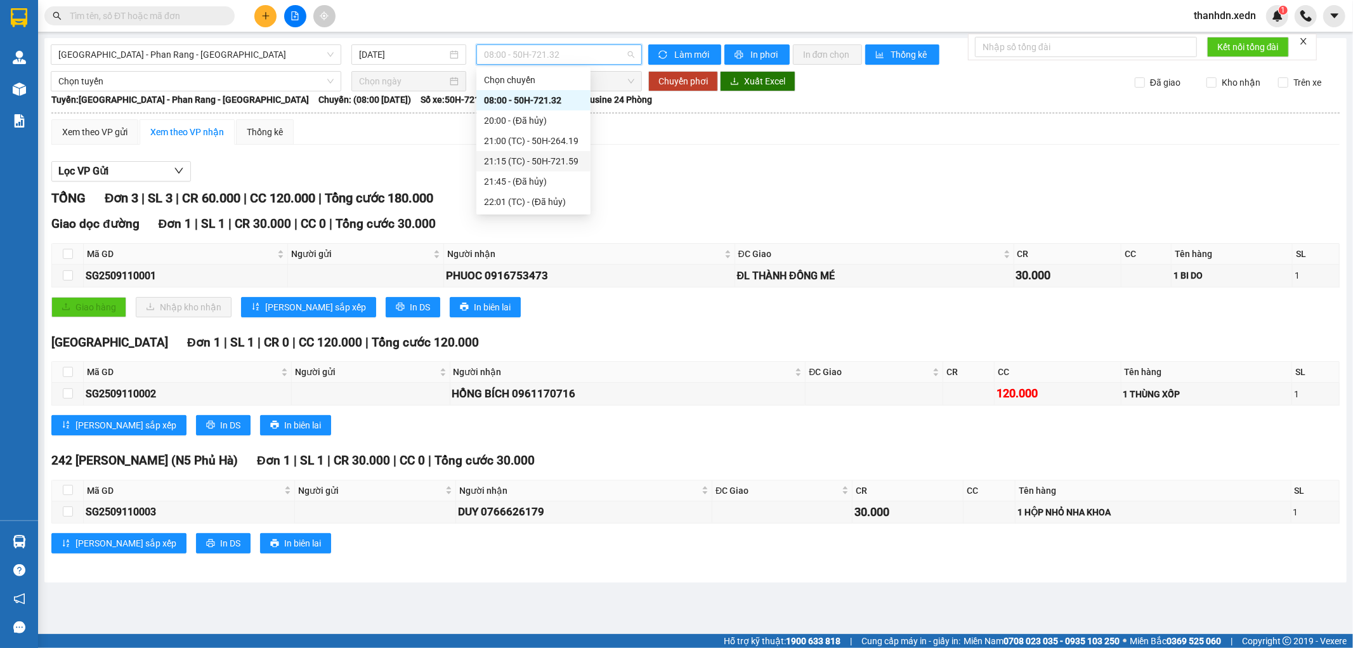
click at [550, 152] on div "21:15 (TC) - 50H-721.59" at bounding box center [533, 161] width 114 height 20
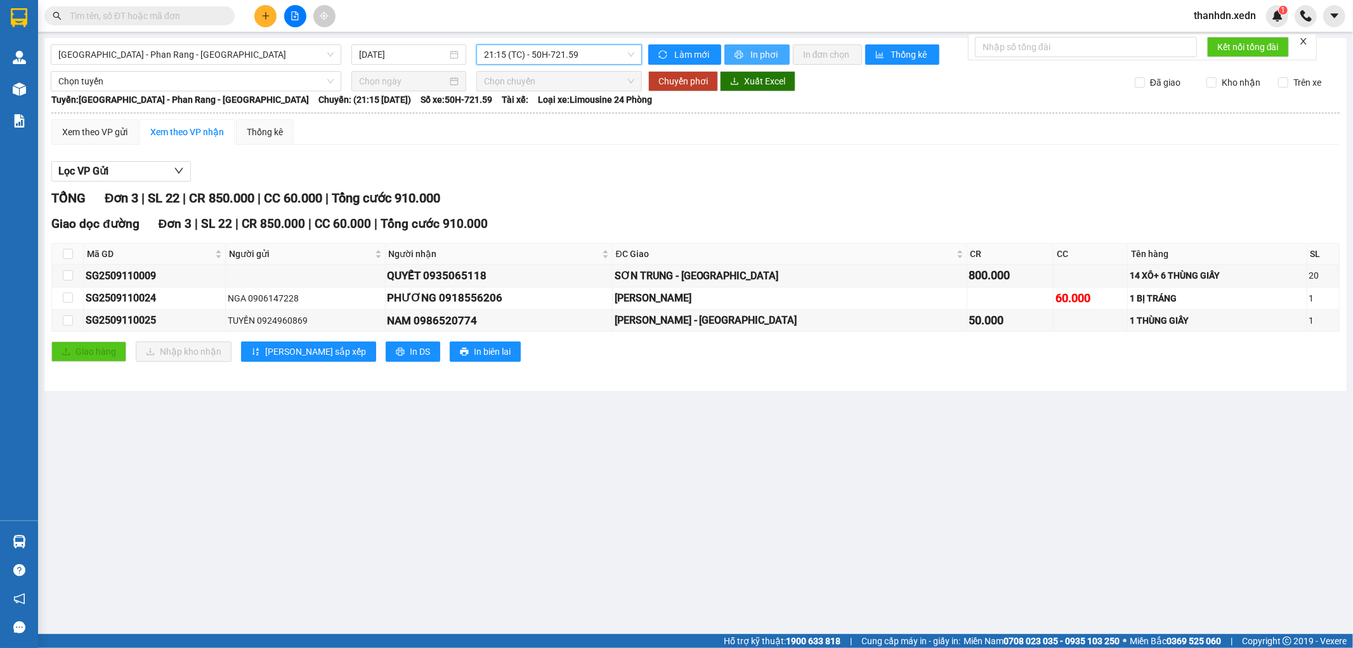
click at [747, 52] on button "In phơi" at bounding box center [756, 54] width 65 height 20
click at [829, 345] on div "Giao hàng Nhập kho nhận Lưu sắp xếp In DS In biên lai" at bounding box center [695, 351] width 1288 height 20
click at [530, 49] on span "21:15 (TC) - 50H-721.59" at bounding box center [559, 54] width 150 height 19
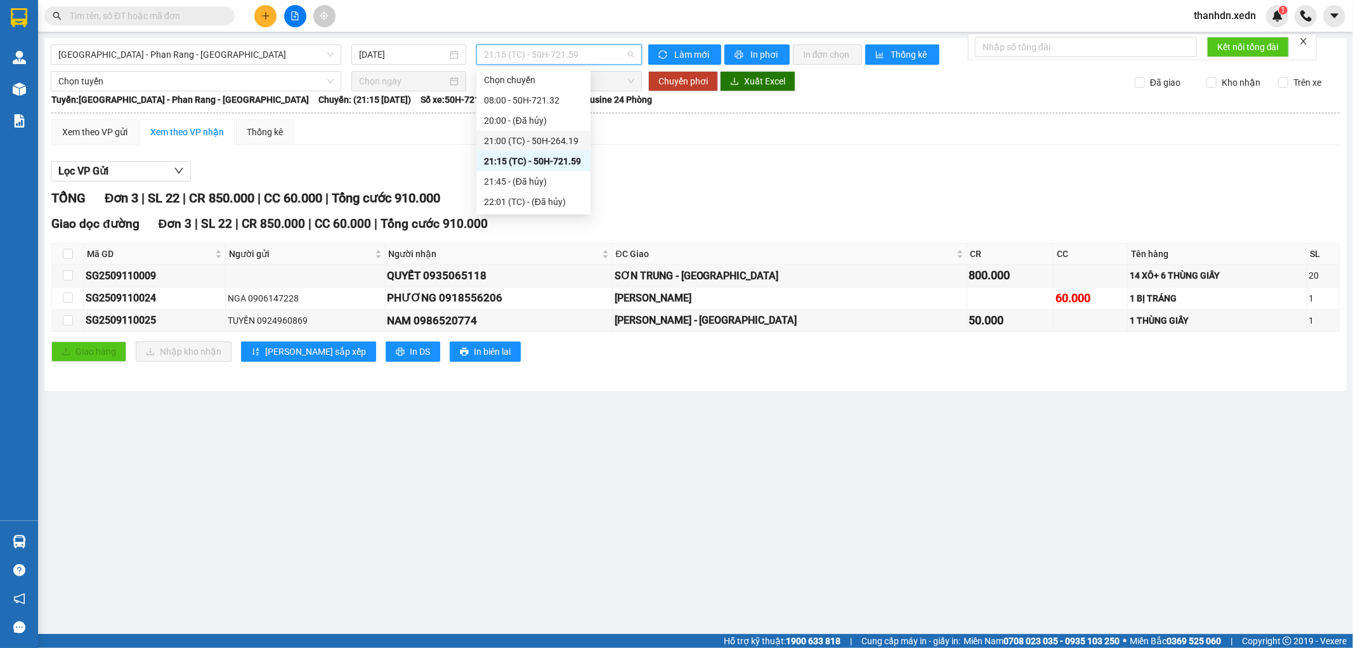
click at [560, 135] on div "21:00 (TC) - 50H-264.19" at bounding box center [533, 141] width 99 height 14
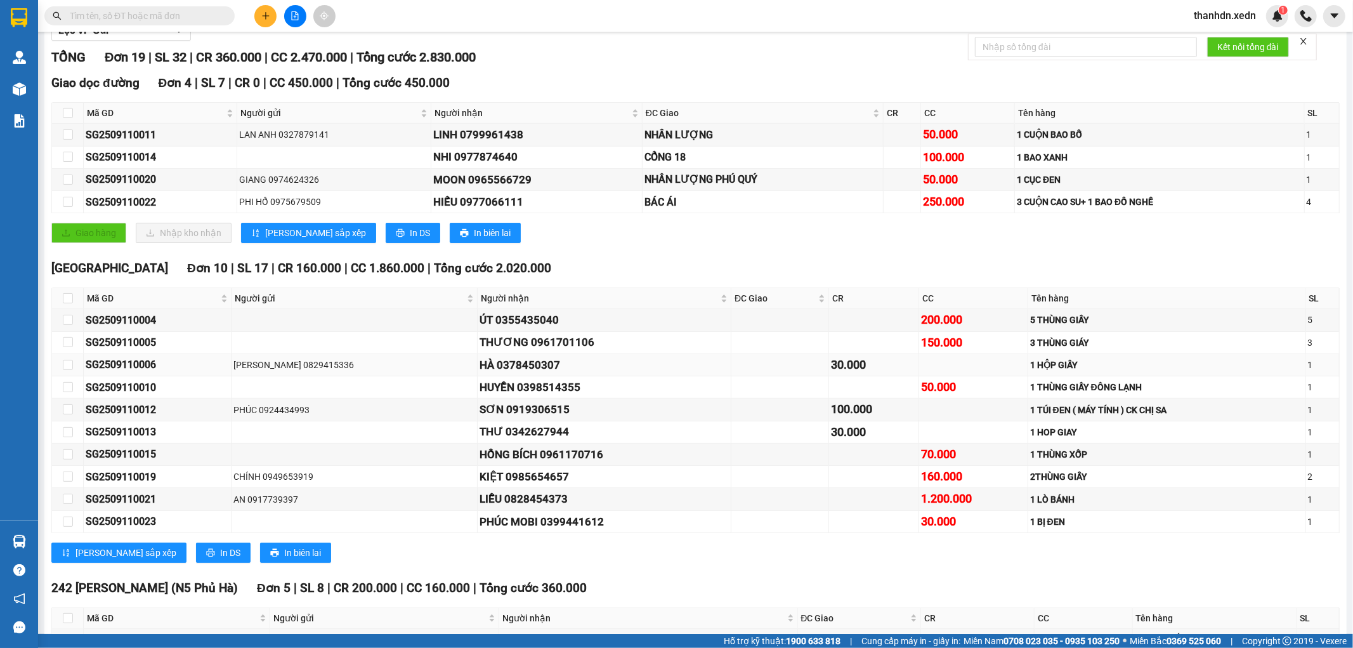
scroll to position [70, 0]
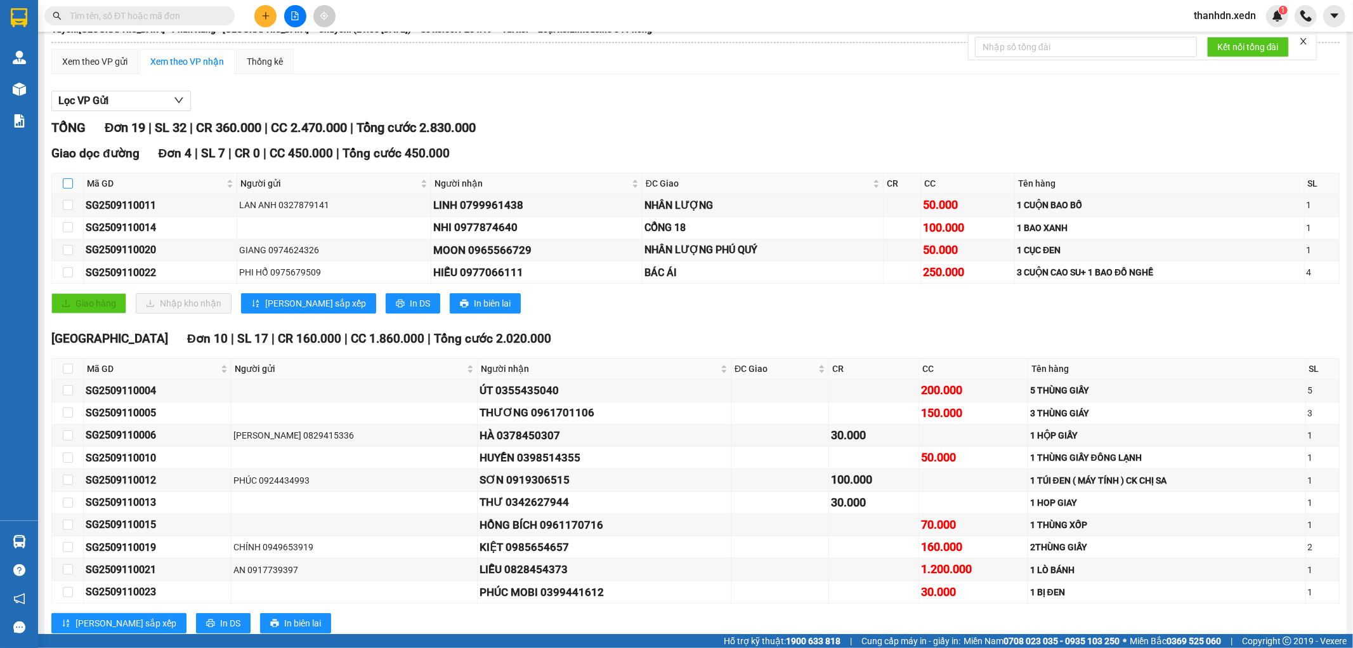
click at [69, 185] on input "checkbox" at bounding box center [68, 183] width 10 height 10
checkbox input "true"
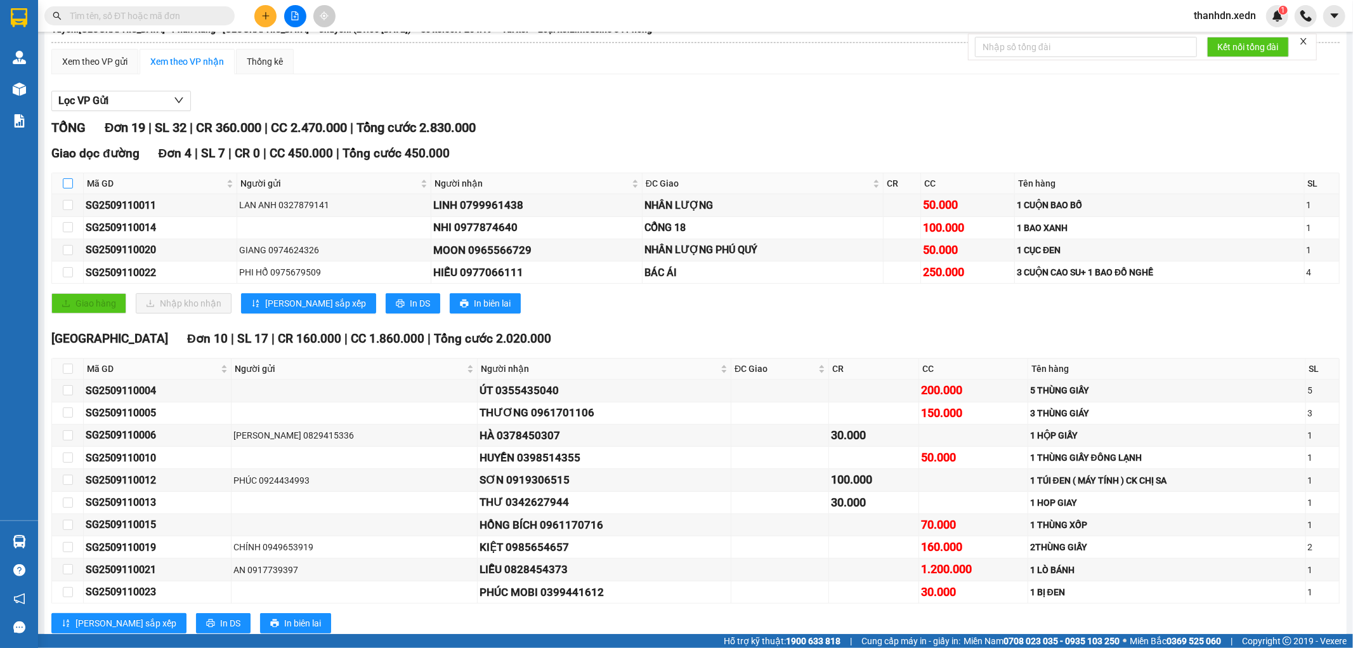
checkbox input "true"
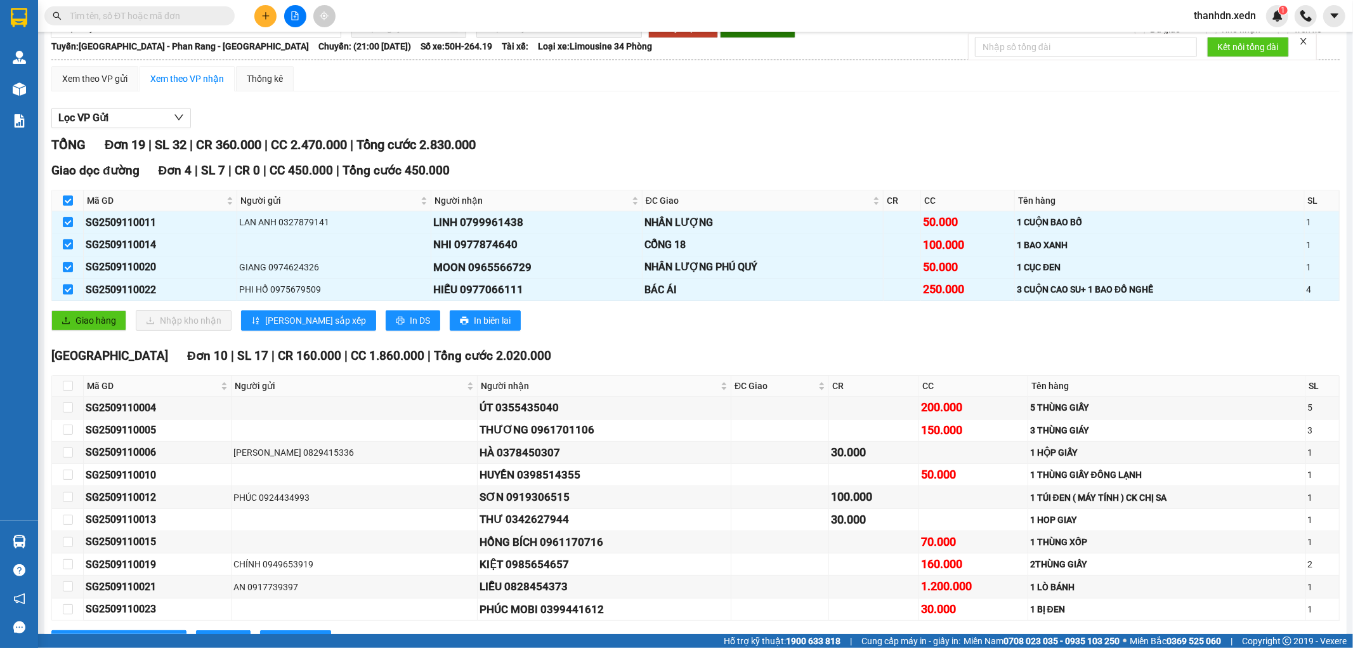
scroll to position [0, 0]
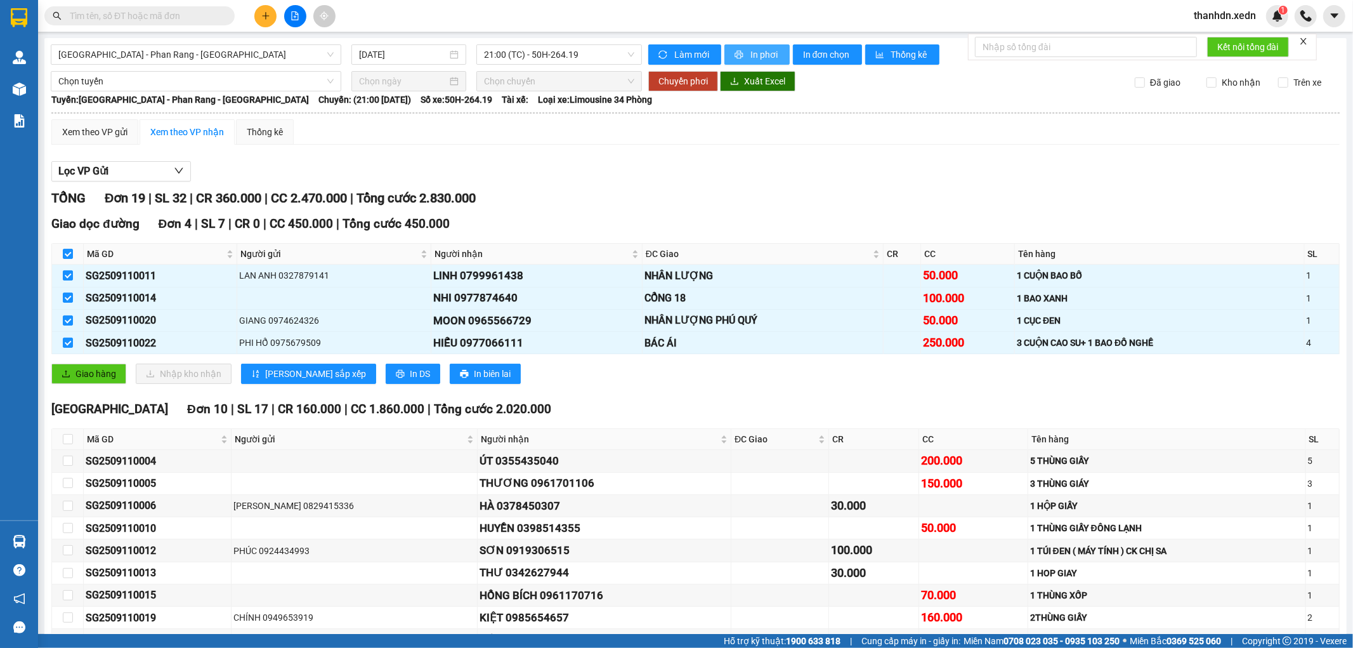
click at [741, 45] on button "In phơi" at bounding box center [756, 54] width 65 height 20
click at [806, 46] on button "In đơn chọn" at bounding box center [827, 54] width 69 height 20
click at [70, 251] on input "checkbox" at bounding box center [68, 254] width 10 height 10
checkbox input "false"
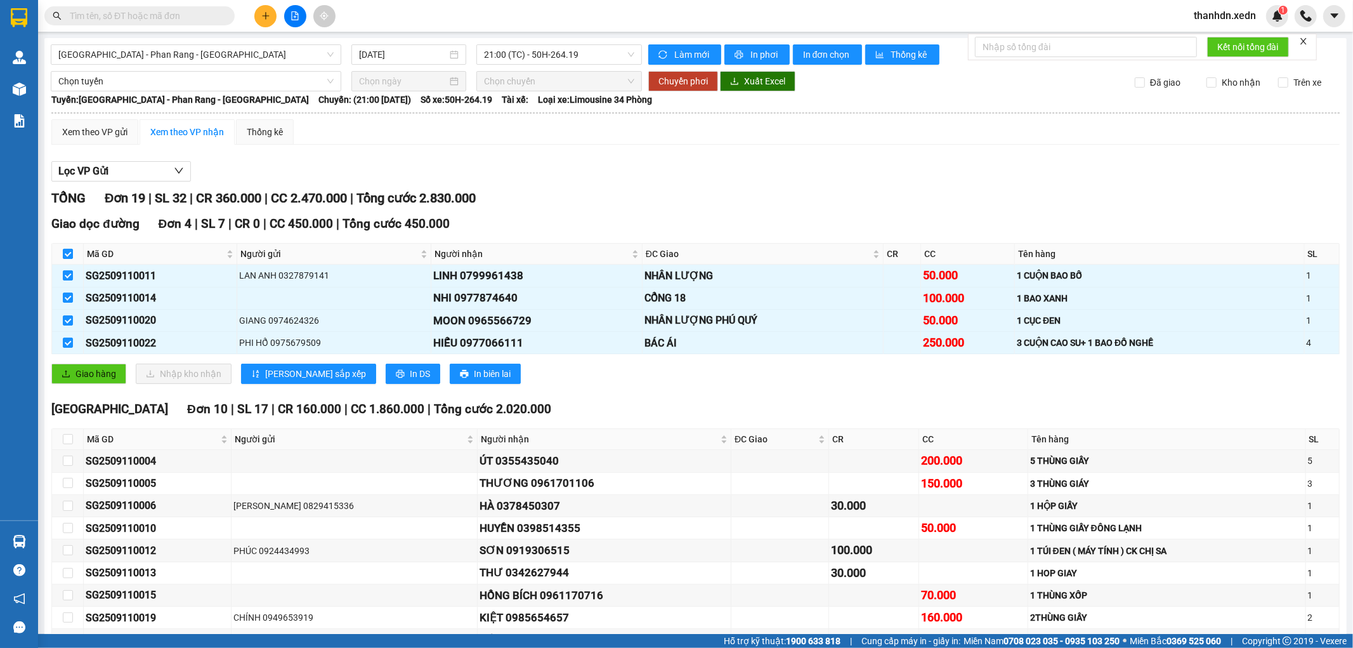
checkbox input "false"
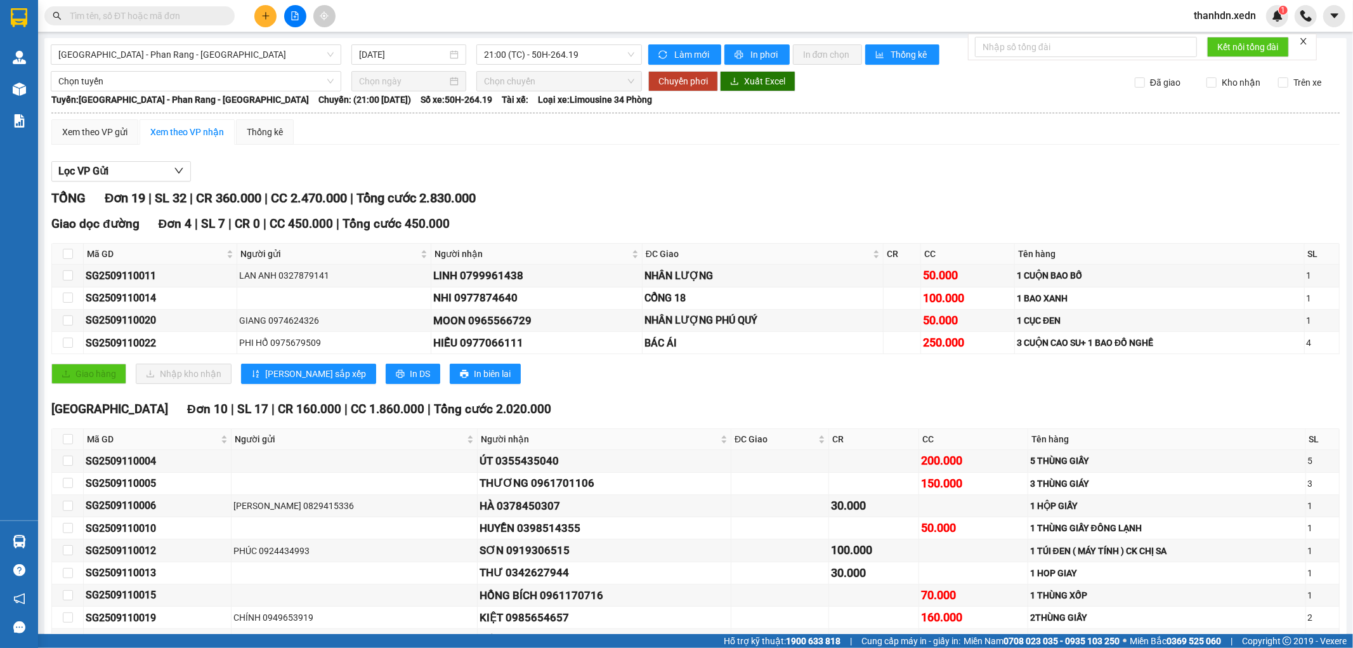
click at [432, 138] on div "Xem theo VP gửi Xem theo VP nhận Thống kê" at bounding box center [695, 131] width 1288 height 25
click at [509, 186] on div "Lọc VP Gửi TỔNG Đơn 19 | SL 32 | CR 360.000 | CC 2.470.000 | Tổng cước 2.830.0…" at bounding box center [695, 541] width 1288 height 772
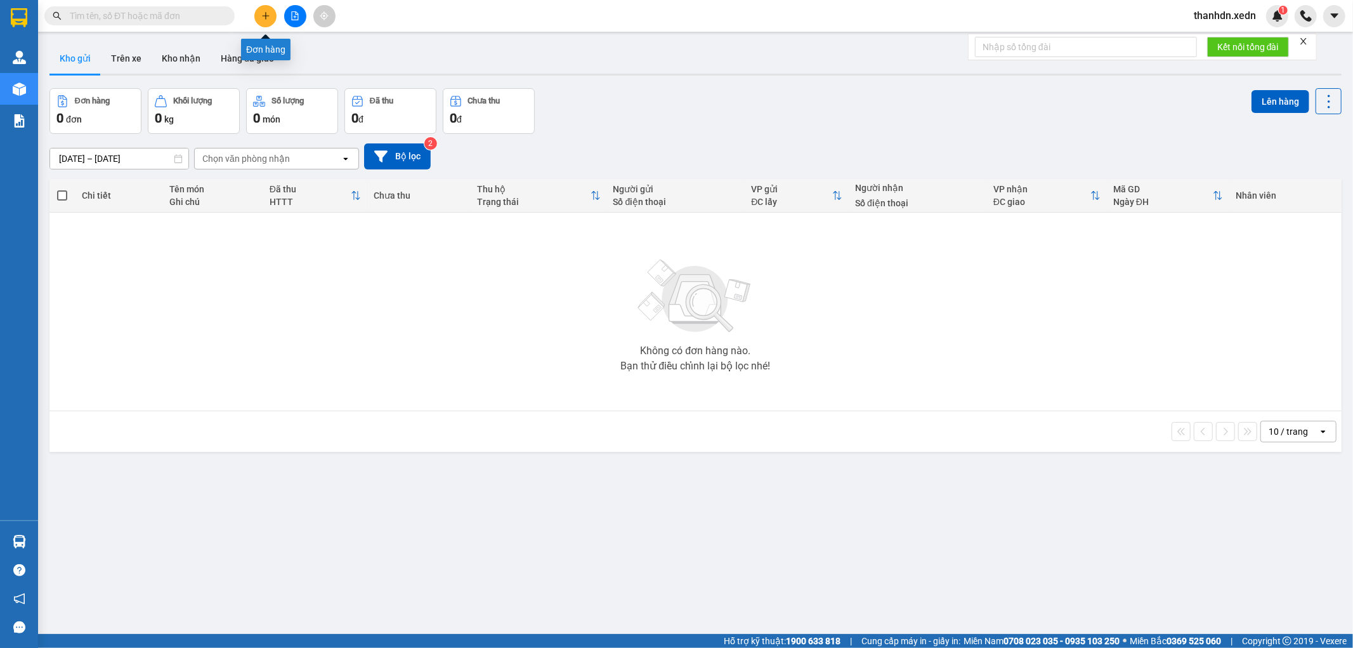
click at [263, 14] on icon "plus" at bounding box center [265, 15] width 9 height 9
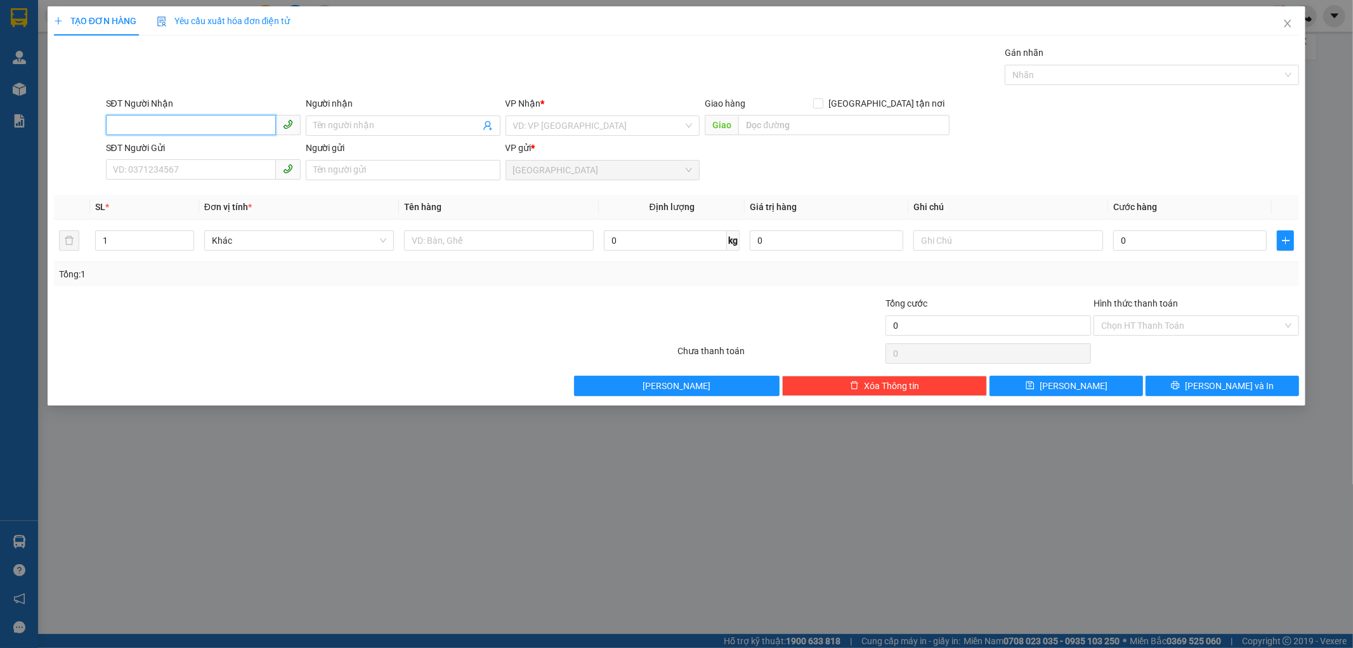
click at [233, 127] on input "SĐT Người Nhận" at bounding box center [191, 125] width 170 height 20
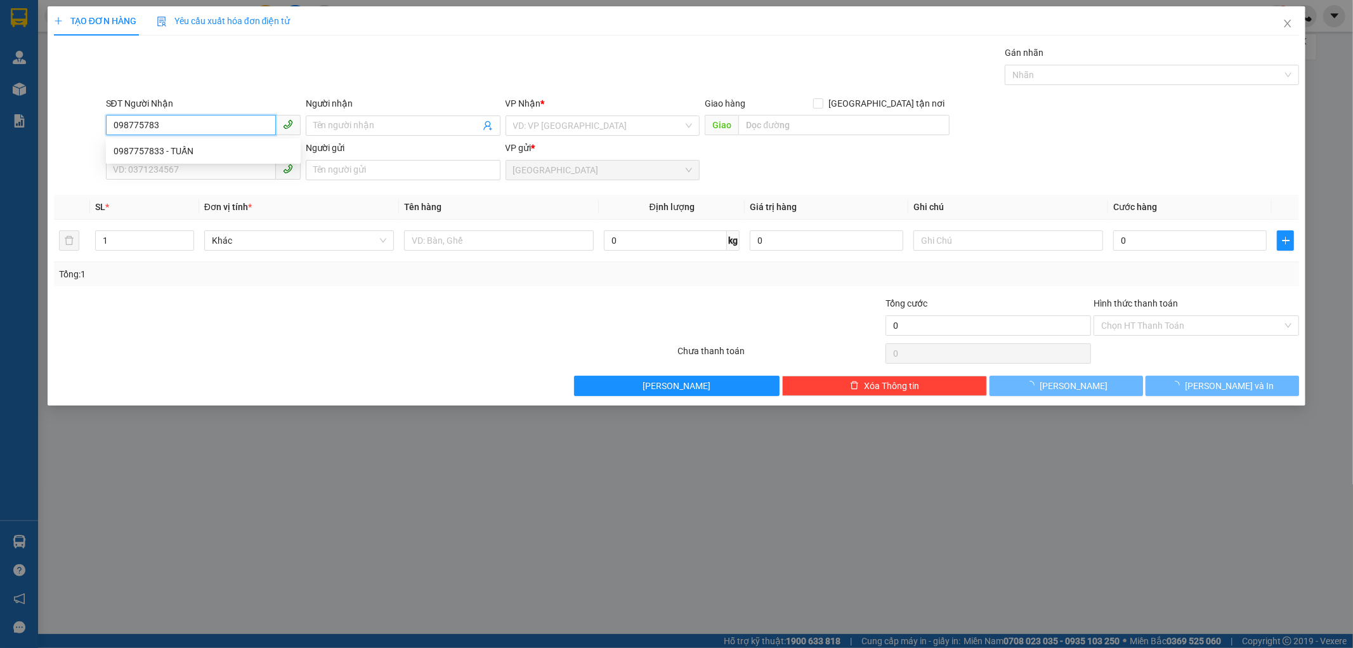
type input "0987757833"
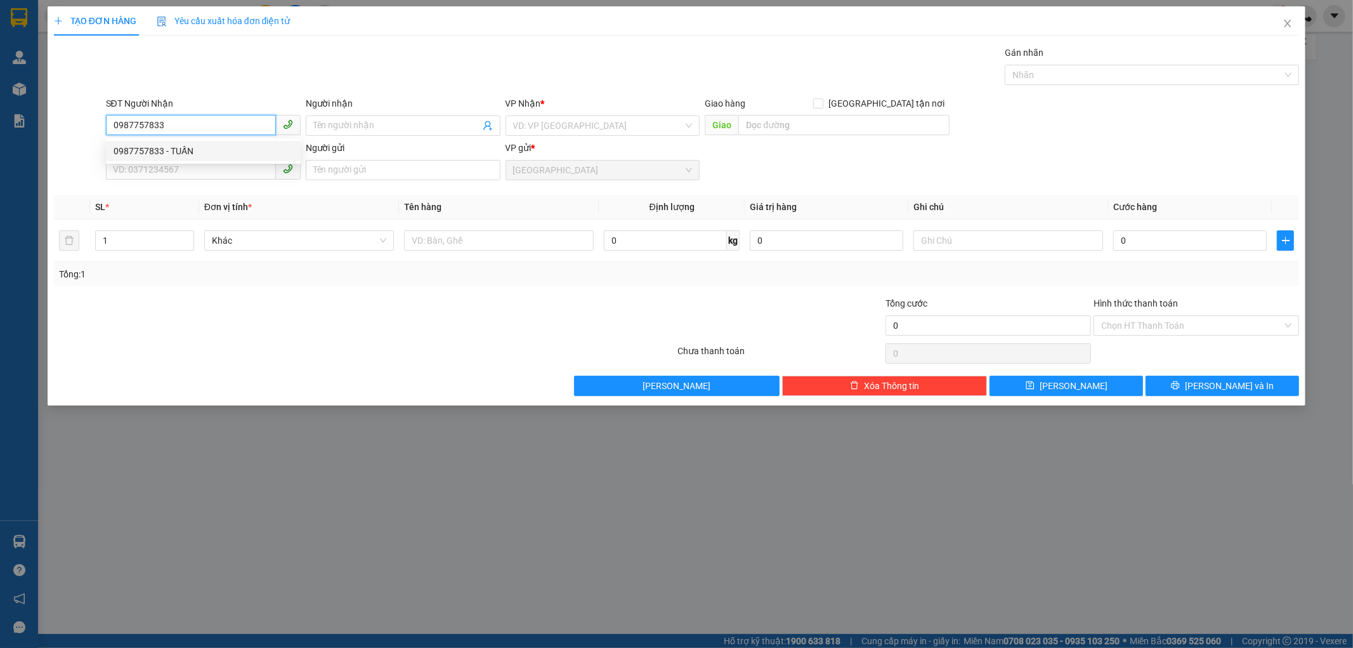
click at [242, 147] on div "0987757833 - TUẤN" at bounding box center [204, 151] width 180 height 14
type input "TUẤN"
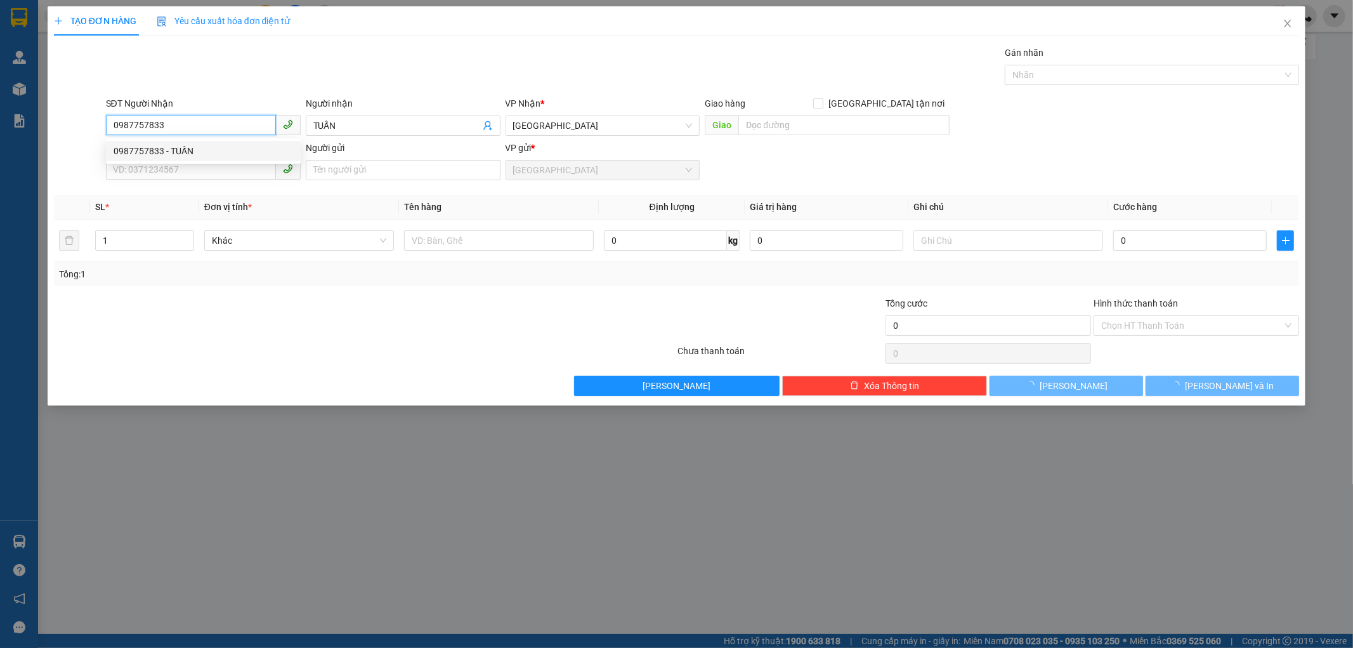
type input "30.000"
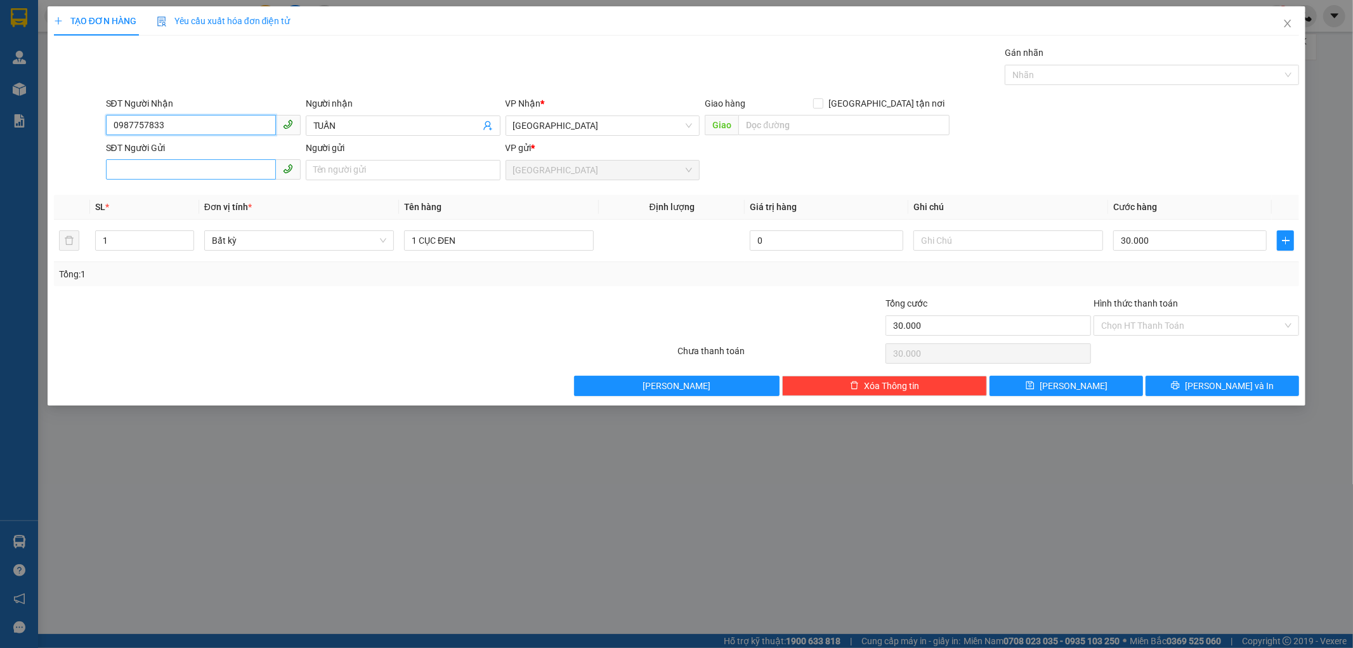
type input "0987757833"
click at [166, 173] on input "SĐT Người Gửi" at bounding box center [191, 169] width 170 height 20
type input "0392567647"
click at [341, 168] on input "Người gửi" at bounding box center [403, 170] width 195 height 20
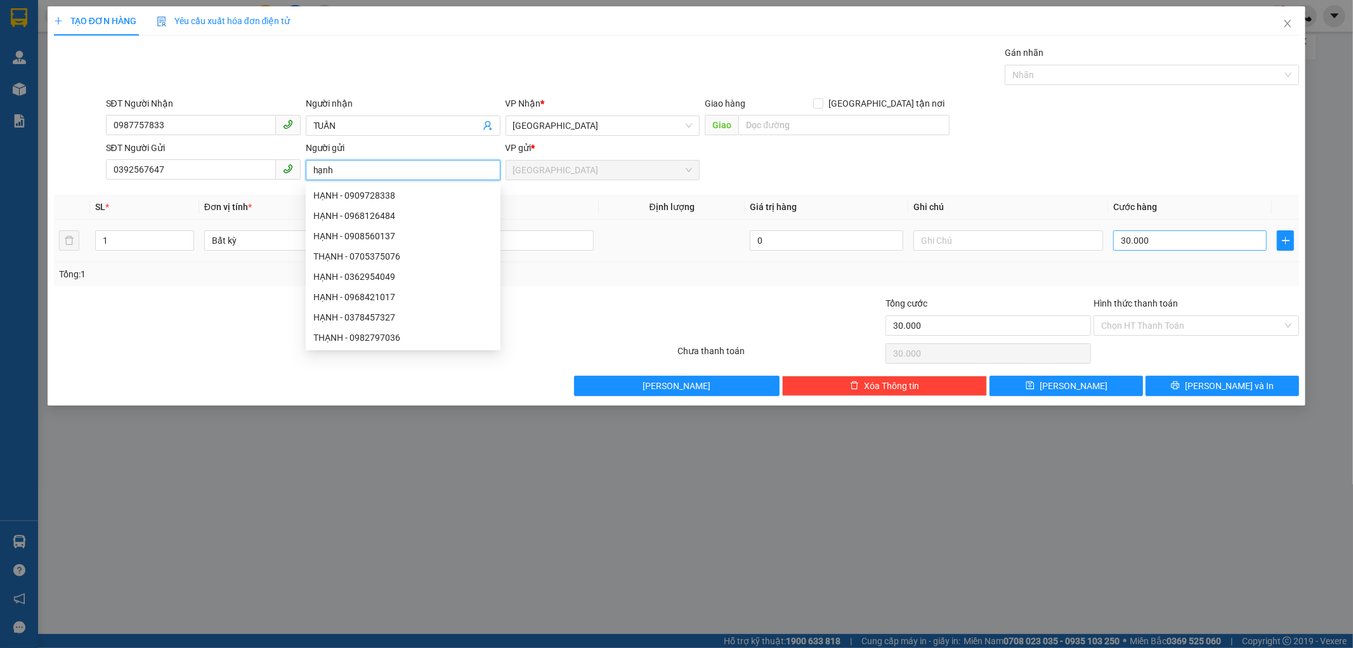
type input "hạnh"
click at [1151, 236] on input "30.000" at bounding box center [1190, 240] width 154 height 20
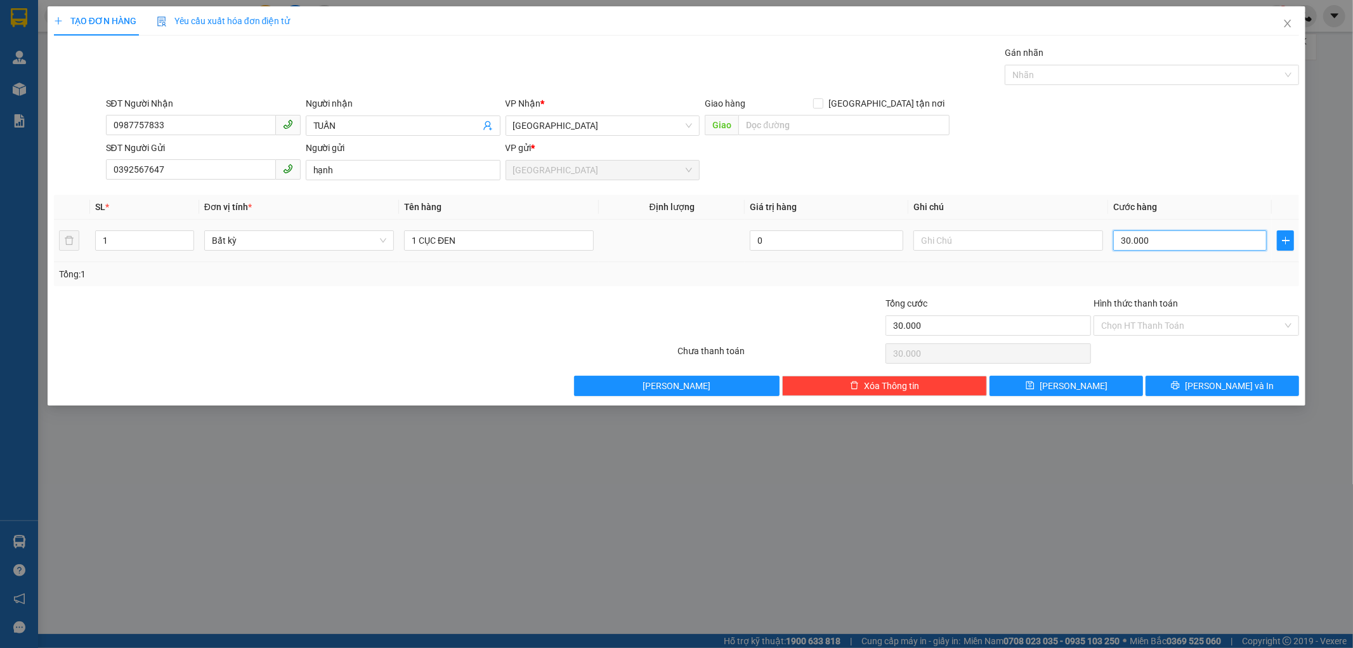
type input "0"
type input "5"
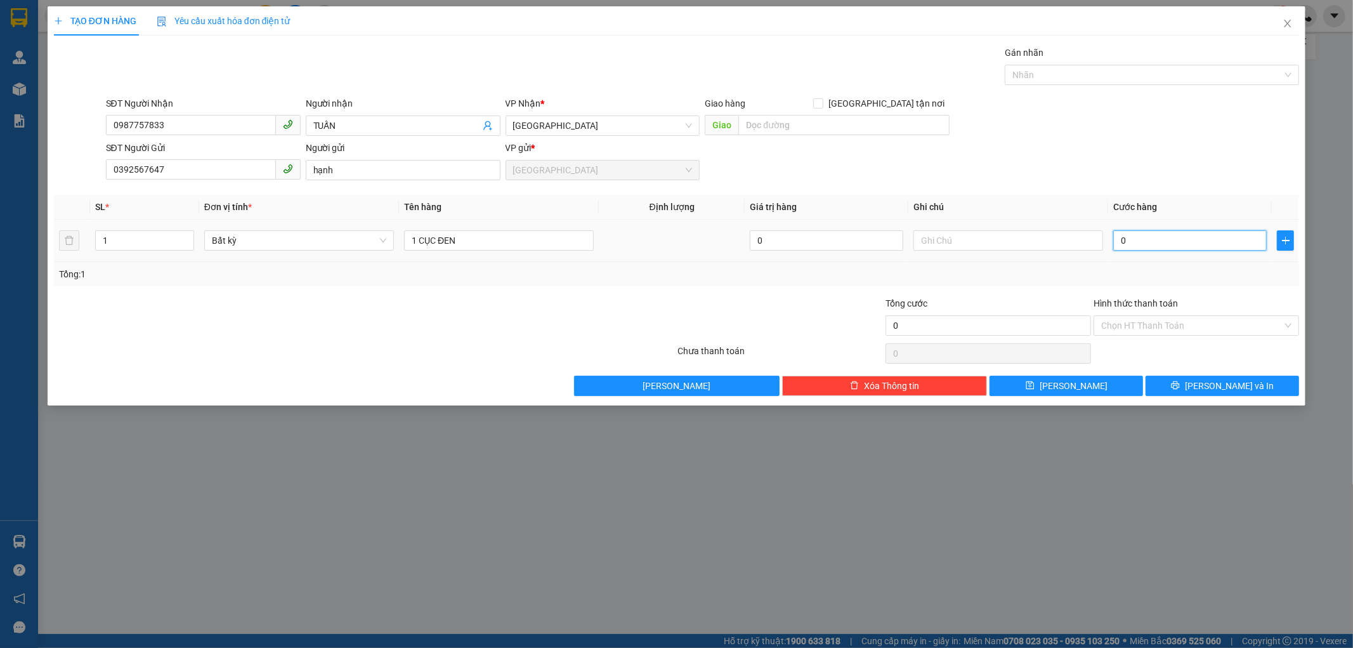
type input "05"
type input "50"
type input "050"
type input "50.000"
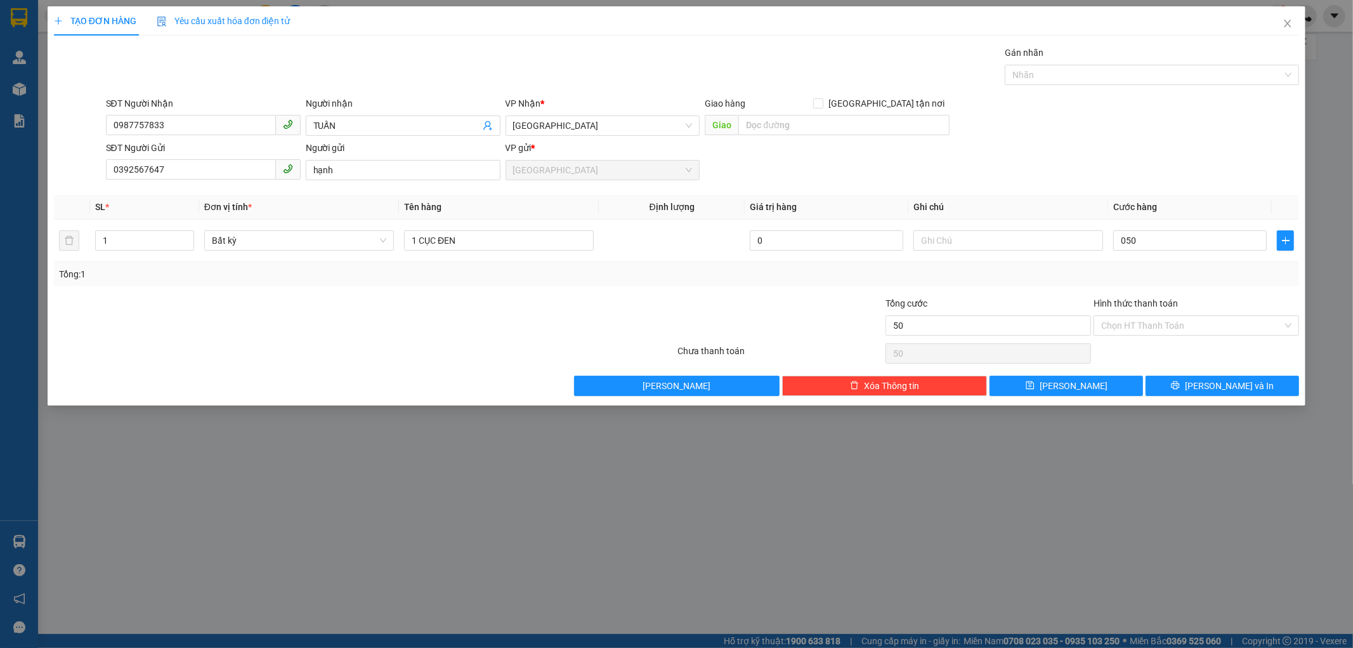
type input "50.000"
click at [1124, 284] on div "Tổng: 1" at bounding box center [677, 274] width 1246 height 24
click at [1157, 322] on input "Hình thức thanh toán" at bounding box center [1191, 325] width 181 height 19
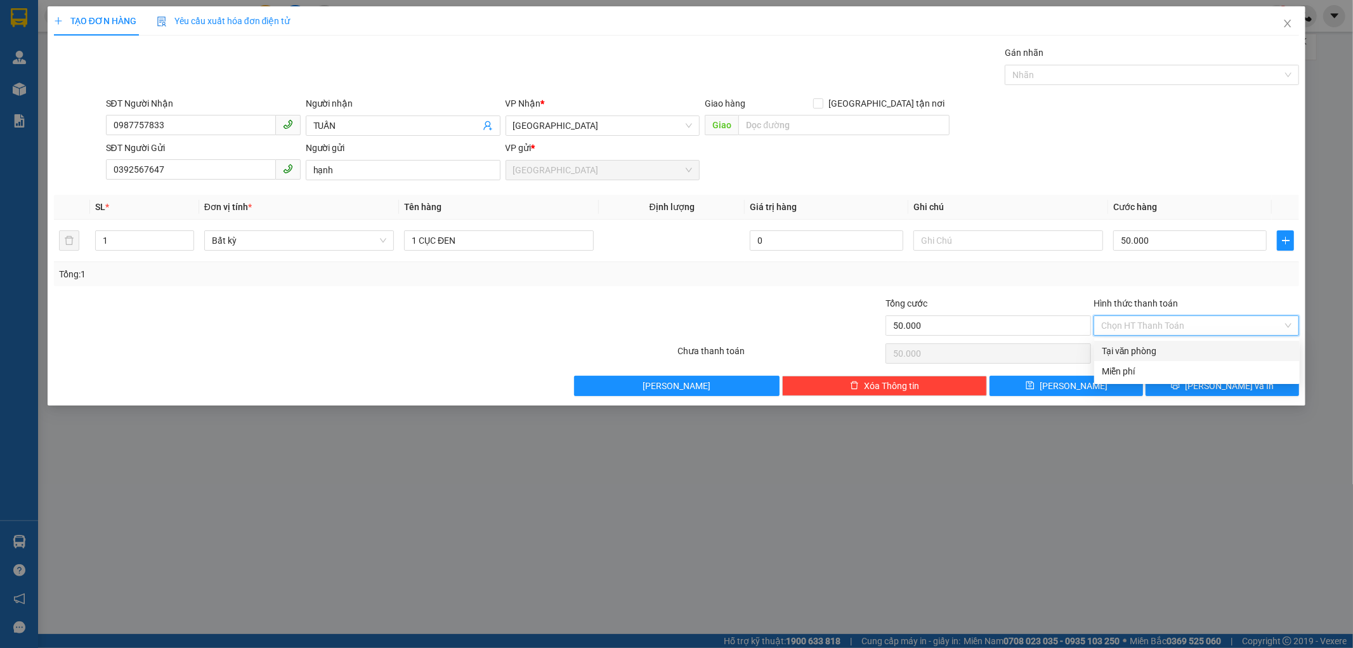
click at [1150, 350] on div "Tại văn phòng" at bounding box center [1197, 351] width 190 height 14
type input "0"
click at [1180, 381] on icon "printer" at bounding box center [1175, 385] width 9 height 9
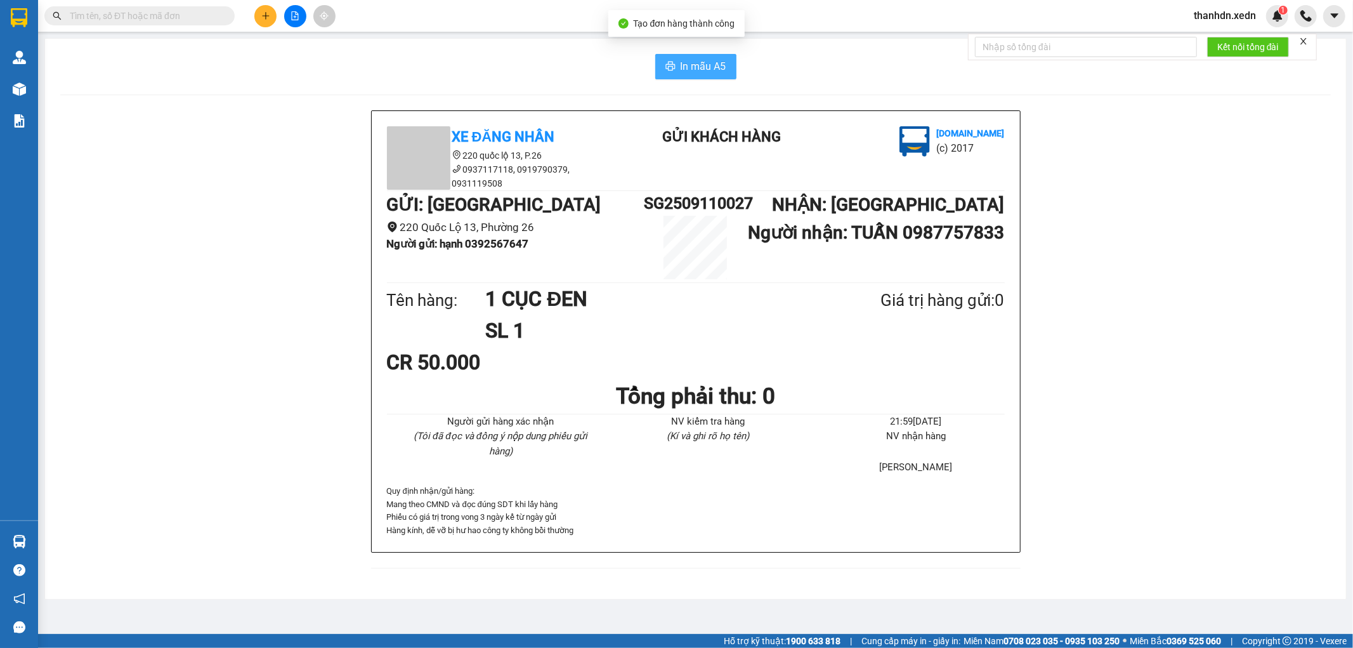
click at [693, 70] on span "In mẫu A5" at bounding box center [704, 66] width 46 height 16
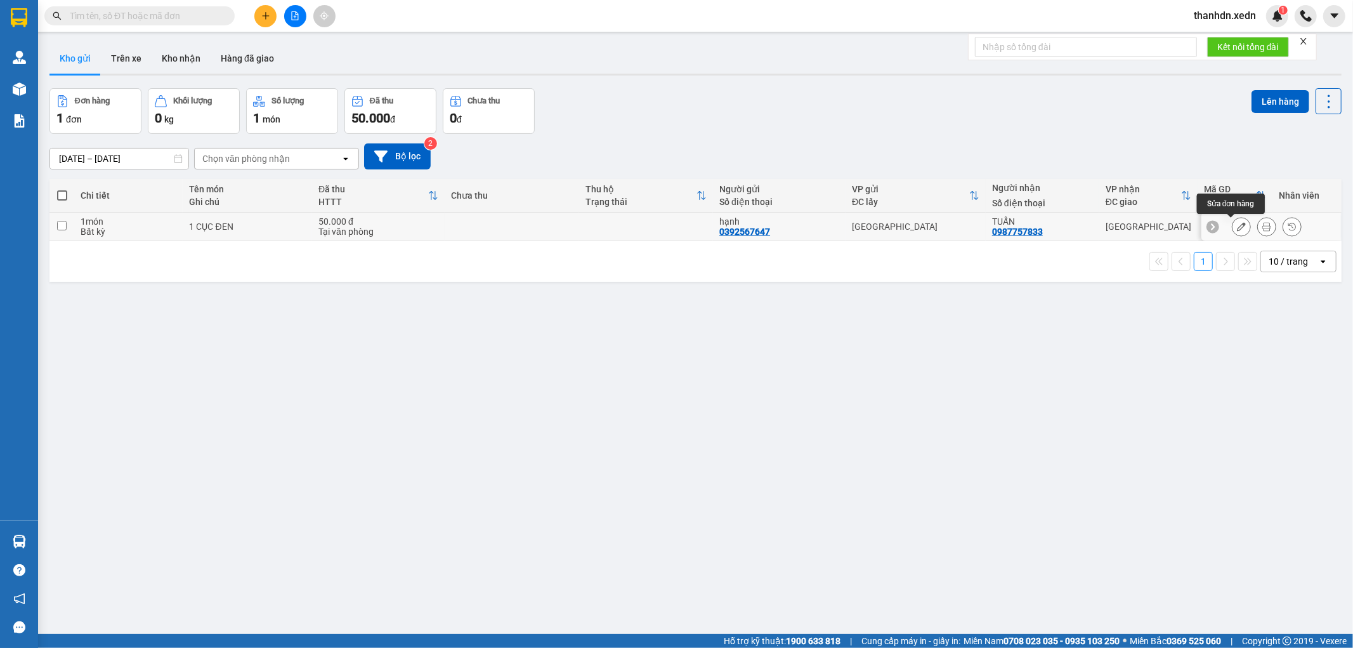
click at [1235, 231] on button at bounding box center [1242, 227] width 18 height 22
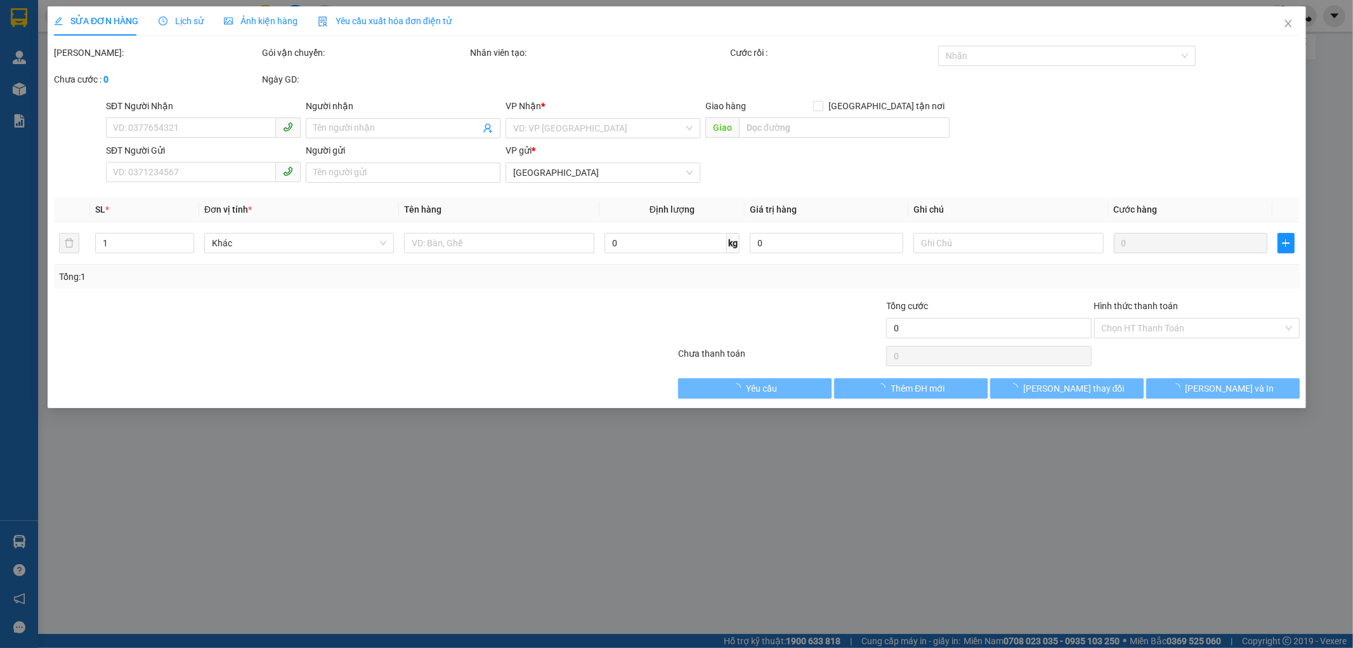
type input "0987757833"
type input "TUẤN"
type input "0392567647"
type input "hạnh"
type input "50.000"
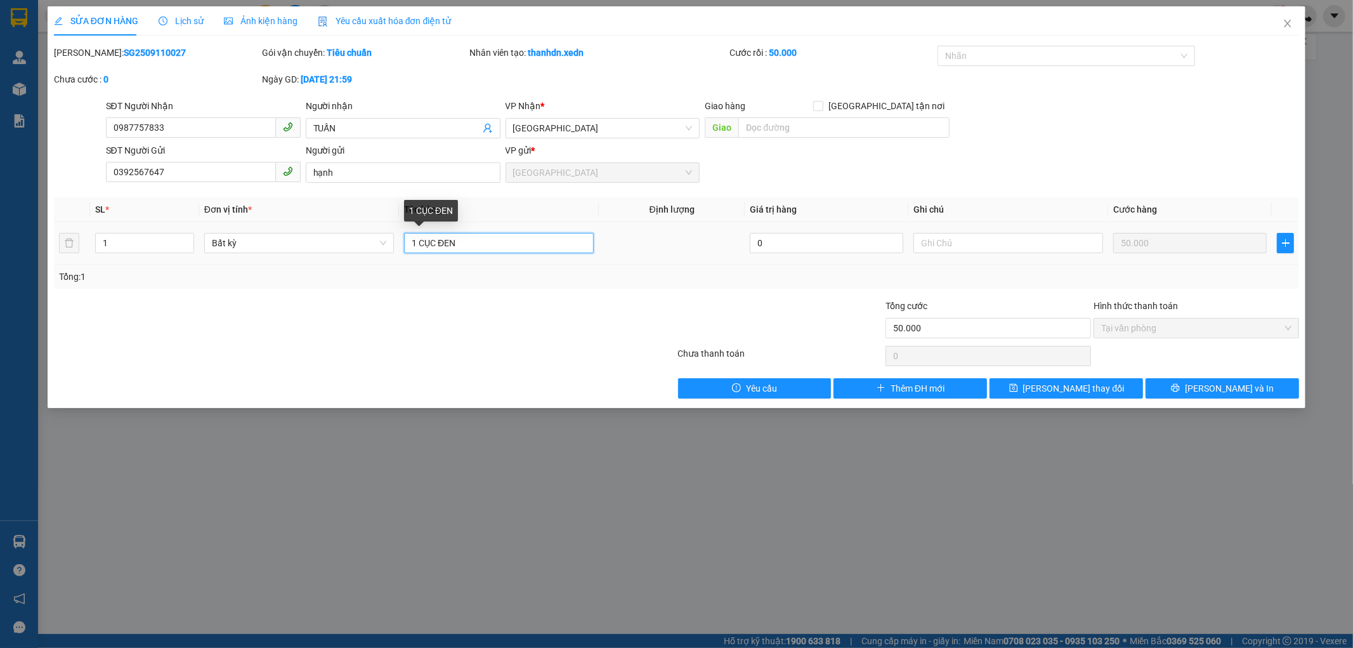
click at [466, 245] on input "1 CỤC ĐEN" at bounding box center [499, 243] width 190 height 20
click at [498, 248] on input "1 thùng giấy màu xám" at bounding box center [499, 243] width 190 height 20
type input "1"
type input "1 THUNG GIẤY MÀU XÁM"
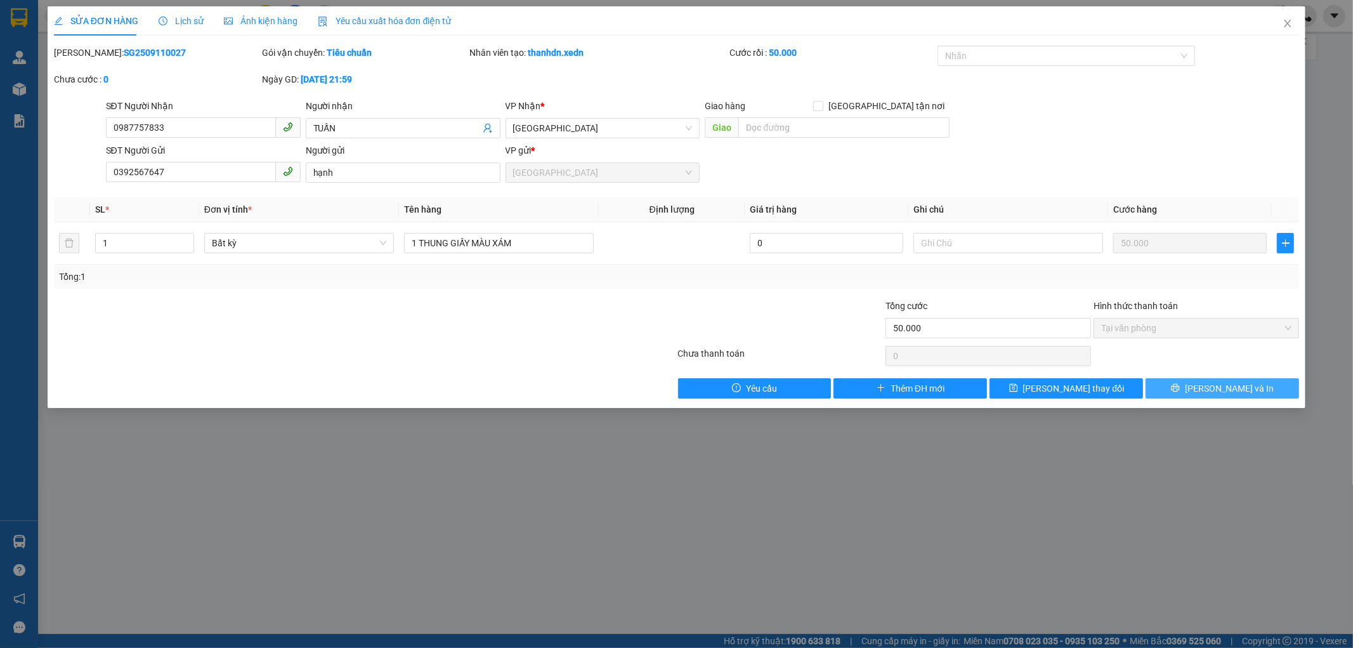
click at [1161, 390] on button "[PERSON_NAME] và In" at bounding box center [1223, 388] width 154 height 20
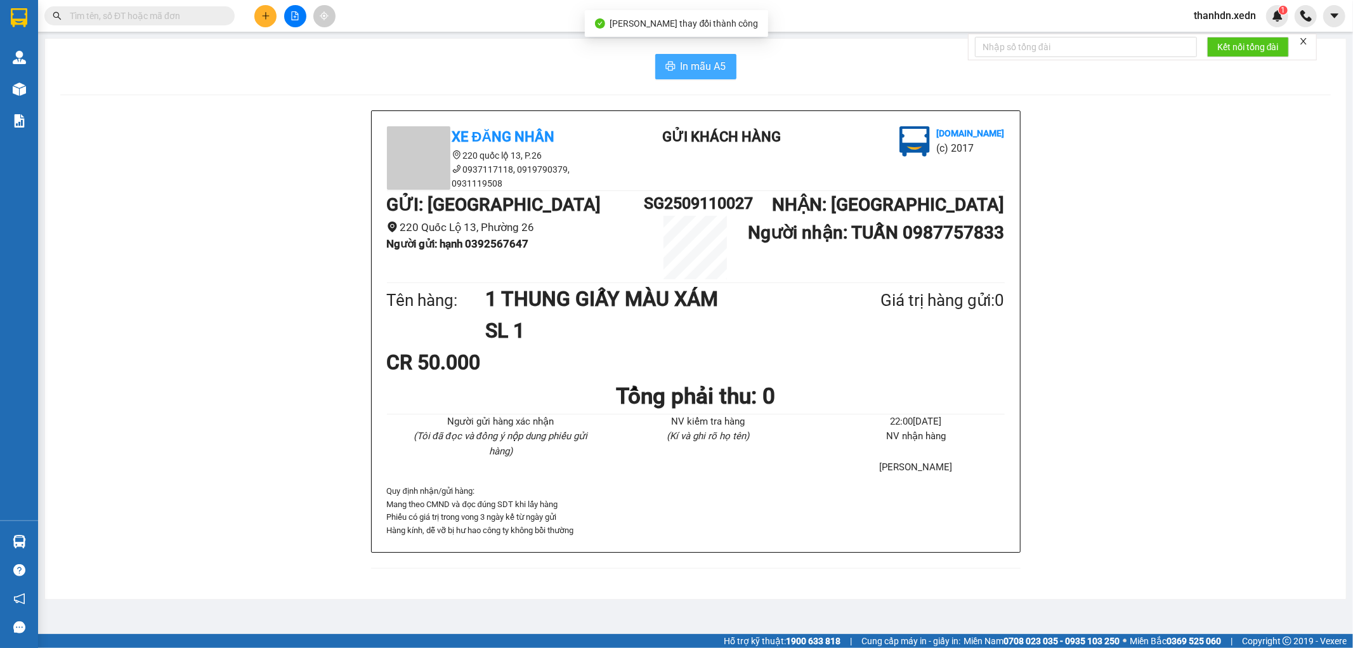
click at [712, 63] on span "In mẫu A5" at bounding box center [704, 66] width 46 height 16
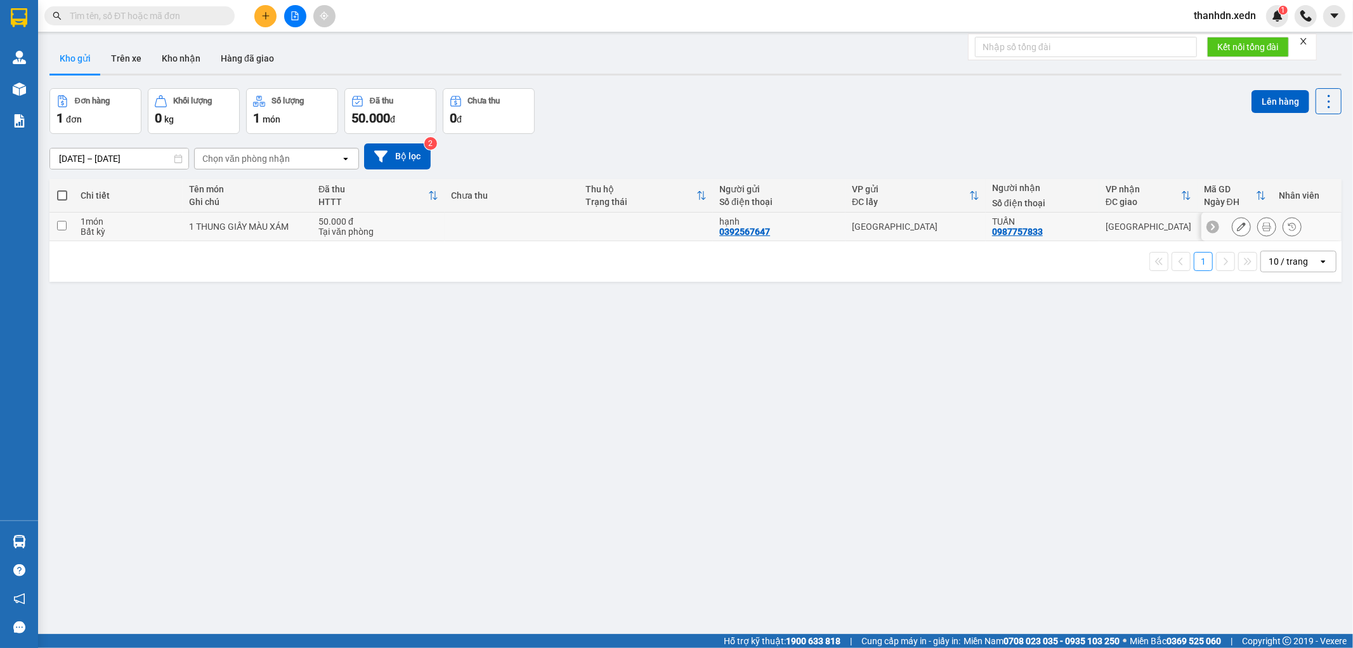
drag, startPoint x: 295, startPoint y: 262, endPoint x: 0, endPoint y: 261, distance: 295.0
